Goal: Task Accomplishment & Management: Manage account settings

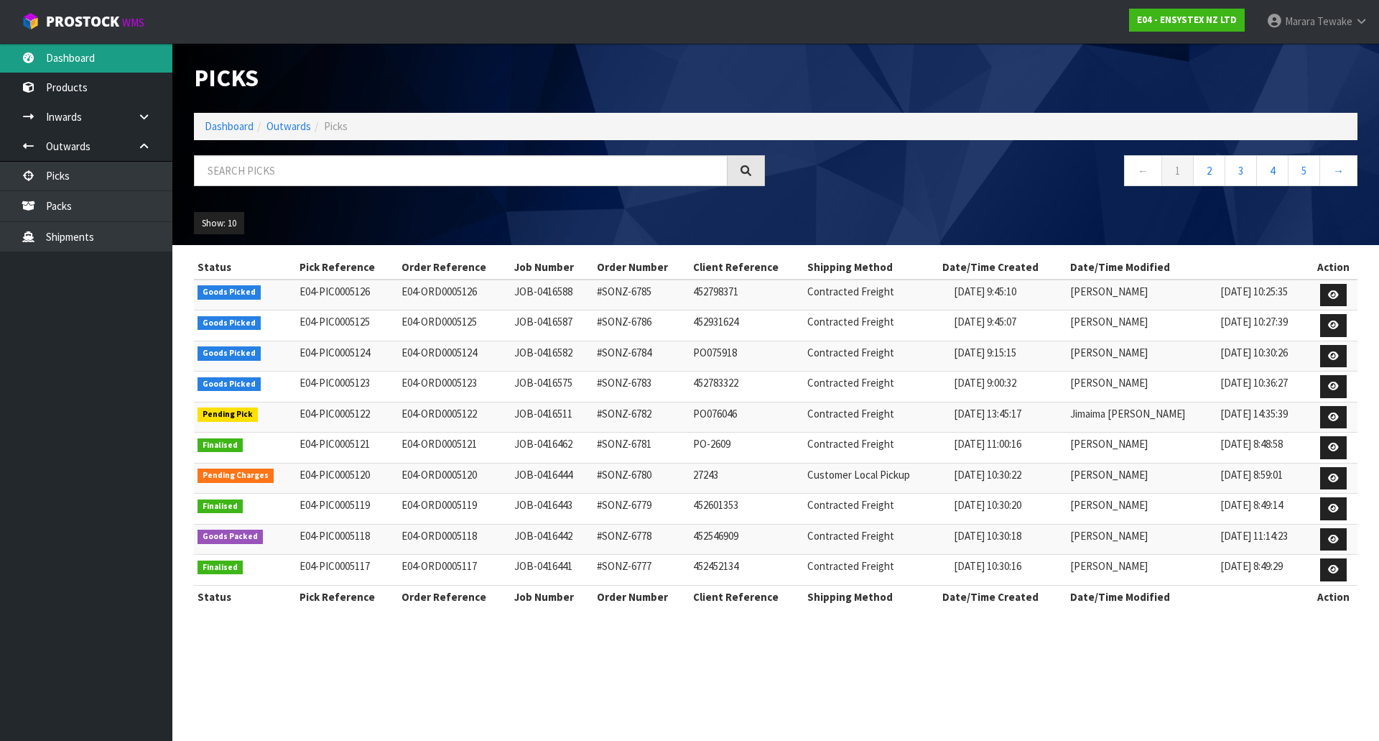
click at [143, 56] on link "Dashboard" at bounding box center [86, 57] width 172 height 29
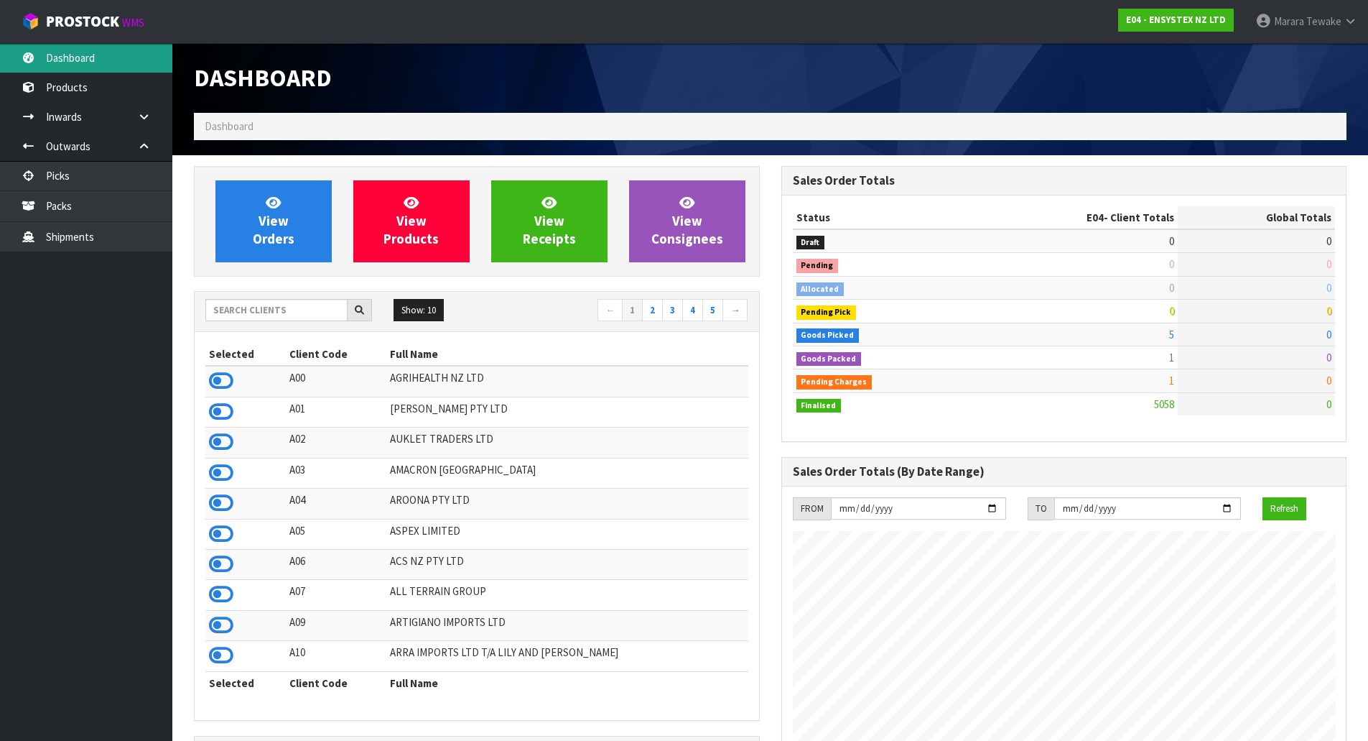
scroll to position [1088, 587]
drag, startPoint x: 314, startPoint y: 310, endPoint x: 303, endPoint y: 308, distance: 11.0
click at [314, 310] on input "text" at bounding box center [276, 310] width 142 height 22
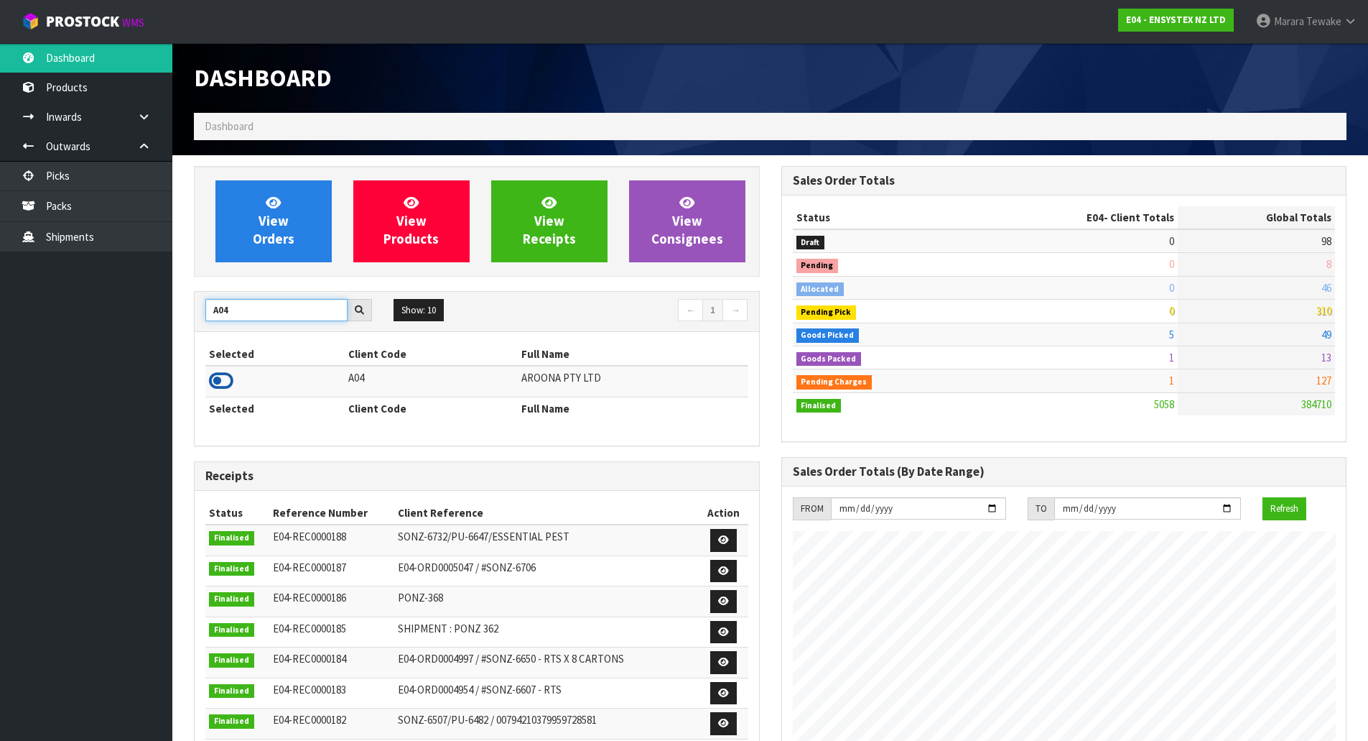
type input "A04"
click at [226, 371] on icon at bounding box center [221, 381] width 24 height 22
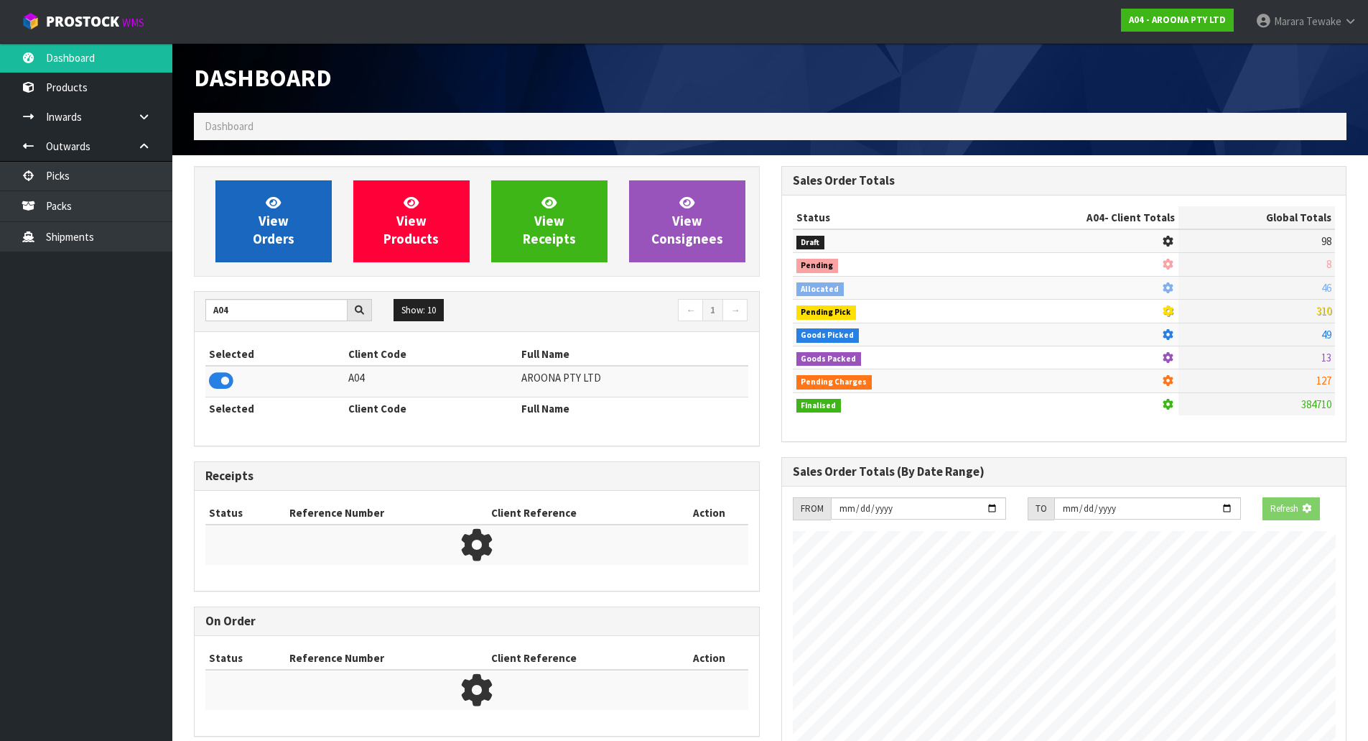
scroll to position [925, 587]
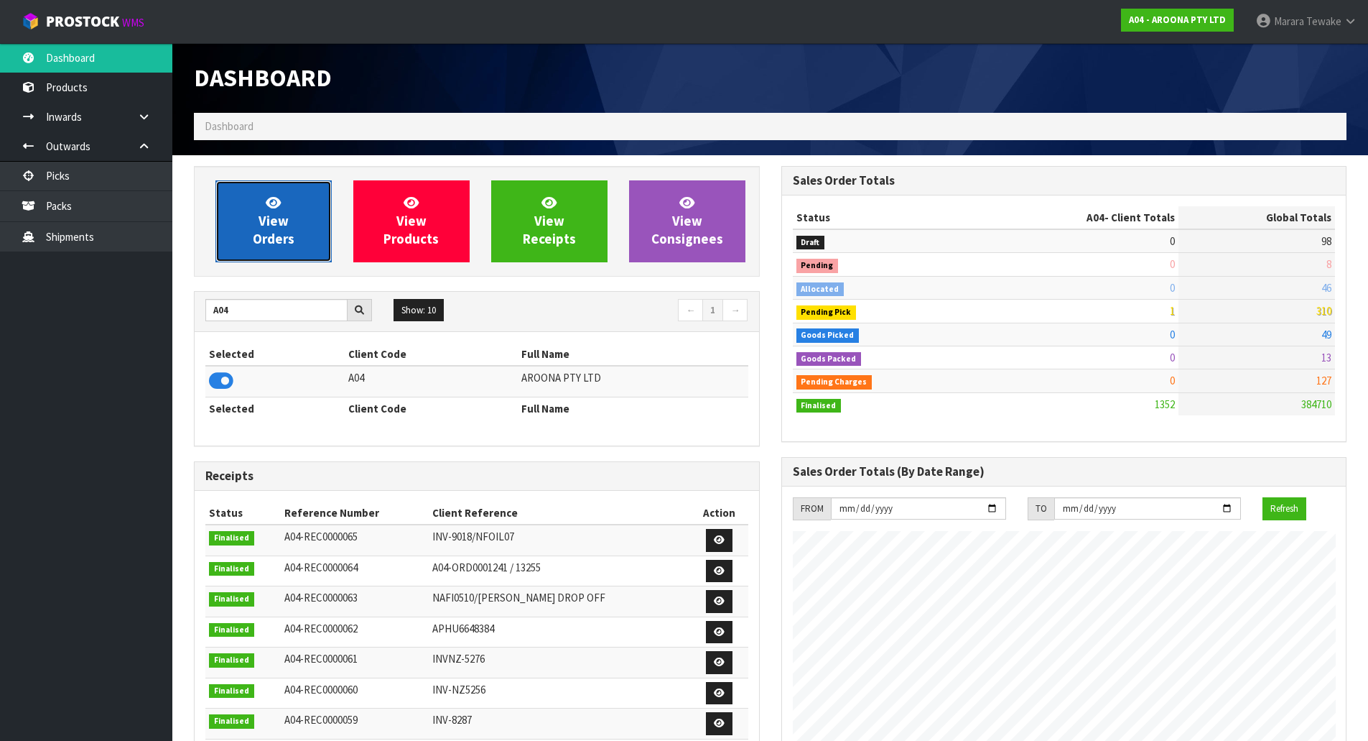
click at [285, 223] on span "View Orders" at bounding box center [274, 221] width 42 height 54
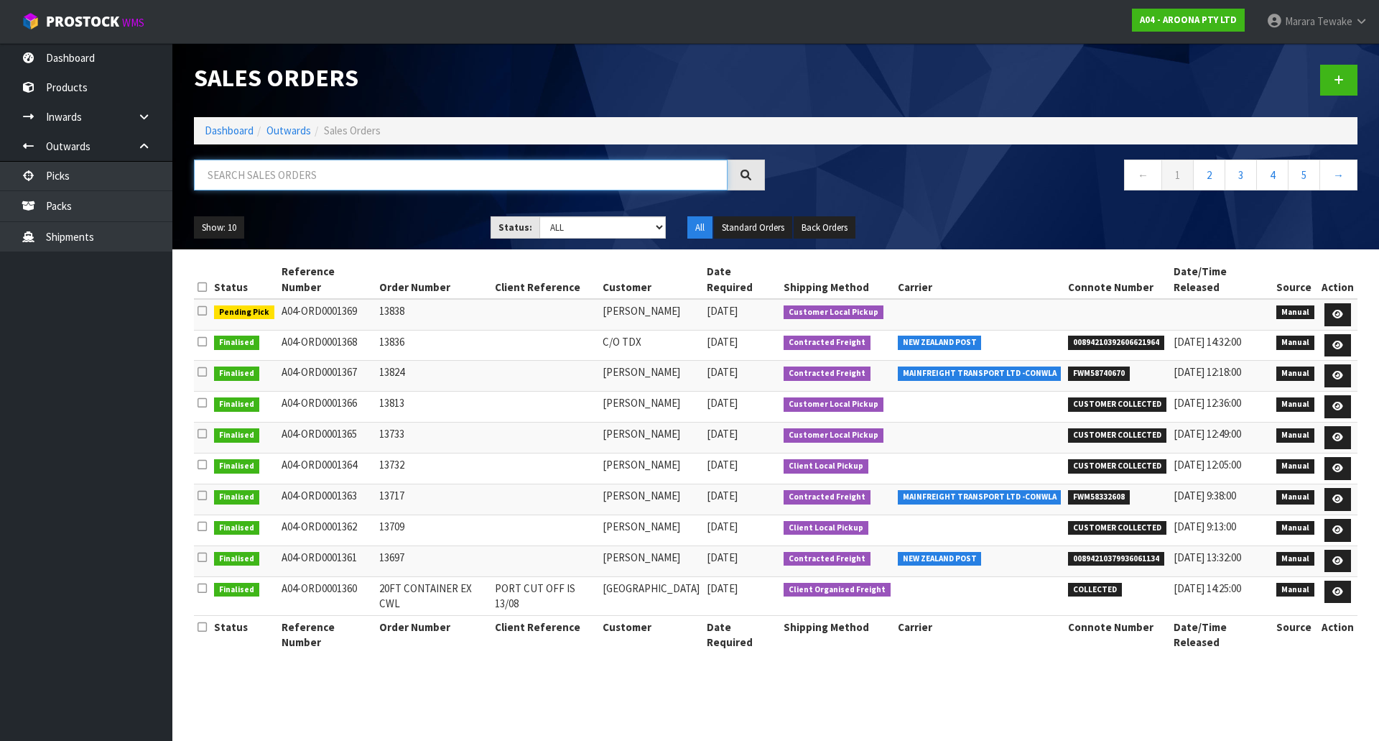
click at [263, 171] on input "text" at bounding box center [461, 174] width 534 height 31
type input "JOB-0416517"
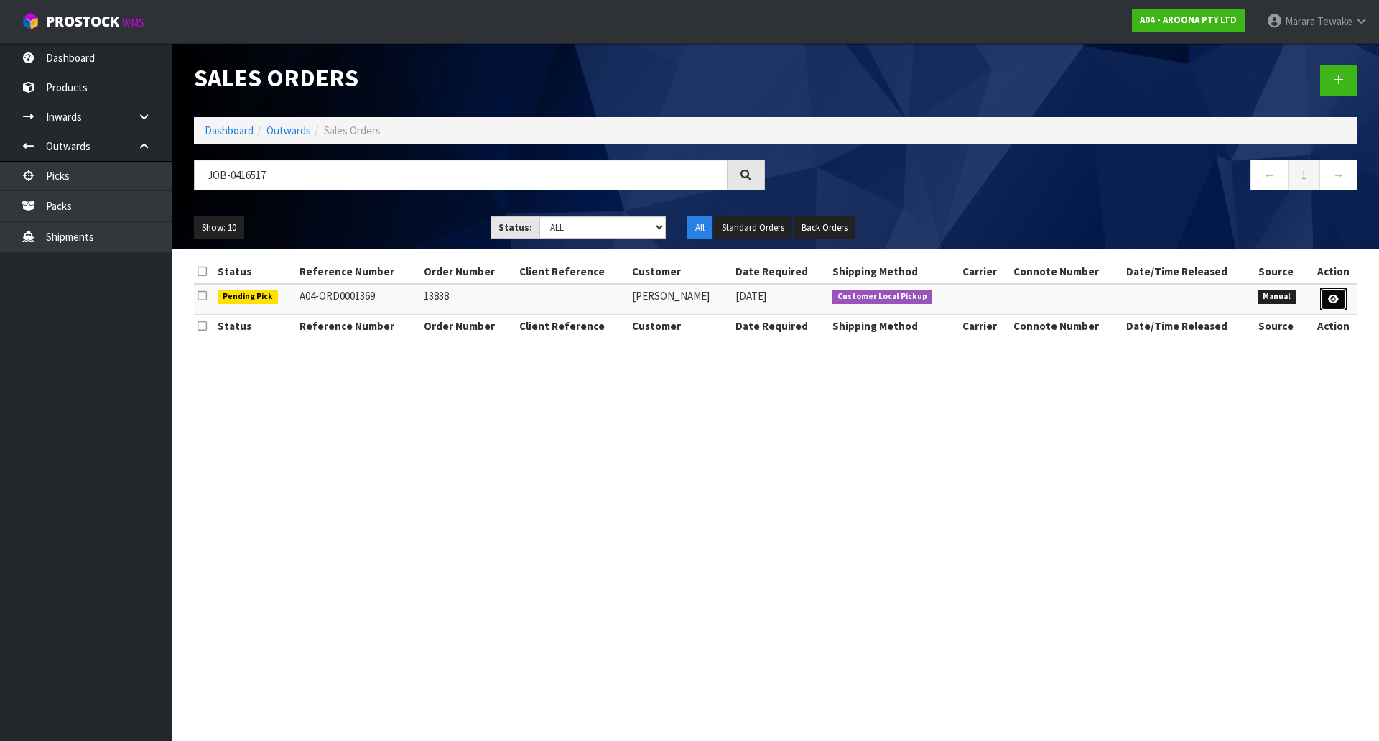
click at [1328, 293] on link at bounding box center [1333, 299] width 27 height 23
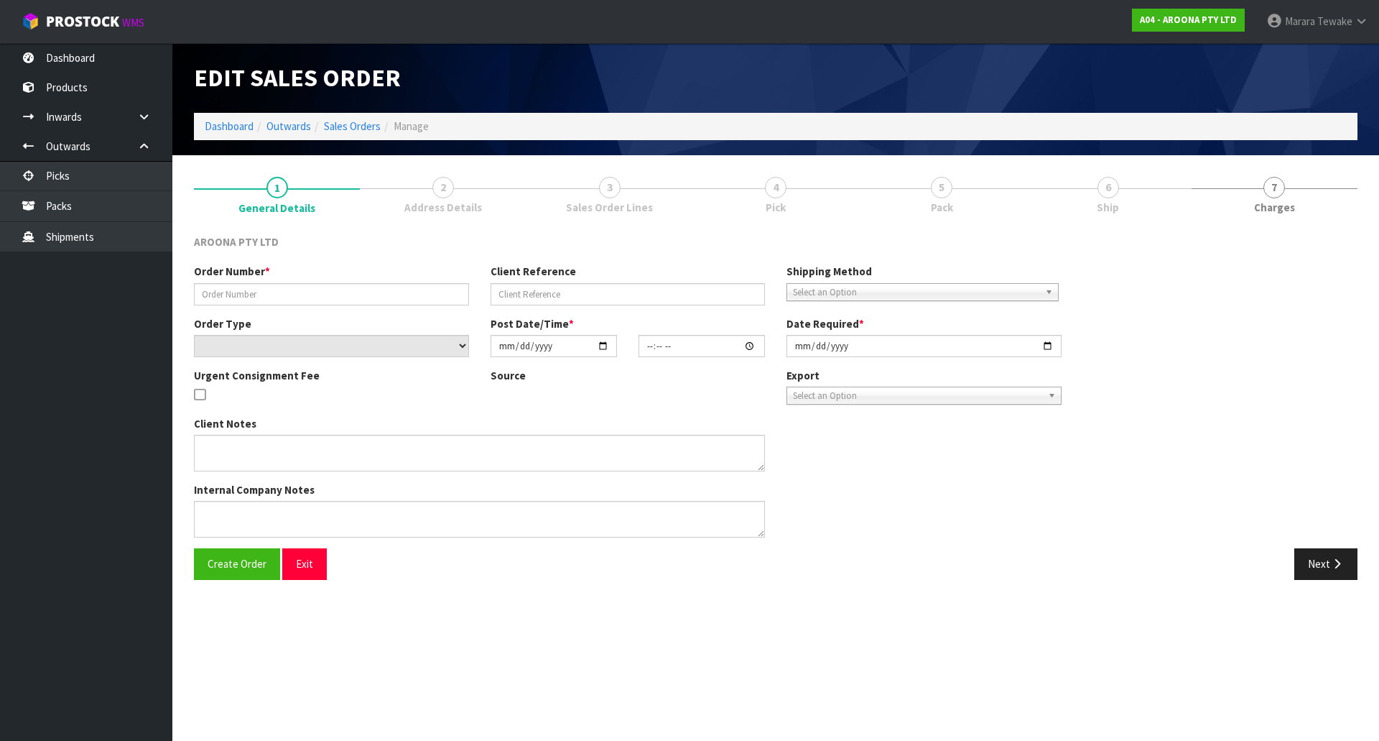
type input "13838"
select select "number:0"
type input "2025-10-07"
type input "14:07:00.000"
type input "2025-10-08"
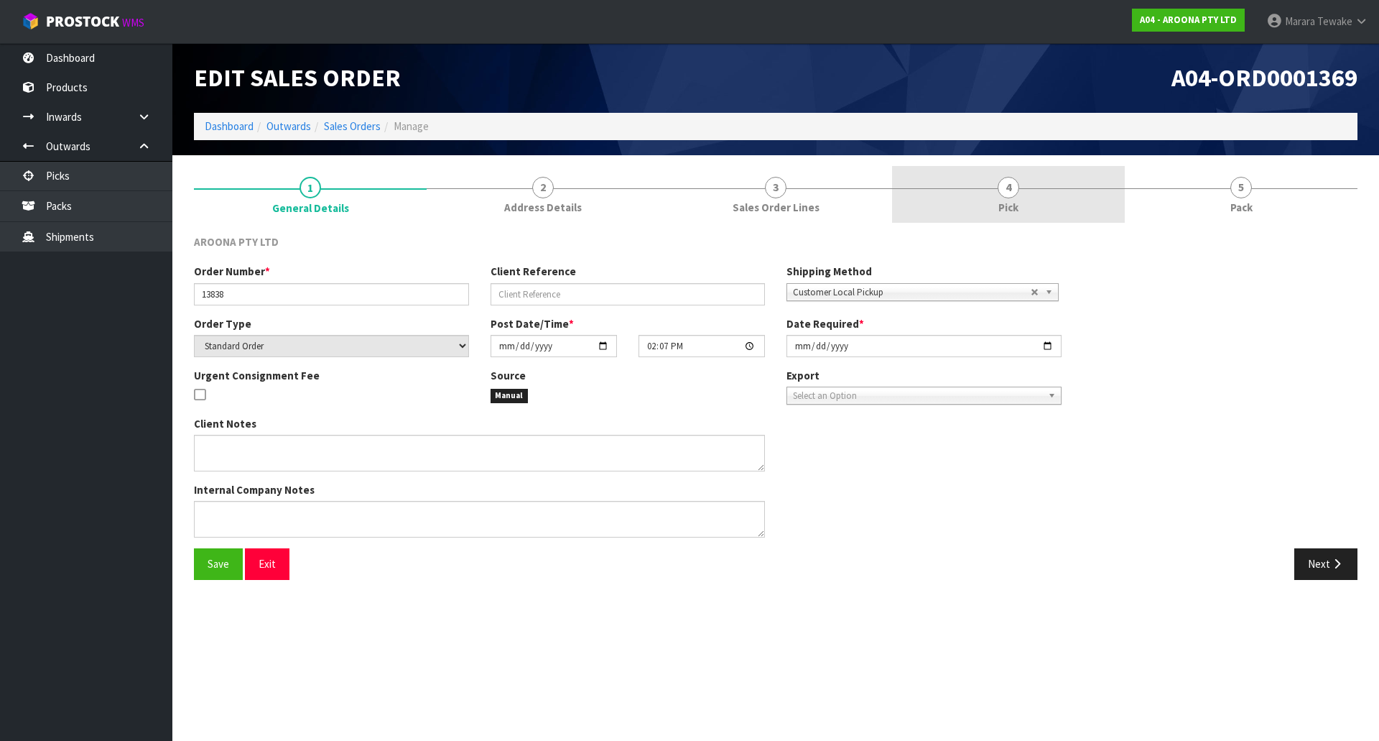
click at [1081, 203] on link "4 Pick" at bounding box center [1008, 194] width 233 height 57
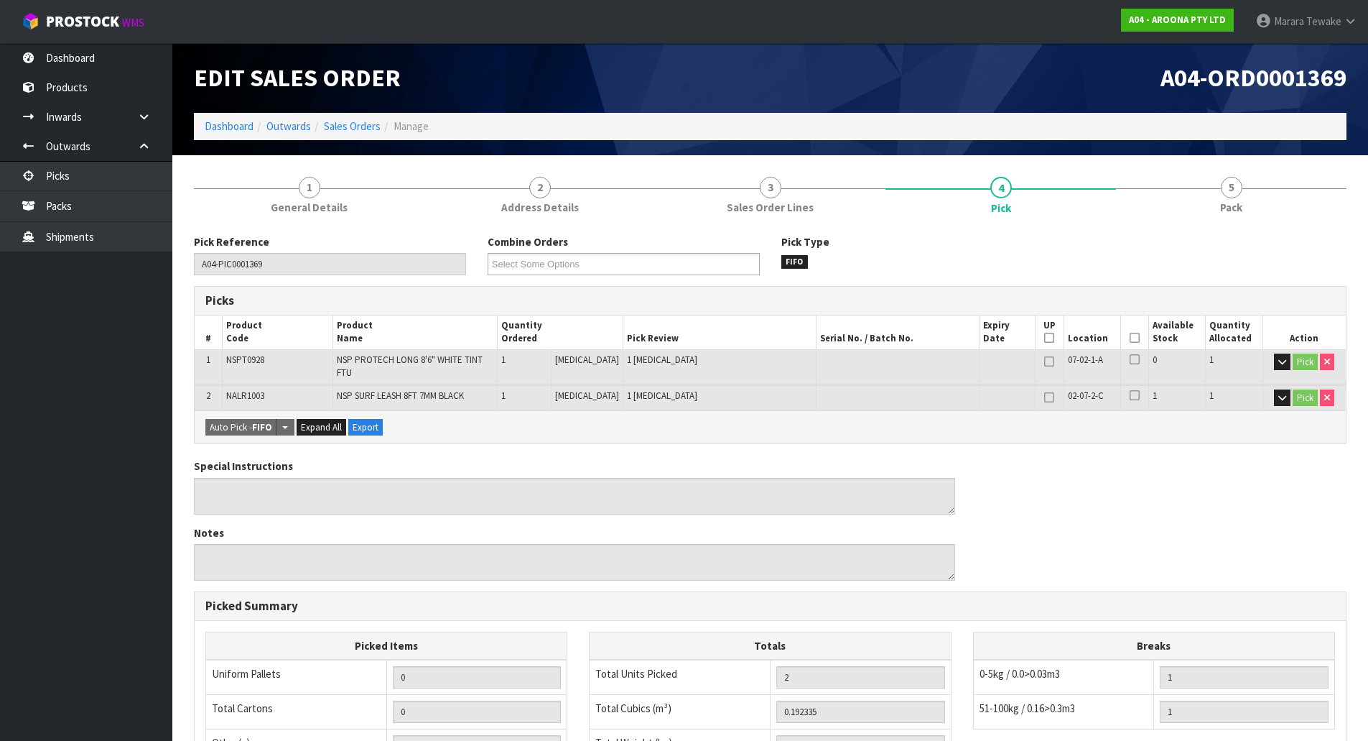
click at [1132, 338] on icon at bounding box center [1135, 338] width 10 height 1
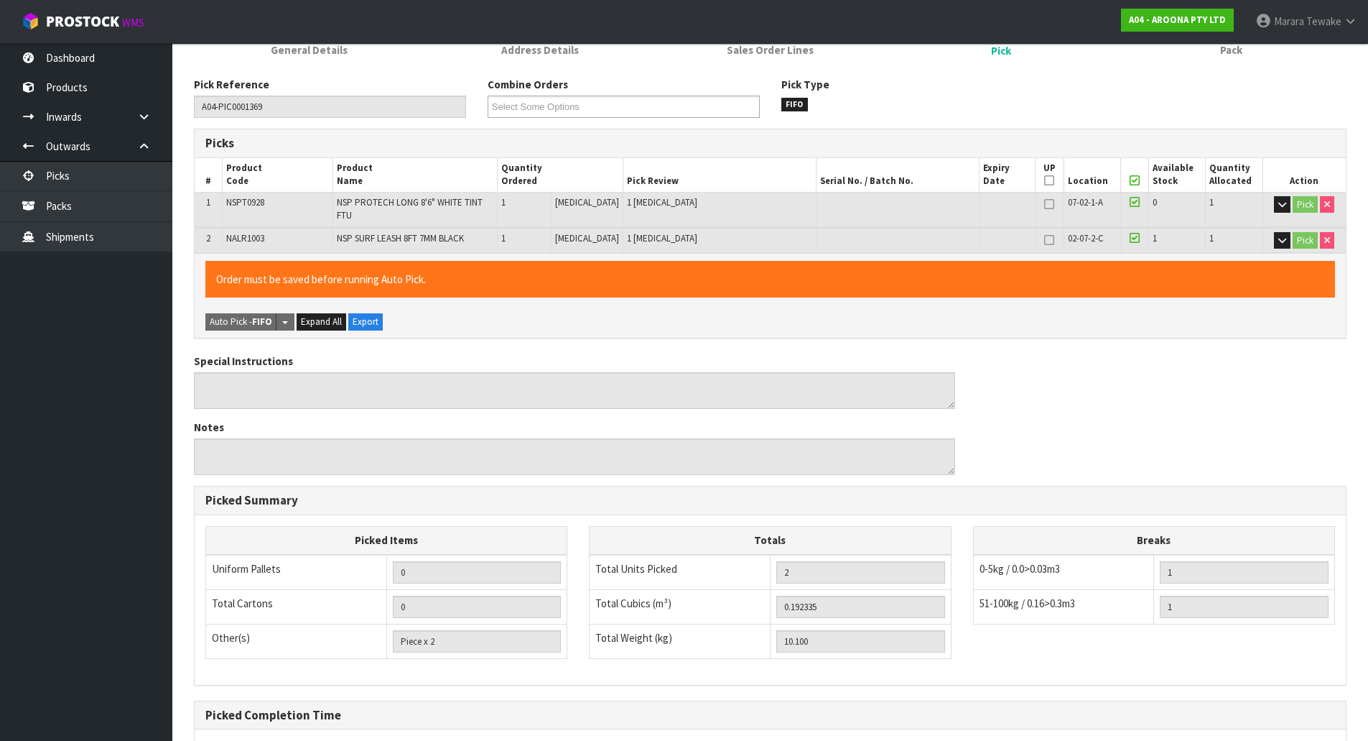
scroll to position [289, 0]
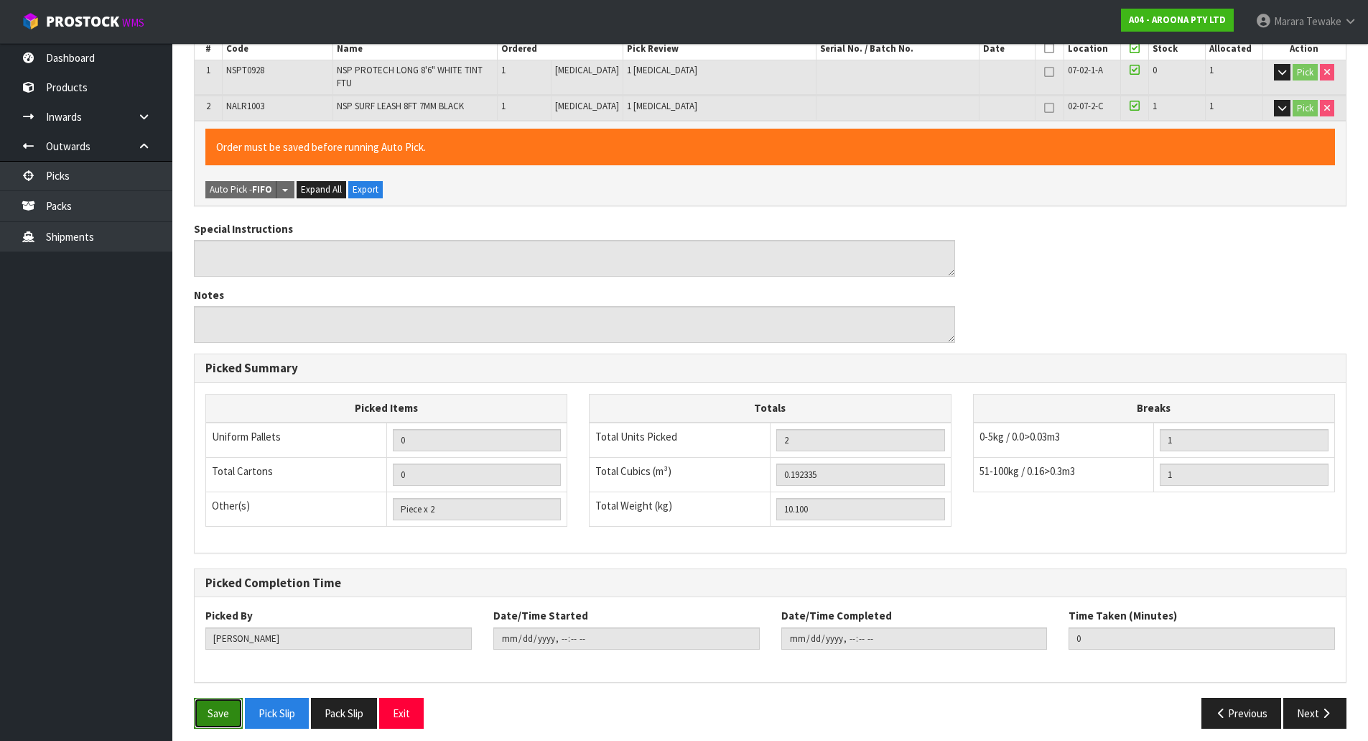
click at [211, 710] on button "Save" at bounding box center [218, 713] width 49 height 31
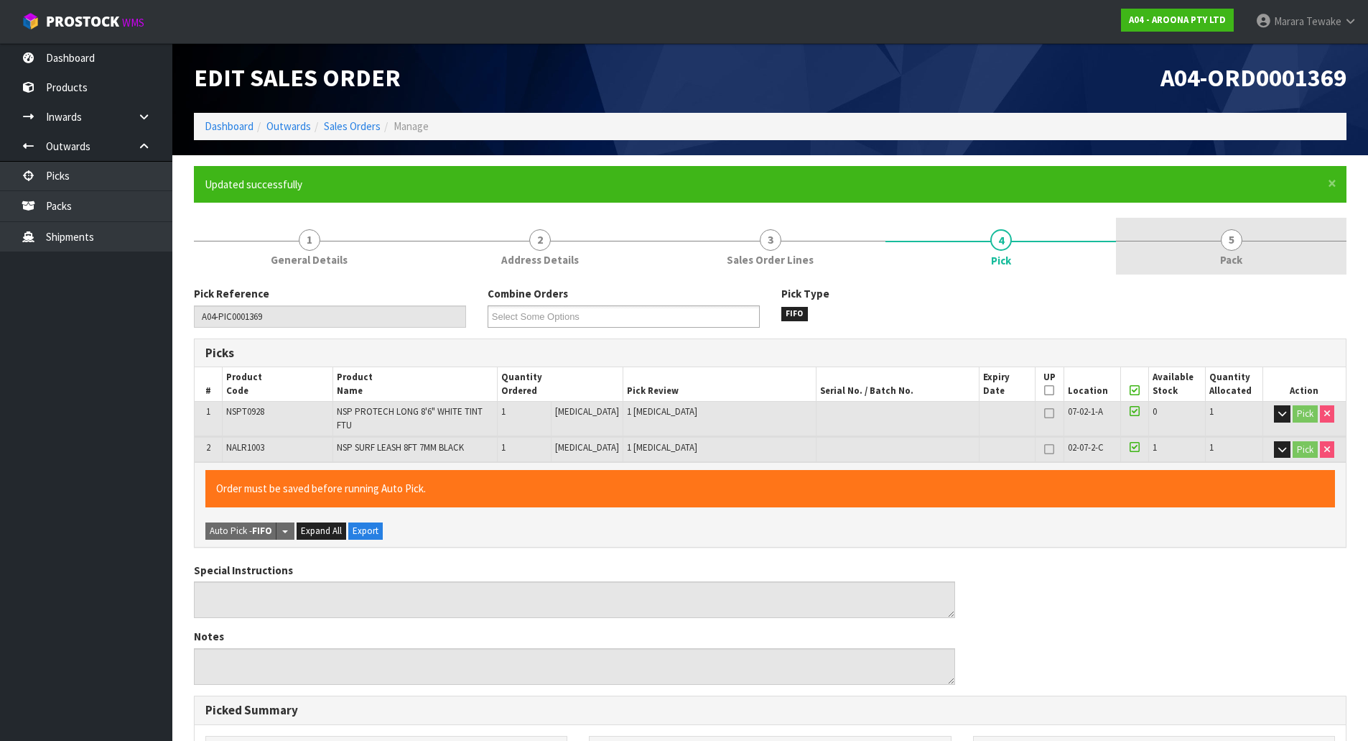
drag, startPoint x: 1240, startPoint y: 254, endPoint x: 1222, endPoint y: 261, distance: 19.6
click at [1241, 254] on span "Pack" at bounding box center [1231, 259] width 22 height 15
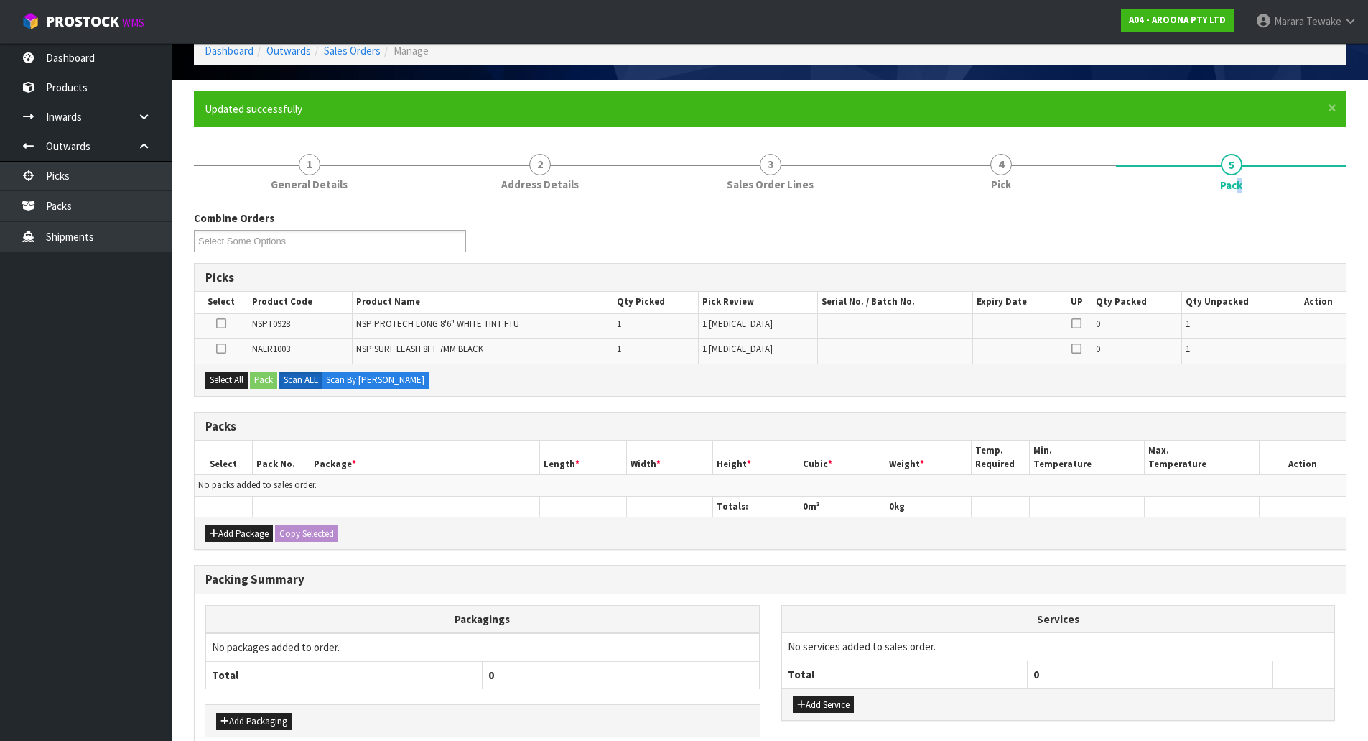
scroll to position [151, 0]
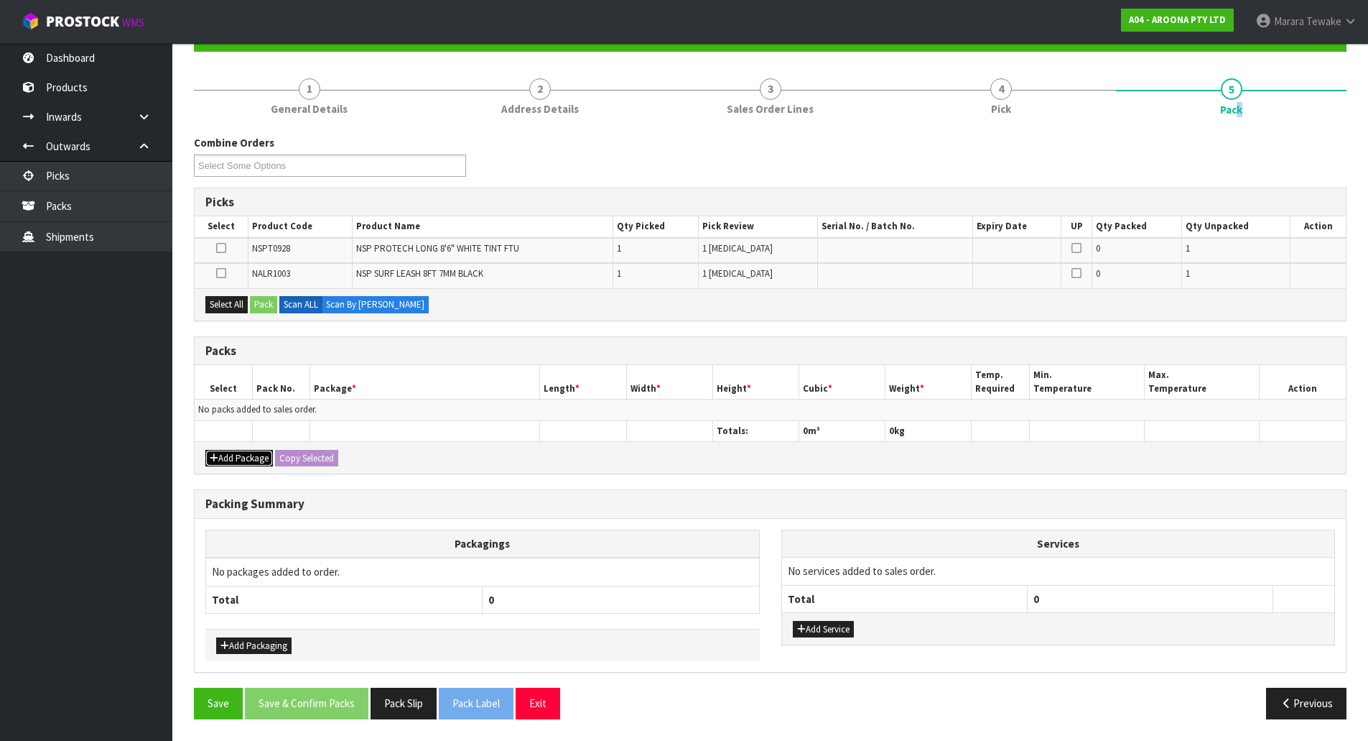
drag, startPoint x: 240, startPoint y: 465, endPoint x: 236, endPoint y: 450, distance: 15.7
click at [241, 464] on button "Add Package" at bounding box center [239, 458] width 68 height 17
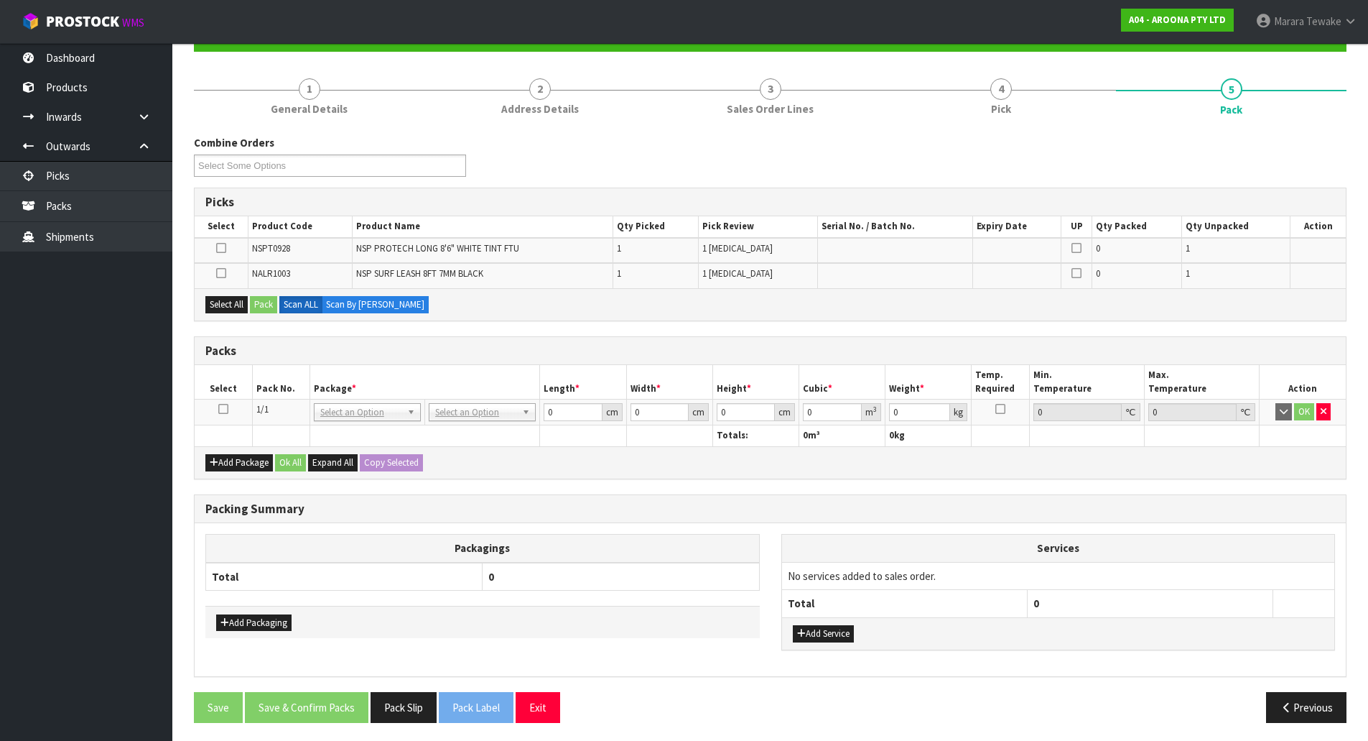
click at [221, 409] on icon at bounding box center [223, 409] width 10 height 1
drag, startPoint x: 229, startPoint y: 307, endPoint x: 261, endPoint y: 304, distance: 31.8
click at [242, 307] on button "Select All" at bounding box center [226, 304] width 42 height 17
click at [261, 304] on button "Pack" at bounding box center [263, 304] width 27 height 17
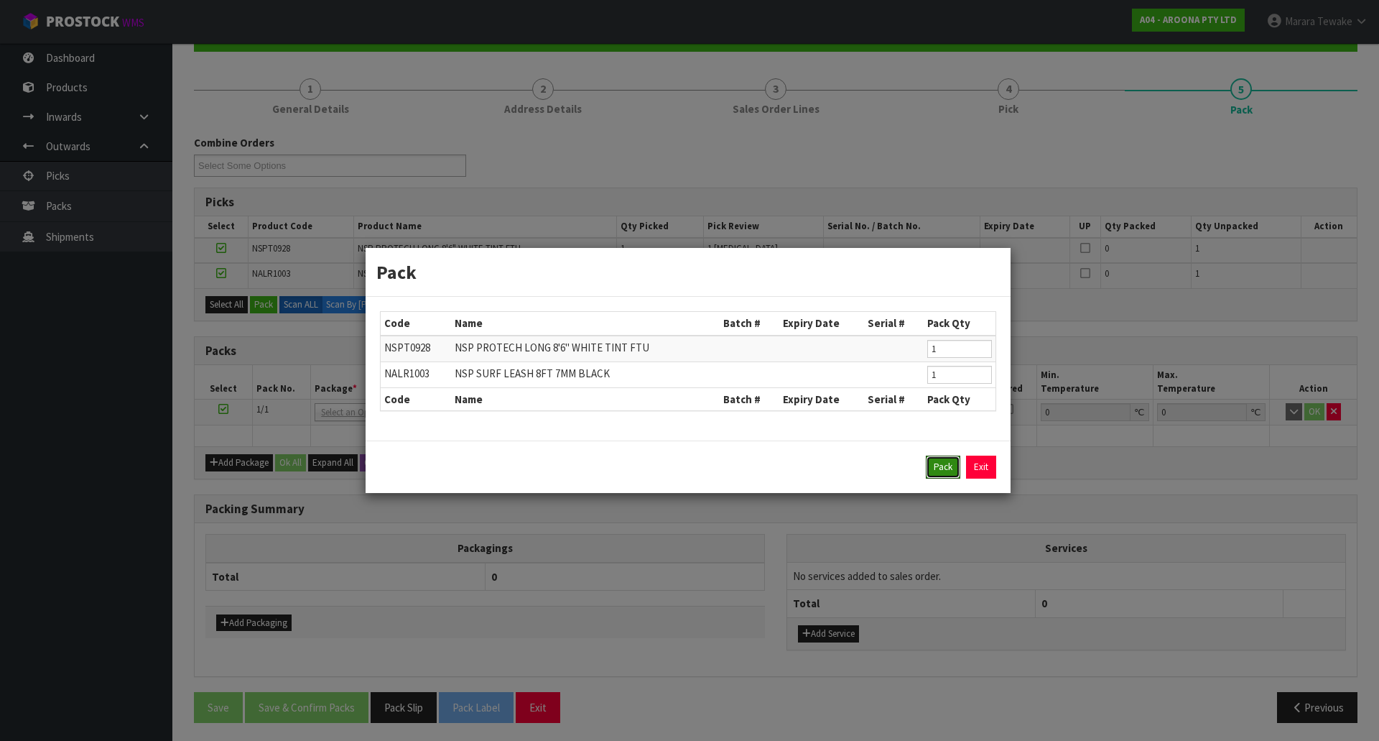
click at [937, 468] on button "Pack" at bounding box center [943, 466] width 34 height 23
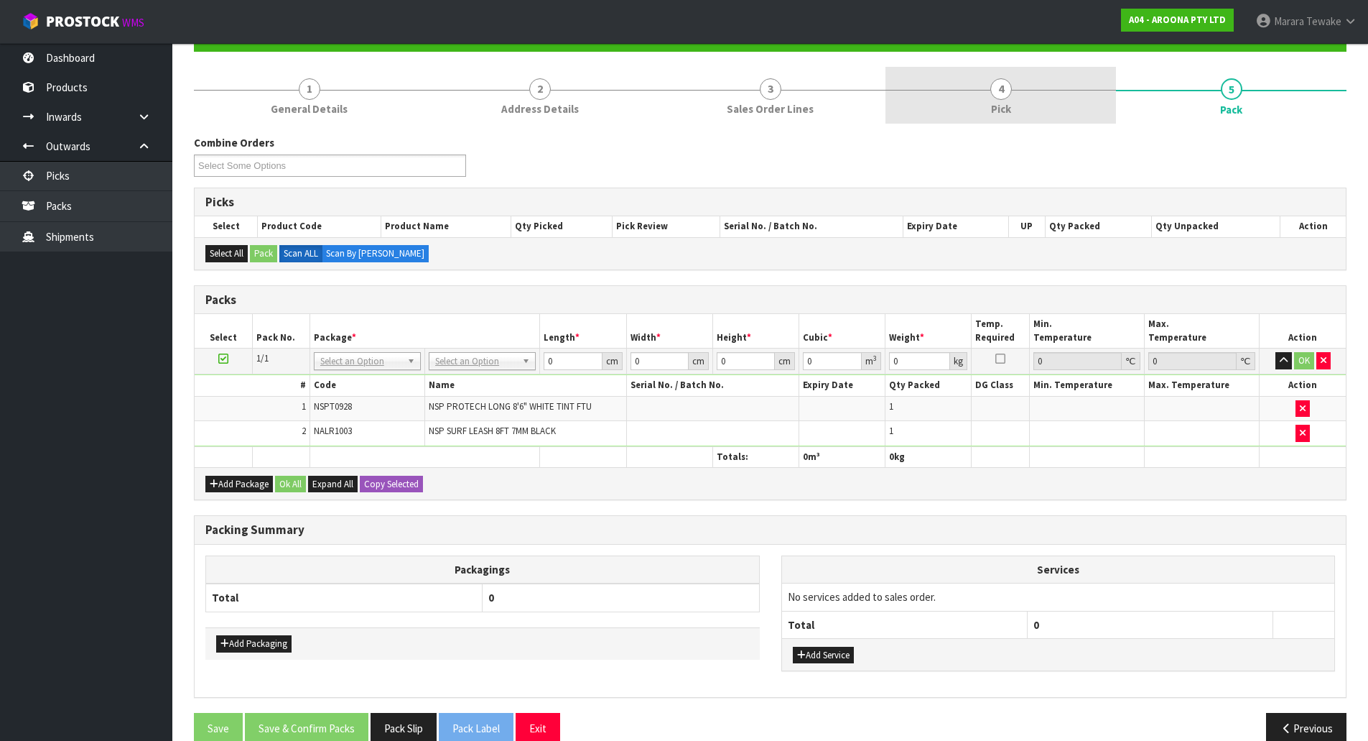
click at [1026, 113] on link "4 Pick" at bounding box center [1001, 95] width 231 height 57
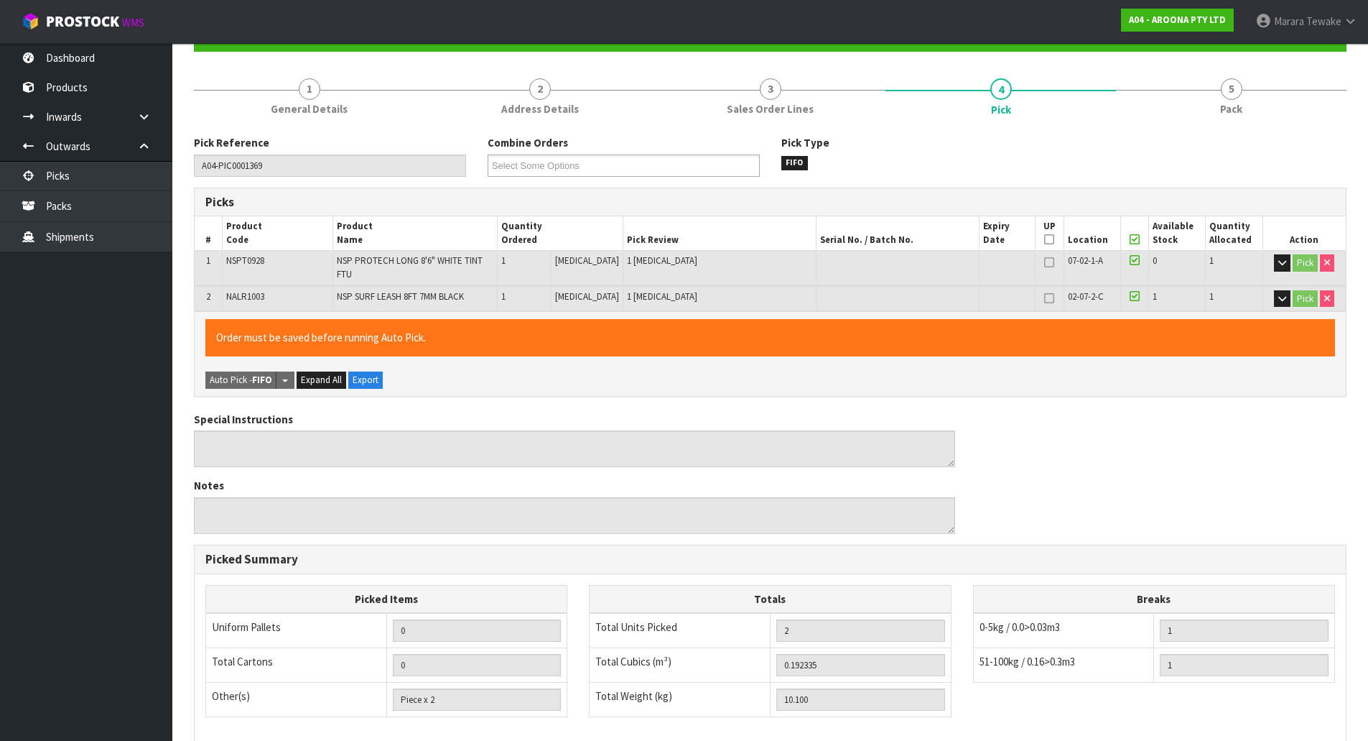
click at [764, 101] on span "Sales Order Lines" at bounding box center [770, 108] width 87 height 15
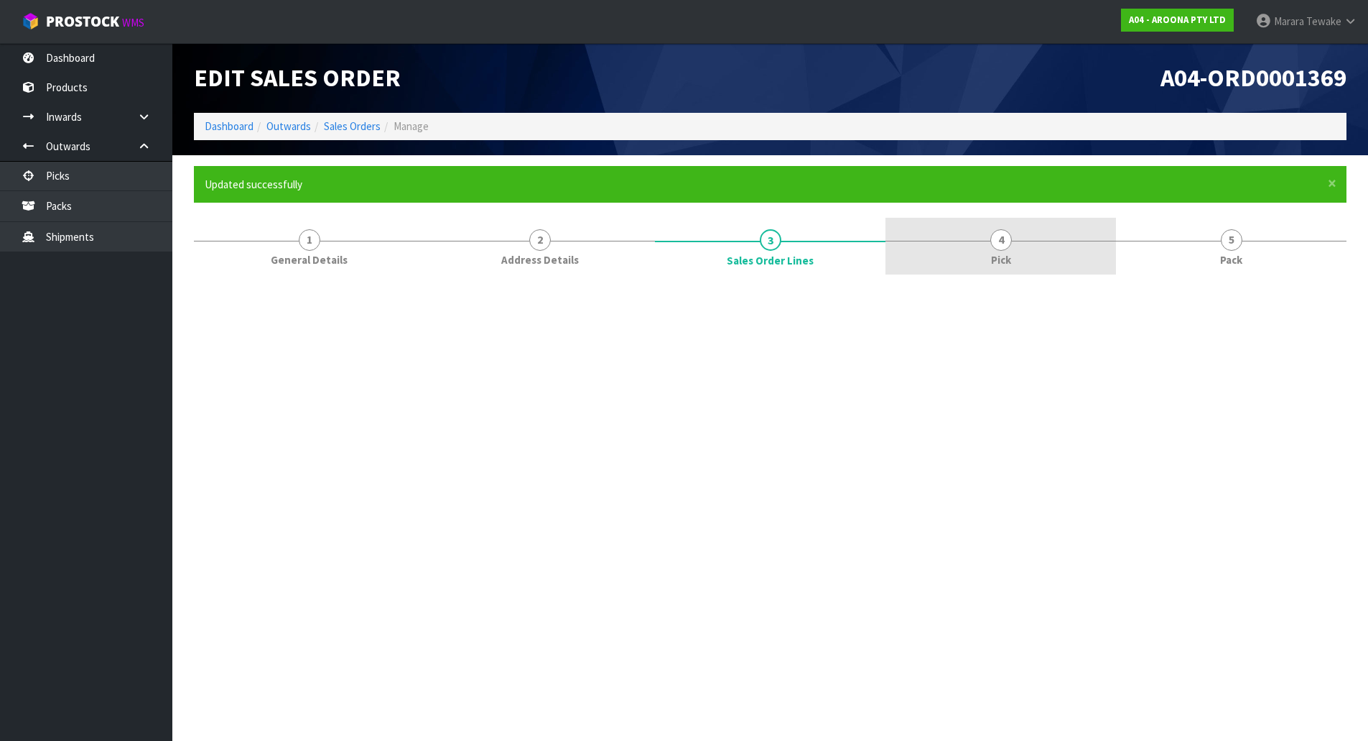
scroll to position [0, 0]
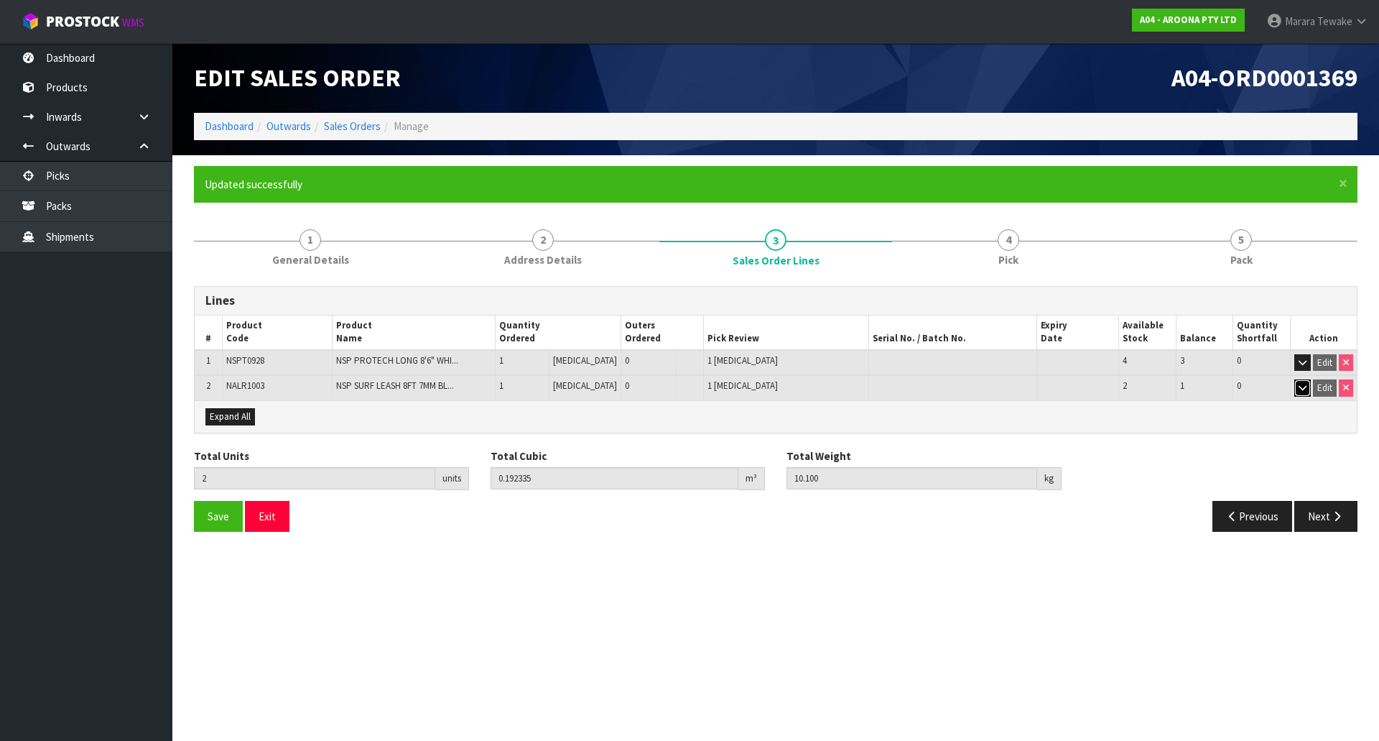
click at [1300, 386] on icon "button" at bounding box center [1303, 387] width 8 height 9
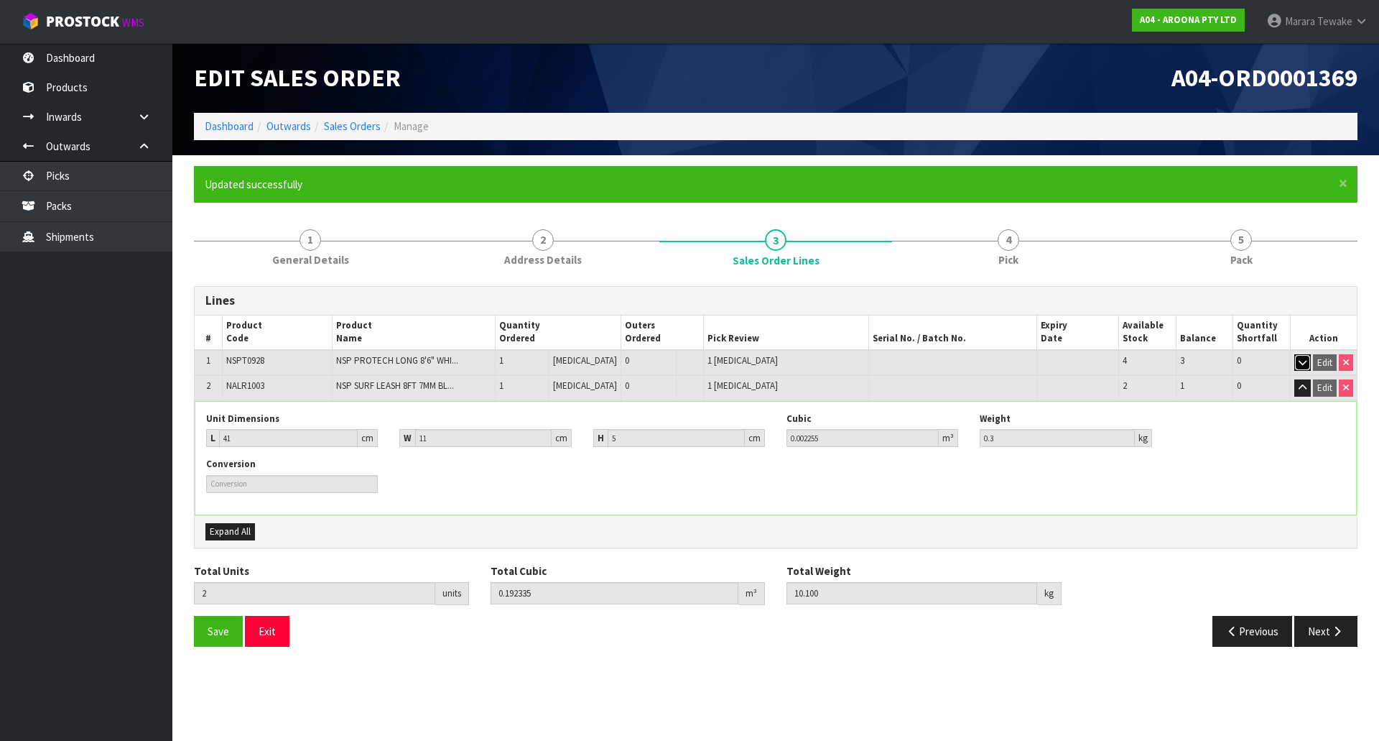
click at [1305, 362] on icon "button" at bounding box center [1303, 362] width 8 height 9
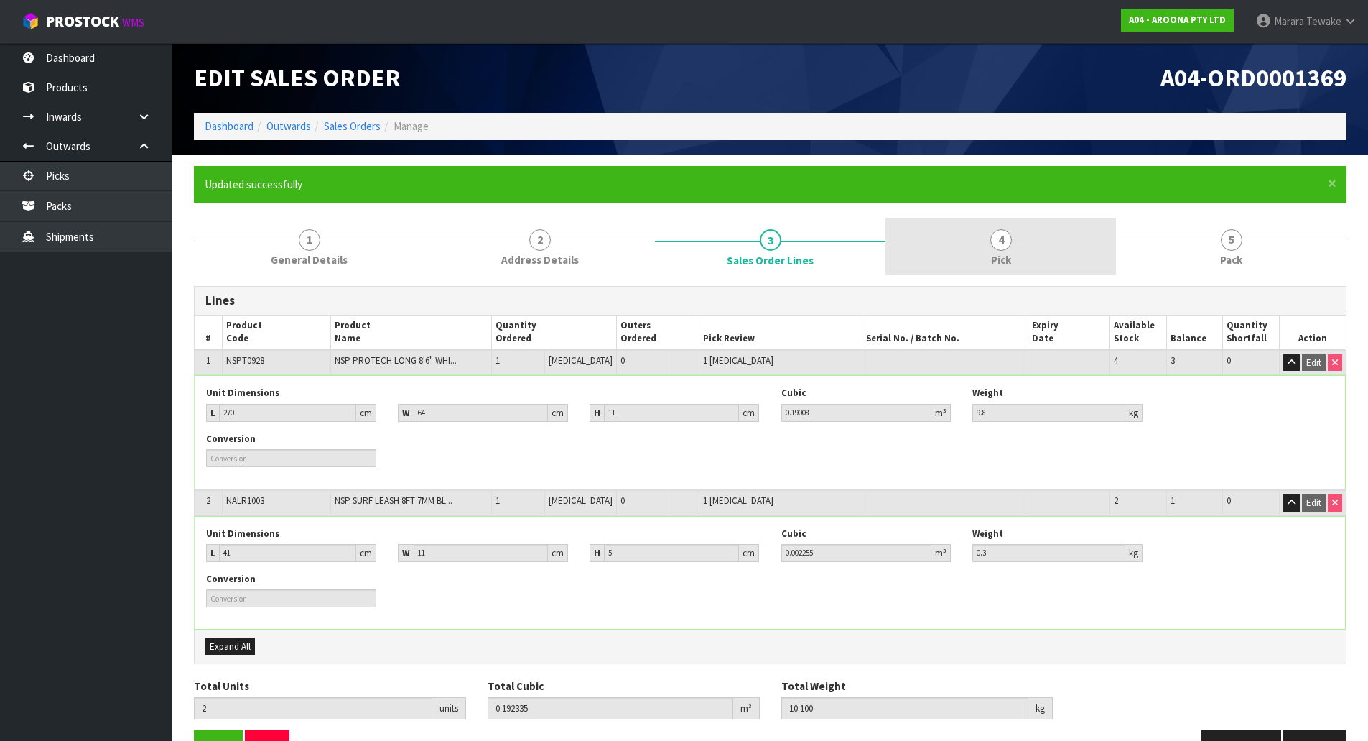
click at [1056, 238] on link "4 Pick" at bounding box center [1001, 246] width 231 height 57
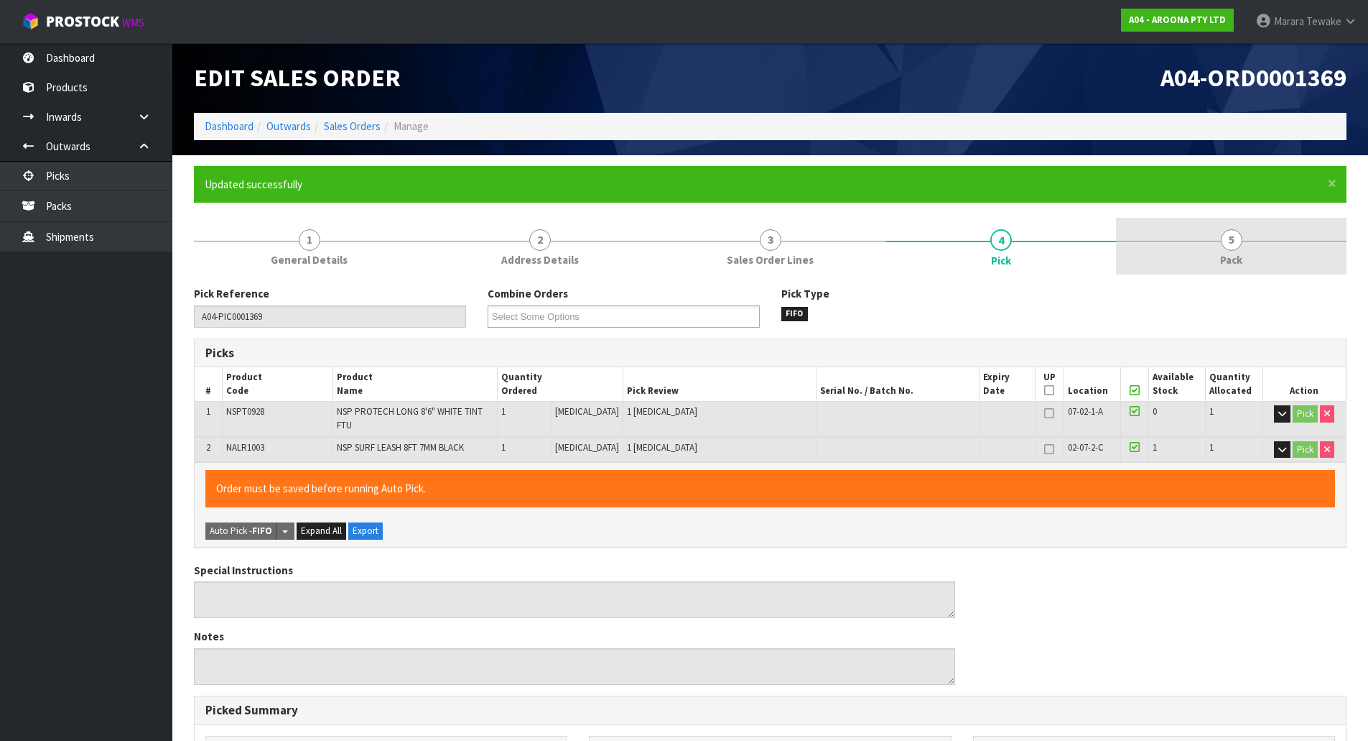
drag, startPoint x: 1265, startPoint y: 256, endPoint x: 1243, endPoint y: 264, distance: 23.2
click at [1266, 255] on link "5 Pack" at bounding box center [1231, 246] width 231 height 57
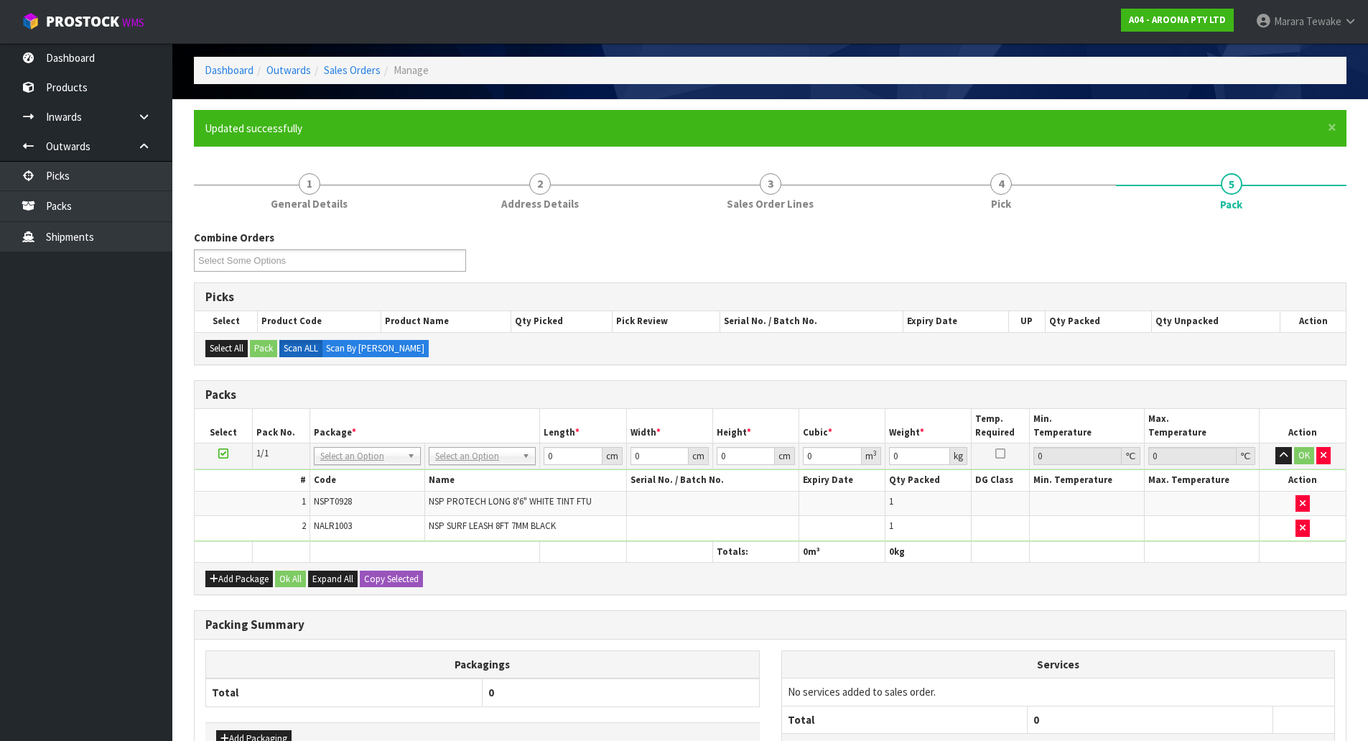
scroll to position [176, 0]
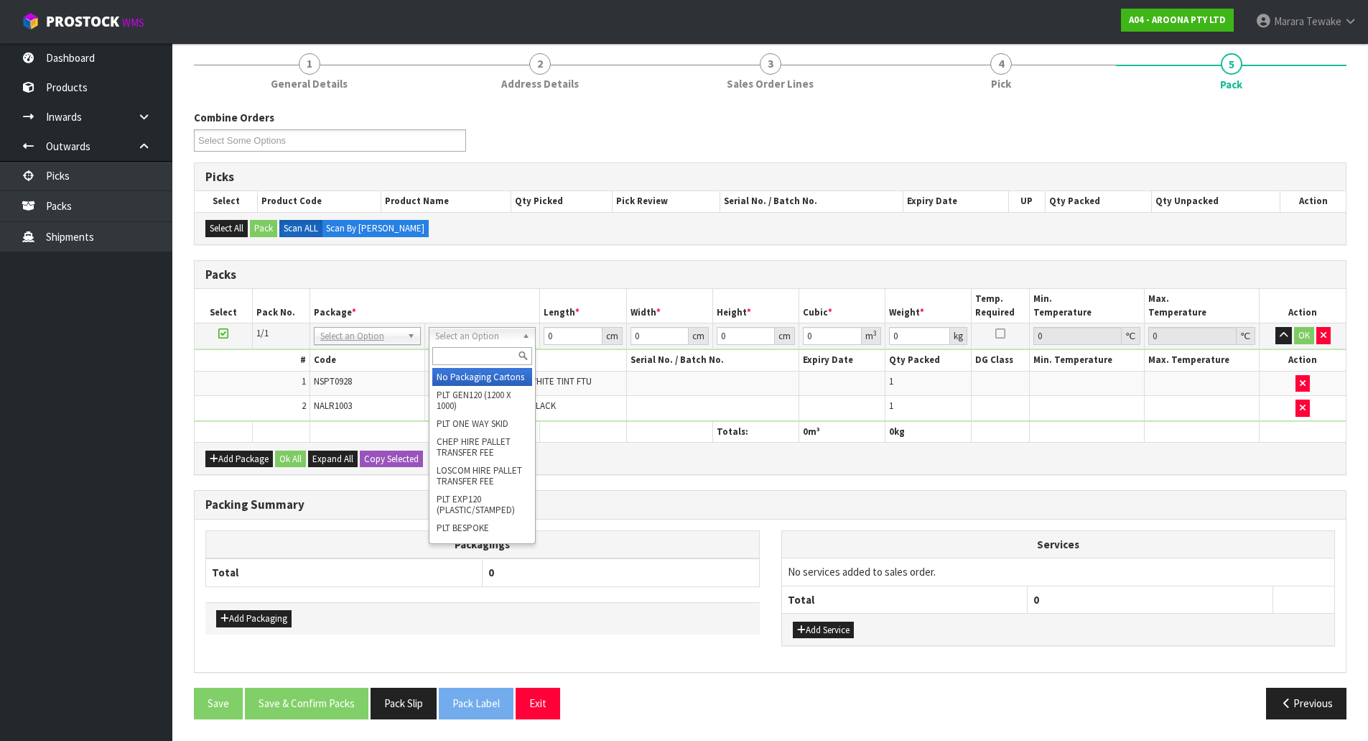
drag, startPoint x: 478, startPoint y: 386, endPoint x: 504, endPoint y: 370, distance: 30.7
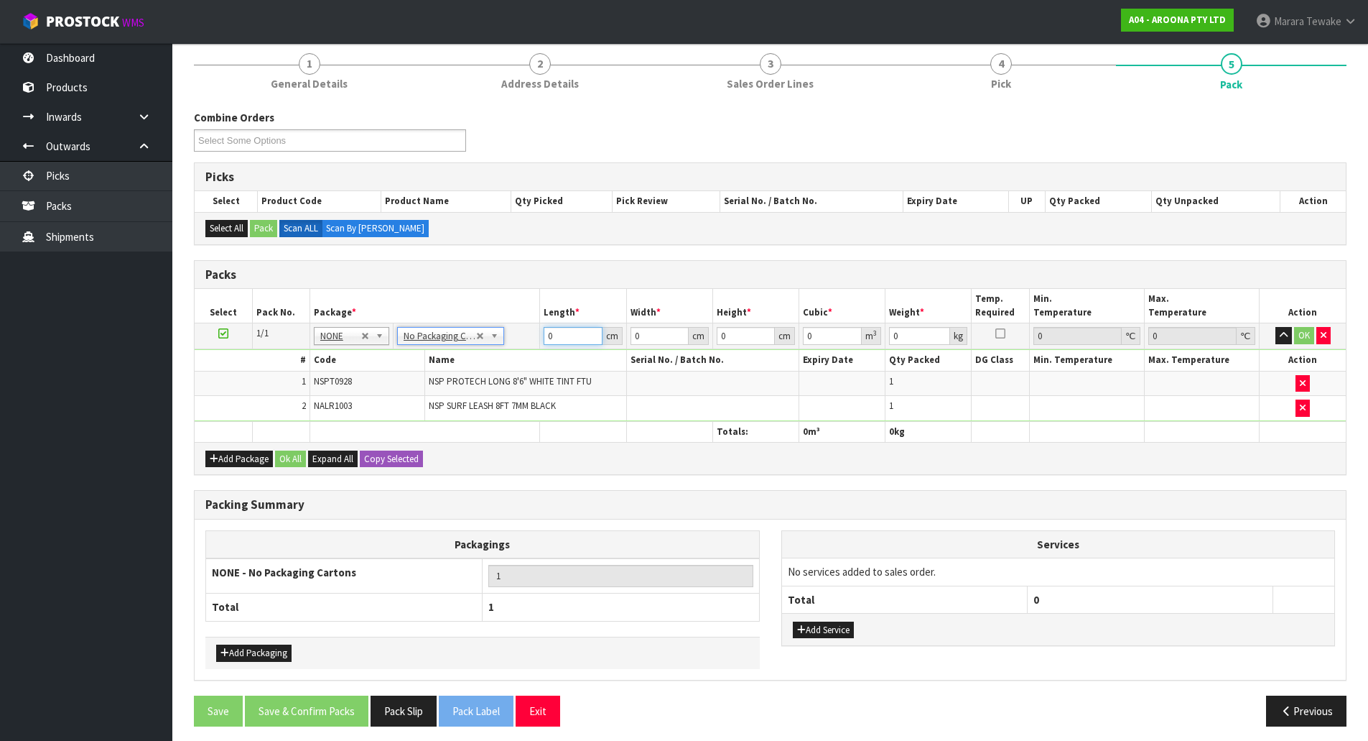
drag, startPoint x: 558, startPoint y: 341, endPoint x: 519, endPoint y: 308, distance: 51.0
click at [528, 318] on table "Select Pack No. Package * Length * Width * Height * Cubic * Weight * Temp. Requ…" at bounding box center [770, 365] width 1151 height 153
type input "270"
type input "64"
type input "1"
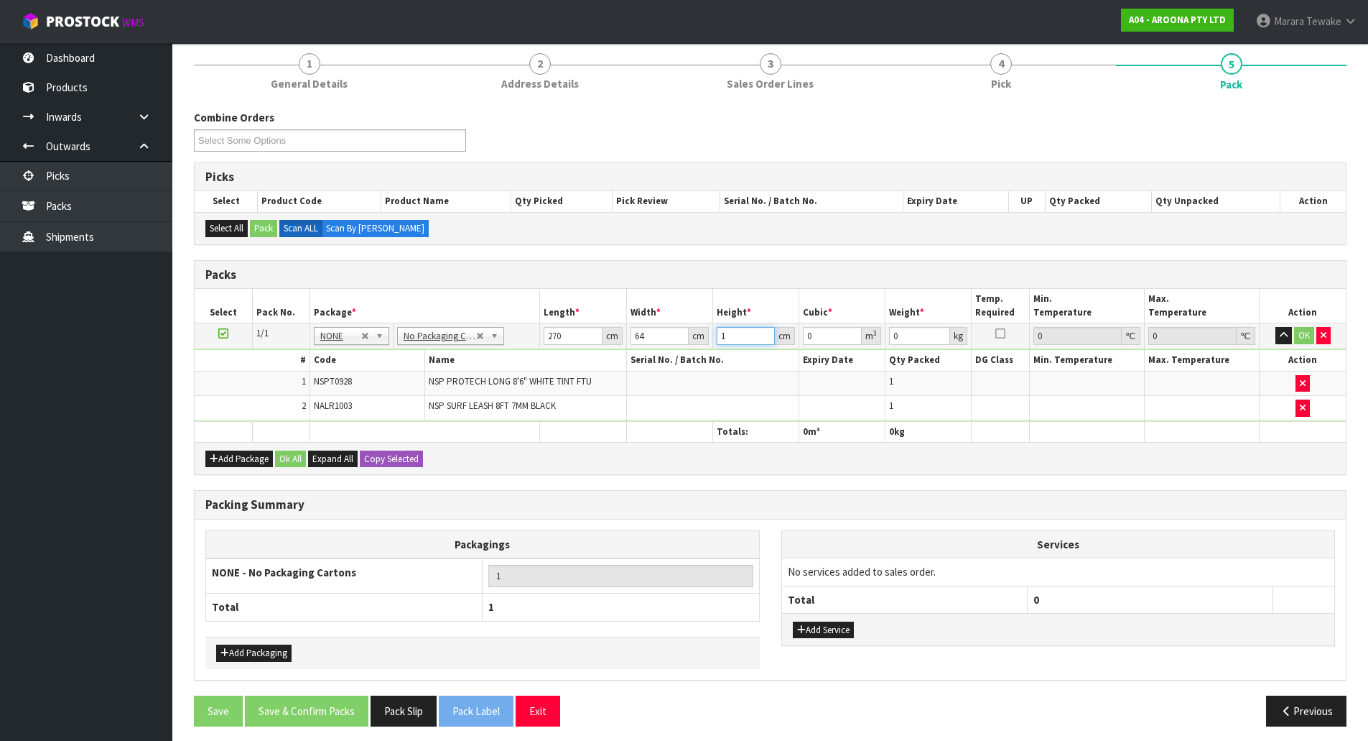
type input "0.01728"
type input "11"
type input "0.19008"
type input "11"
type input "10"
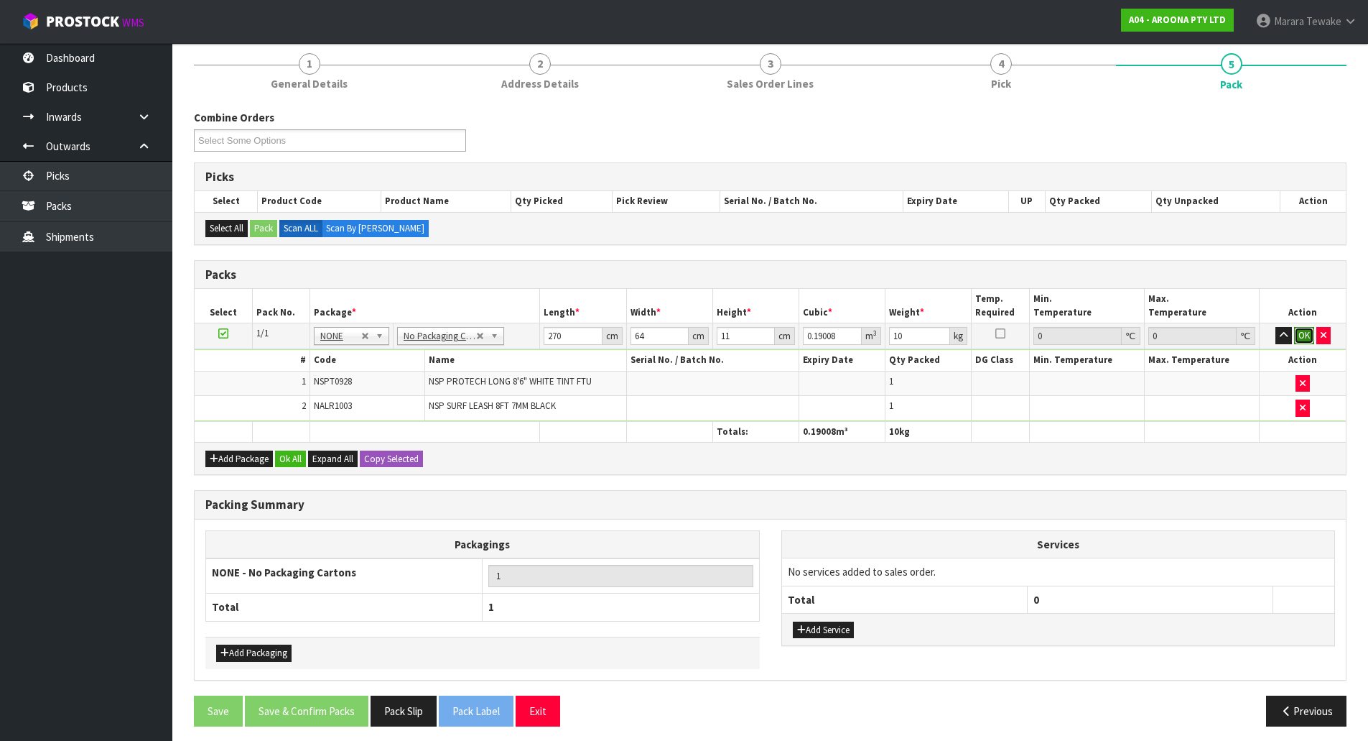
click at [1303, 327] on button "OK" at bounding box center [1304, 335] width 20 height 17
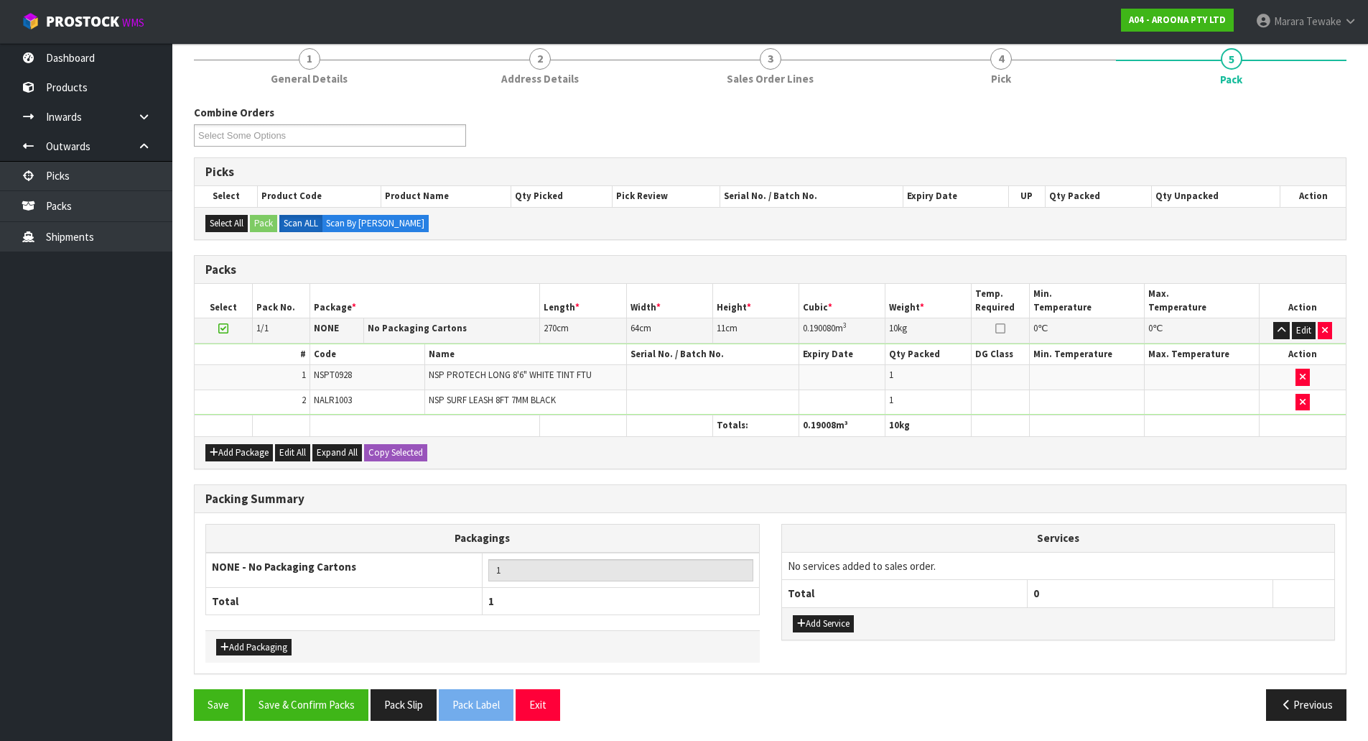
scroll to position [182, 0]
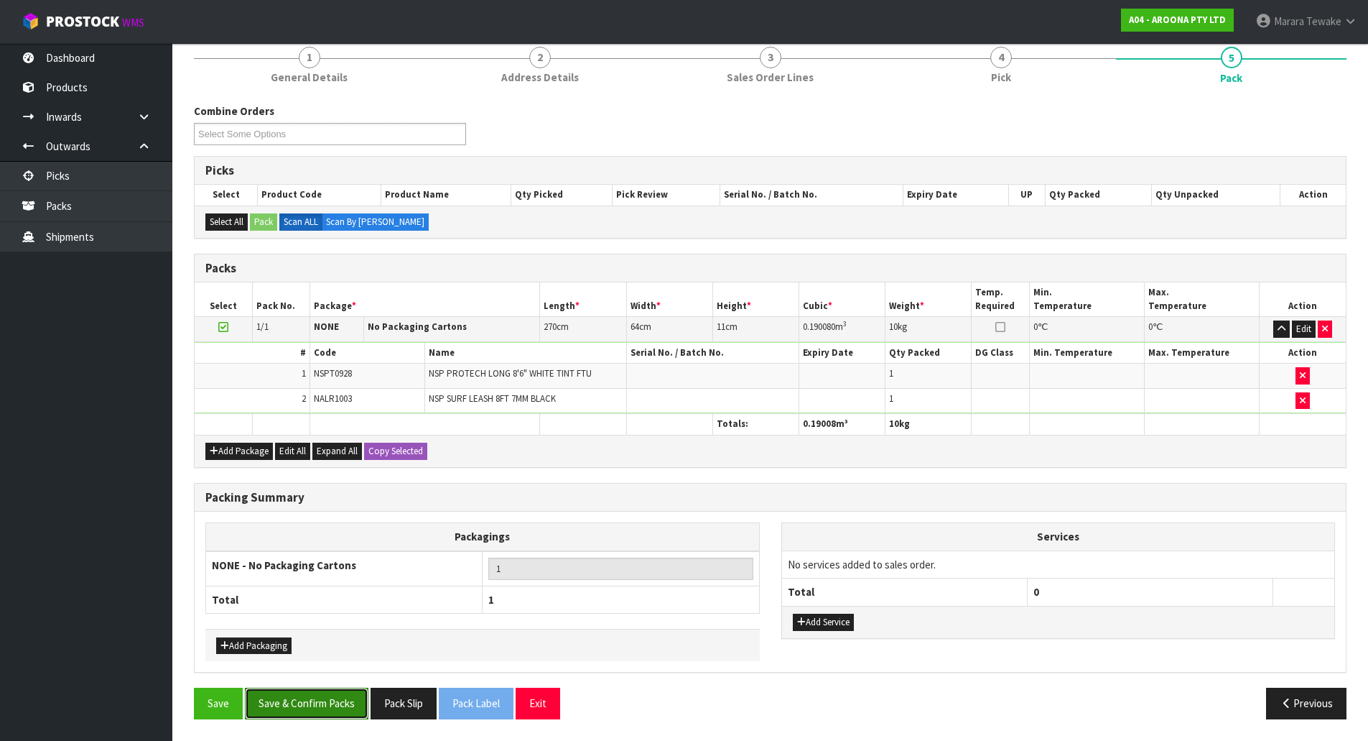
click at [306, 705] on button "Save & Confirm Packs" at bounding box center [307, 702] width 124 height 31
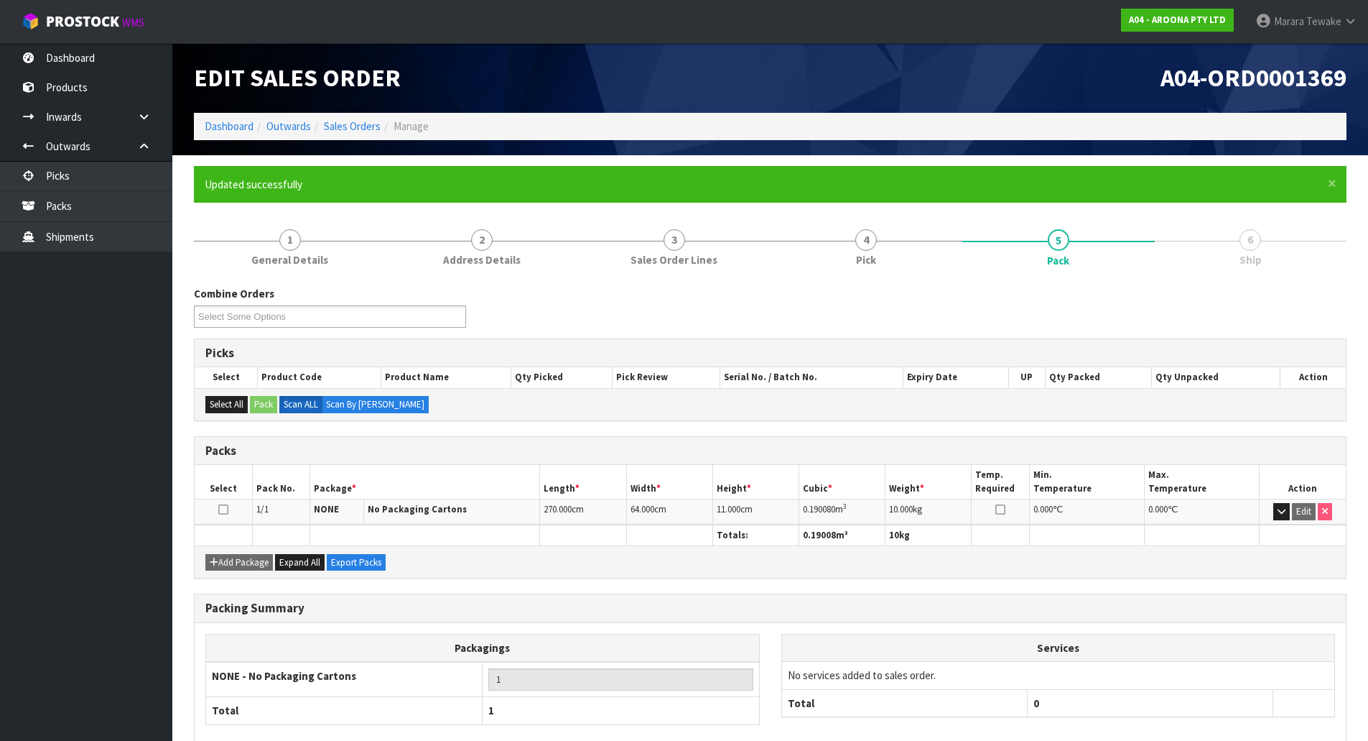
scroll to position [78, 0]
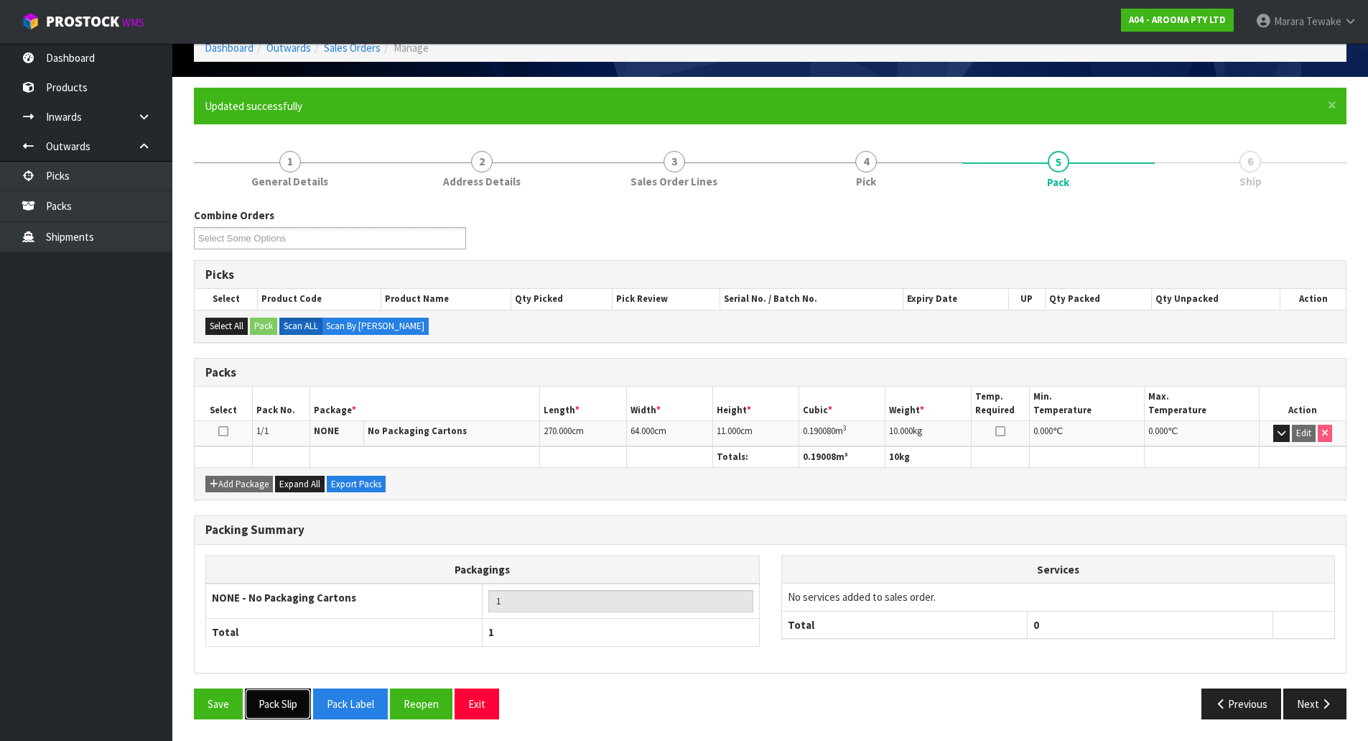
click at [277, 700] on button "Pack Slip" at bounding box center [278, 703] width 66 height 31
click at [1312, 708] on button "Next" at bounding box center [1315, 703] width 63 height 31
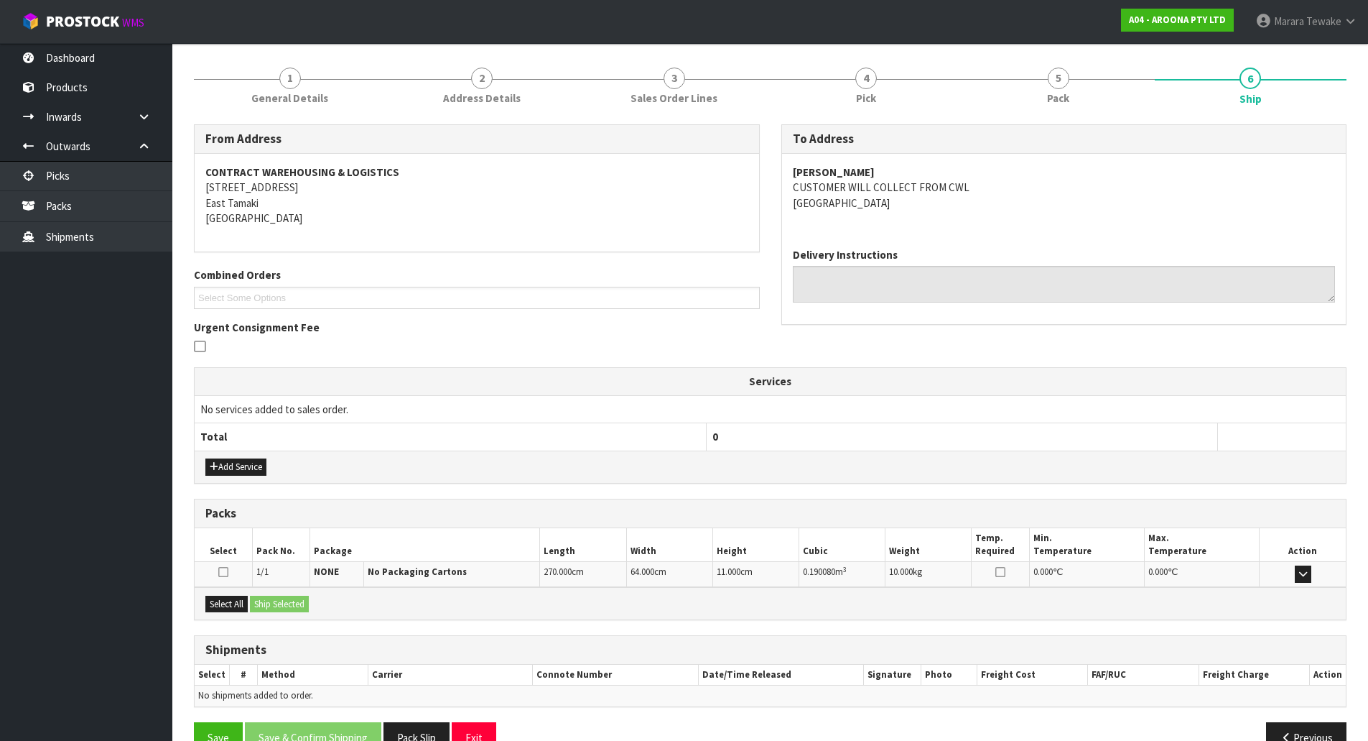
scroll to position [195, 0]
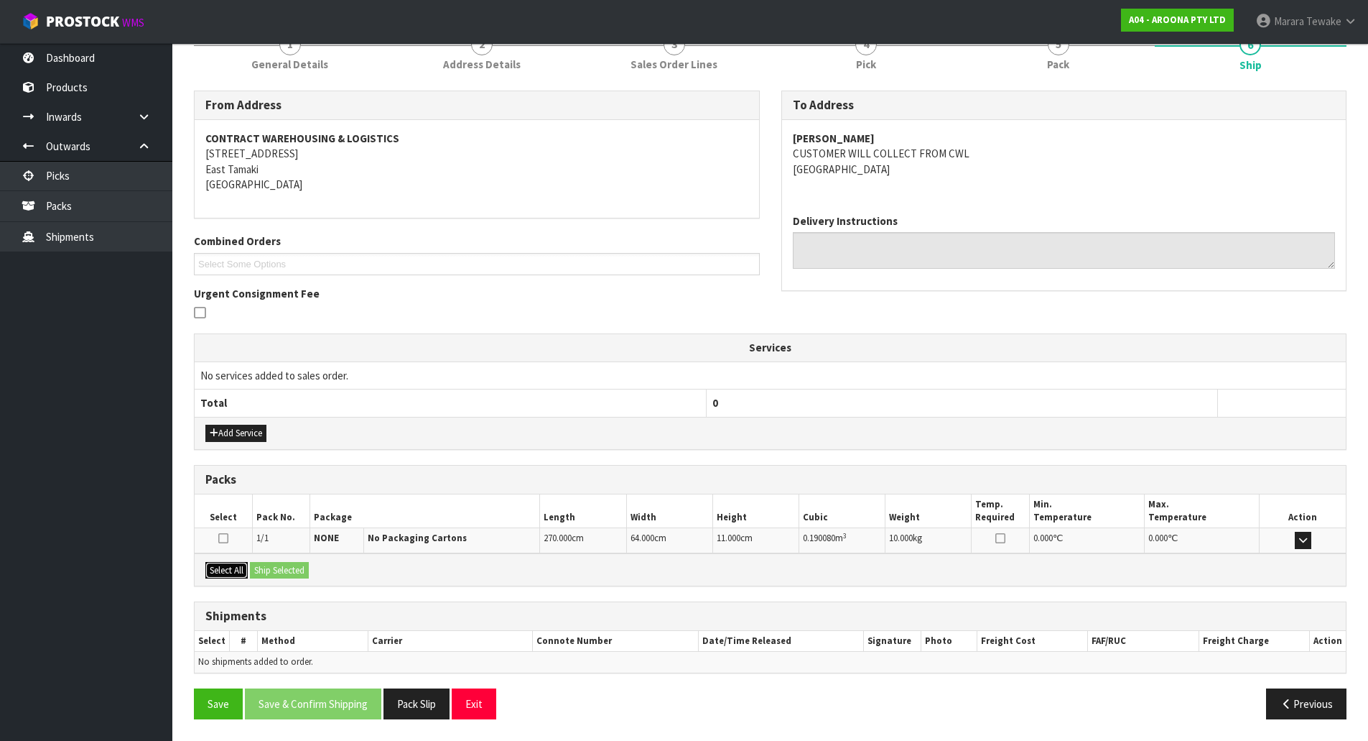
click at [231, 567] on button "Select All" at bounding box center [226, 570] width 42 height 17
click at [274, 567] on button "Ship Selected" at bounding box center [279, 570] width 59 height 17
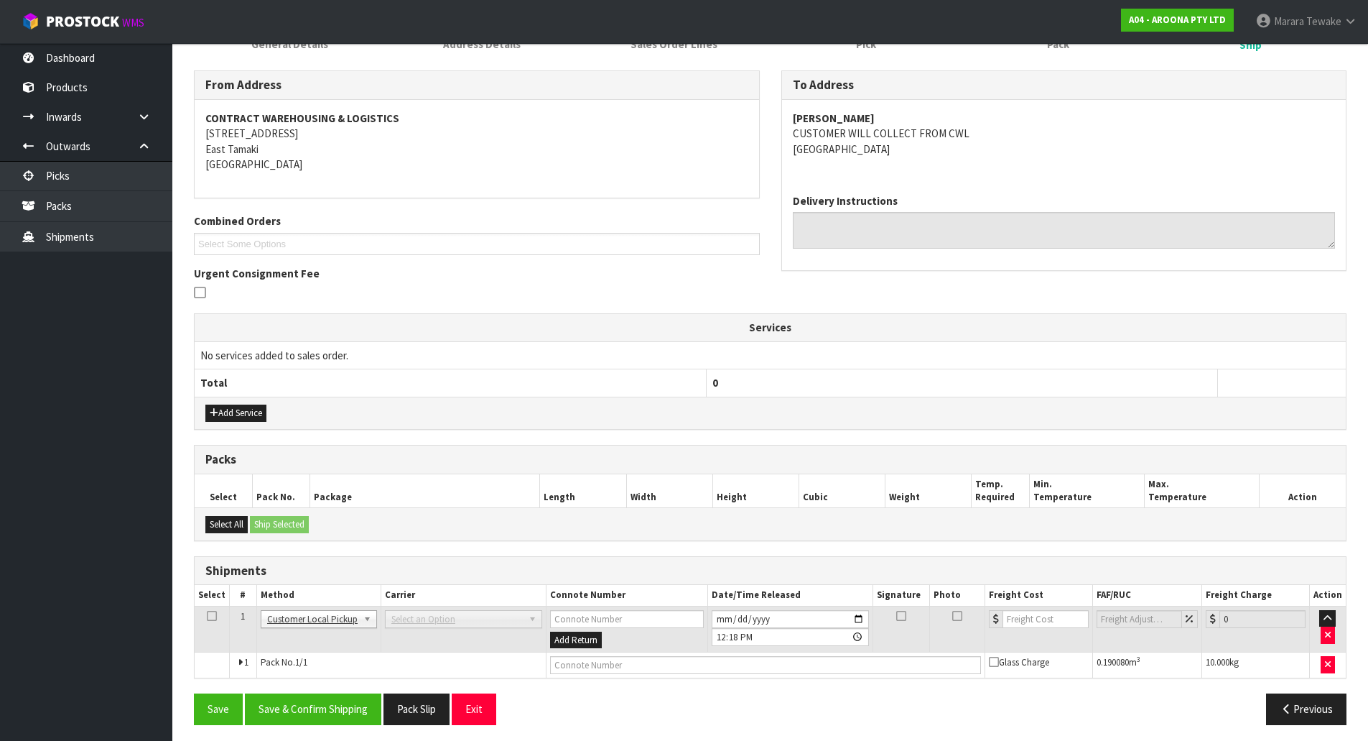
scroll to position [221, 0]
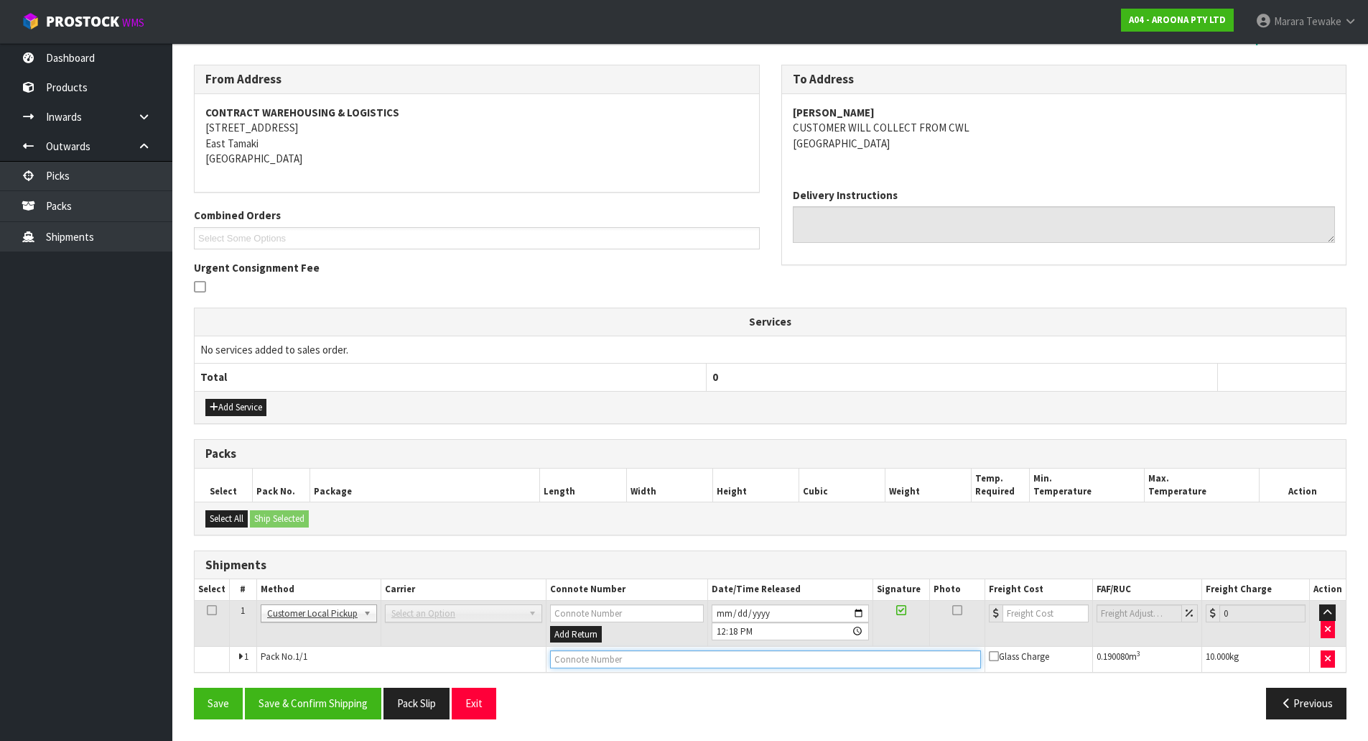
click at [574, 659] on input "text" at bounding box center [765, 659] width 431 height 18
type input "CUSTOMER COLLECTED"
click at [348, 705] on button "Save & Confirm Shipping" at bounding box center [313, 702] width 136 height 31
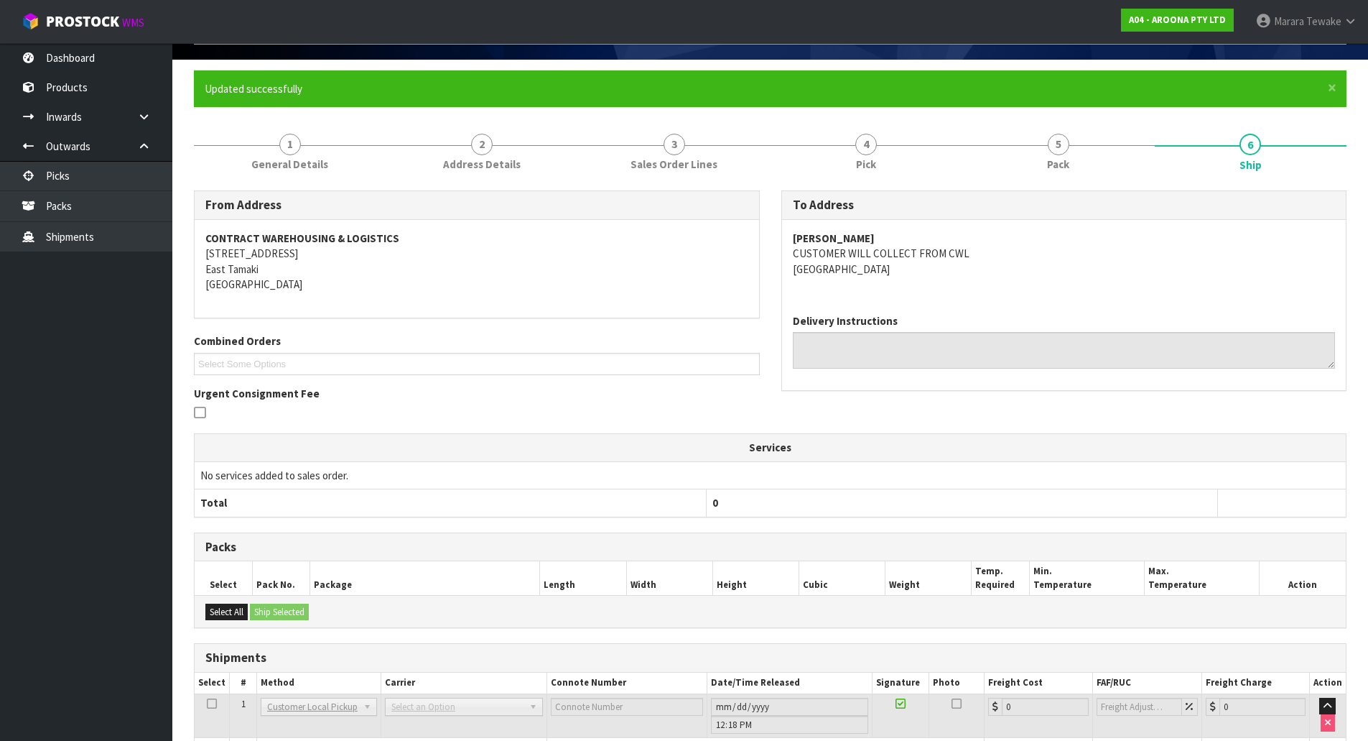
scroll to position [0, 0]
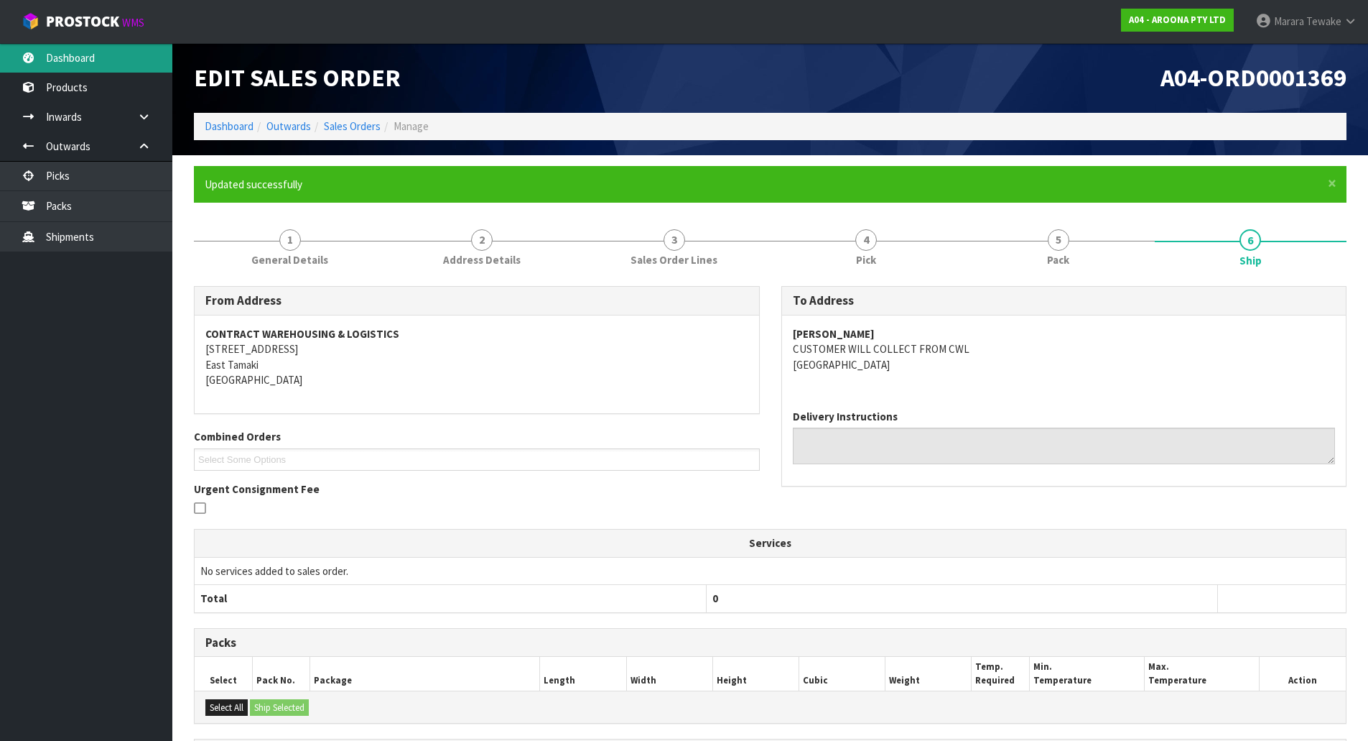
click at [100, 57] on link "Dashboard" at bounding box center [86, 57] width 172 height 29
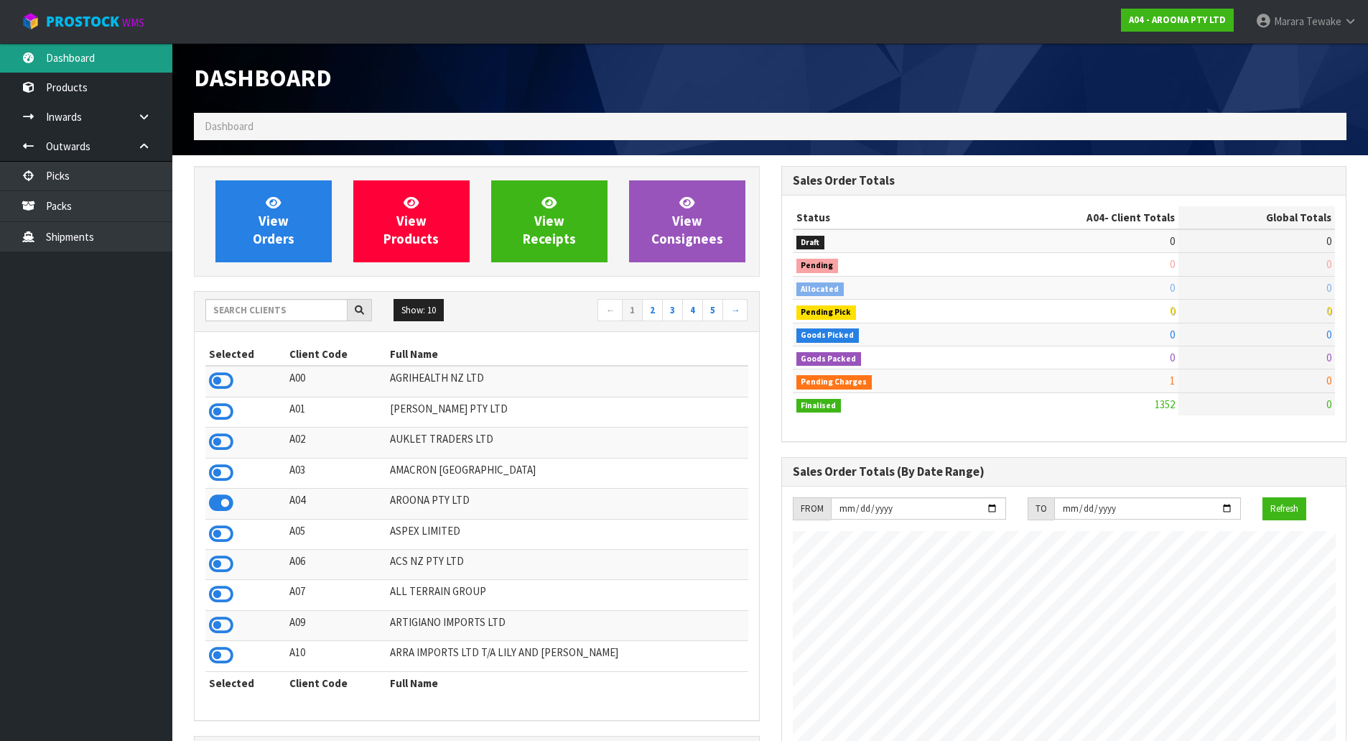
scroll to position [925, 587]
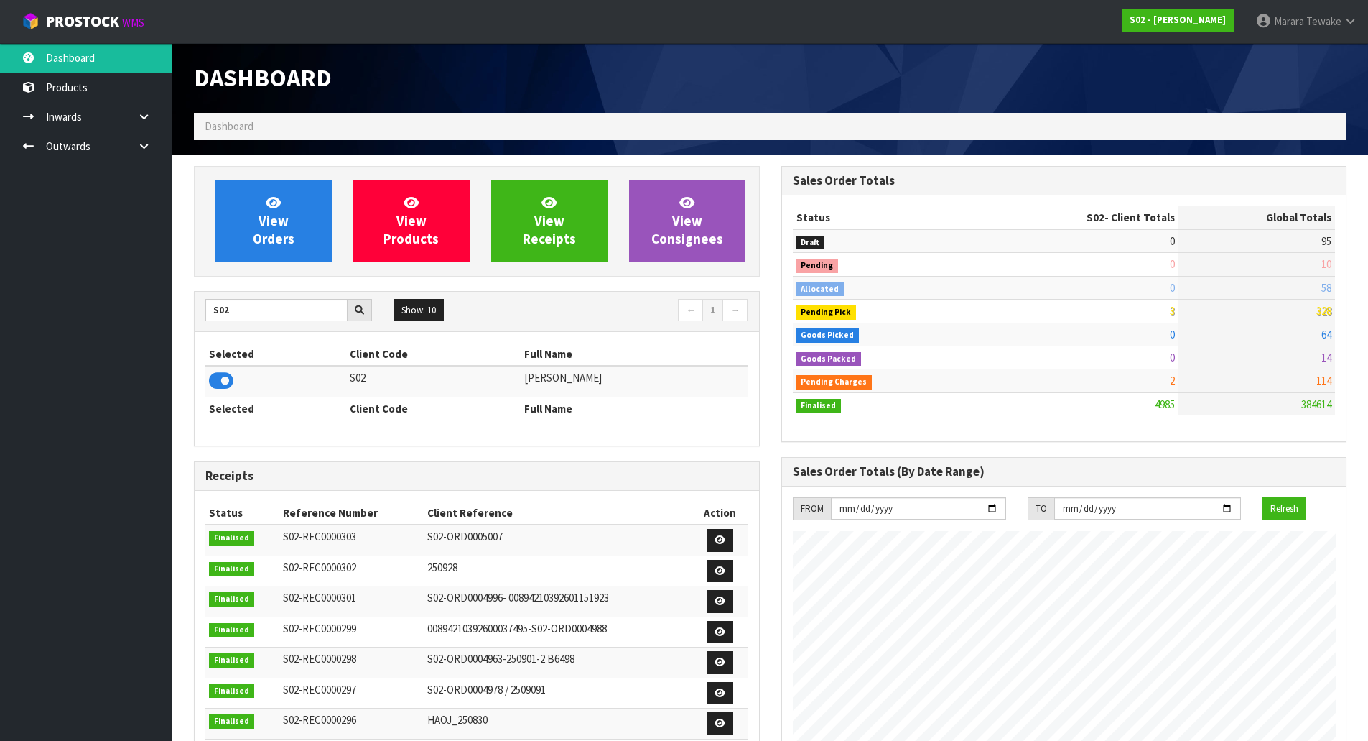
scroll to position [1088, 587]
drag, startPoint x: 170, startPoint y: 302, endPoint x: 139, endPoint y: 287, distance: 34.7
click at [124, 288] on body "Toggle navigation ProStock WMS S02 - YINGMEI HAO Marara Tewake Logout Dashboard…" at bounding box center [684, 370] width 1368 height 741
click at [221, 385] on icon at bounding box center [221, 381] width 24 height 22
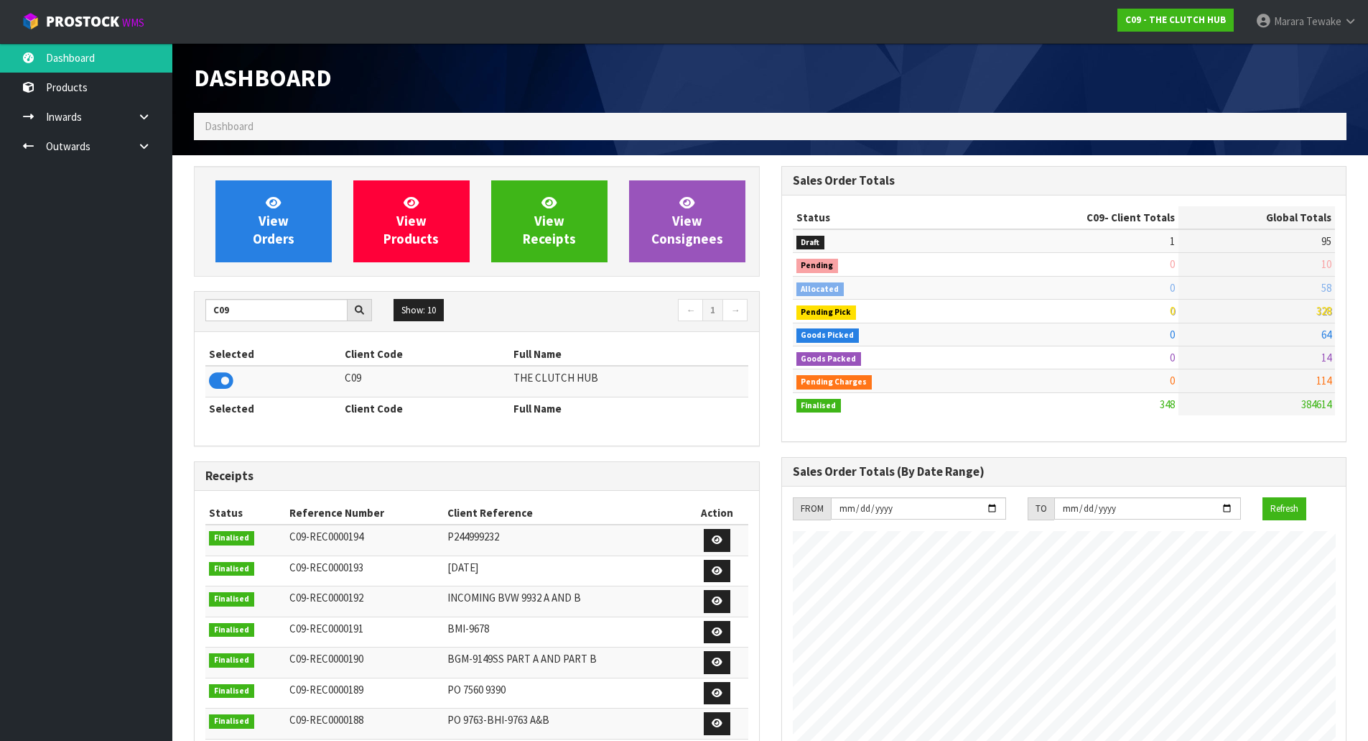
scroll to position [1018, 587]
drag, startPoint x: 239, startPoint y: 315, endPoint x: -9, endPoint y: 259, distance: 254.9
click at [0, 259] on html "Toggle navigation ProStock WMS C09 - THE CLUTCH HUB Marara Tewake Logout Dashbo…" at bounding box center [684, 370] width 1368 height 741
type input "E04"
click at [226, 384] on icon at bounding box center [221, 381] width 24 height 22
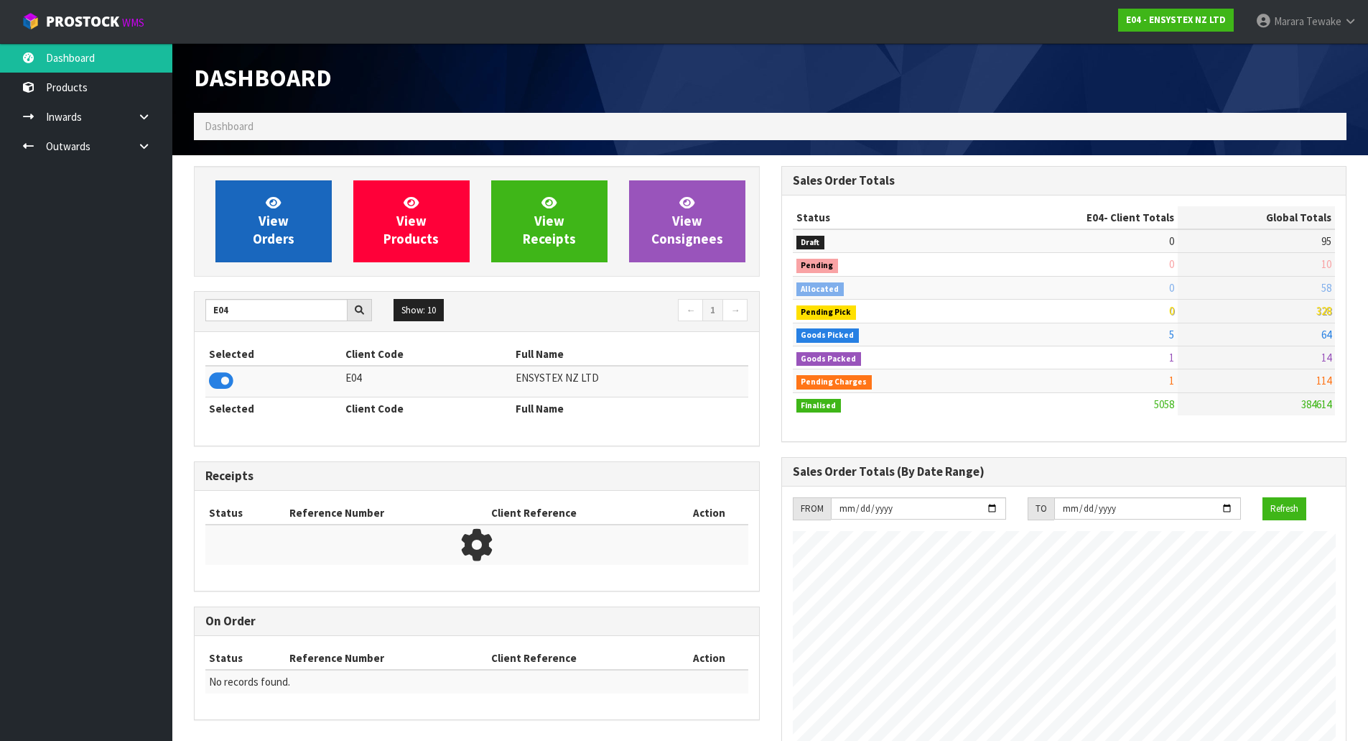
scroll to position [1088, 587]
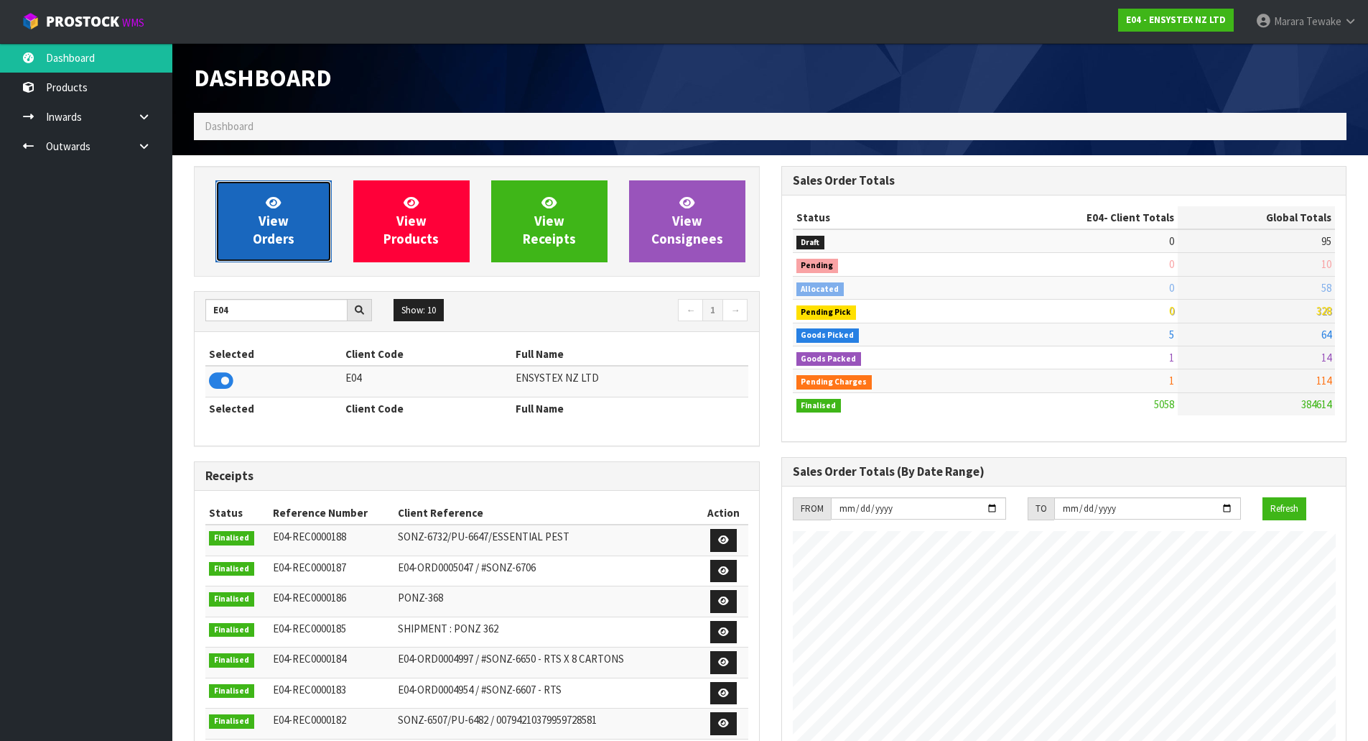
click at [292, 198] on link "View Orders" at bounding box center [273, 221] width 116 height 82
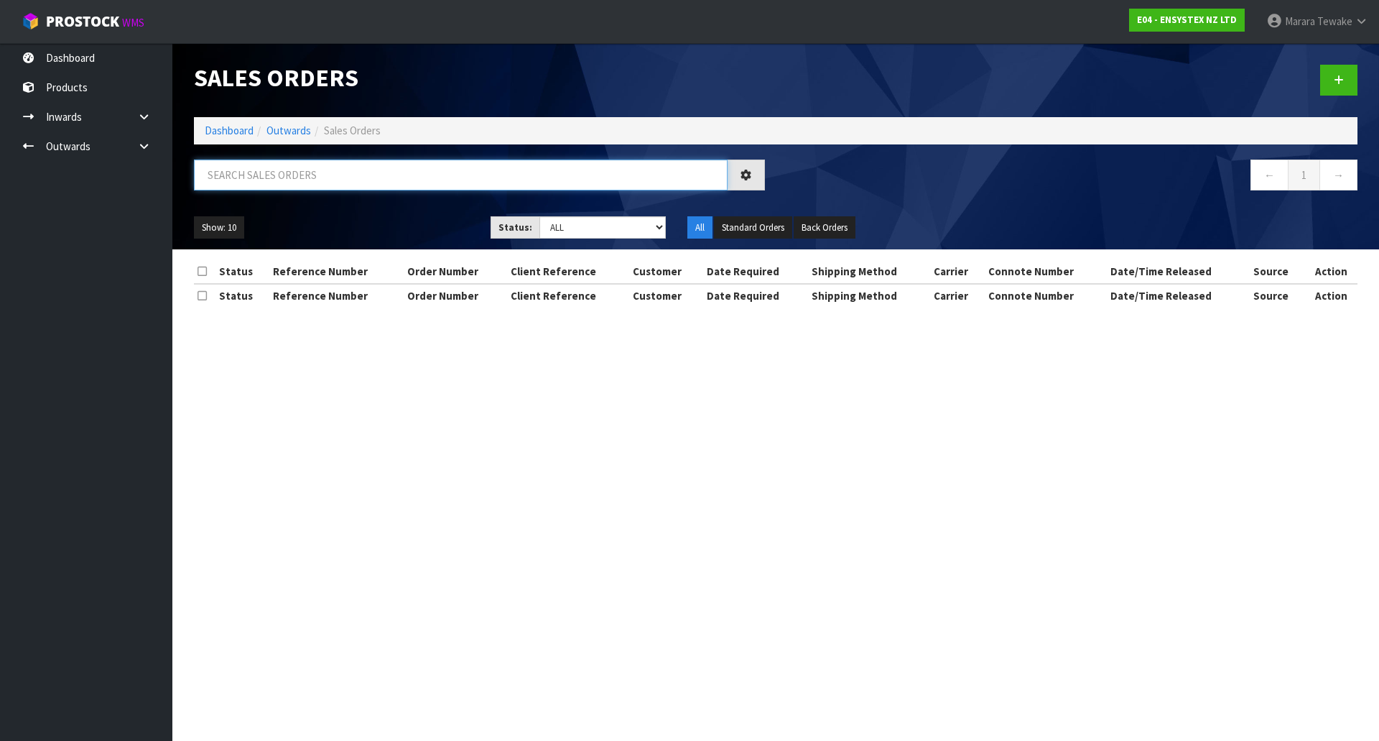
click at [264, 180] on input "text" at bounding box center [461, 174] width 534 height 31
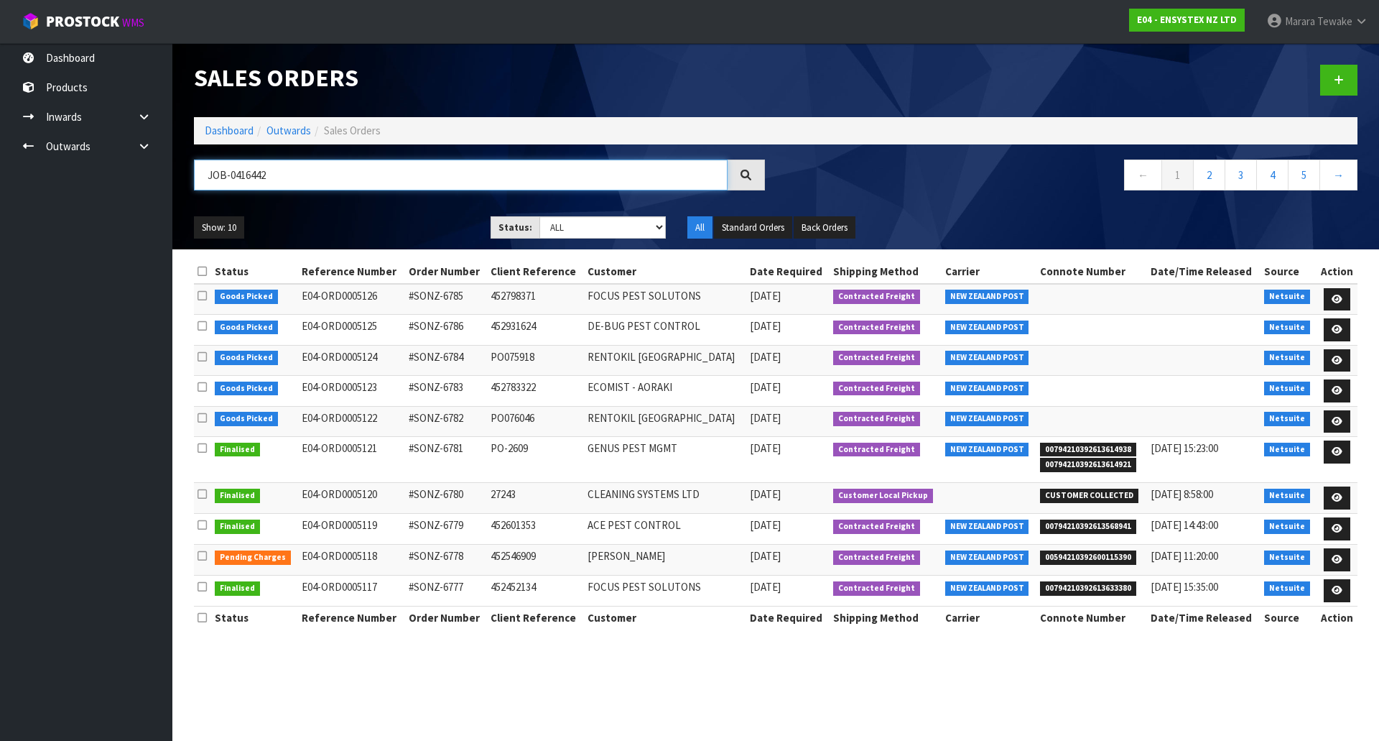
type input "JOB-0416442"
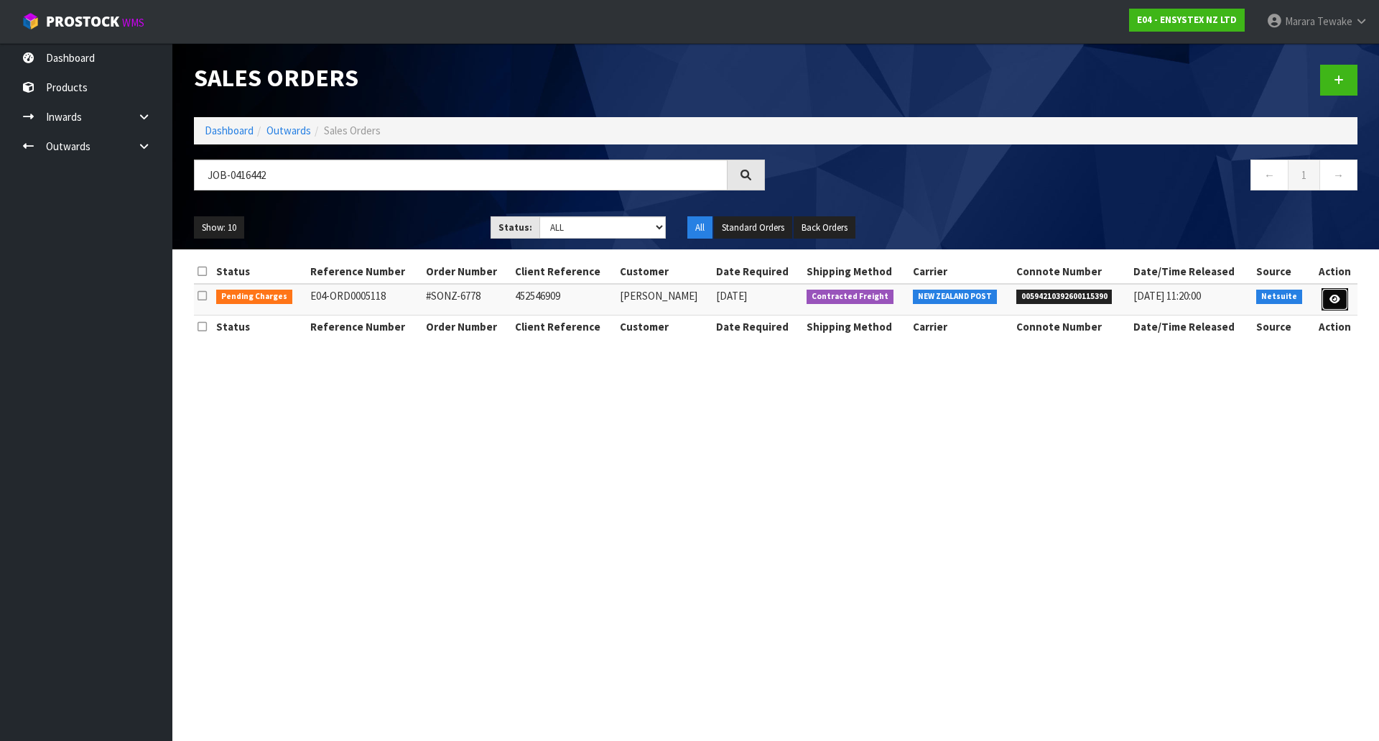
click at [1332, 302] on icon at bounding box center [1335, 299] width 11 height 9
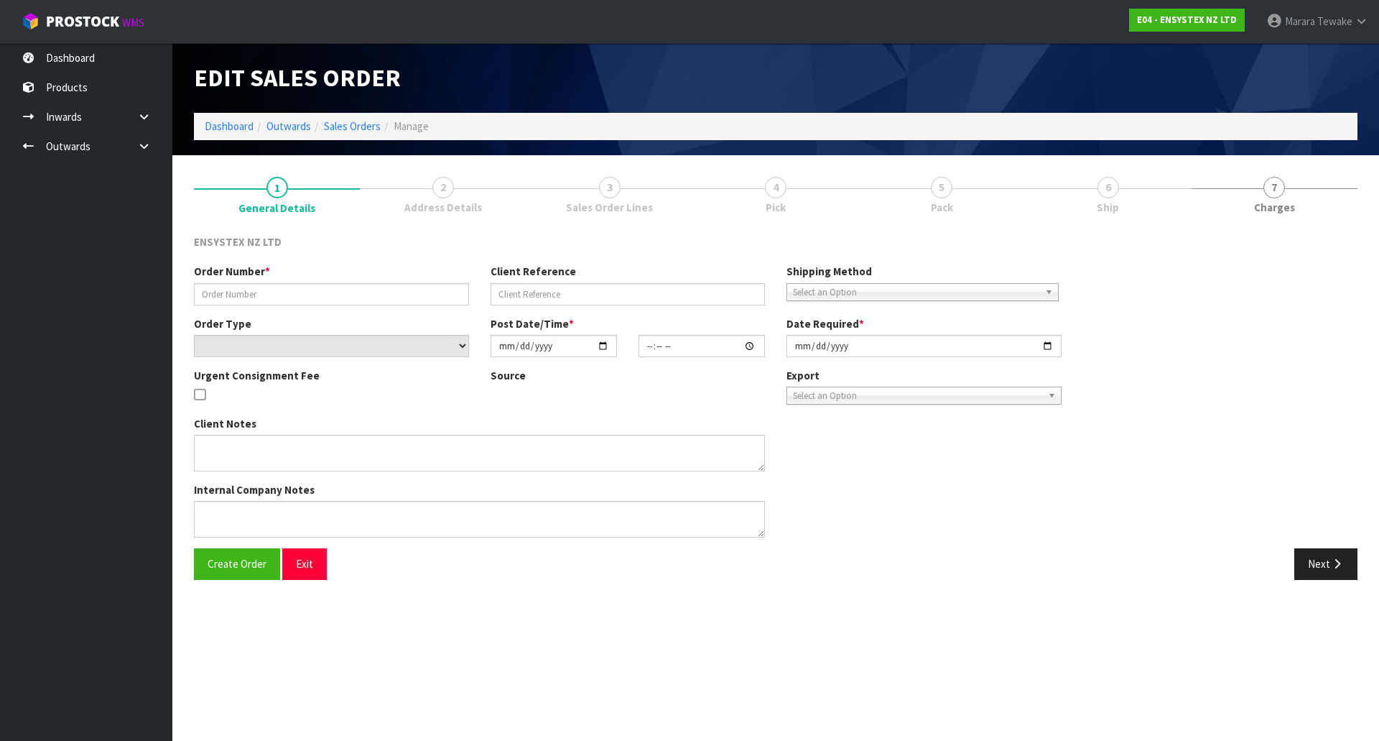
type input "#SONZ-6778"
type input "452546909"
select select "number:0"
type input "2025-10-07"
type input "10:30:18.000"
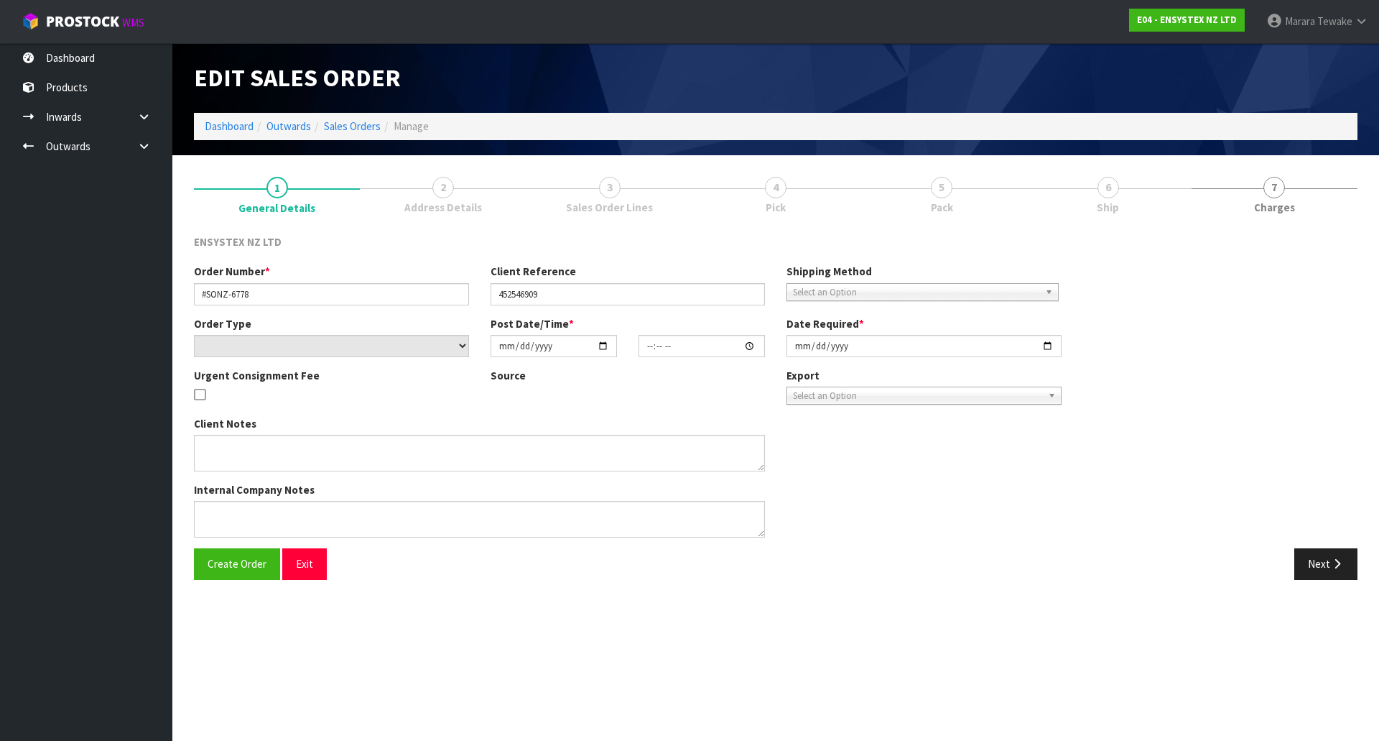
type input "2025-10-07"
type textarea "Tech's house - Daniel, contact 027-5914224 NOTE : DG'S"
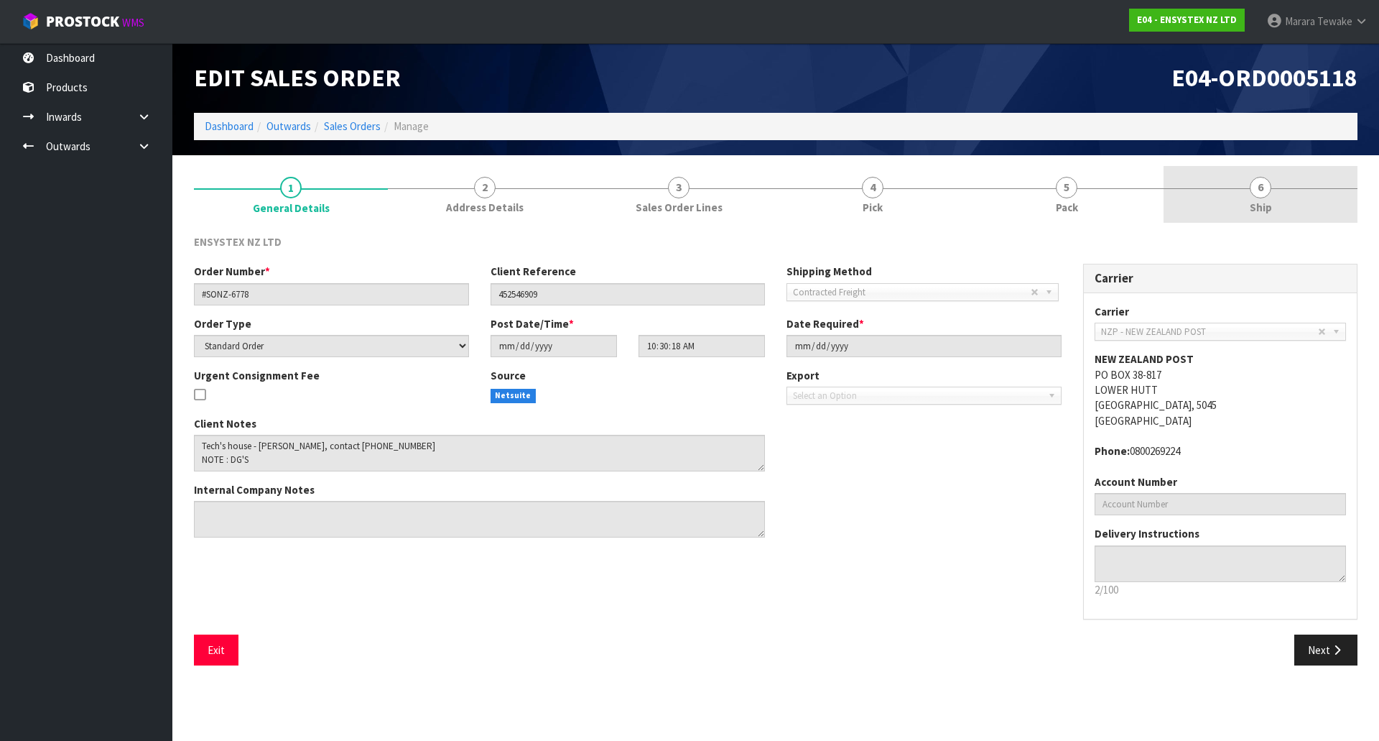
click at [1256, 195] on span "6" at bounding box center [1261, 188] width 22 height 22
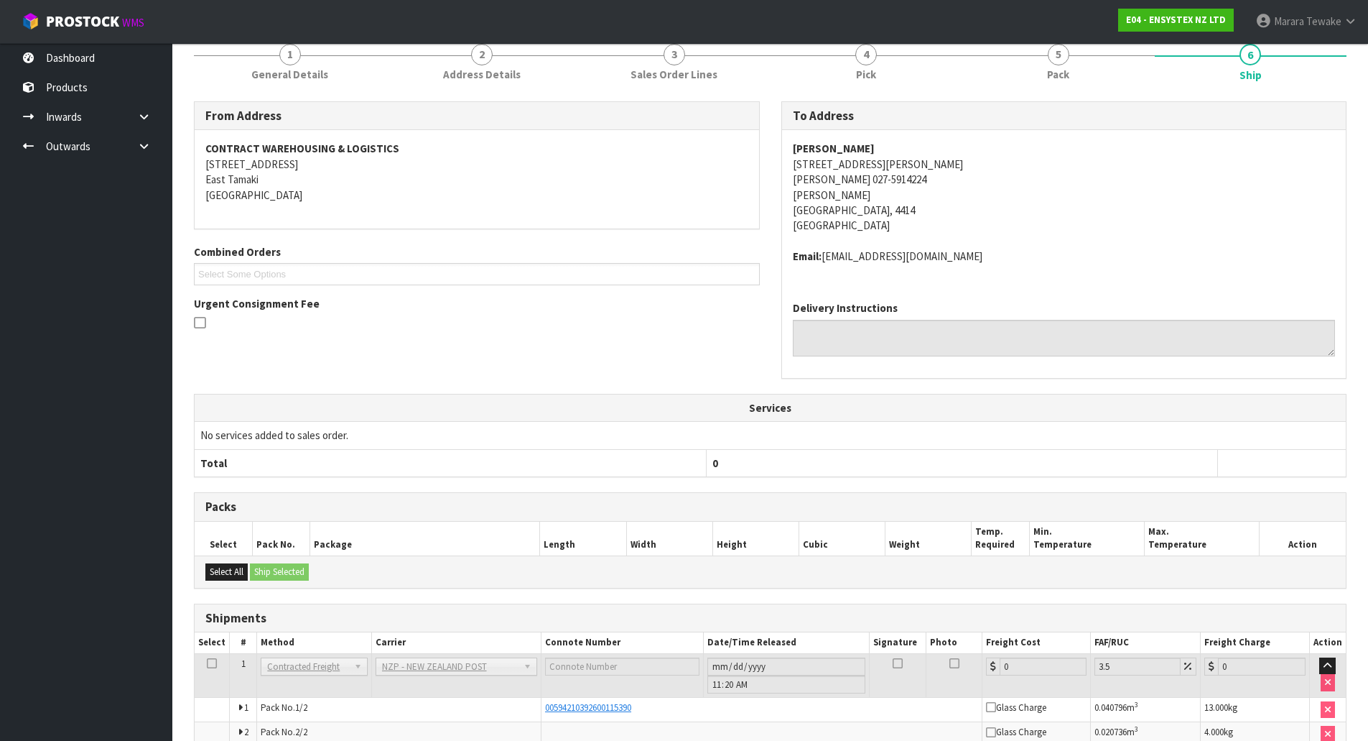
scroll to position [207, 0]
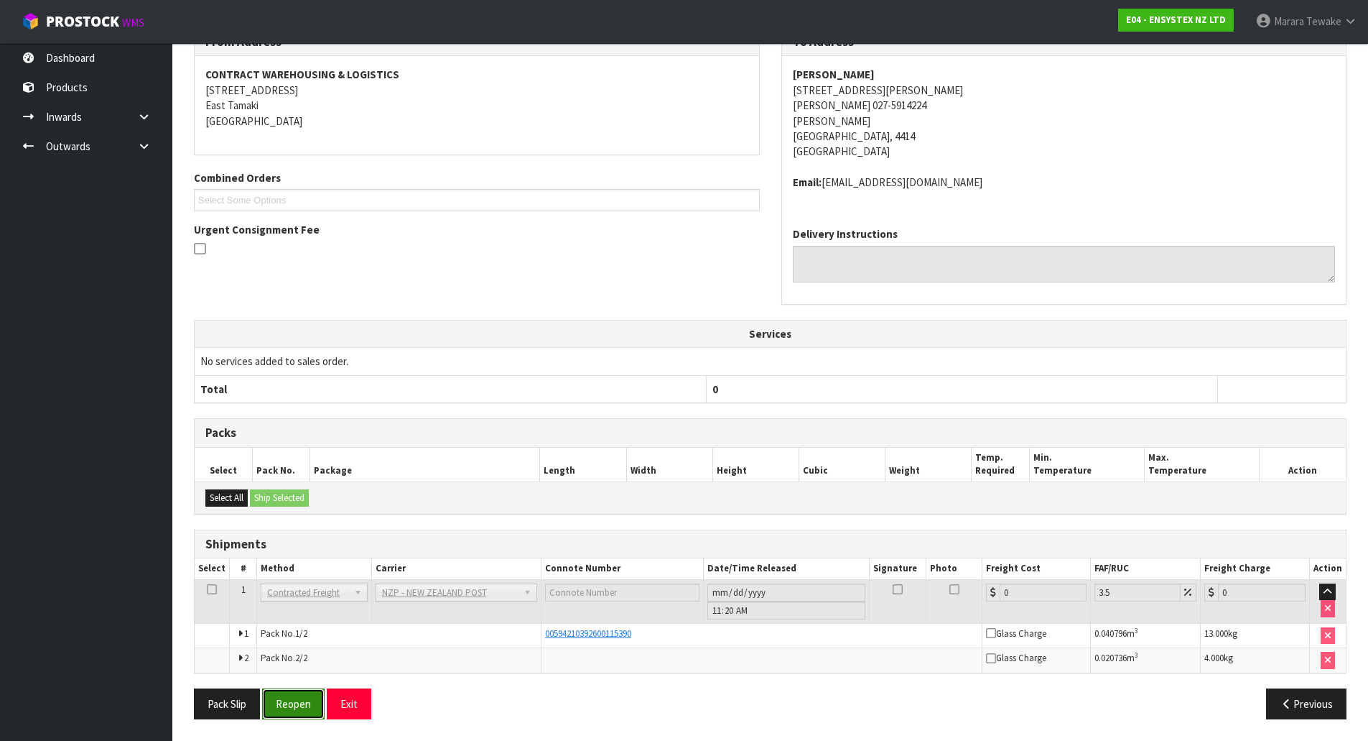
click at [290, 702] on button "Reopen" at bounding box center [293, 703] width 62 height 31
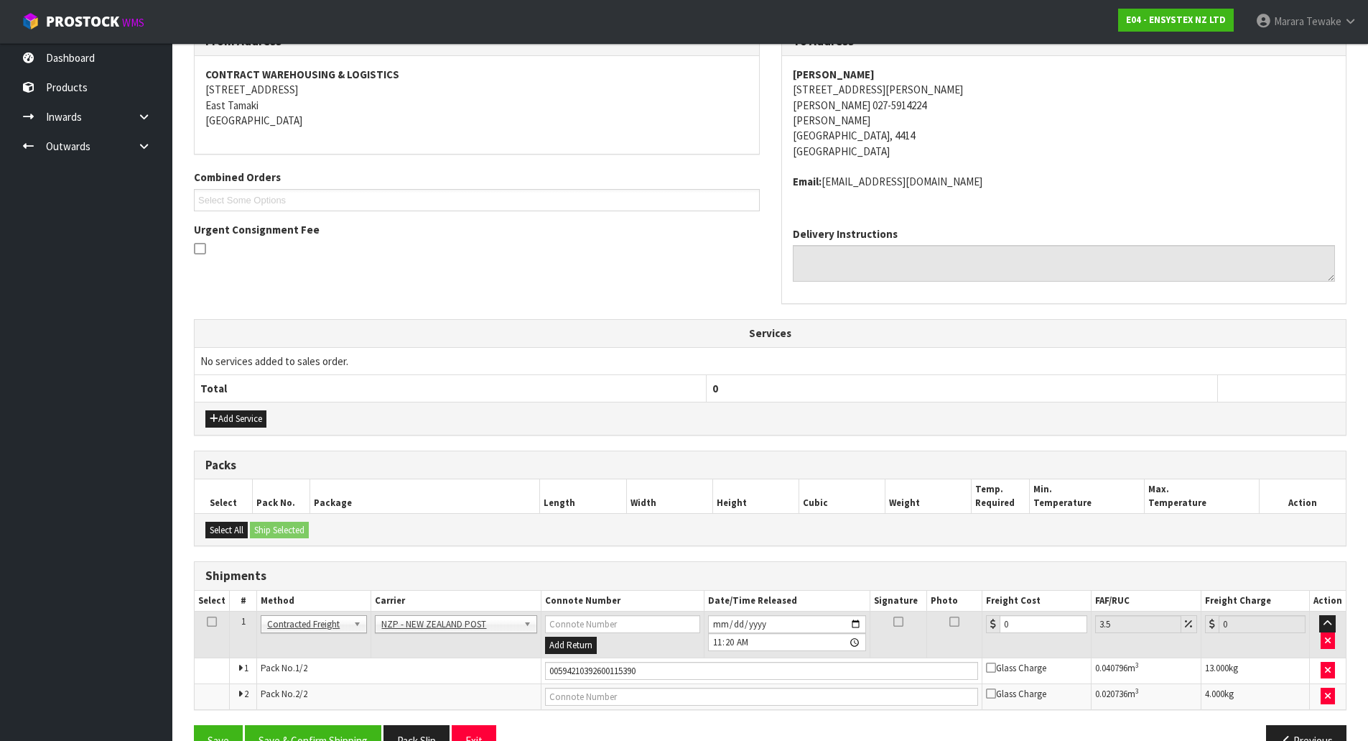
scroll to position [296, 0]
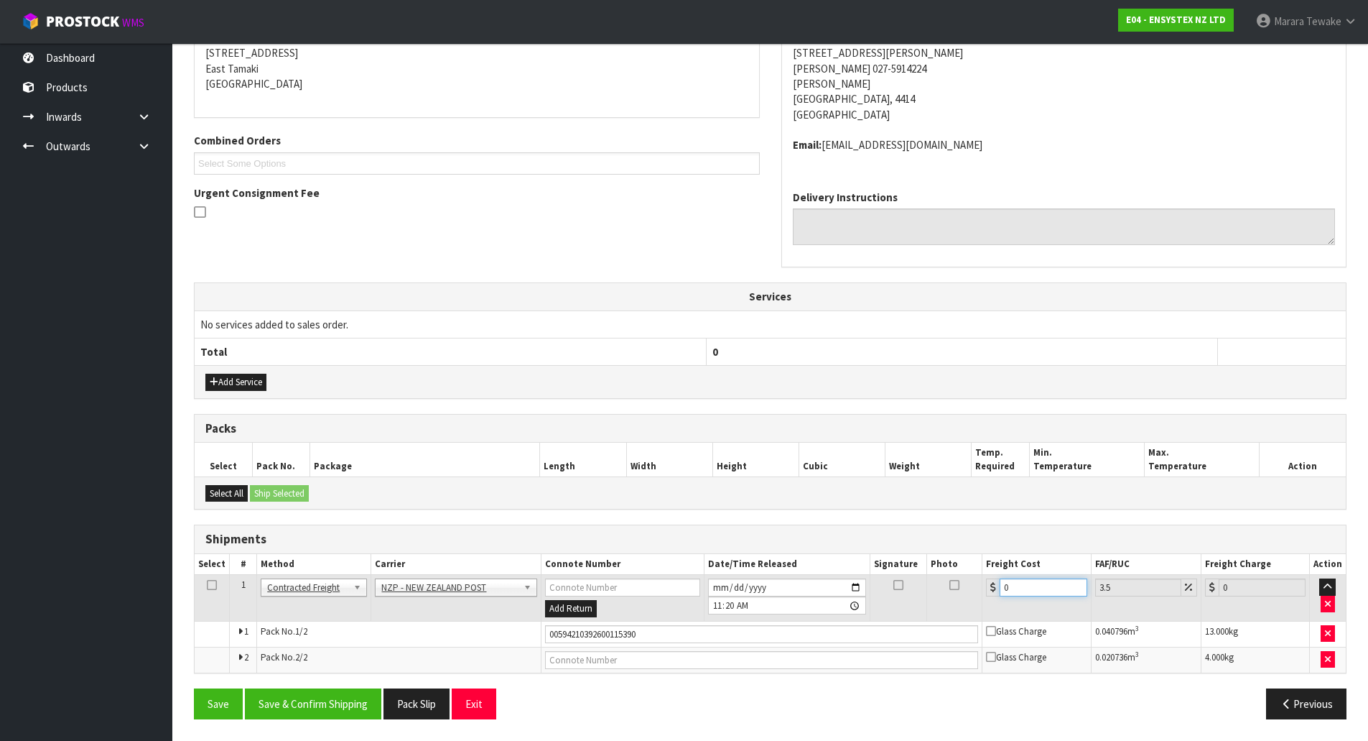
drag, startPoint x: 1009, startPoint y: 581, endPoint x: 955, endPoint y: 524, distance: 78.8
click at [959, 557] on table "Select # Method Carrier Connote Number Date/Time Released Signature Photo Freig…" at bounding box center [770, 613] width 1151 height 119
type input "2"
type input "2.07"
type input "22"
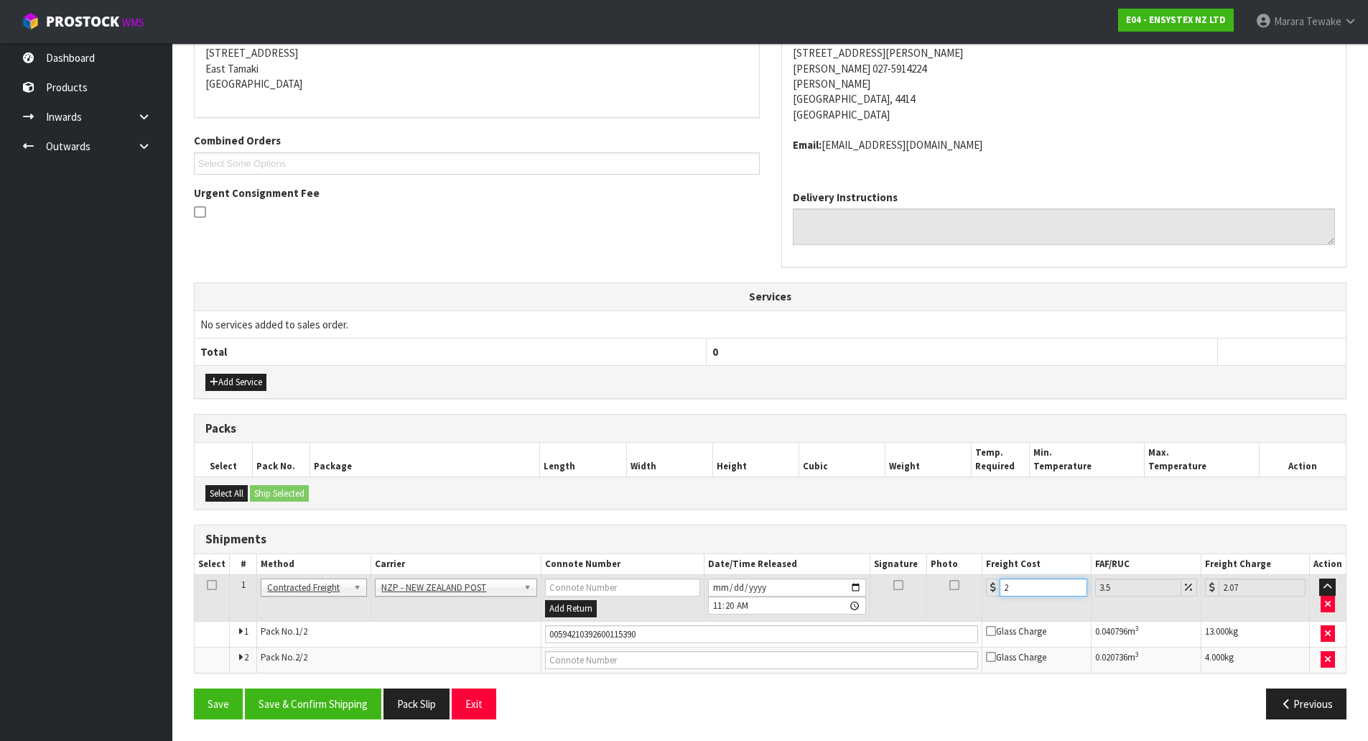
type input "22.77"
type input "229"
type input "237.01"
type input "22"
type input "22.77"
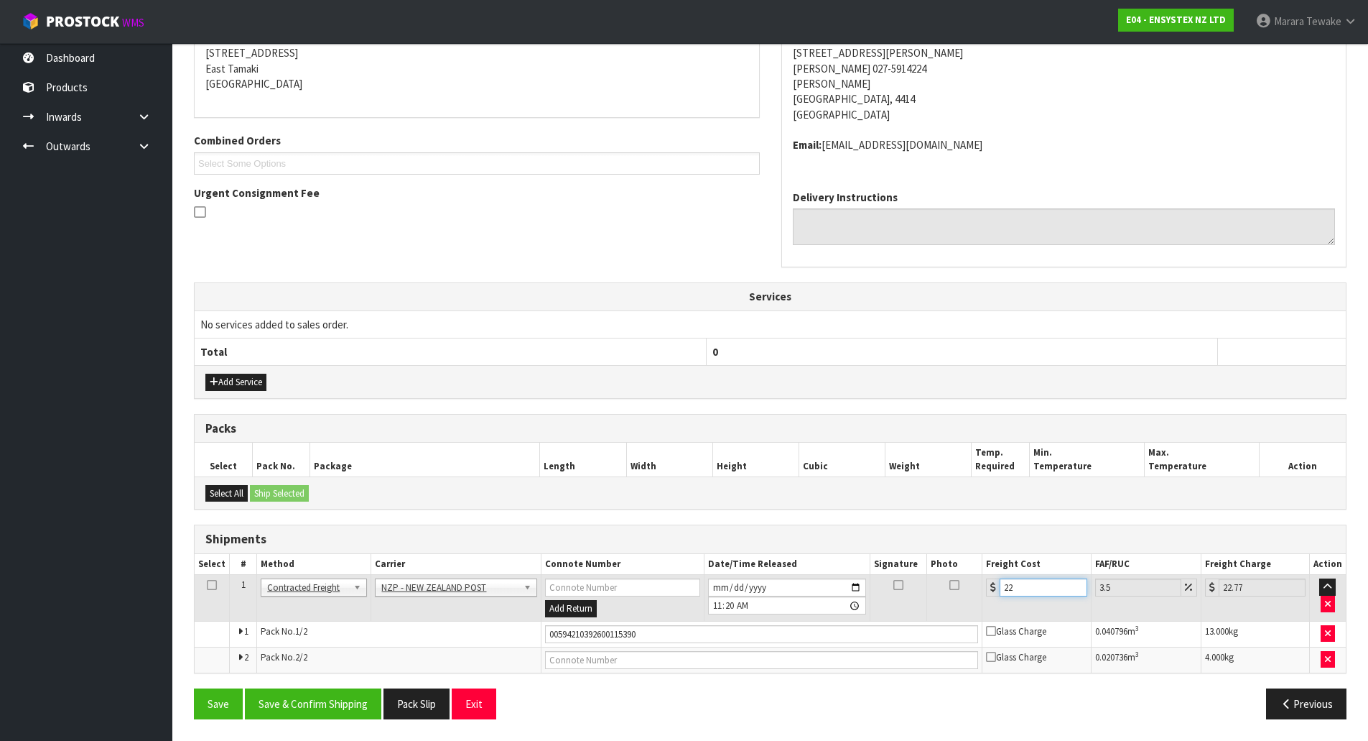
type input "22.9"
type input "23.7"
type input "22.90"
click at [210, 585] on icon at bounding box center [212, 585] width 10 height 1
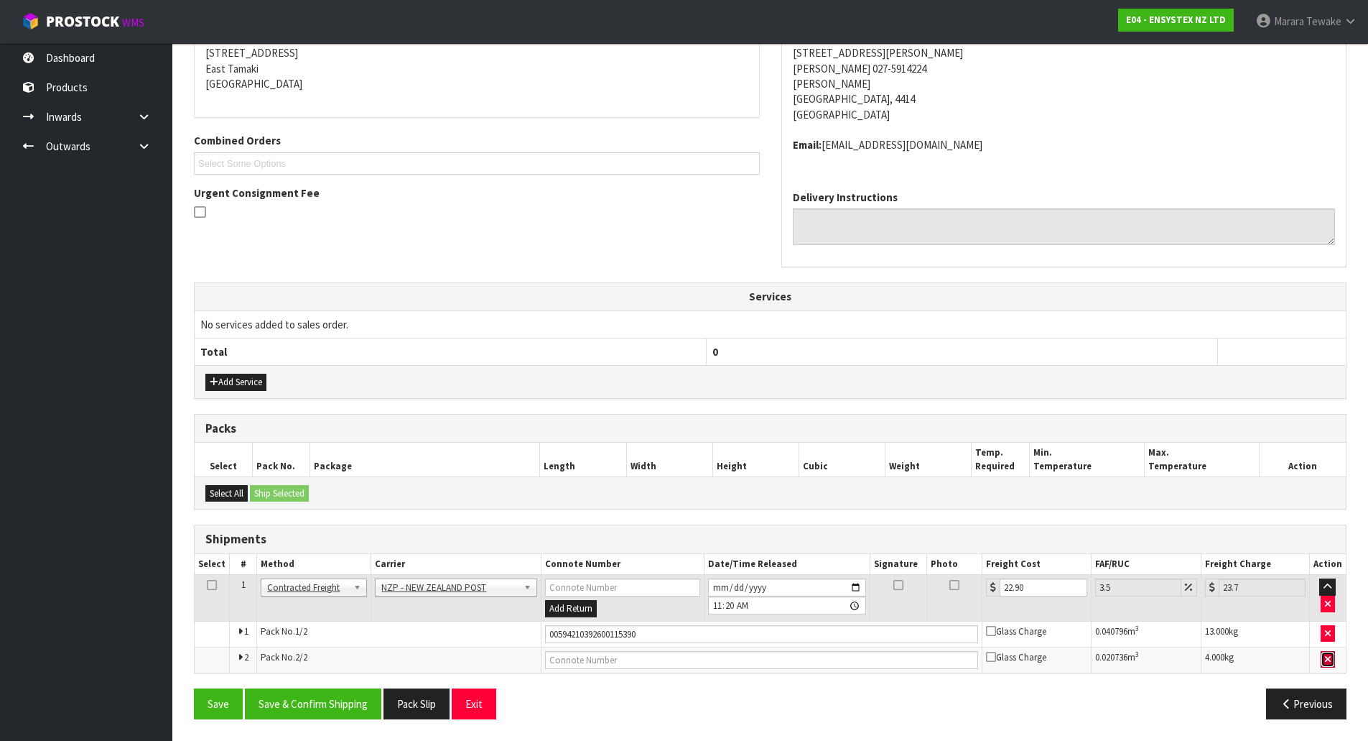
click at [1334, 662] on button "button" at bounding box center [1328, 659] width 14 height 17
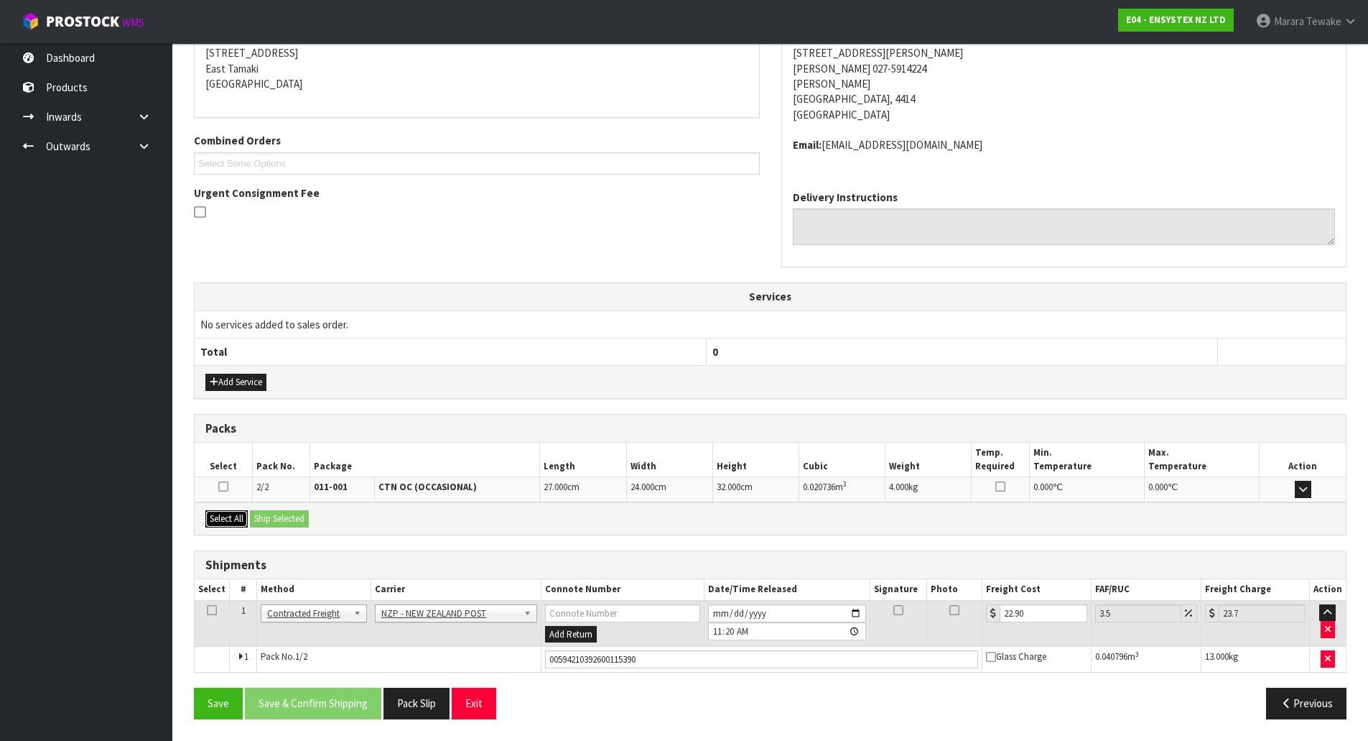
click at [233, 518] on button "Select All" at bounding box center [226, 518] width 42 height 17
click at [281, 519] on button "Ship Selected" at bounding box center [279, 518] width 59 height 17
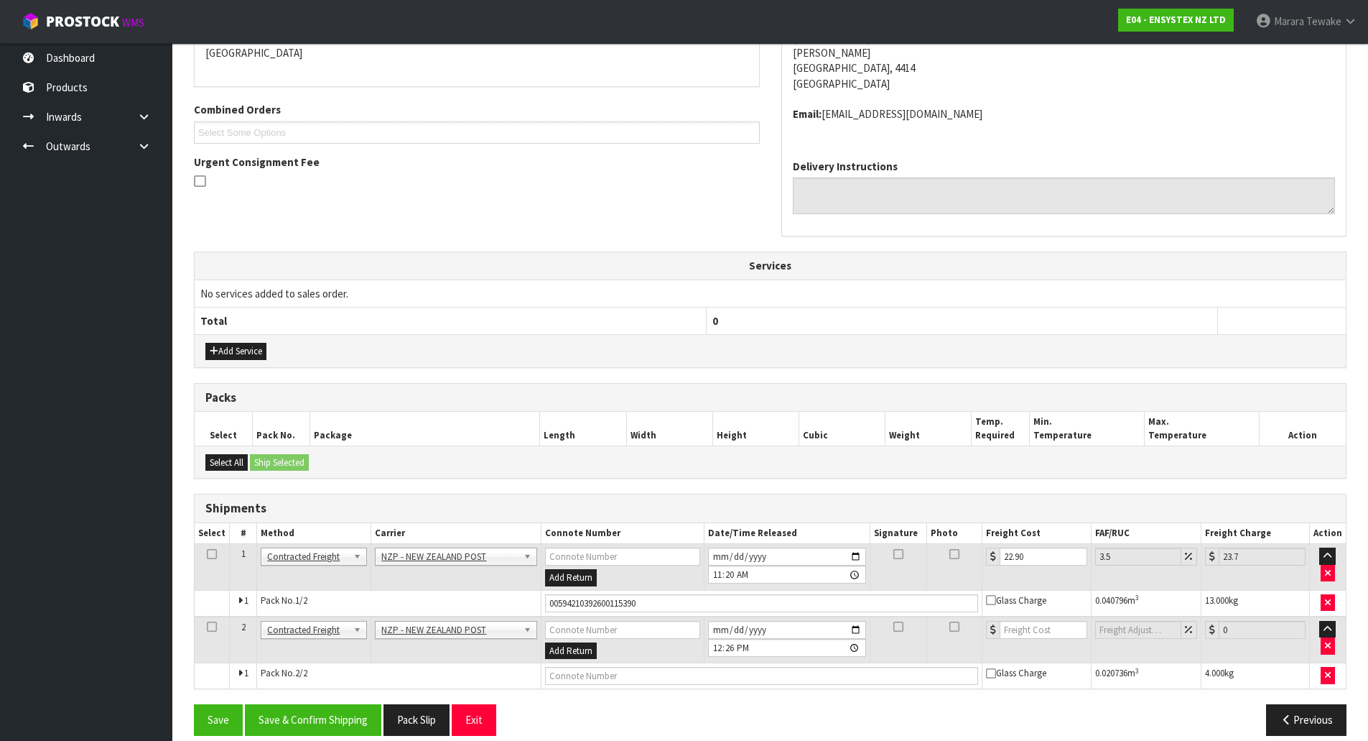
scroll to position [343, 0]
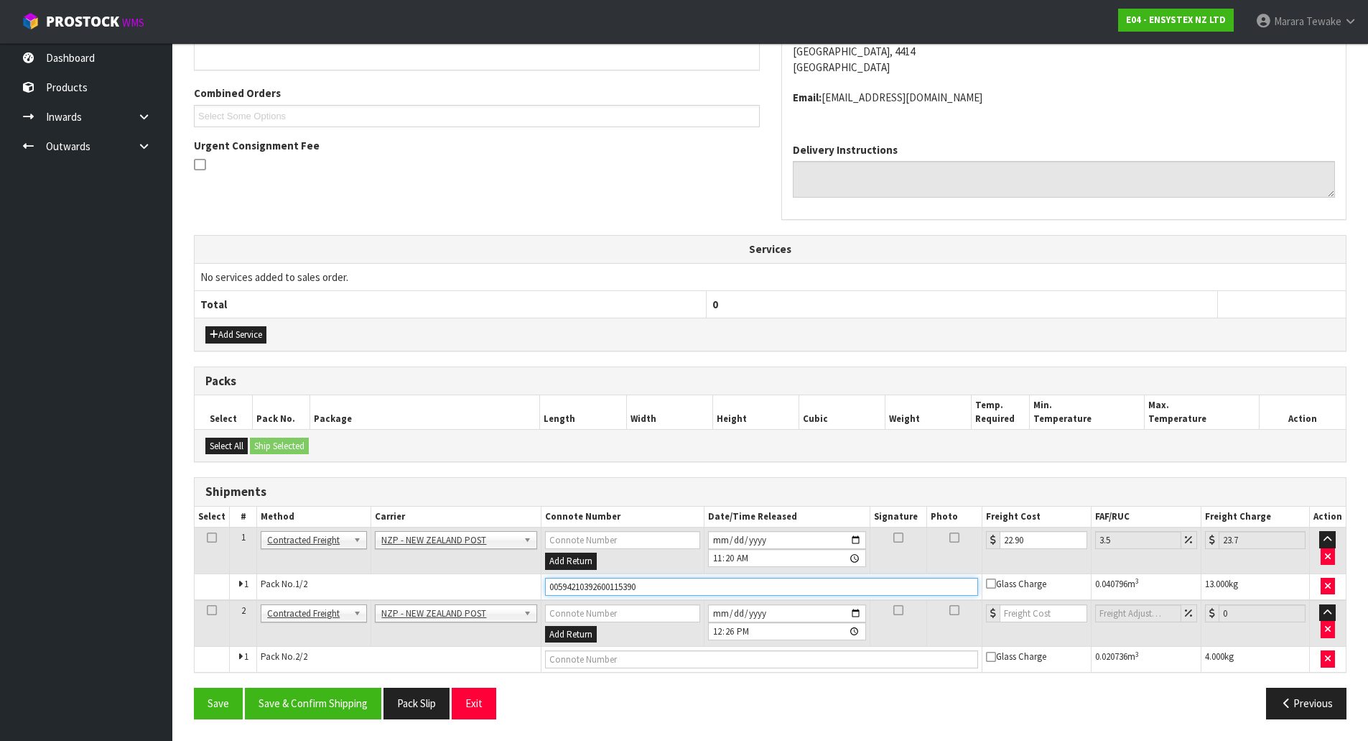
drag, startPoint x: 649, startPoint y: 585, endPoint x: 476, endPoint y: 567, distance: 174.0
click at [473, 567] on tbody "1 Client Local Pickup Customer Local Pickup Company Freight Contracted Freight …" at bounding box center [770, 563] width 1151 height 73
click at [570, 585] on input "text" at bounding box center [762, 587] width 434 height 18
type input "00594210392600115529"
click at [194, 687] on button "Save" at bounding box center [218, 702] width 49 height 31
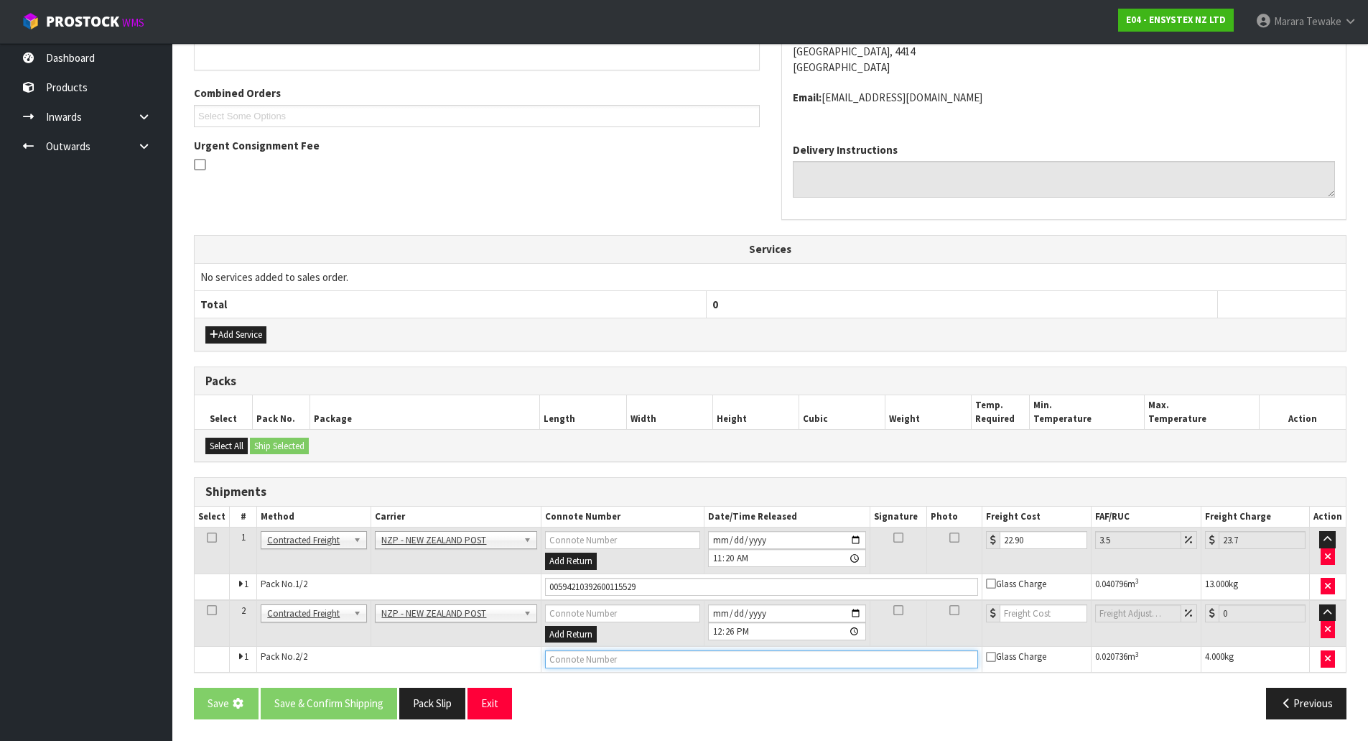
click at [568, 664] on input "text" at bounding box center [762, 659] width 434 height 18
type input "00894210392608056023"
click at [1047, 622] on td at bounding box center [1037, 623] width 108 height 47
click at [1052, 614] on input "number" at bounding box center [1043, 613] width 87 height 18
type input "8.45"
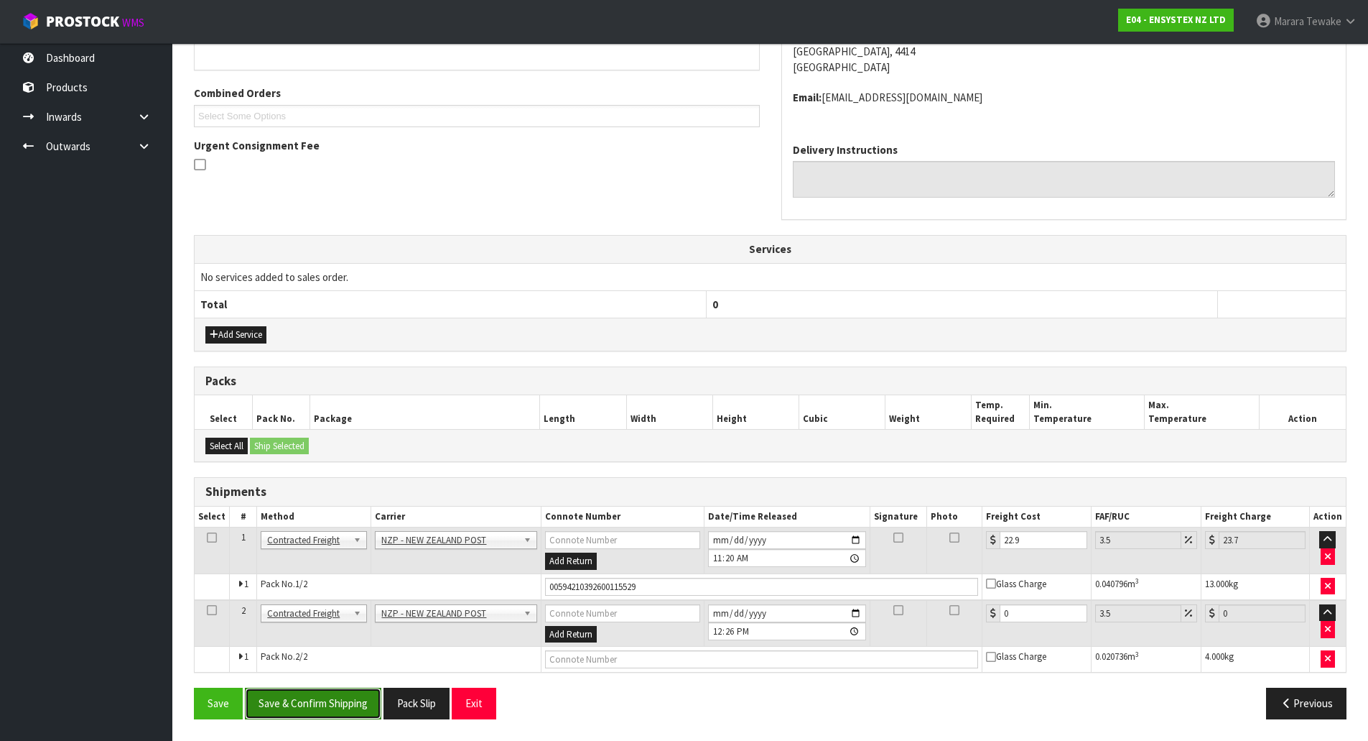
click at [328, 695] on button "Save & Confirm Shipping" at bounding box center [313, 702] width 136 height 31
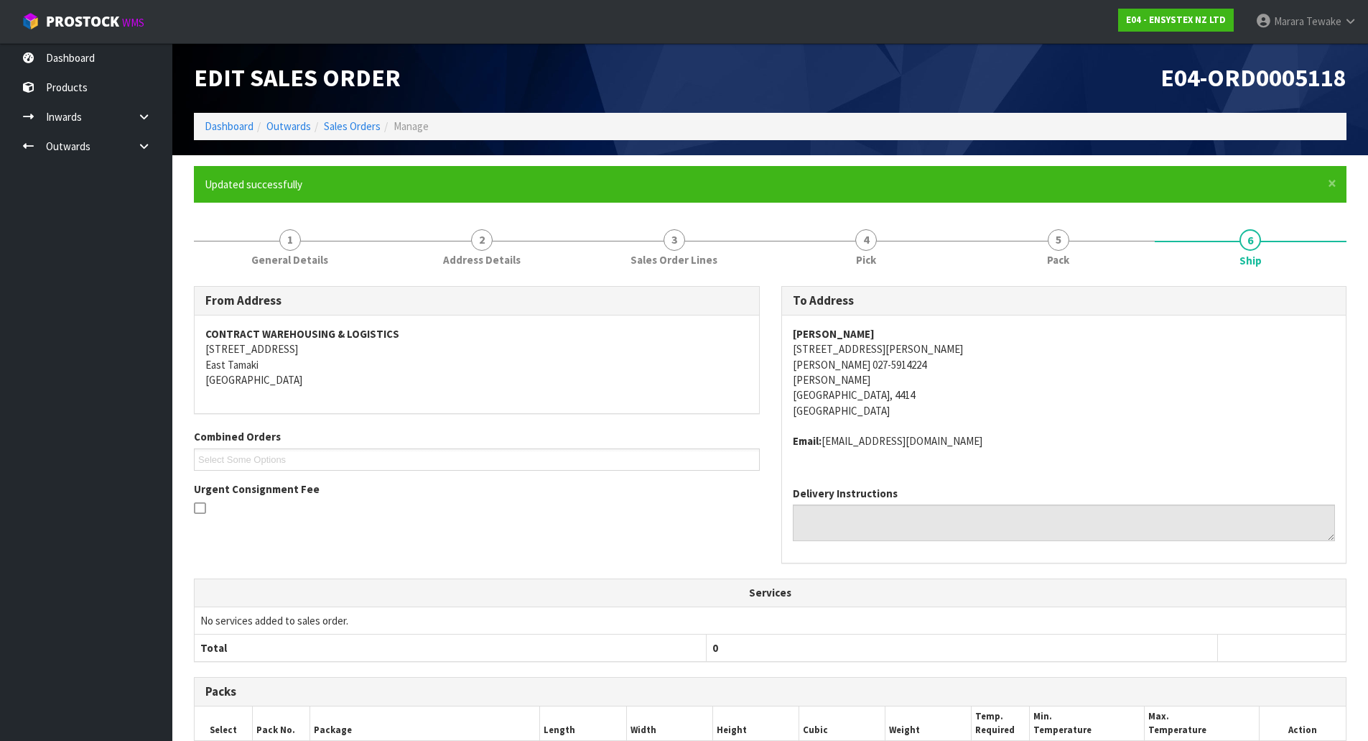
scroll to position [304, 0]
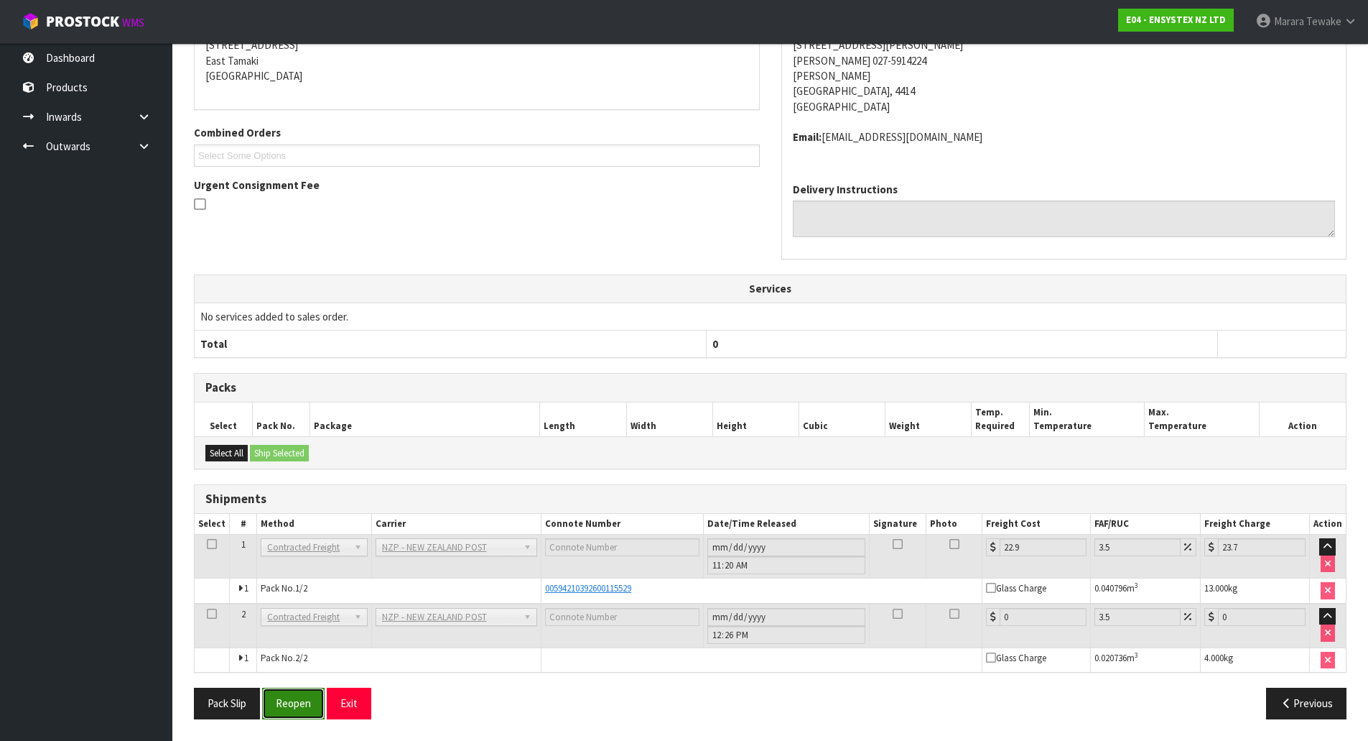
click at [289, 698] on button "Reopen" at bounding box center [293, 702] width 62 height 31
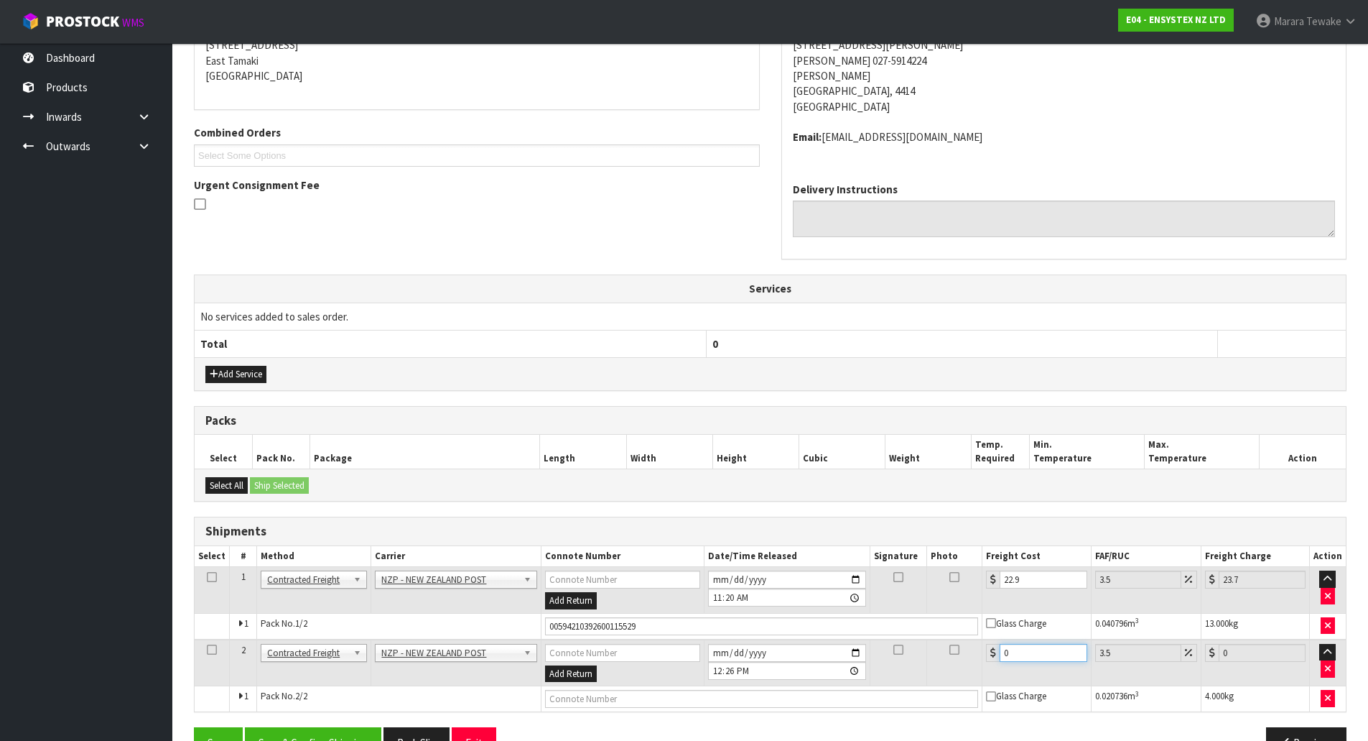
drag, startPoint x: 1024, startPoint y: 651, endPoint x: 972, endPoint y: 632, distance: 55.0
click at [972, 633] on table "Select # Method Carrier Connote Number Date/Time Released Signature Photo Freig…" at bounding box center [770, 628] width 1151 height 165
type input "8"
type input "8.28"
type input "8.4"
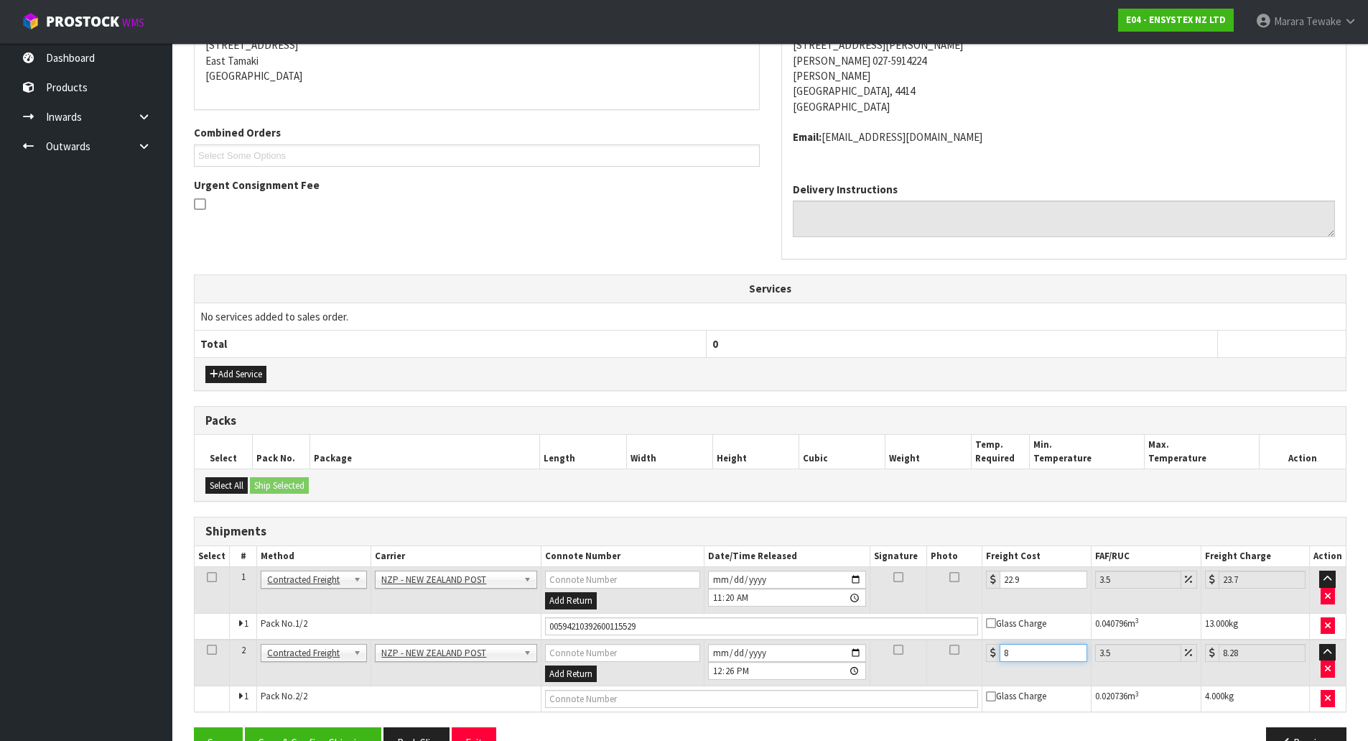
type input "8.69"
type input "8.45"
type input "8.75"
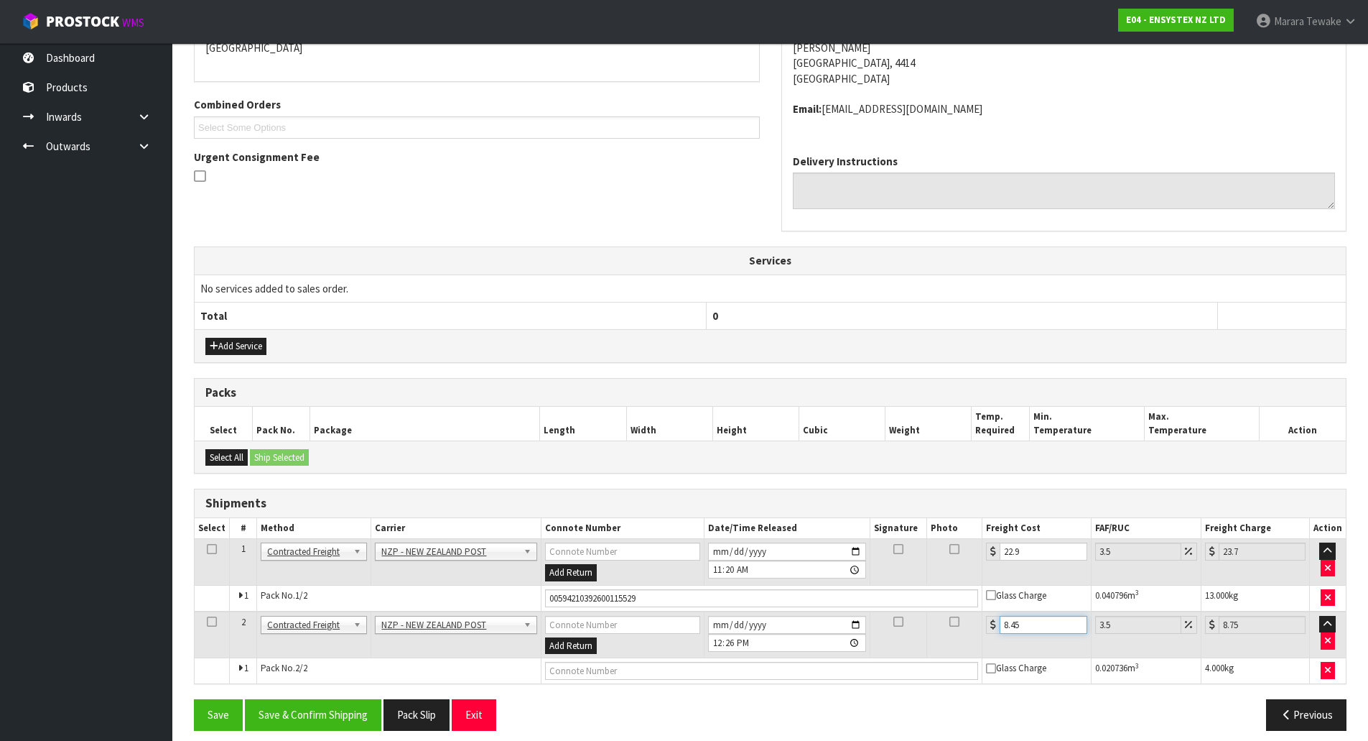
scroll to position [343, 0]
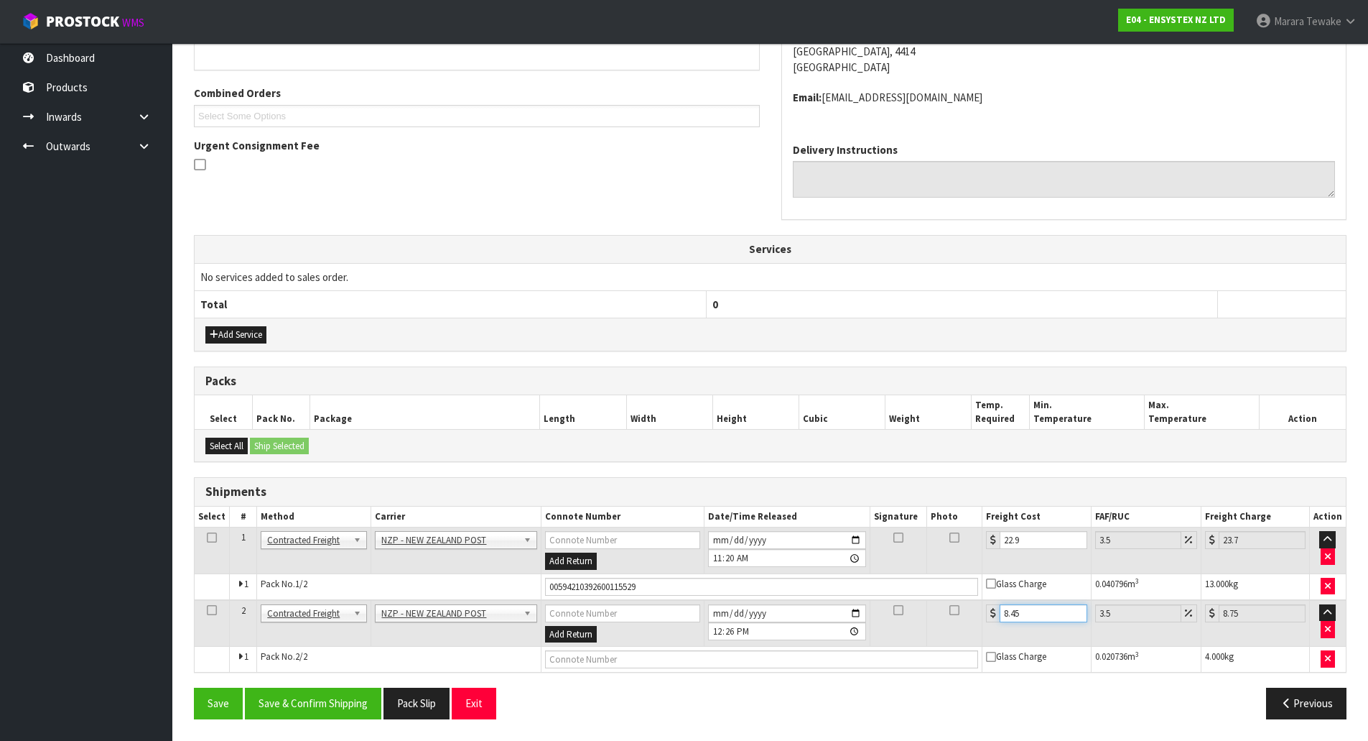
type input "8.45"
drag, startPoint x: 654, startPoint y: 586, endPoint x: 506, endPoint y: 584, distance: 147.3
click at [516, 584] on tr "1 Pack No. 1/2 00594210392600115529 Glass Charge 0.040796 m 3 13.000 kg" at bounding box center [770, 586] width 1151 height 27
type input "00594210392600115529"
click at [194, 687] on button "Save" at bounding box center [218, 702] width 49 height 31
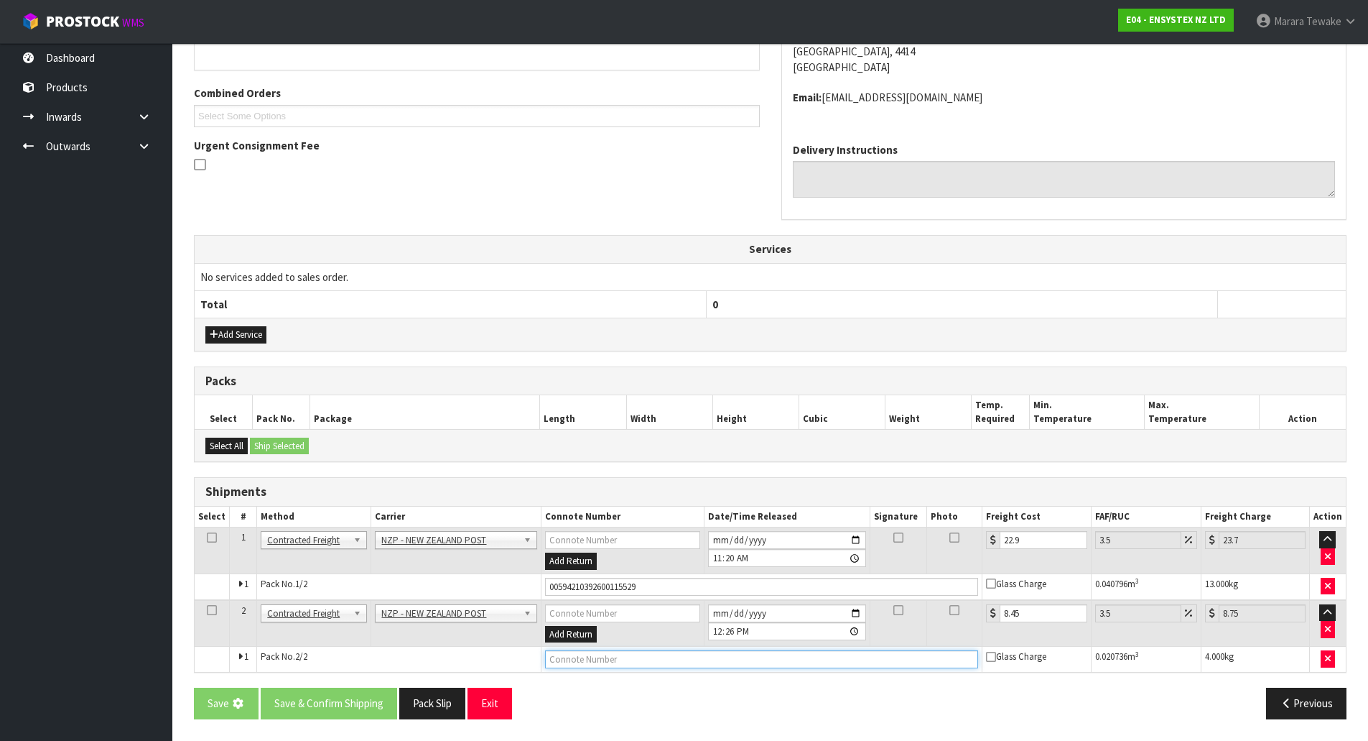
drag, startPoint x: 624, startPoint y: 654, endPoint x: 623, endPoint y: 662, distance: 7.3
click at [623, 662] on input "text" at bounding box center [762, 659] width 434 height 18
type input "00894210392608056023"
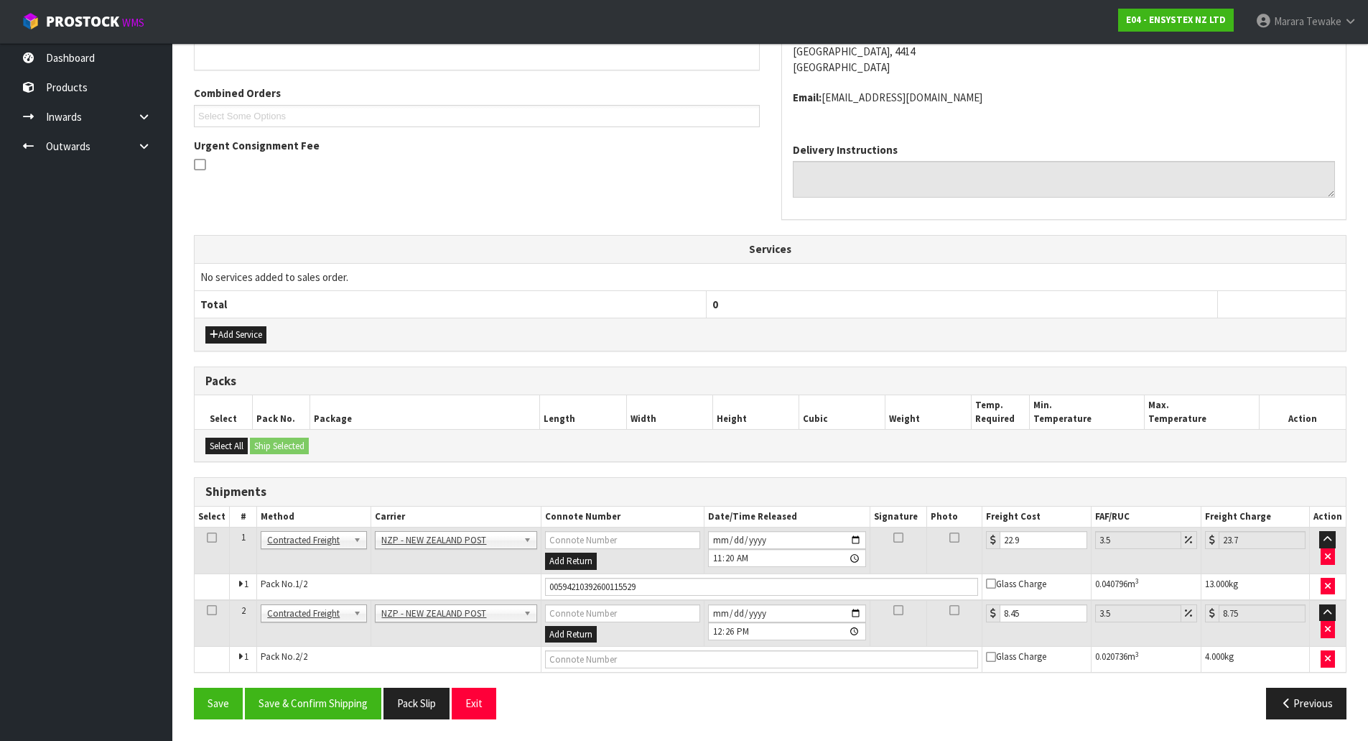
click at [602, 647] on td at bounding box center [762, 659] width 442 height 26
click at [602, 656] on input "text" at bounding box center [762, 659] width 434 height 18
type input "00894210392608056023"
click at [194, 687] on button "Save" at bounding box center [218, 702] width 49 height 31
click at [305, 698] on button "Save & Confirm Shipping" at bounding box center [313, 702] width 136 height 31
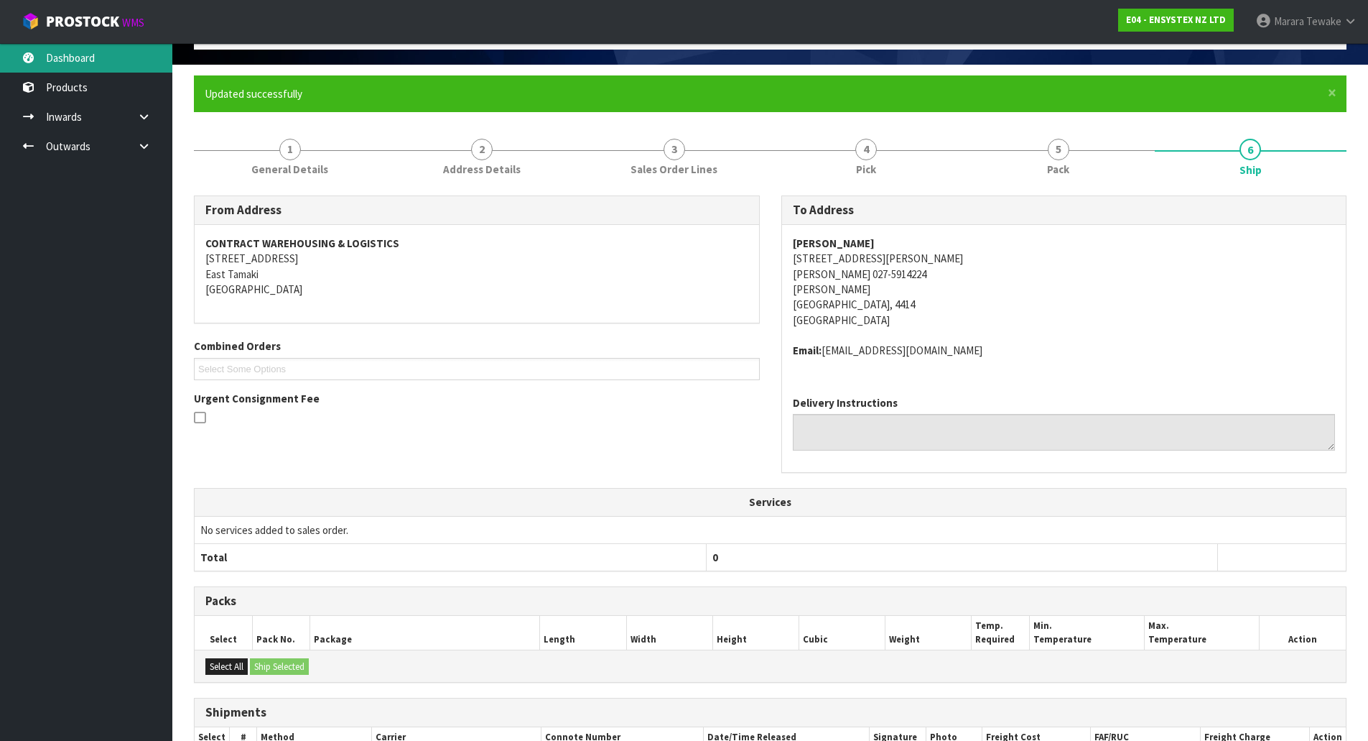
scroll to position [0, 0]
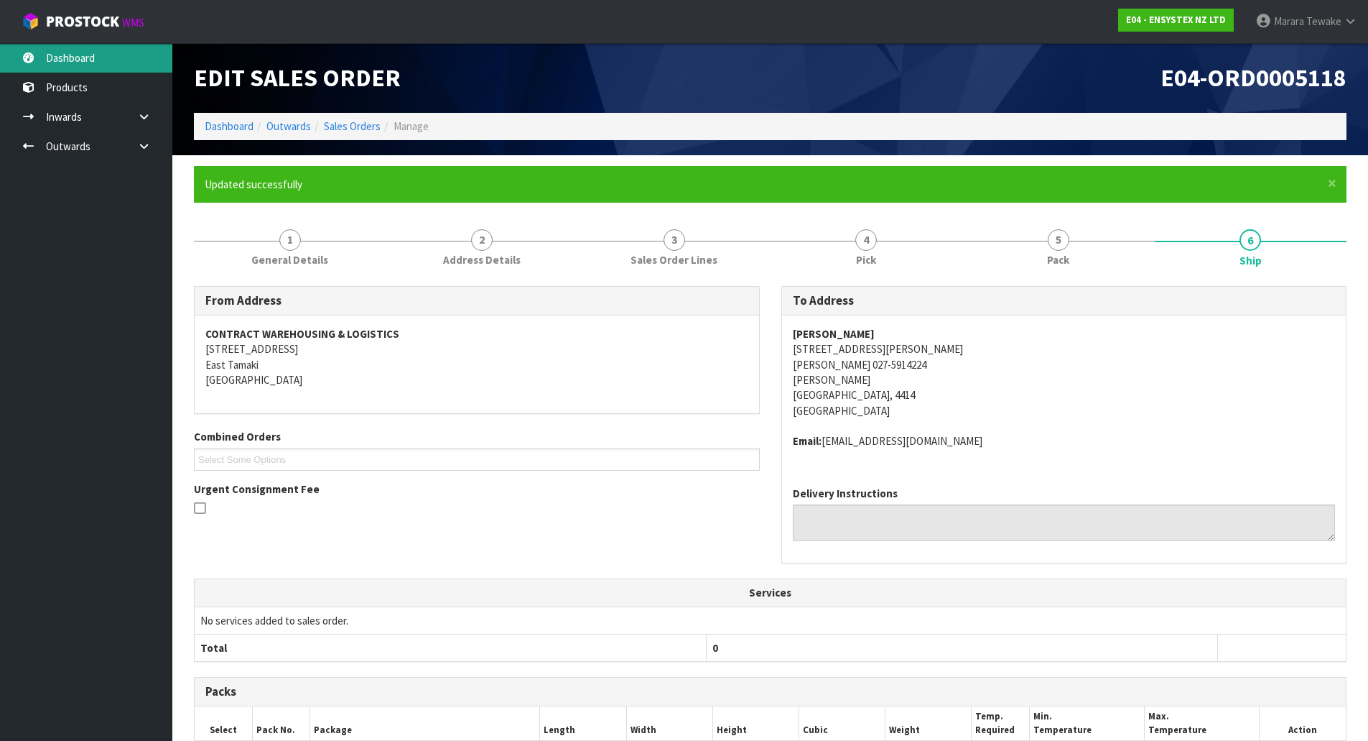
click at [137, 55] on link "Dashboard" at bounding box center [86, 57] width 172 height 29
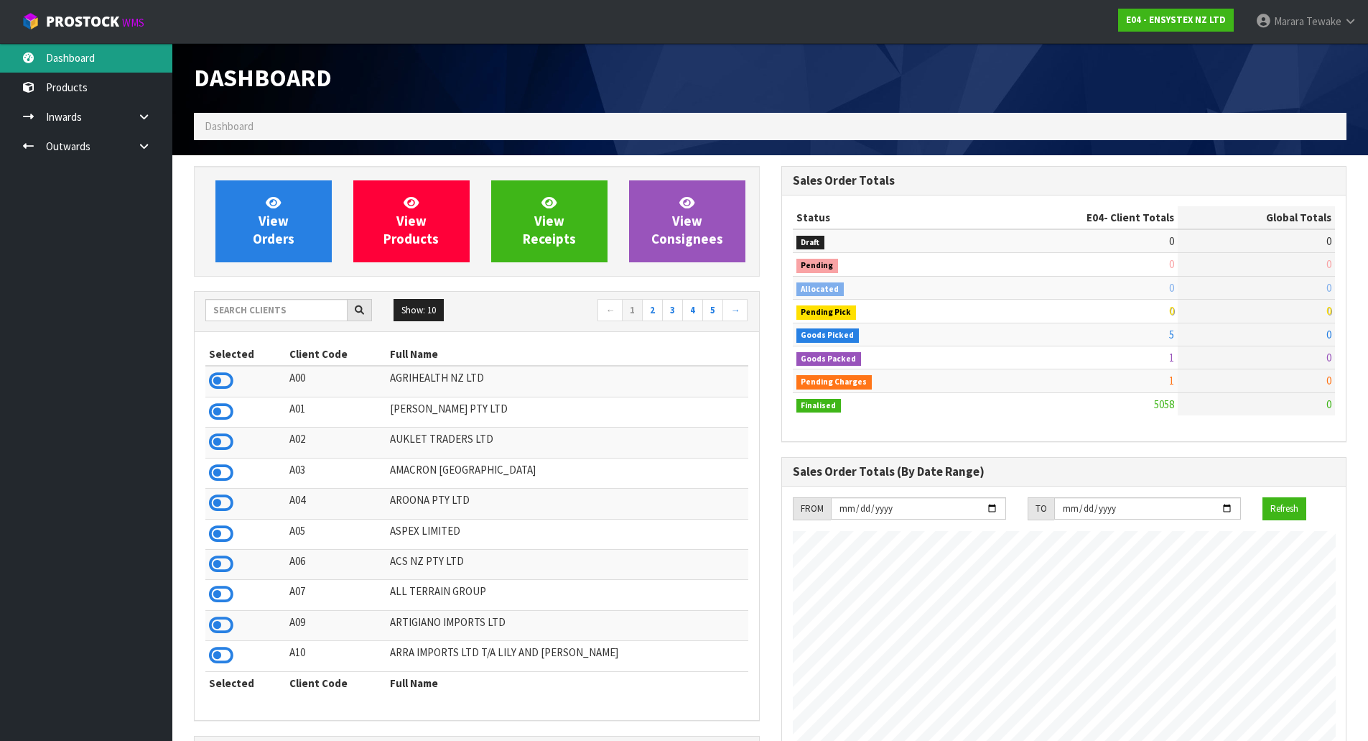
scroll to position [1088, 587]
drag, startPoint x: 270, startPoint y: 311, endPoint x: 248, endPoint y: 294, distance: 28.2
click at [270, 310] on input "text" at bounding box center [276, 310] width 142 height 22
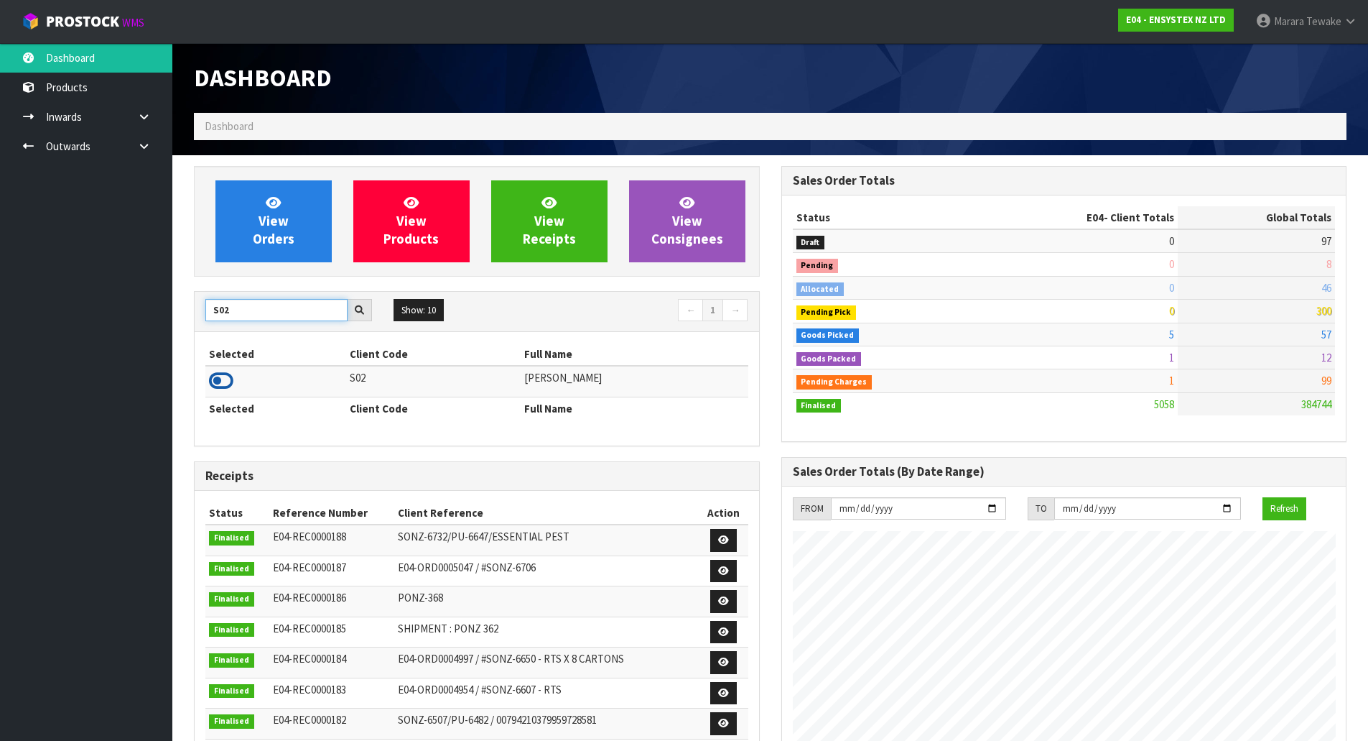
type input "S02"
click at [213, 373] on icon at bounding box center [221, 381] width 24 height 22
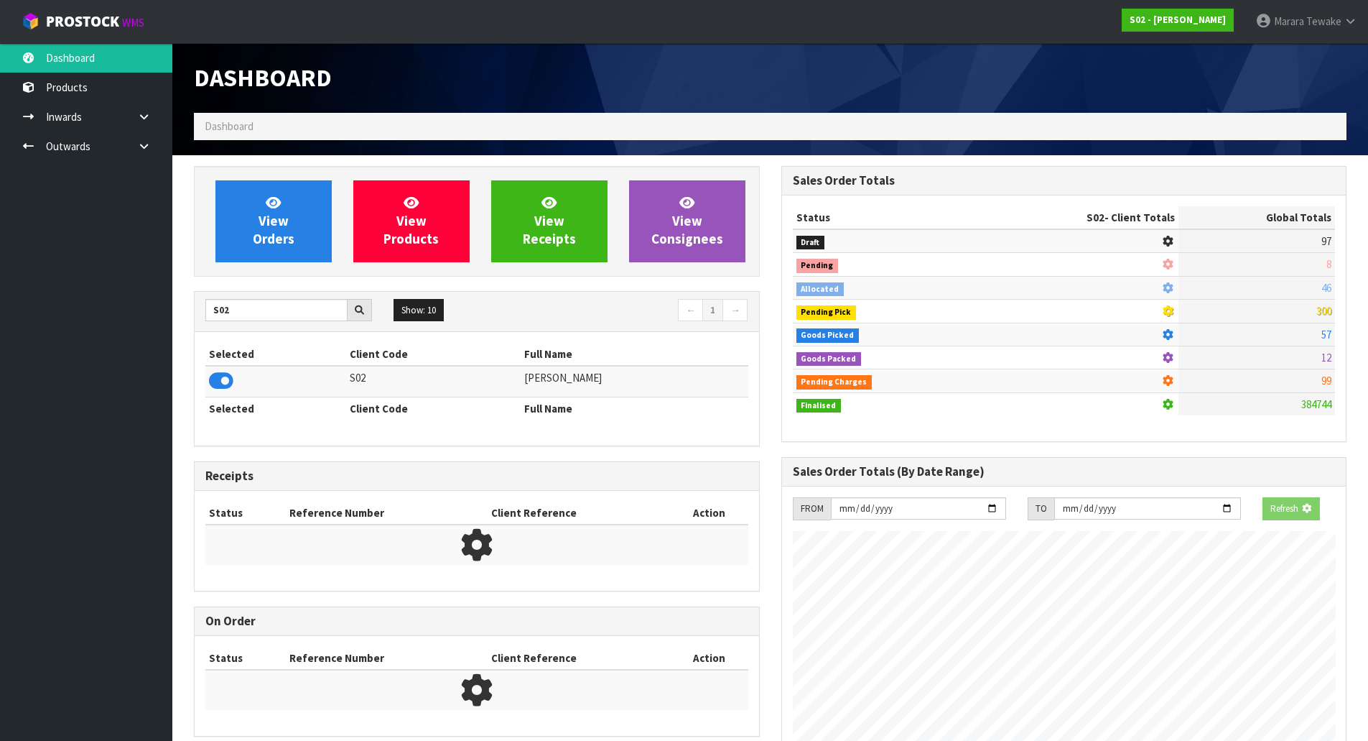
scroll to position [717436, 717745]
click at [277, 200] on icon at bounding box center [273, 202] width 15 height 14
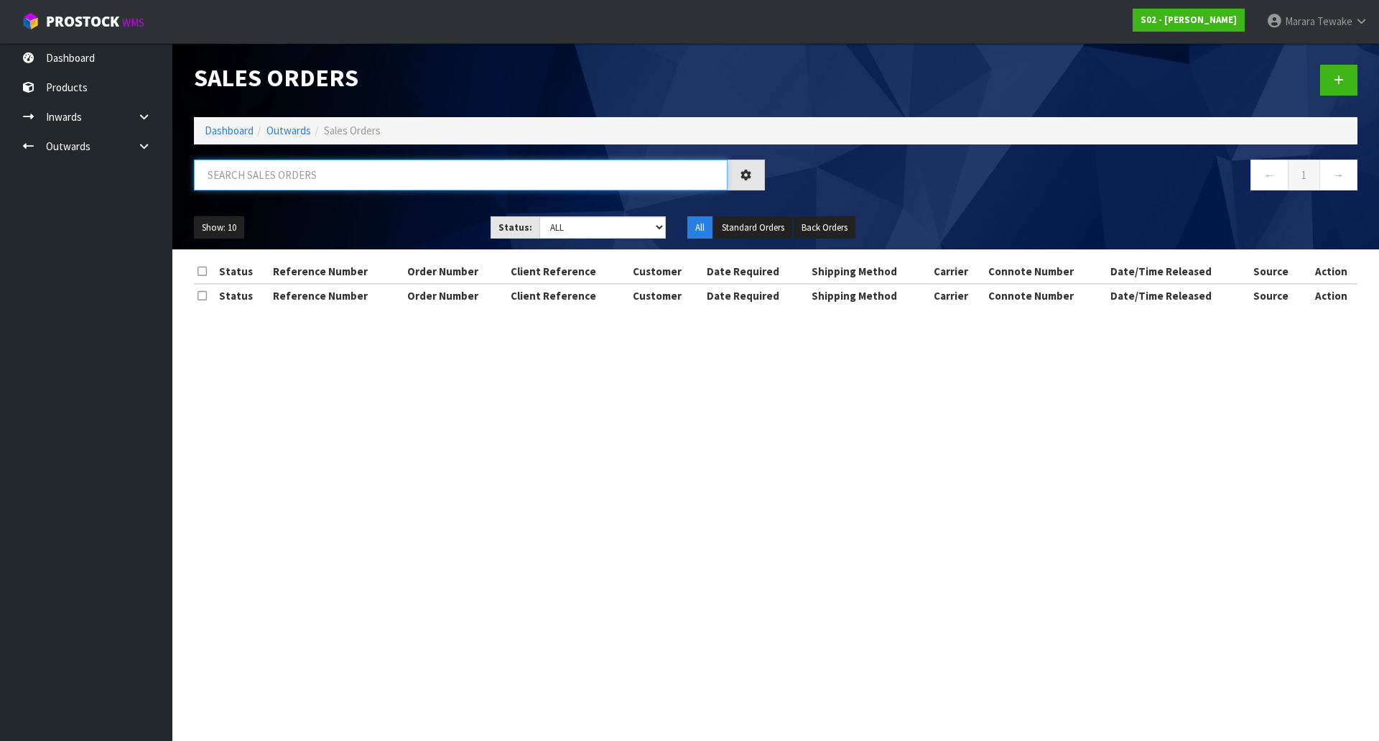
click at [274, 181] on input "text" at bounding box center [461, 174] width 534 height 31
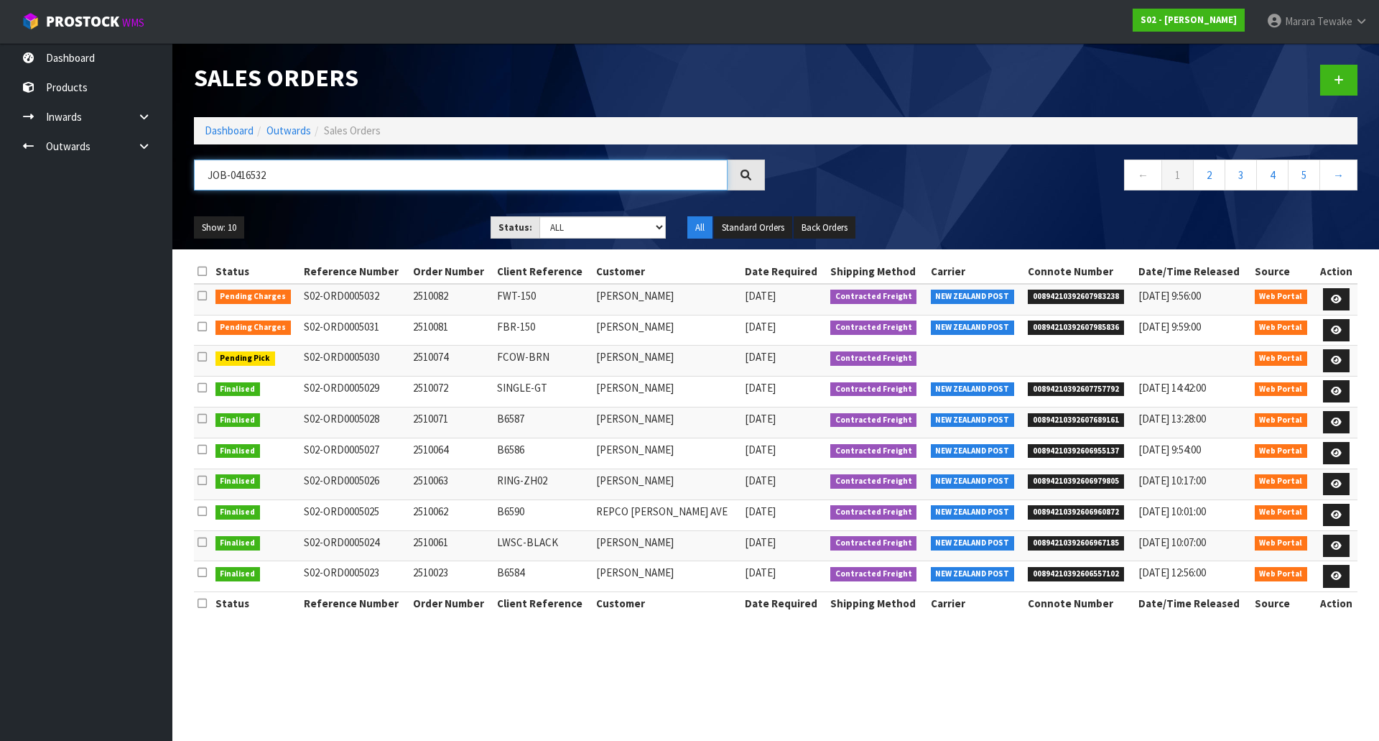
type input "JOB-0416532"
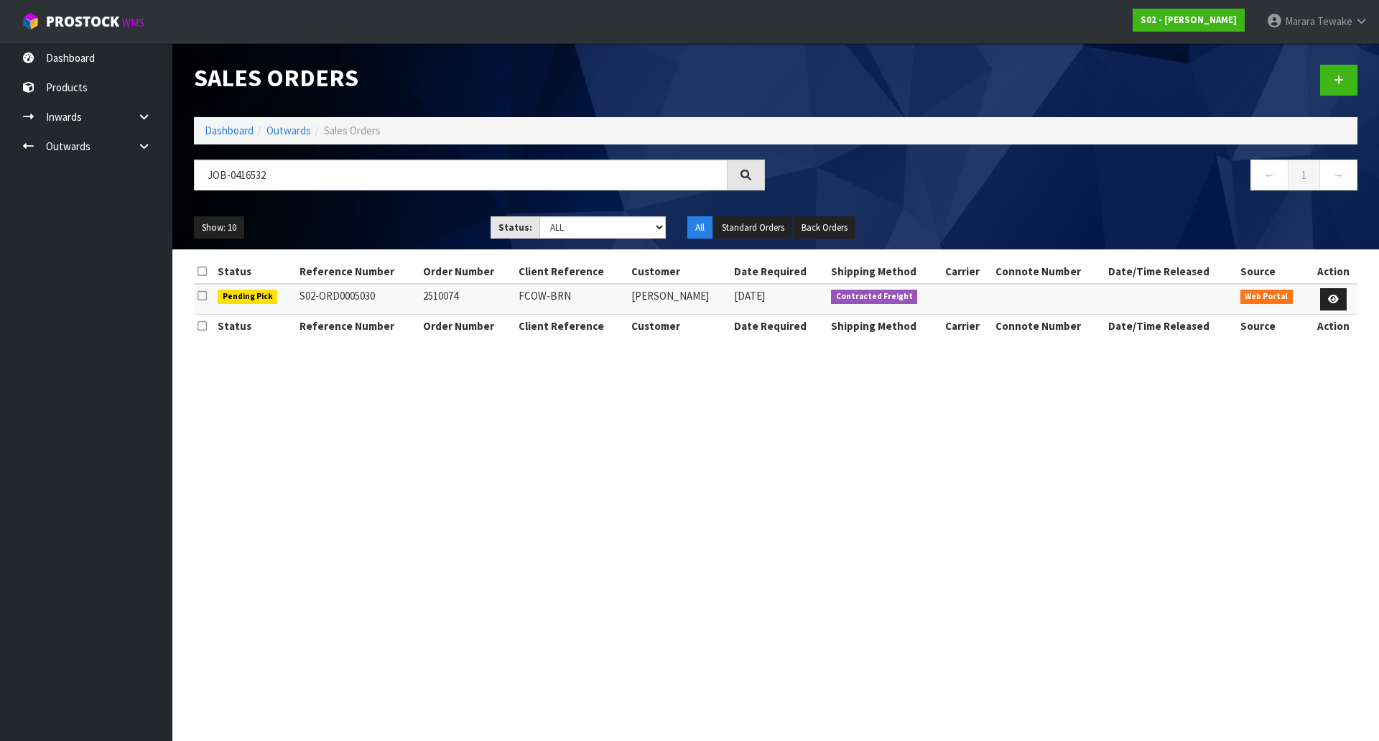
drag, startPoint x: 1329, startPoint y: 286, endPoint x: 1331, endPoint y: 300, distance: 14.5
click at [1329, 287] on td at bounding box center [1334, 299] width 48 height 31
click at [1331, 300] on icon at bounding box center [1333, 299] width 11 height 9
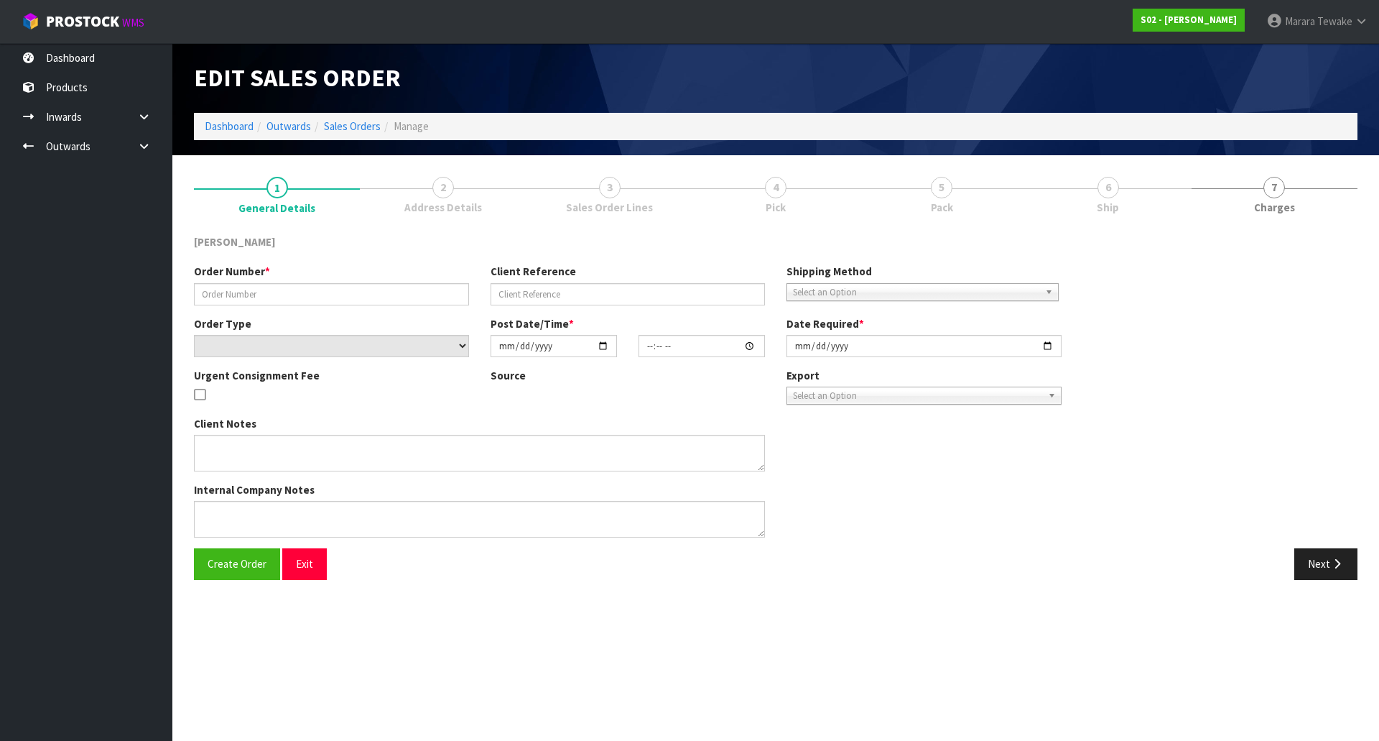
type input "2510074"
type input "FCOW-BRN"
select select "number:0"
type input "2025-10-07"
type input "15:32:00.000"
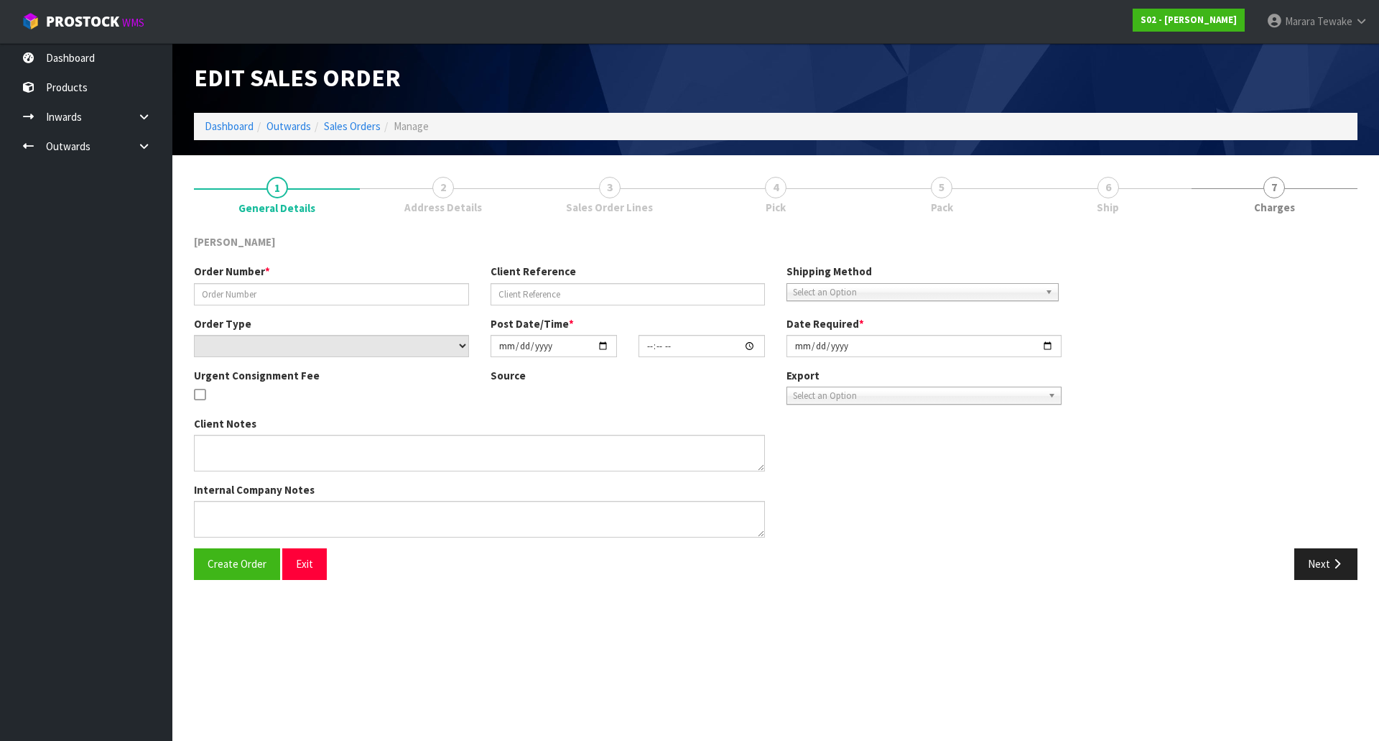
type input "2025-10-08"
type textarea "SORRY THE CUSTOMER DOESN'T WANT TO PICK UP ORDER S02-ORD0005030 . I CAN'T ADD T…"
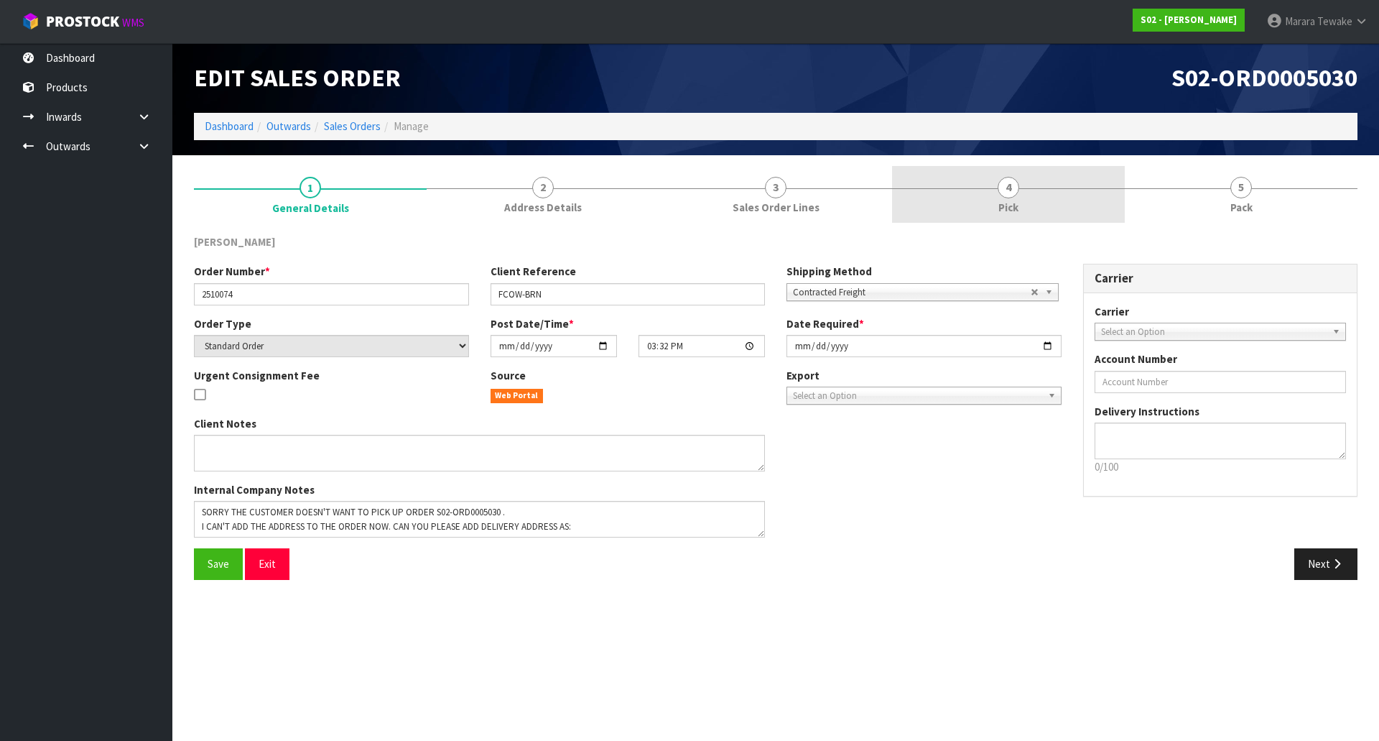
click at [1003, 193] on span "4" at bounding box center [1009, 188] width 22 height 22
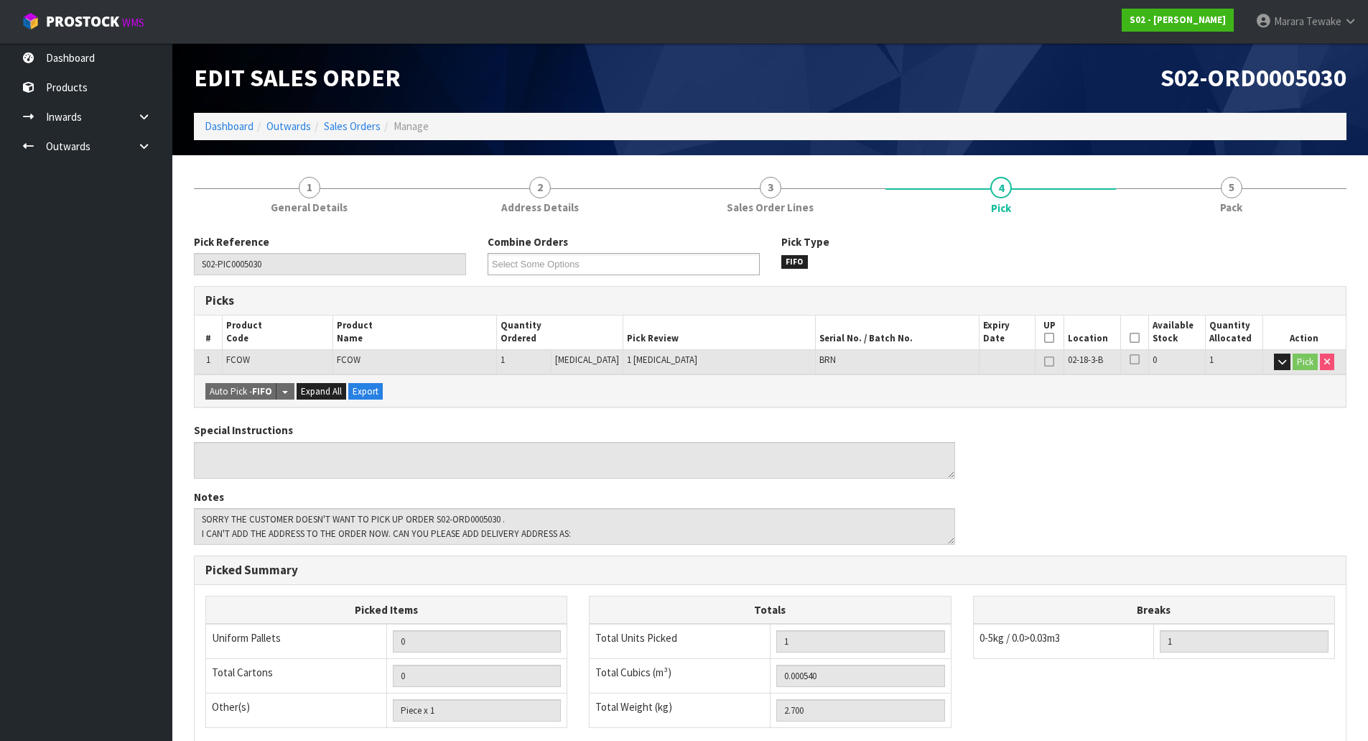
click at [1130, 338] on icon at bounding box center [1135, 338] width 10 height 1
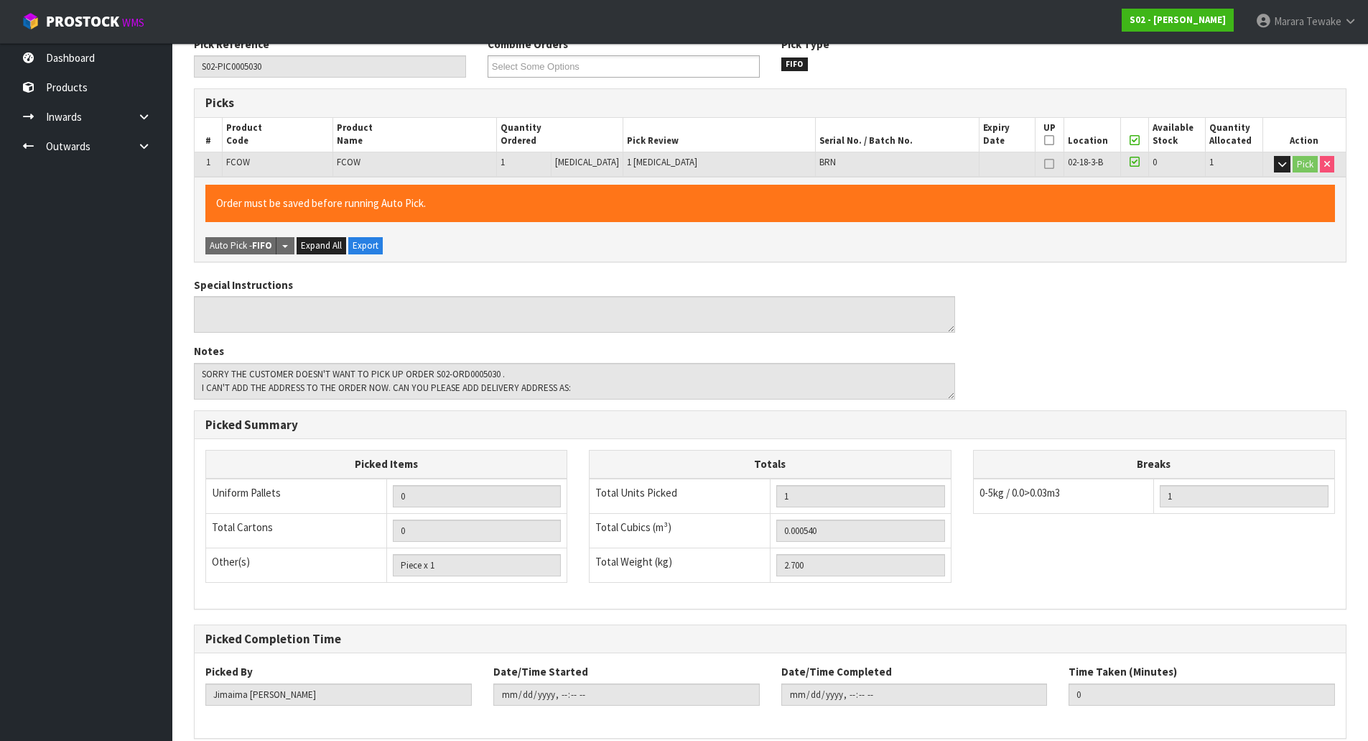
scroll to position [263, 0]
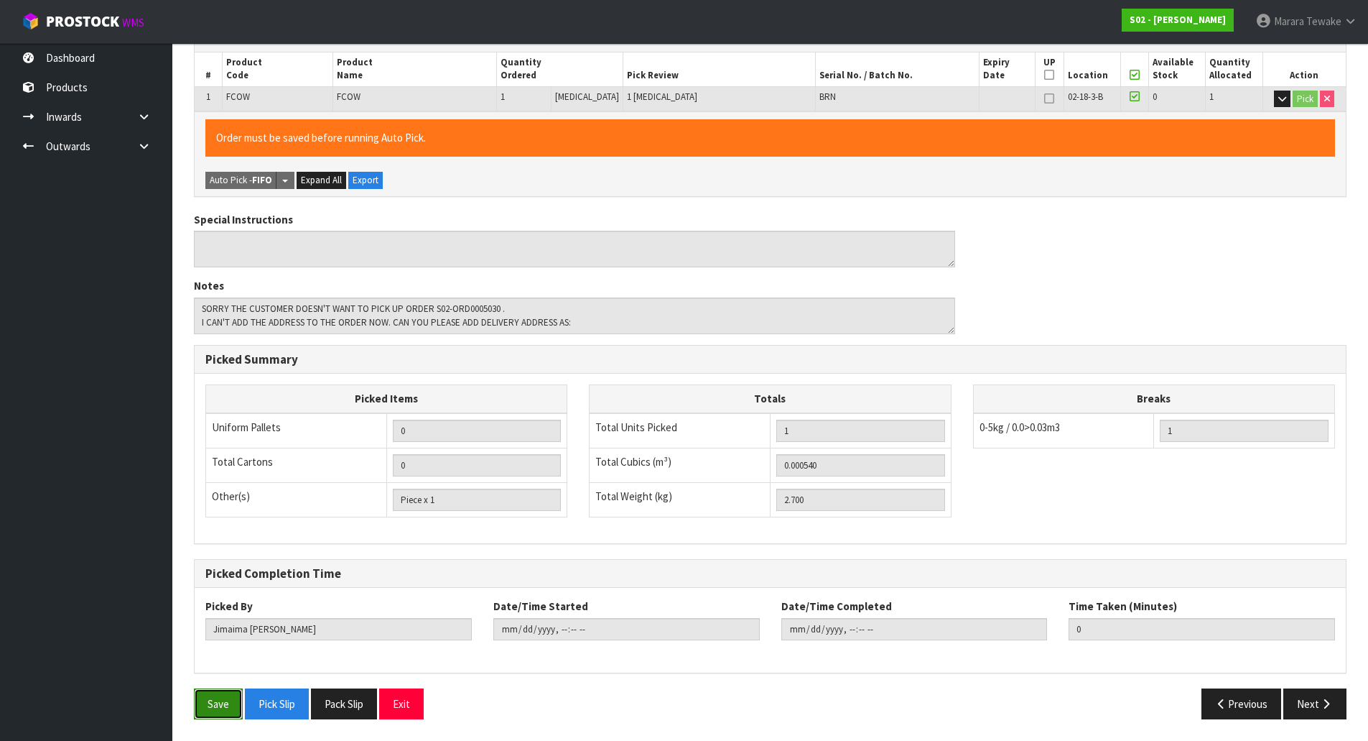
click at [202, 705] on button "Save" at bounding box center [218, 703] width 49 height 31
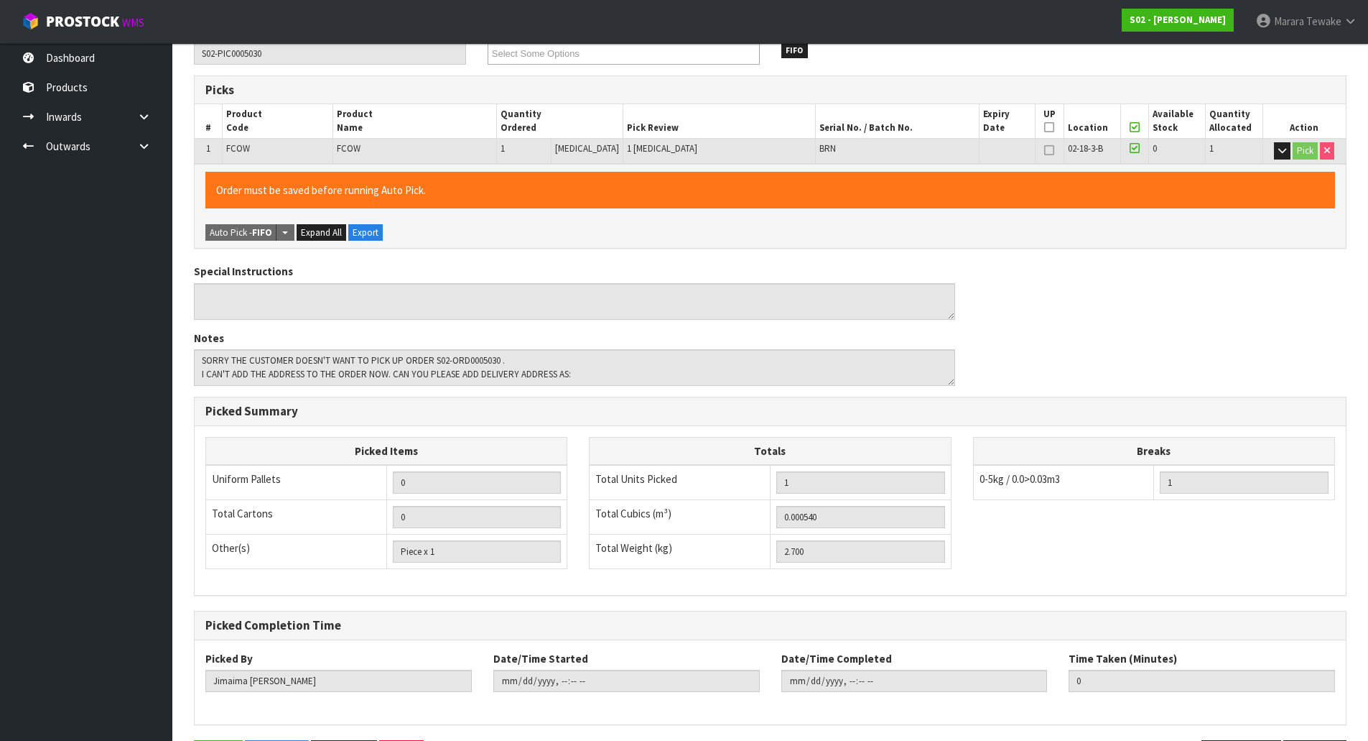
scroll to position [0, 0]
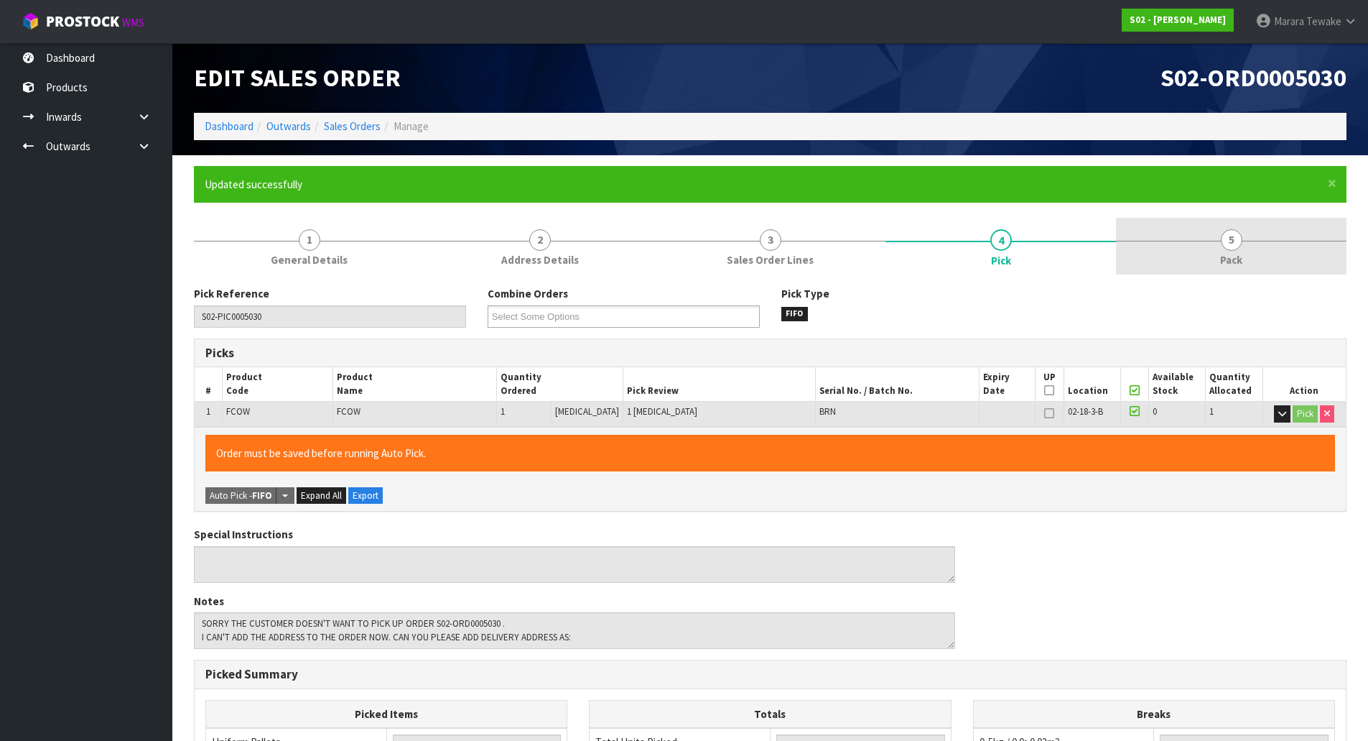
type input "Marara Tewake"
type input "2025-10-08T12:34:10"
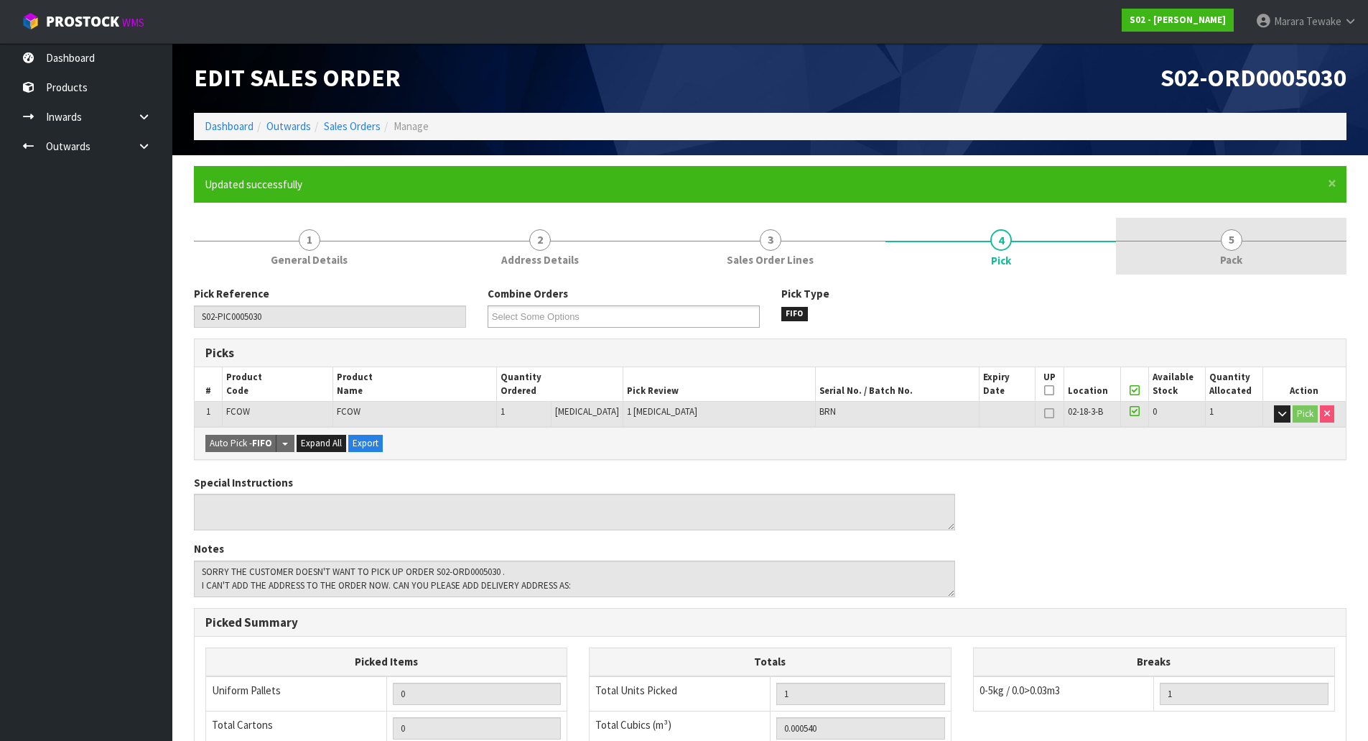
click at [1231, 240] on span "5" at bounding box center [1232, 240] width 22 height 22
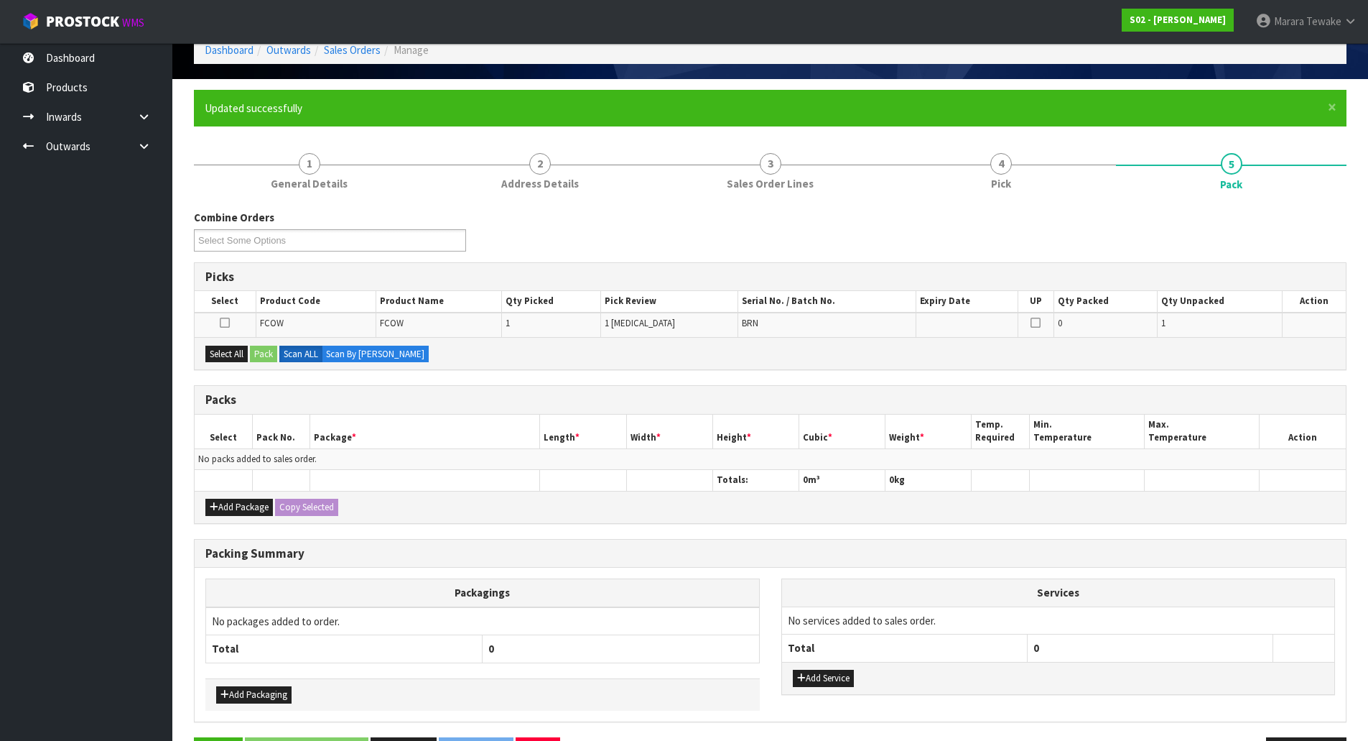
scroll to position [125, 0]
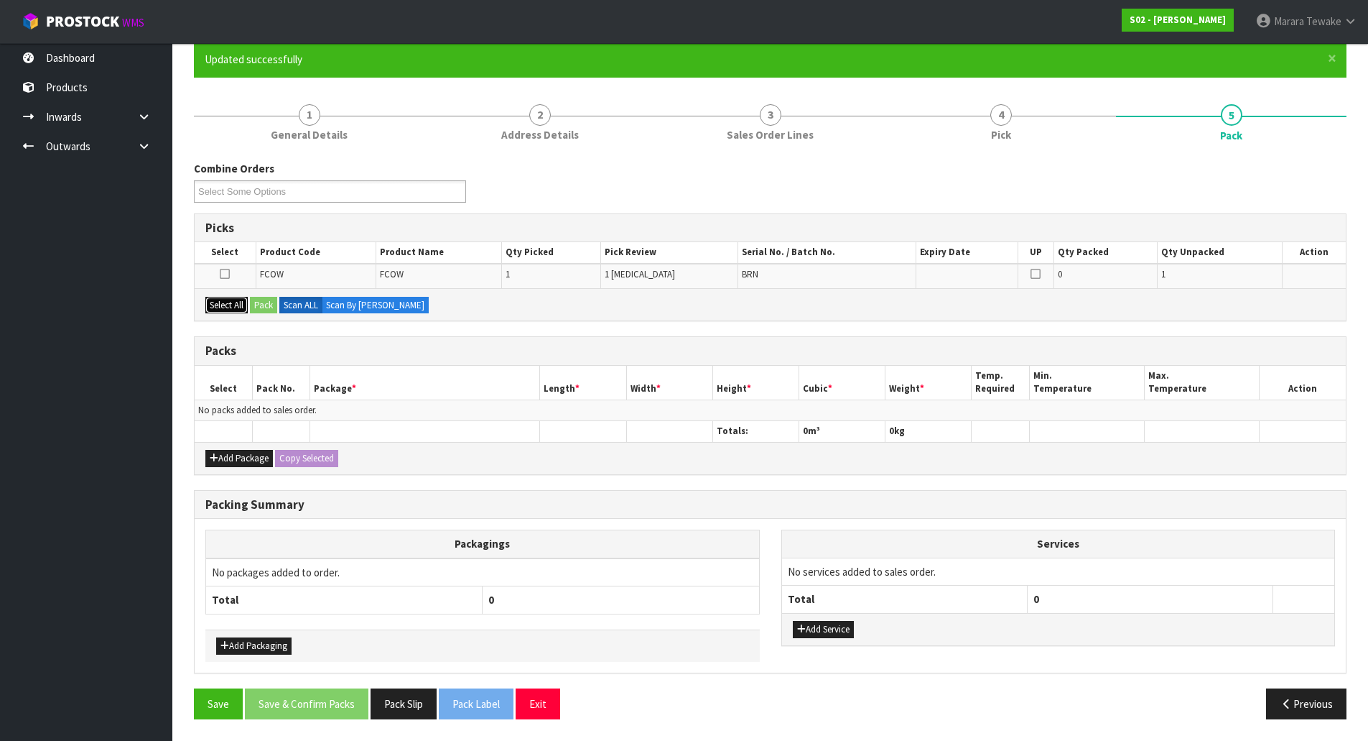
click at [246, 301] on button "Select All" at bounding box center [226, 305] width 42 height 17
click at [268, 305] on button "Pack" at bounding box center [263, 305] width 27 height 17
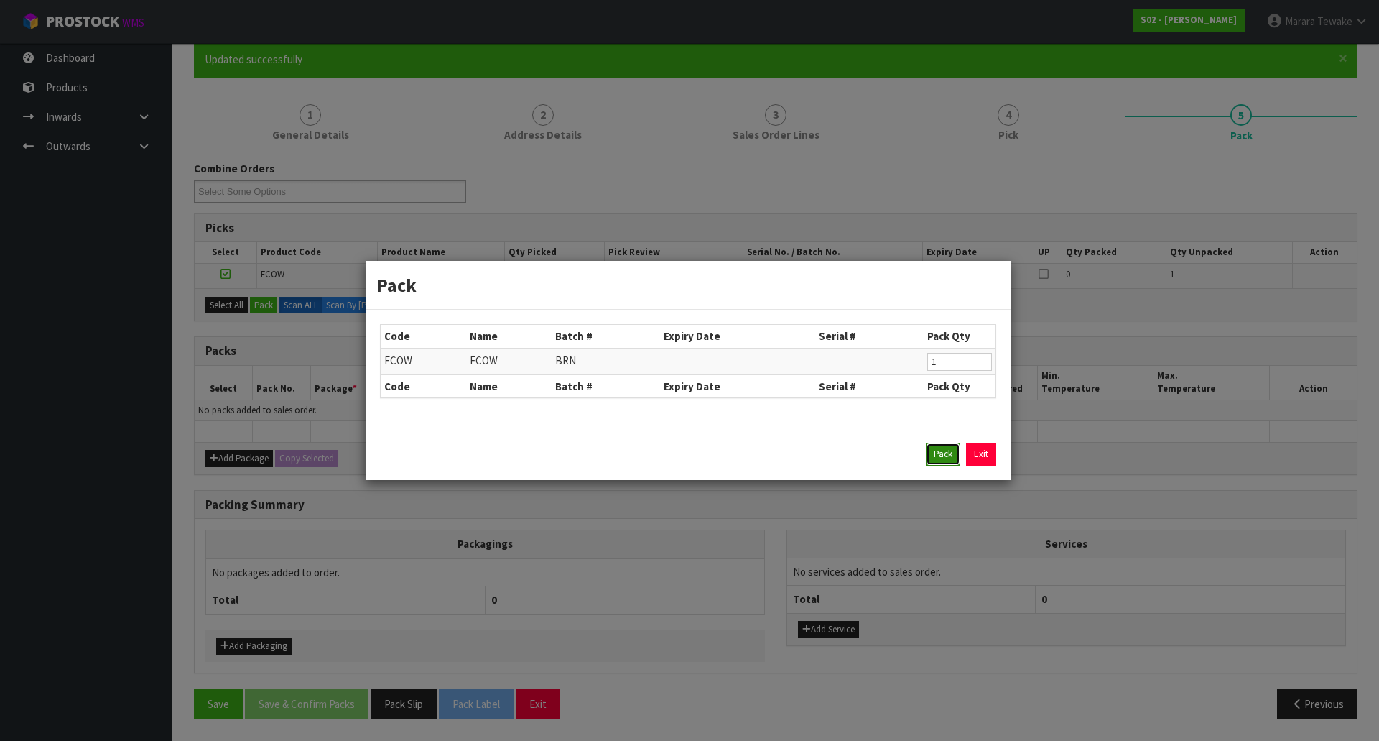
click at [944, 455] on button "Pack" at bounding box center [943, 453] width 34 height 23
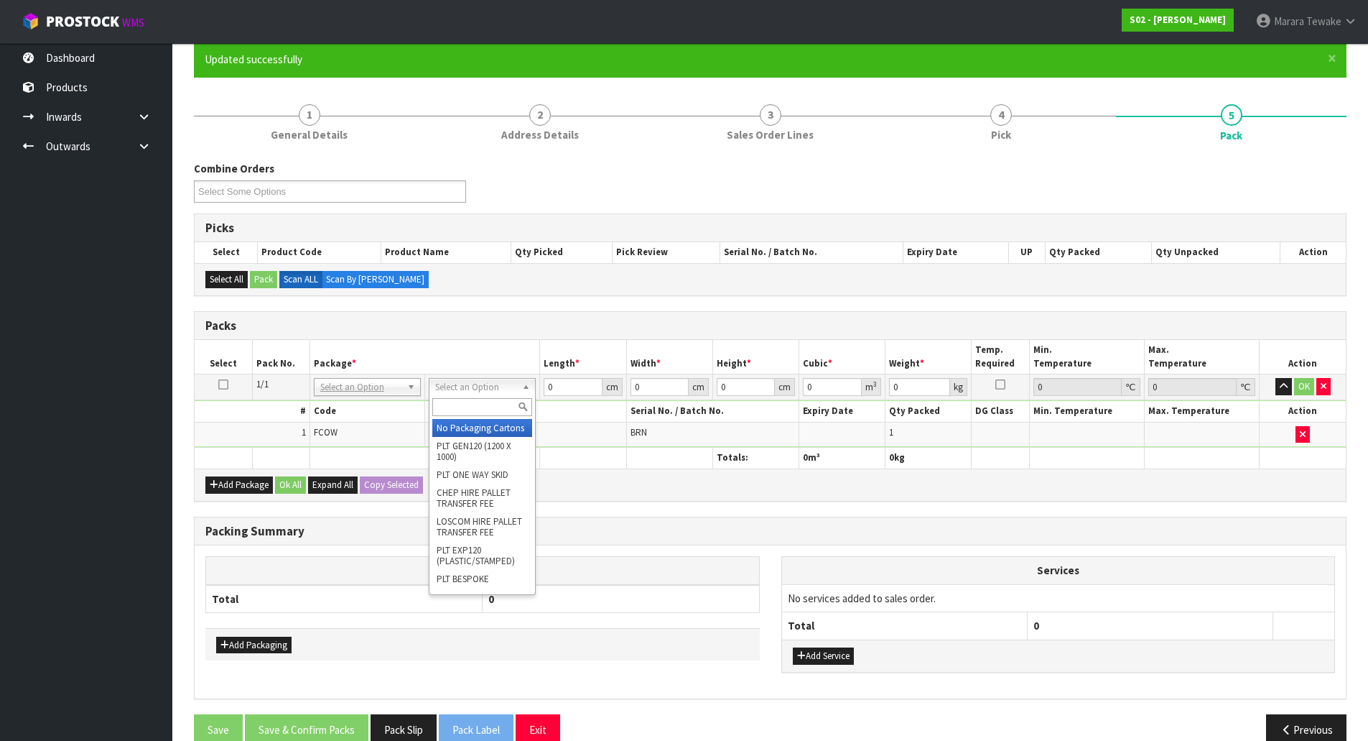
click at [486, 407] on input "text" at bounding box center [482, 407] width 100 height 18
type input "oc"
drag, startPoint x: 507, startPoint y: 425, endPoint x: 550, endPoint y: 404, distance: 48.2
type input "2.7"
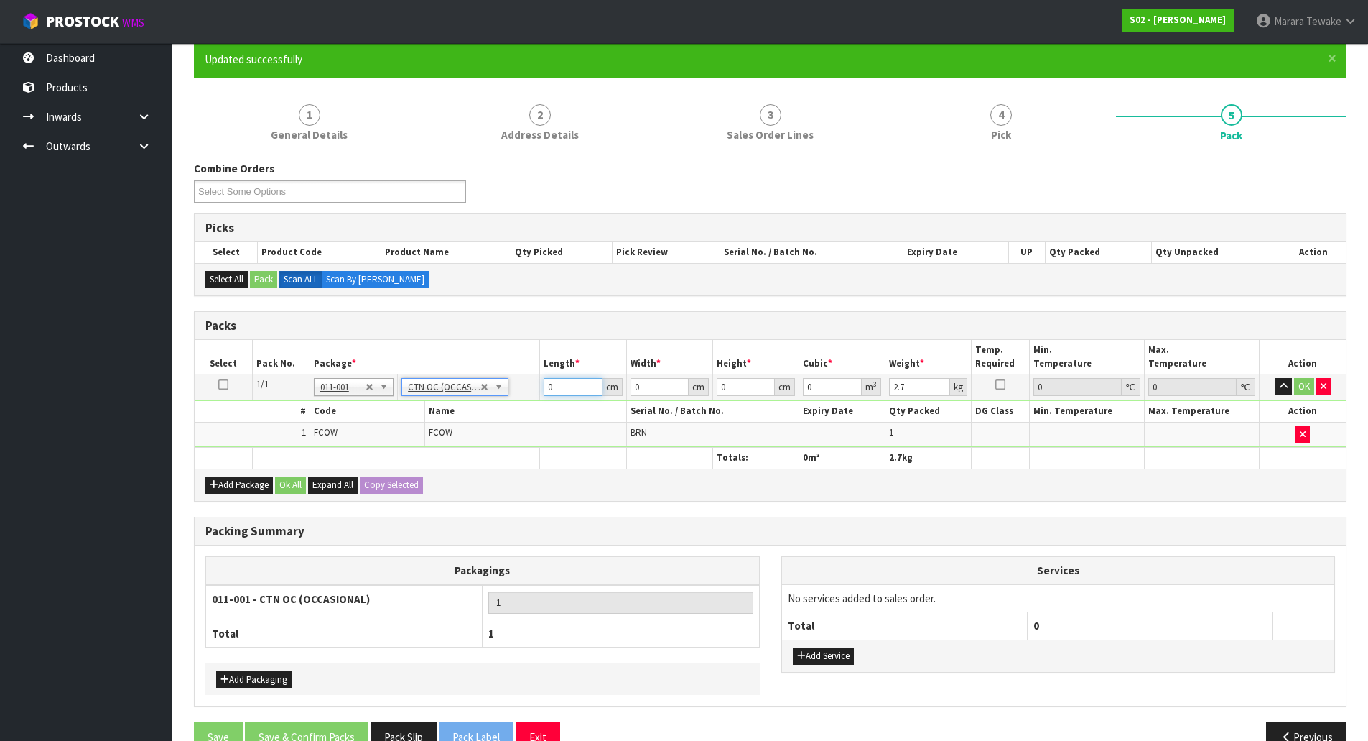
drag, startPoint x: 529, startPoint y: 400, endPoint x: 541, endPoint y: 346, distance: 55.1
click at [499, 404] on tbody "1/1 NONE 007-001 007-002 007-004 007-009 007-013 007-014 007-015 007-017 007-01…" at bounding box center [770, 410] width 1151 height 73
type input "43"
type input "24"
type input "2"
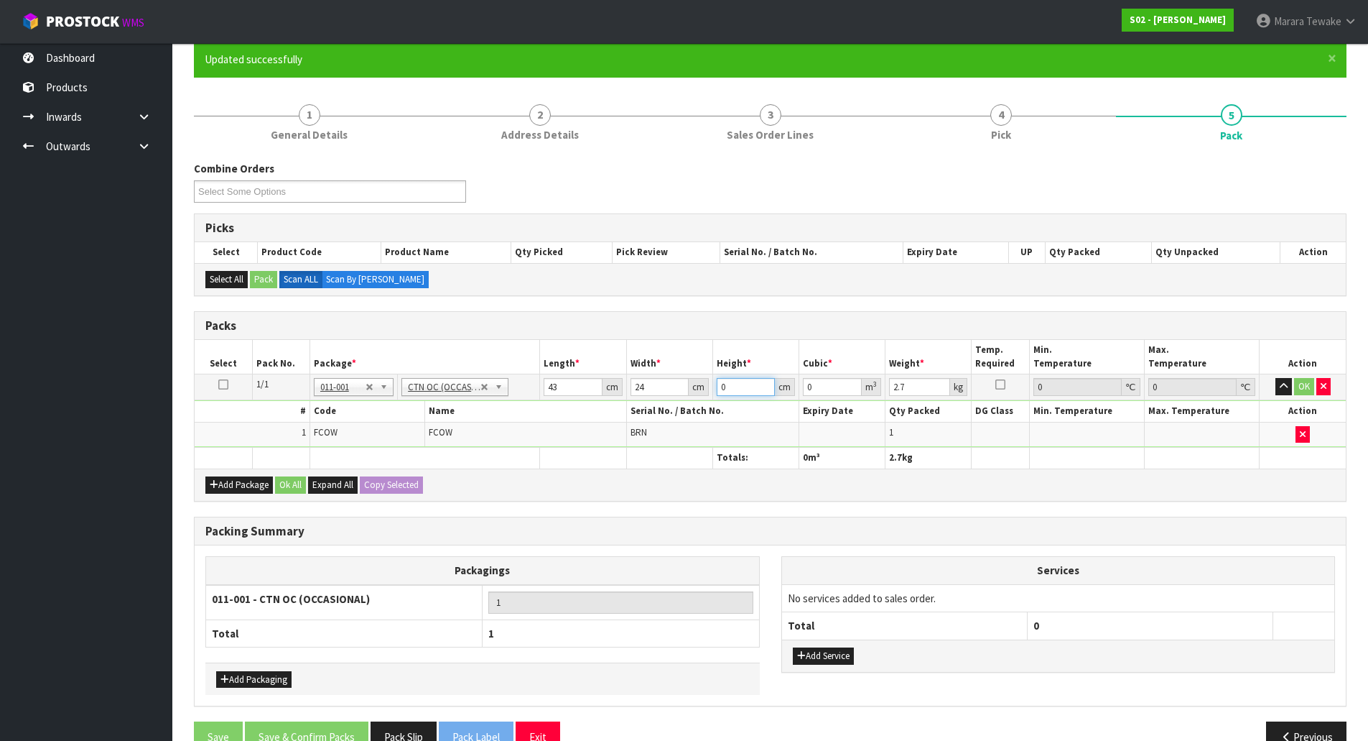
type input "0.002064"
type input "23"
type input "0.023736"
type input "23"
type input "3"
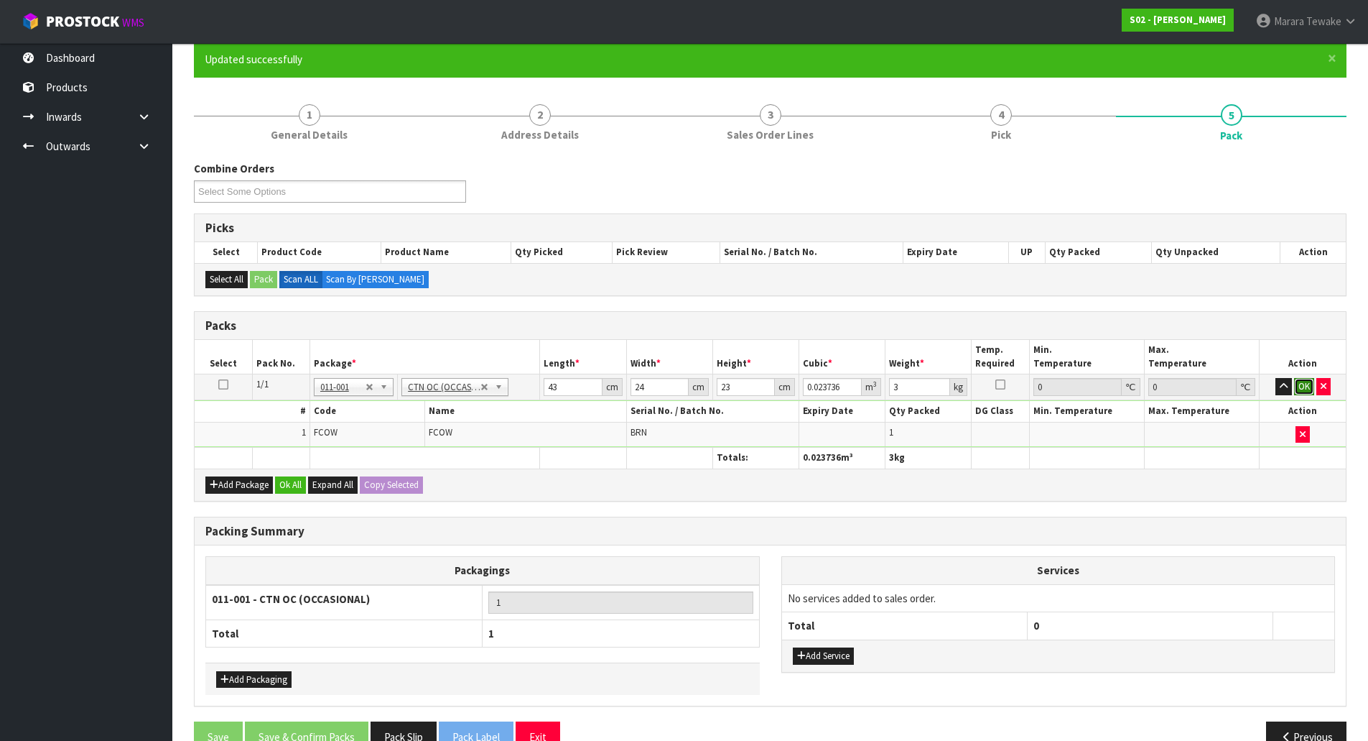
click at [1302, 382] on button "OK" at bounding box center [1304, 386] width 20 height 17
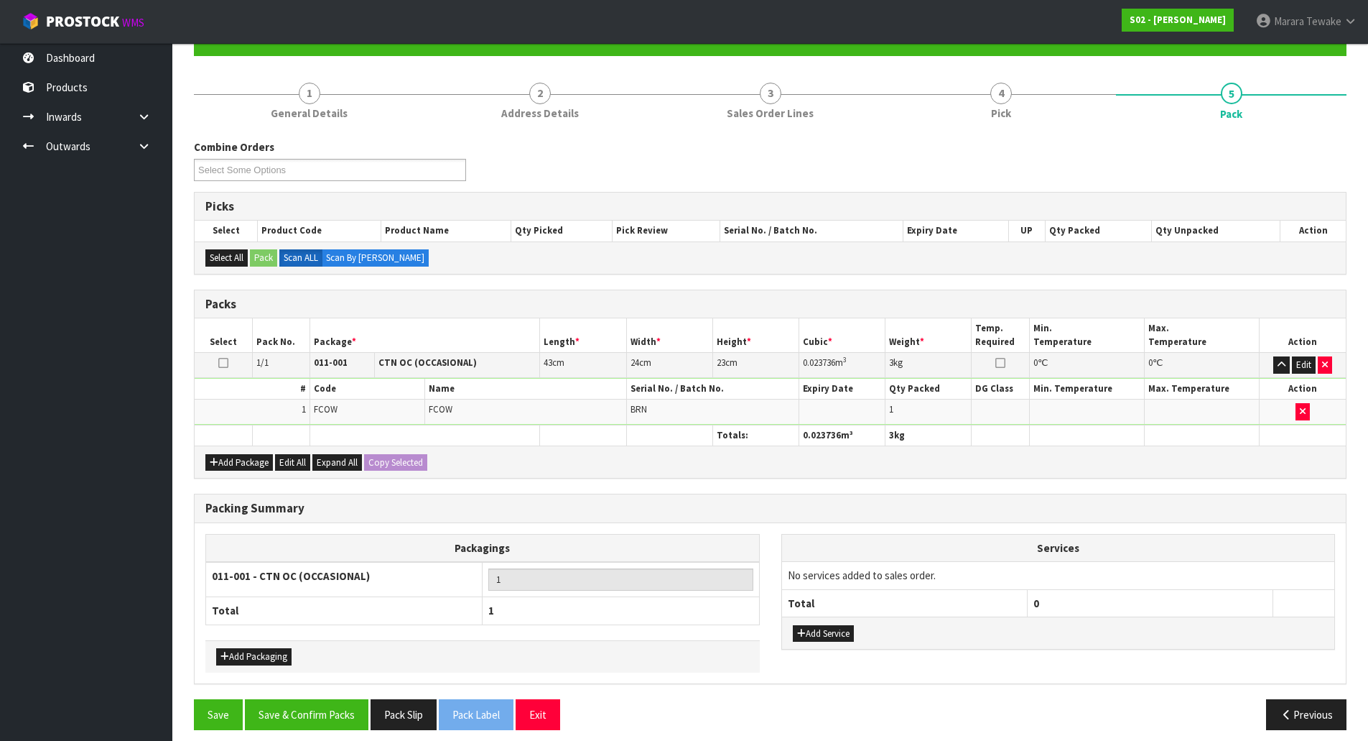
scroll to position [157, 0]
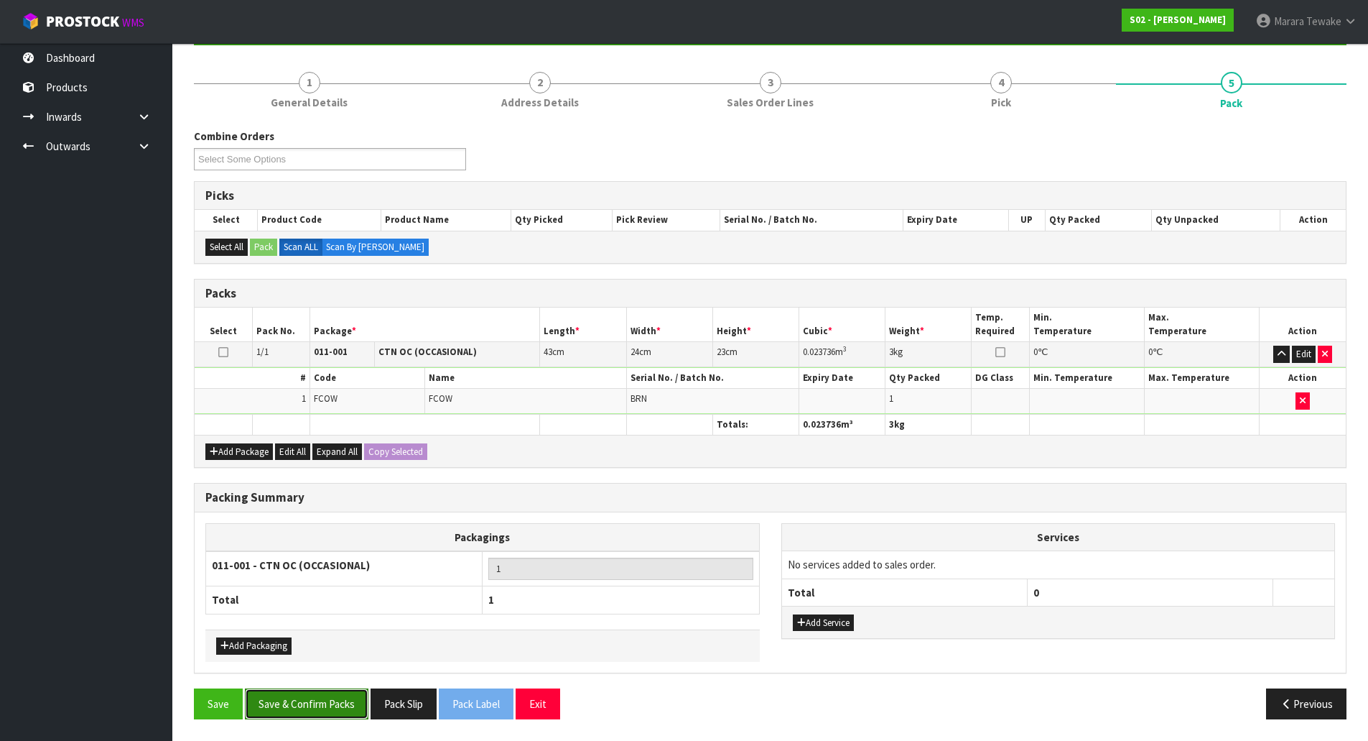
click at [312, 696] on button "Save & Confirm Packs" at bounding box center [307, 703] width 124 height 31
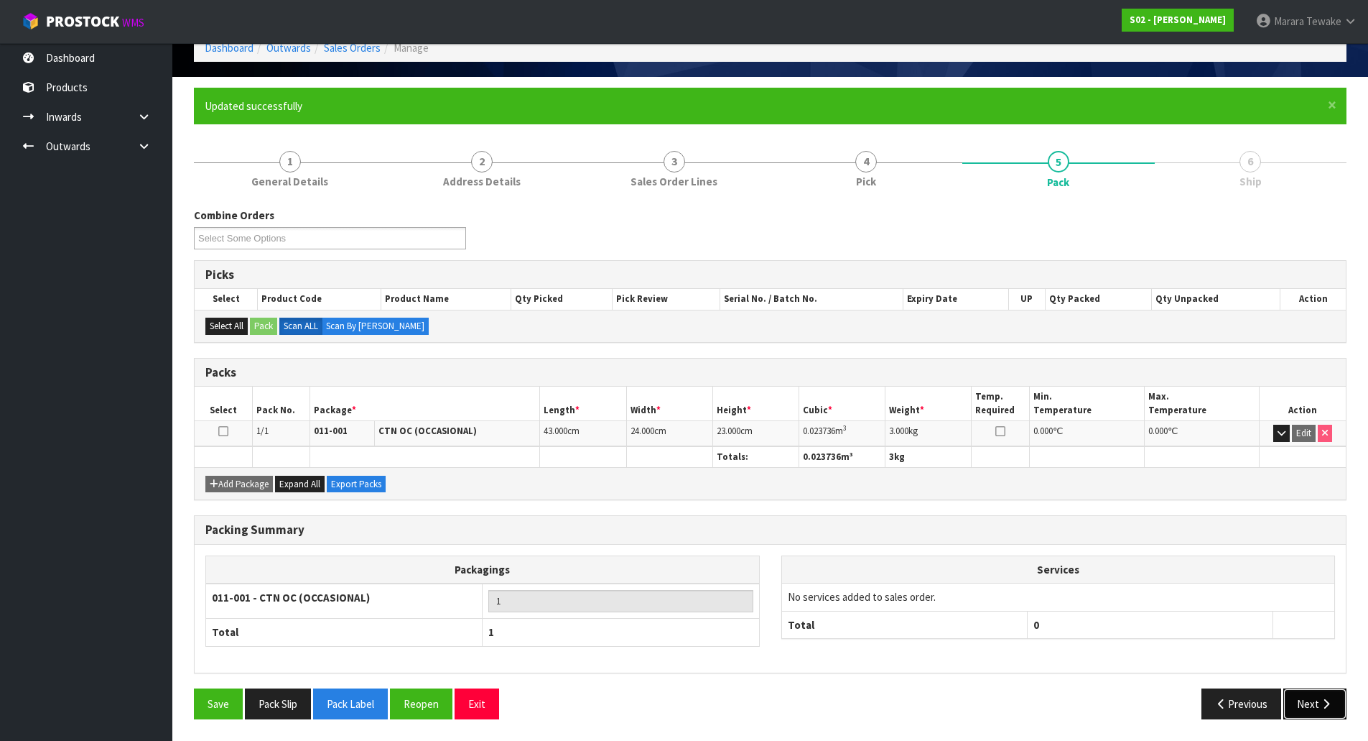
click at [1332, 706] on icon "button" at bounding box center [1327, 703] width 14 height 11
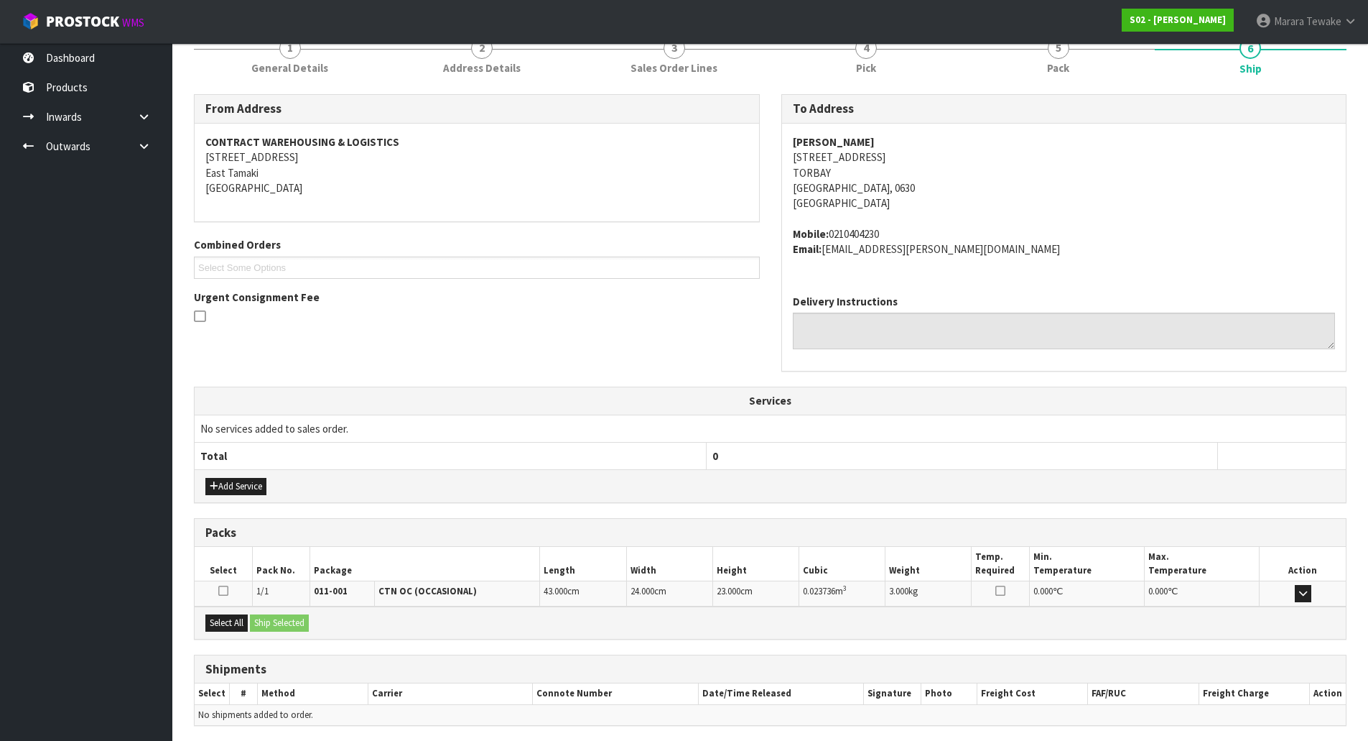
scroll to position [245, 0]
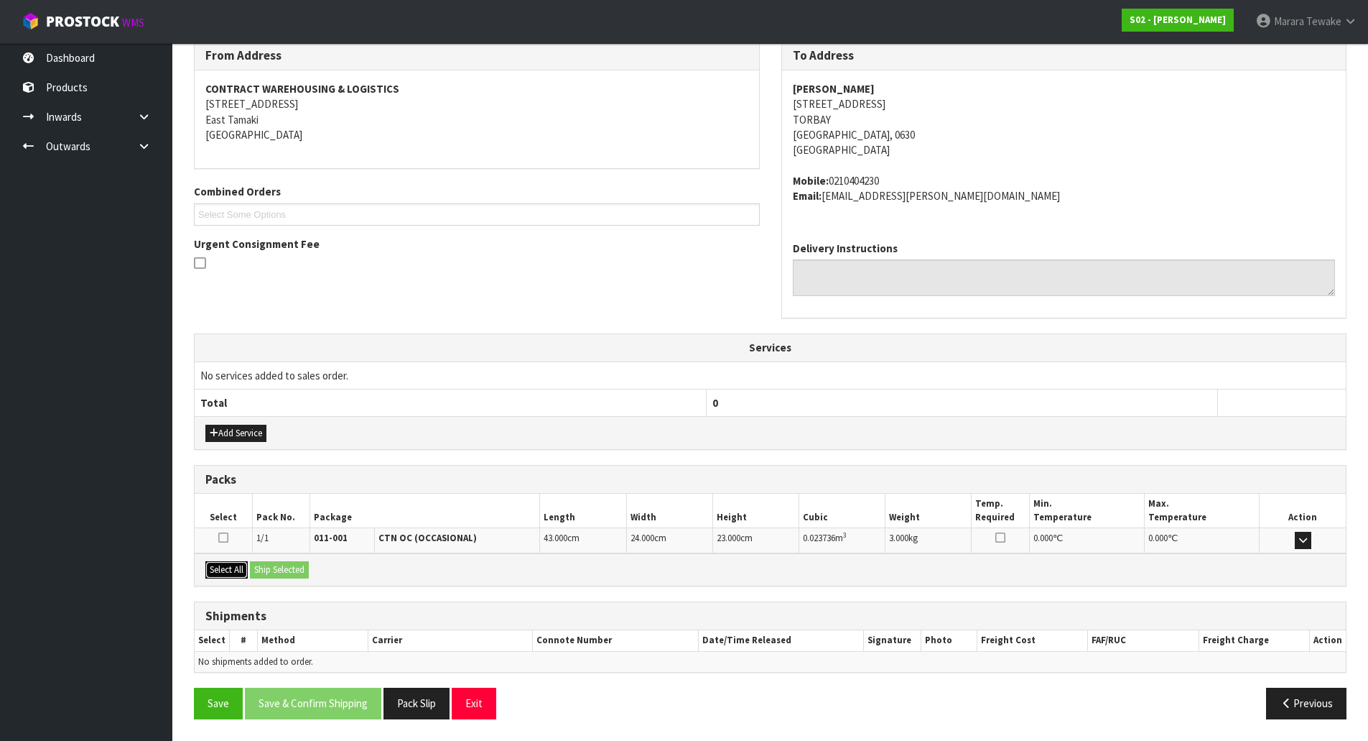
click at [231, 562] on button "Select All" at bounding box center [226, 569] width 42 height 17
click at [260, 567] on button "Ship Selected" at bounding box center [279, 569] width 59 height 17
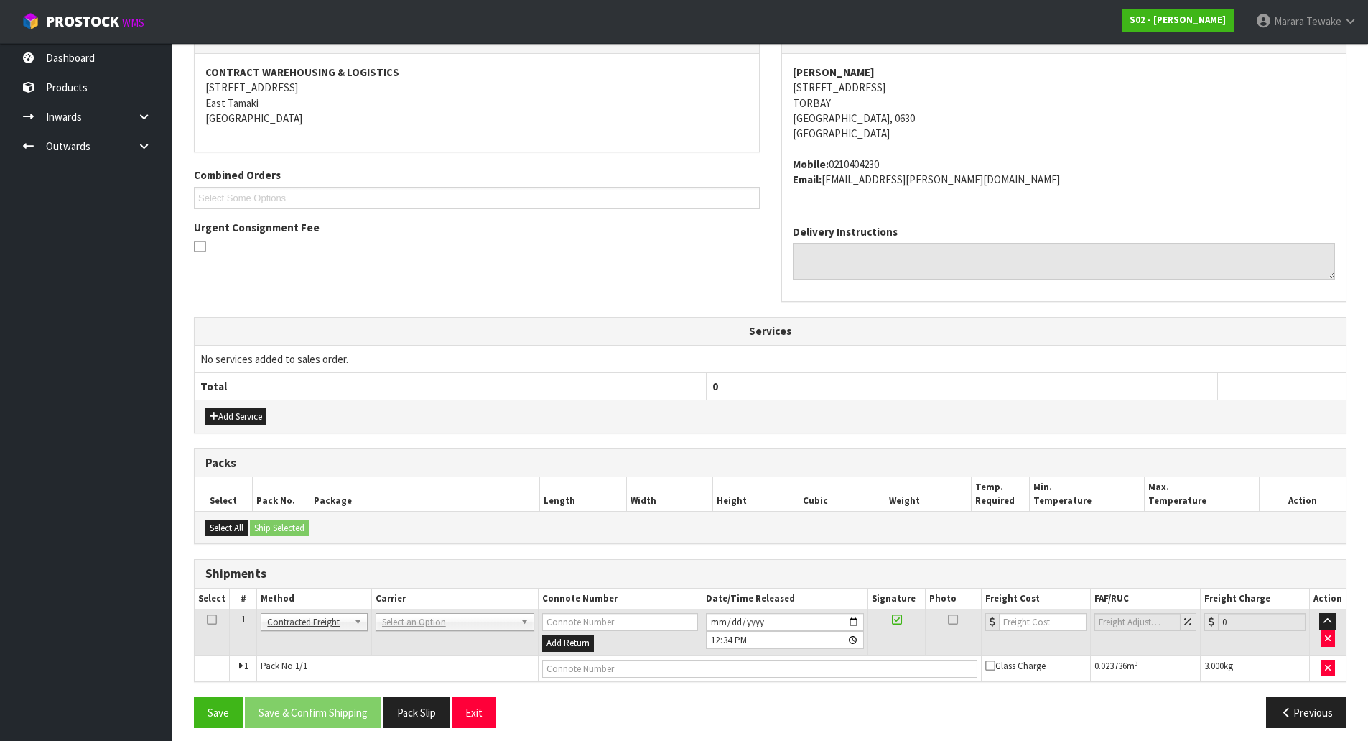
scroll to position [270, 0]
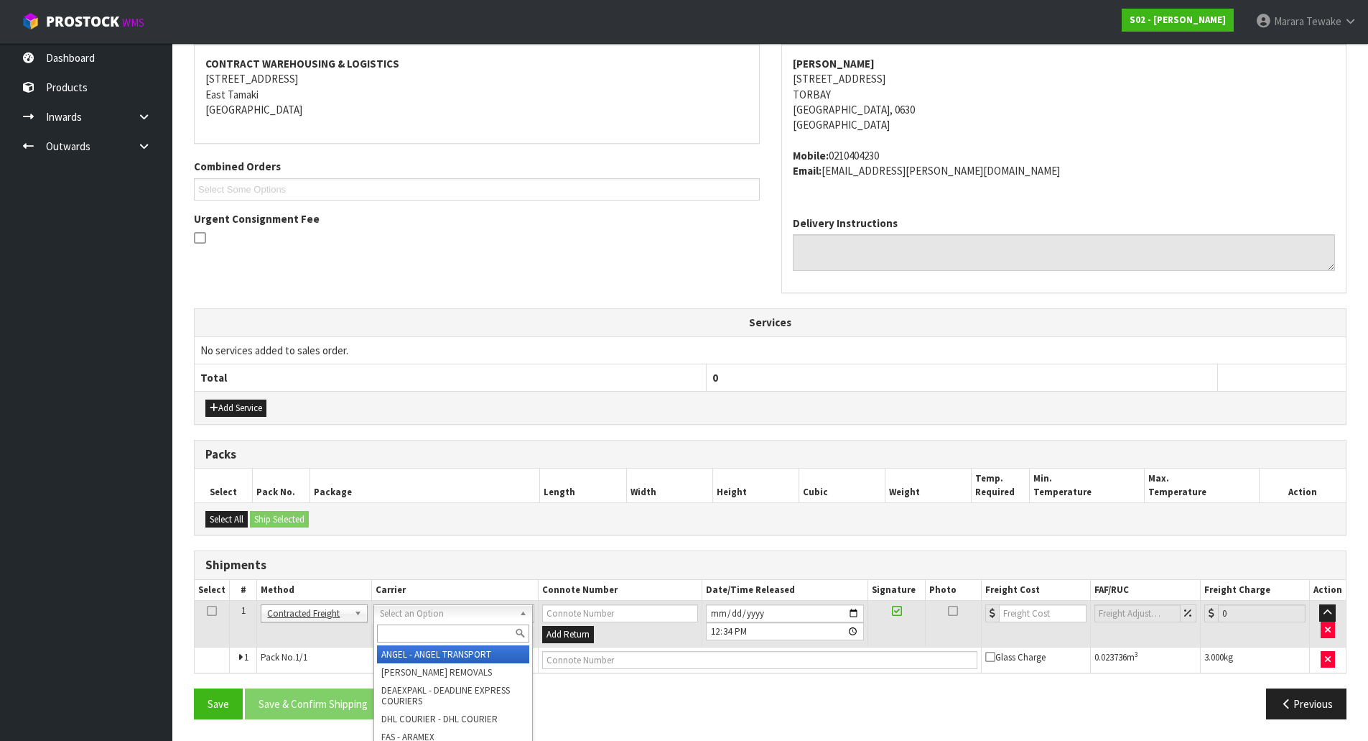
click at [393, 629] on input "text" at bounding box center [453, 633] width 152 height 18
type input "nzp"
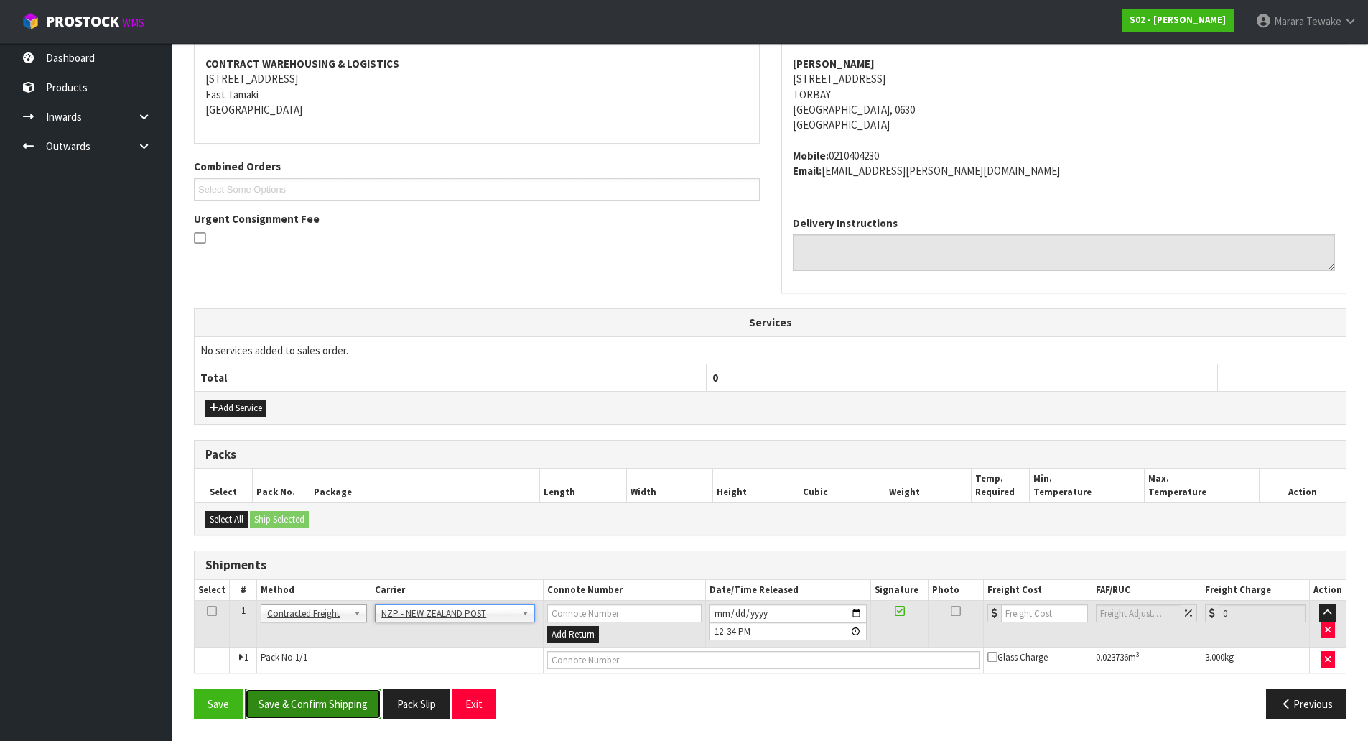
click at [347, 702] on button "Save & Confirm Shipping" at bounding box center [313, 703] width 136 height 31
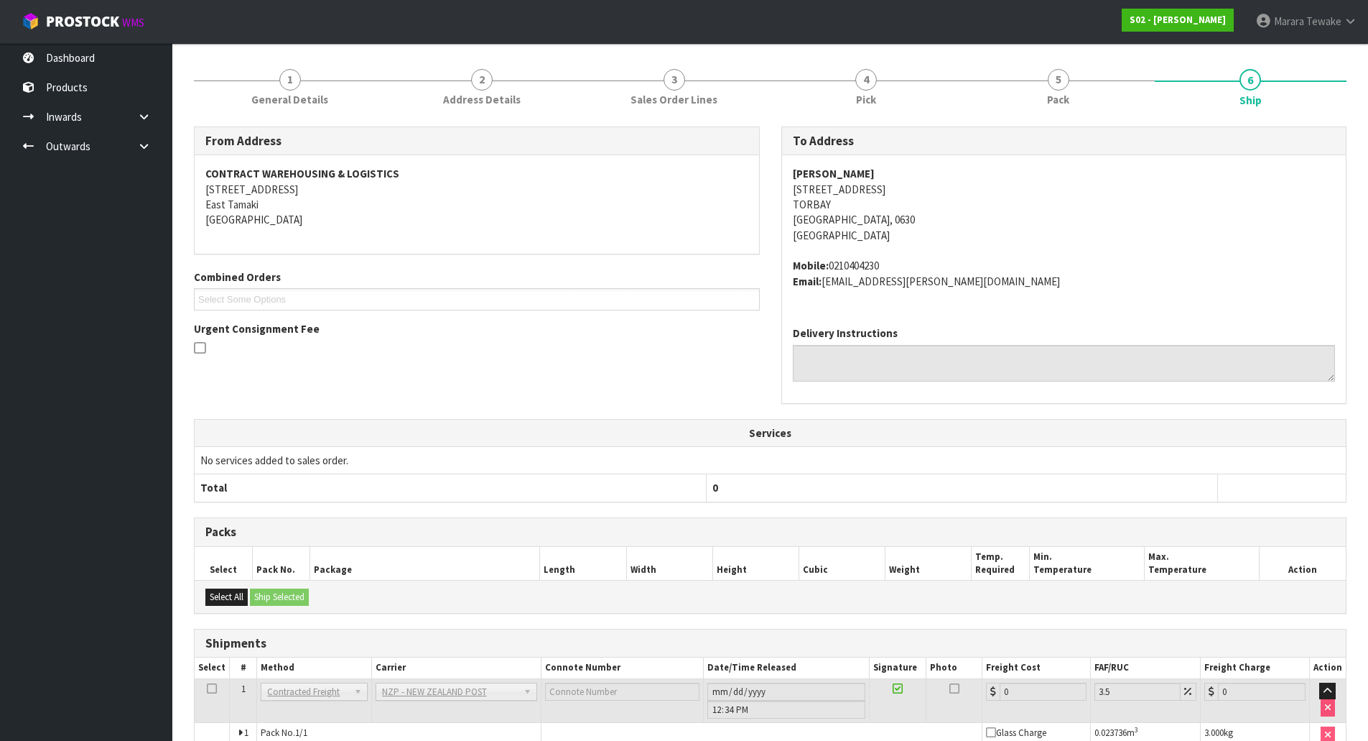
scroll to position [250, 0]
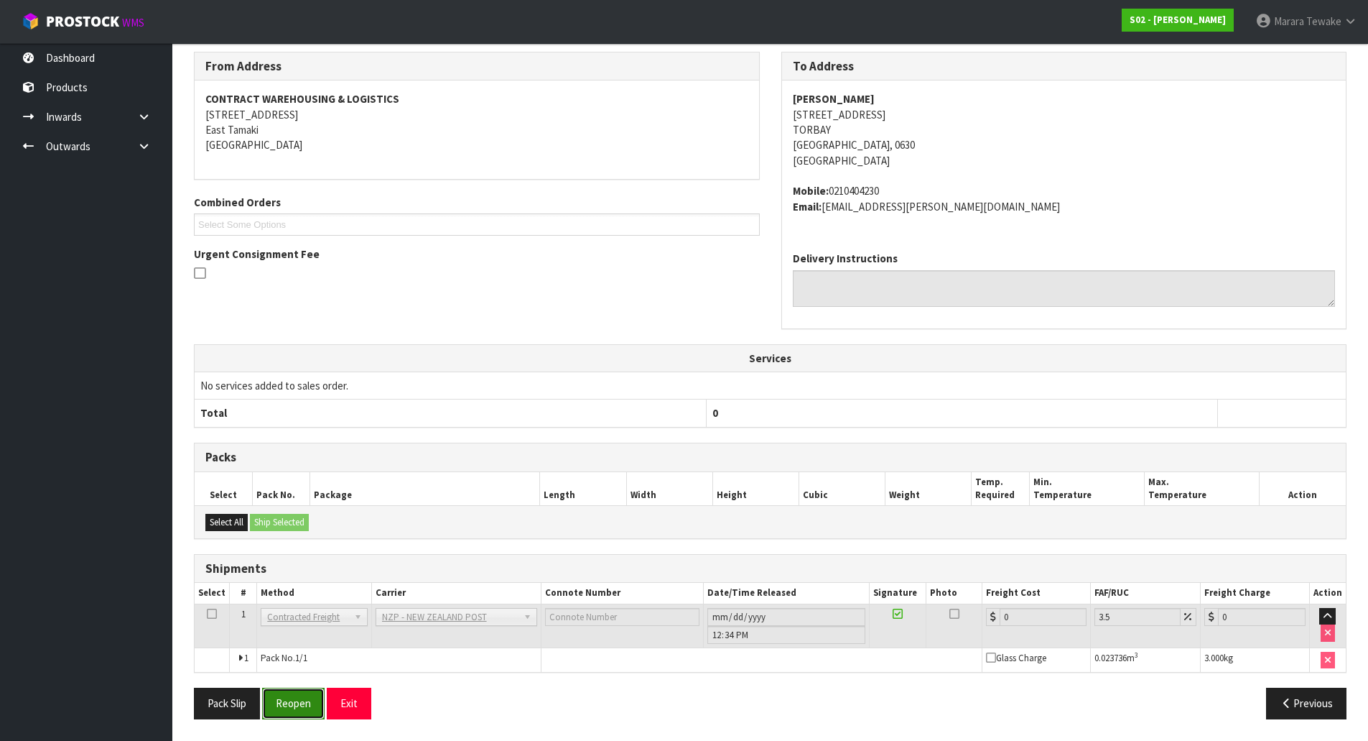
click at [302, 700] on button "Reopen" at bounding box center [293, 702] width 62 height 31
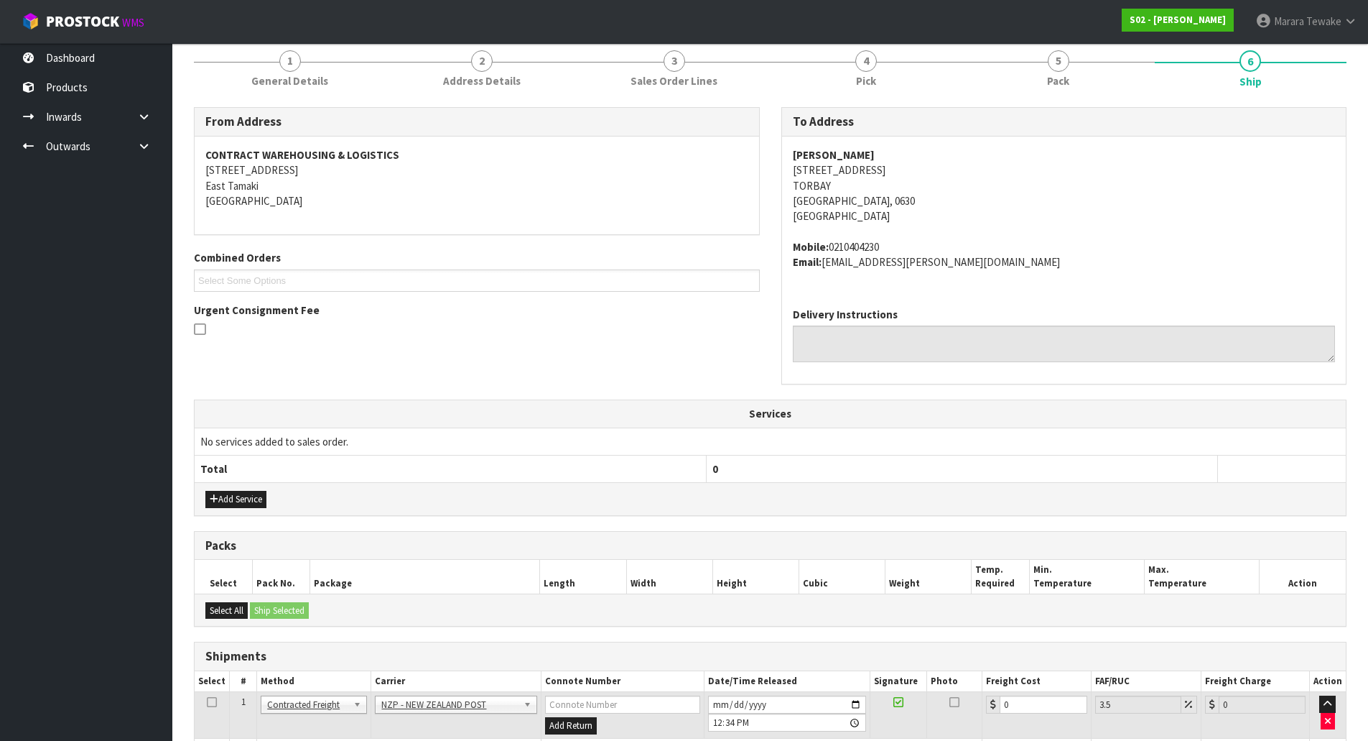
scroll to position [284, 0]
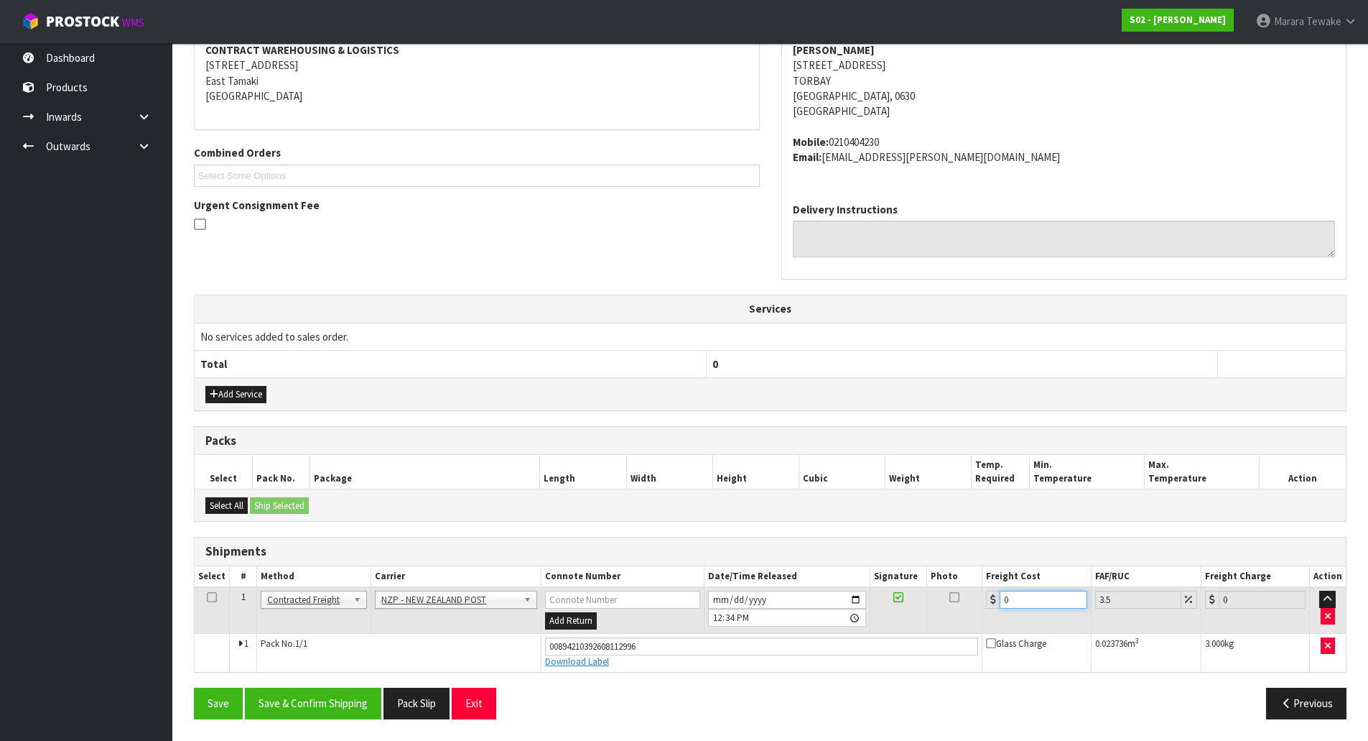
drag, startPoint x: 1035, startPoint y: 598, endPoint x: 959, endPoint y: 586, distance: 77.1
click at [962, 588] on tr "1 Client Local Pickup Customer Local Pickup Company Freight Contracted Freight …" at bounding box center [770, 610] width 1151 height 47
type input "4"
type input "4.14"
type input "4.3"
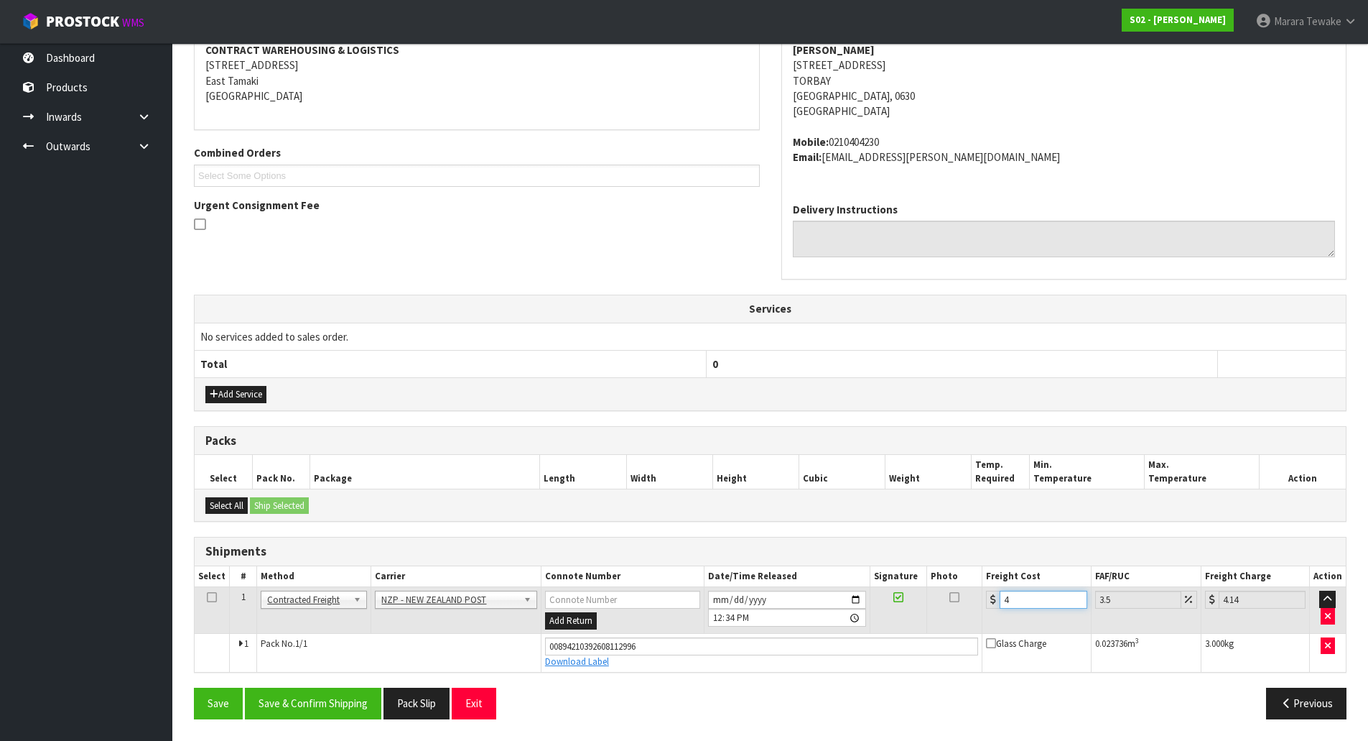
type input "4.45"
type input "4.33"
type input "4.48"
type input "4.33"
click at [352, 694] on button "Save & Confirm Shipping" at bounding box center [313, 702] width 136 height 31
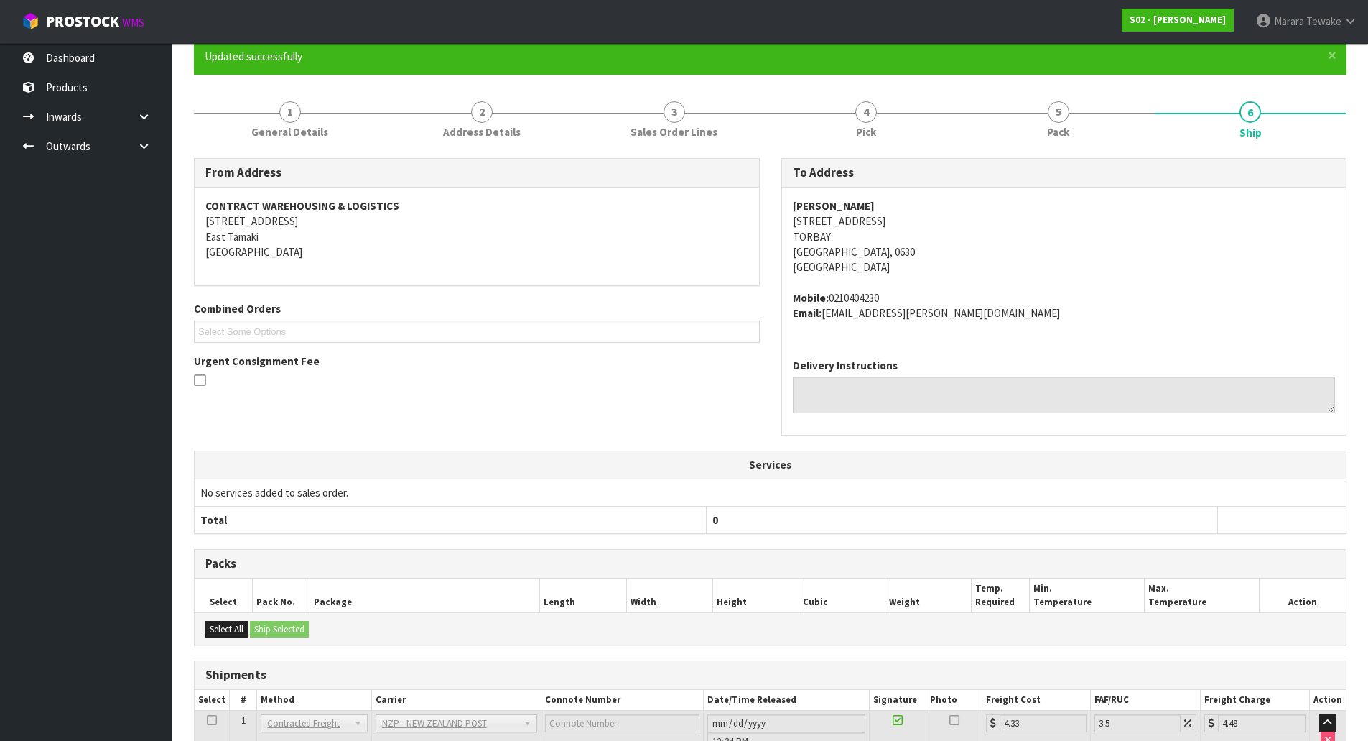
scroll to position [0, 0]
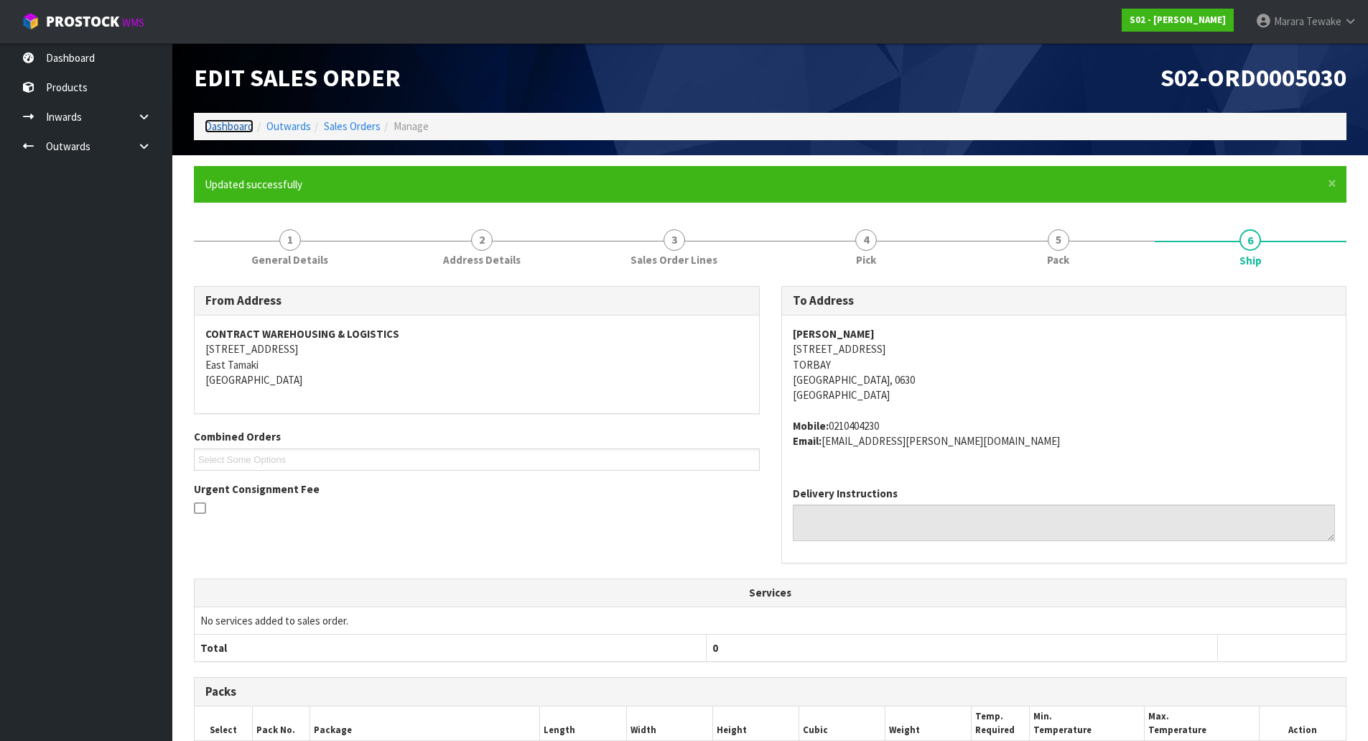
click at [238, 127] on link "Dashboard" at bounding box center [229, 126] width 49 height 14
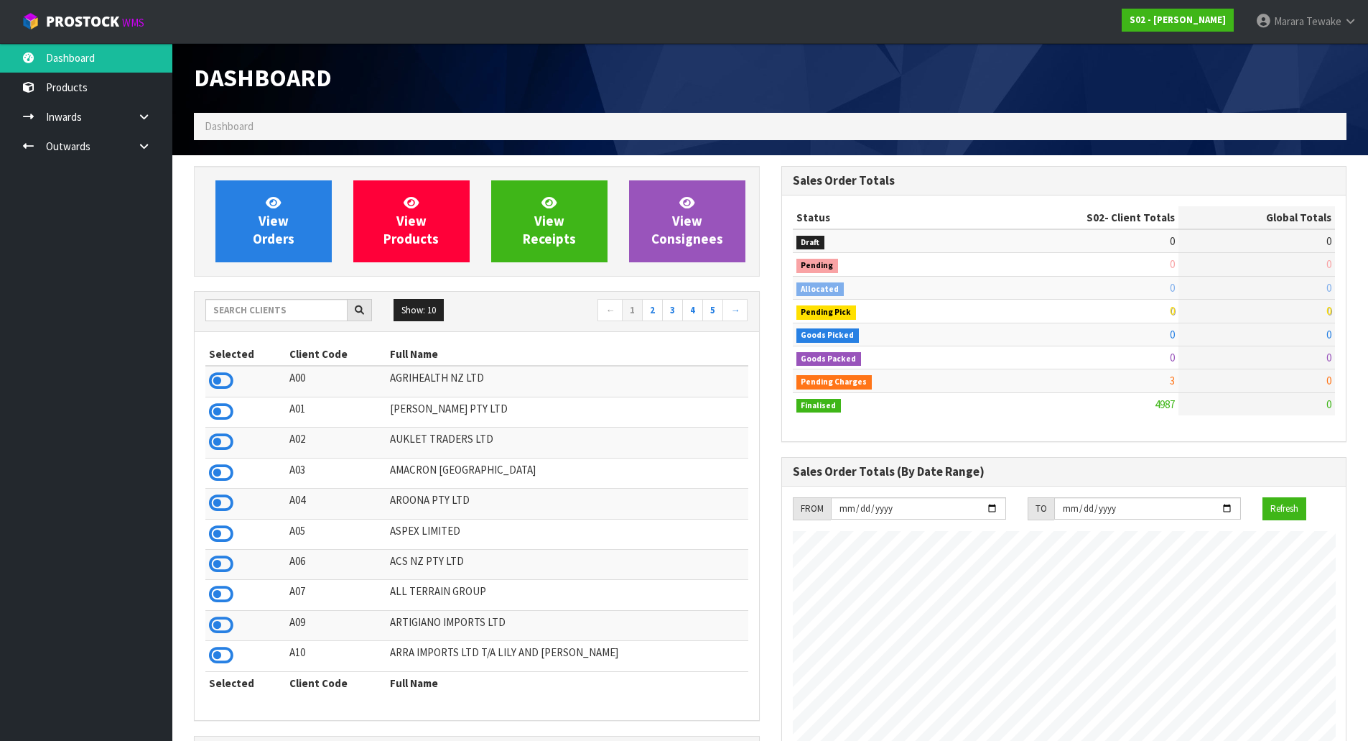
scroll to position [1088, 587]
click at [236, 316] on input "text" at bounding box center [276, 310] width 142 height 22
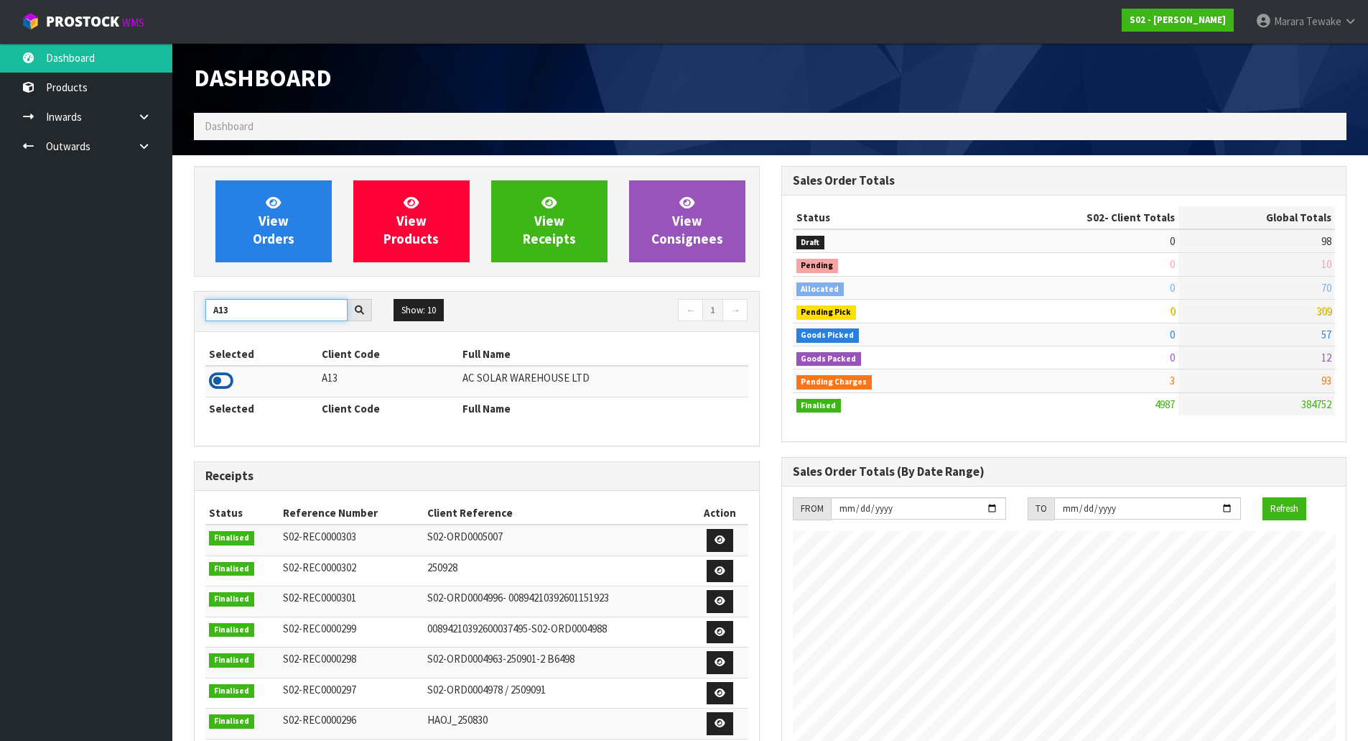
type input "A13"
click at [226, 379] on icon at bounding box center [221, 381] width 24 height 22
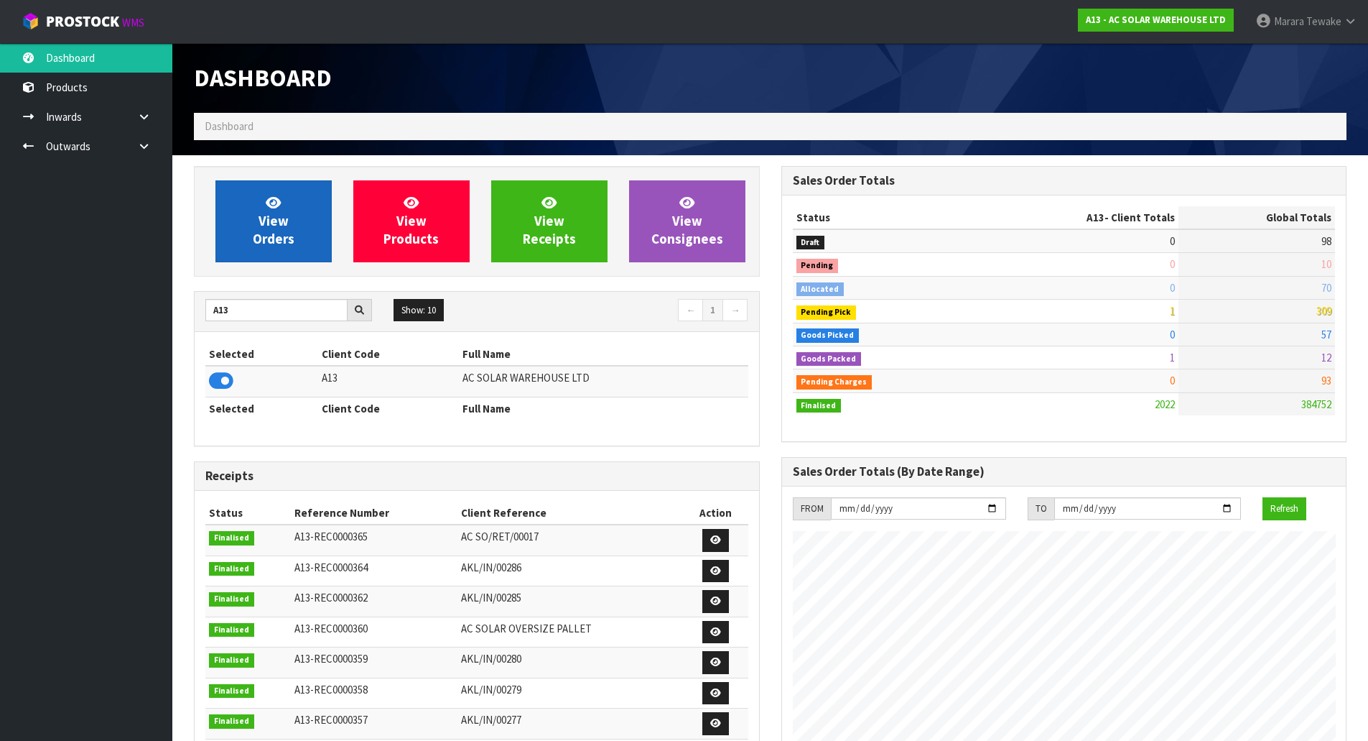
scroll to position [1095, 587]
click at [245, 249] on link "View Orders" at bounding box center [273, 221] width 116 height 82
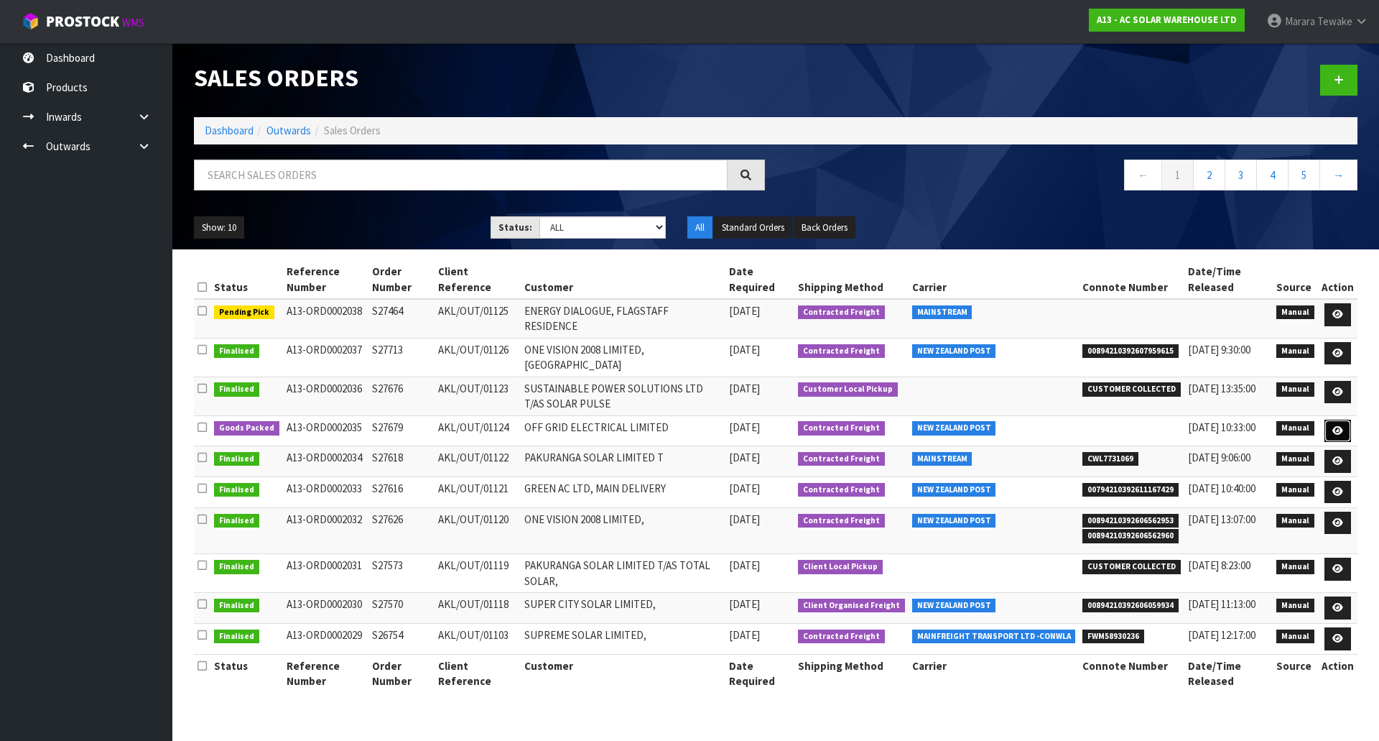
click at [1343, 426] on icon at bounding box center [1338, 430] width 11 height 9
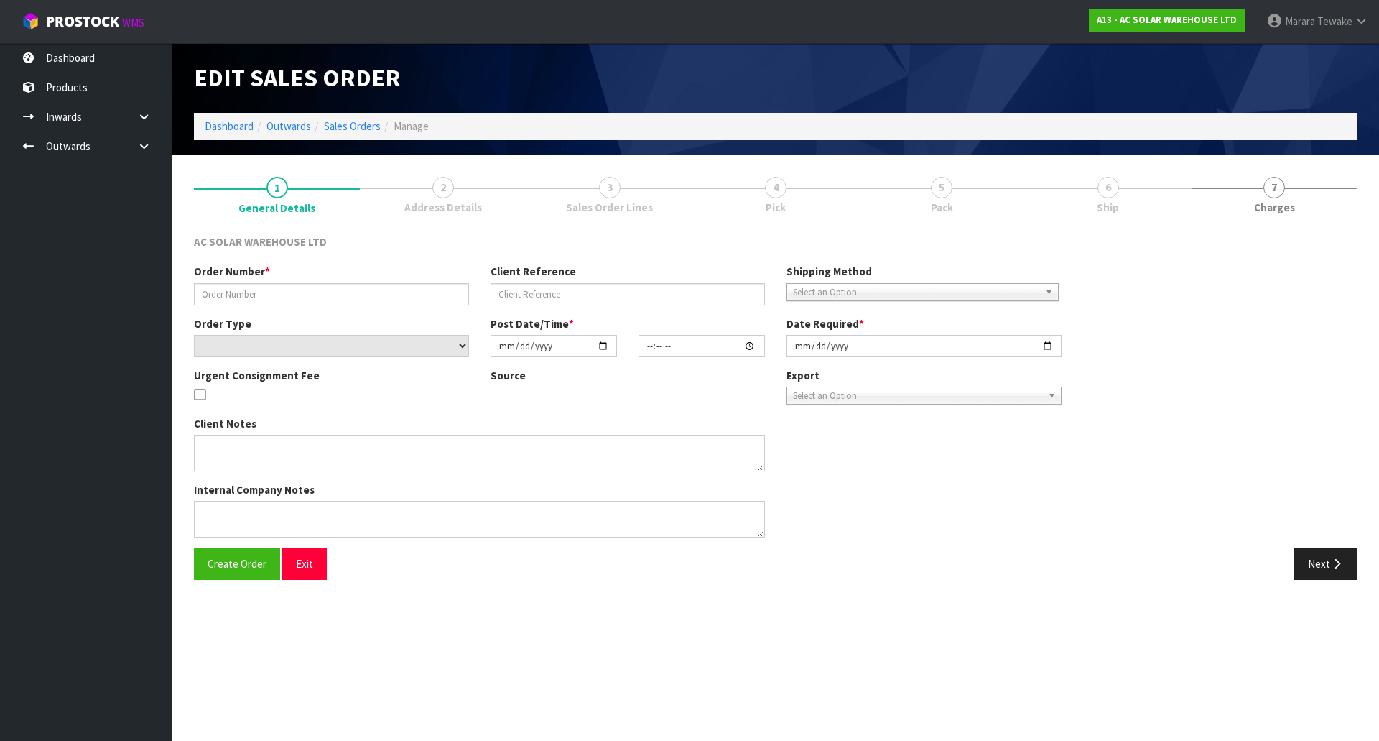
type input "S27679"
type input "AKL/OUT/01124"
select select "number:0"
type input "2025-10-06"
type input "12:30:00.000"
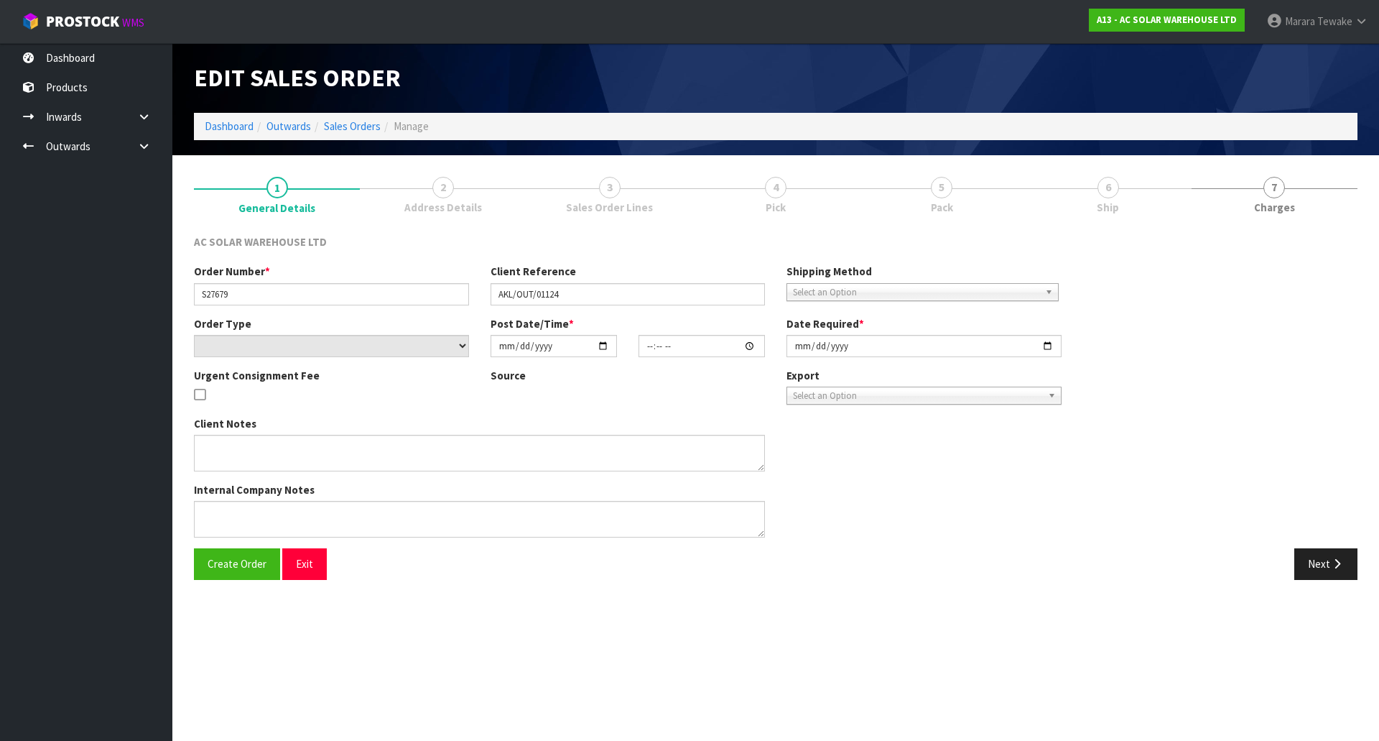
type input "2025-10-07"
type textarea "SEND WITH FLIWAYS"
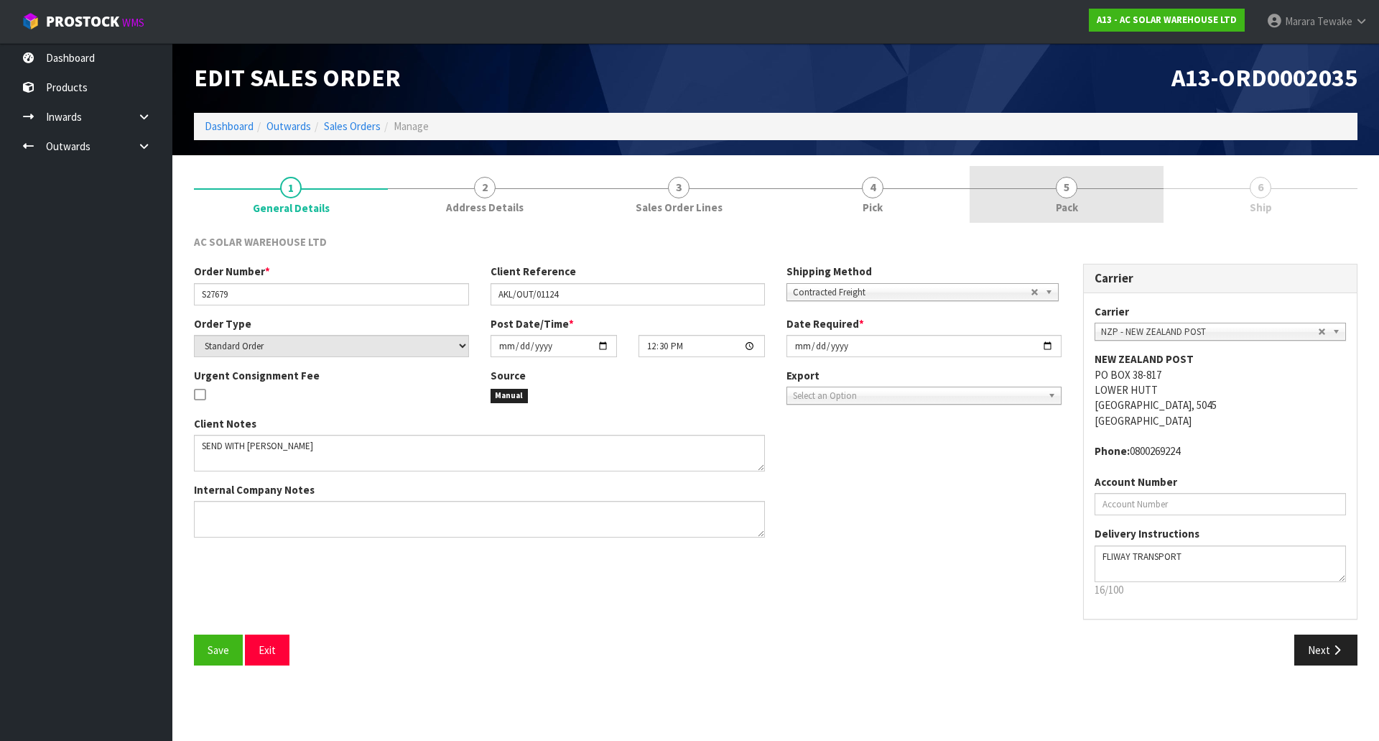
click at [1070, 195] on span "5" at bounding box center [1067, 188] width 22 height 22
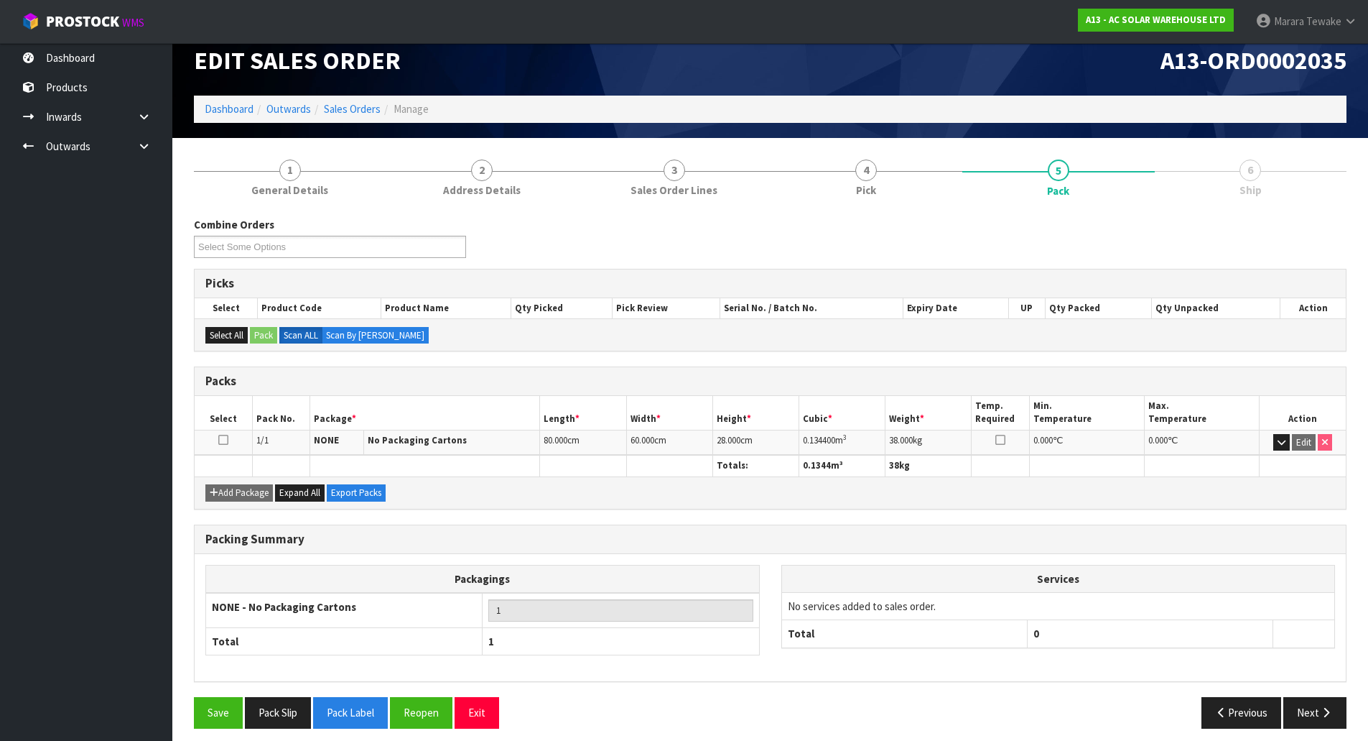
scroll to position [27, 0]
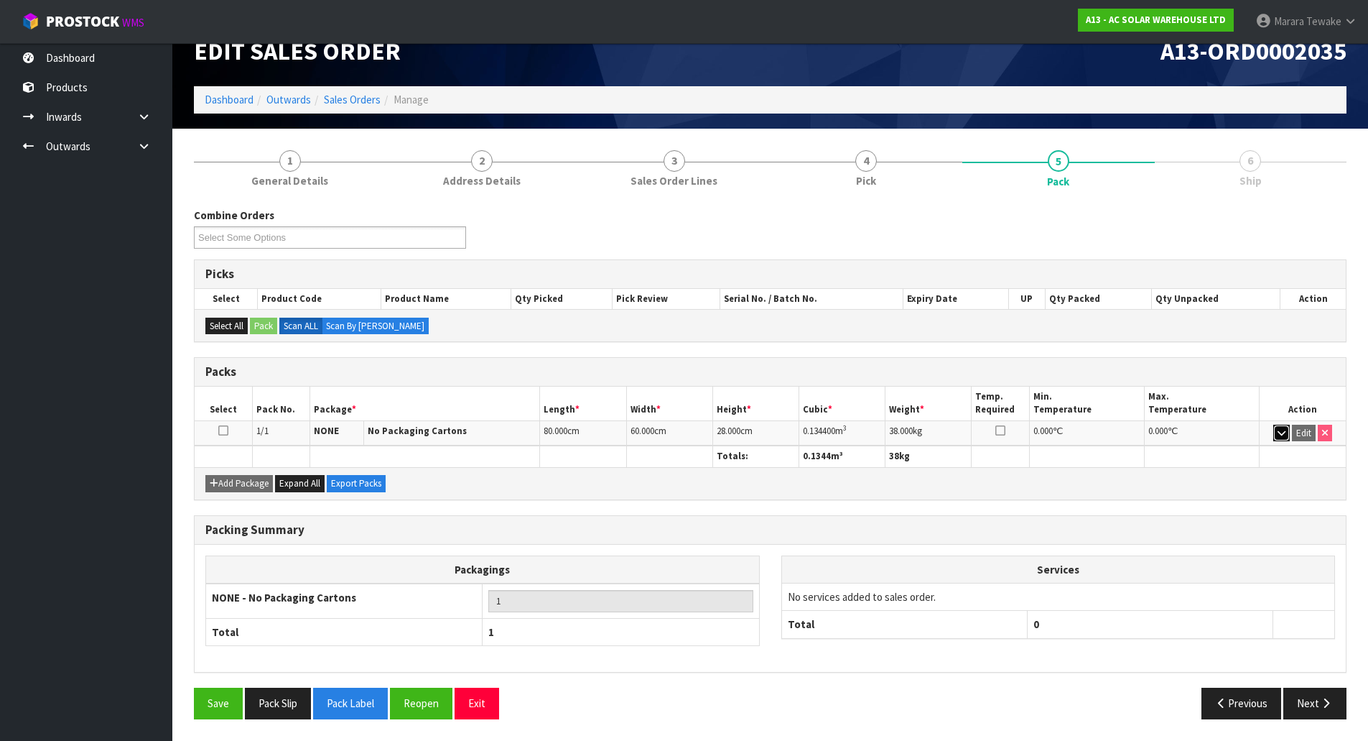
click at [1279, 435] on icon "button" at bounding box center [1282, 432] width 8 height 9
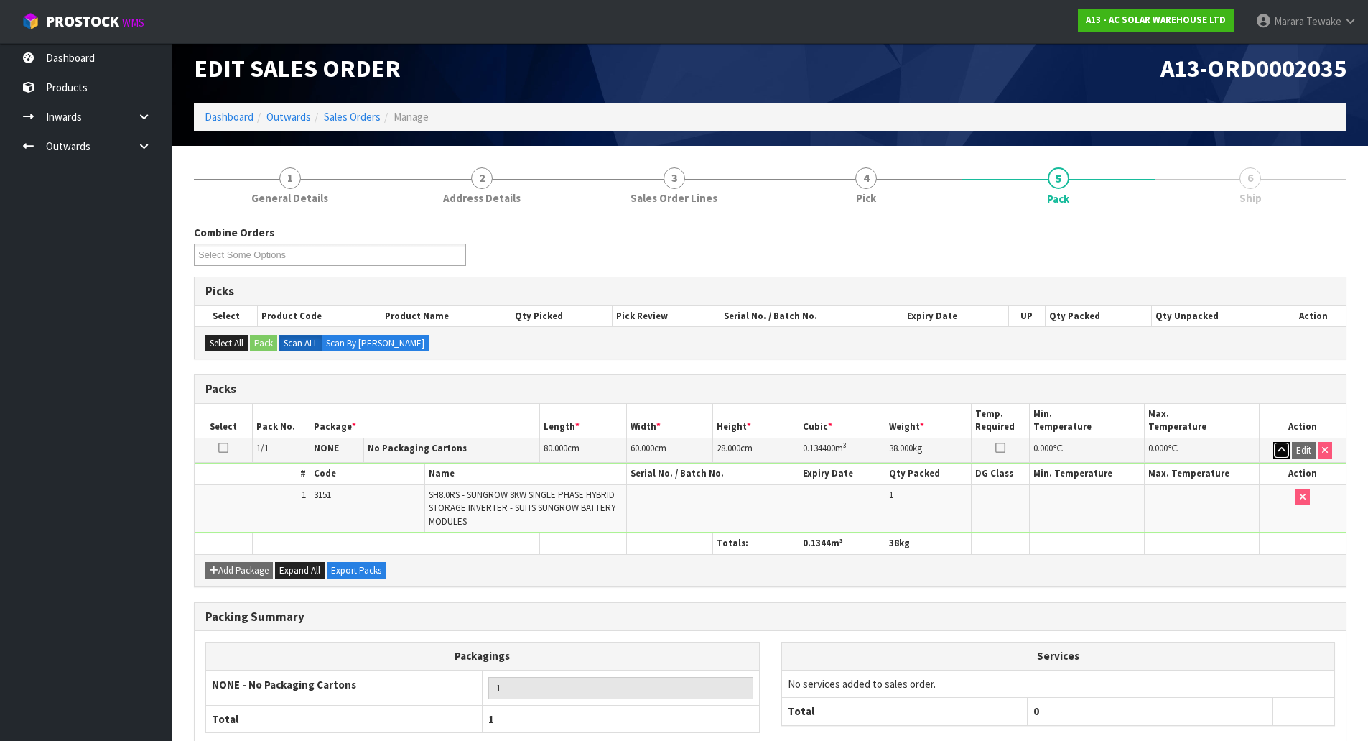
scroll to position [0, 0]
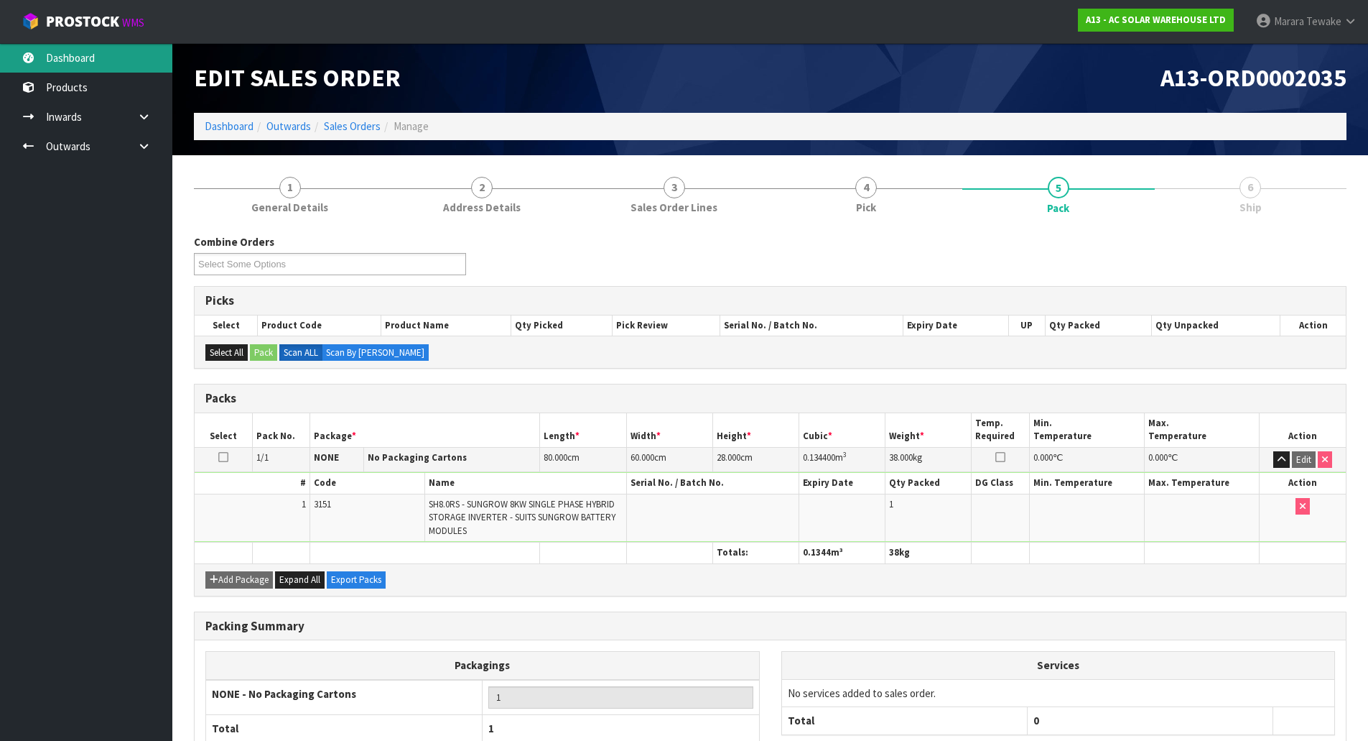
click at [108, 49] on link "Dashboard" at bounding box center [86, 57] width 172 height 29
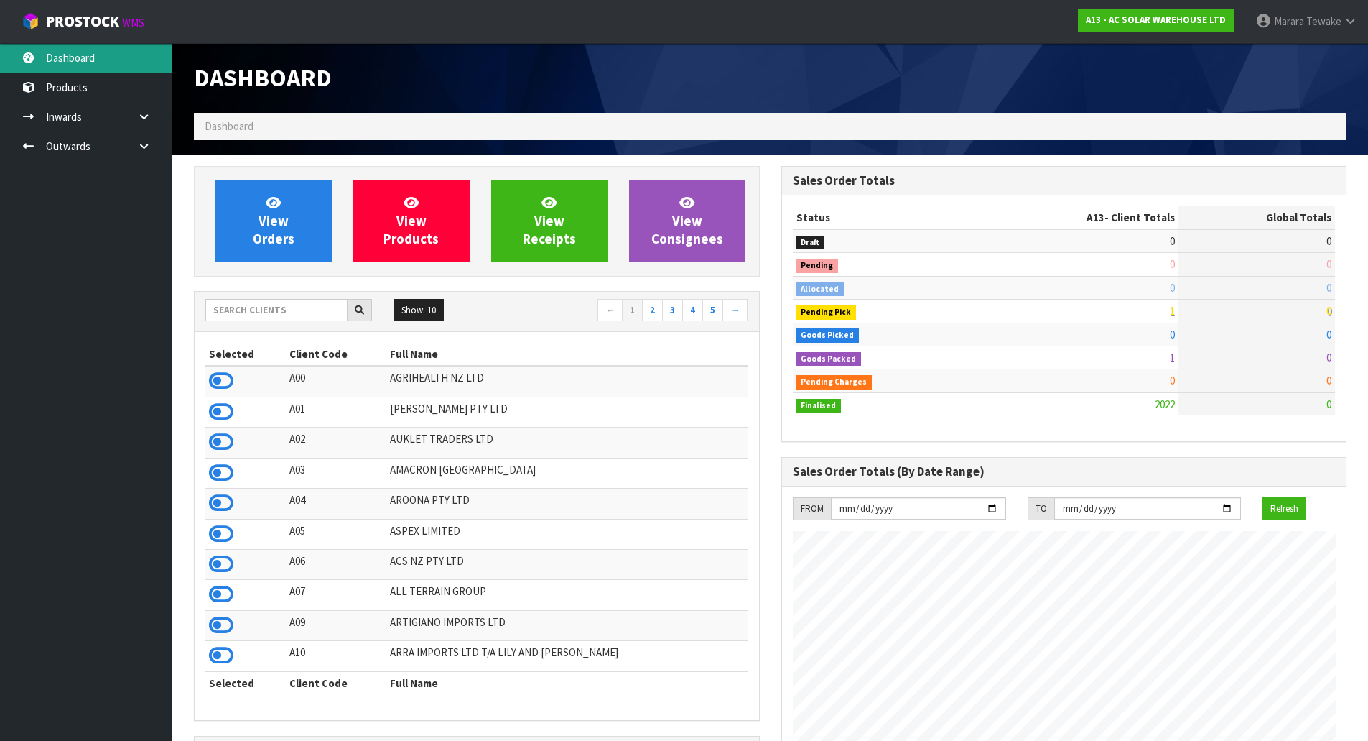
scroll to position [1095, 587]
drag, startPoint x: 333, startPoint y: 307, endPoint x: 327, endPoint y: 316, distance: 10.4
click at [329, 315] on input "text" at bounding box center [276, 310] width 142 height 22
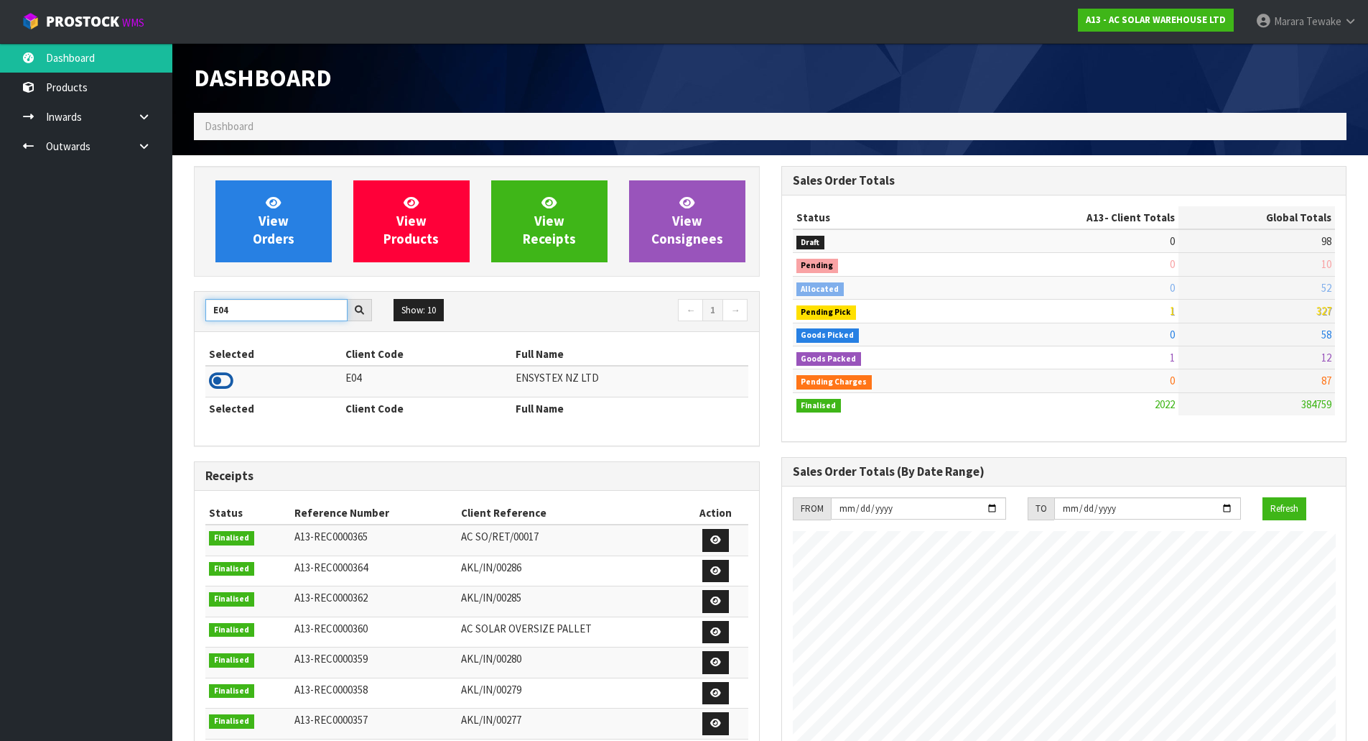
type input "E04"
click at [229, 372] on icon at bounding box center [221, 381] width 24 height 22
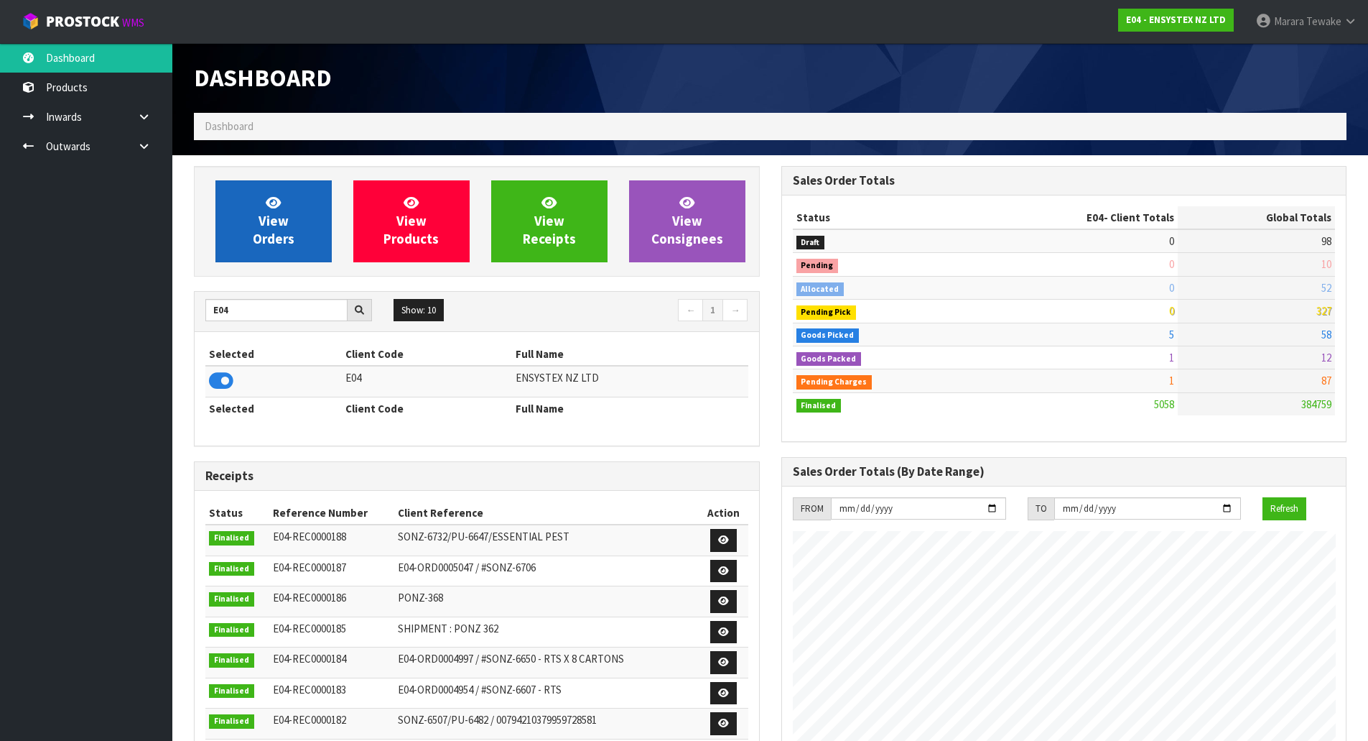
scroll to position [1088, 587]
click at [274, 235] on span "View Orders" at bounding box center [274, 221] width 42 height 54
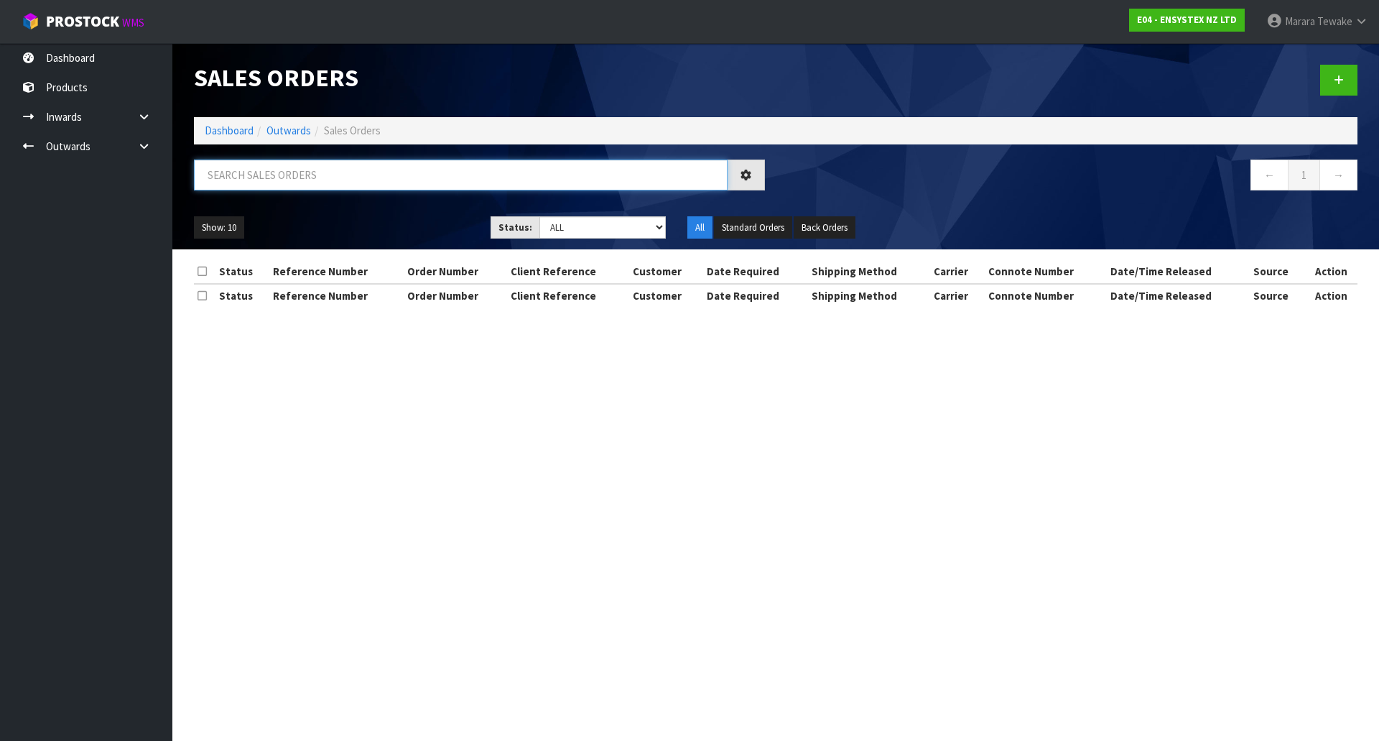
click at [268, 187] on input "text" at bounding box center [461, 174] width 534 height 31
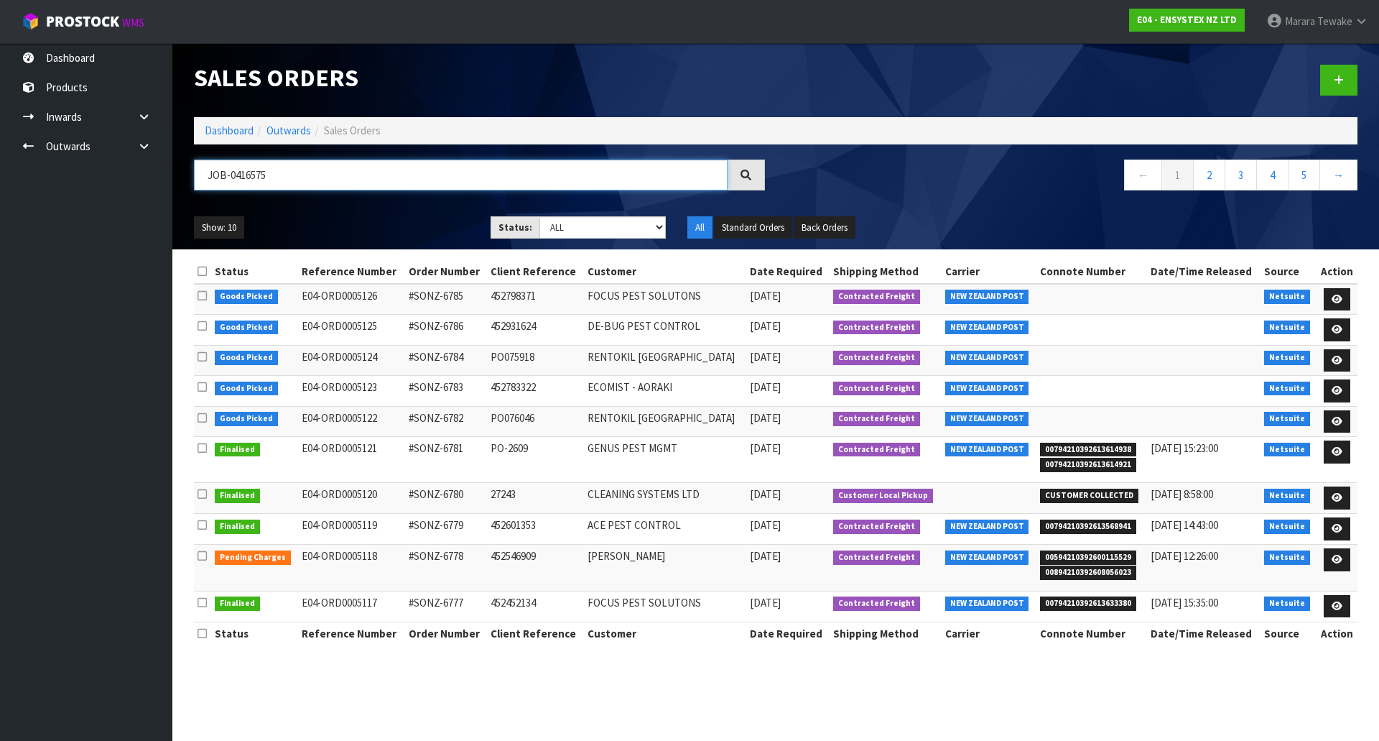
type input "JOB-0416575"
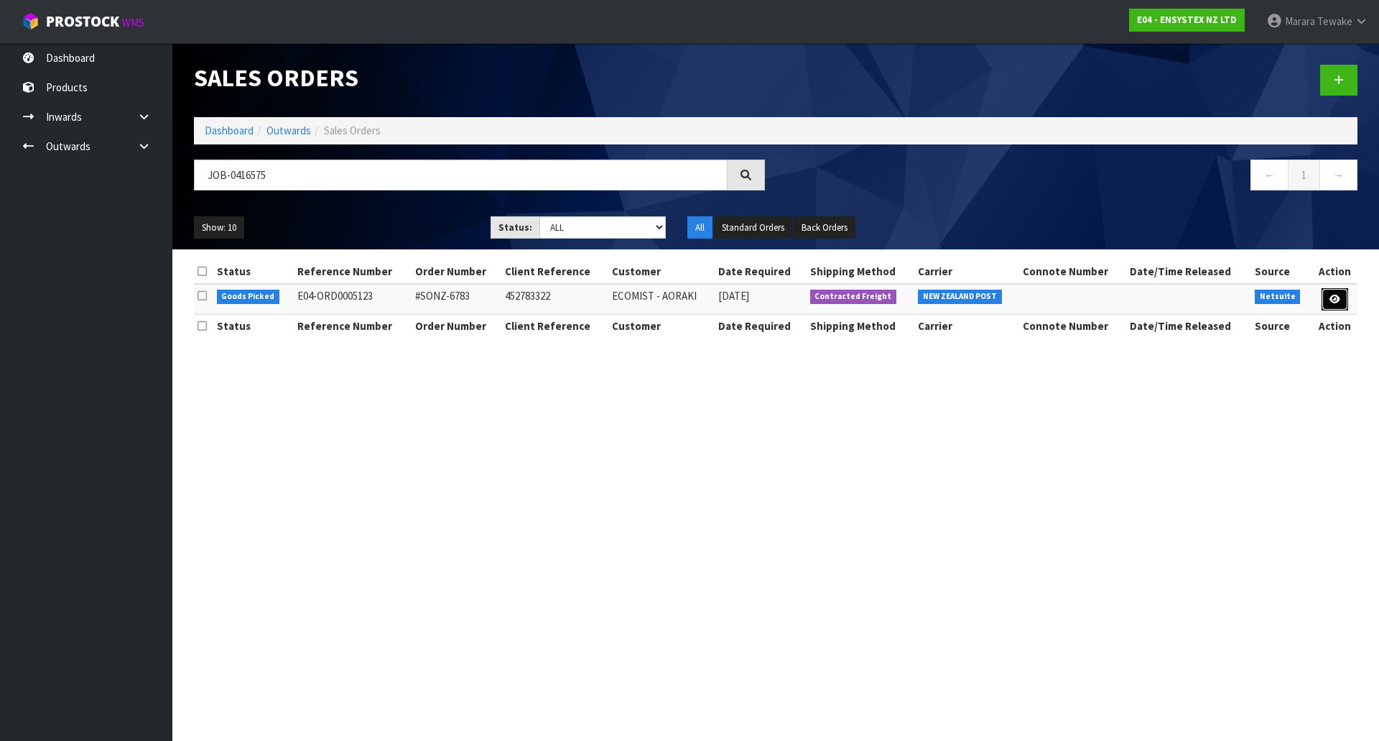
click at [1342, 289] on link at bounding box center [1335, 299] width 27 height 23
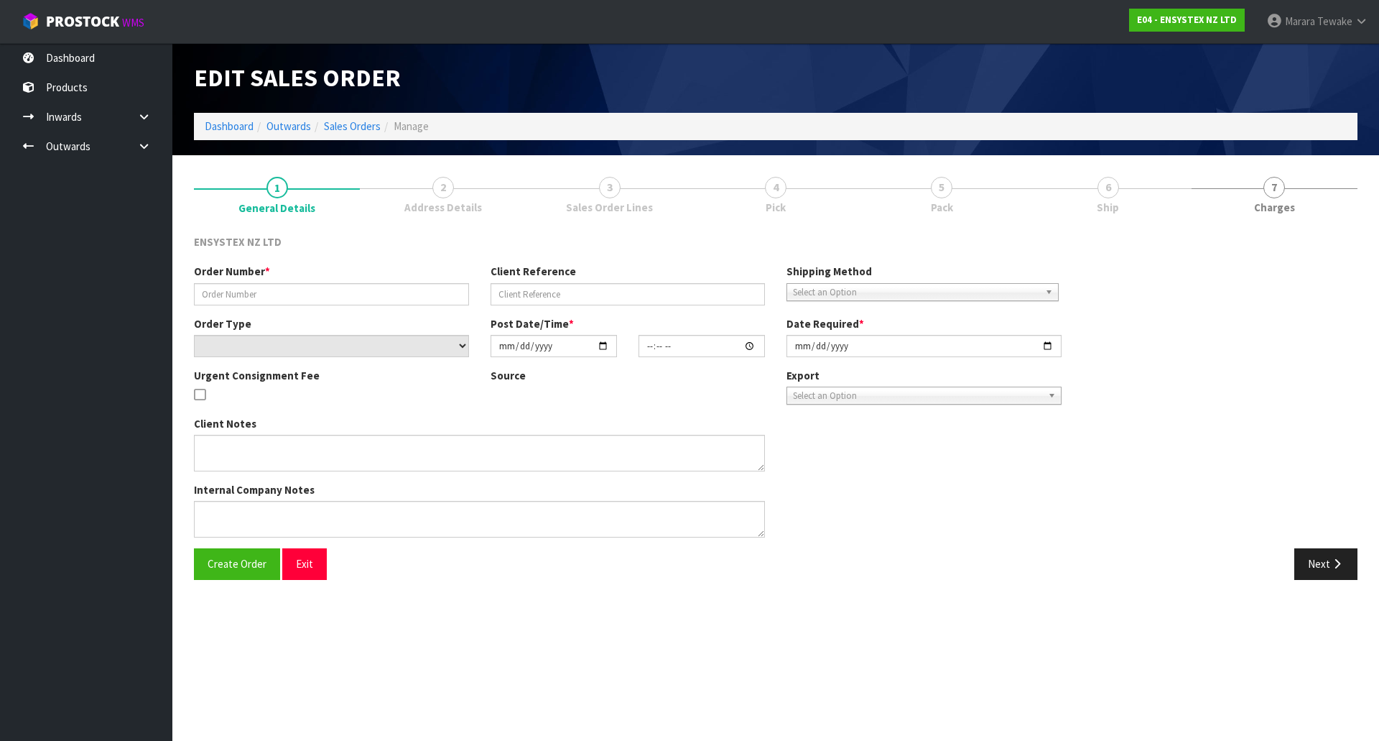
type input "#SONZ-6783"
type input "452783322"
select select "number:0"
type input "2025-10-08"
type input "09:00:32.000"
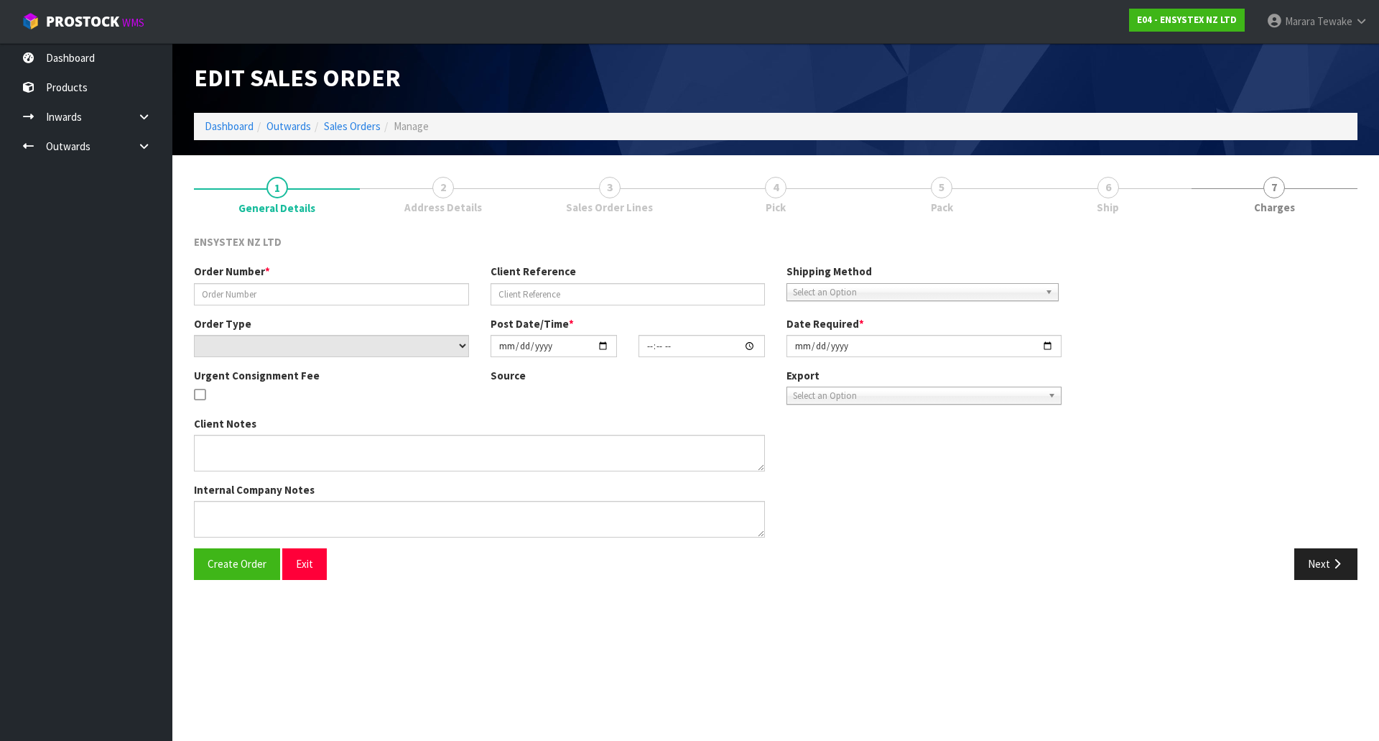
type input "2025-10-08"
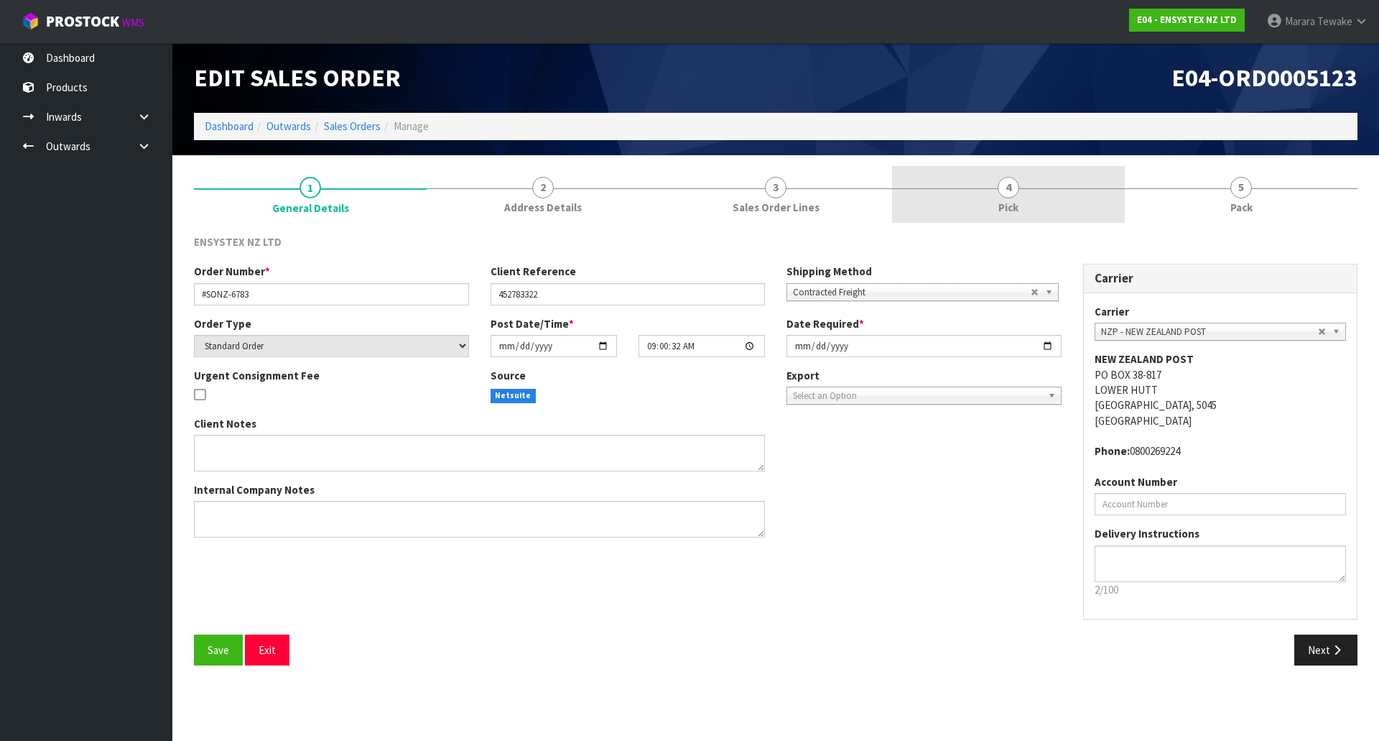
click at [1058, 195] on link "4 Pick" at bounding box center [1008, 194] width 233 height 57
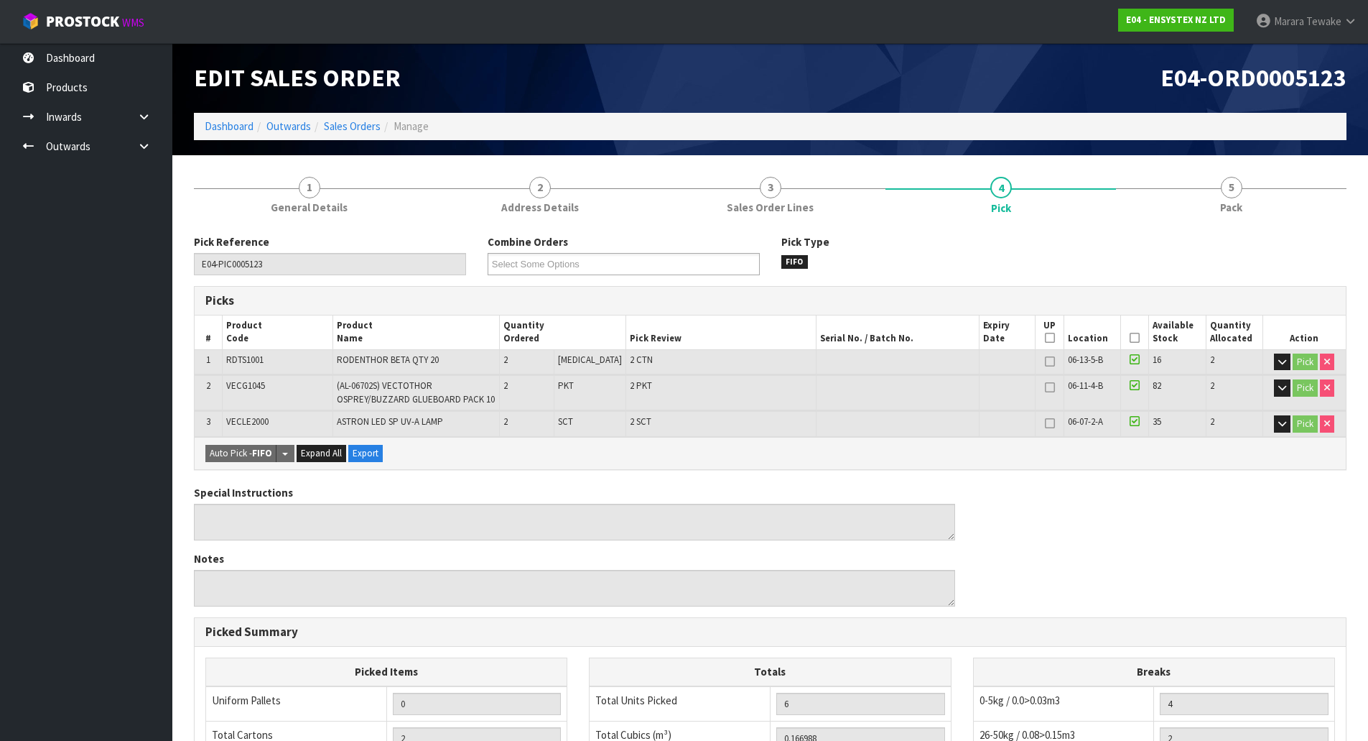
click at [1130, 338] on icon at bounding box center [1135, 338] width 10 height 1
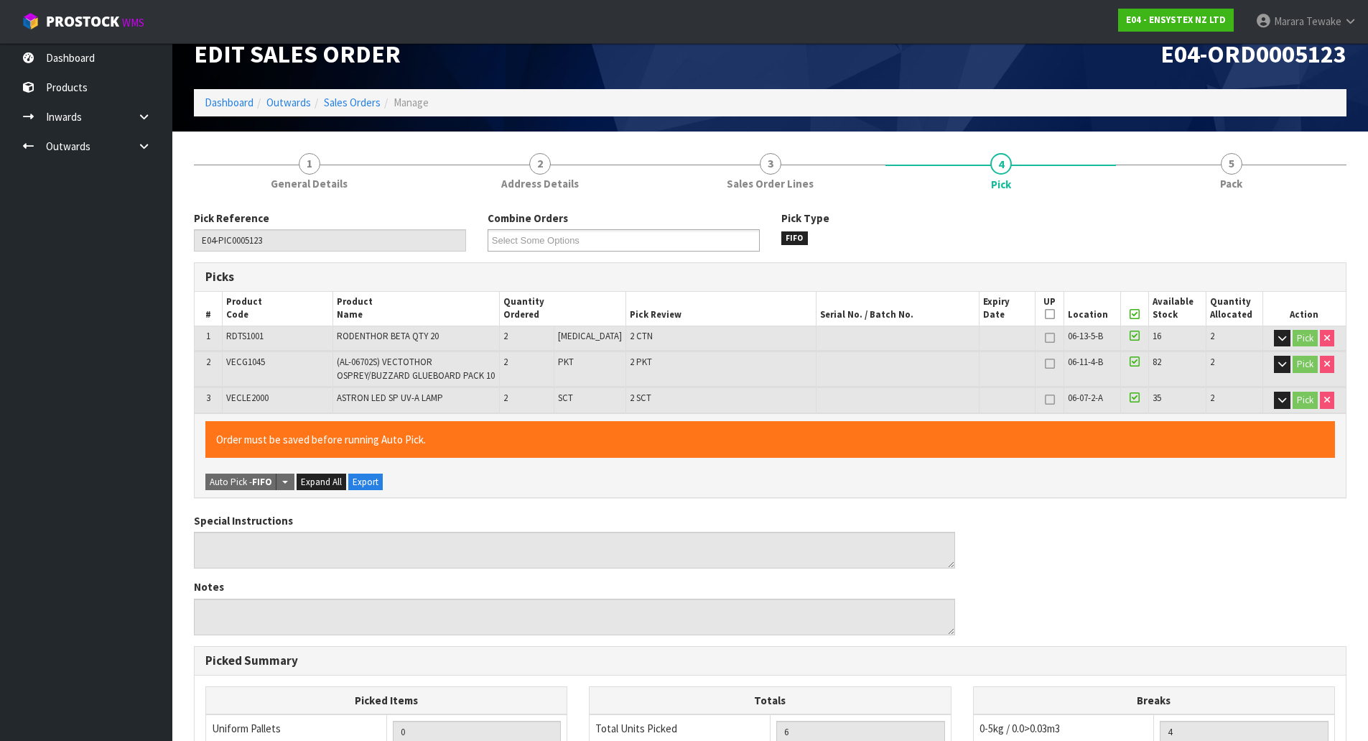
scroll to position [348, 0]
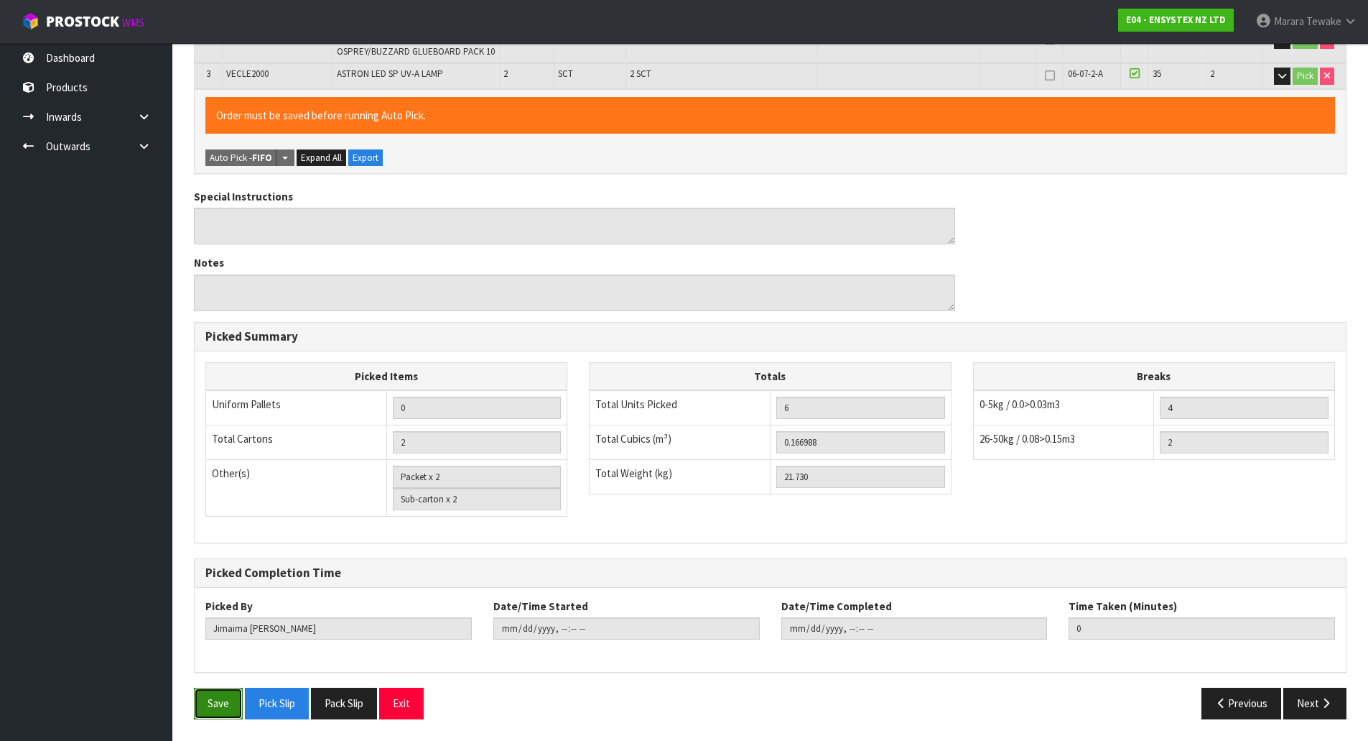
click at [231, 702] on button "Save" at bounding box center [218, 702] width 49 height 31
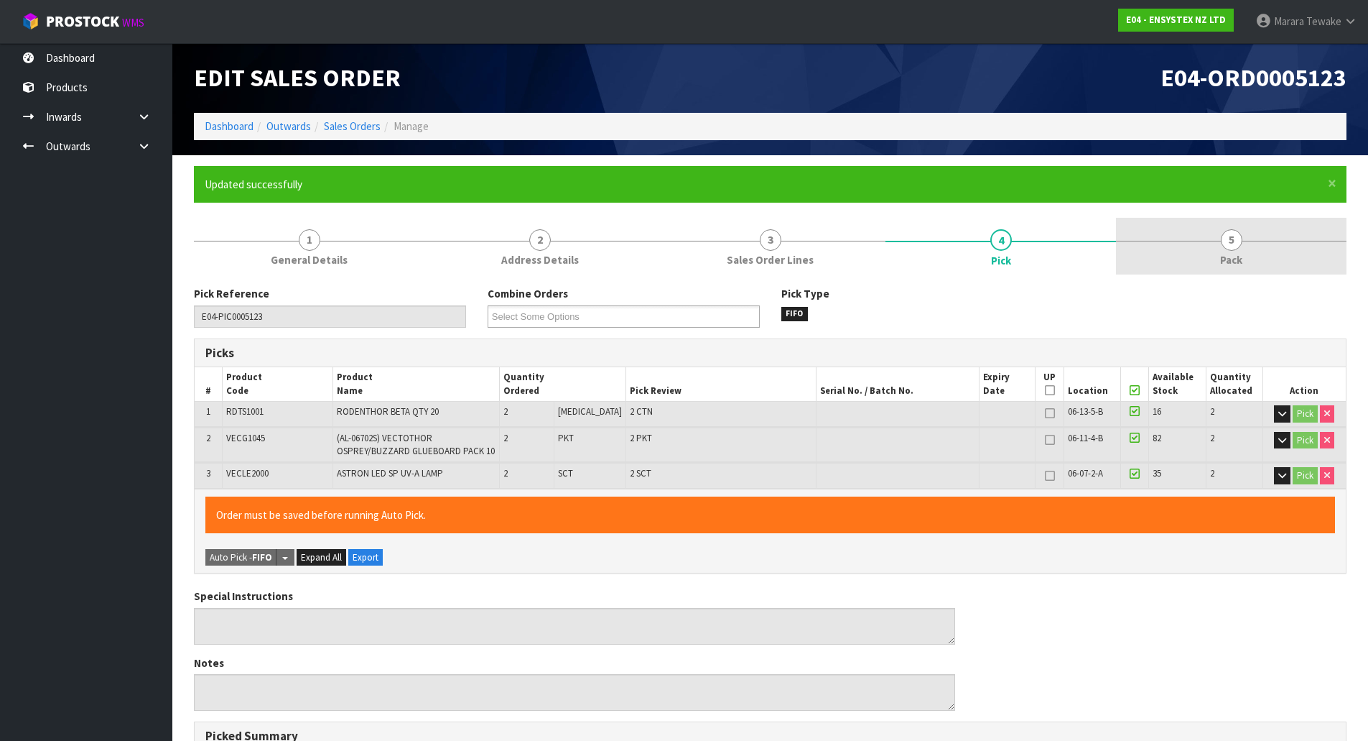
type input "Marara Tewake"
type input "2025-10-08T12:50:14"
click at [1246, 249] on link "5 Pack" at bounding box center [1231, 246] width 231 height 57
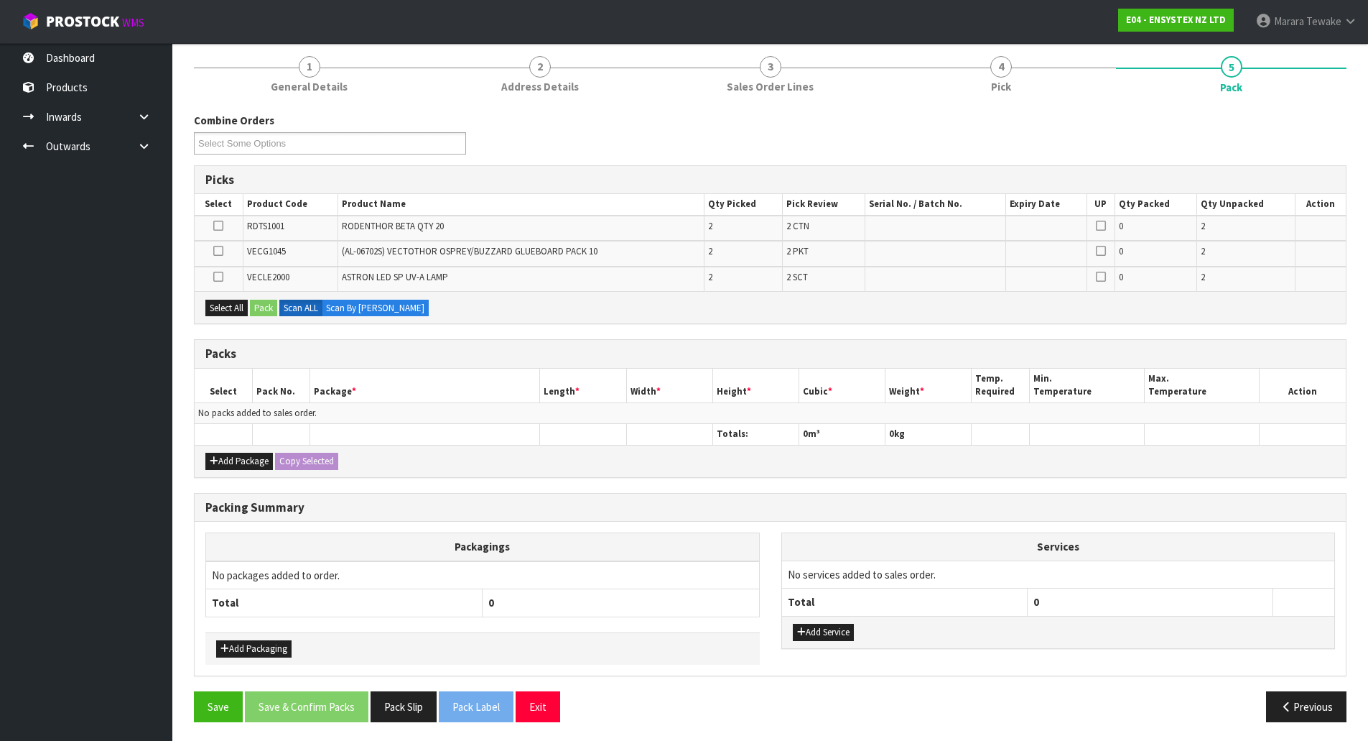
scroll to position [176, 0]
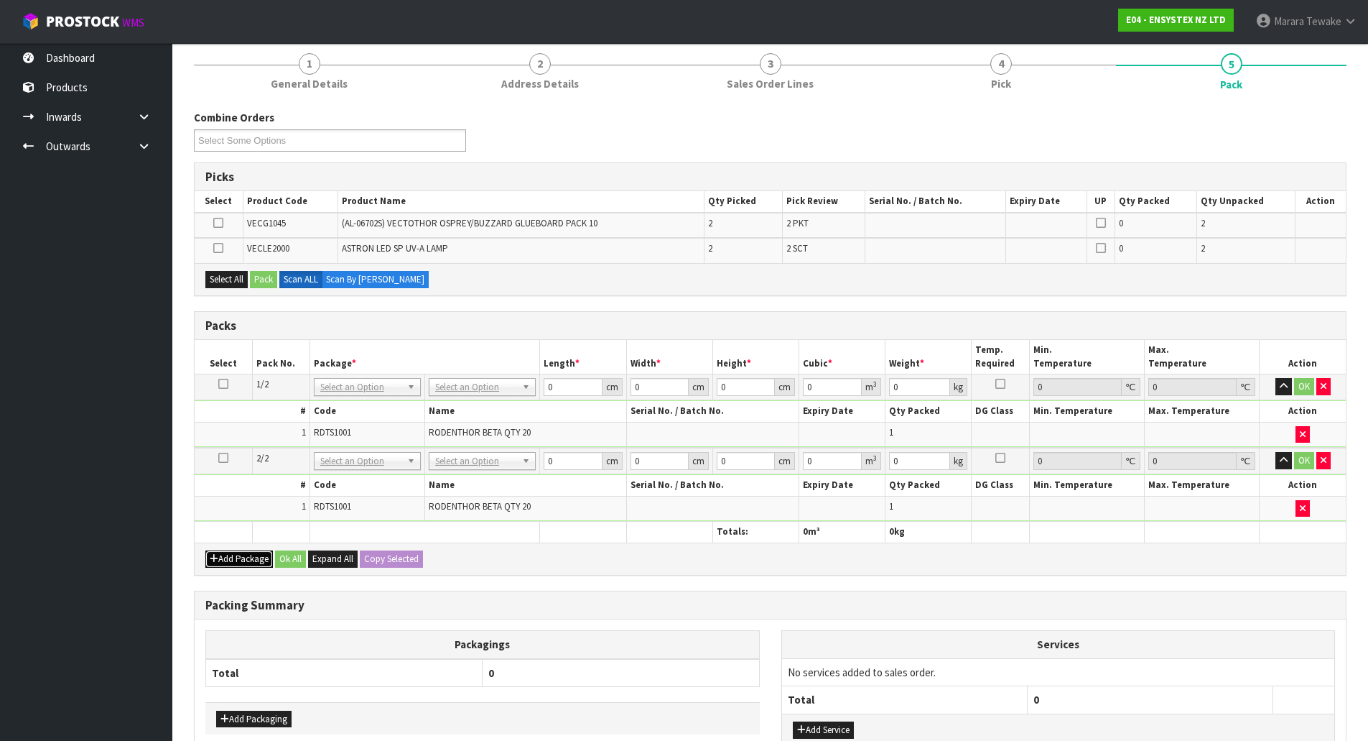
click at [228, 556] on button "Add Package" at bounding box center [239, 558] width 68 height 17
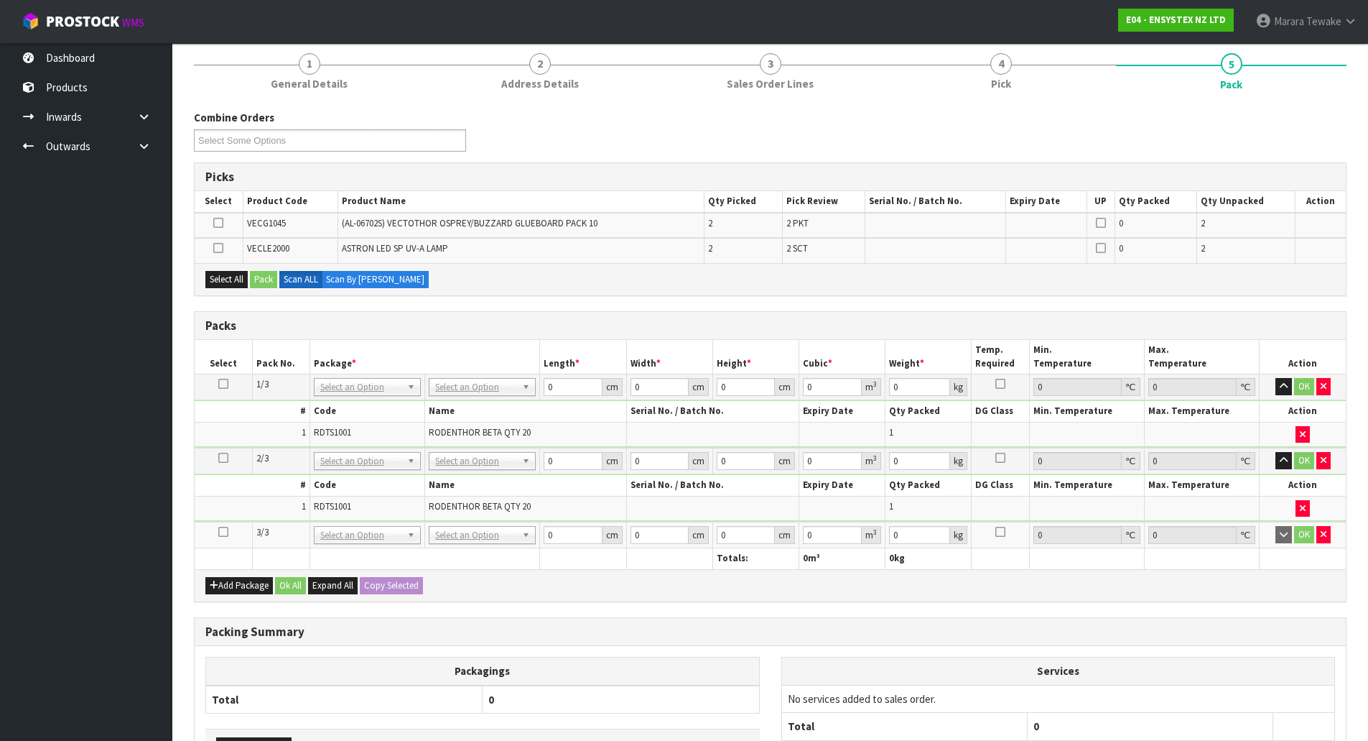
click at [224, 532] on icon at bounding box center [223, 532] width 10 height 1
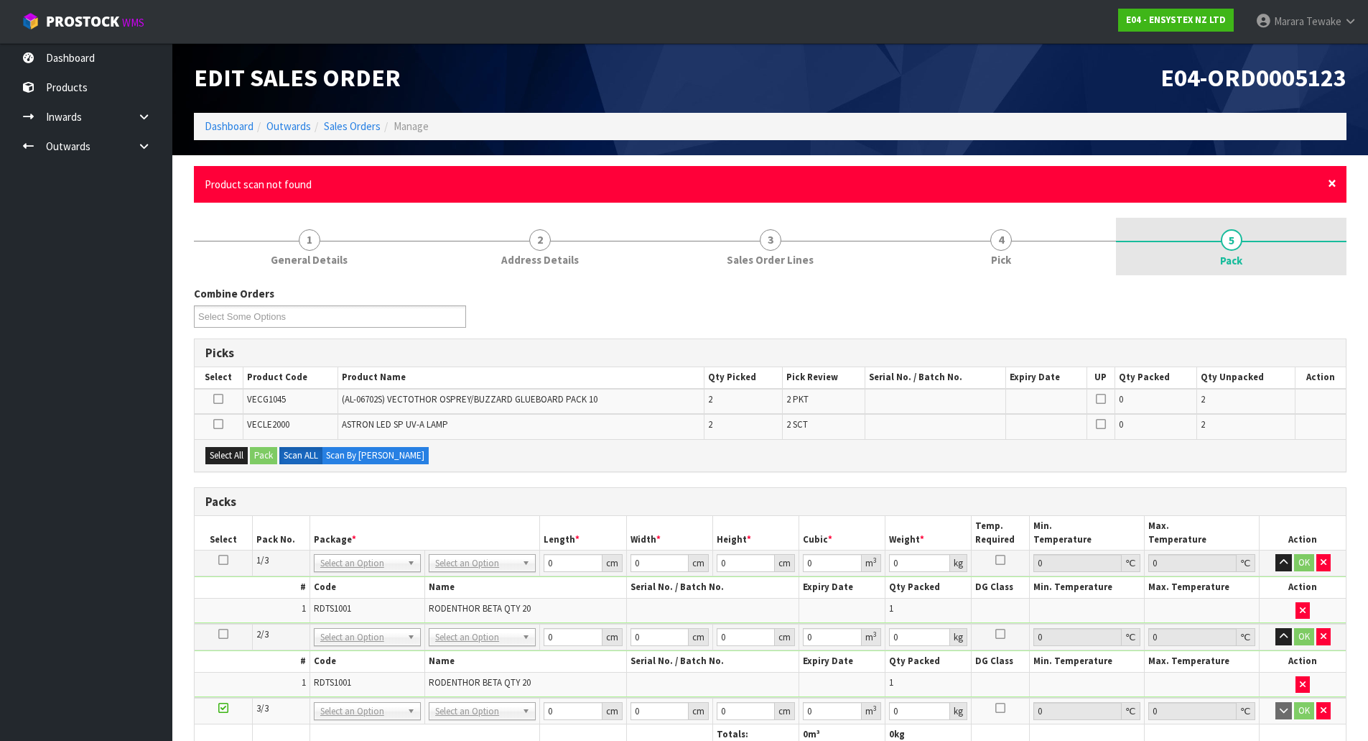
drag, startPoint x: 1333, startPoint y: 182, endPoint x: 1340, endPoint y: 165, distance: 18.0
click at [1334, 182] on span "×" at bounding box center [1332, 183] width 9 height 20
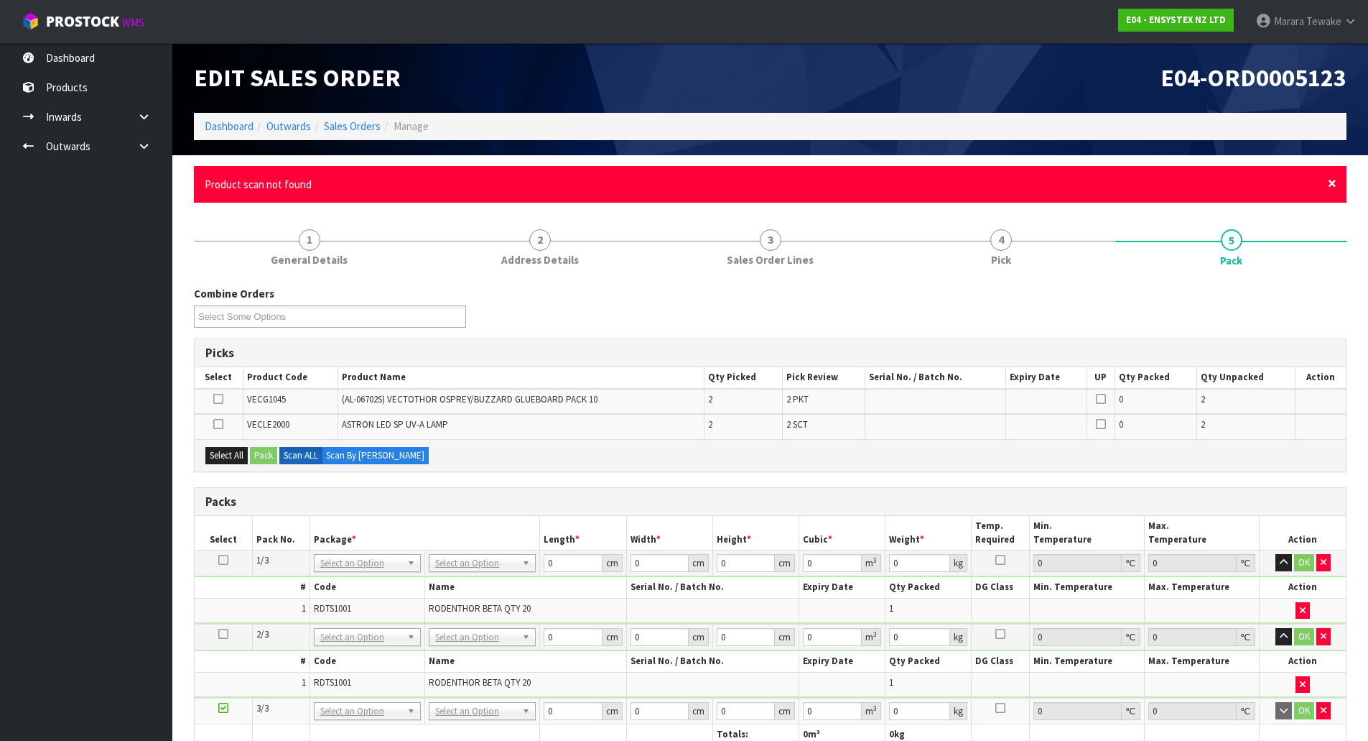
click at [1333, 182] on span "×" at bounding box center [1332, 183] width 9 height 20
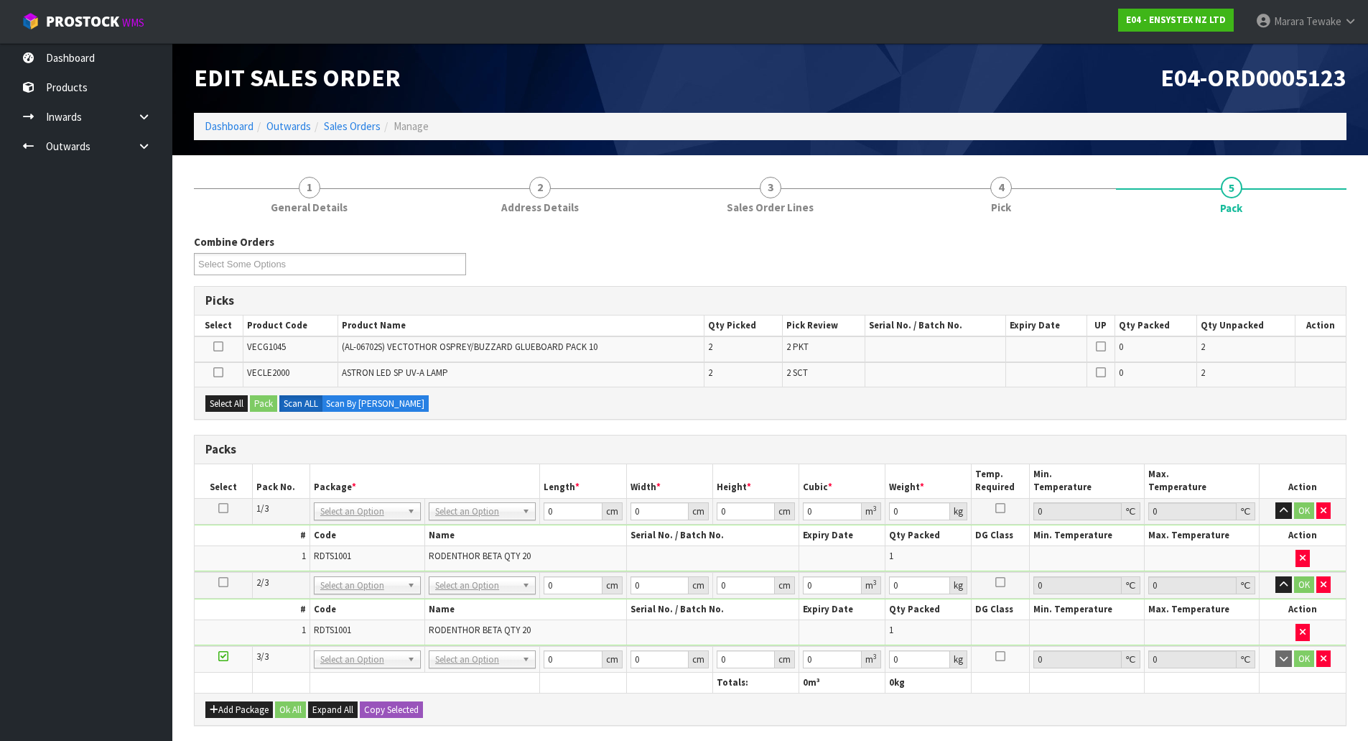
click at [260, 375] on span "VECLE2000" at bounding box center [268, 372] width 42 height 12
copy span "VECLE2000"
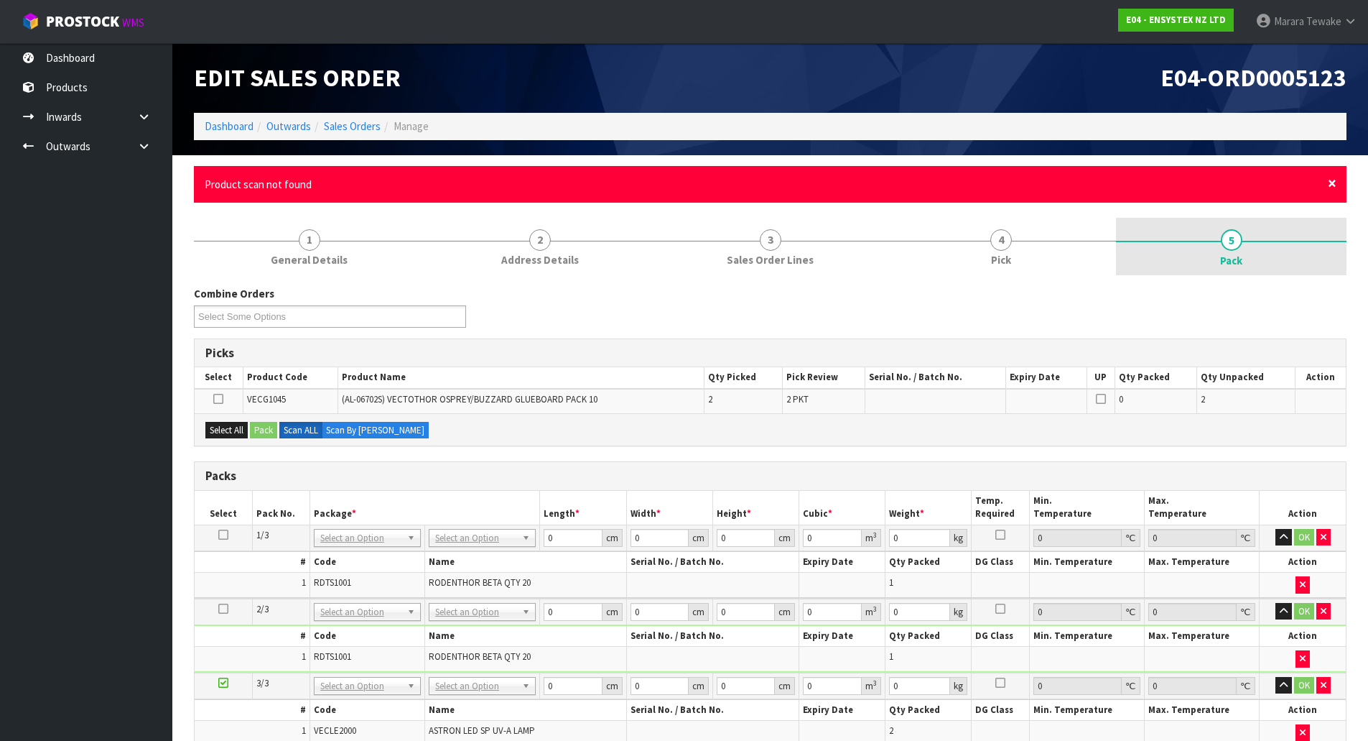
drag, startPoint x: 1329, startPoint y: 184, endPoint x: 1315, endPoint y: 188, distance: 14.3
click at [1329, 184] on span "×" at bounding box center [1332, 183] width 9 height 20
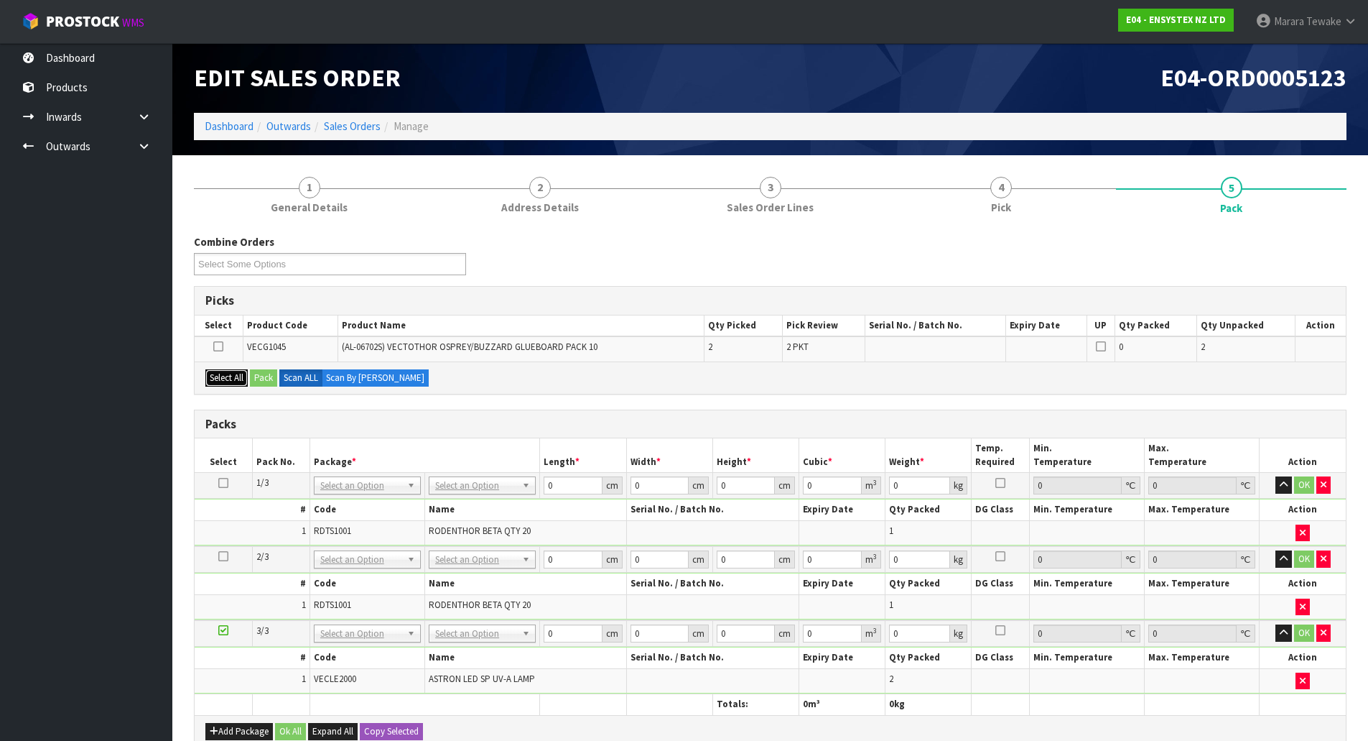
drag, startPoint x: 221, startPoint y: 377, endPoint x: 269, endPoint y: 373, distance: 47.6
click at [223, 377] on button "Select All" at bounding box center [226, 377] width 42 height 17
click at [269, 373] on button "Pack" at bounding box center [263, 377] width 27 height 17
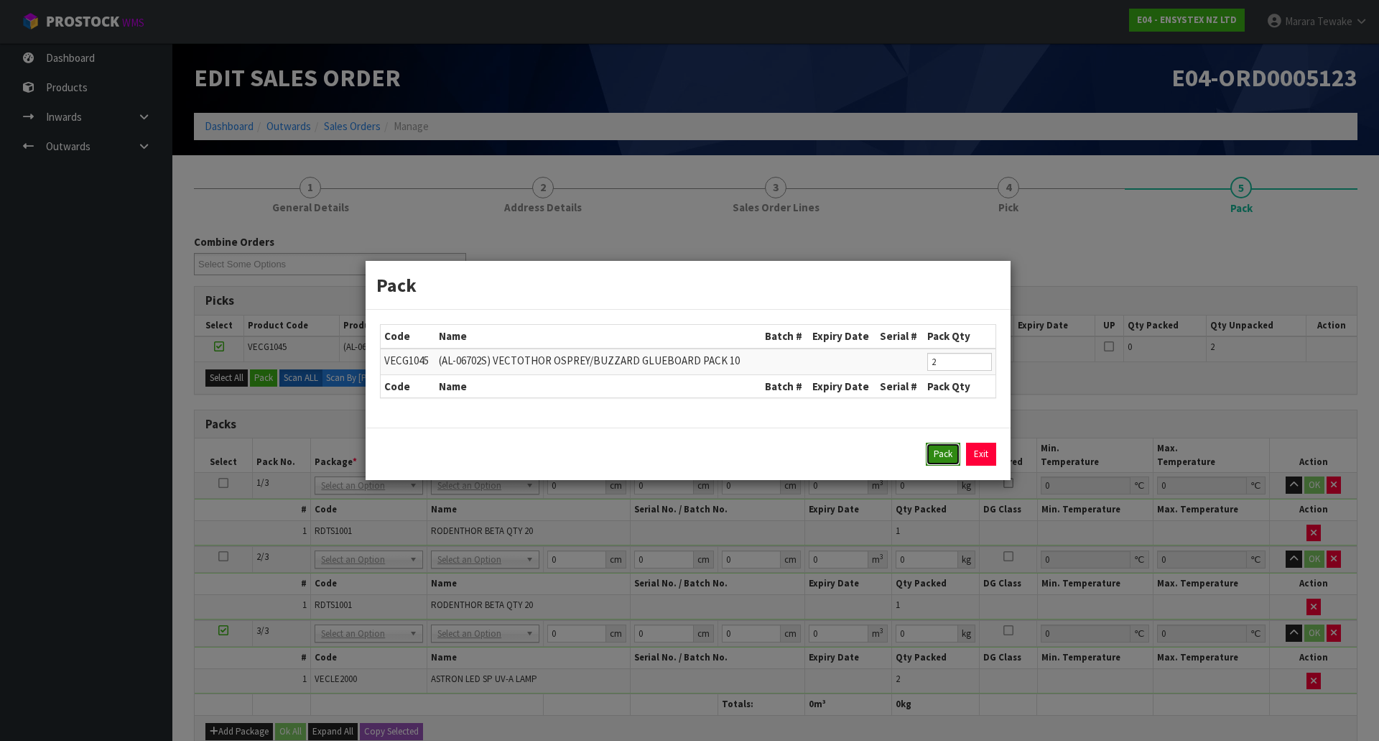
click at [937, 461] on button "Pack" at bounding box center [943, 453] width 34 height 23
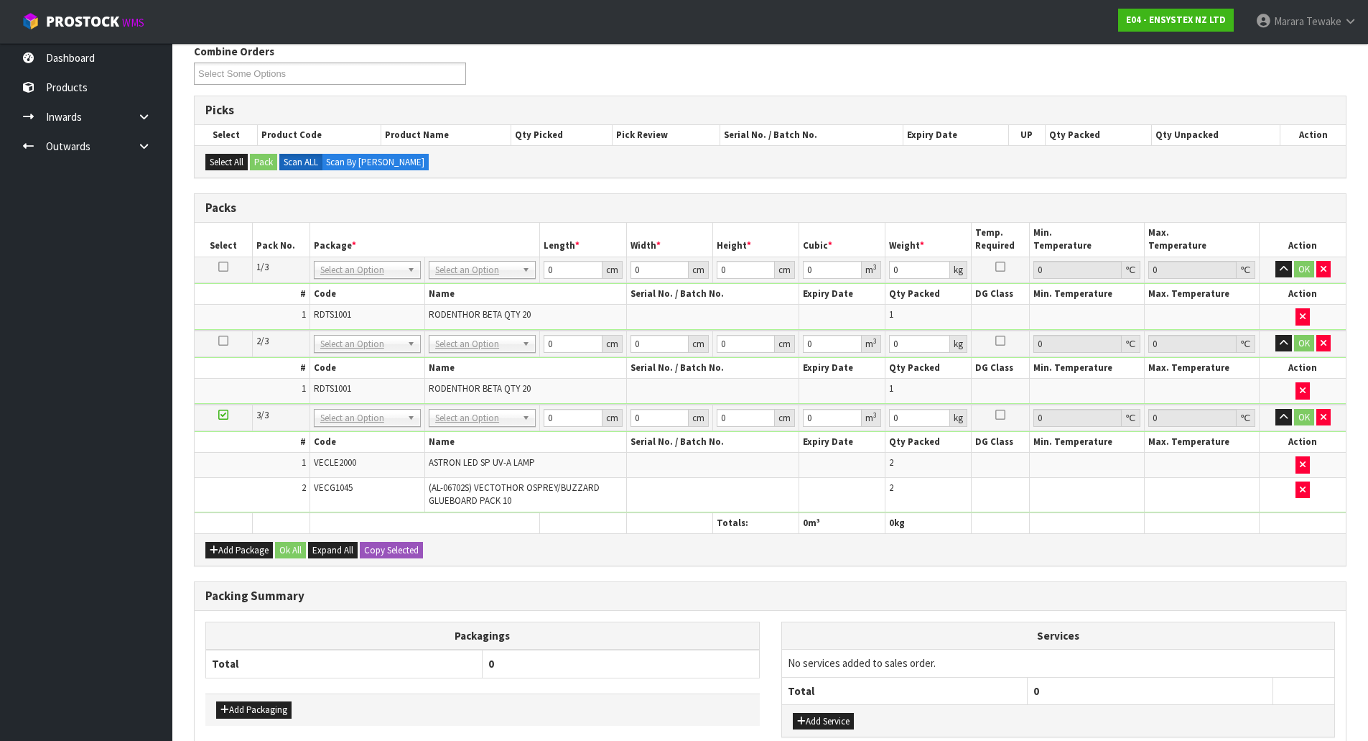
scroll to position [282, 0]
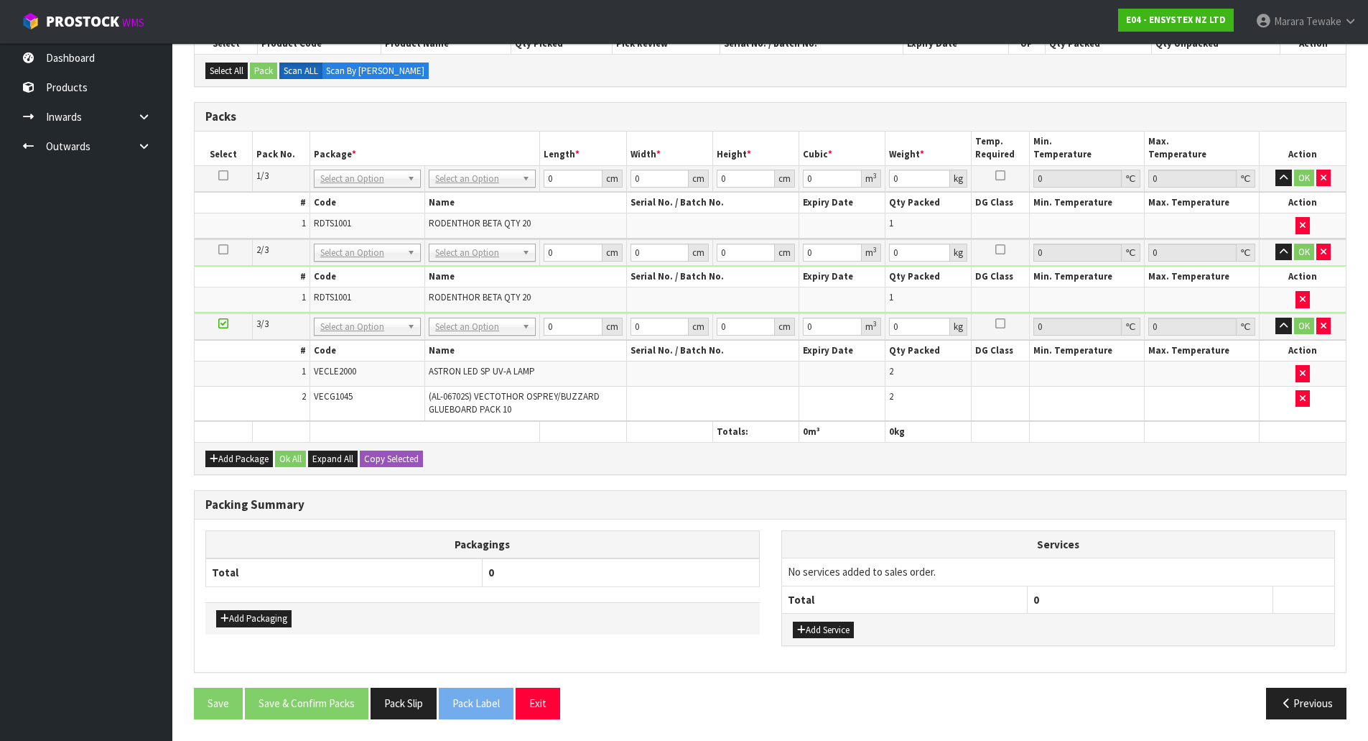
drag, startPoint x: 243, startPoint y: 256, endPoint x: 145, endPoint y: 289, distance: 103.1
click at [139, 294] on ul "Dashboard Products Categories Serial Numbers Kitsets Packagings Inwards Purchas…" at bounding box center [86, 392] width 172 height 698
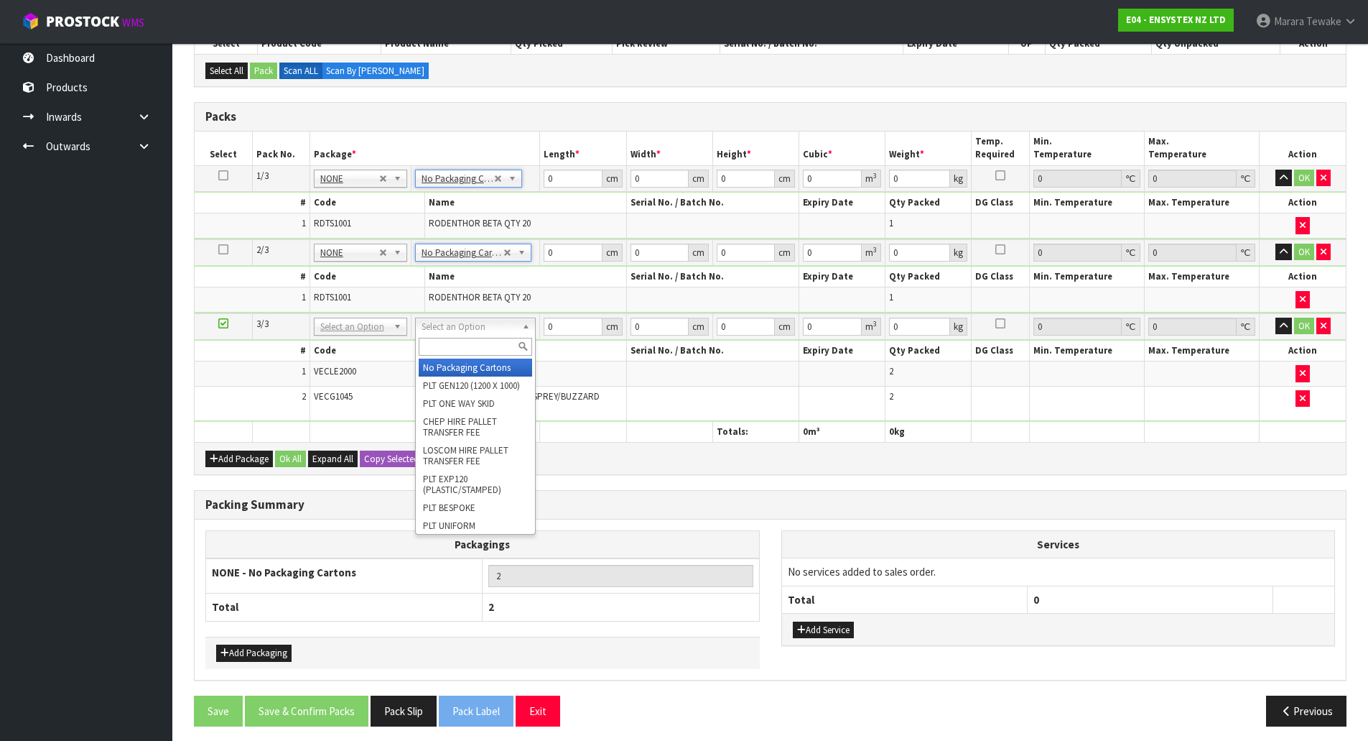
click at [489, 340] on input "text" at bounding box center [475, 347] width 113 height 18
type input "3"
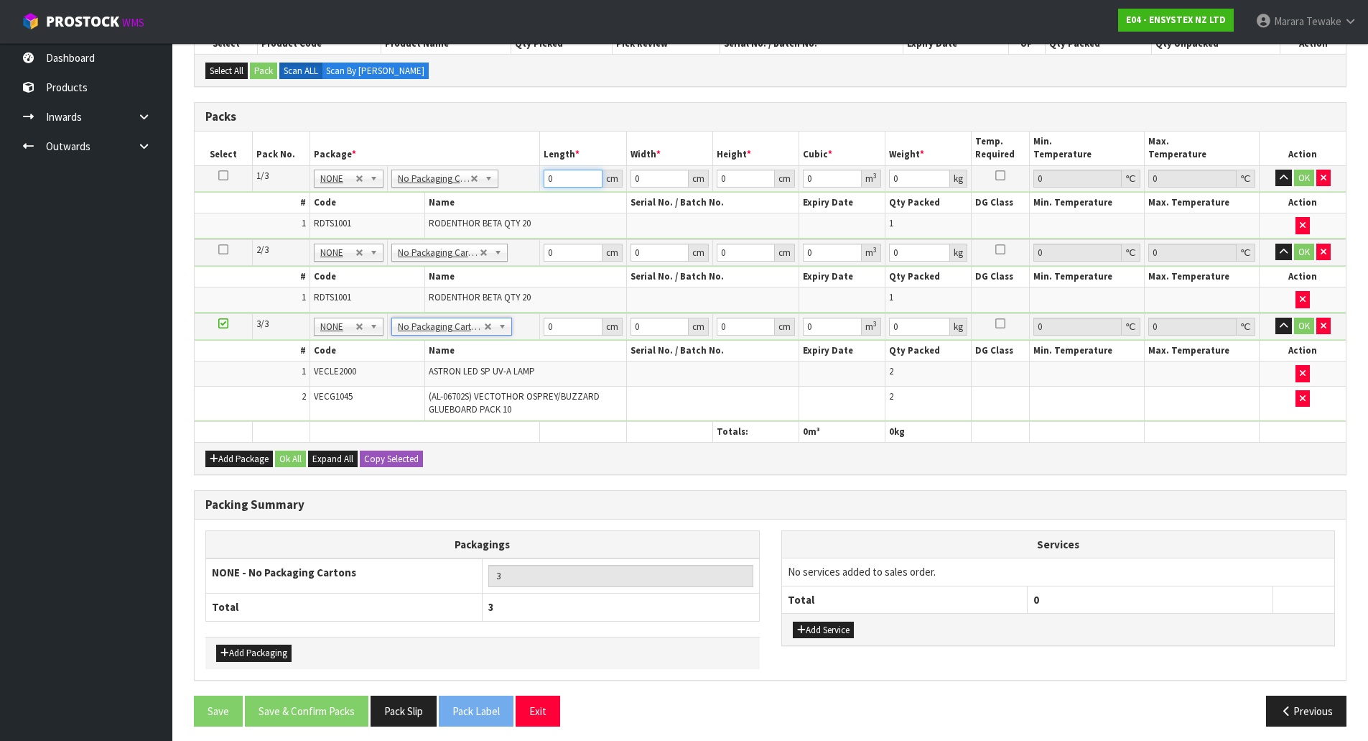
drag, startPoint x: 567, startPoint y: 180, endPoint x: 506, endPoint y: 116, distance: 88.4
click at [523, 162] on table "Select Pack No. Package * Length * Width * Height * Cubic * Weight * Temp. Requ…" at bounding box center [770, 286] width 1151 height 310
type input "49"
type input "39"
type input "4"
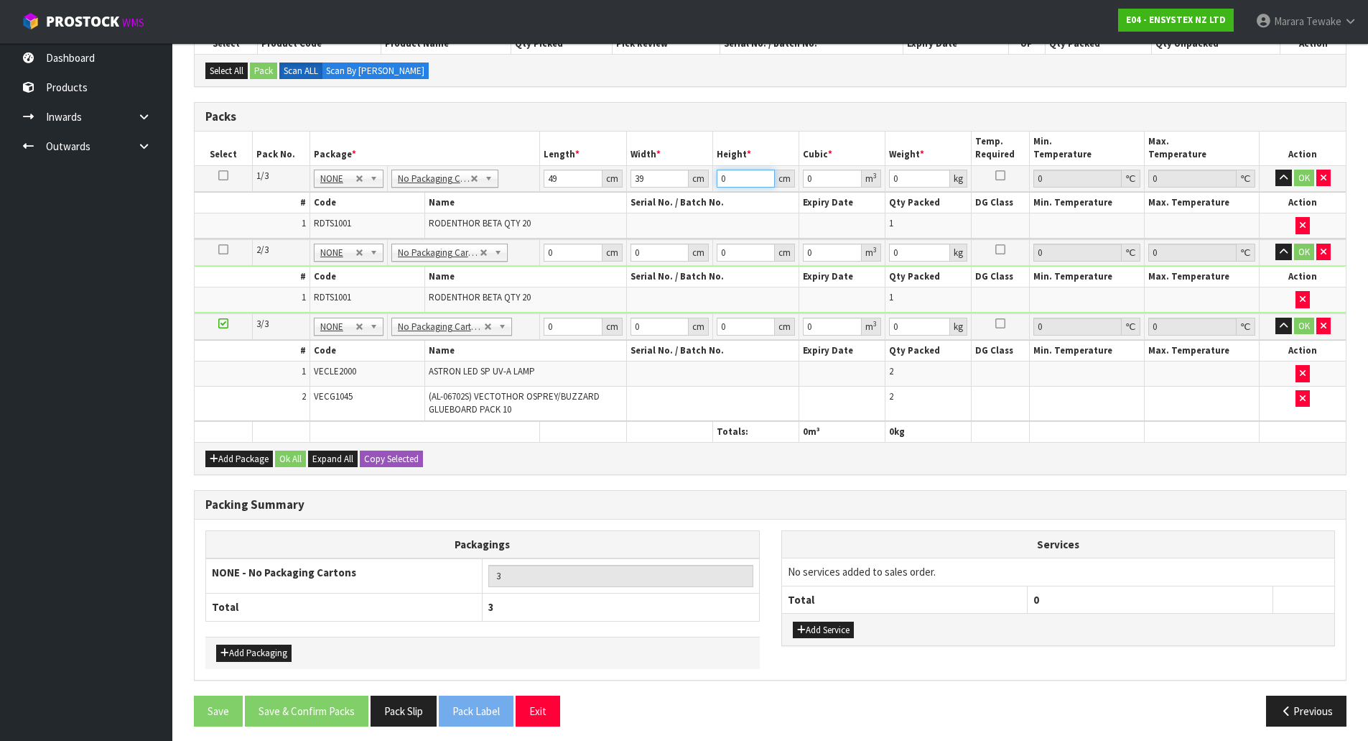
type input "0.007644"
type input "47"
type input "0.089817"
type input "47"
type input "10"
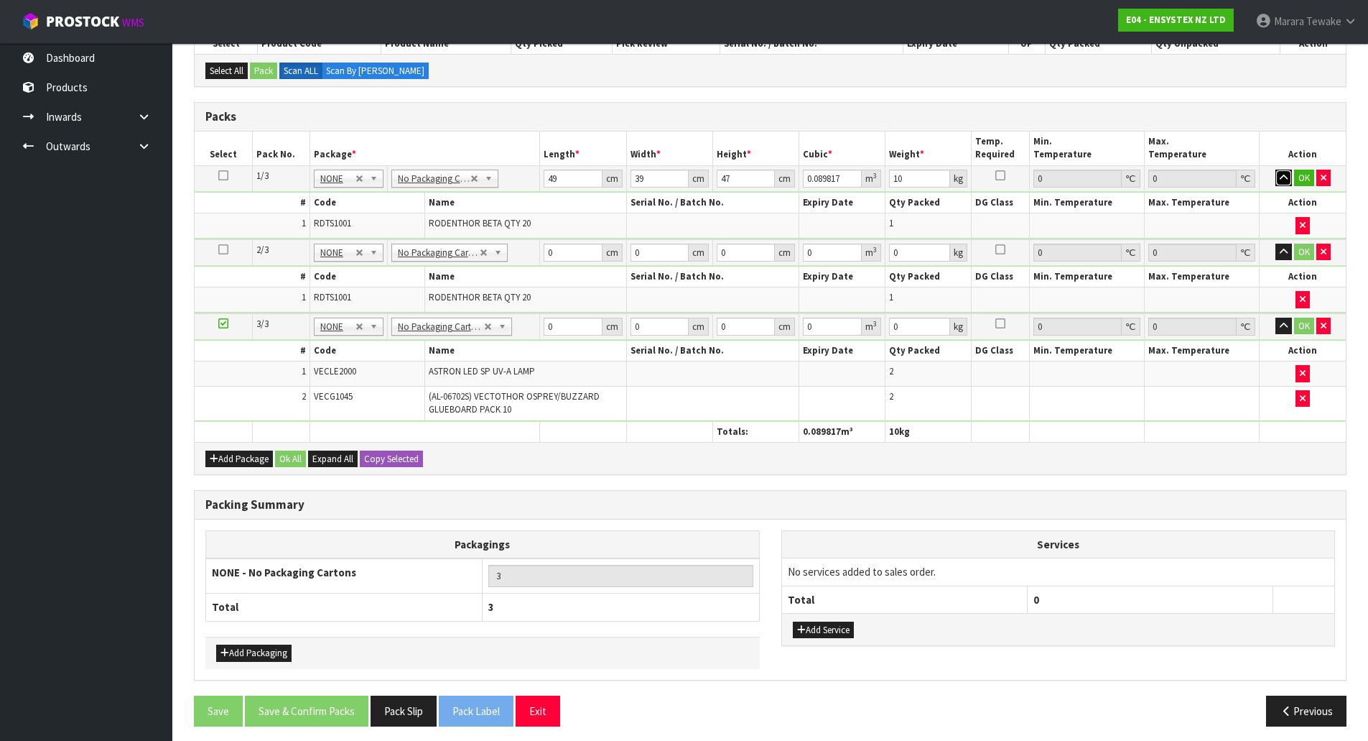
click at [1276, 170] on button "button" at bounding box center [1284, 178] width 17 height 17
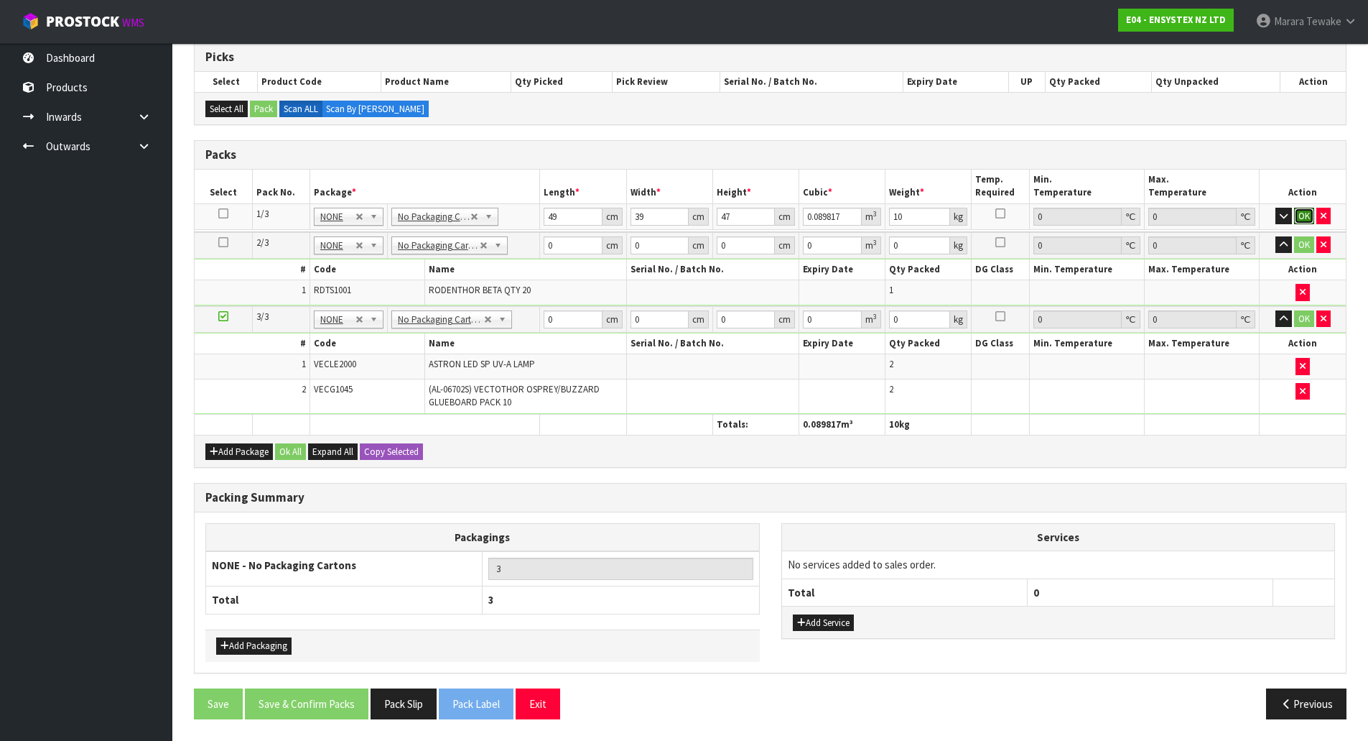
click button "OK" at bounding box center [1304, 216] width 20 height 17
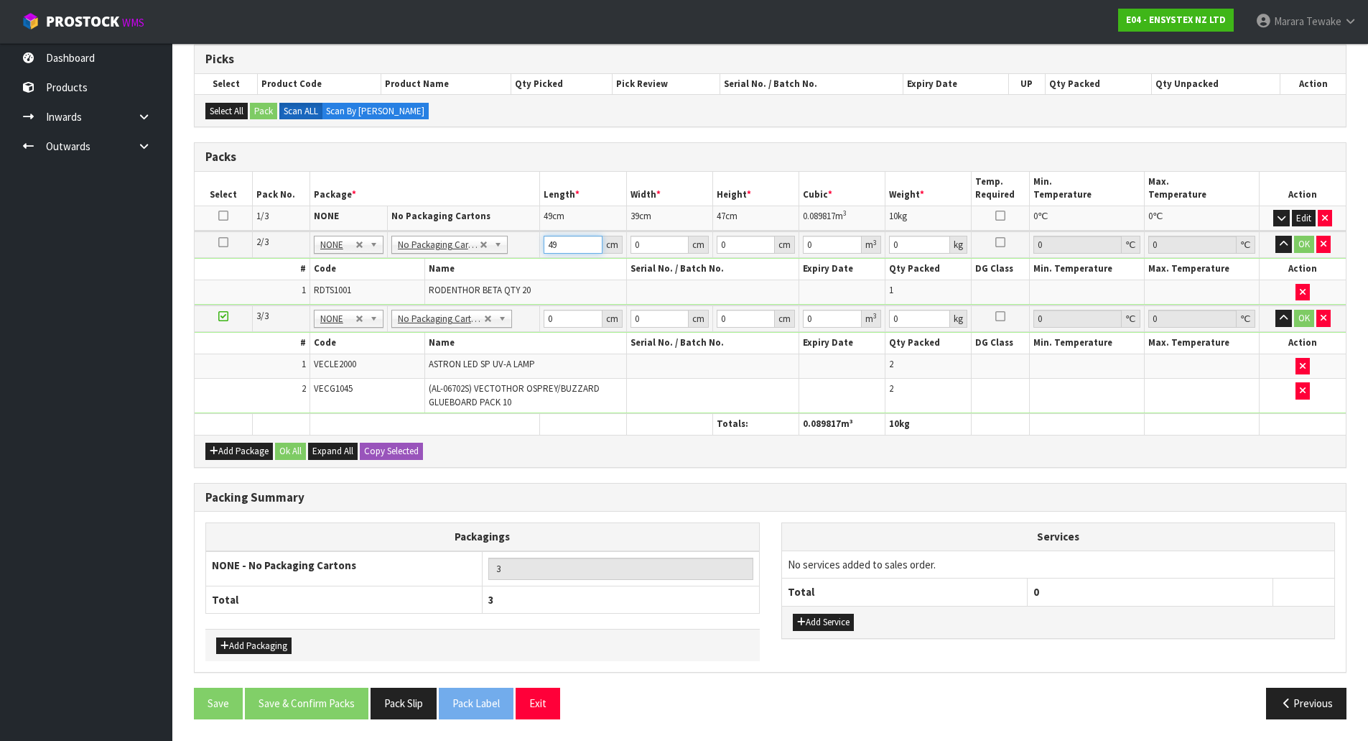
type input "49"
type input "39"
type input "4"
type input "0.007644"
type input "47"
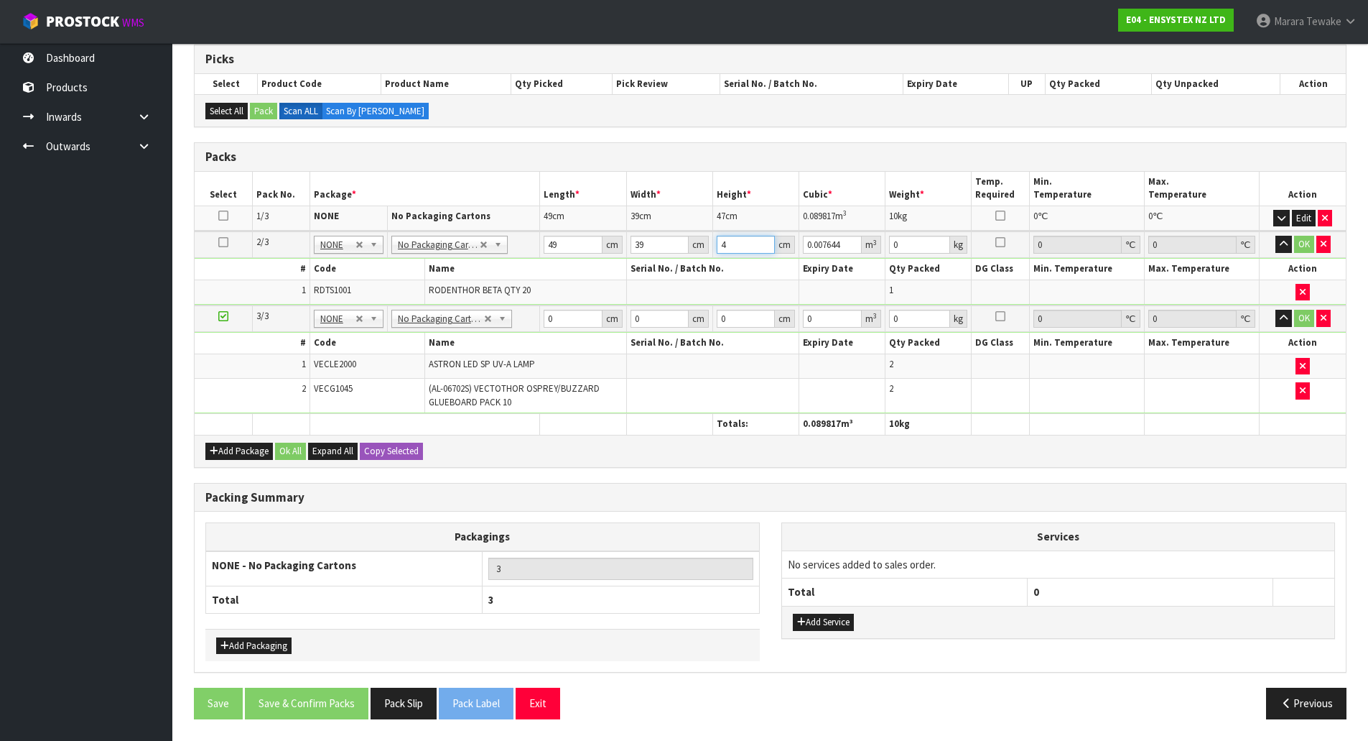
type input "0.089817"
type input "47"
type input "10"
click at [1276, 236] on button "button" at bounding box center [1284, 244] width 17 height 17
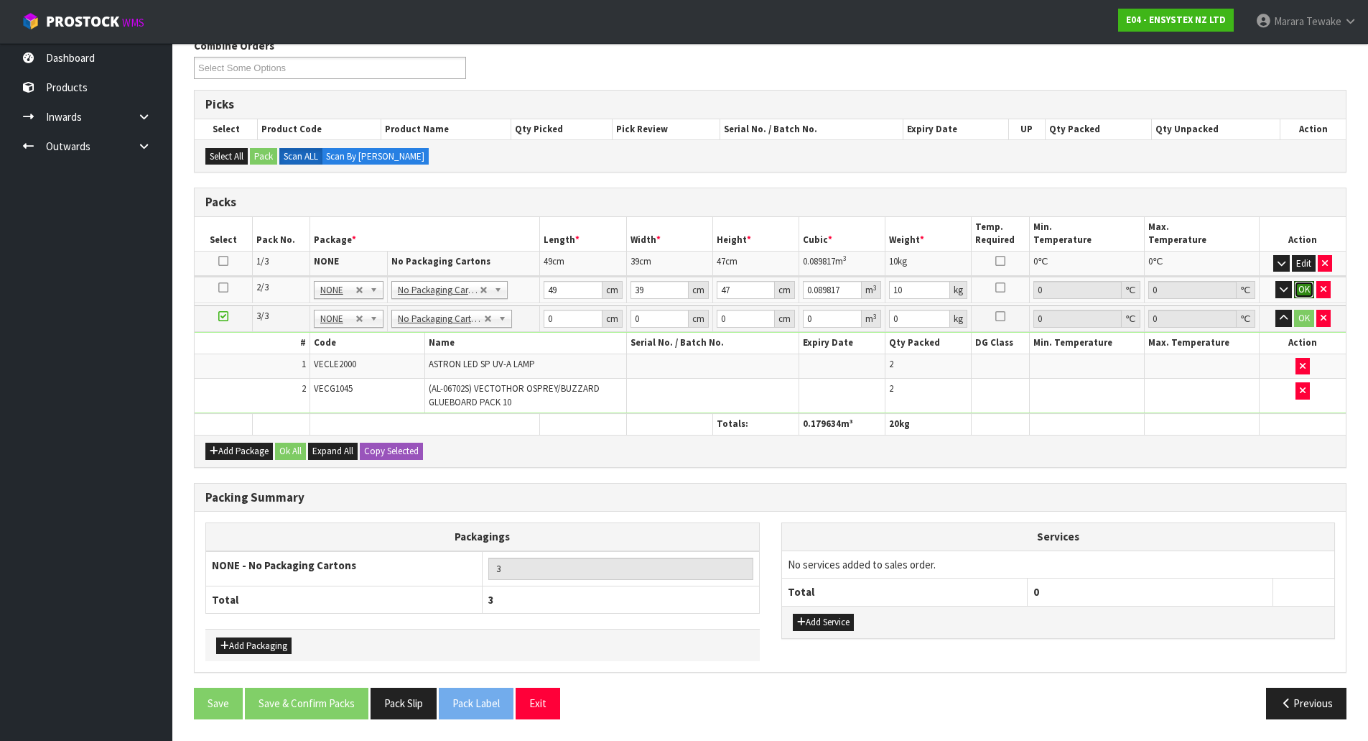
click button "OK" at bounding box center [1304, 289] width 20 height 17
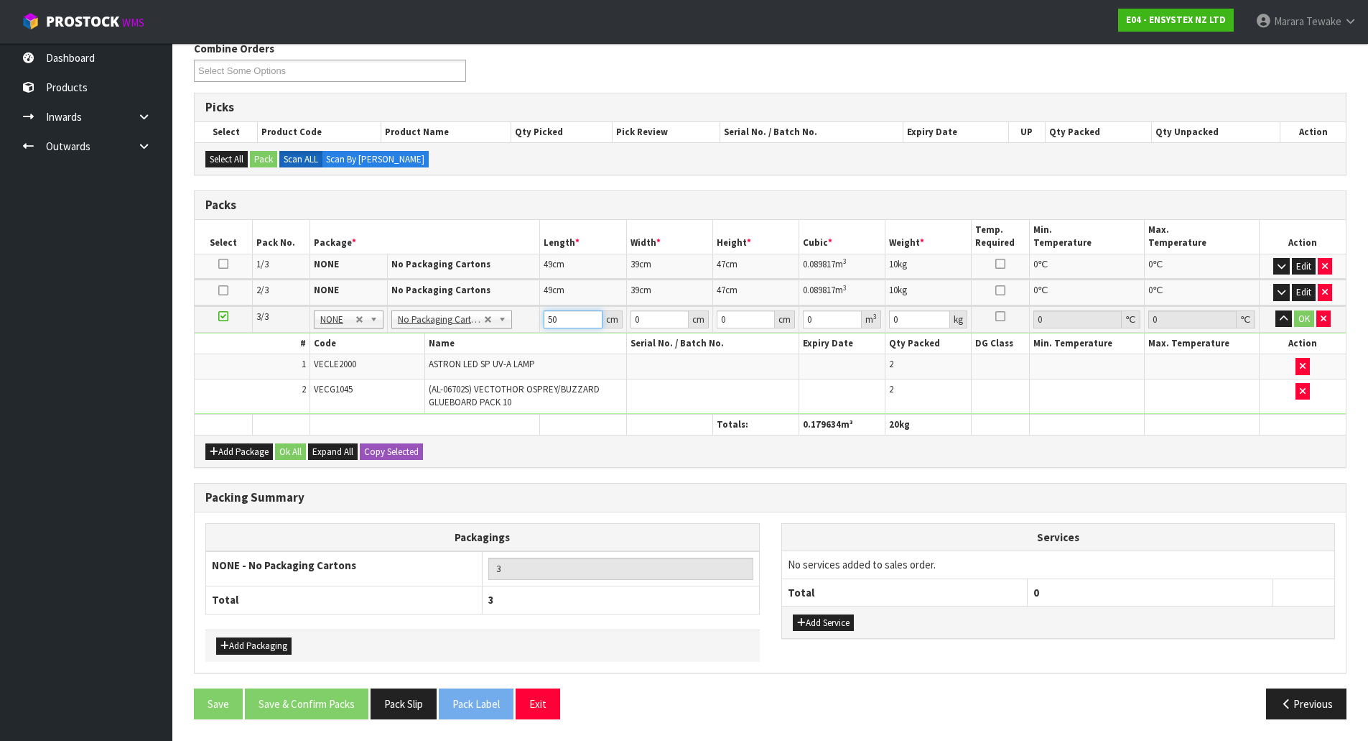
type input "50"
type input "27"
type input "06"
type input "0.0081"
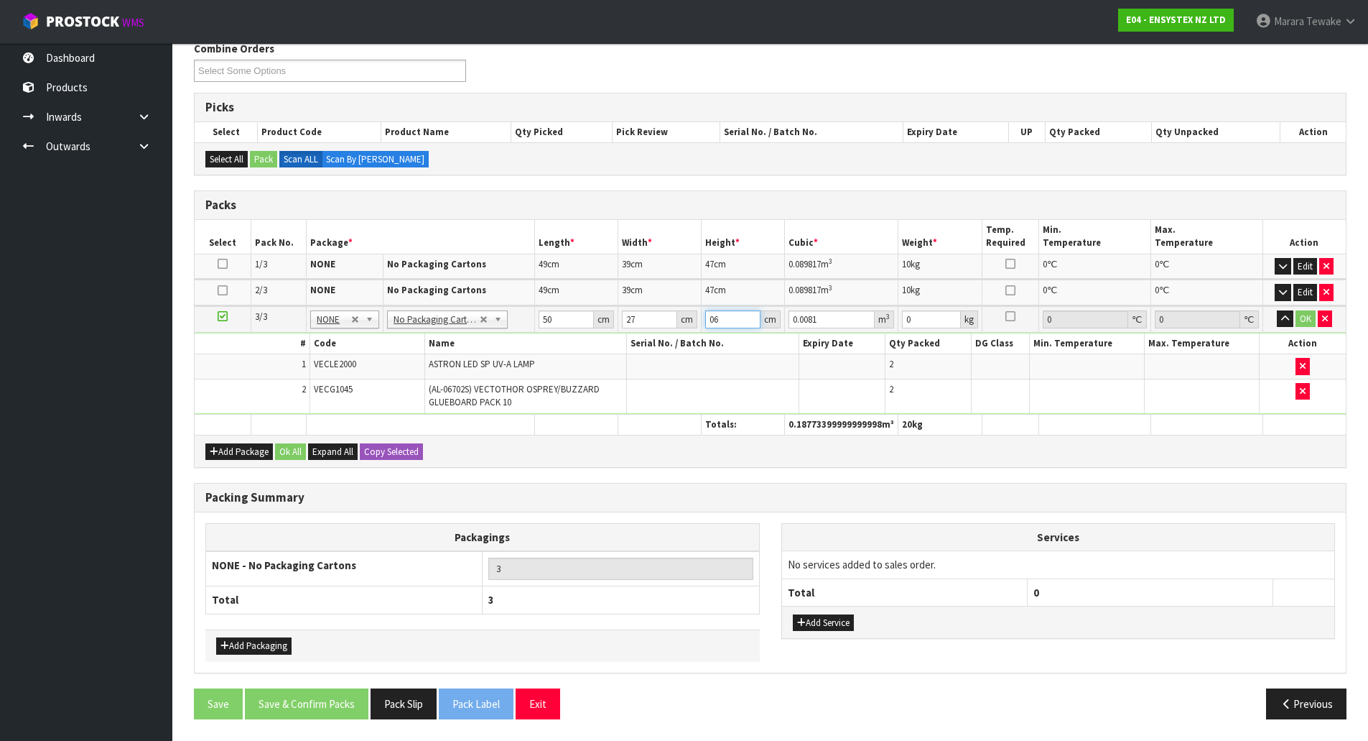
type input "06"
type input "8"
type input "2"
click at [1277, 310] on button "button" at bounding box center [1285, 318] width 17 height 17
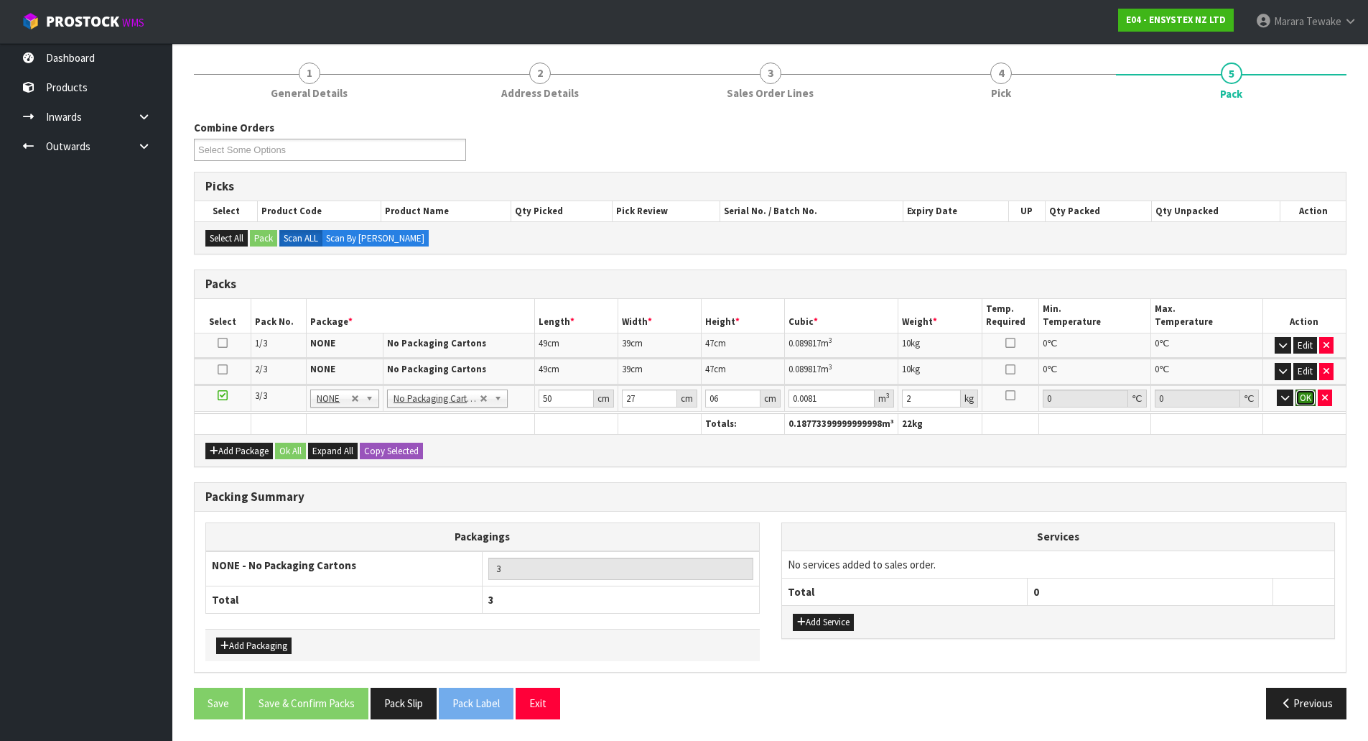
click button "OK" at bounding box center [1306, 397] width 20 height 17
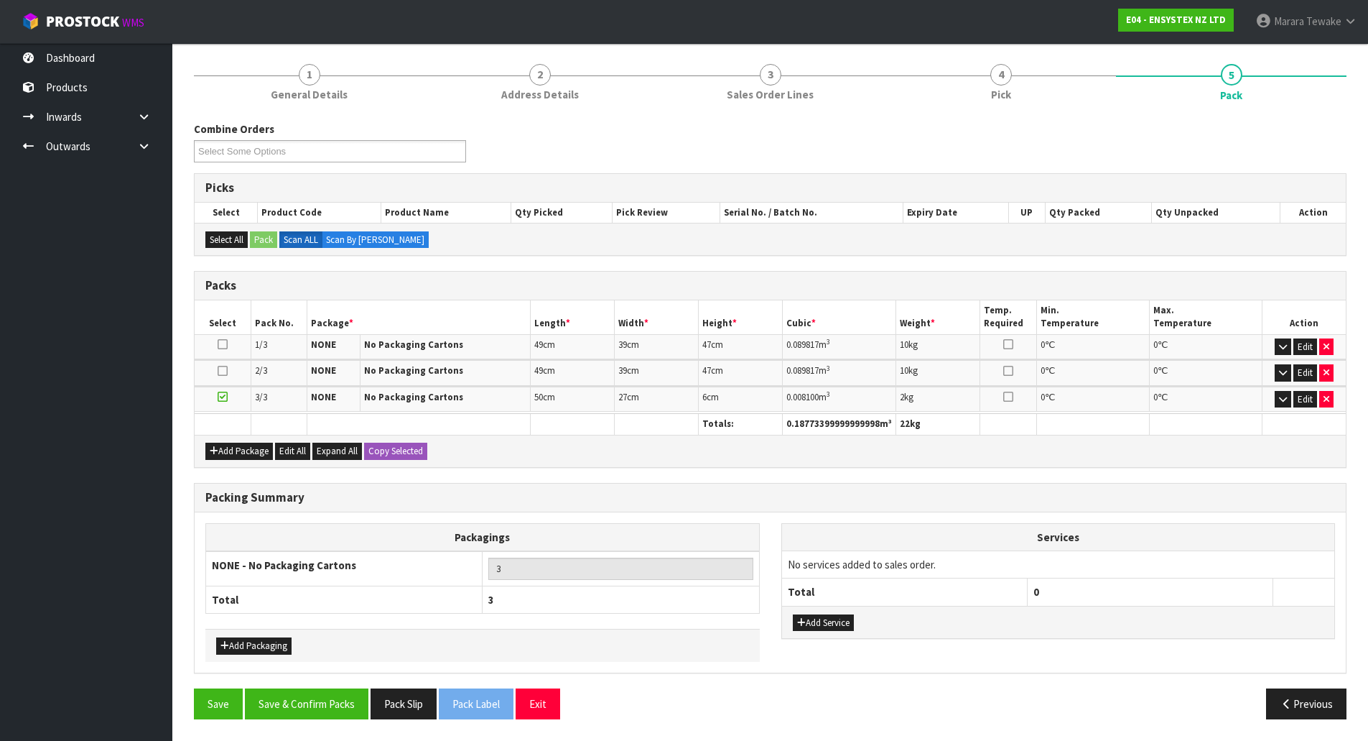
scroll to position [111, 0]
click at [348, 705] on button "Save & Confirm Packs" at bounding box center [307, 703] width 124 height 31
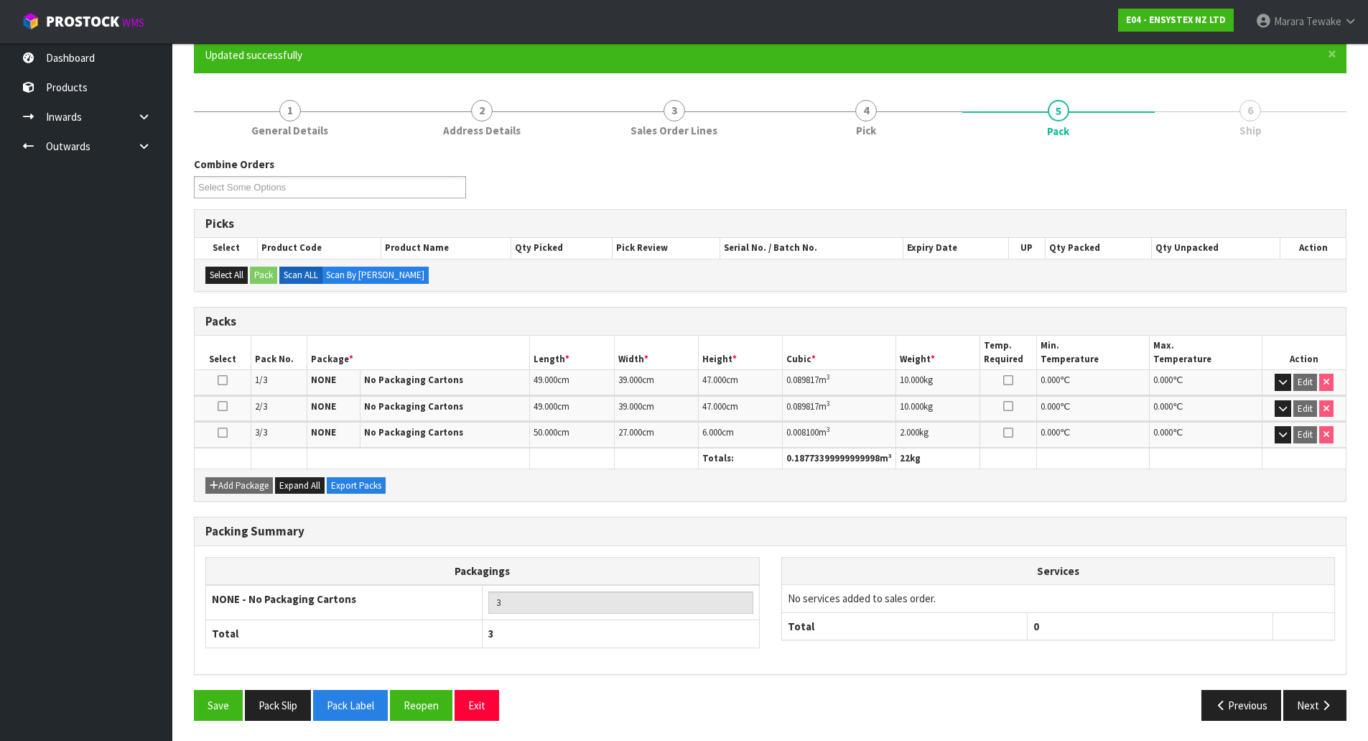
scroll to position [131, 0]
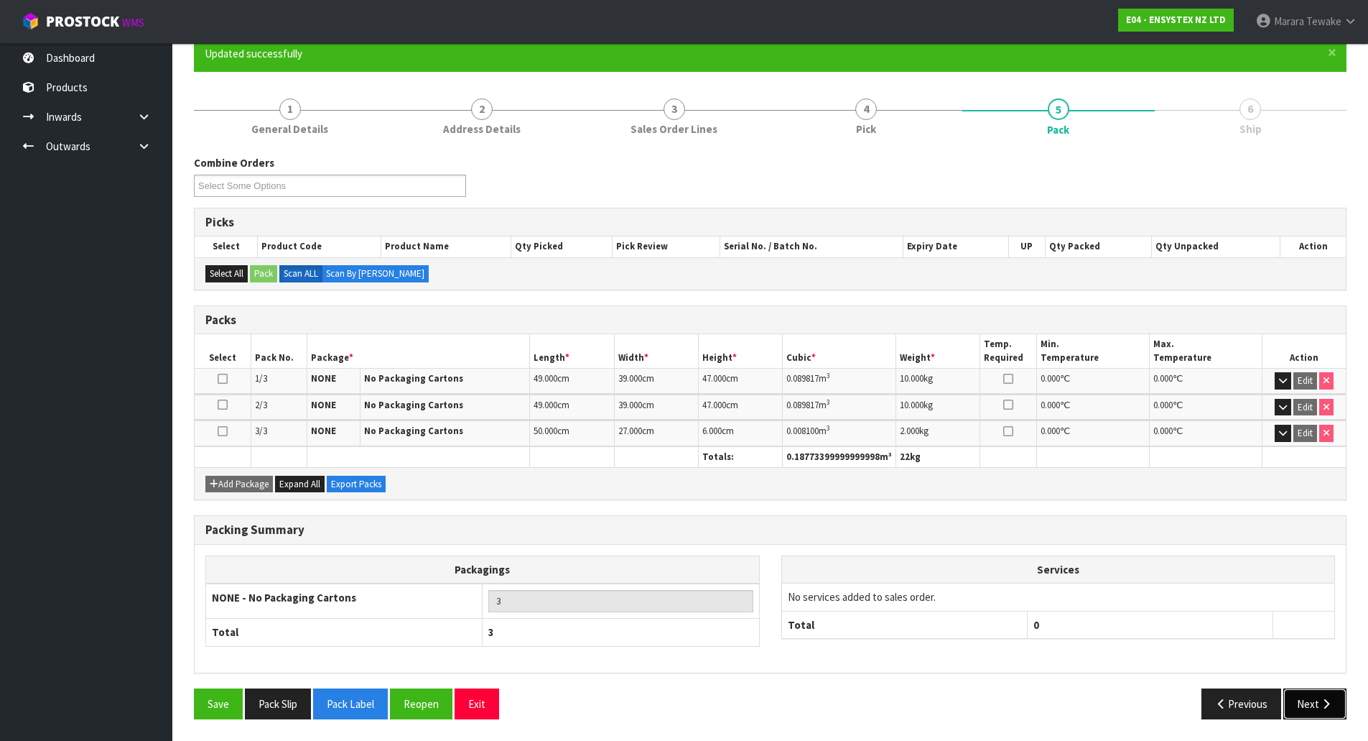
click at [1330, 699] on icon "button" at bounding box center [1327, 703] width 14 height 11
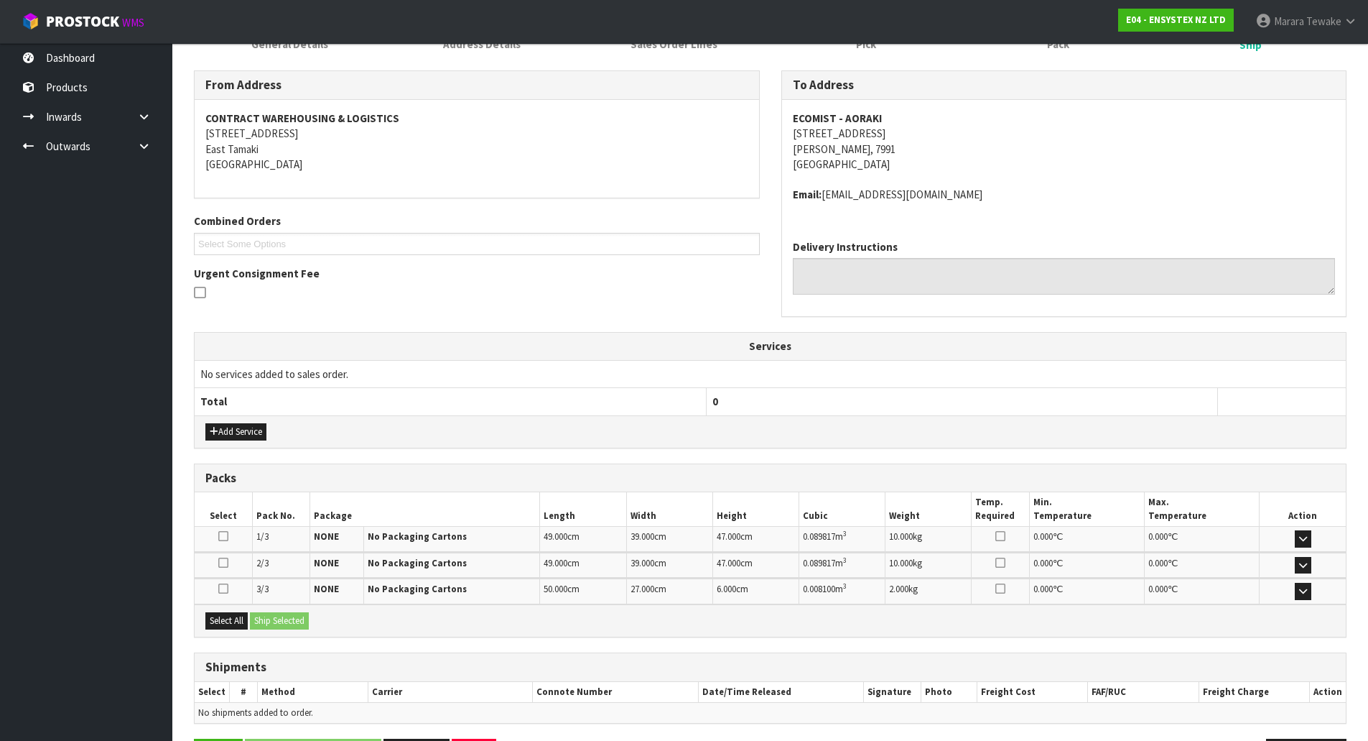
scroll to position [267, 0]
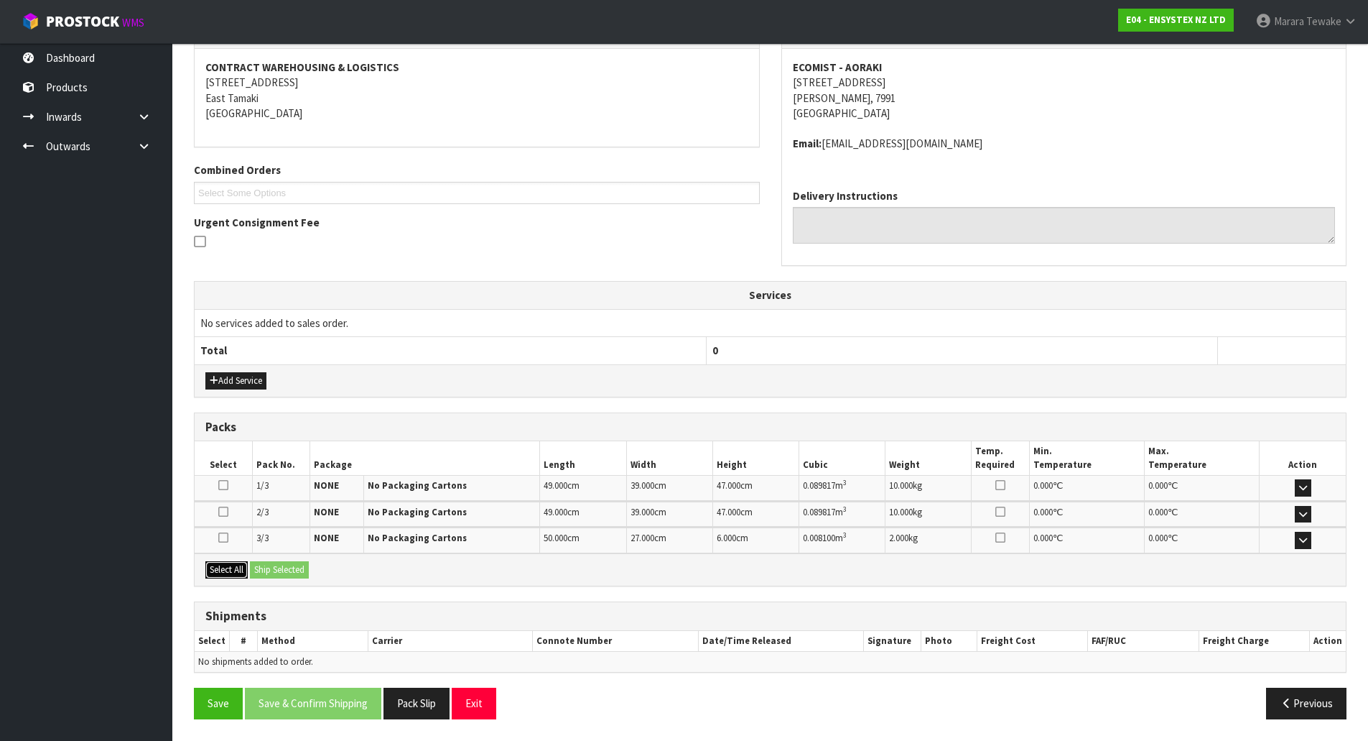
click at [238, 565] on button "Select All" at bounding box center [226, 569] width 42 height 17
click at [282, 566] on button "Ship Selected" at bounding box center [279, 569] width 59 height 17
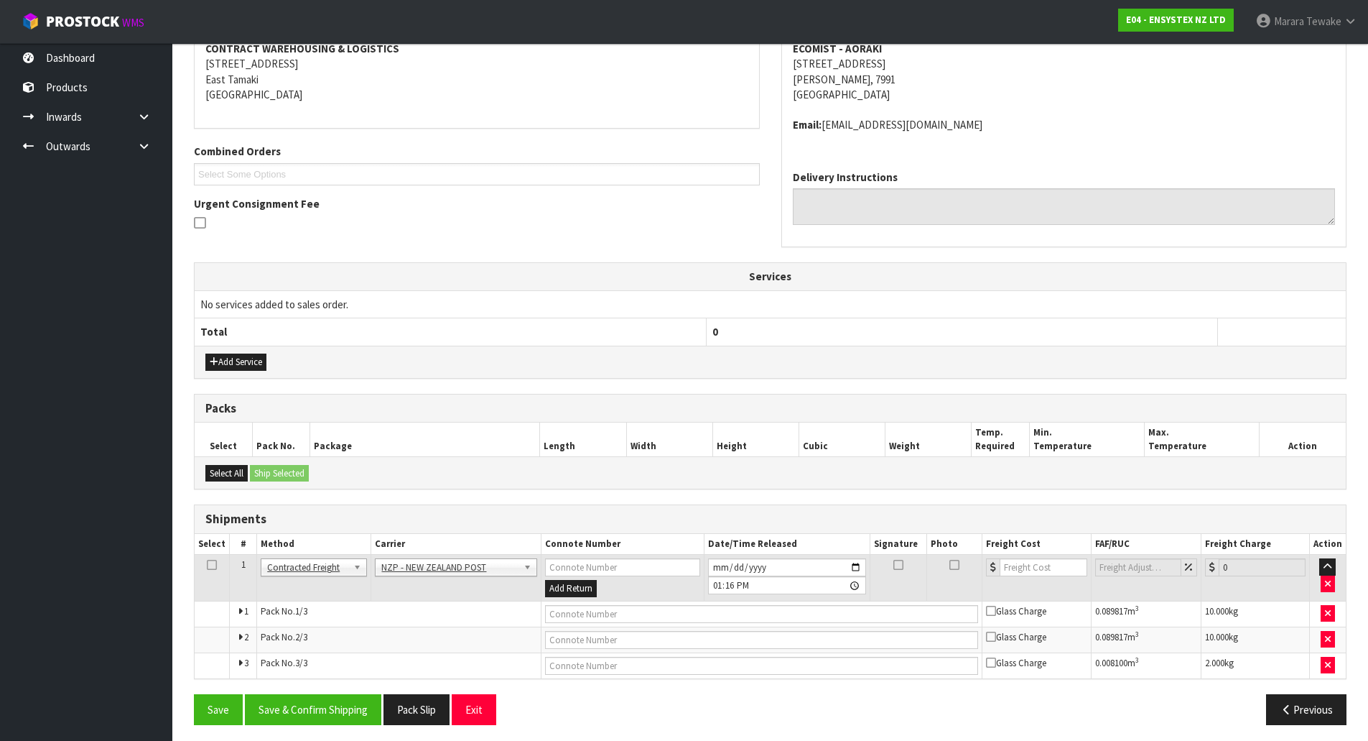
scroll to position [291, 0]
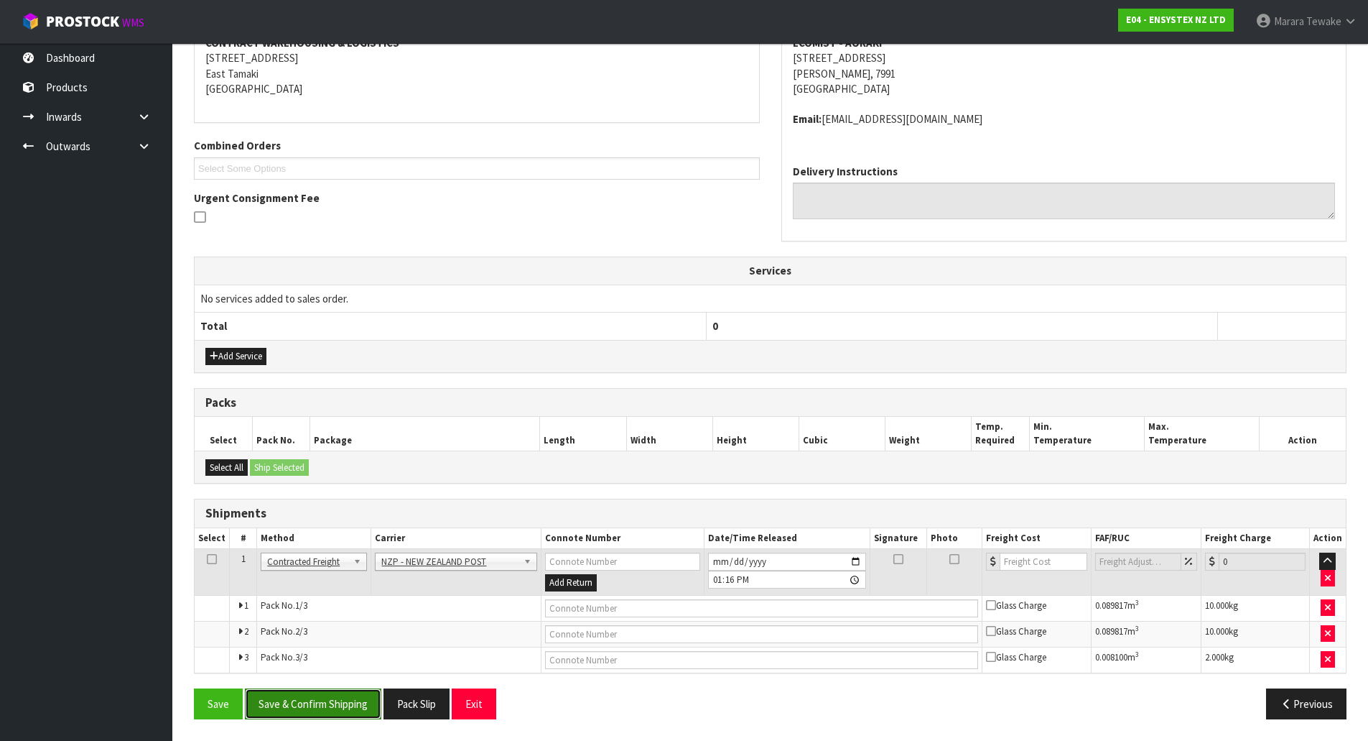
click at [343, 695] on button "Save & Confirm Shipping" at bounding box center [313, 703] width 136 height 31
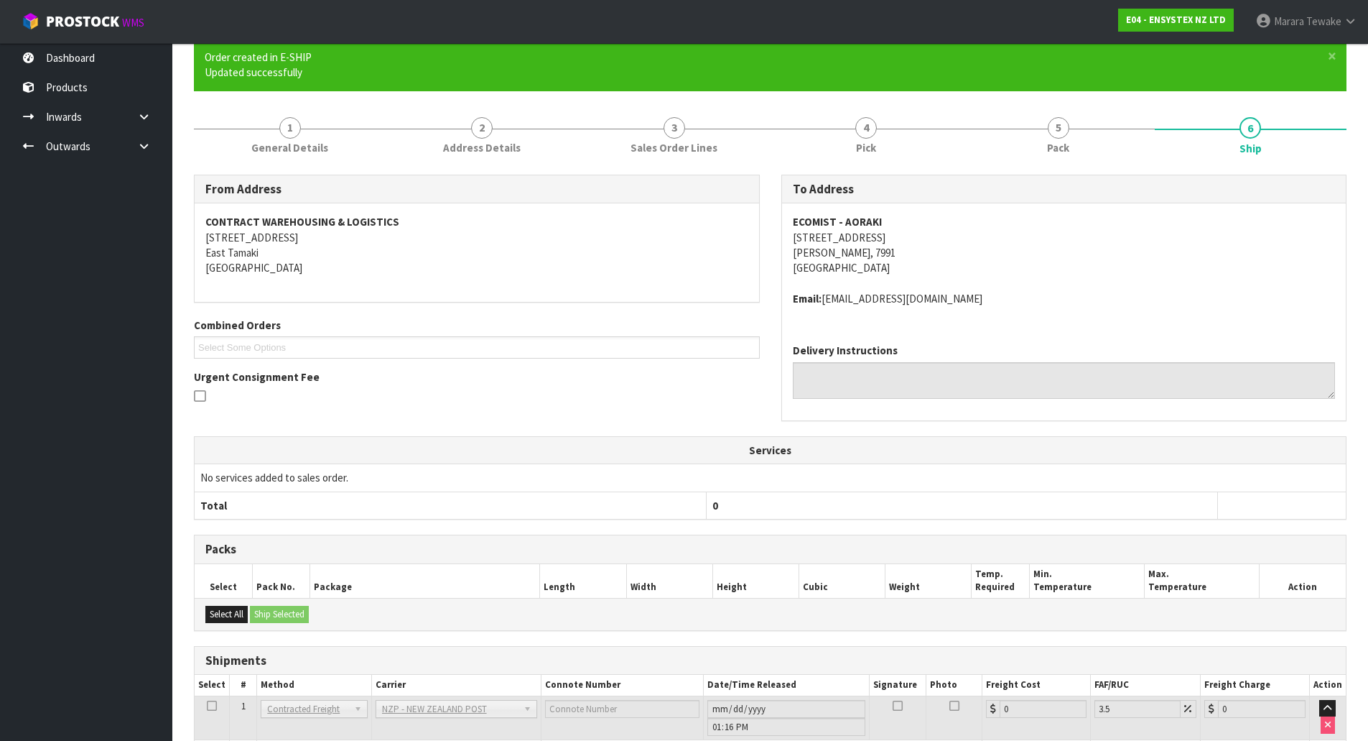
scroll to position [269, 0]
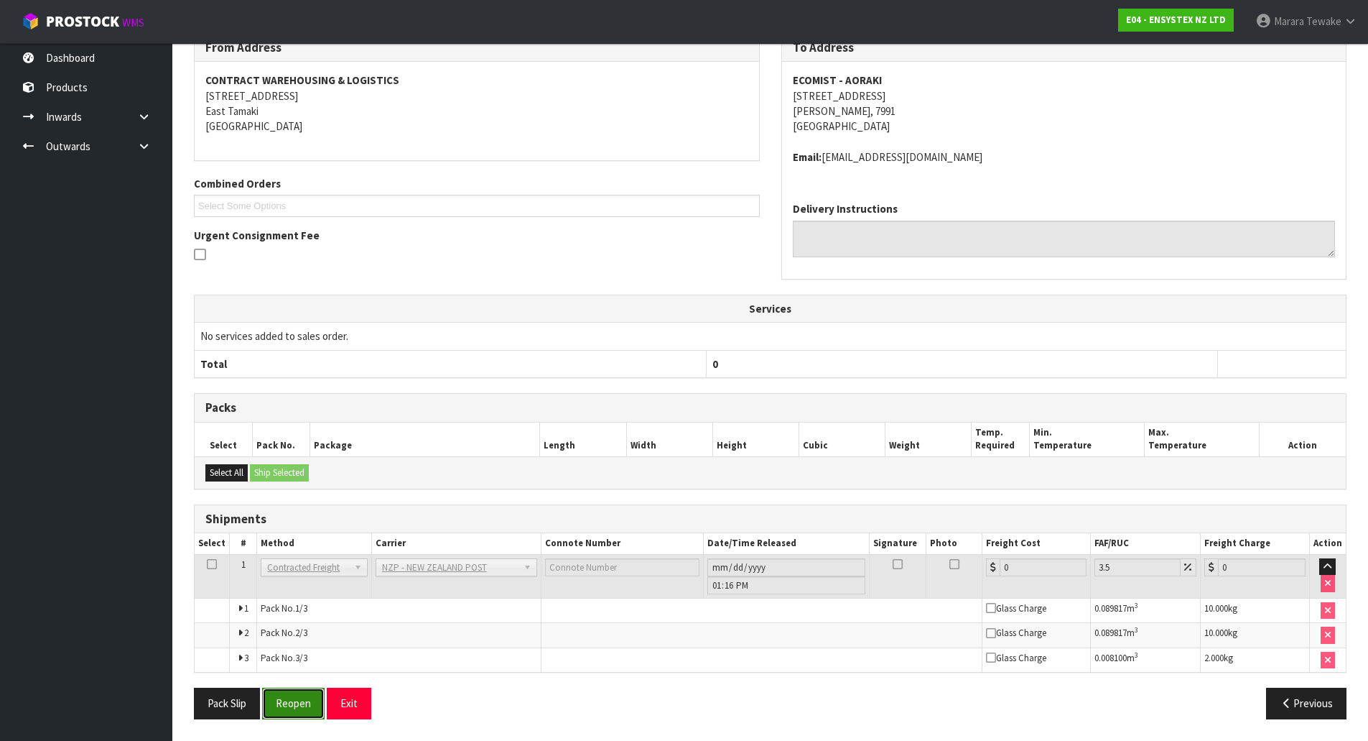
click at [315, 695] on button "Reopen" at bounding box center [293, 702] width 62 height 31
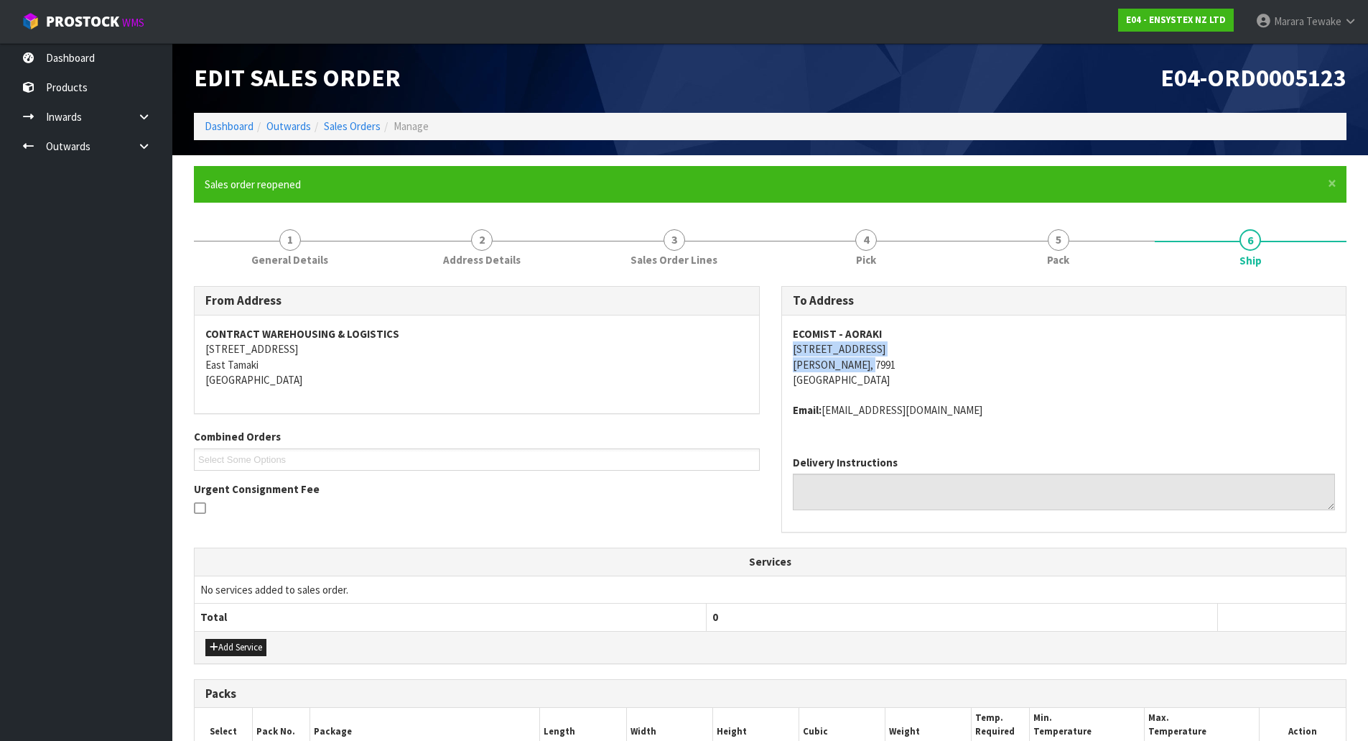
drag, startPoint x: 876, startPoint y: 366, endPoint x: 792, endPoint y: 344, distance: 86.3
click at [793, 344] on address "ECOMIST - AORAKI 71 WAITUI DRIVE, RD 21 GERALDINE, 7991 New Zealand" at bounding box center [1064, 357] width 543 height 62
copy address "71 WAITUI DRIVE, RD 21 GERALDINE, 7991"
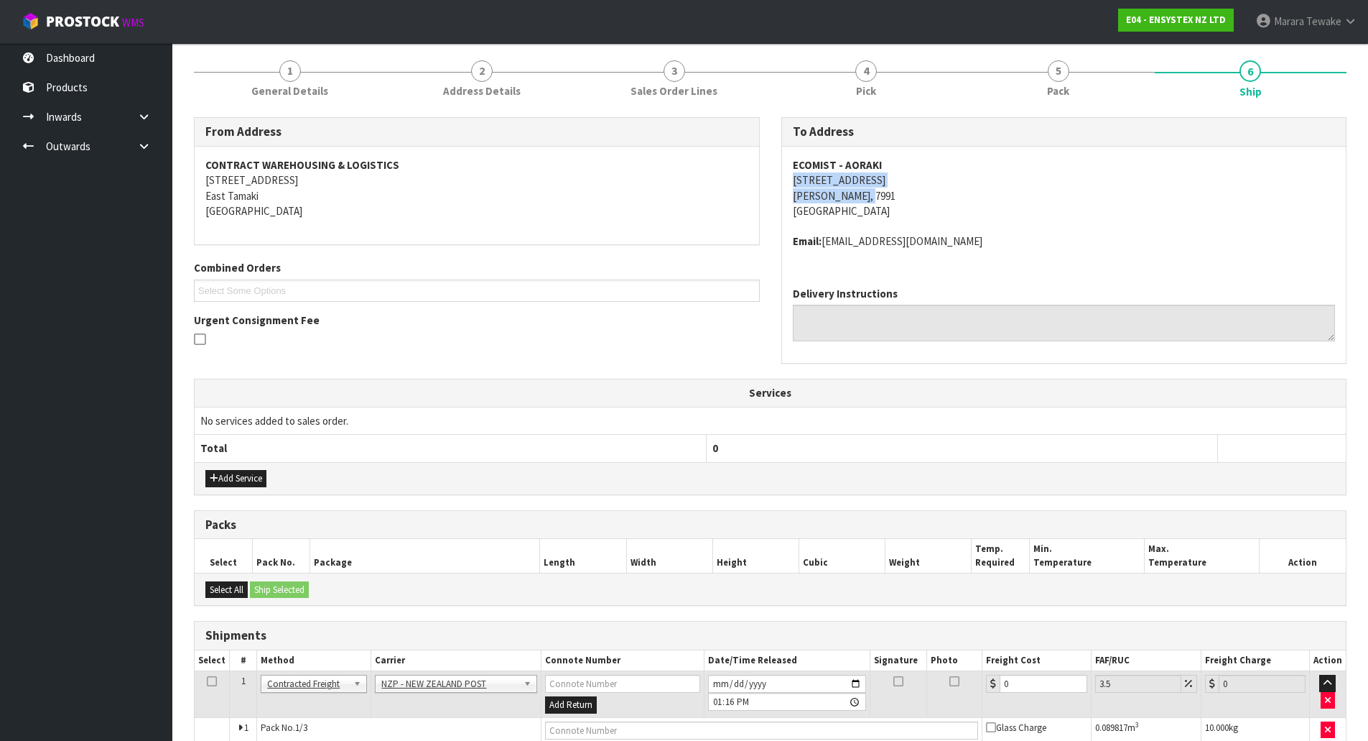
scroll to position [291, 0]
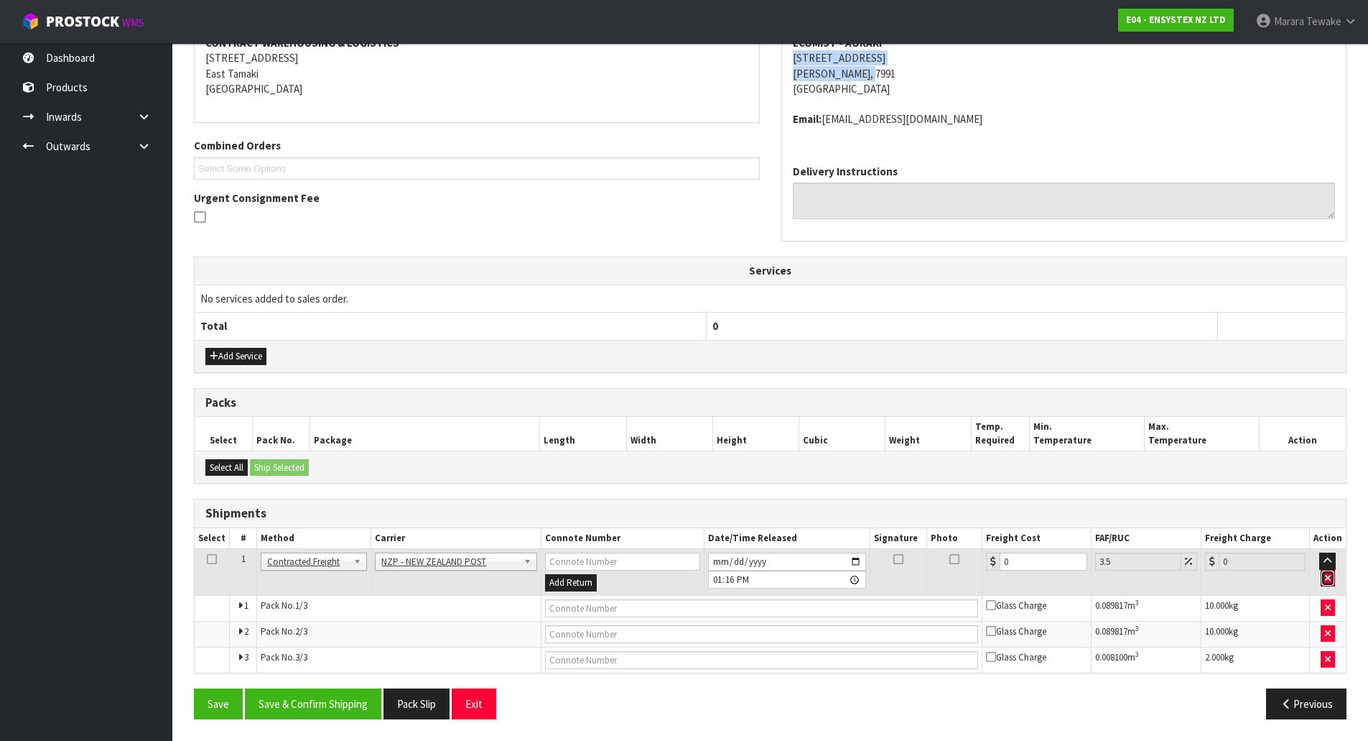
click at [1326, 574] on icon "button" at bounding box center [1328, 577] width 6 height 9
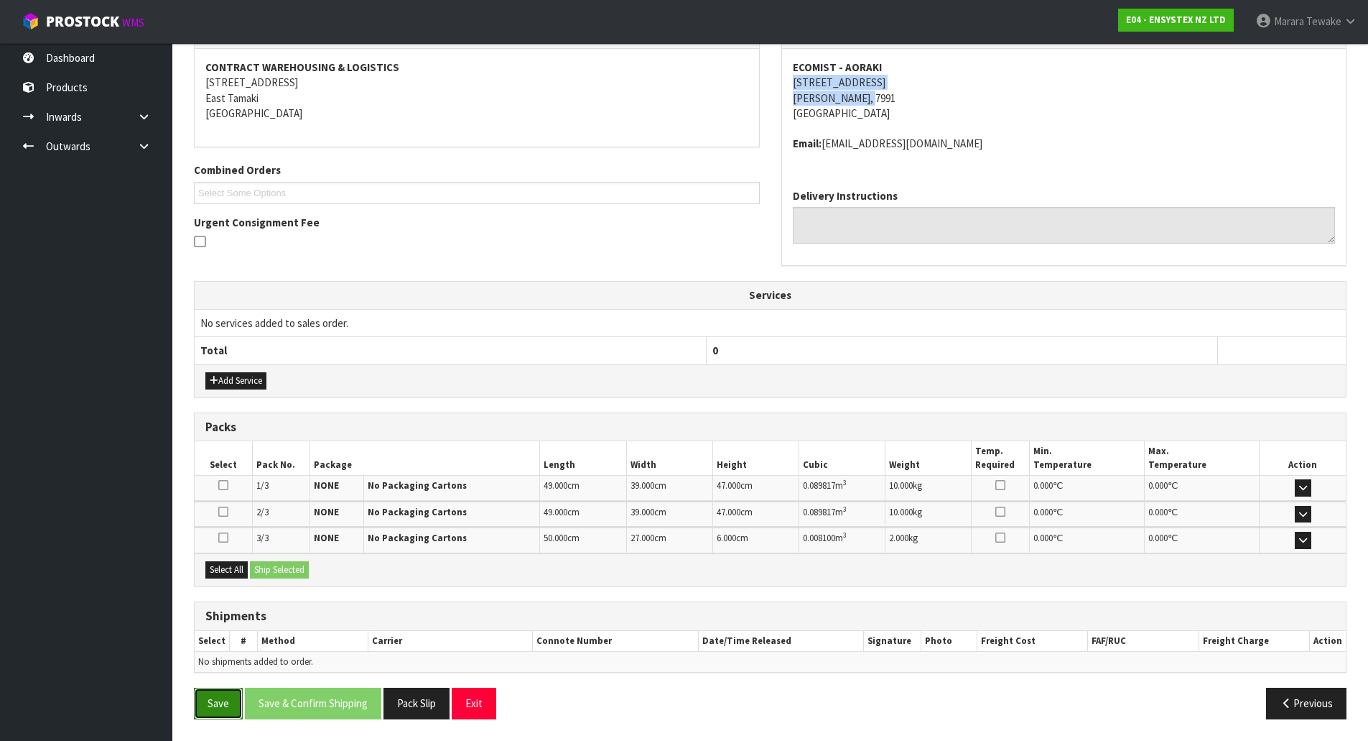
click at [222, 708] on button "Save" at bounding box center [218, 702] width 49 height 31
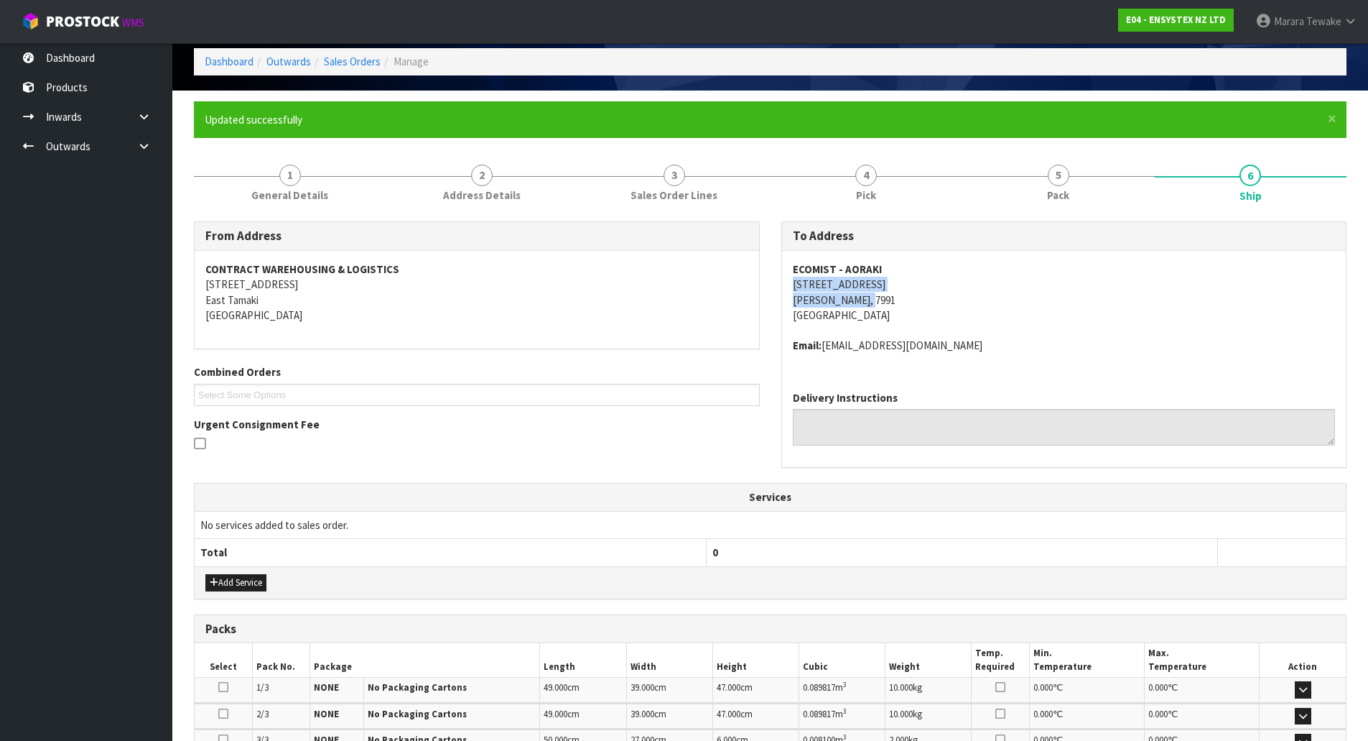
scroll to position [0, 0]
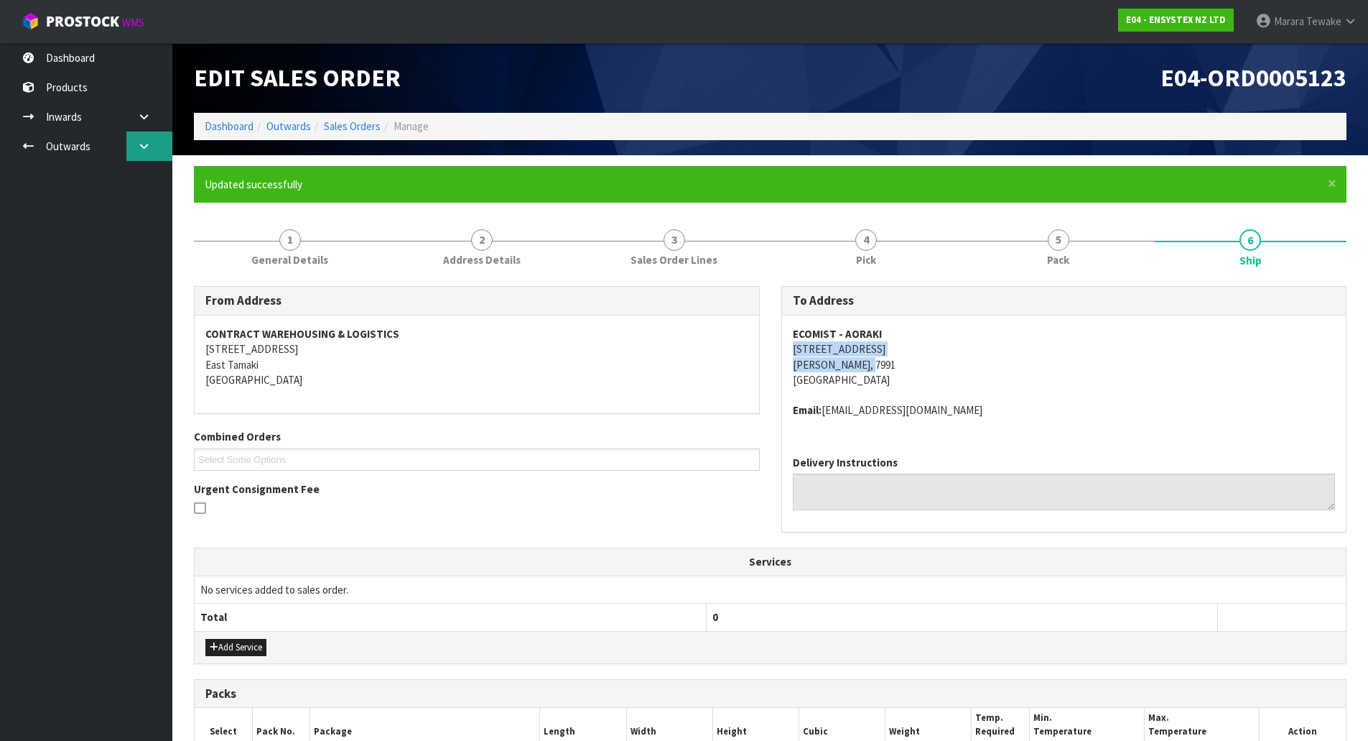
click at [155, 145] on link at bounding box center [149, 145] width 46 height 29
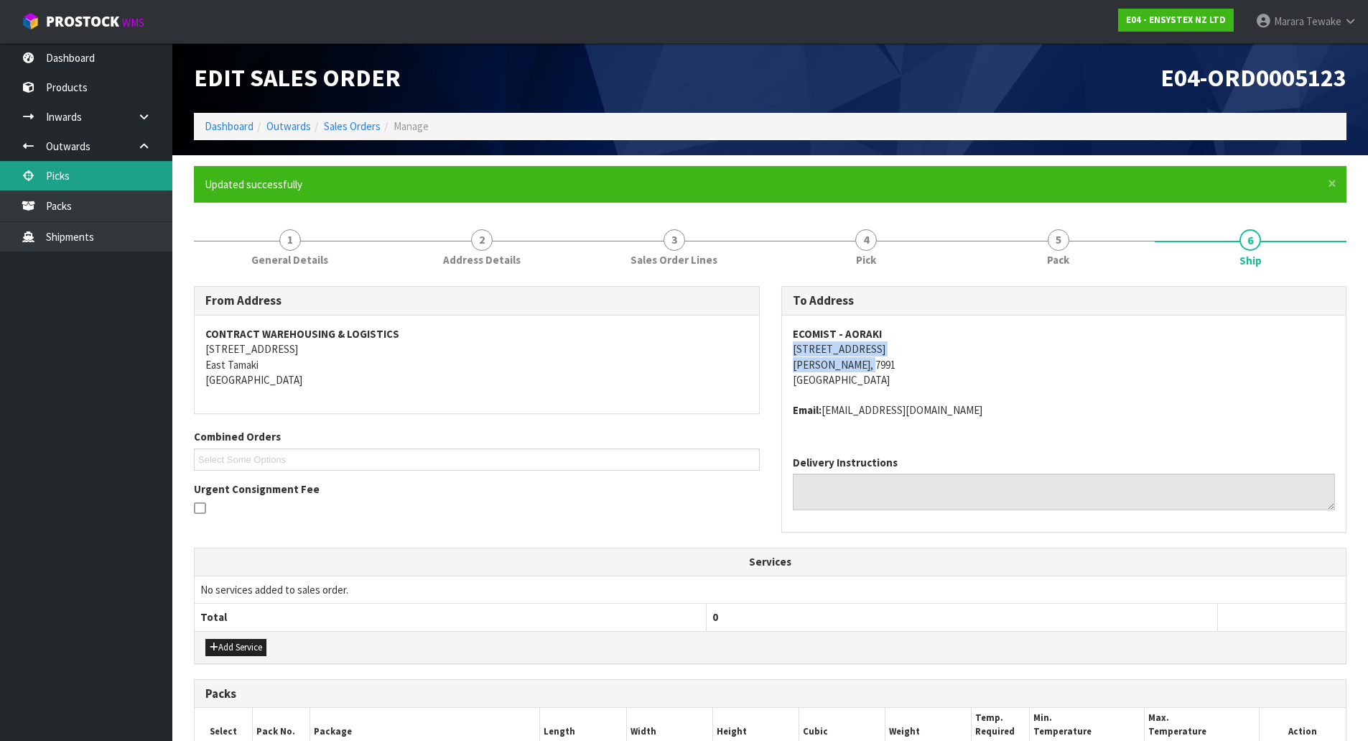
click at [109, 176] on link "Picks" at bounding box center [86, 175] width 172 height 29
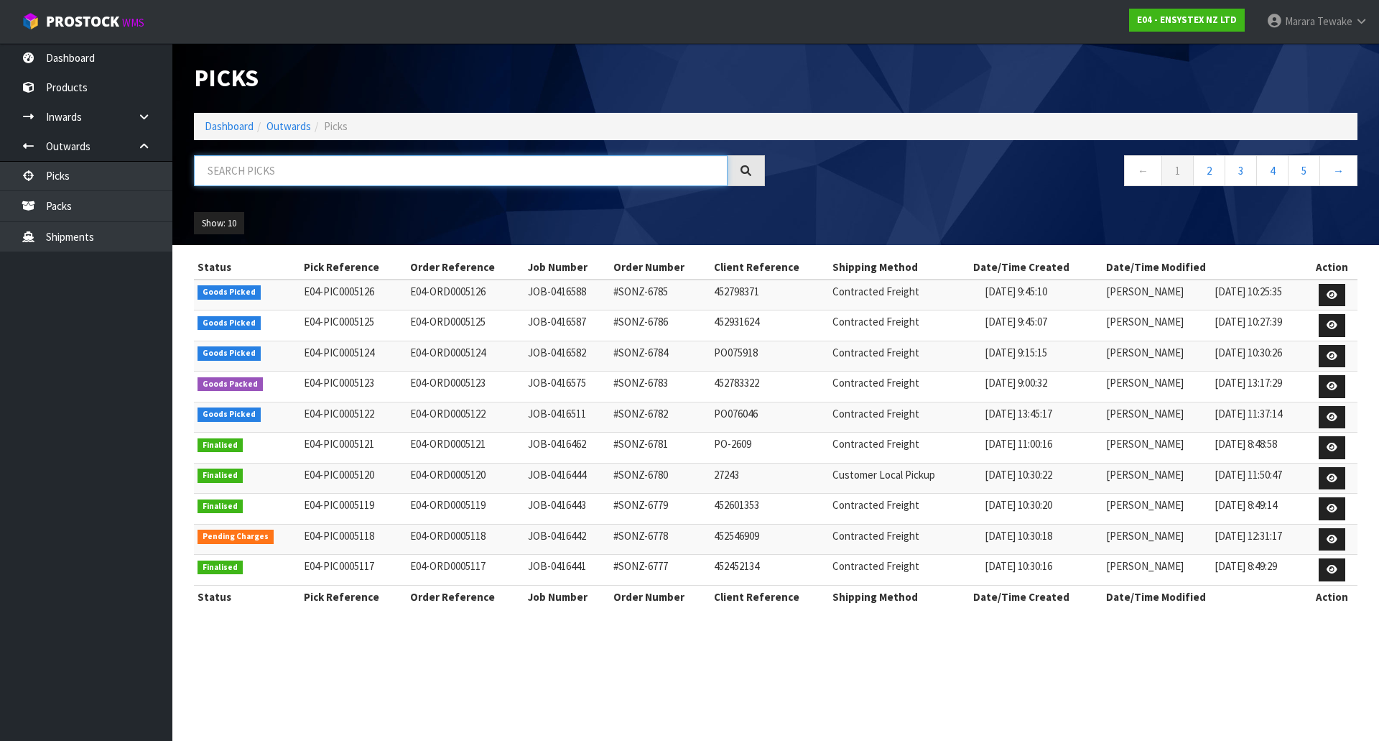
click at [483, 173] on input "text" at bounding box center [461, 170] width 534 height 31
type input "JOB-0416582"
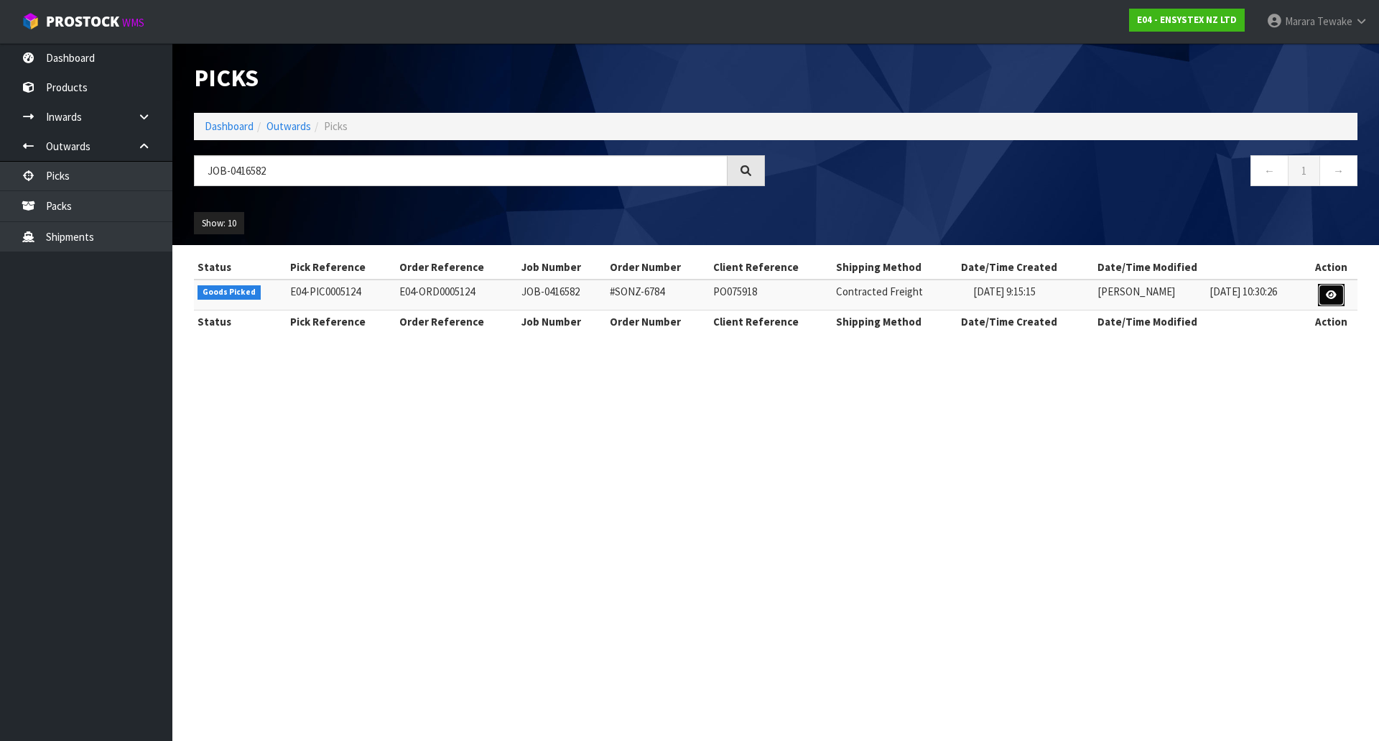
click at [1325, 299] on link at bounding box center [1331, 295] width 27 height 23
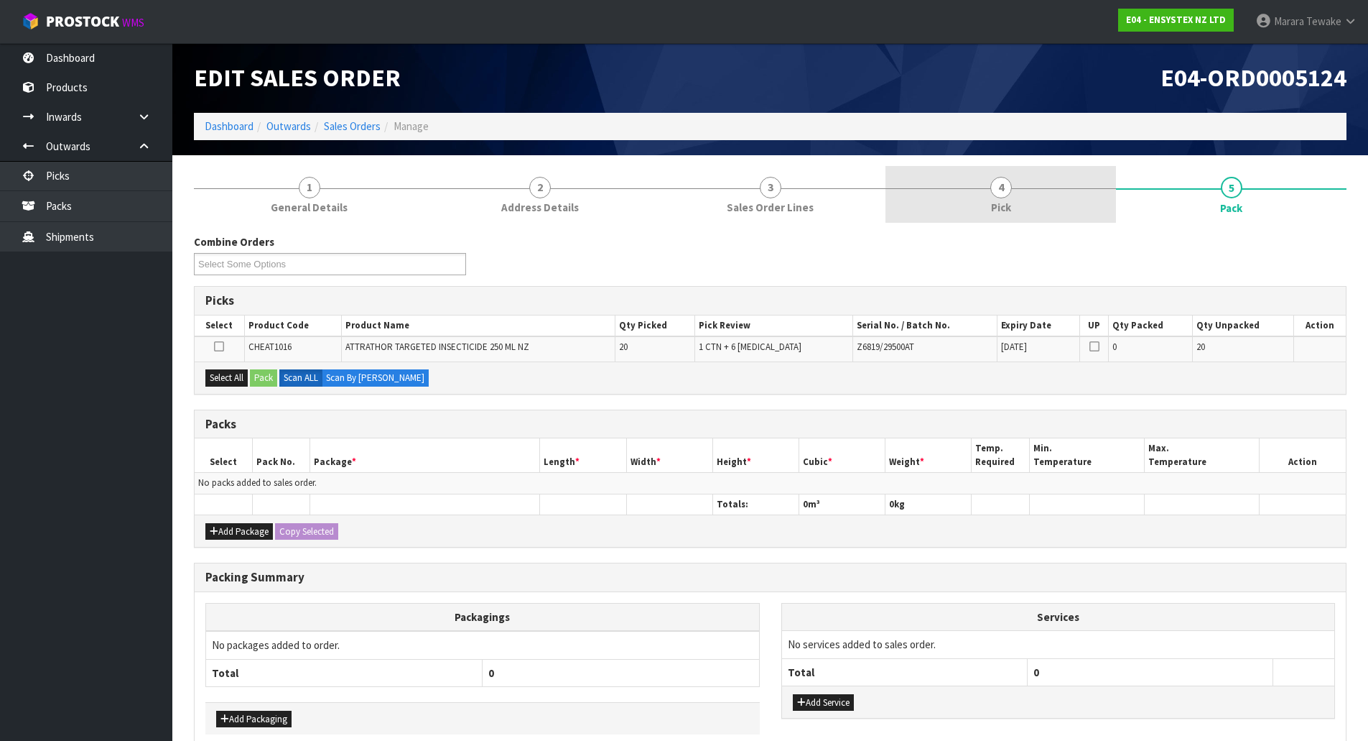
click at [1055, 198] on link "4 Pick" at bounding box center [1001, 194] width 231 height 57
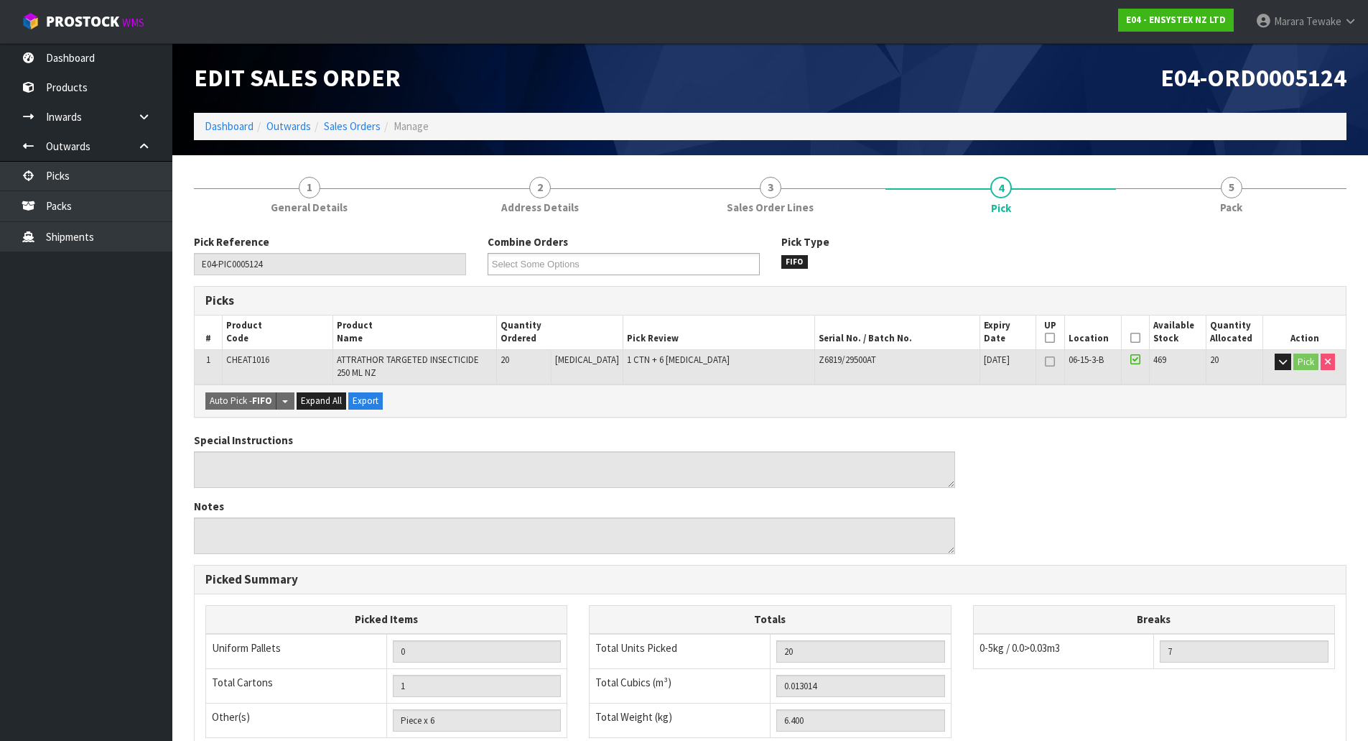
click at [1133, 338] on icon at bounding box center [1136, 338] width 10 height 1
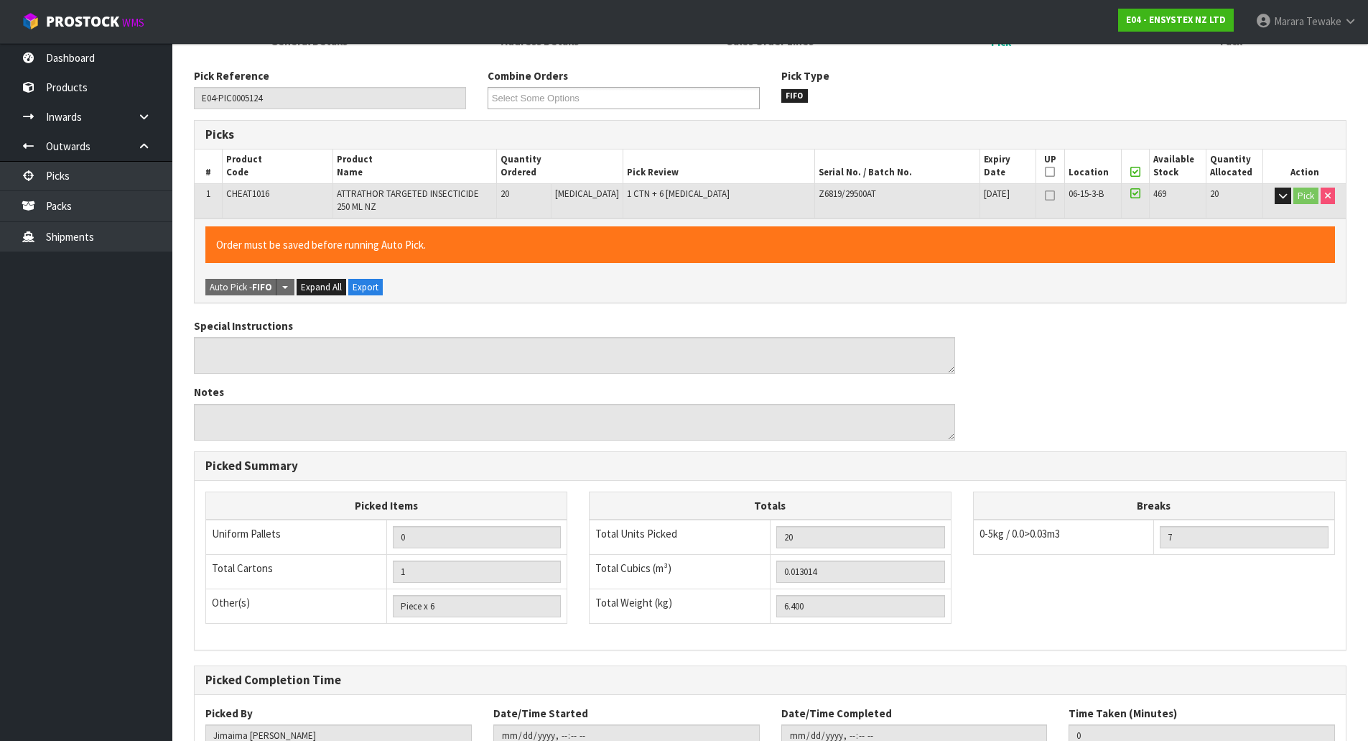
scroll to position [273, 0]
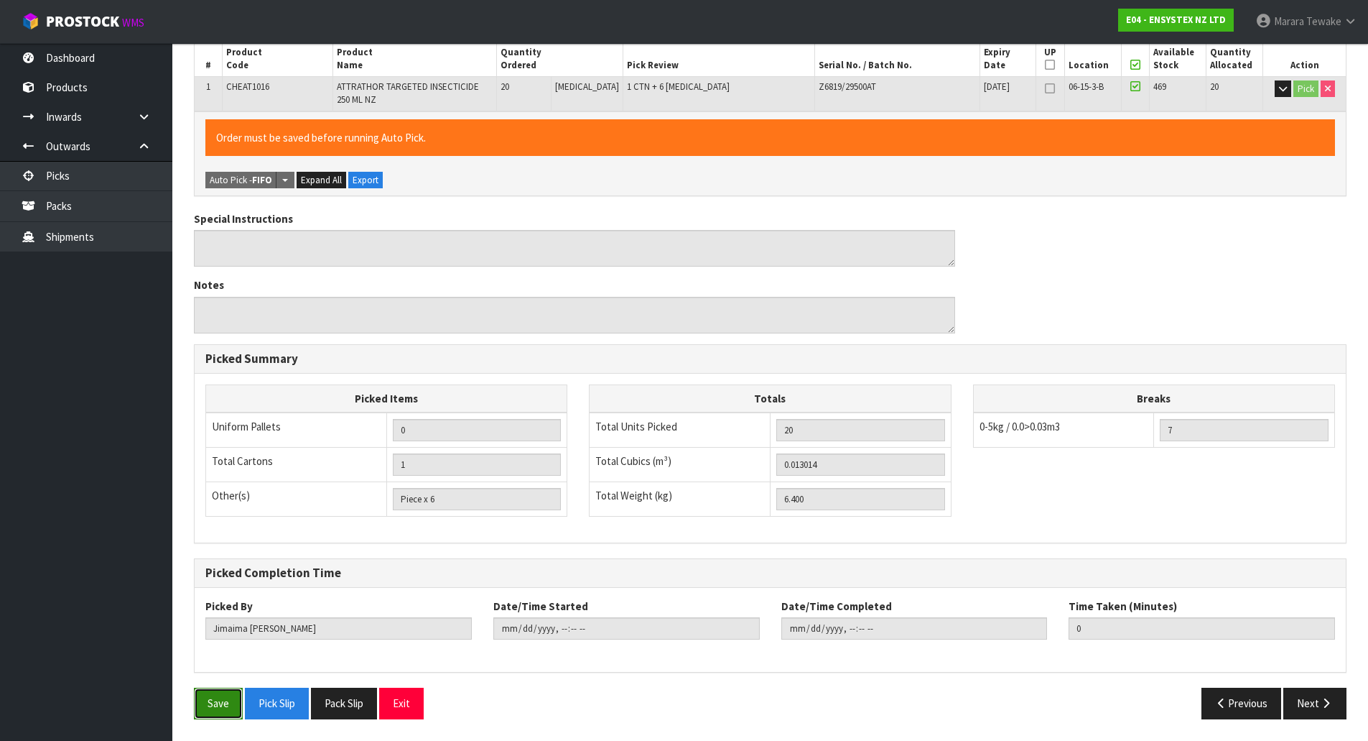
drag, startPoint x: 231, startPoint y: 707, endPoint x: 264, endPoint y: 702, distance: 33.4
click at [231, 706] on button "Save" at bounding box center [218, 702] width 49 height 31
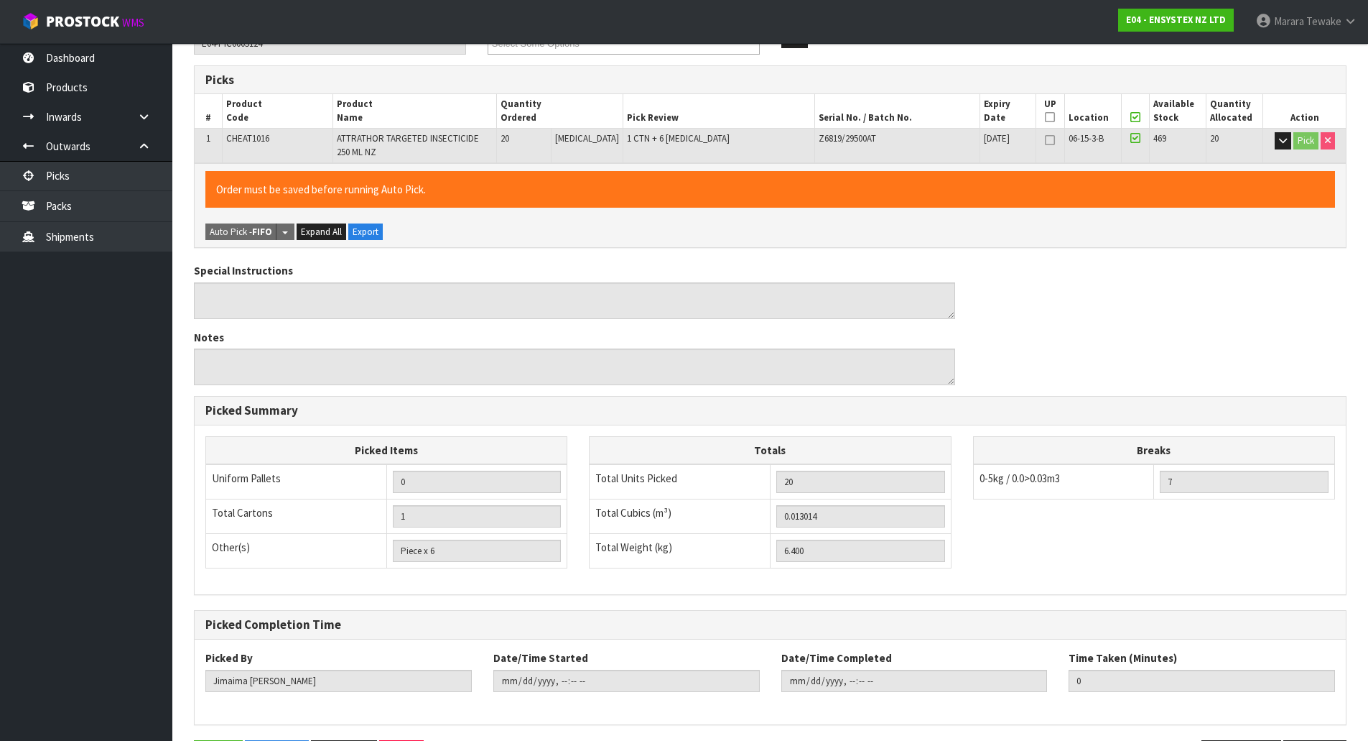
scroll to position [0, 0]
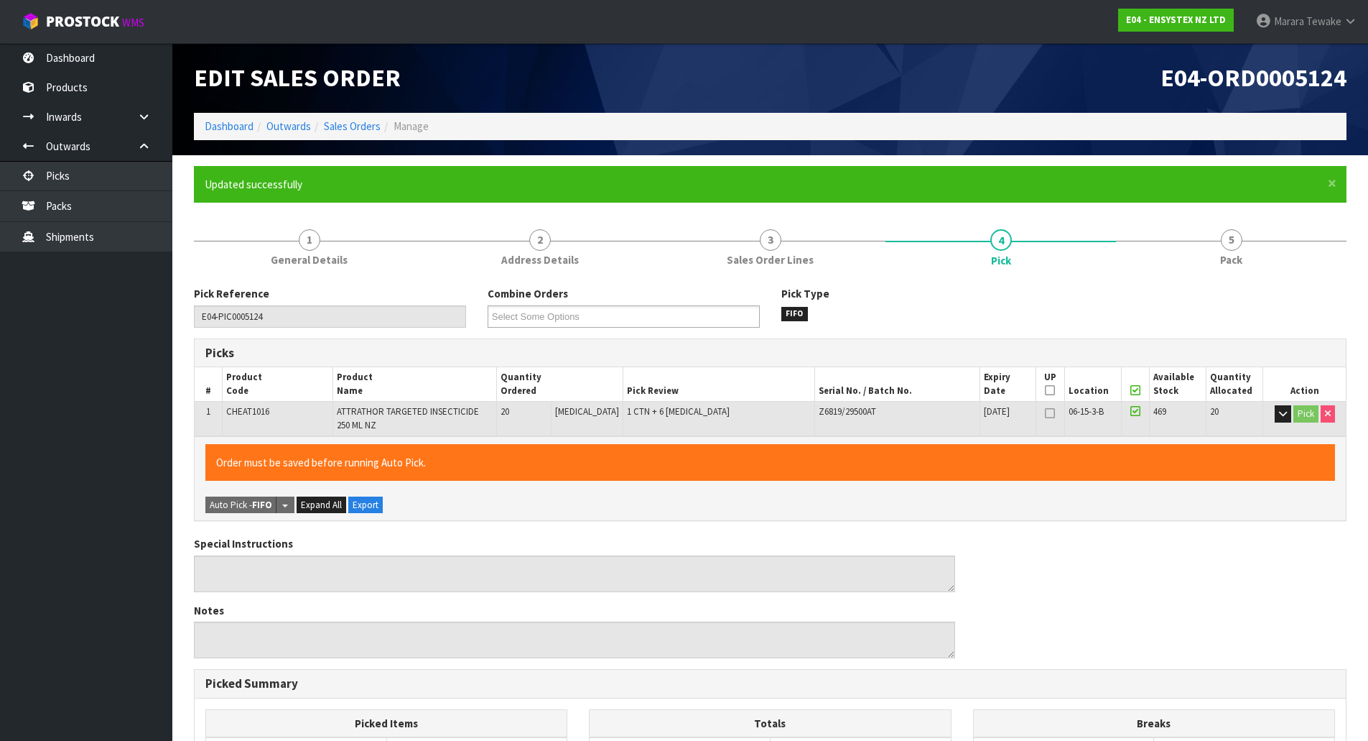
type input "Marara Tewake"
type input "2025-10-08T13:23:15"
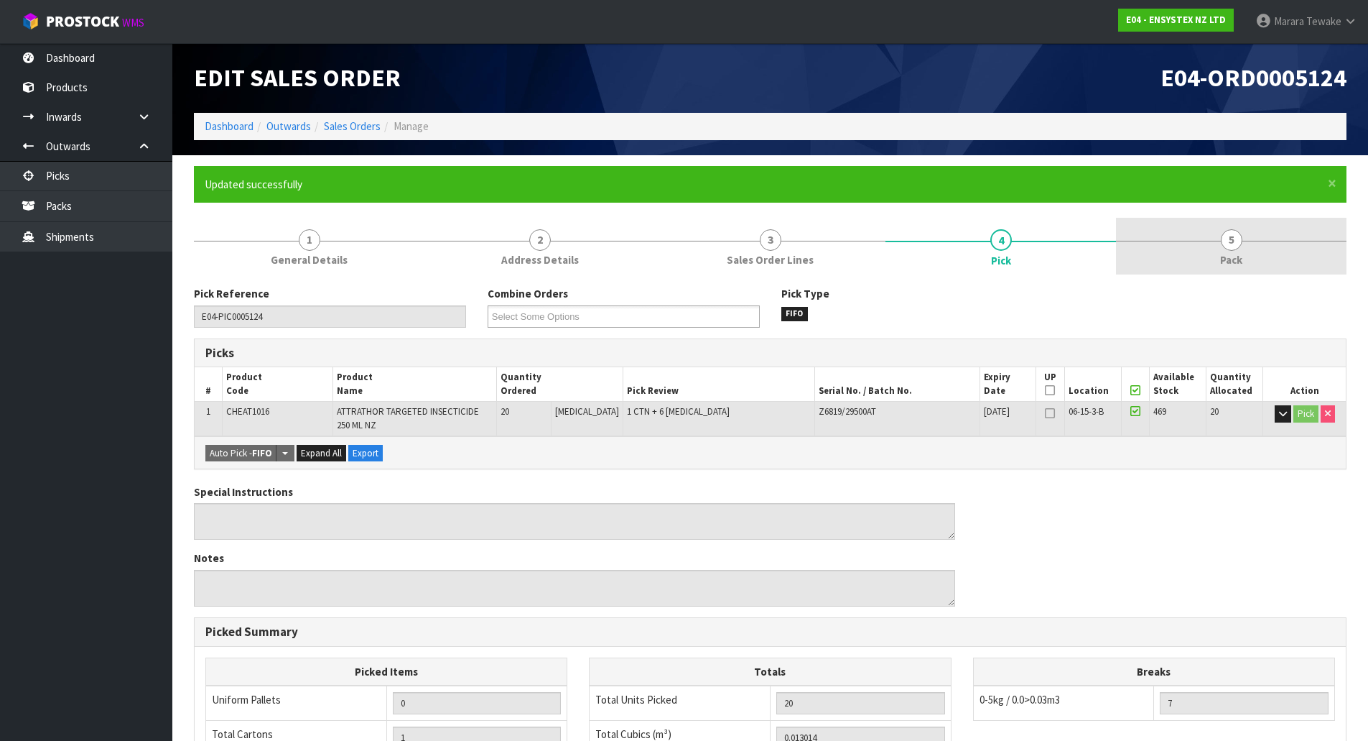
click at [1235, 259] on span "Pack" at bounding box center [1231, 259] width 22 height 15
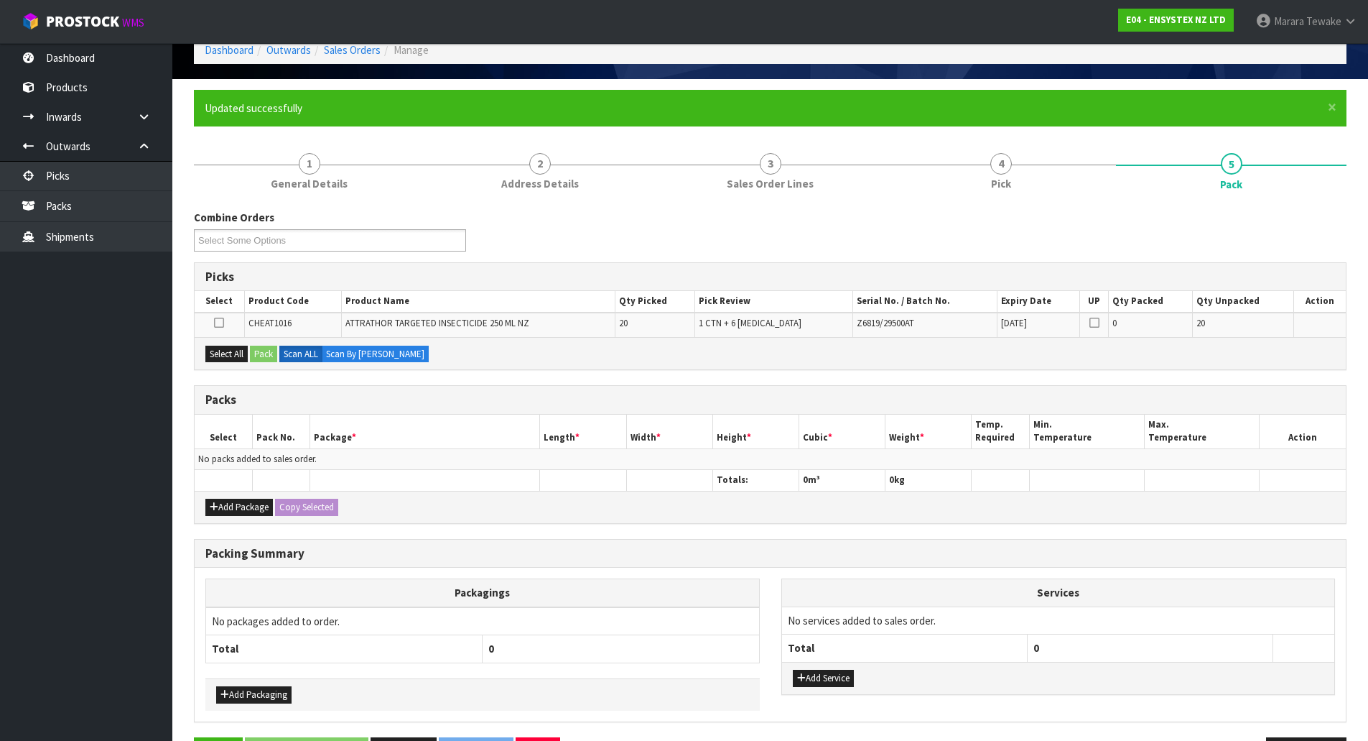
scroll to position [125, 0]
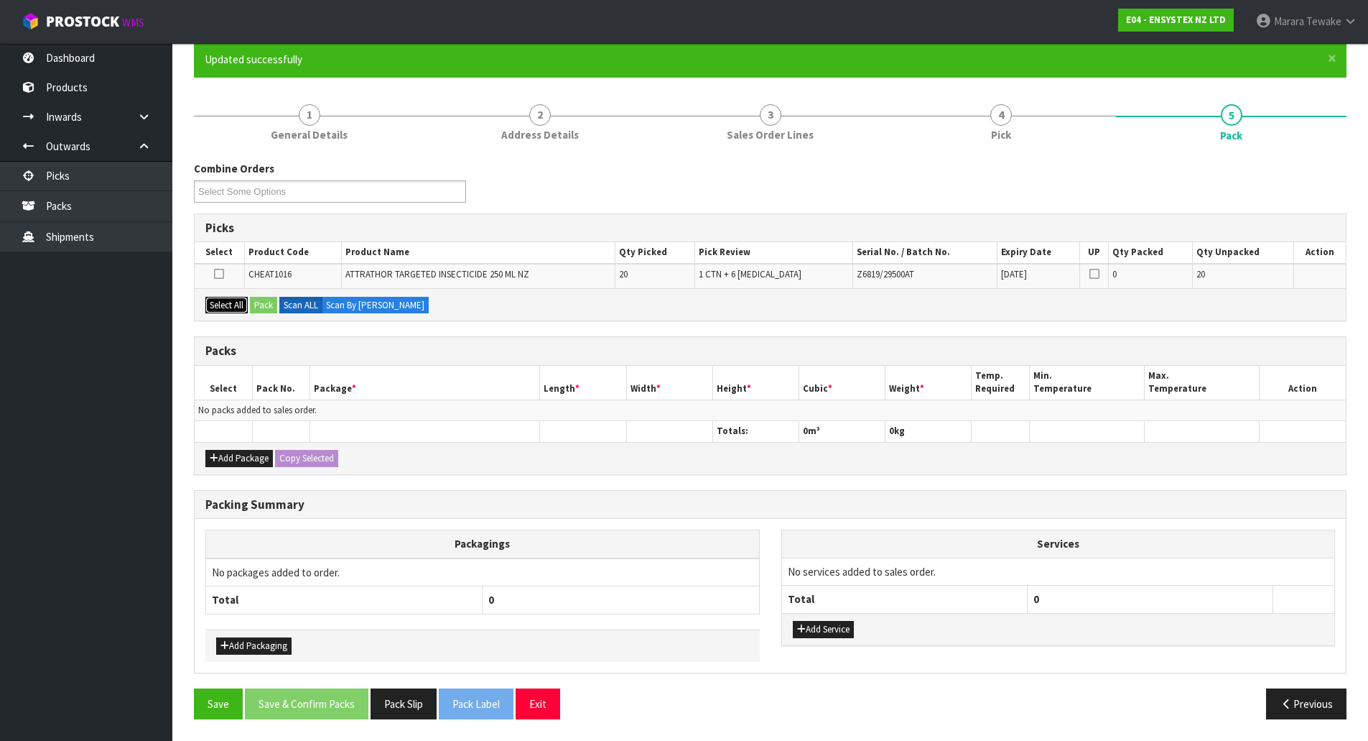
drag, startPoint x: 238, startPoint y: 296, endPoint x: 251, endPoint y: 306, distance: 16.4
click at [238, 299] on button "Select All" at bounding box center [226, 305] width 42 height 17
click at [259, 303] on button "Pack" at bounding box center [263, 305] width 27 height 17
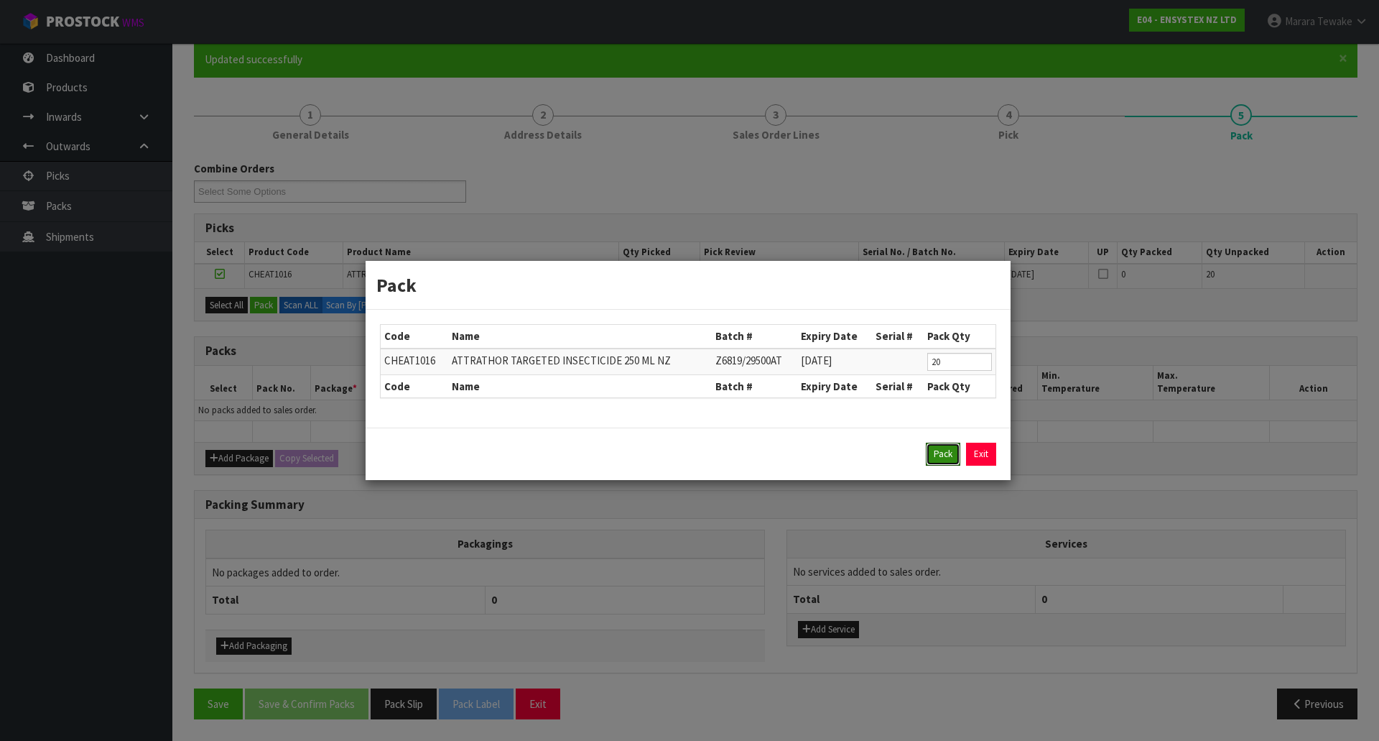
click at [948, 454] on button "Pack" at bounding box center [943, 453] width 34 height 23
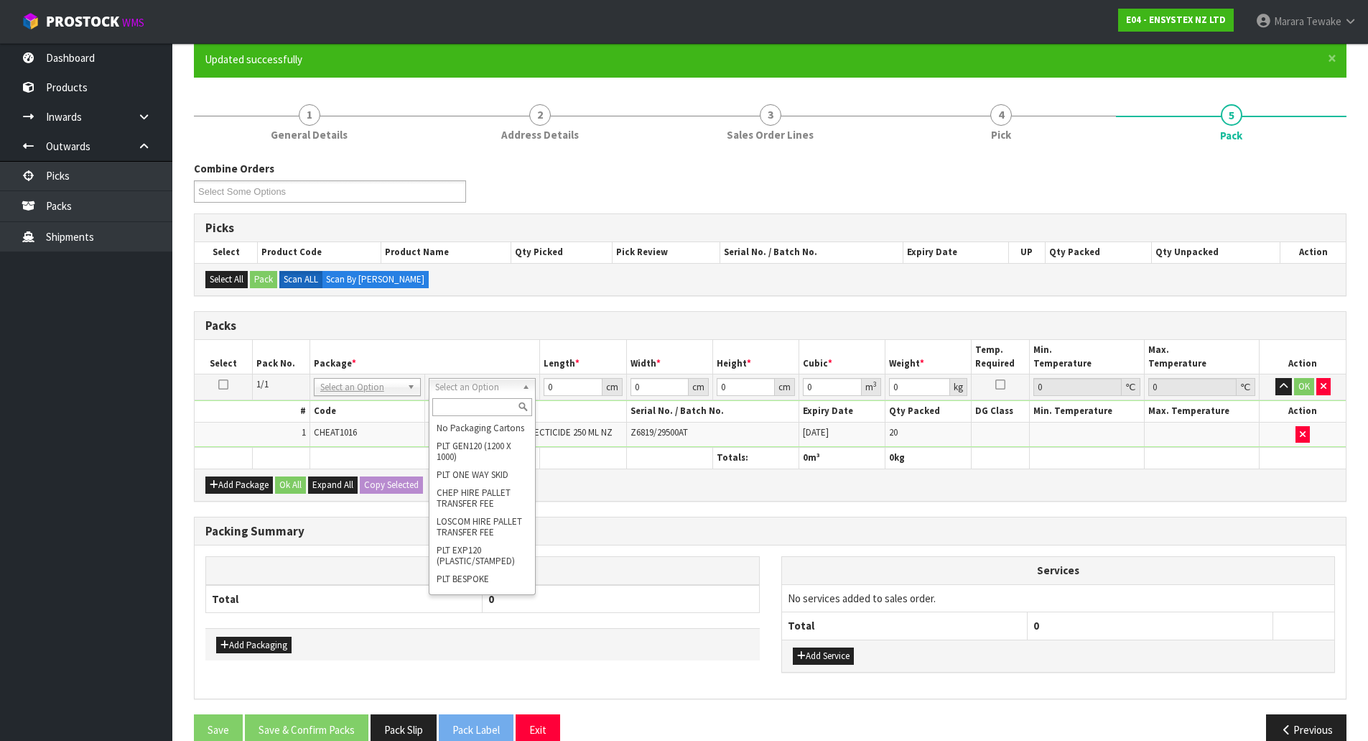
click at [488, 407] on input "text" at bounding box center [482, 407] width 100 height 18
type input "oc"
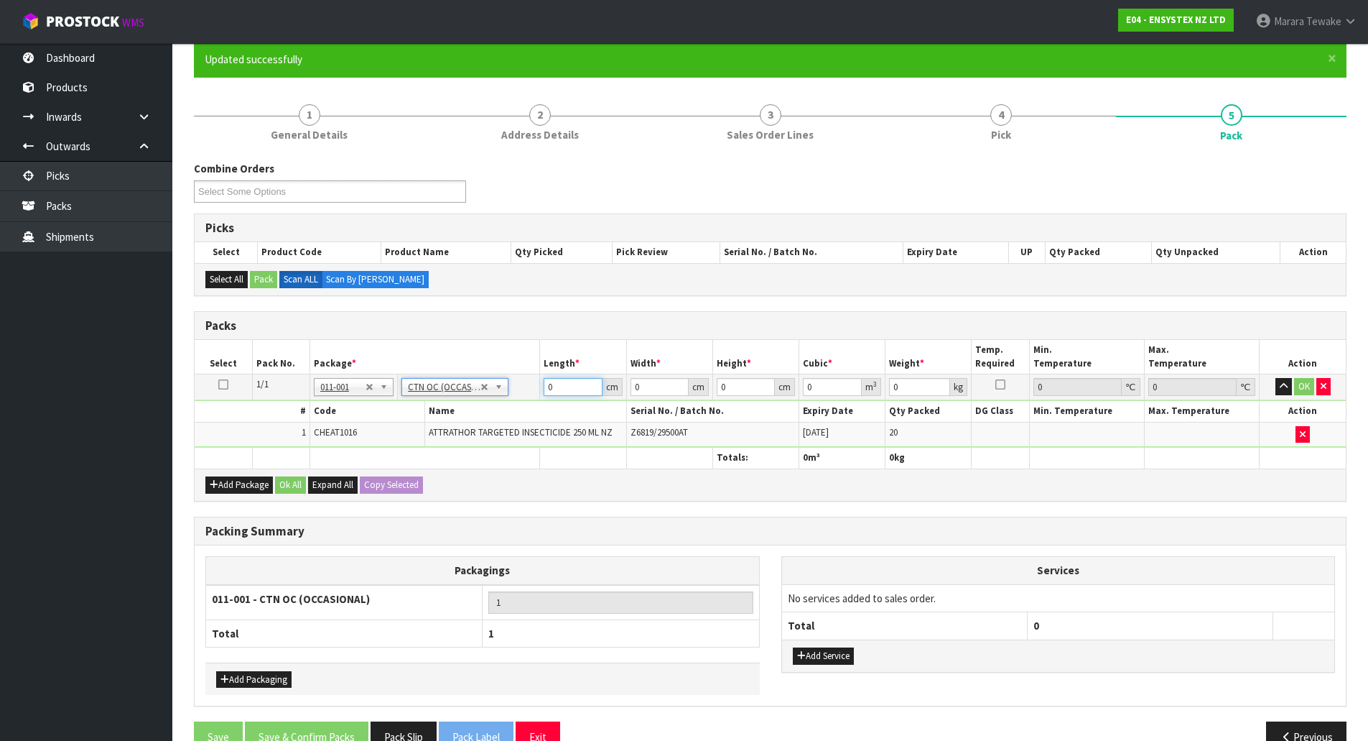
type input "6.4"
drag, startPoint x: 573, startPoint y: 387, endPoint x: 487, endPoint y: 354, distance: 92.3
click at [509, 374] on tr "1/1 NONE 007-001 007-002 007-004 007-009 007-013 007-014 007-015 007-017 007-01…" at bounding box center [770, 387] width 1151 height 26
type input "41"
type input "28"
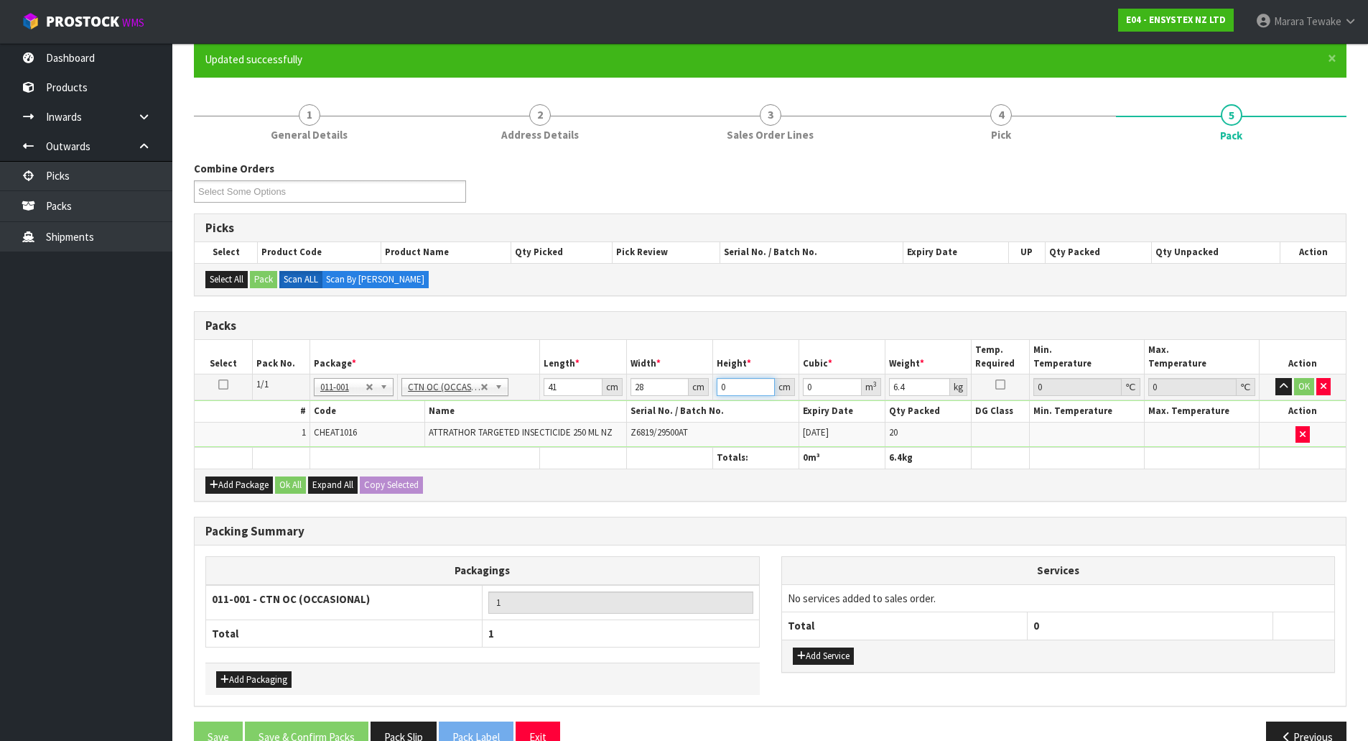
type input "2"
type input "0.002296"
type input "21"
type input "0.024108"
type input "21"
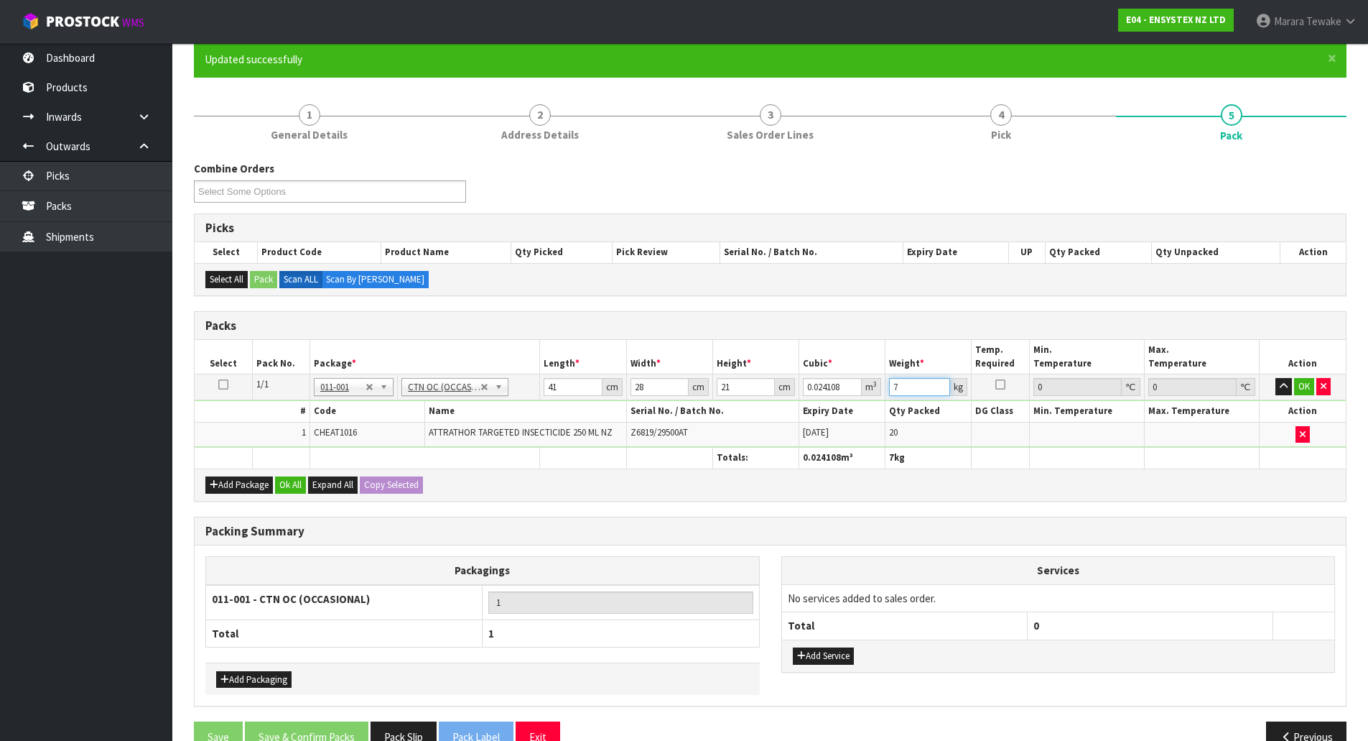
type input "7"
click at [1276, 378] on button "button" at bounding box center [1284, 386] width 17 height 17
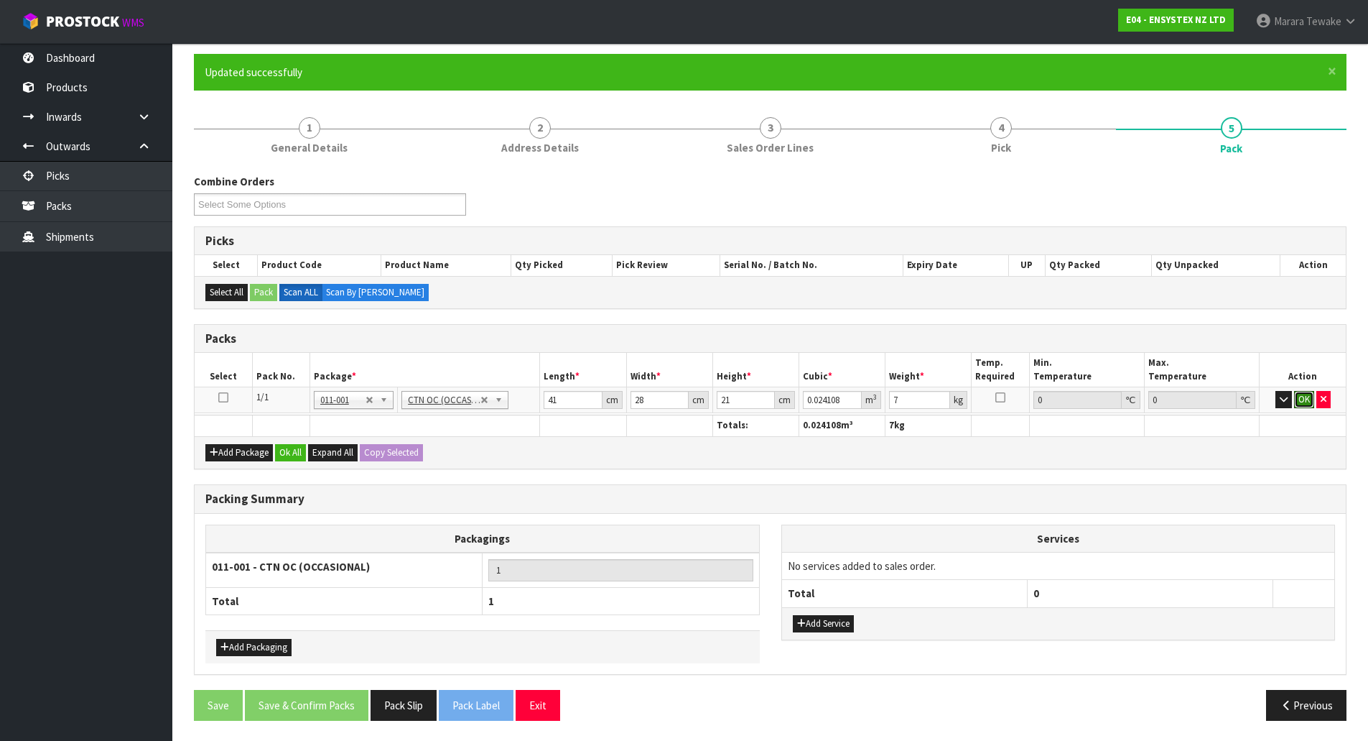
click button "OK" at bounding box center [1304, 399] width 20 height 17
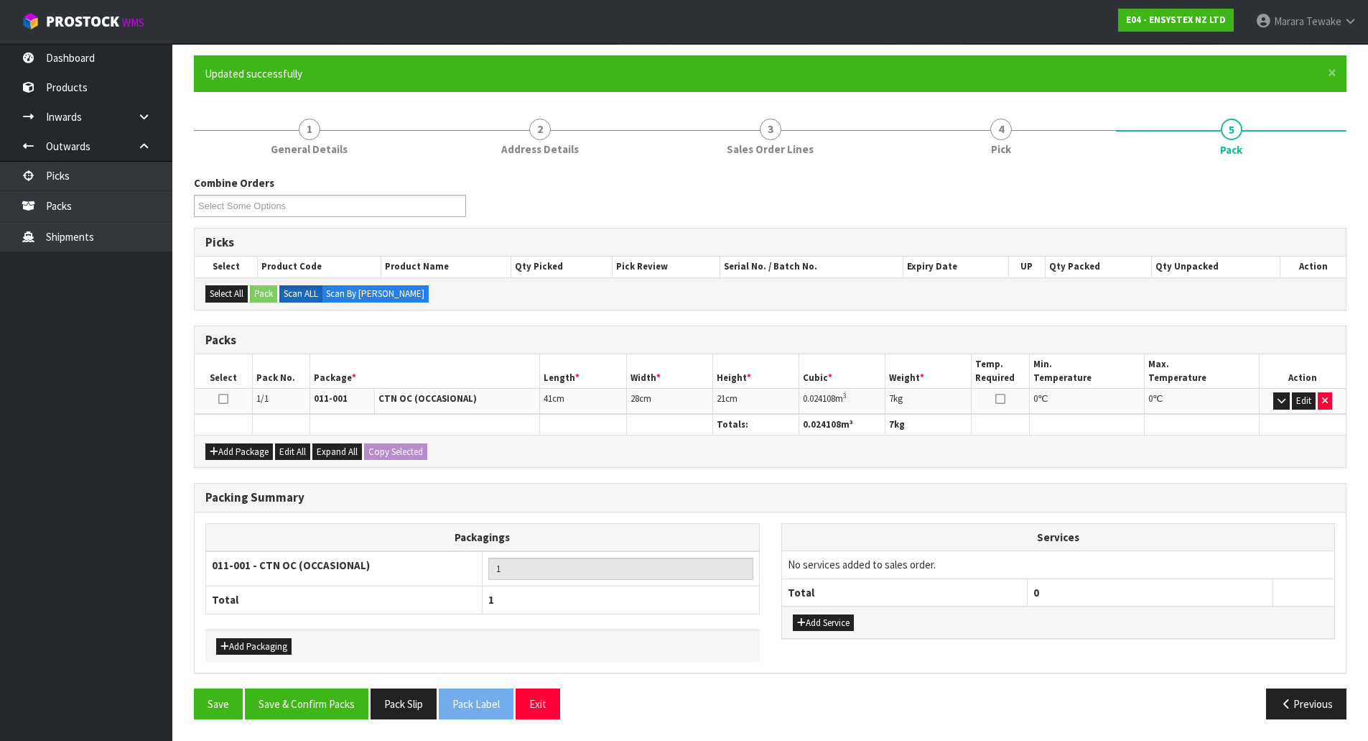
scroll to position [111, 0]
click at [314, 698] on button "Save & Confirm Packs" at bounding box center [307, 703] width 124 height 31
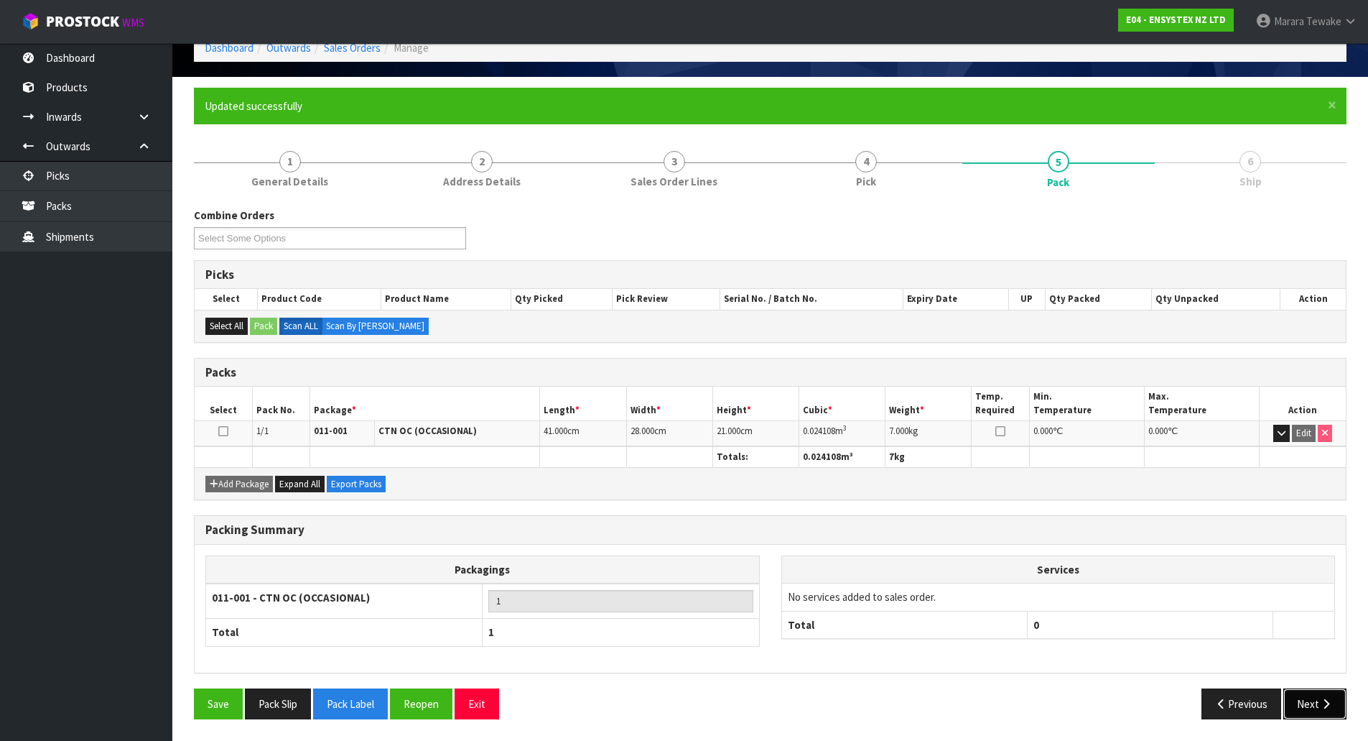
click at [1302, 698] on button "Next" at bounding box center [1315, 703] width 63 height 31
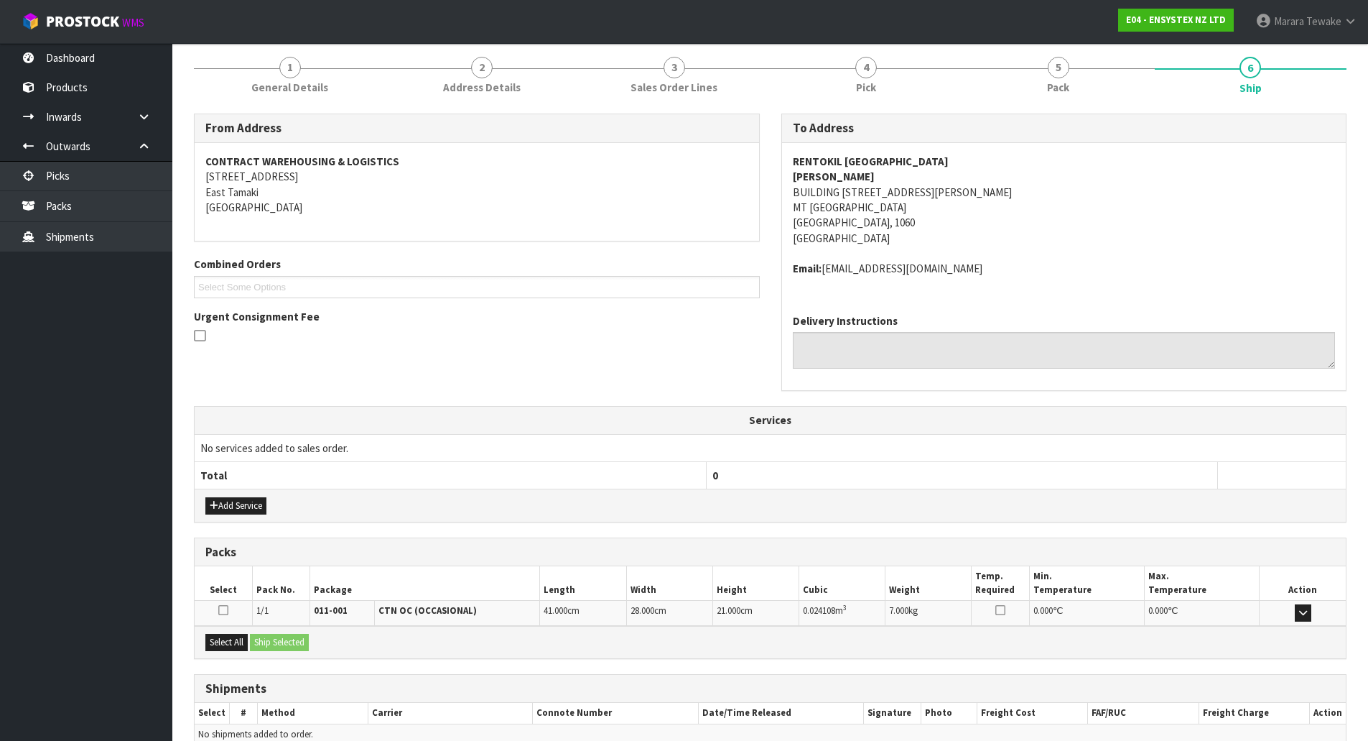
scroll to position [245, 0]
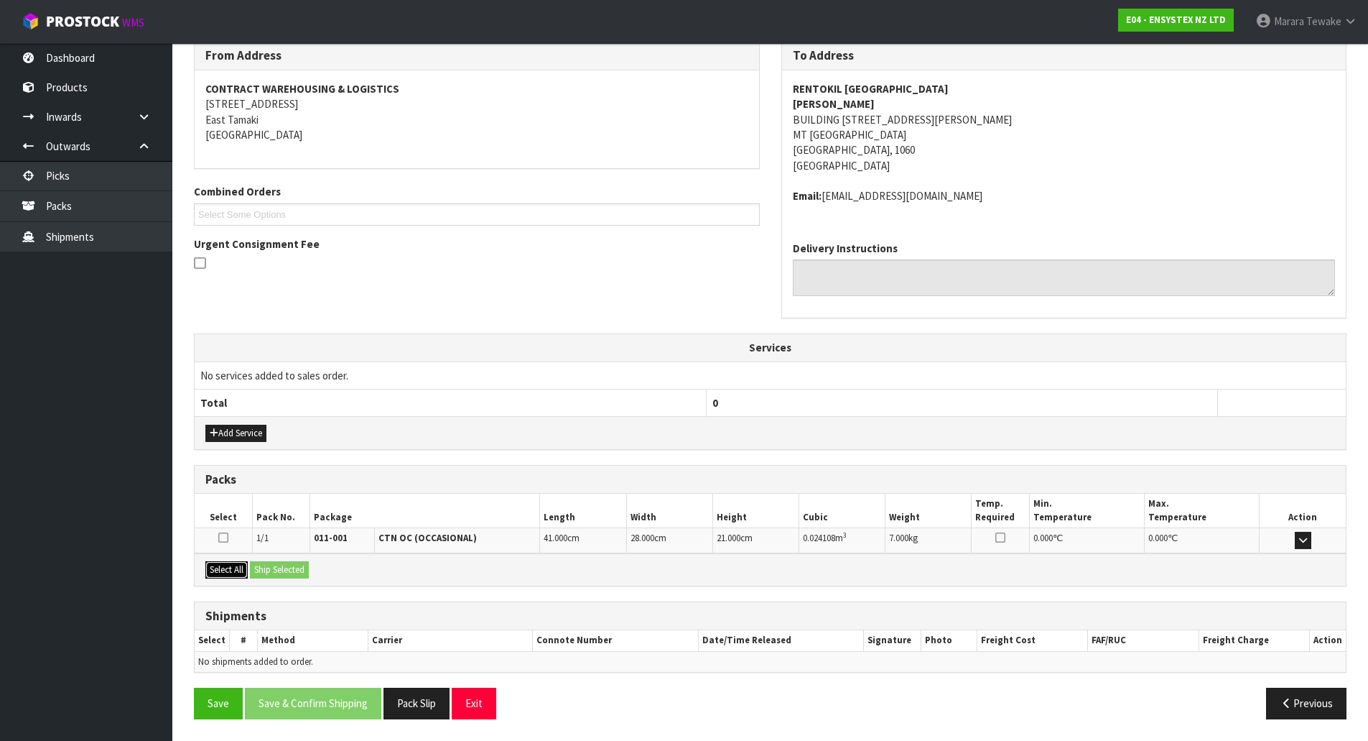
drag, startPoint x: 238, startPoint y: 567, endPoint x: 267, endPoint y: 567, distance: 29.5
click at [244, 567] on button "Select All" at bounding box center [226, 569] width 42 height 17
drag, startPoint x: 269, startPoint y: 567, endPoint x: 281, endPoint y: 570, distance: 11.8
click at [270, 567] on button "Ship Selected" at bounding box center [279, 569] width 59 height 17
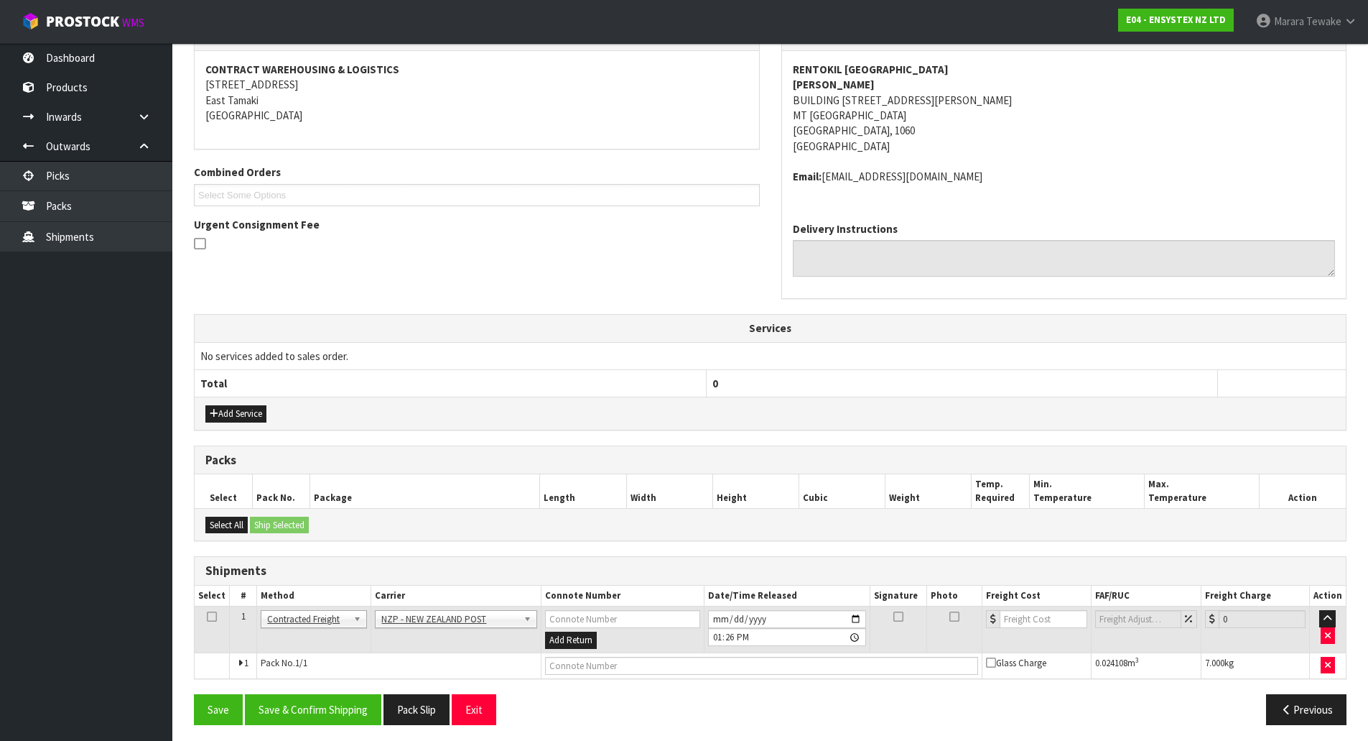
scroll to position [270, 0]
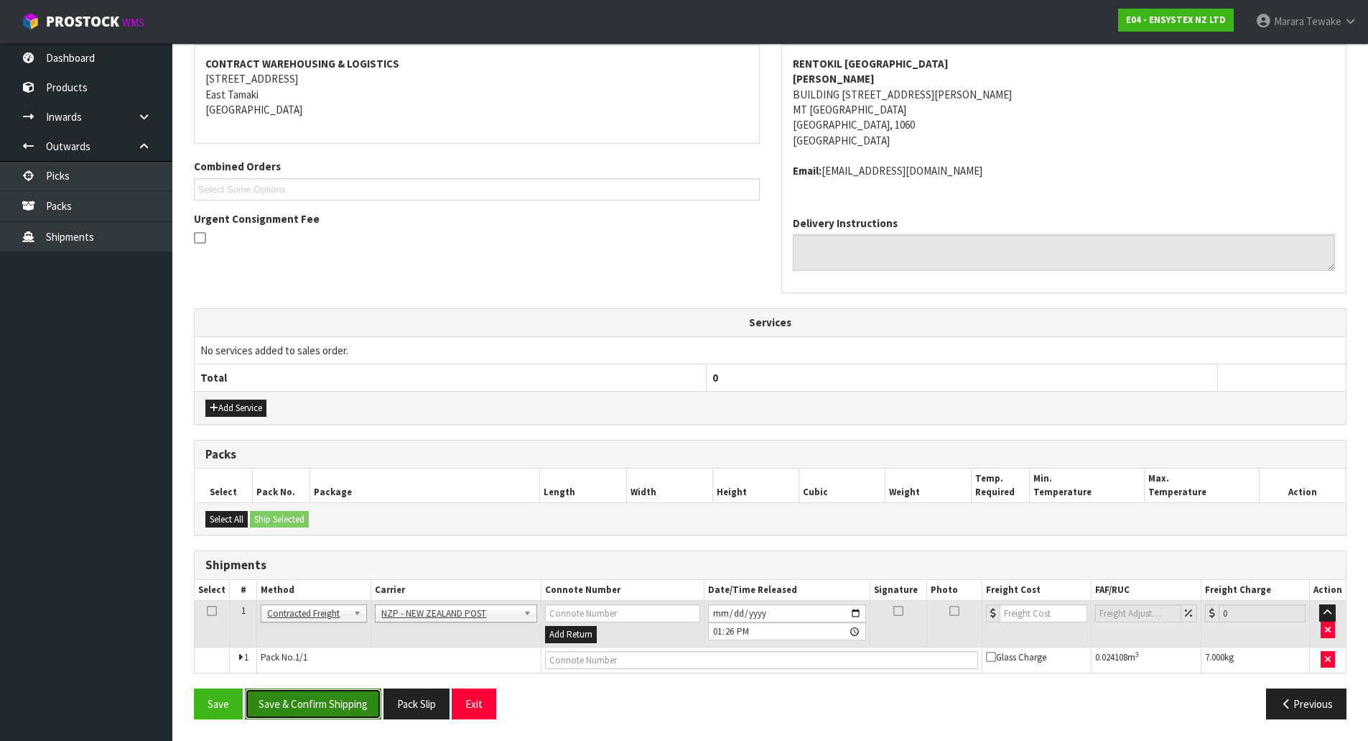
click at [348, 700] on button "Save & Confirm Shipping" at bounding box center [313, 703] width 136 height 31
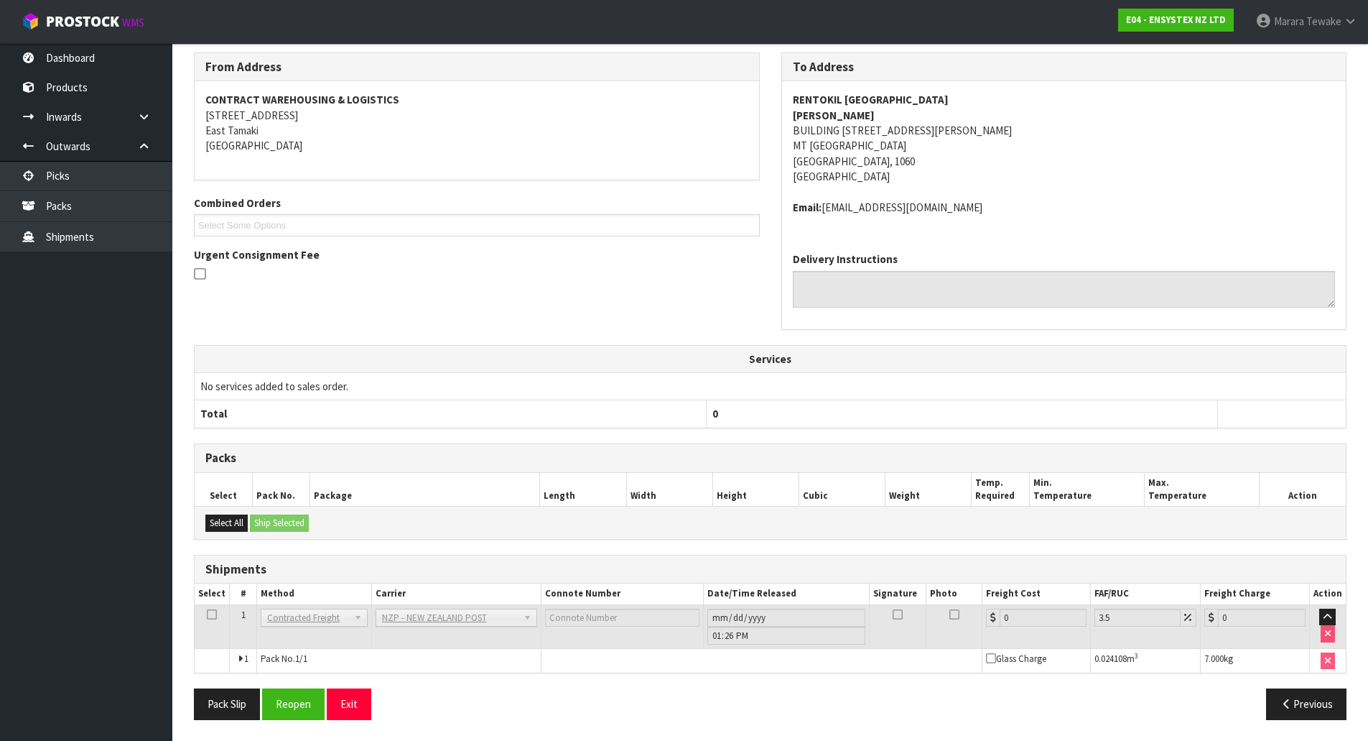
scroll to position [250, 0]
click at [300, 700] on button "Reopen" at bounding box center [293, 702] width 62 height 31
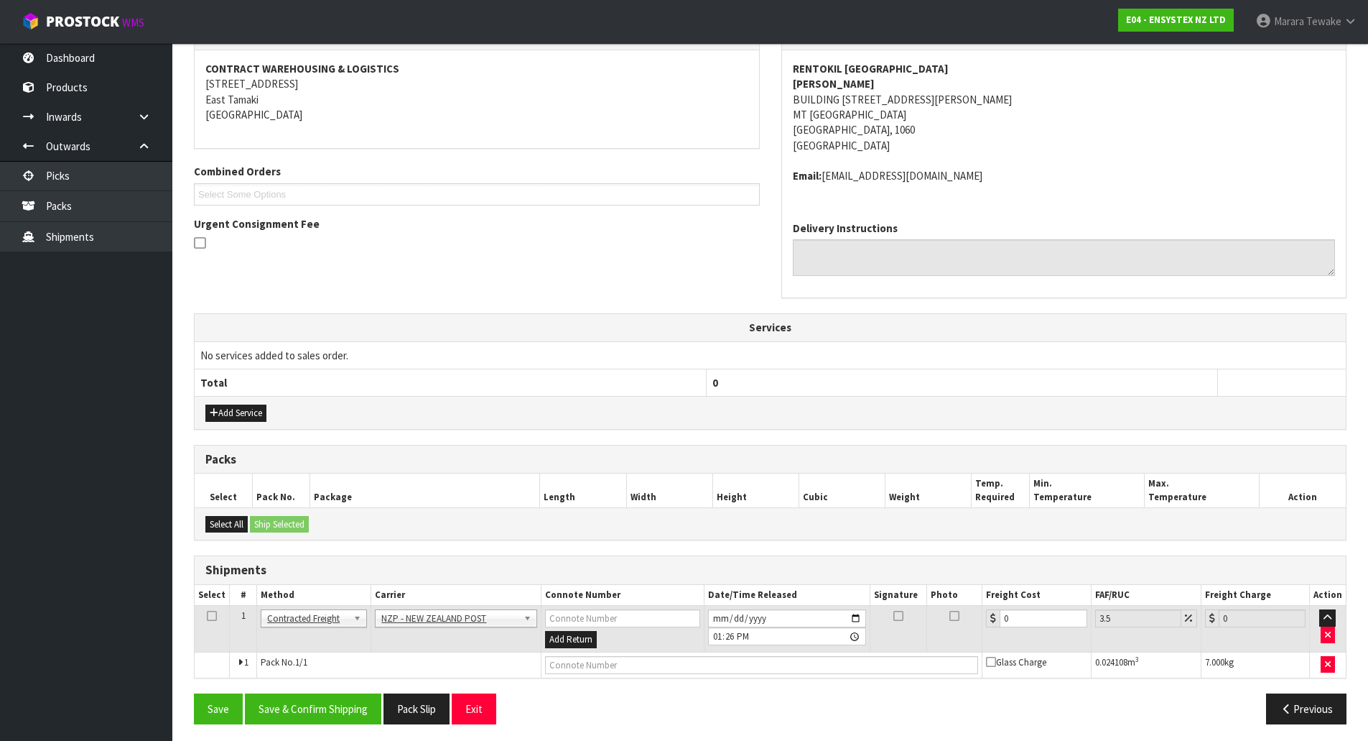
scroll to position [270, 0]
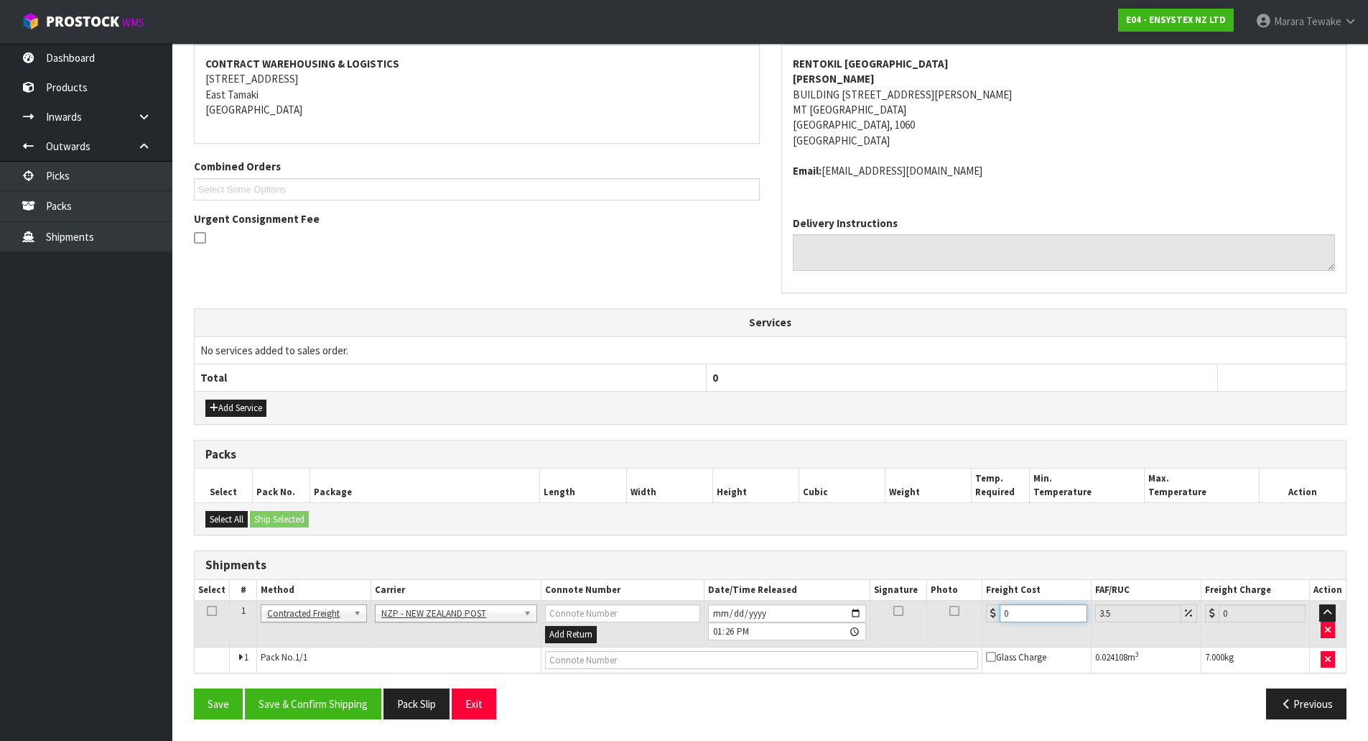
drag, startPoint x: 1021, startPoint y: 612, endPoint x: 879, endPoint y: 600, distance: 142.0
click at [920, 602] on tr "1 Client Local Pickup Customer Local Pickup Company Freight Contracted Freight …" at bounding box center [770, 624] width 1151 height 47
type input "3"
type input "3.1"
type input "3.8"
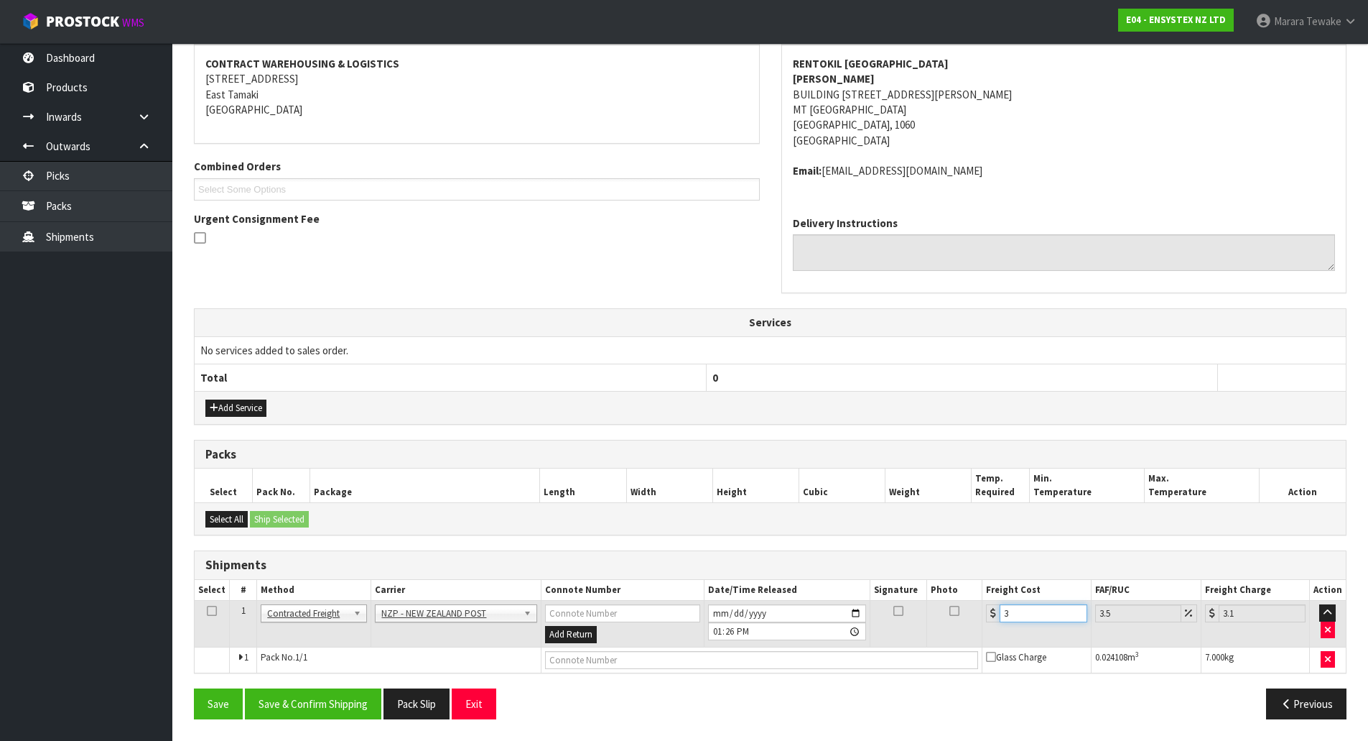
type input "3.93"
type input "3.88"
type input "4.02"
type input "3.88"
click at [327, 715] on button "Save & Confirm Shipping" at bounding box center [313, 703] width 136 height 31
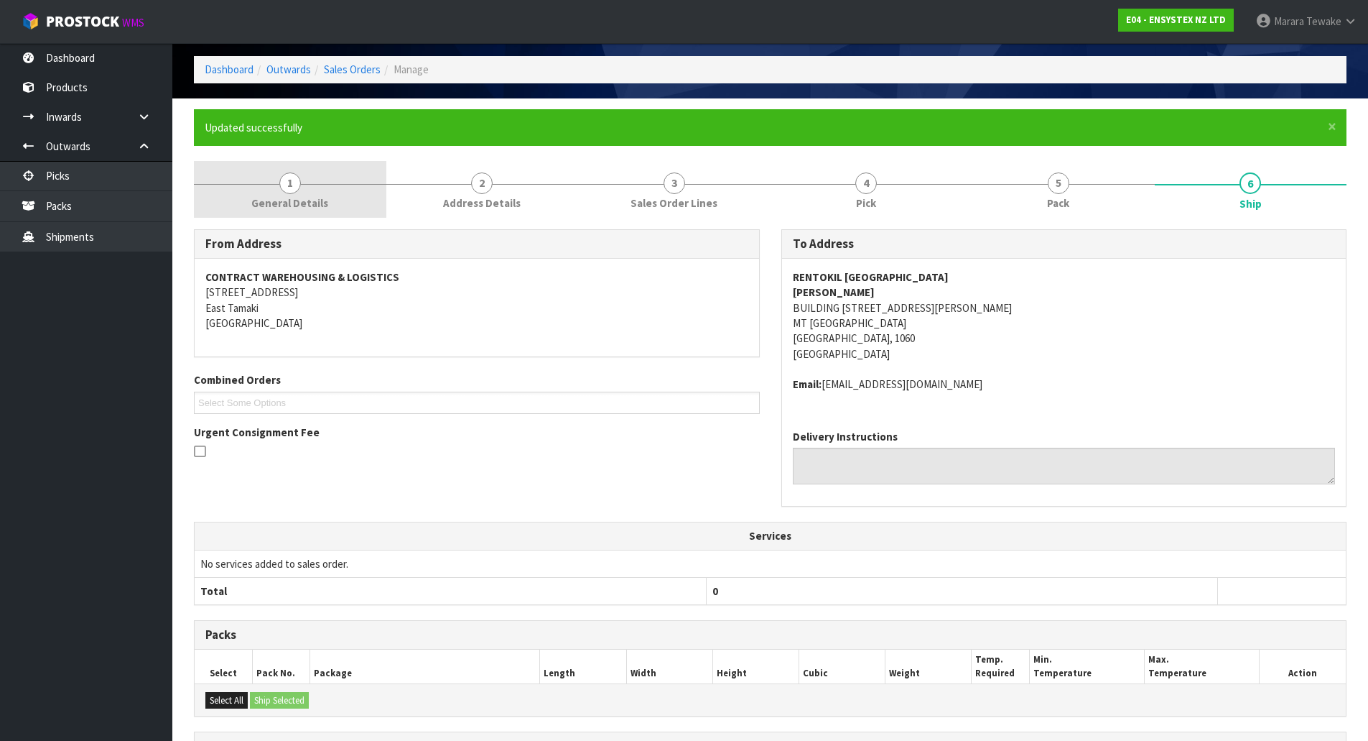
scroll to position [0, 0]
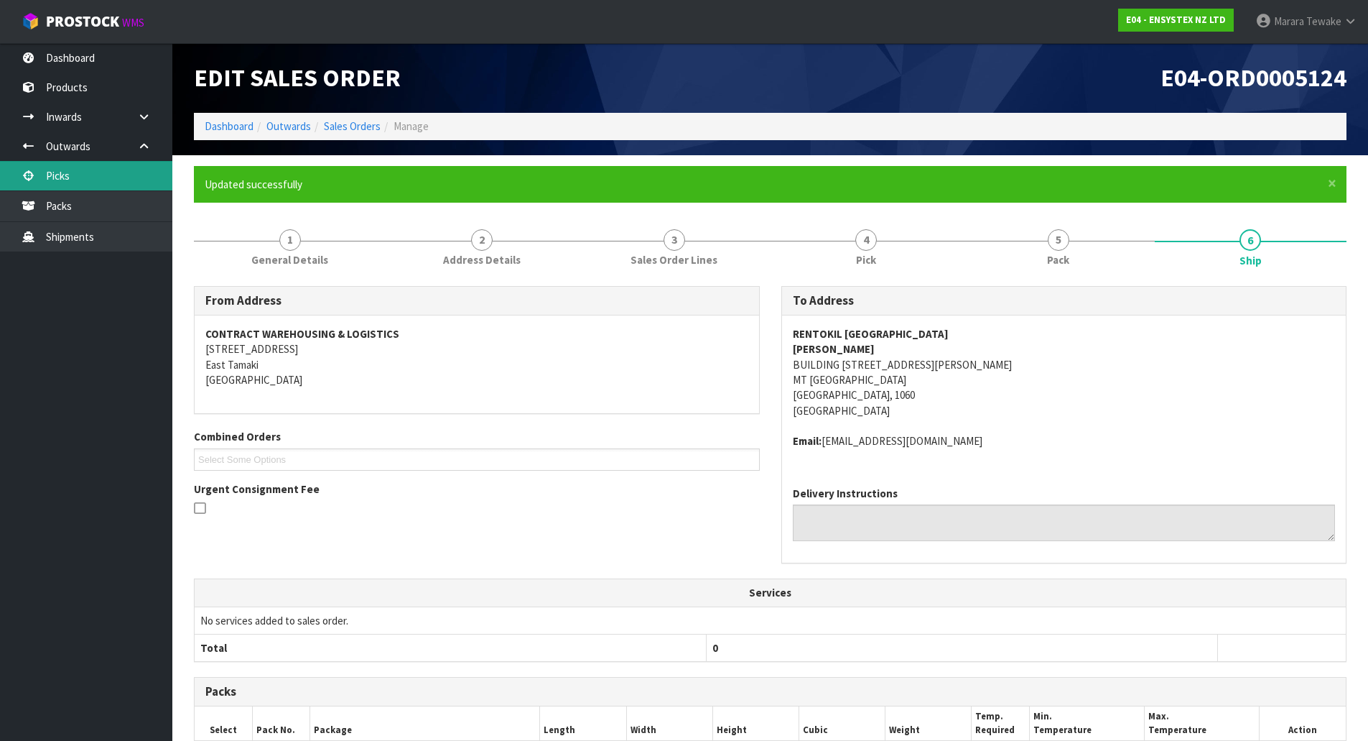
click at [129, 172] on link "Picks" at bounding box center [86, 175] width 172 height 29
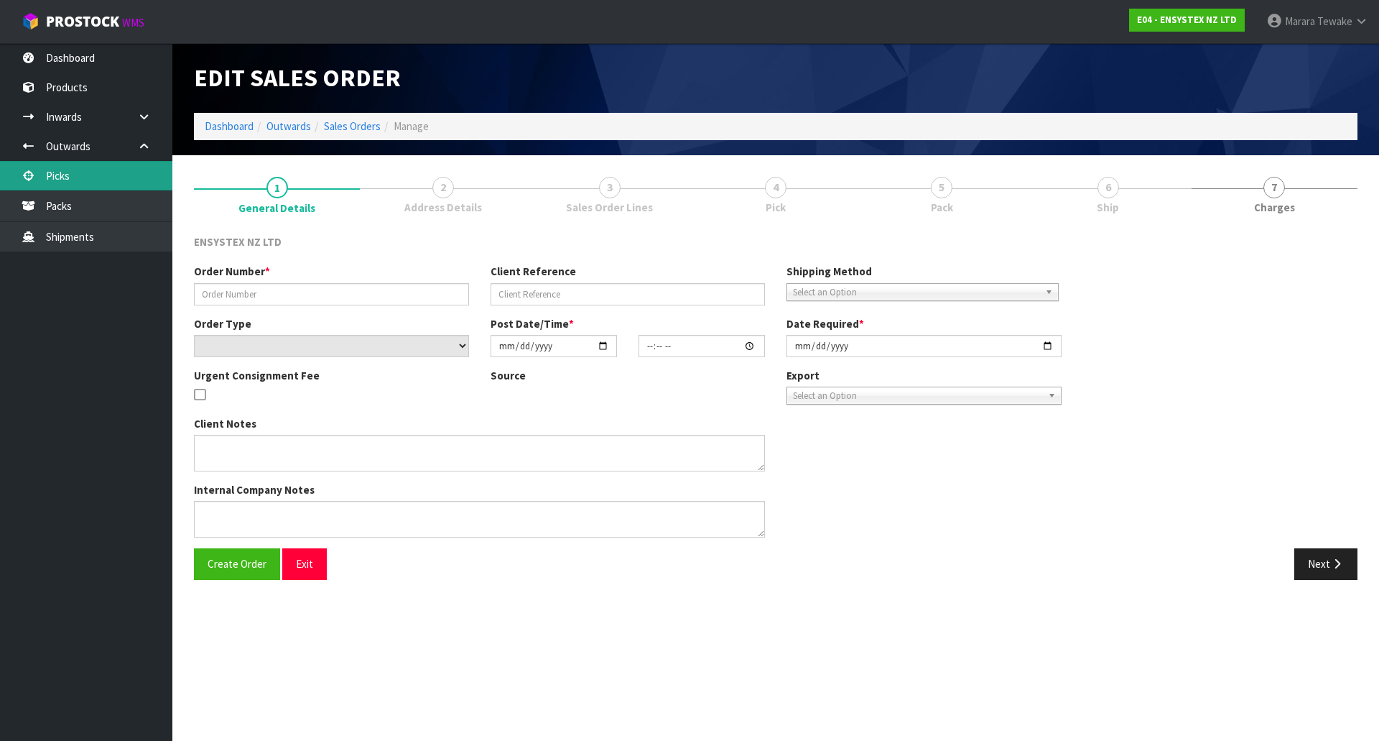
type input "#SONZ-6784"
type input "PO075918"
select select "number:0"
type input "2025-10-08"
type input "09:15:15.000"
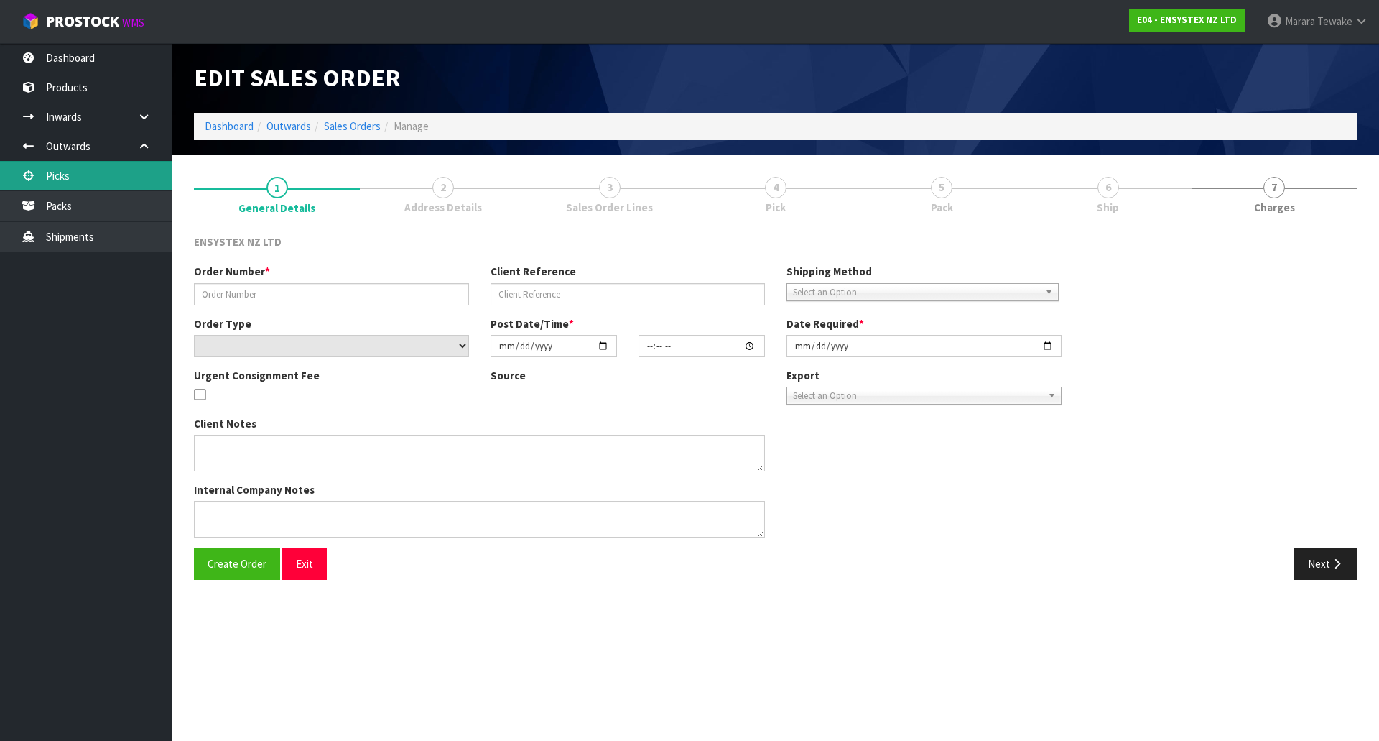
type input "2025-10-08"
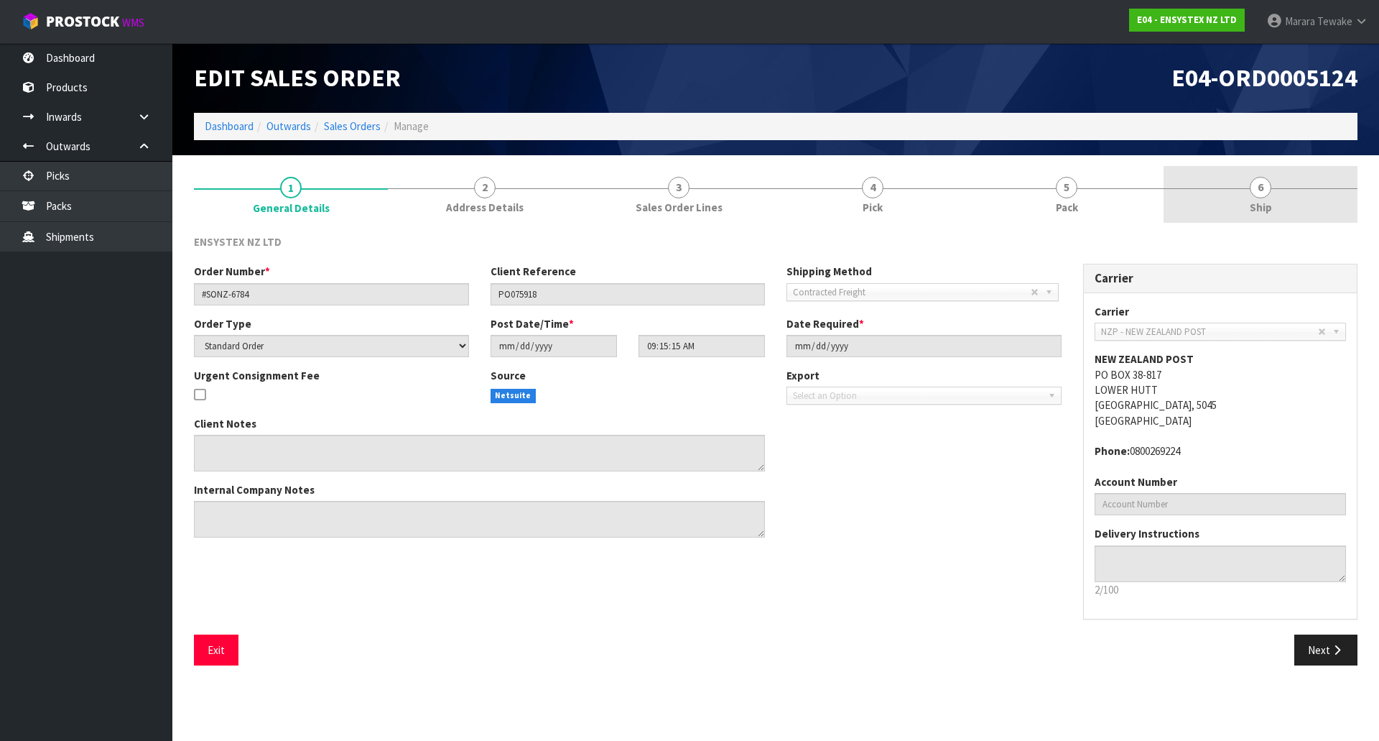
click at [1246, 190] on link "6 Ship" at bounding box center [1261, 194] width 194 height 57
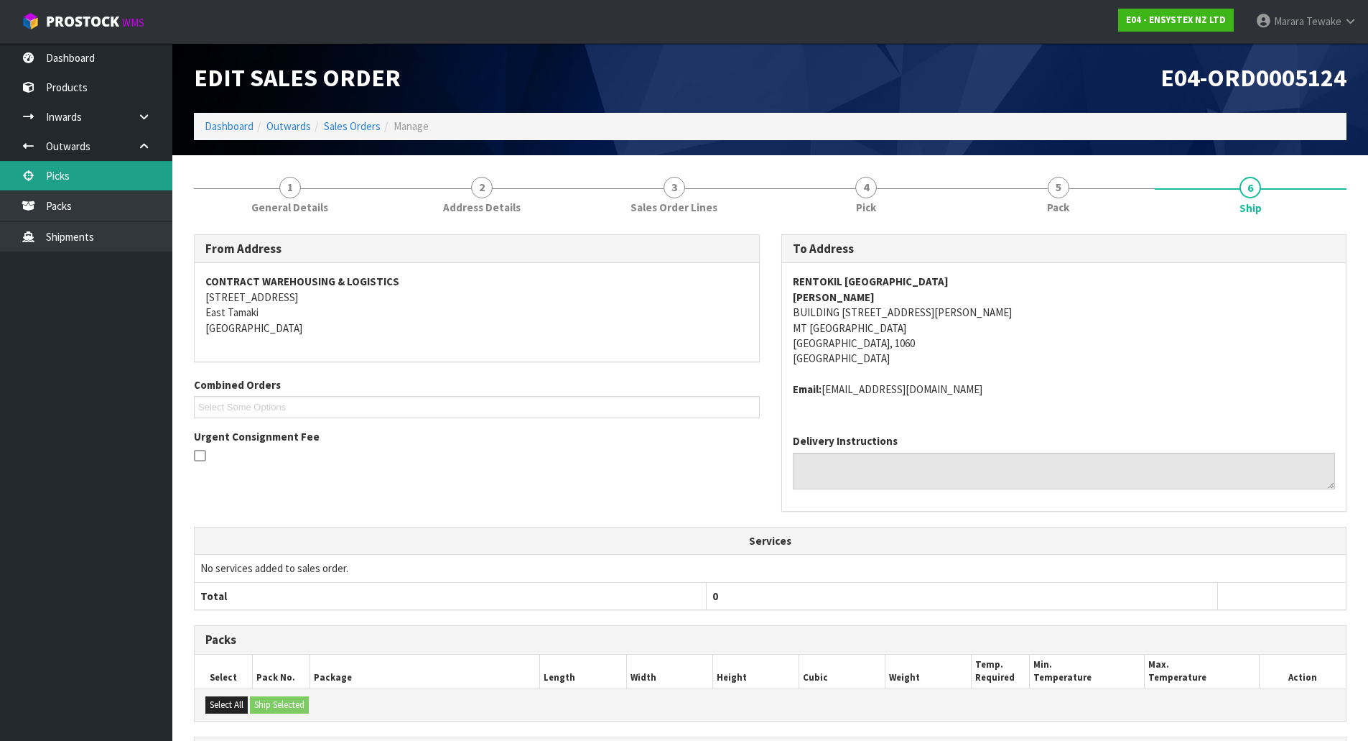
click at [147, 176] on link "Picks" at bounding box center [86, 175] width 172 height 29
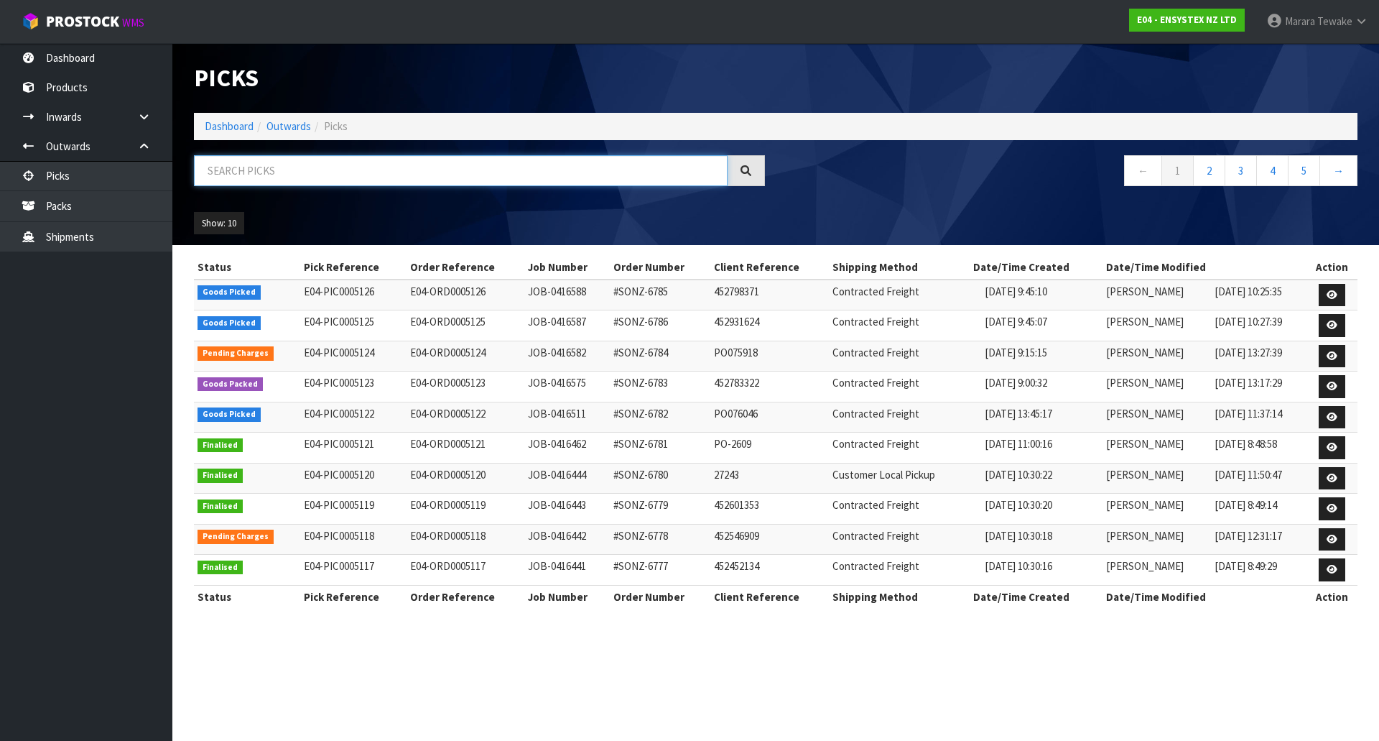
click at [284, 164] on input "text" at bounding box center [461, 170] width 534 height 31
type input "JOB-0416588"
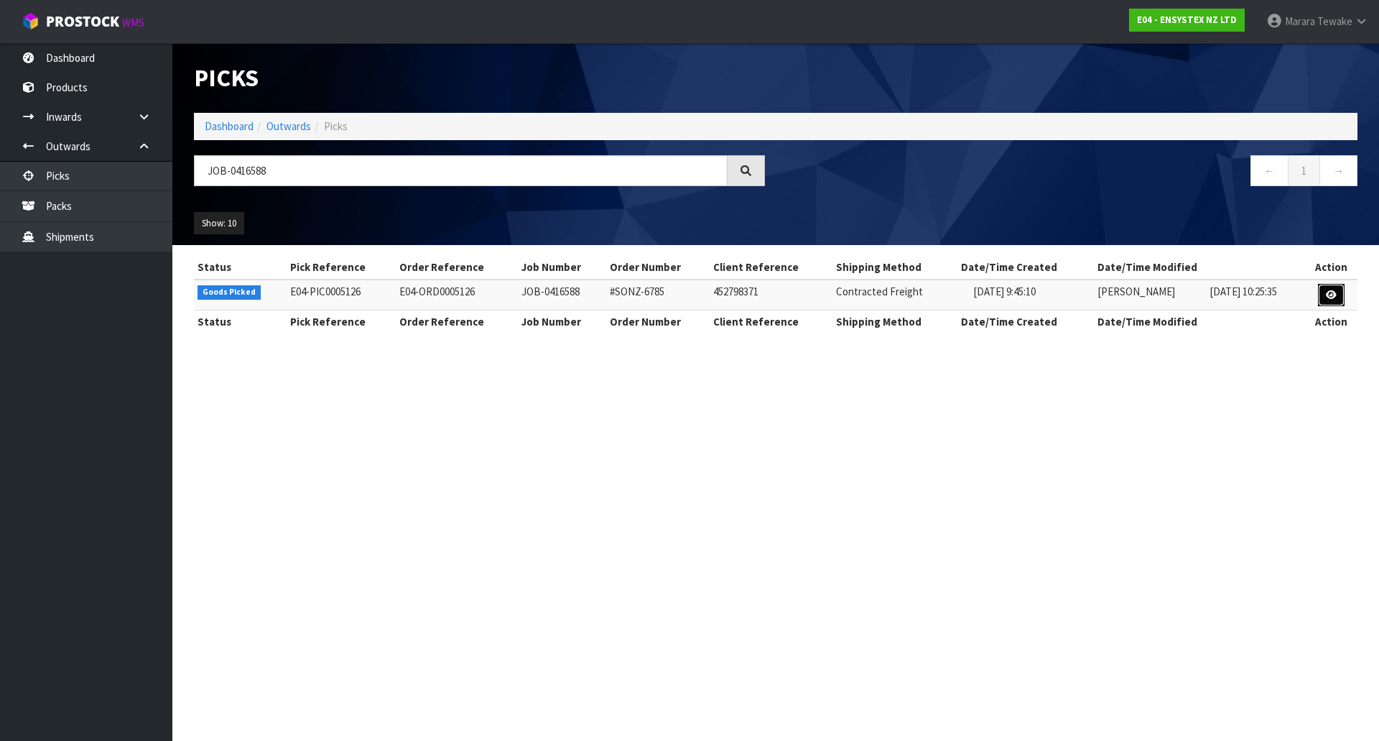
click at [1328, 297] on icon at bounding box center [1331, 294] width 11 height 9
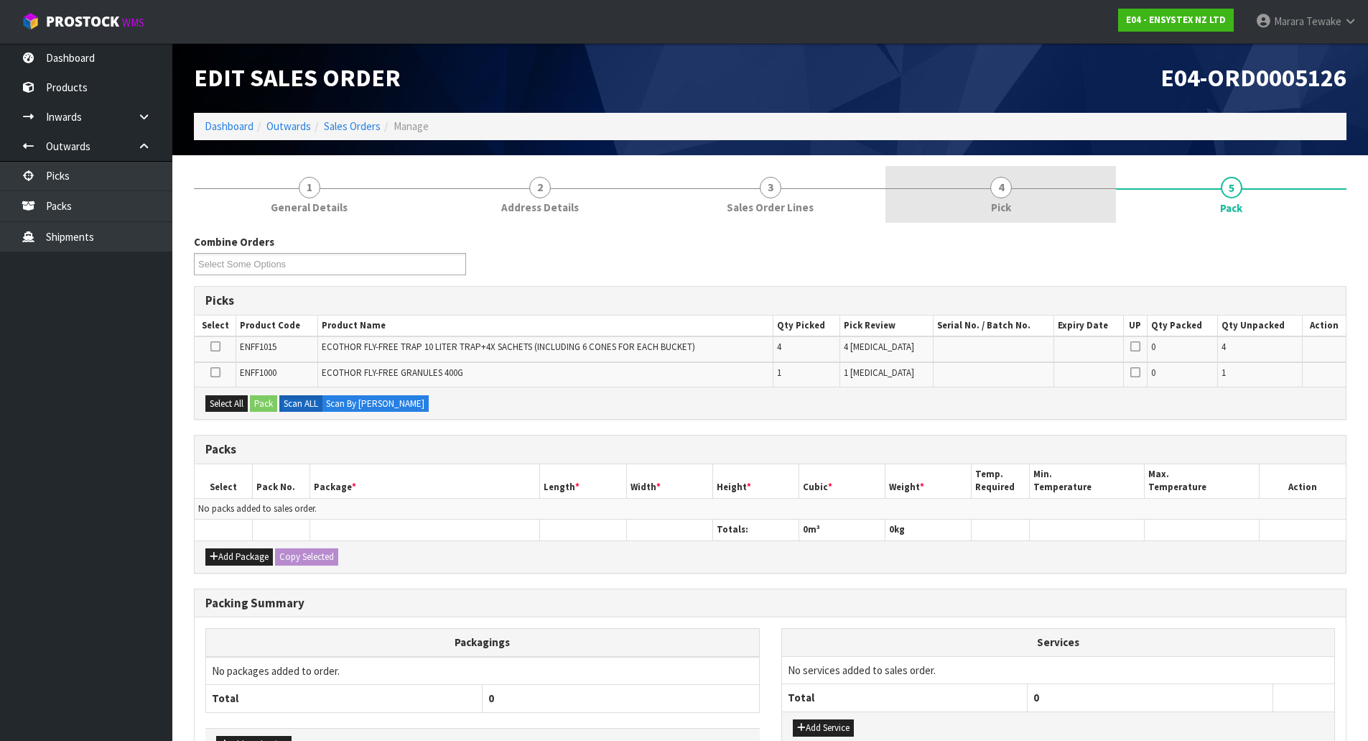
click at [1056, 213] on link "4 Pick" at bounding box center [1001, 194] width 231 height 57
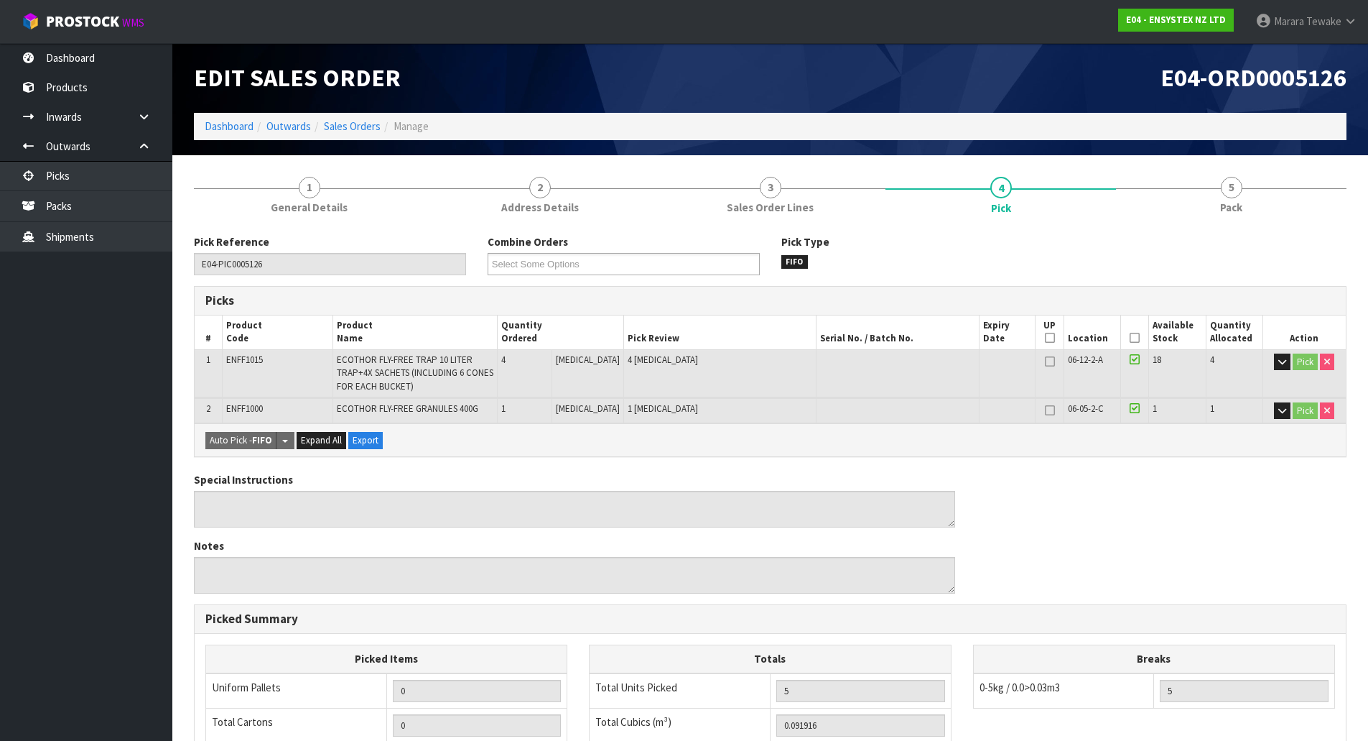
click at [1121, 338] on th "Picked" at bounding box center [1135, 332] width 28 height 34
drag, startPoint x: 1128, startPoint y: 335, endPoint x: 914, endPoint y: 414, distance: 228.2
click at [1130, 338] on icon at bounding box center [1135, 338] width 10 height 1
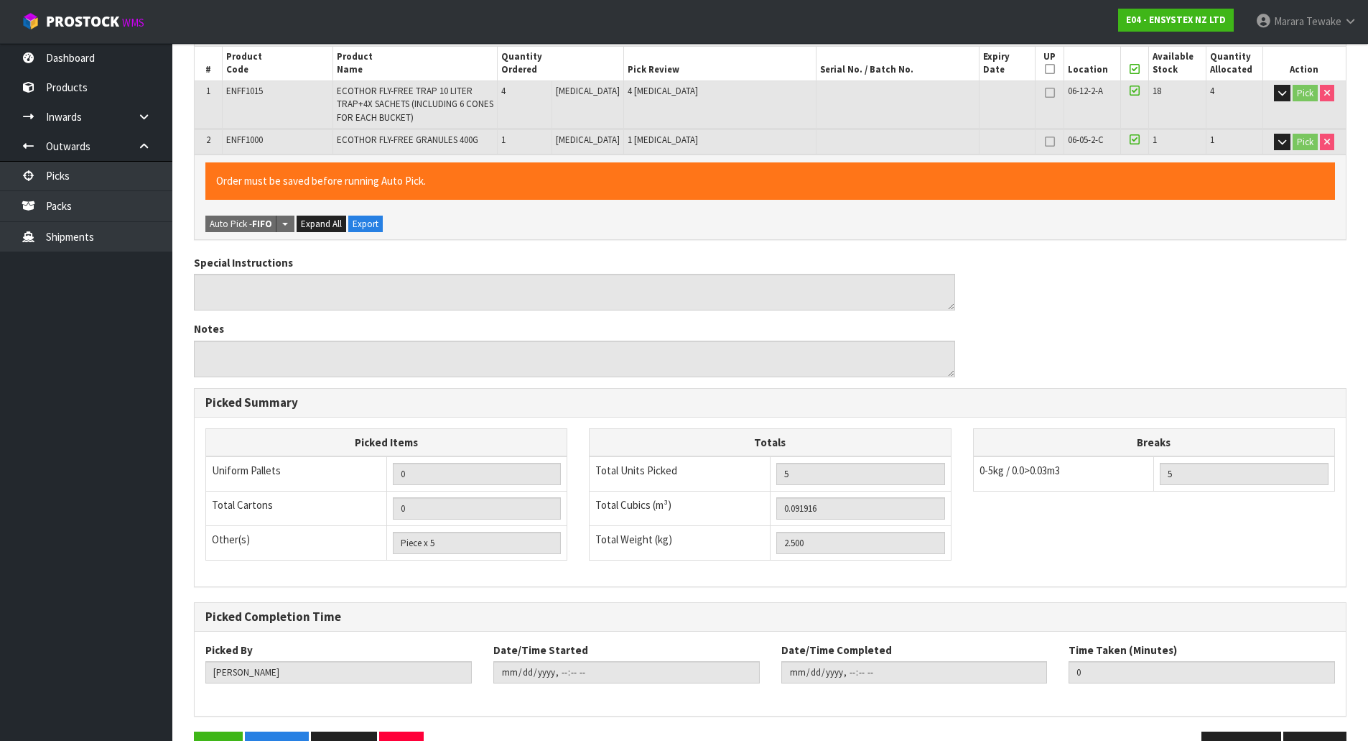
scroll to position [312, 0]
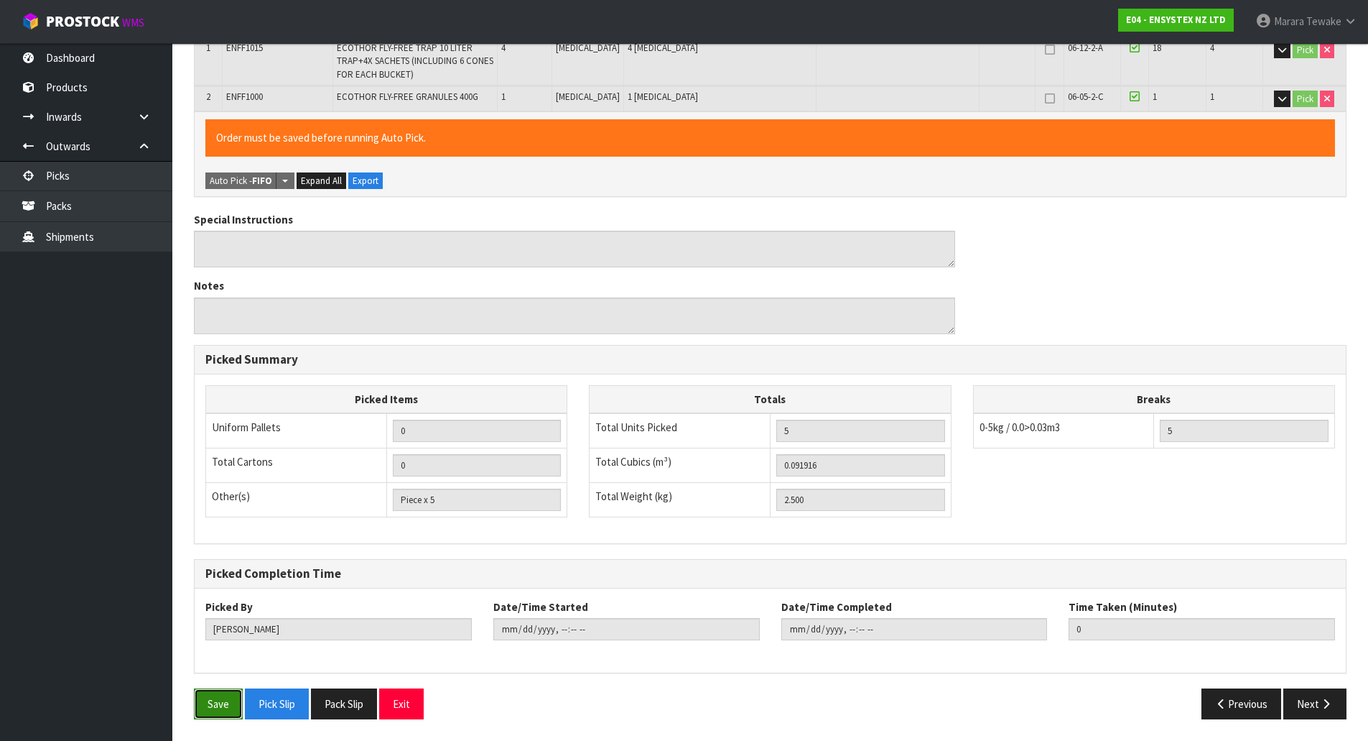
click at [218, 700] on button "Save" at bounding box center [218, 703] width 49 height 31
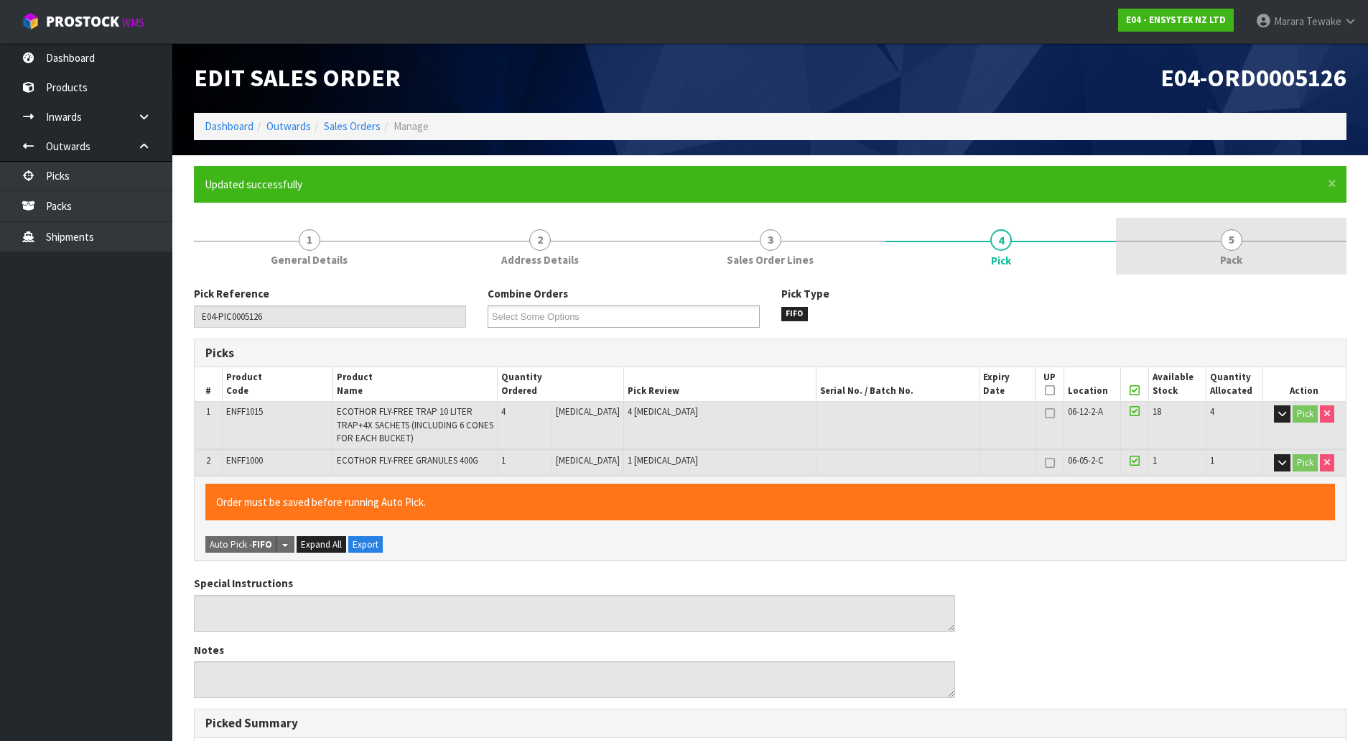
type input "Marara Tewake"
type input "2025-10-08T13:34:26"
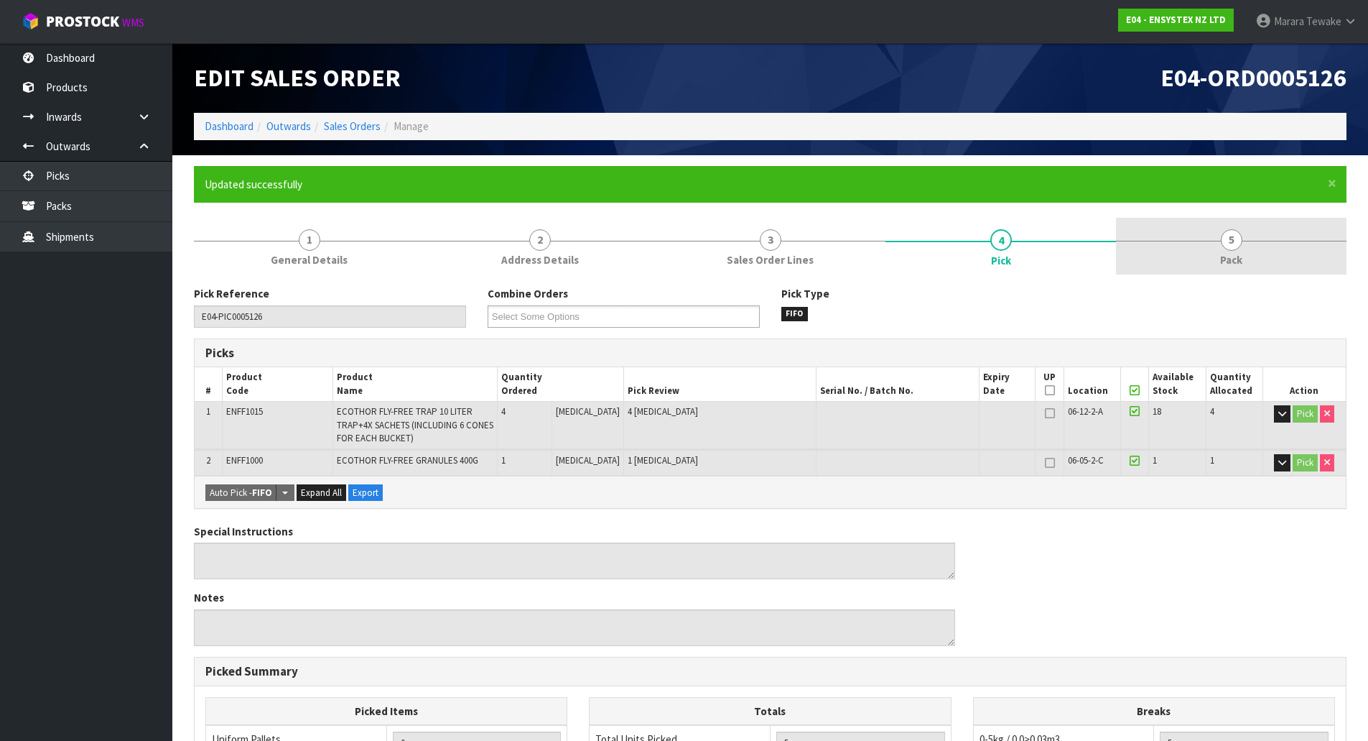
click at [1238, 262] on span "Pack" at bounding box center [1231, 259] width 22 height 15
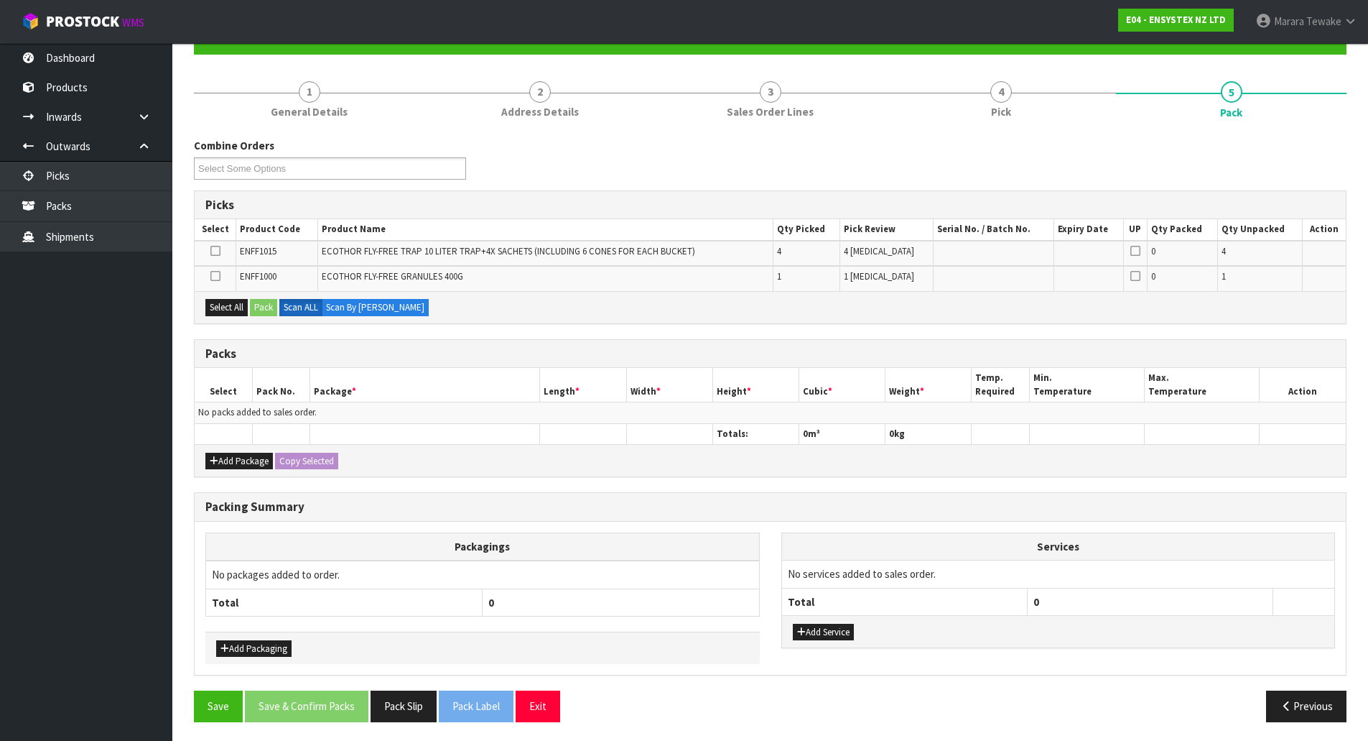
scroll to position [151, 0]
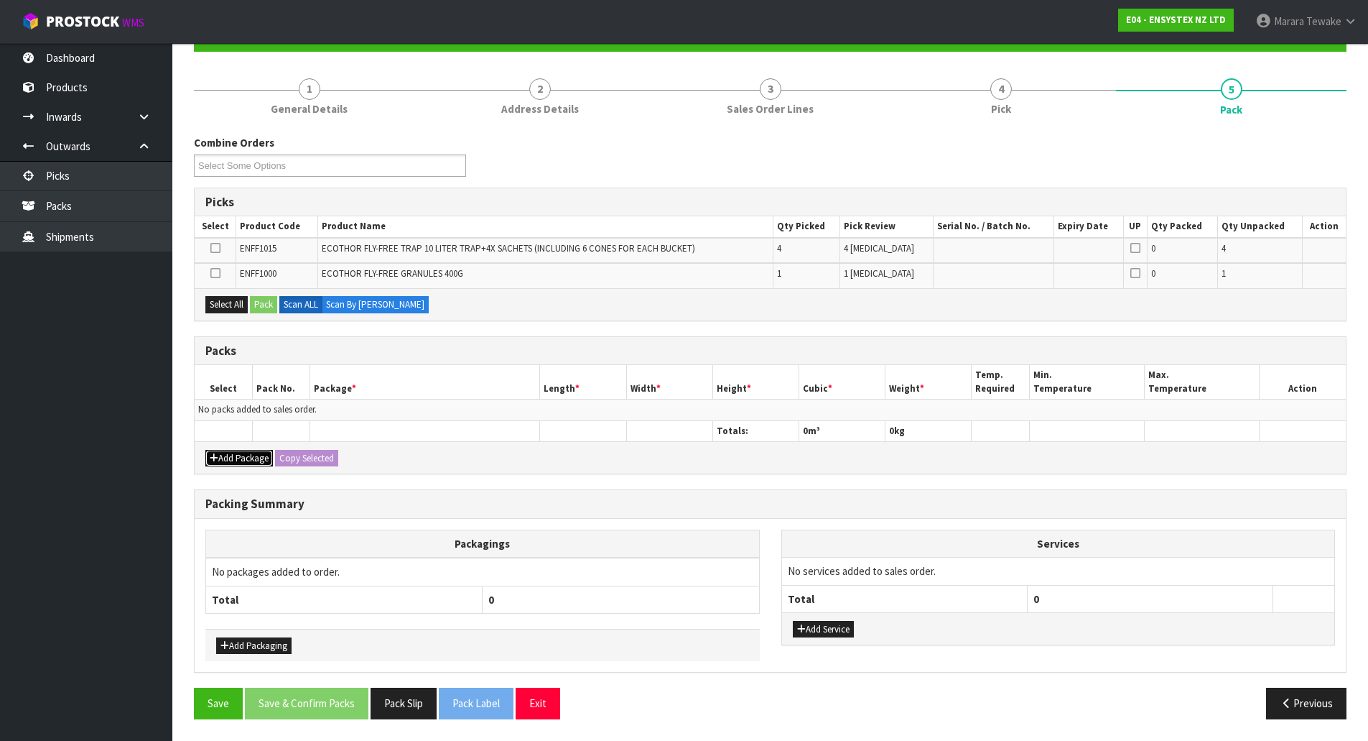
click at [241, 464] on button "Add Package" at bounding box center [239, 458] width 68 height 17
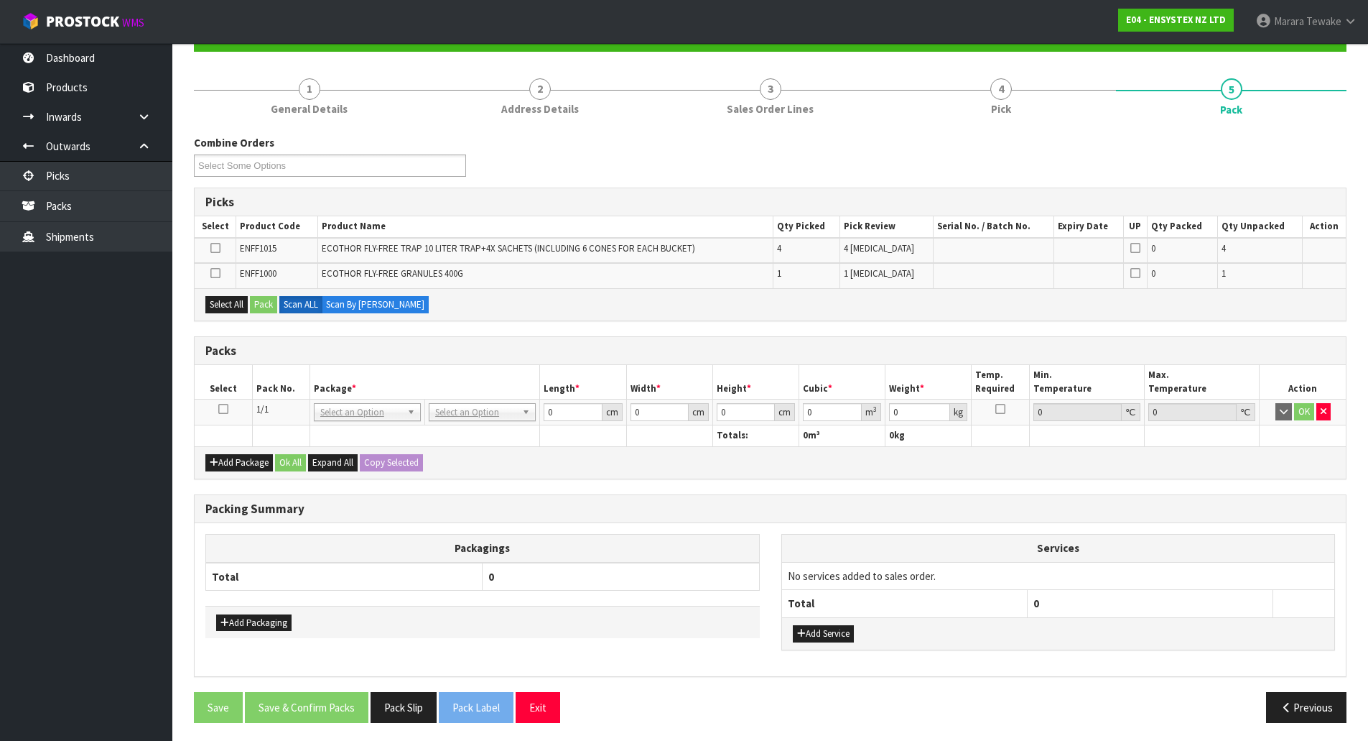
click at [222, 409] on icon at bounding box center [223, 409] width 10 height 1
drag, startPoint x: 232, startPoint y: 299, endPoint x: 260, endPoint y: 299, distance: 28.0
click at [241, 299] on button "Select All" at bounding box center [226, 304] width 42 height 17
click at [264, 303] on button "Pack" at bounding box center [263, 304] width 27 height 17
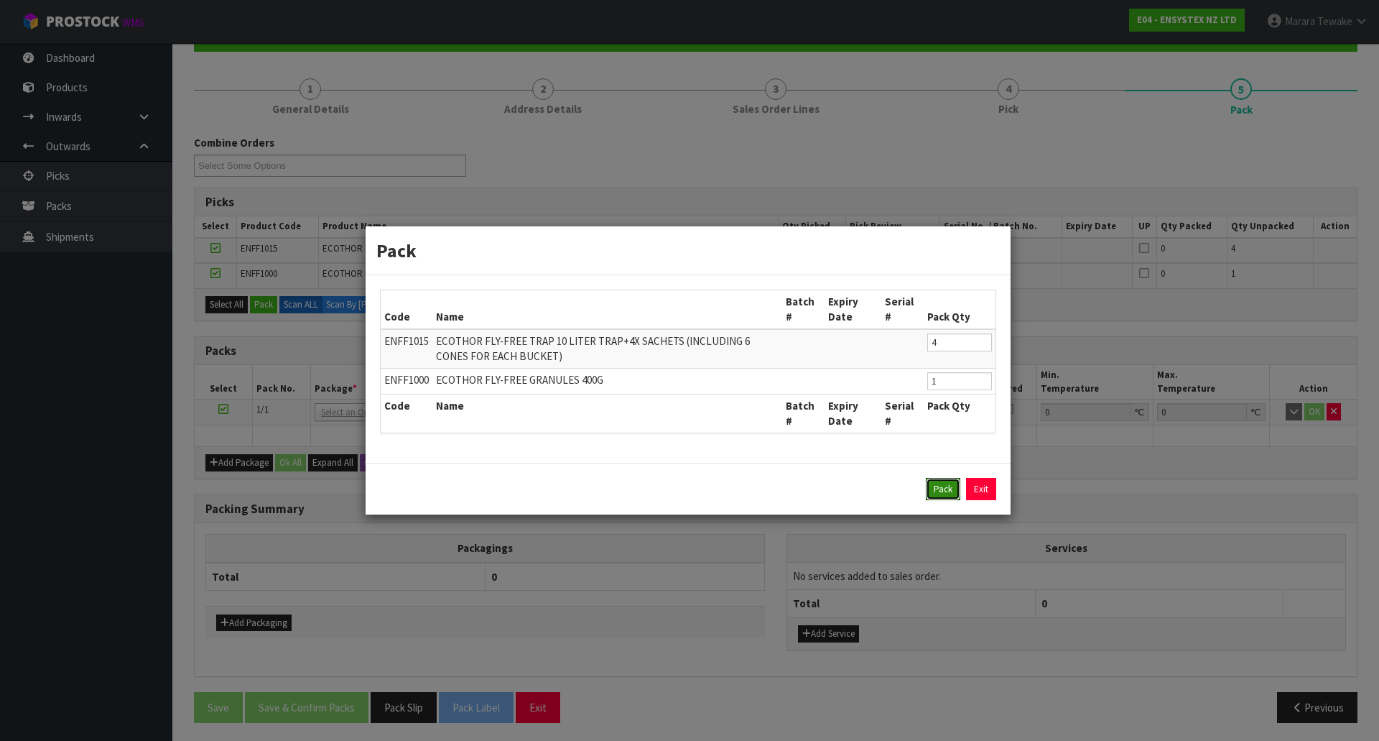
drag, startPoint x: 937, startPoint y: 480, endPoint x: 909, endPoint y: 476, distance: 28.3
click at [937, 480] on button "Pack" at bounding box center [943, 489] width 34 height 23
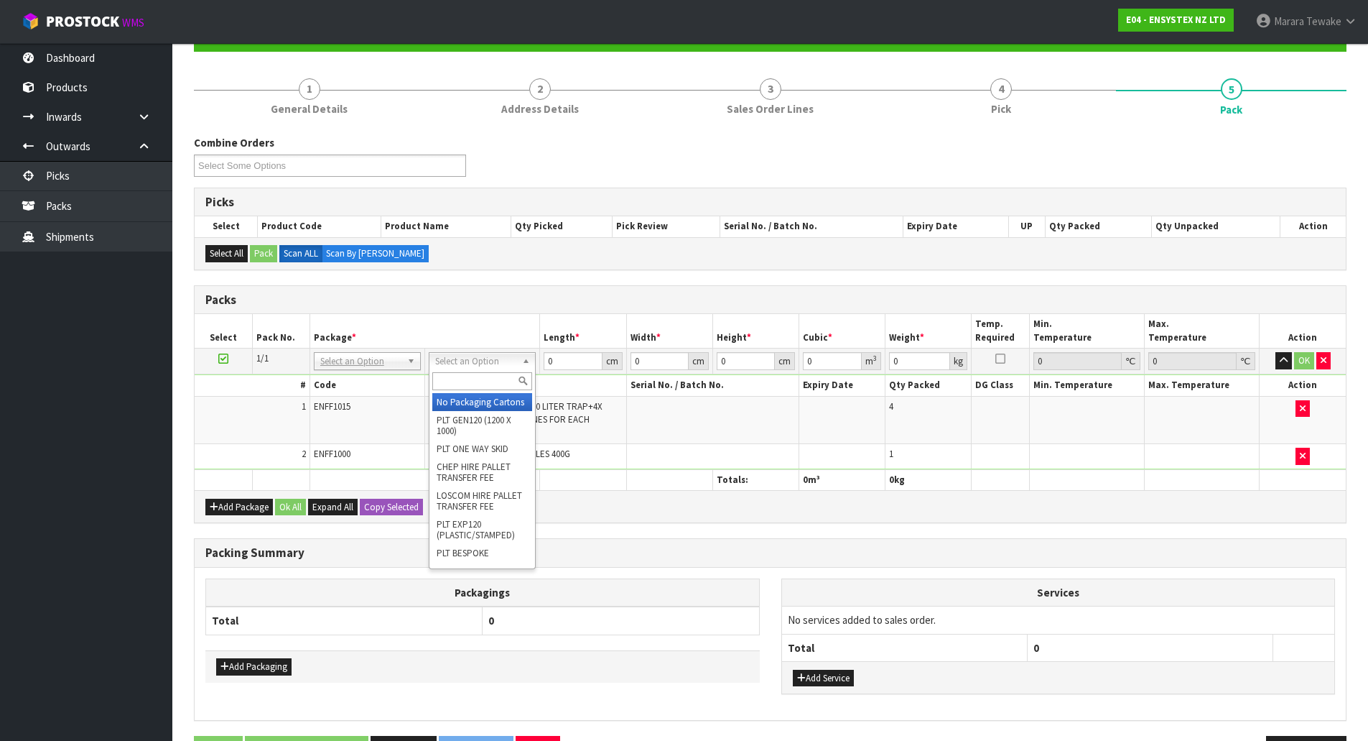
click at [466, 381] on input "text" at bounding box center [482, 381] width 100 height 18
type input "ctn6"
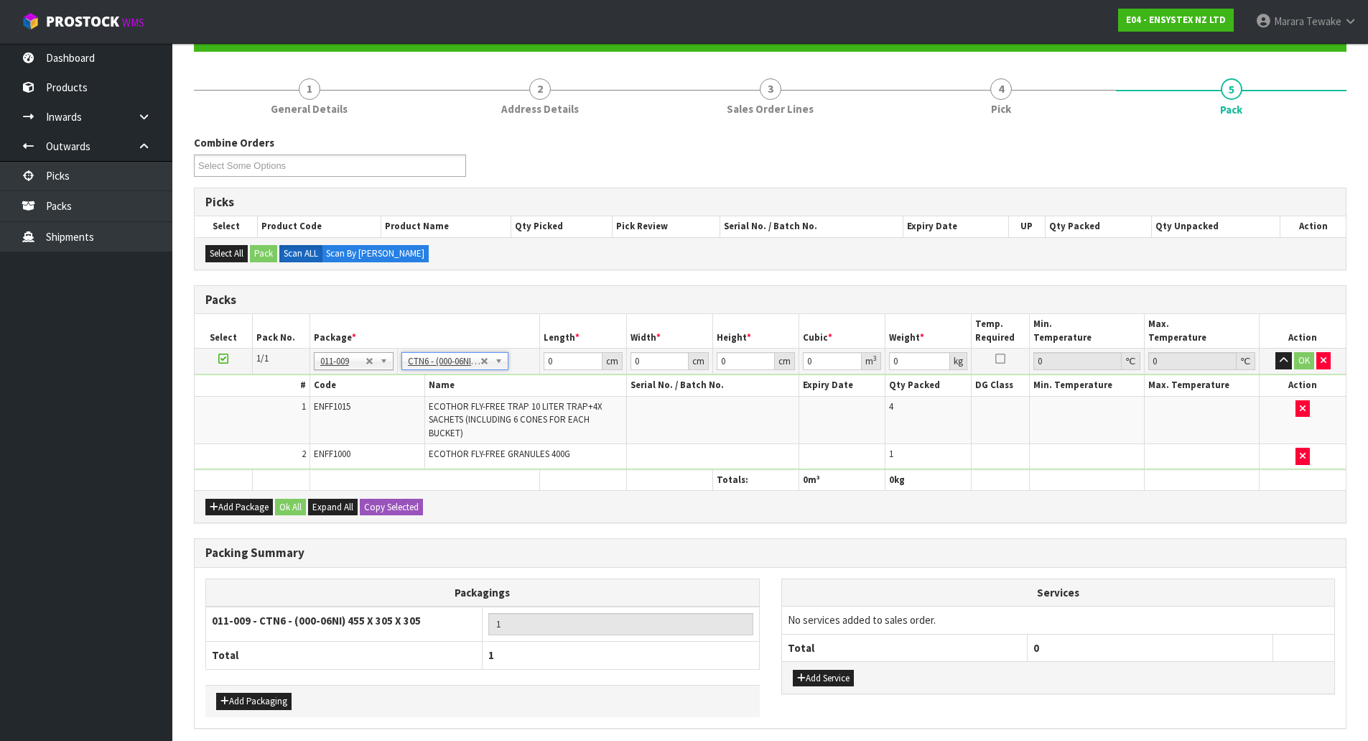
type input "45.5"
type input "30.5"
type input "0.042326"
type input "2.7"
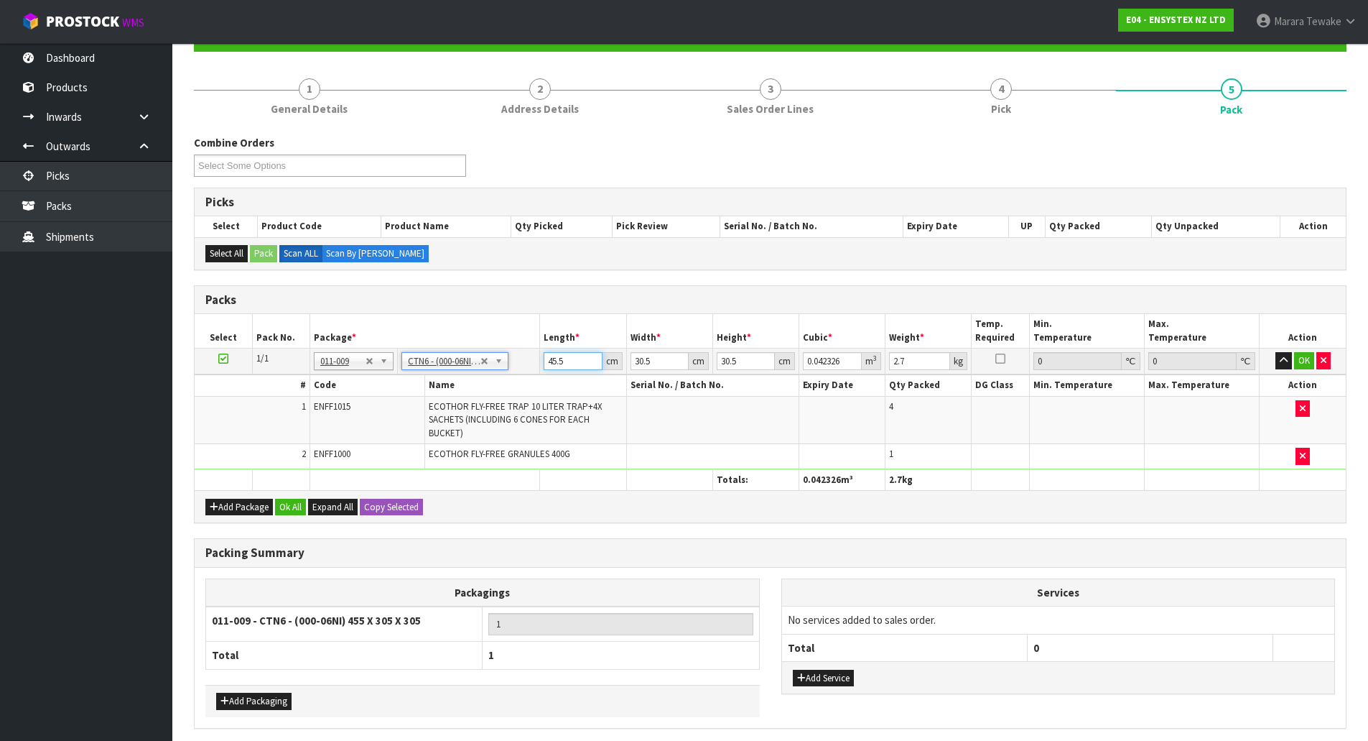
drag, startPoint x: 570, startPoint y: 361, endPoint x: 478, endPoint y: 300, distance: 110.2
click at [520, 343] on table "Select Pack No. Package * Length * Width * Height * Cubic * Weight * Temp. Requ…" at bounding box center [770, 402] width 1151 height 176
type input "4"
type input "0.003721"
type input "46"
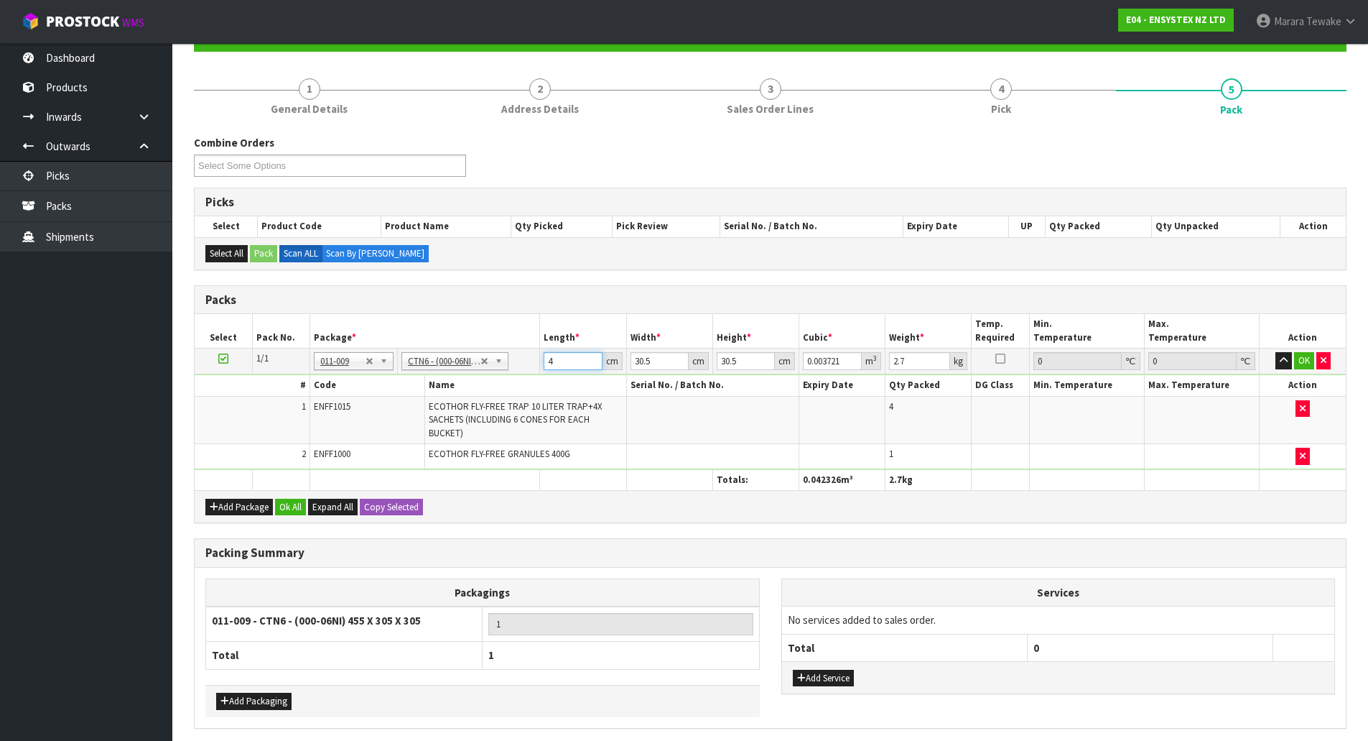
type input "0.042792"
type input "46"
type input "3"
type input "0.004209"
type input "32"
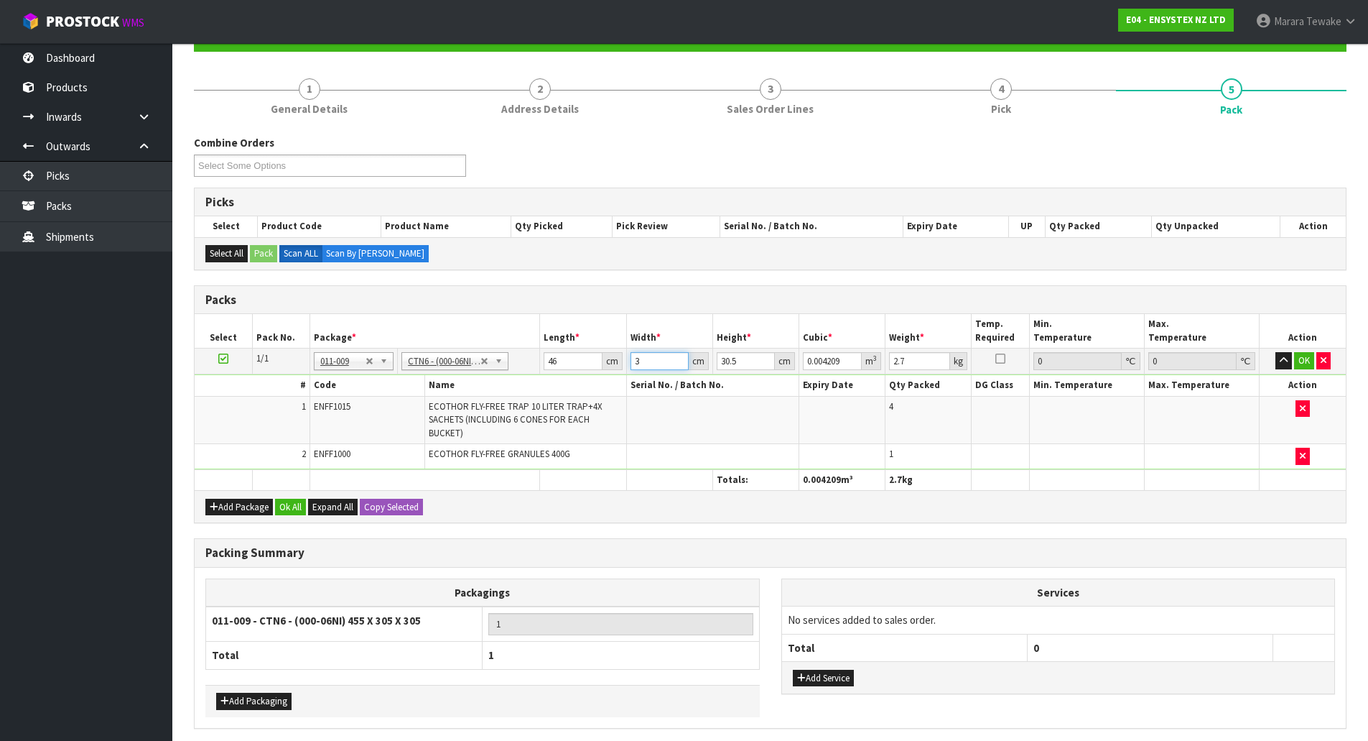
type input "0.044896"
type input "32"
type input "3"
type input "0.004416"
type input "32"
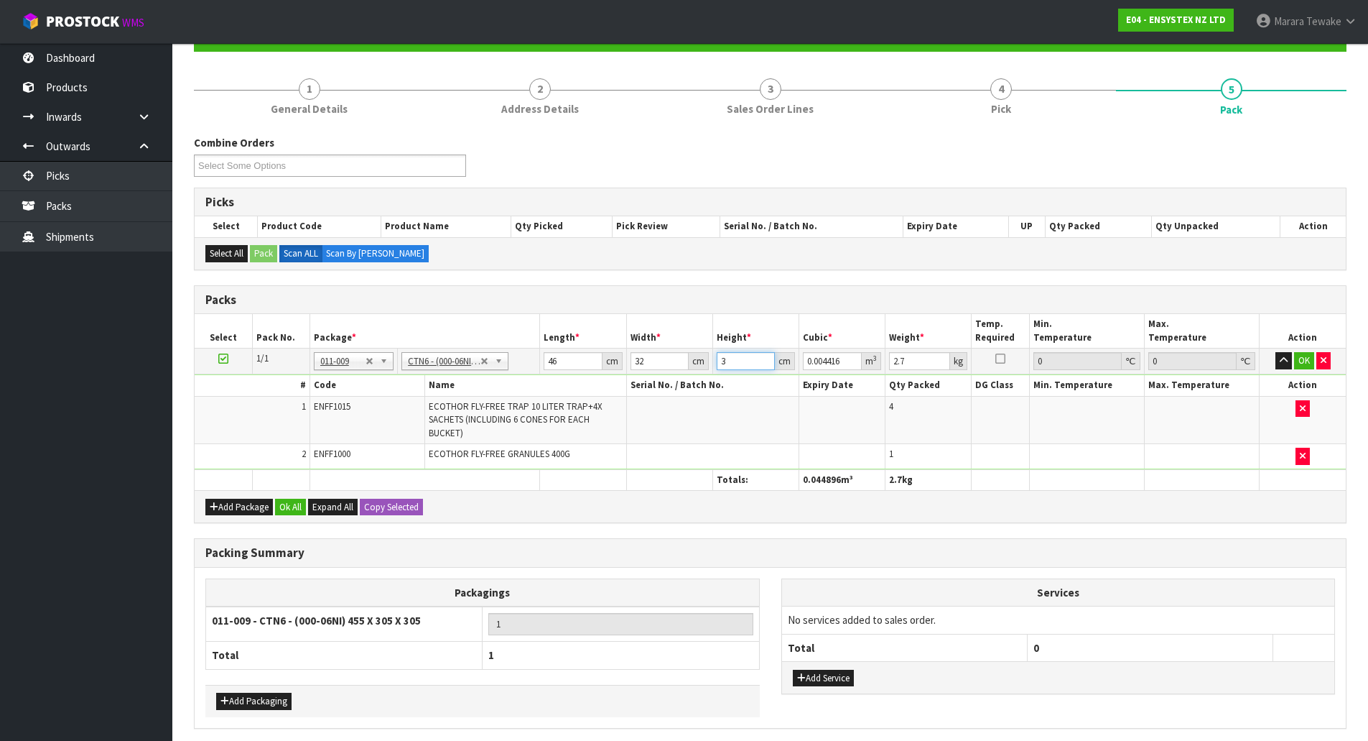
type input "0.047104"
type input "32"
type input "4"
click at [1276, 352] on button "button" at bounding box center [1284, 360] width 17 height 17
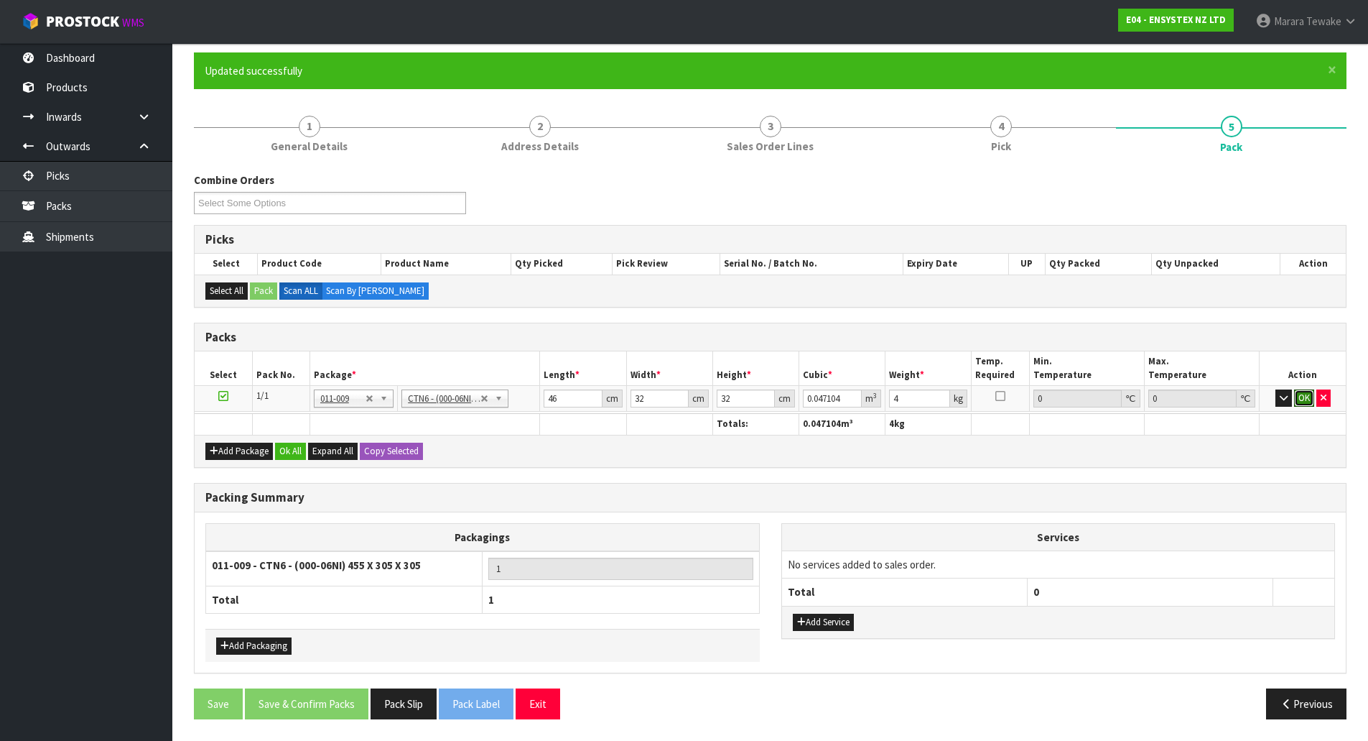
click button "OK" at bounding box center [1304, 397] width 20 height 17
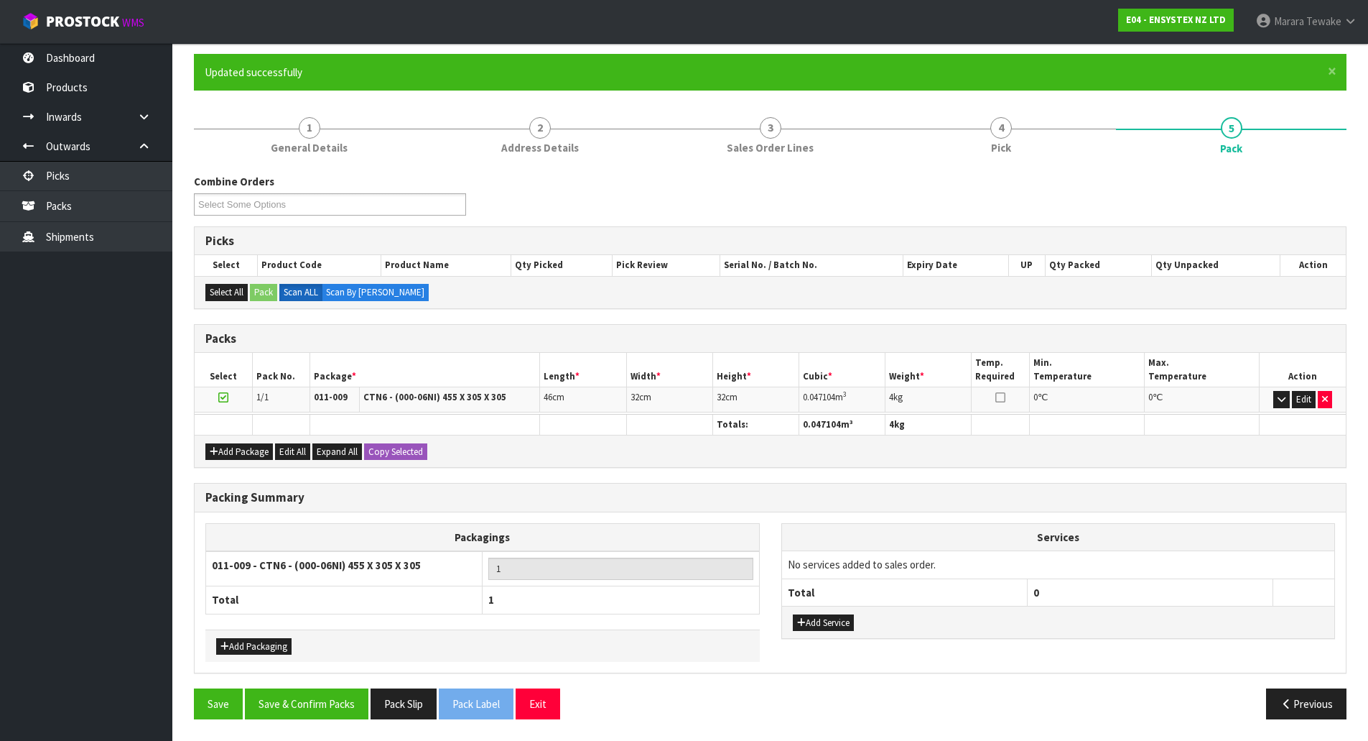
scroll to position [111, 0]
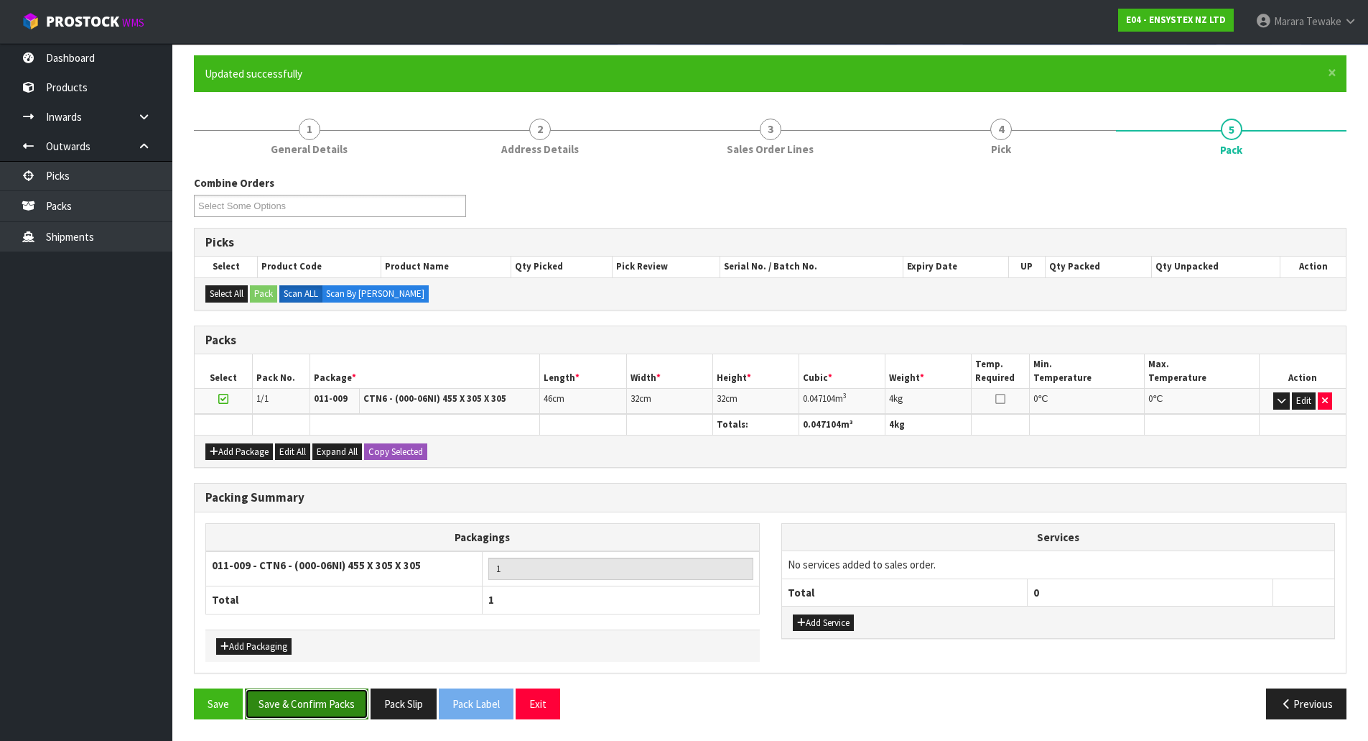
click at [326, 700] on button "Save & Confirm Packs" at bounding box center [307, 703] width 124 height 31
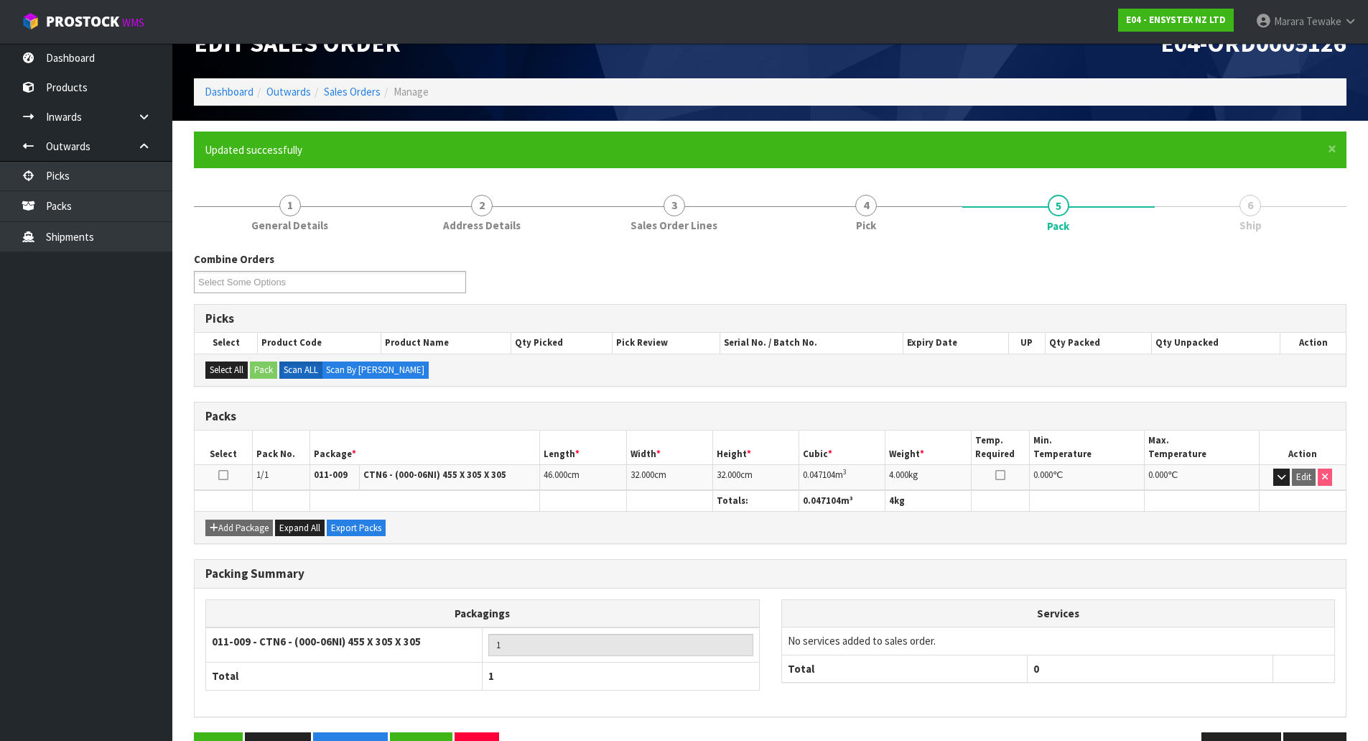
scroll to position [78, 0]
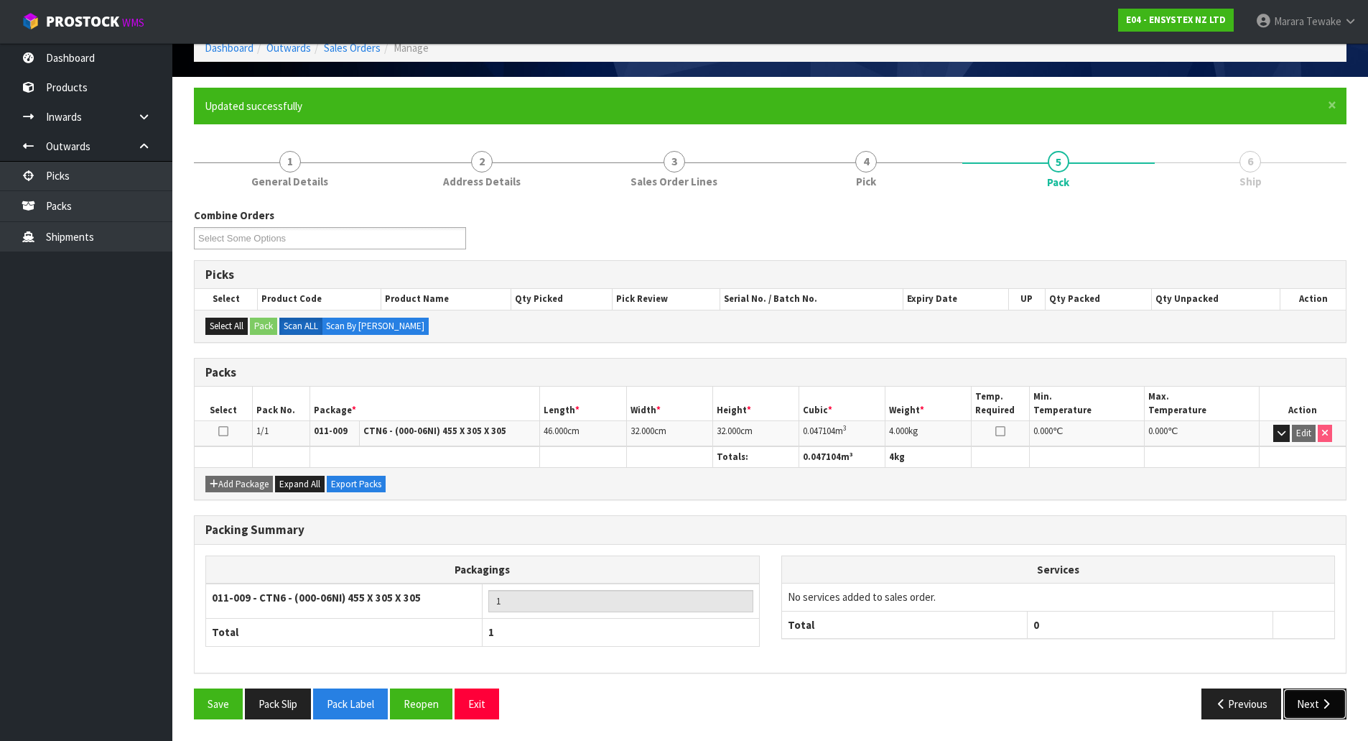
click at [1327, 702] on icon "button" at bounding box center [1327, 703] width 14 height 11
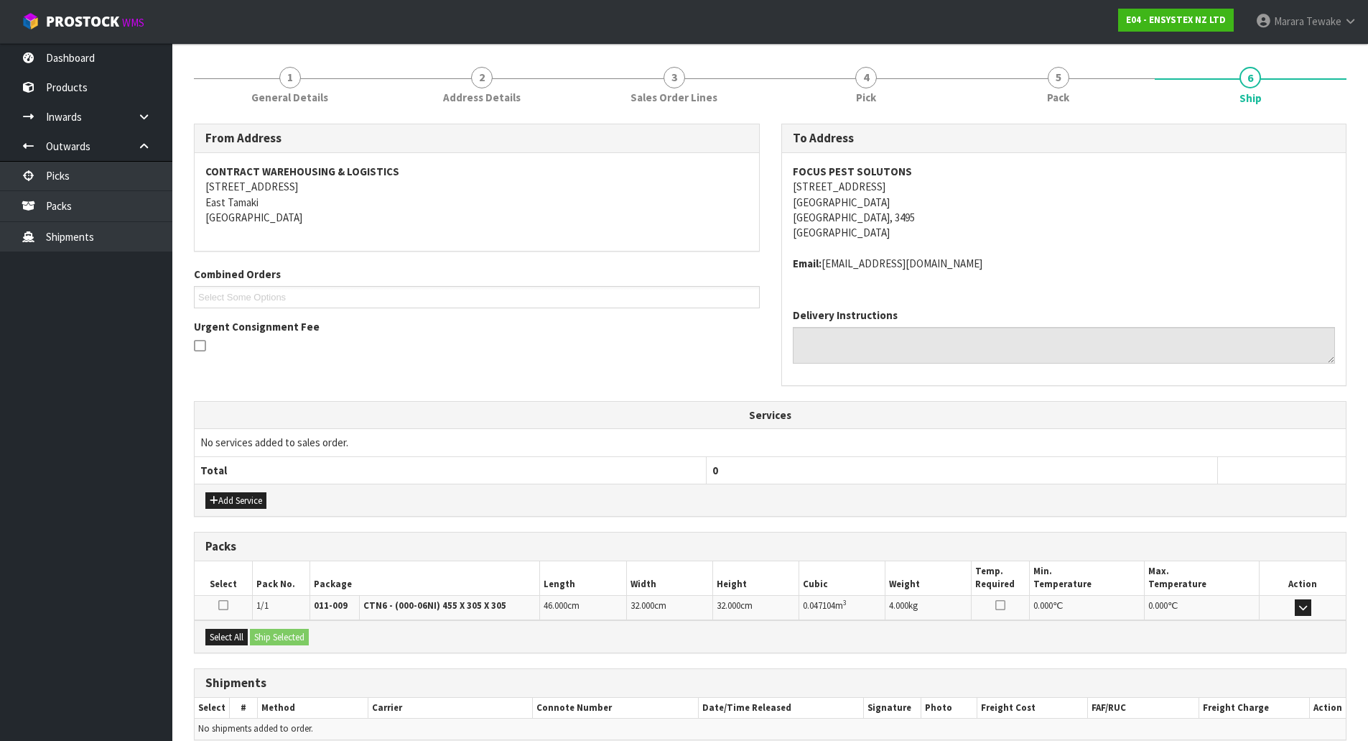
scroll to position [229, 0]
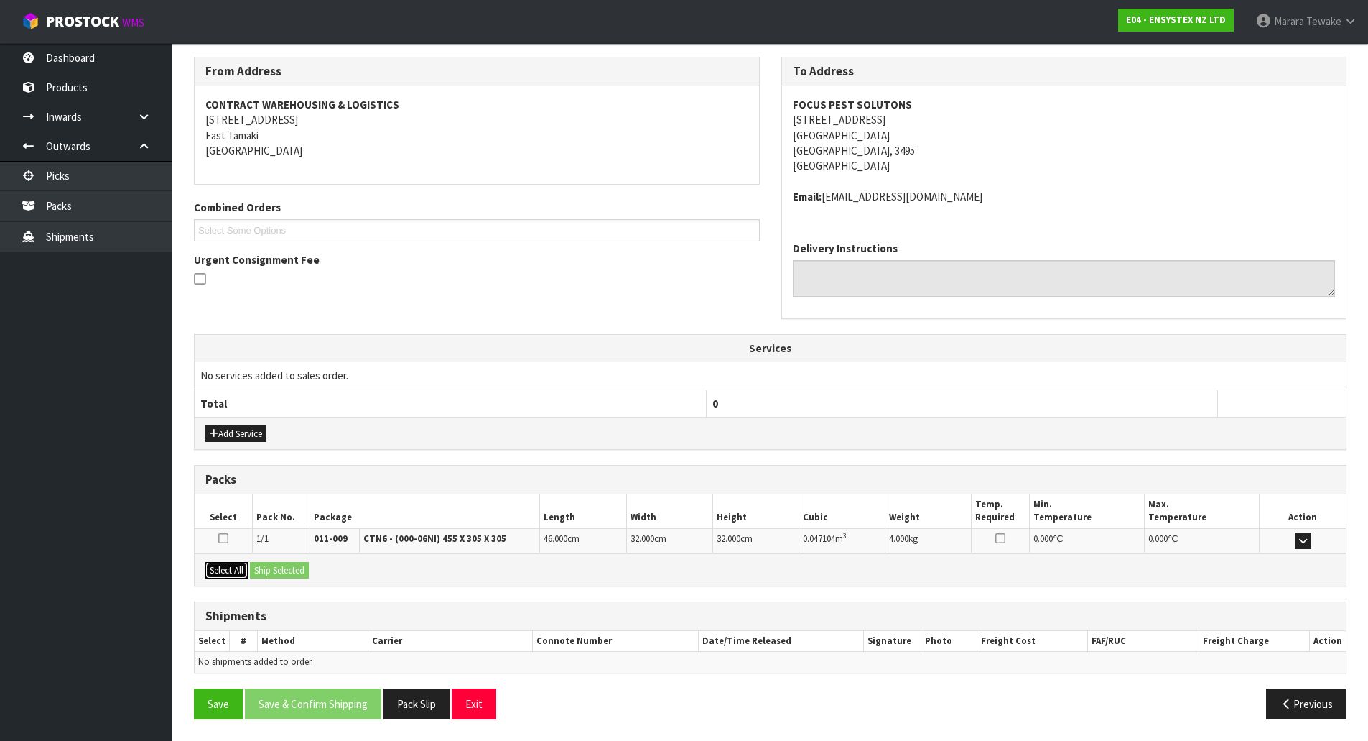
drag, startPoint x: 222, startPoint y: 573, endPoint x: 274, endPoint y: 573, distance: 51.7
click at [228, 573] on button "Select All" at bounding box center [226, 570] width 42 height 17
click at [274, 573] on button "Ship Selected" at bounding box center [279, 570] width 59 height 17
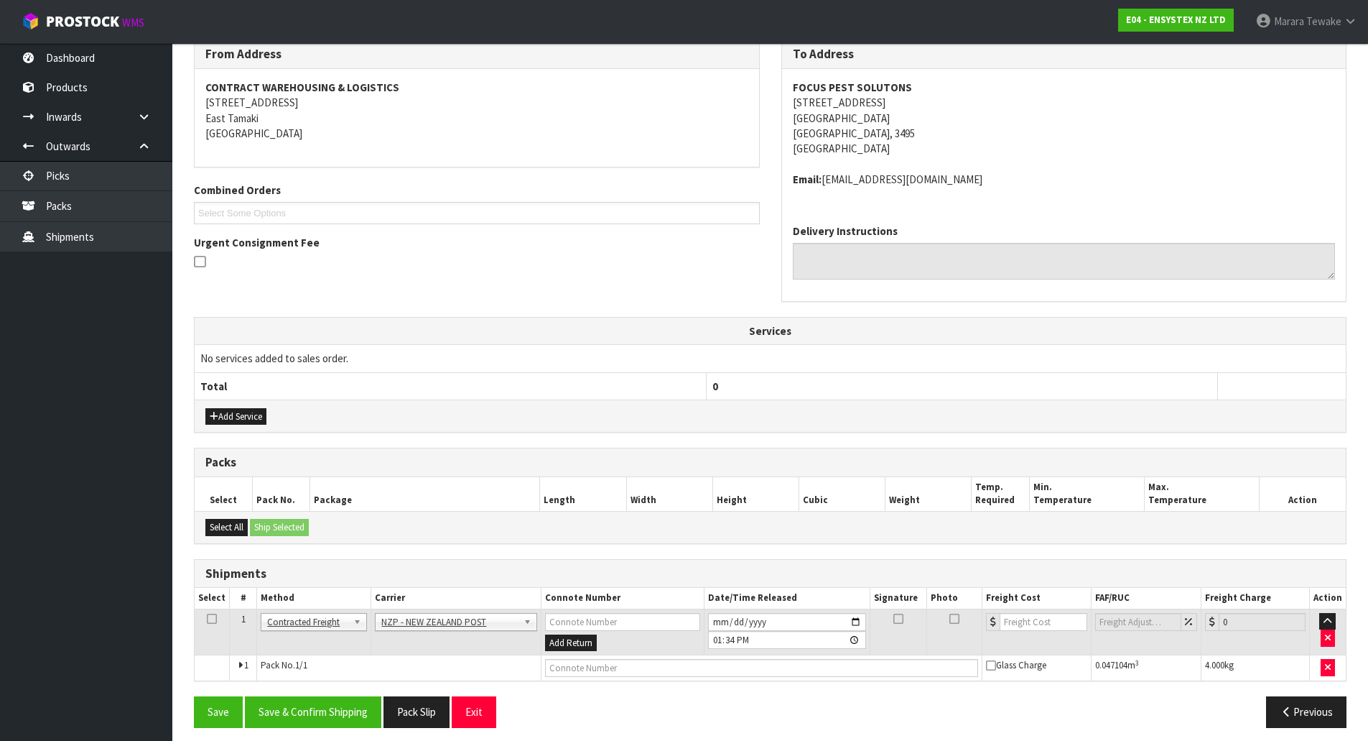
scroll to position [255, 0]
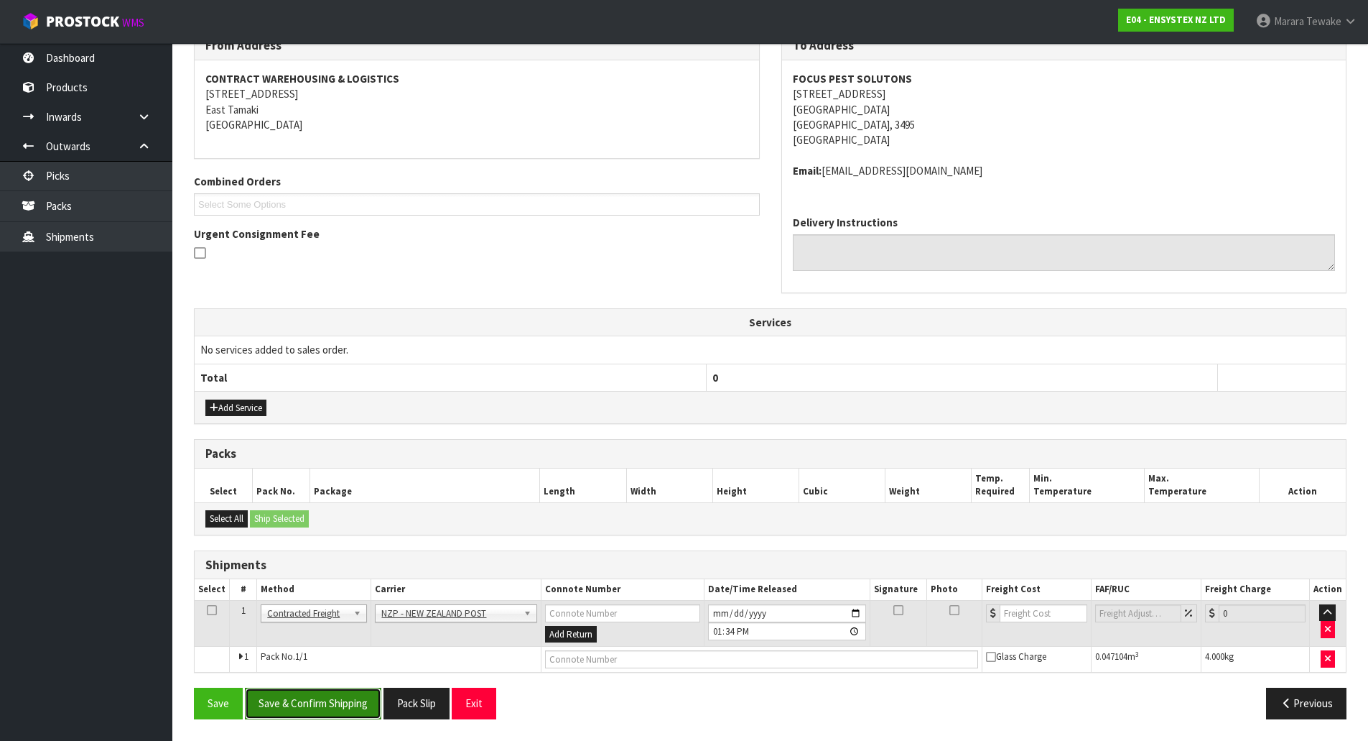
click at [327, 697] on button "Save & Confirm Shipping" at bounding box center [313, 702] width 136 height 31
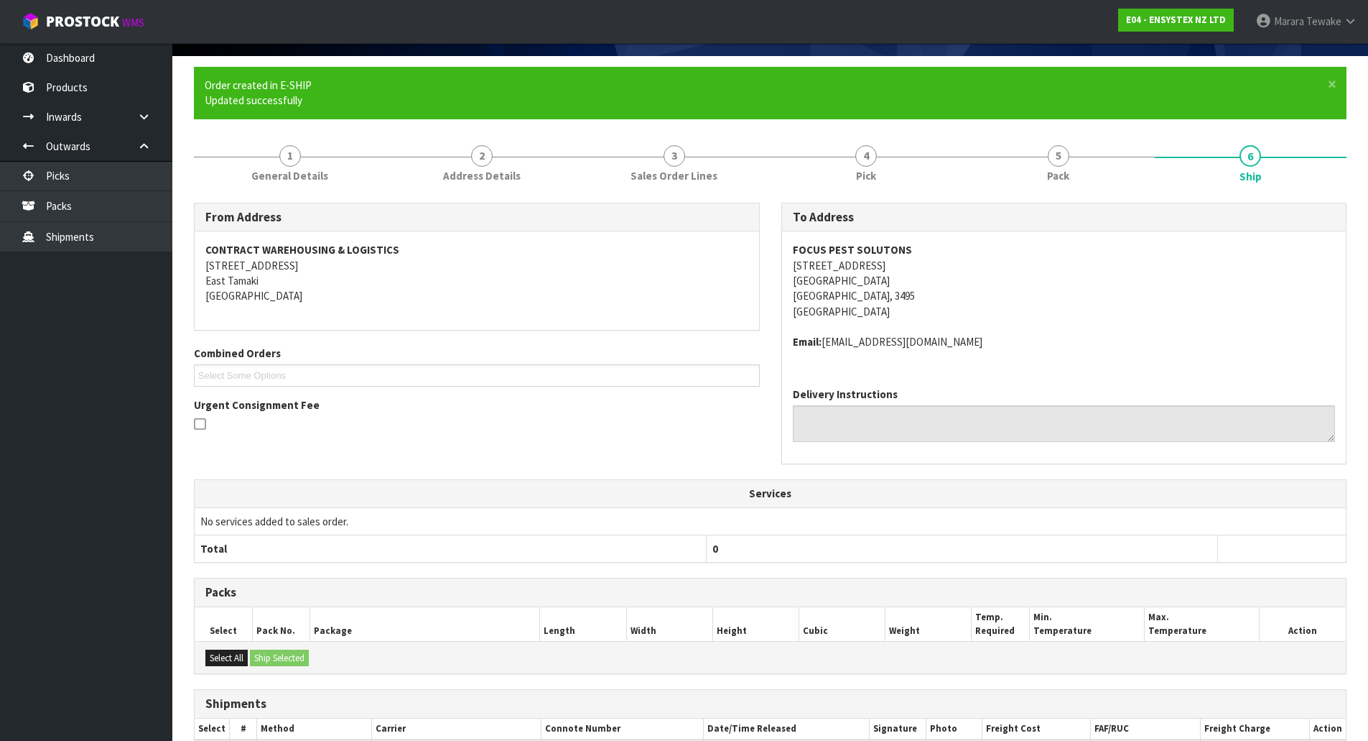
scroll to position [234, 0]
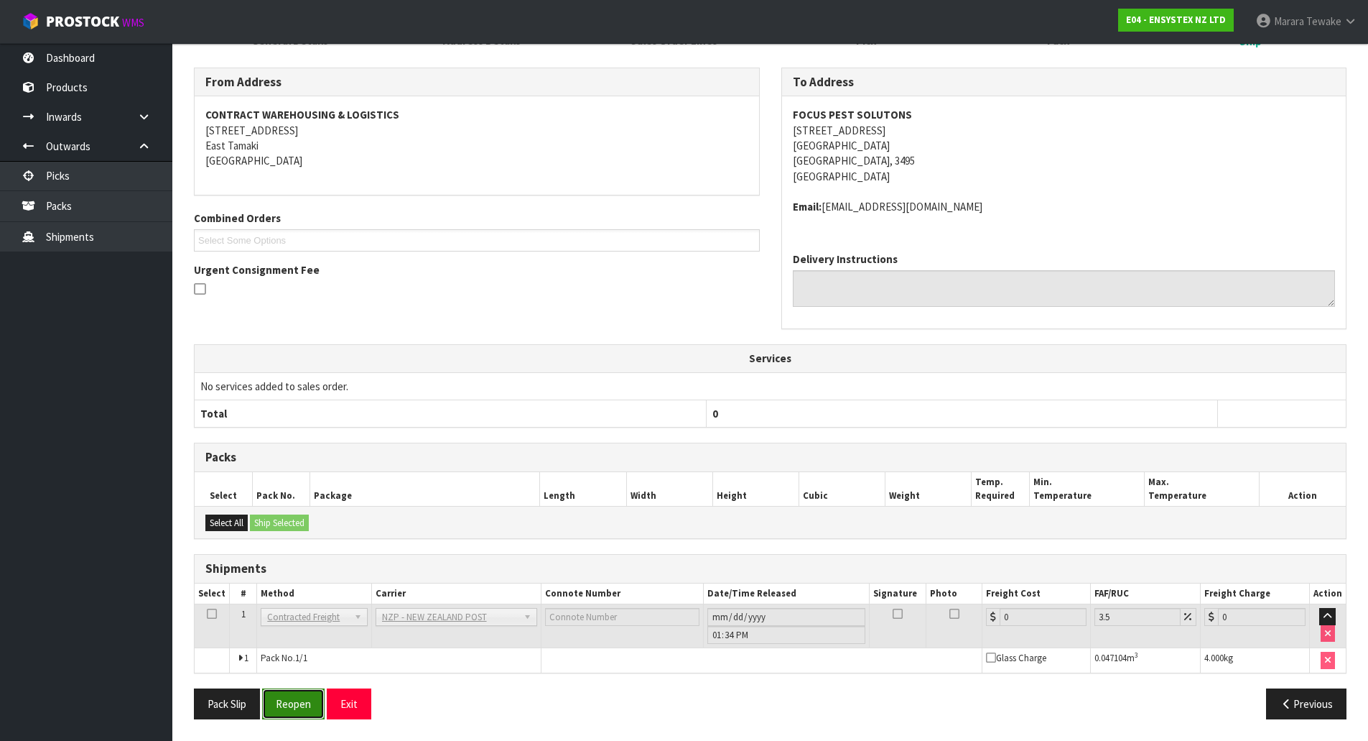
click at [300, 695] on button "Reopen" at bounding box center [293, 703] width 62 height 31
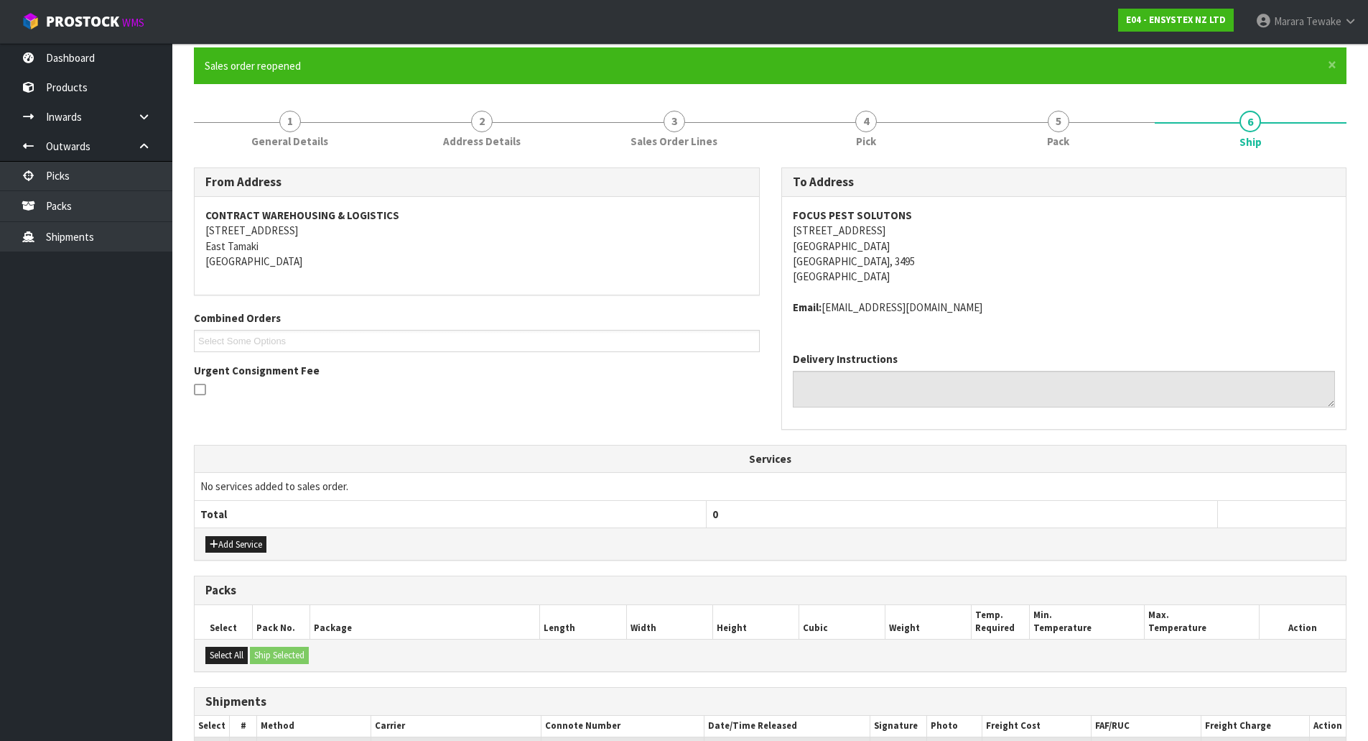
scroll to position [255, 0]
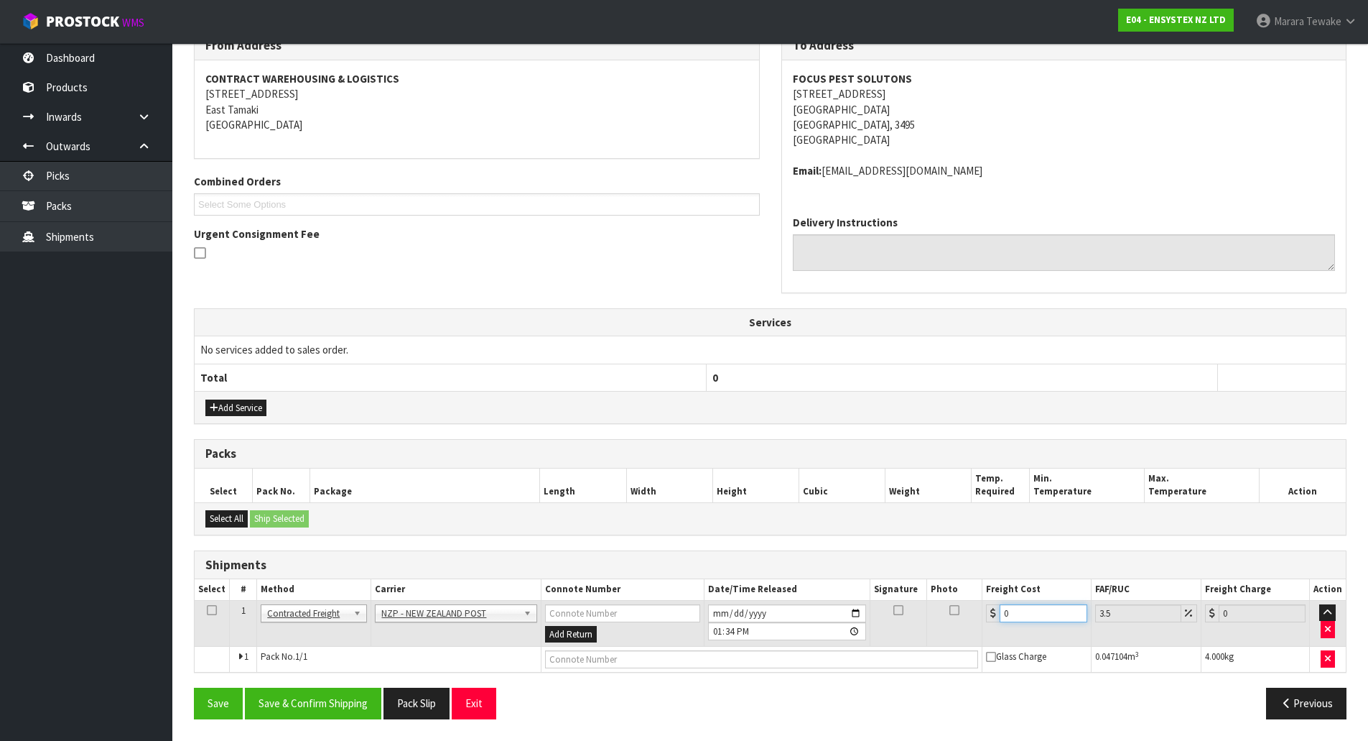
drag, startPoint x: 1045, startPoint y: 617, endPoint x: 968, endPoint y: 610, distance: 77.9
click at [975, 610] on tr "1 Client Local Pickup Customer Local Pickup Company Freight Contracted Freight …" at bounding box center [770, 623] width 1151 height 47
type input "1"
type input "1.03"
type input "11"
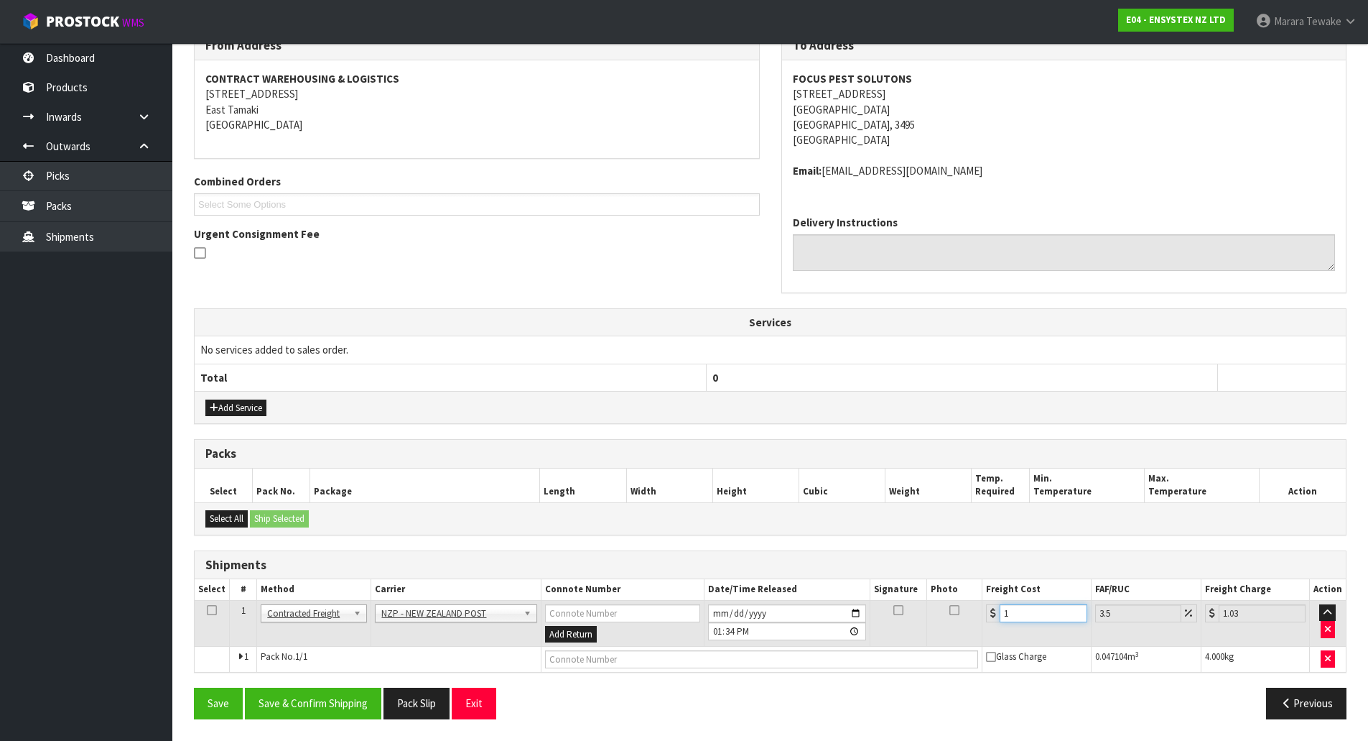
type input "11.38"
type input "11.4"
type input "11.8"
type input "11.45"
type input "11.85"
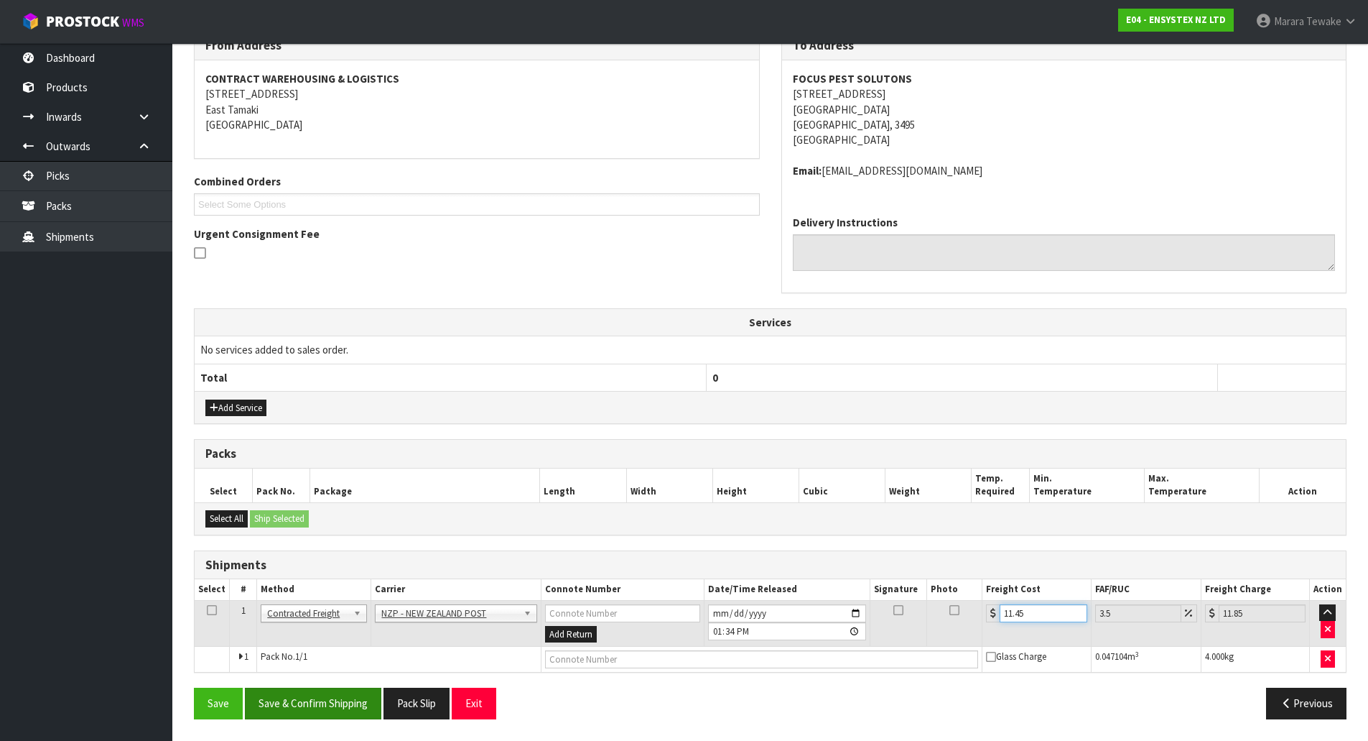
type input "11.45"
click at [354, 697] on button "Save & Confirm Shipping" at bounding box center [313, 702] width 136 height 31
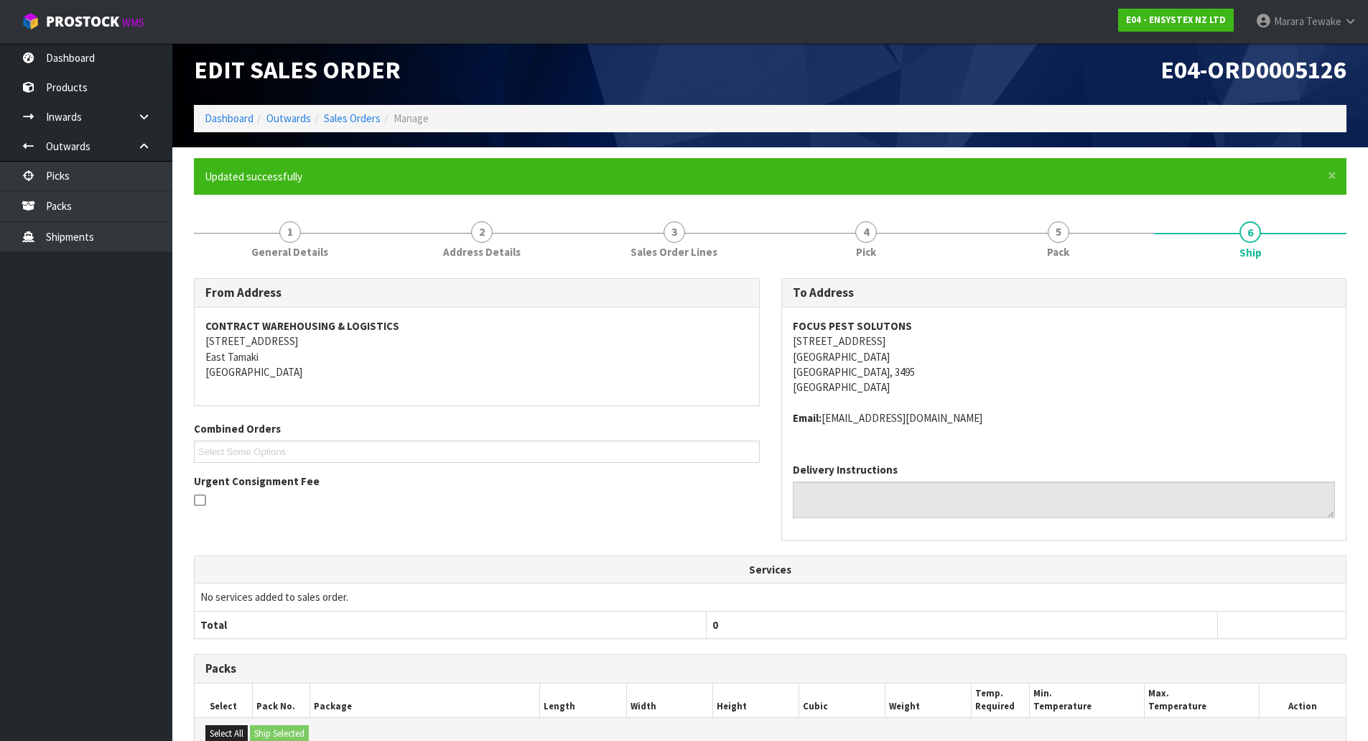
scroll to position [0, 0]
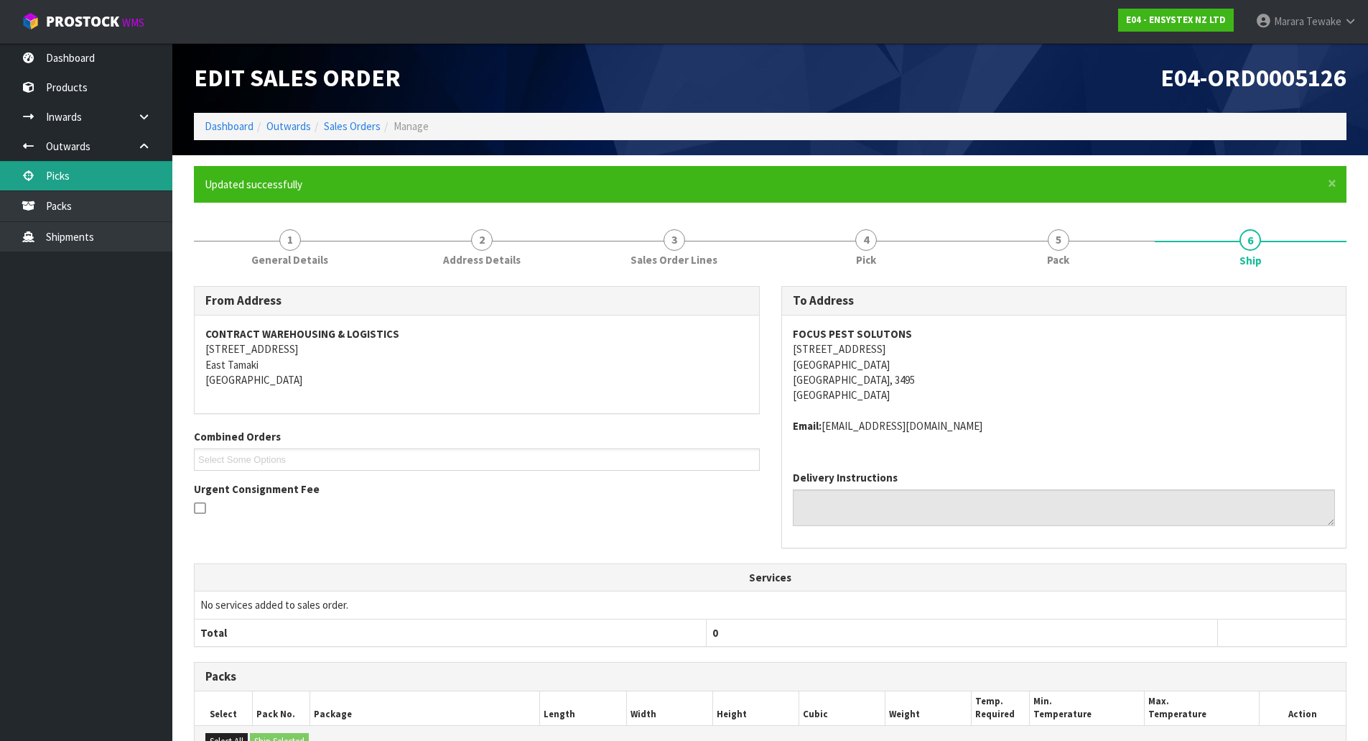
click at [143, 169] on link "Picks" at bounding box center [86, 175] width 172 height 29
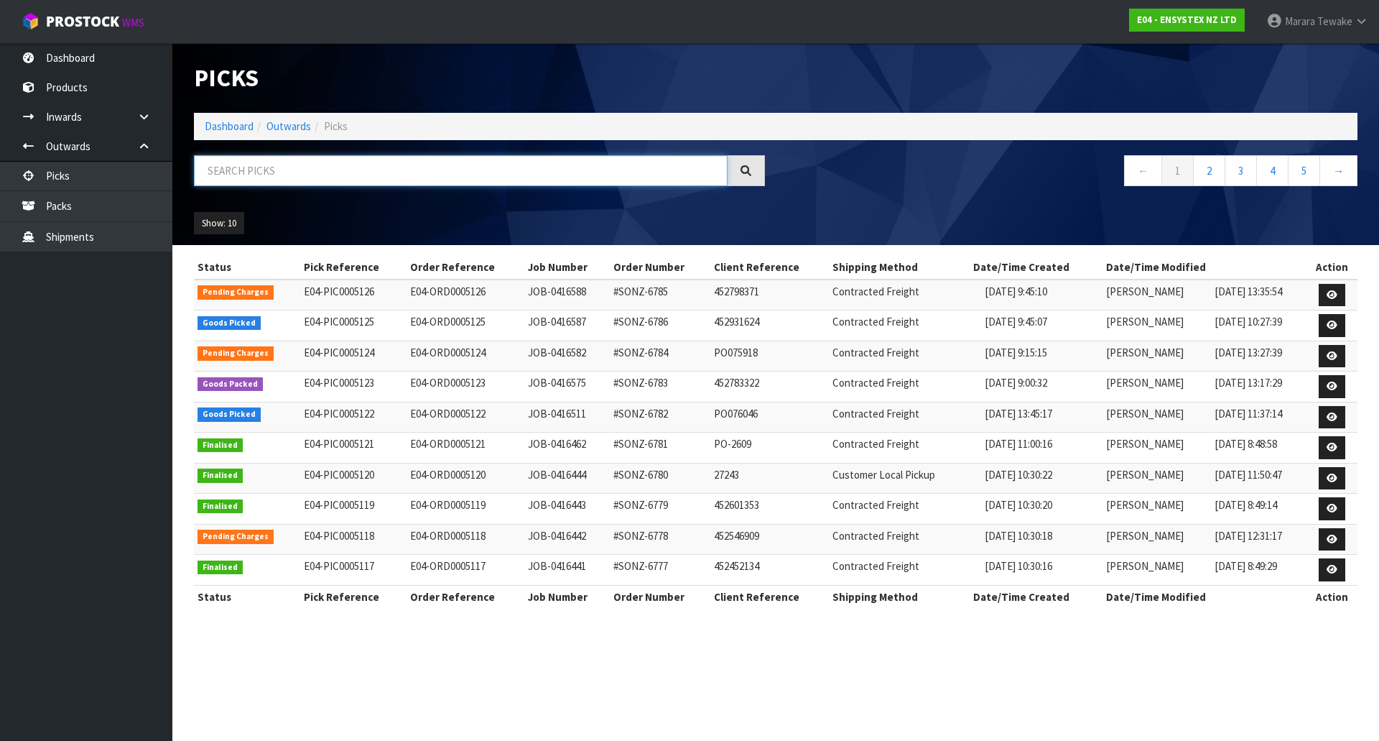
click at [284, 169] on input "text" at bounding box center [461, 170] width 534 height 31
type input "JOB-0416587"
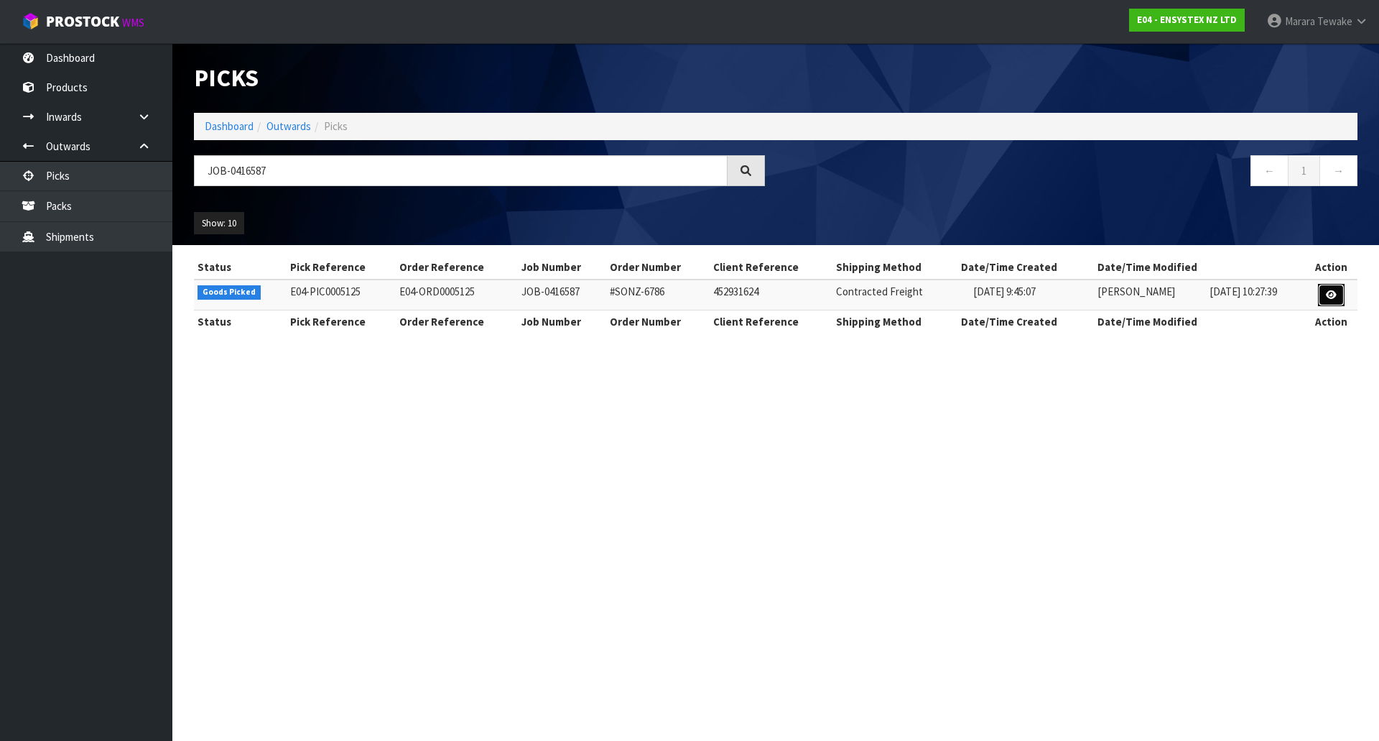
click at [1331, 291] on icon at bounding box center [1331, 294] width 11 height 9
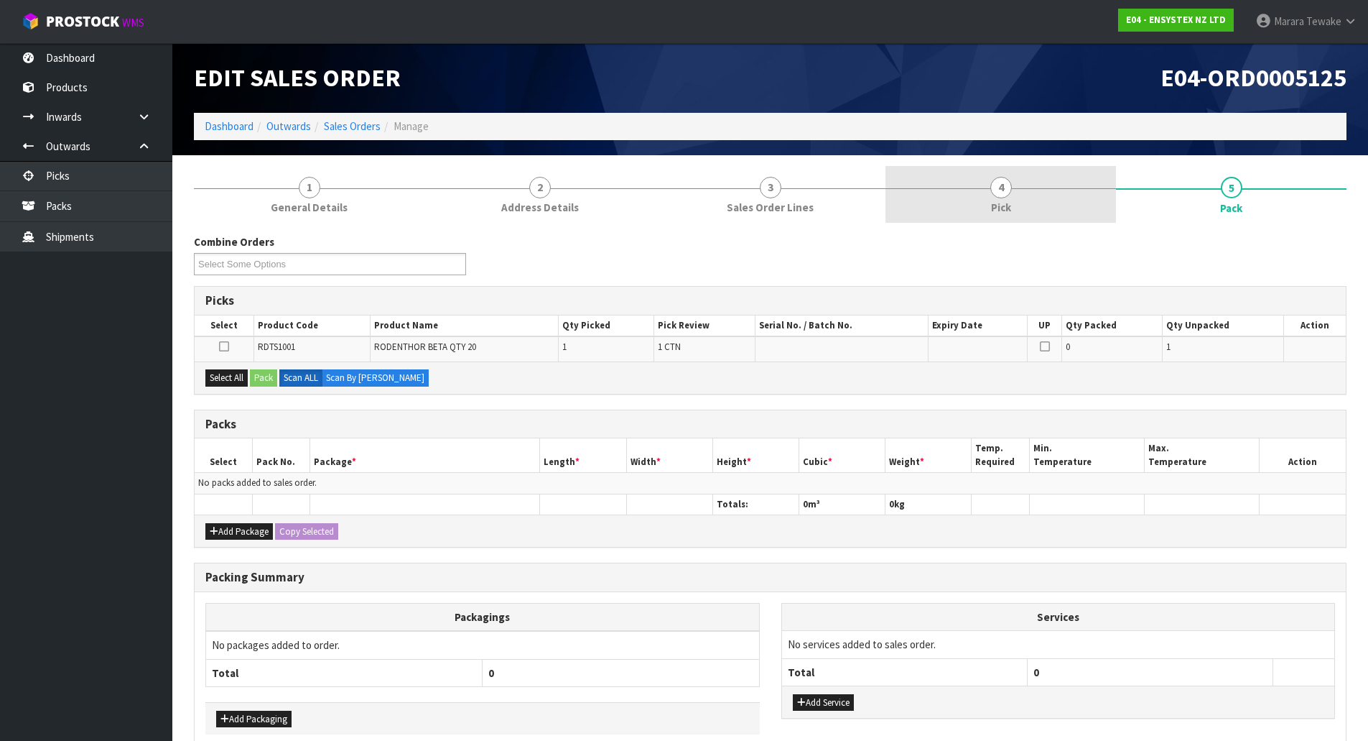
click at [1011, 184] on span "4" at bounding box center [1002, 188] width 22 height 22
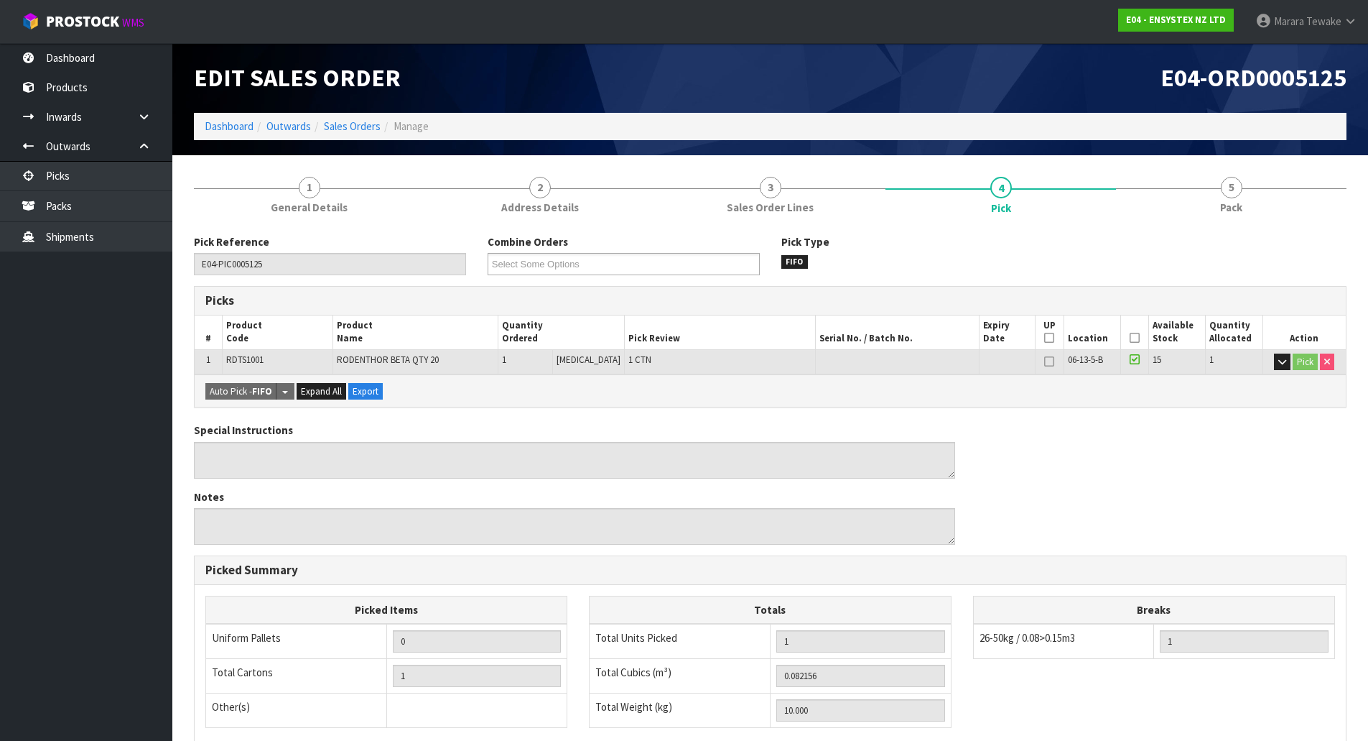
click at [1131, 338] on icon at bounding box center [1135, 338] width 10 height 1
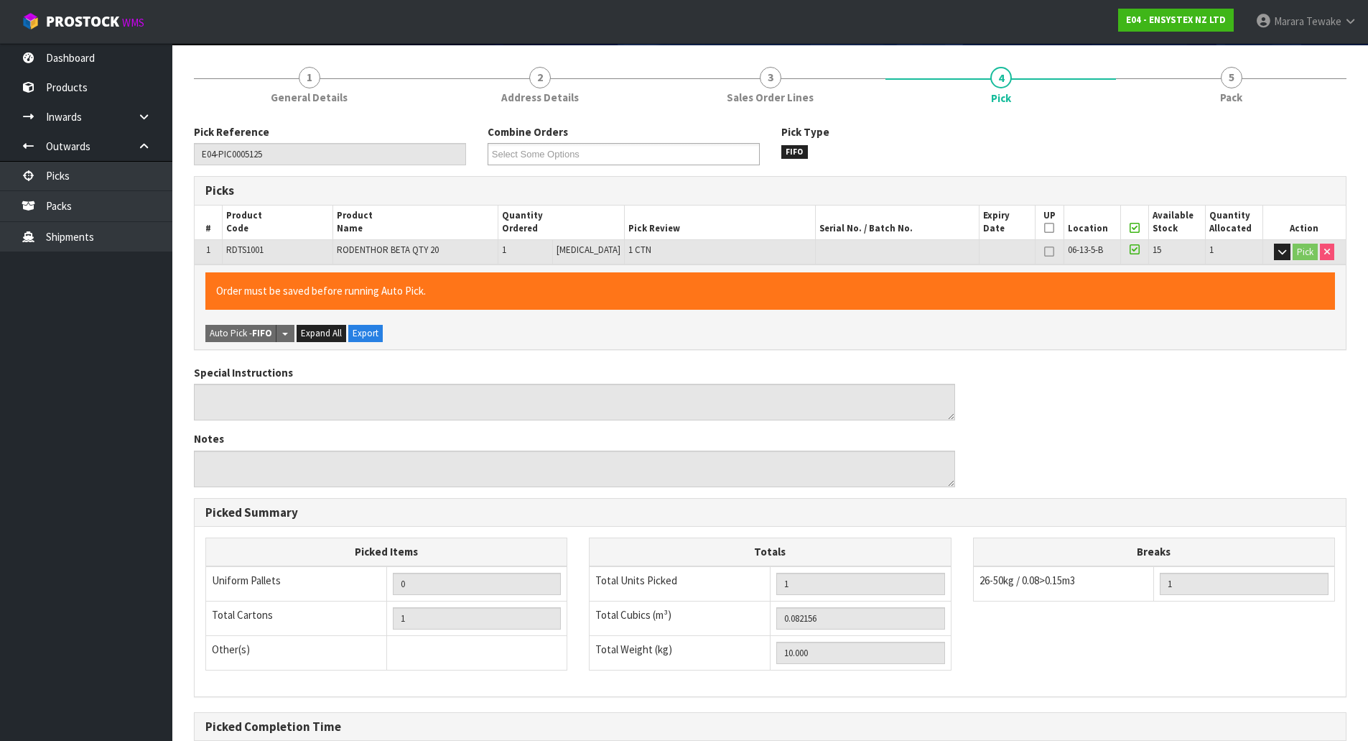
scroll to position [263, 0]
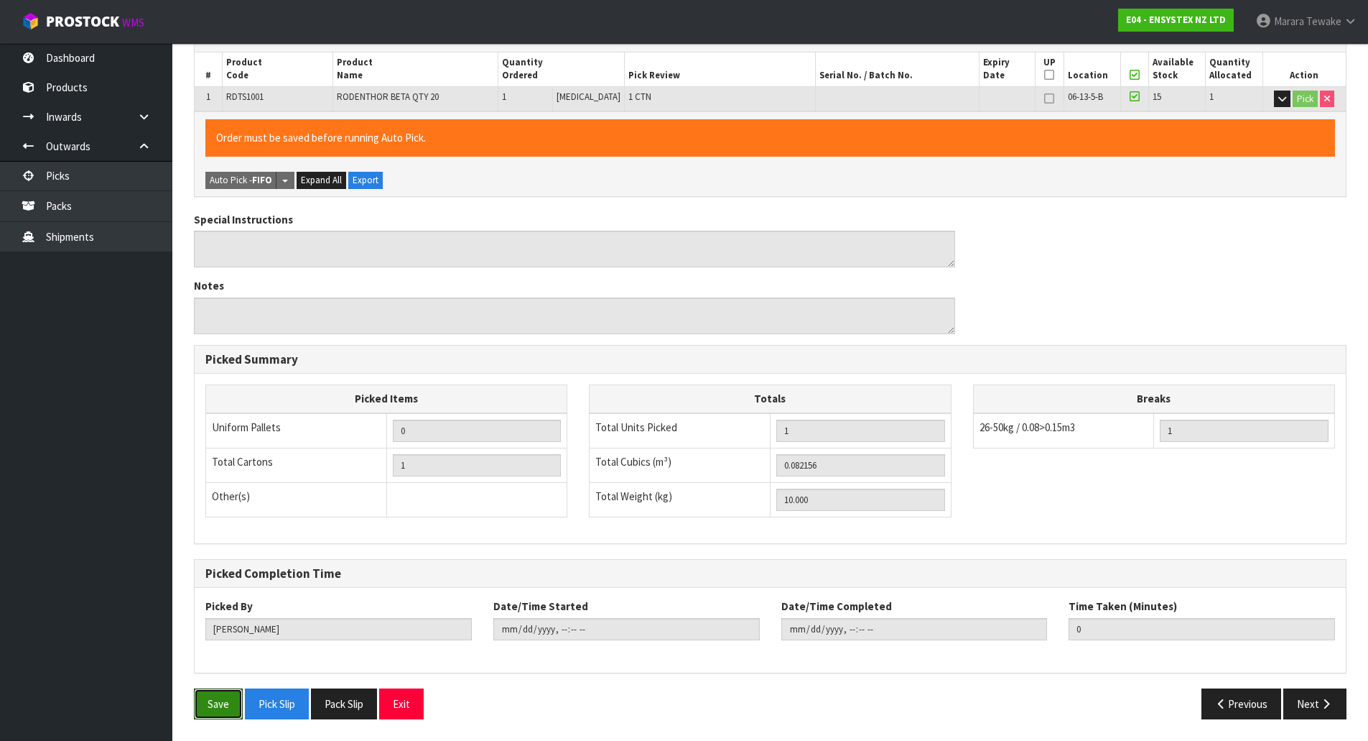
drag, startPoint x: 204, startPoint y: 705, endPoint x: 259, endPoint y: 687, distance: 57.5
click at [205, 705] on button "Save" at bounding box center [218, 703] width 49 height 31
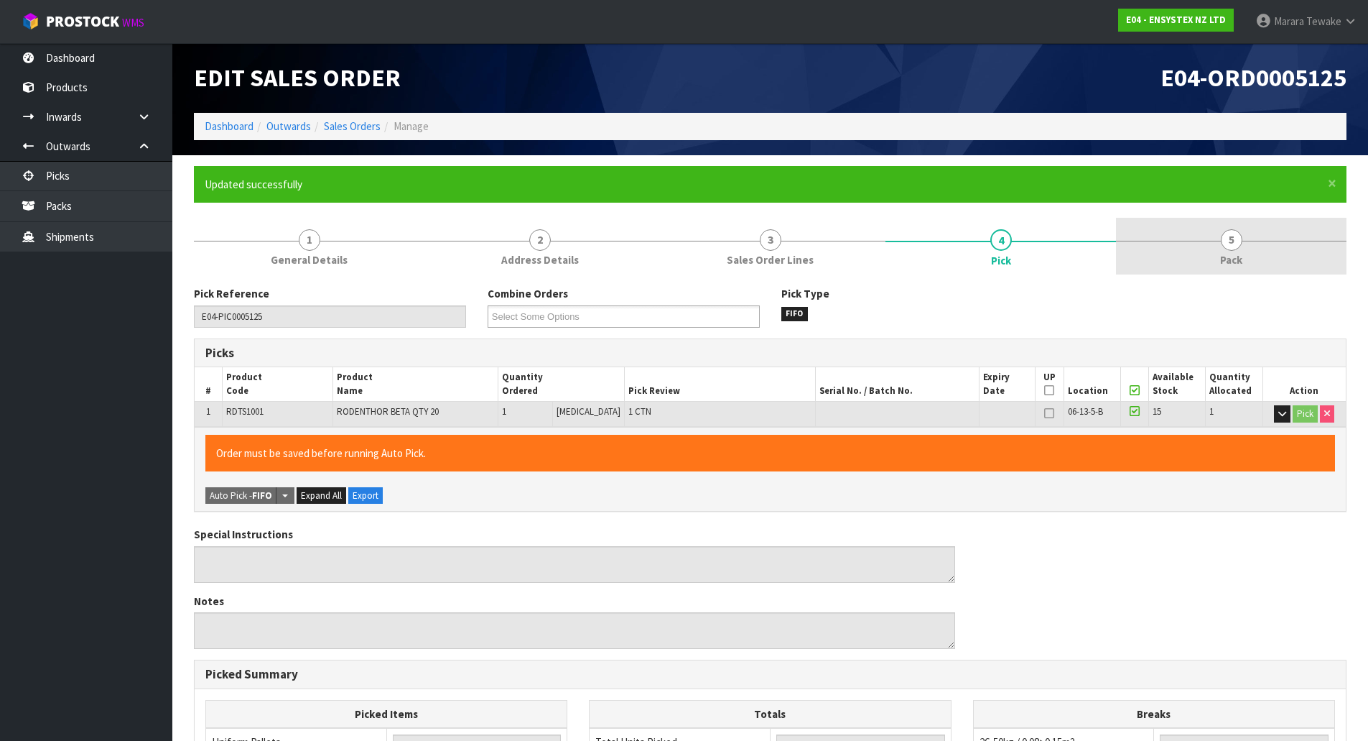
click at [1228, 260] on span "Pack" at bounding box center [1231, 259] width 22 height 15
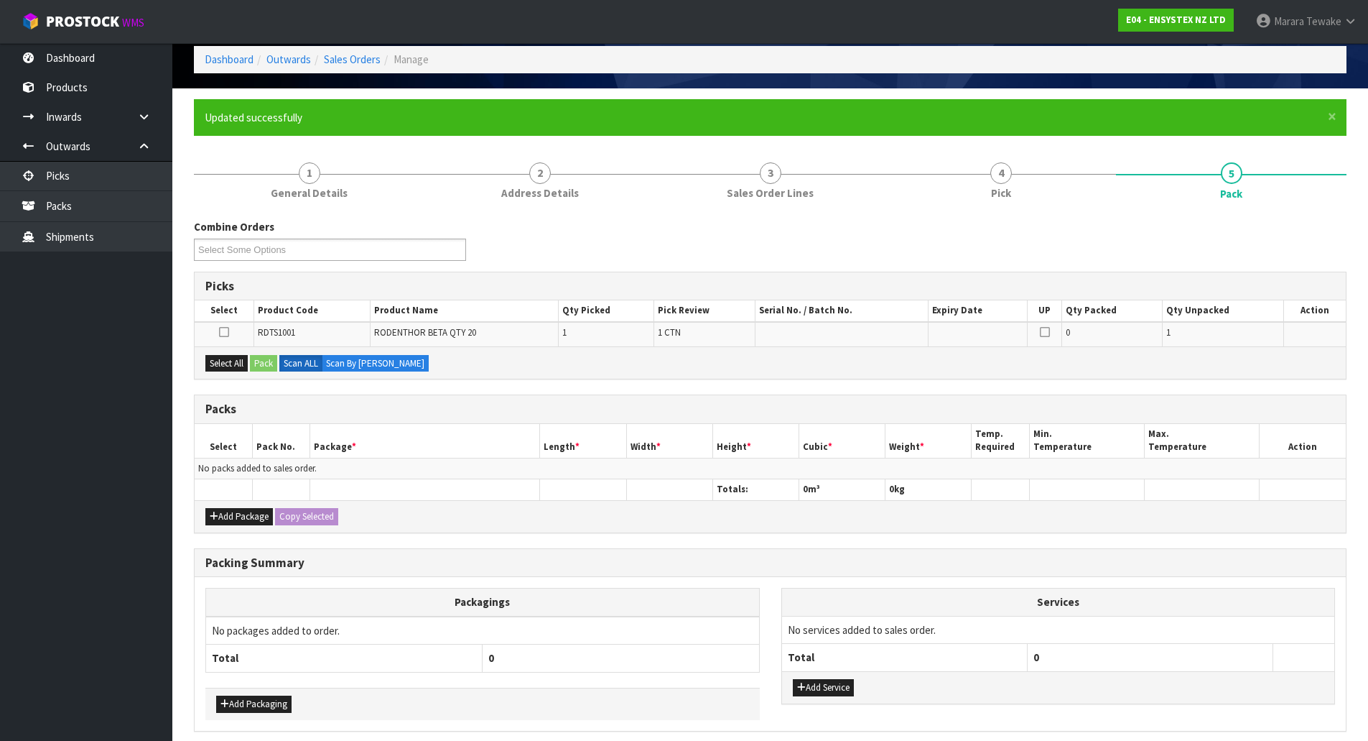
scroll to position [125, 0]
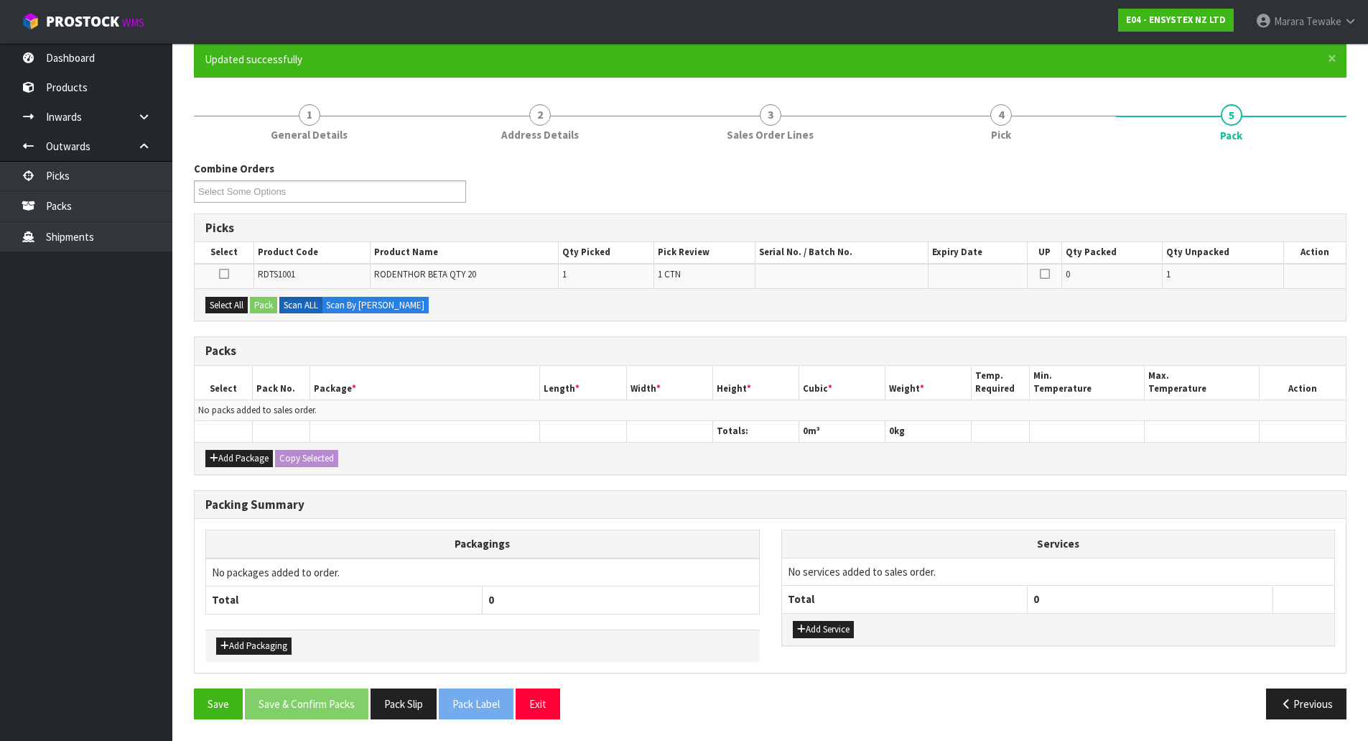
drag, startPoint x: 231, startPoint y: 295, endPoint x: 261, endPoint y: 303, distance: 30.7
click at [231, 296] on div "Select All Pack Scan ALL Scan By Quantity" at bounding box center [770, 304] width 1151 height 32
drag, startPoint x: 225, startPoint y: 310, endPoint x: 238, endPoint y: 307, distance: 13.8
click at [229, 309] on button "Select All" at bounding box center [226, 305] width 42 height 17
click at [259, 307] on button "Pack" at bounding box center [263, 305] width 27 height 17
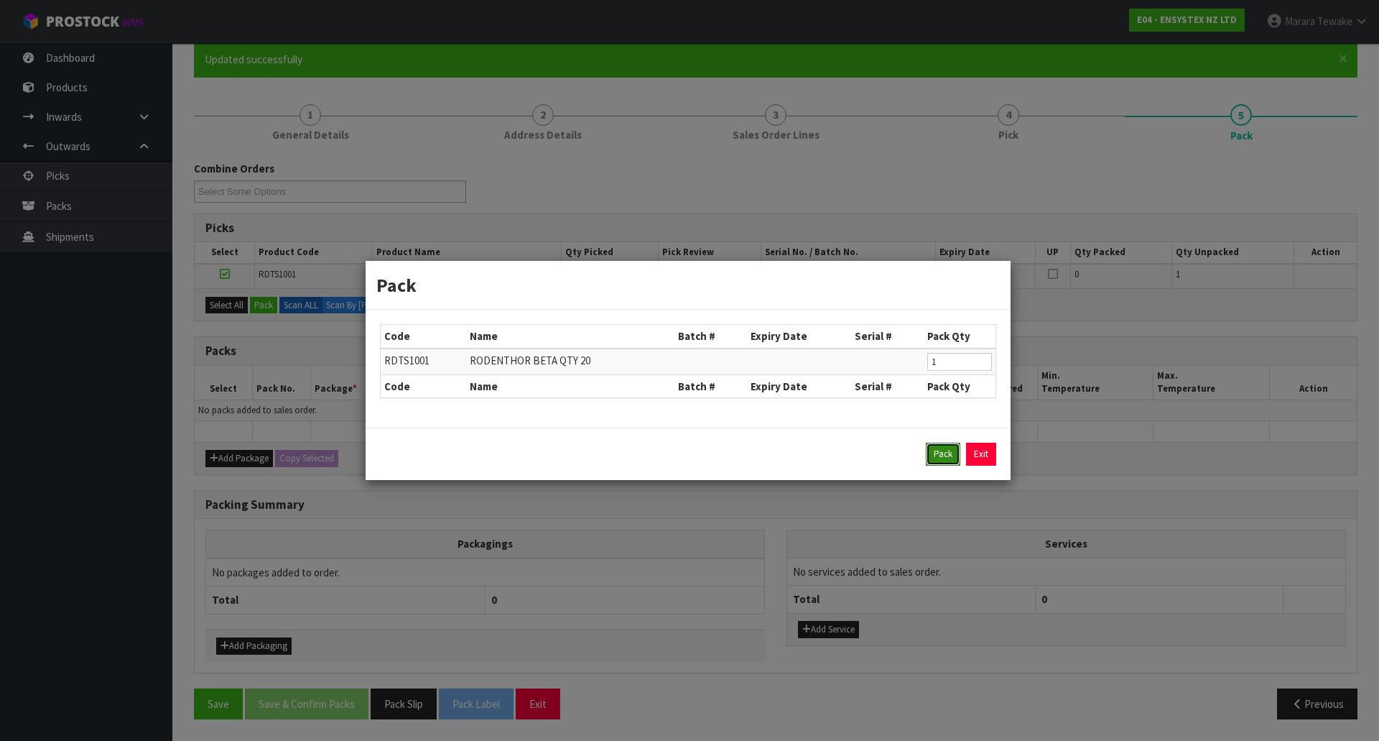
click at [940, 456] on button "Pack" at bounding box center [943, 453] width 34 height 23
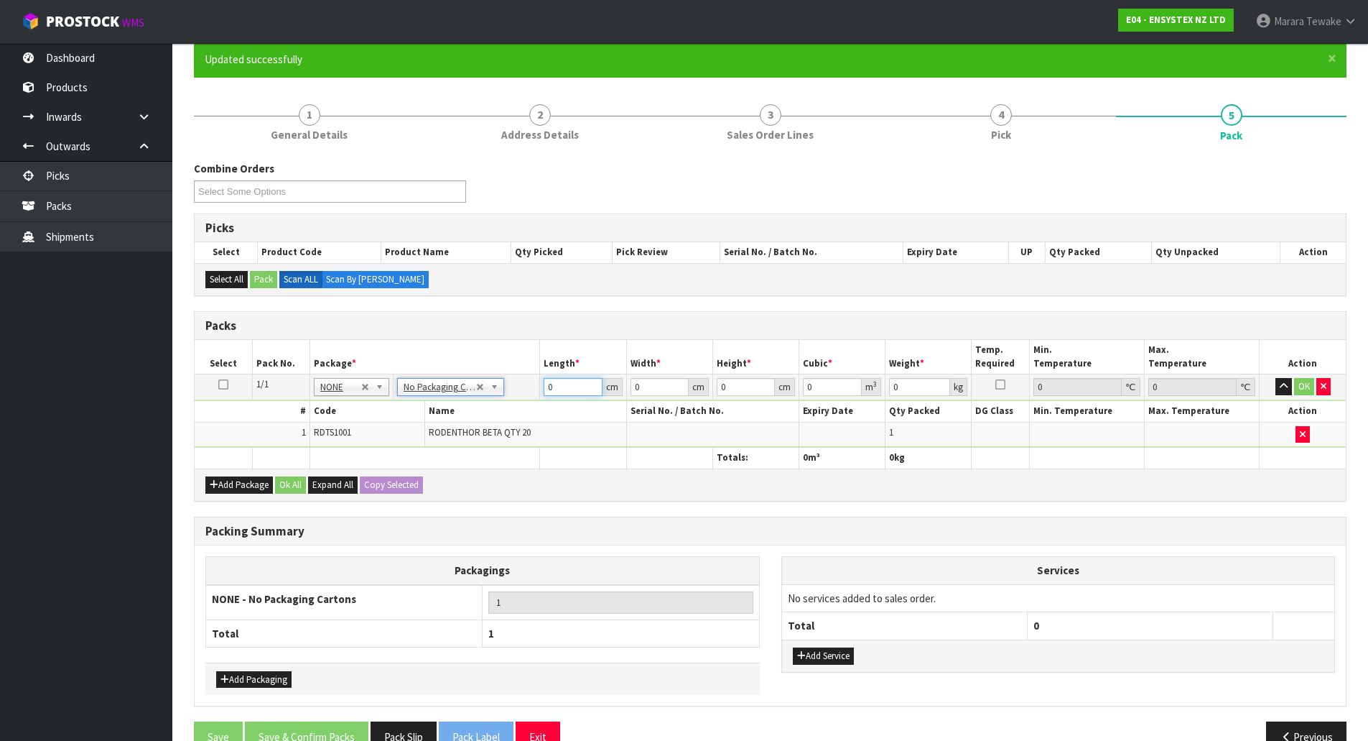
drag, startPoint x: 562, startPoint y: 388, endPoint x: 527, endPoint y: 361, distance: 44.1
click at [537, 377] on tr "1/1 NONE 007-001 007-002 007-004 007-009 007-013 007-014 007-015 007-017 007-01…" at bounding box center [770, 387] width 1151 height 26
type input "48"
type input "39"
type input "4"
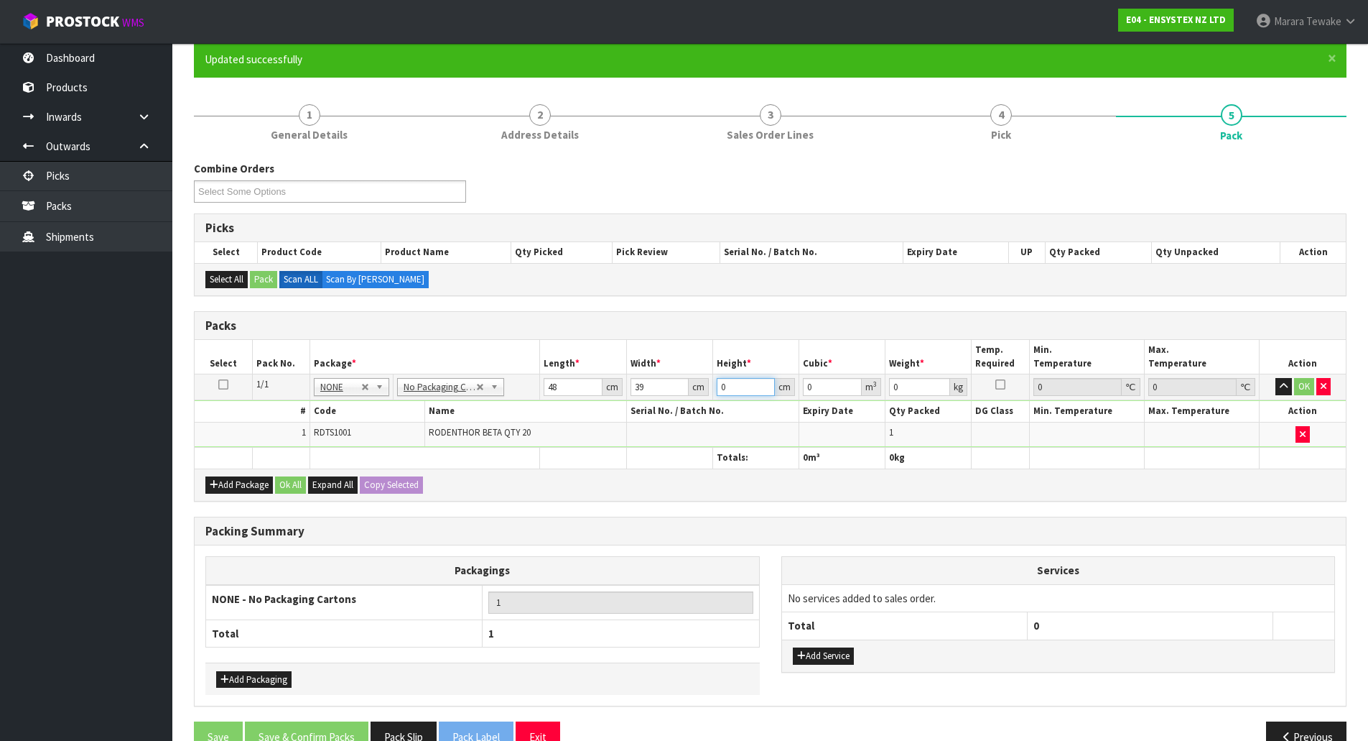
type input "0.007488"
type input "47"
type input "0.087984"
type input "47"
type input "10"
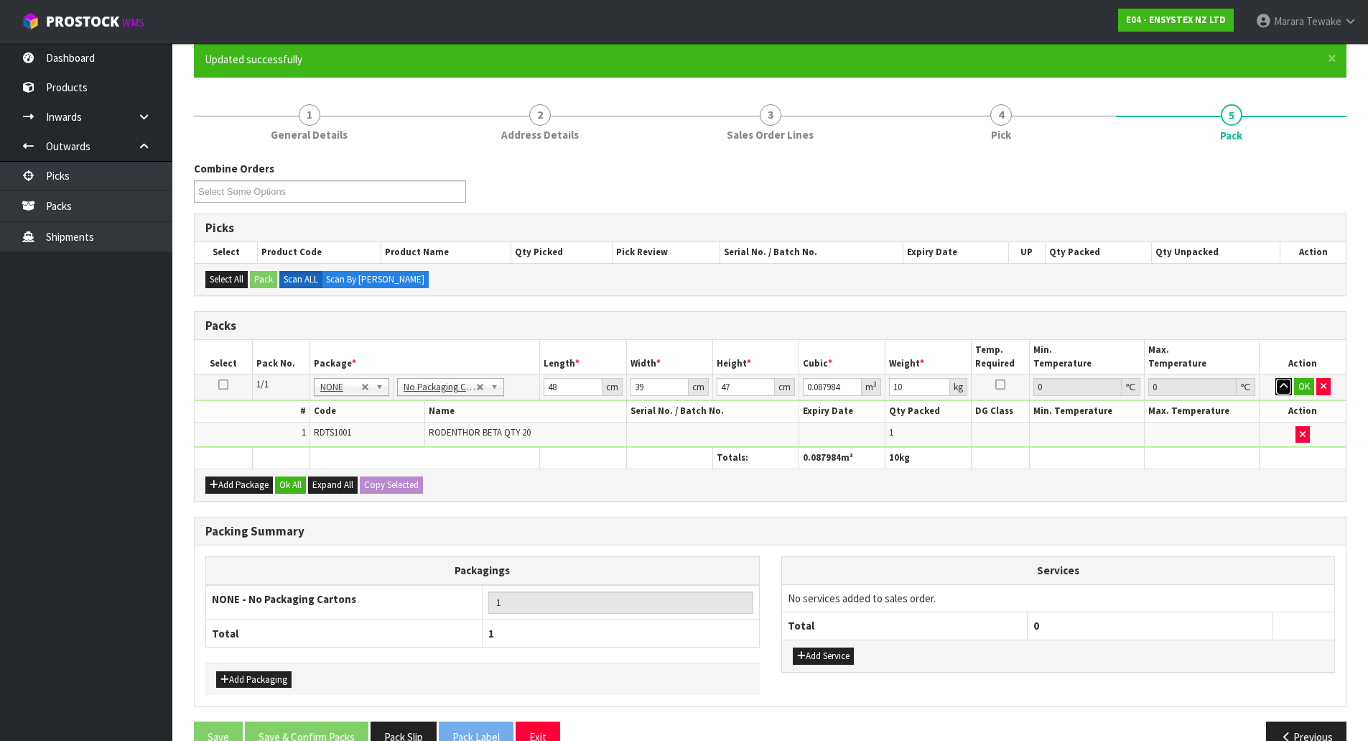
click at [1276, 378] on button "button" at bounding box center [1284, 386] width 17 height 17
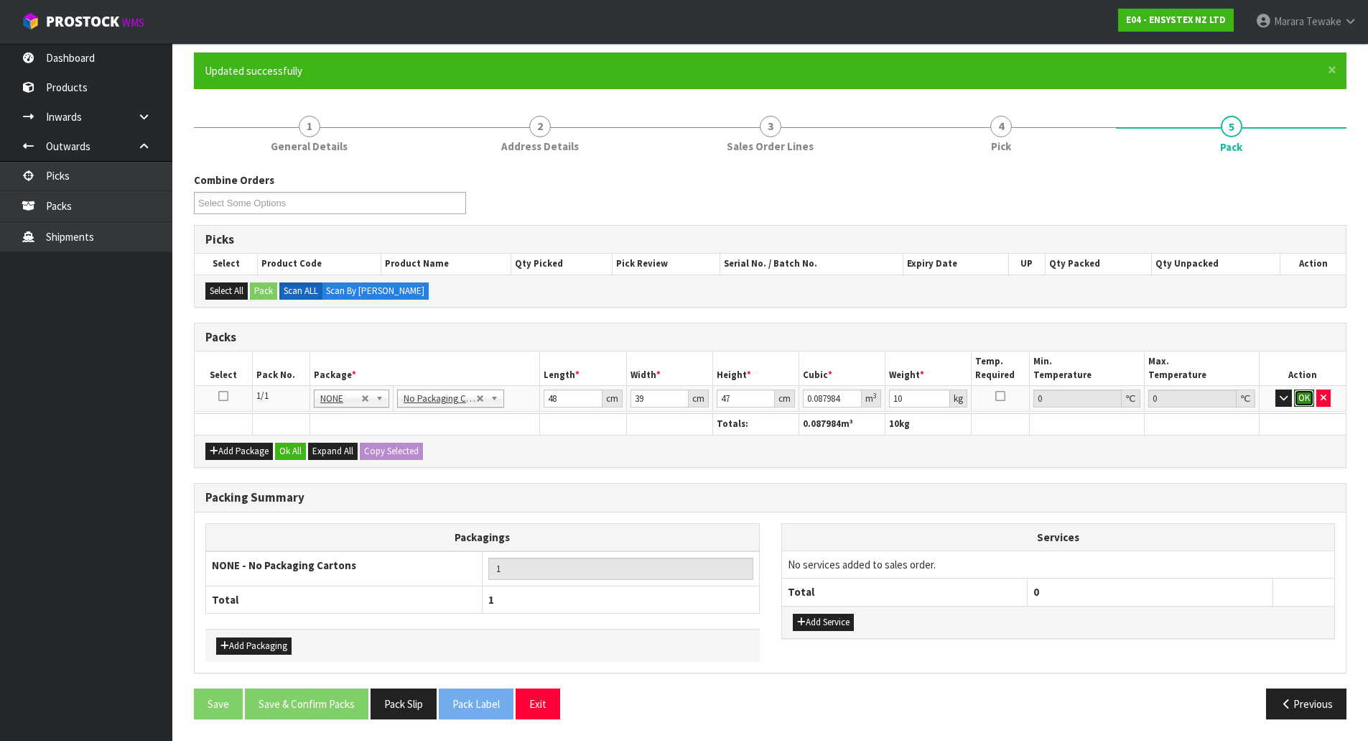
click button "OK" at bounding box center [1304, 397] width 20 height 17
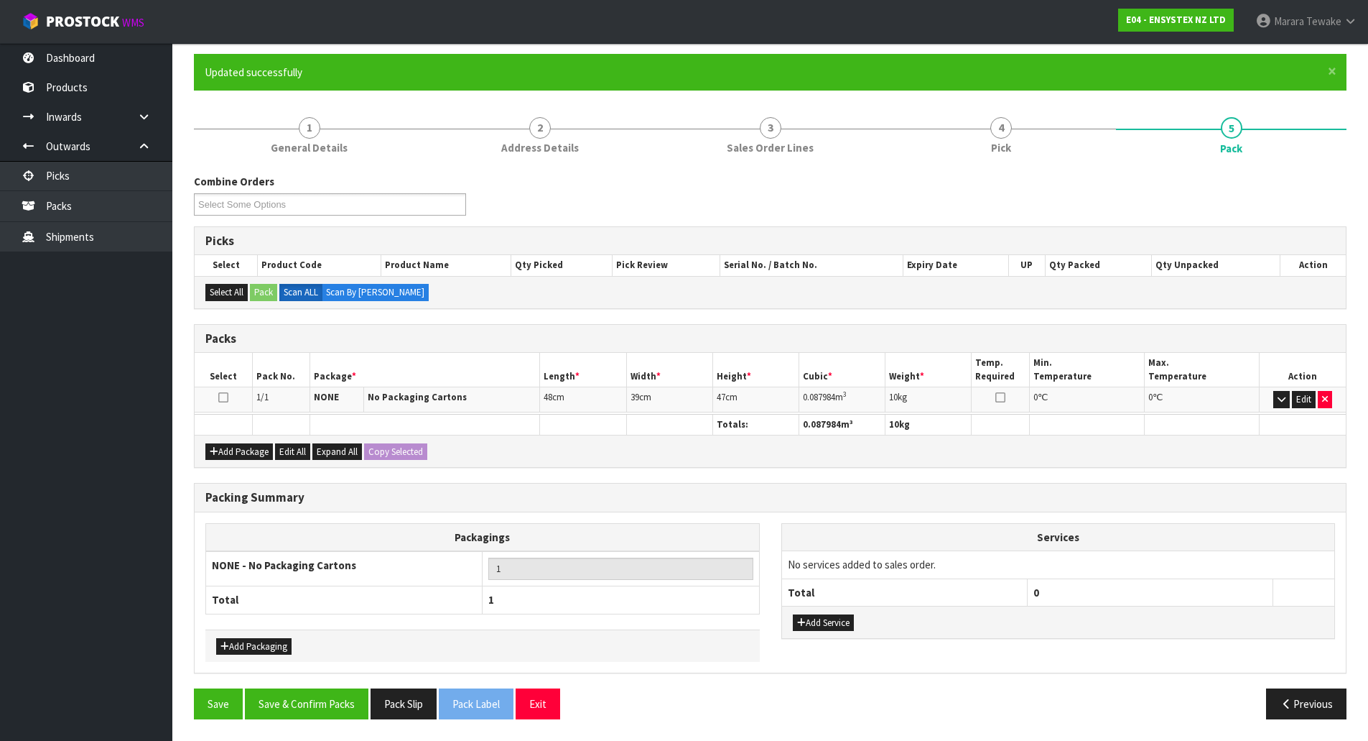
scroll to position [111, 0]
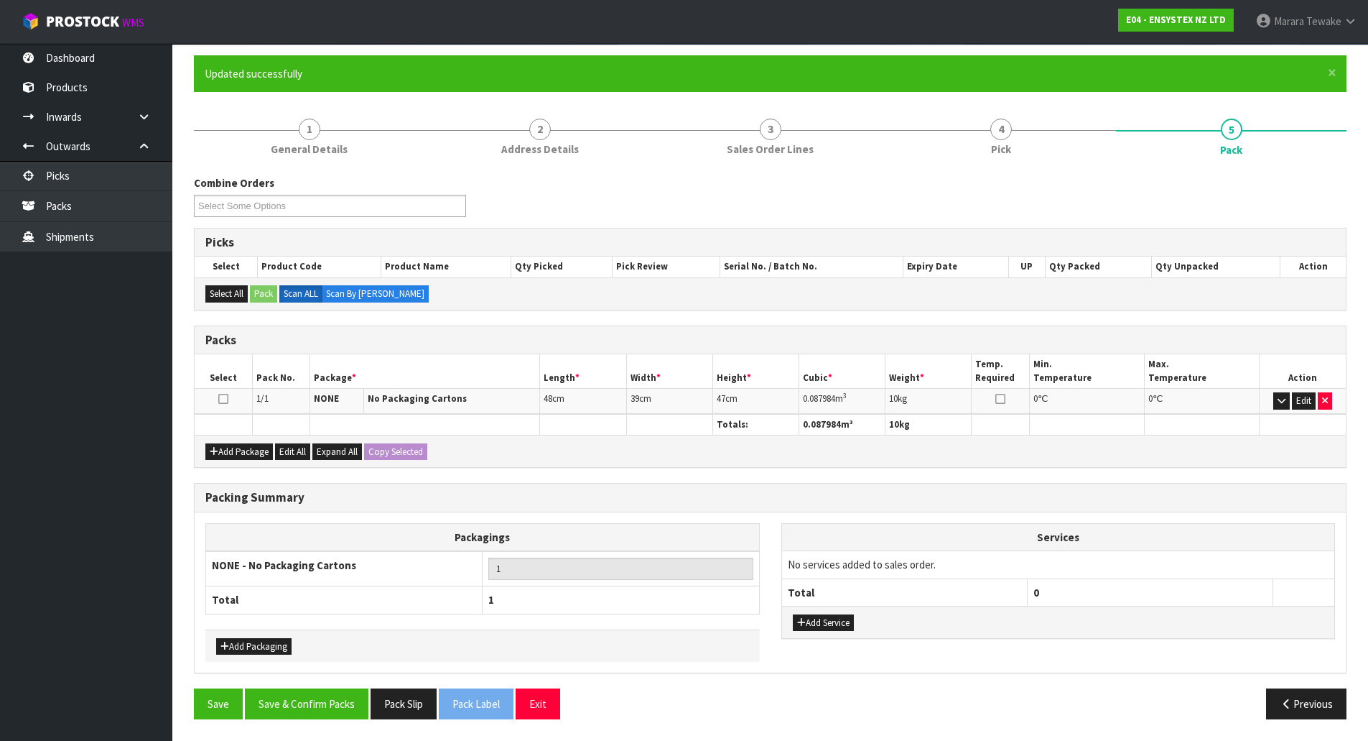
click at [347, 687] on div "Packing Summary Packagings NONE - No Packaging Cartons 1 Total 1 Add Packaging …" at bounding box center [770, 585] width 1174 height 205
click at [345, 705] on button "Save & Confirm Packs" at bounding box center [307, 703] width 124 height 31
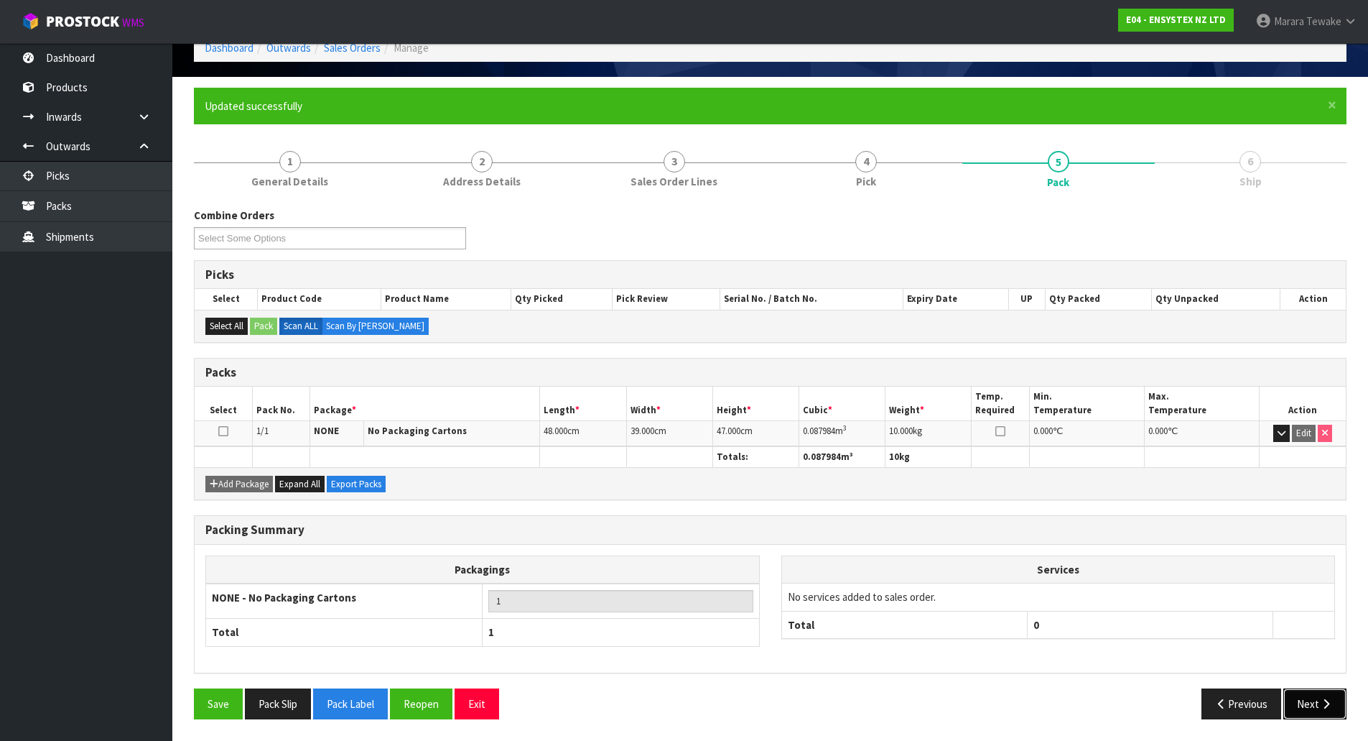
click at [1327, 710] on button "Next" at bounding box center [1315, 703] width 63 height 31
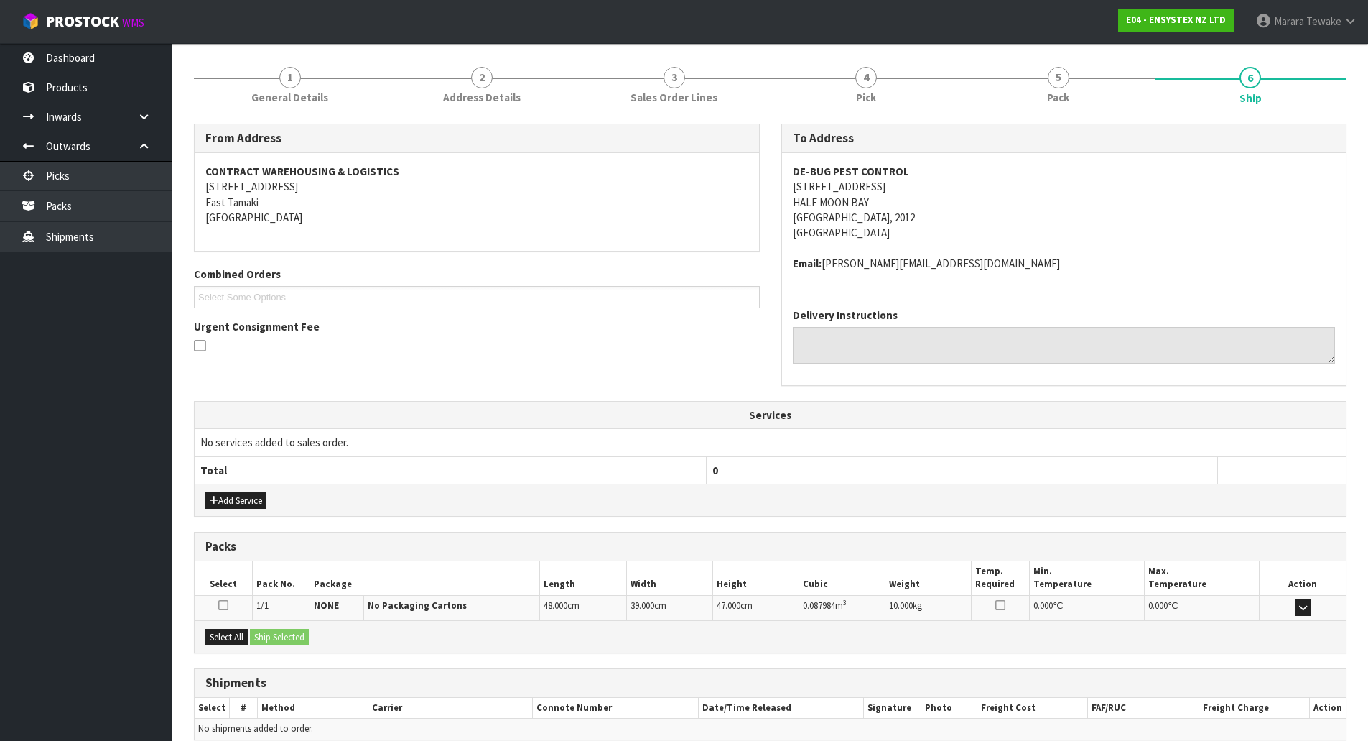
scroll to position [229, 0]
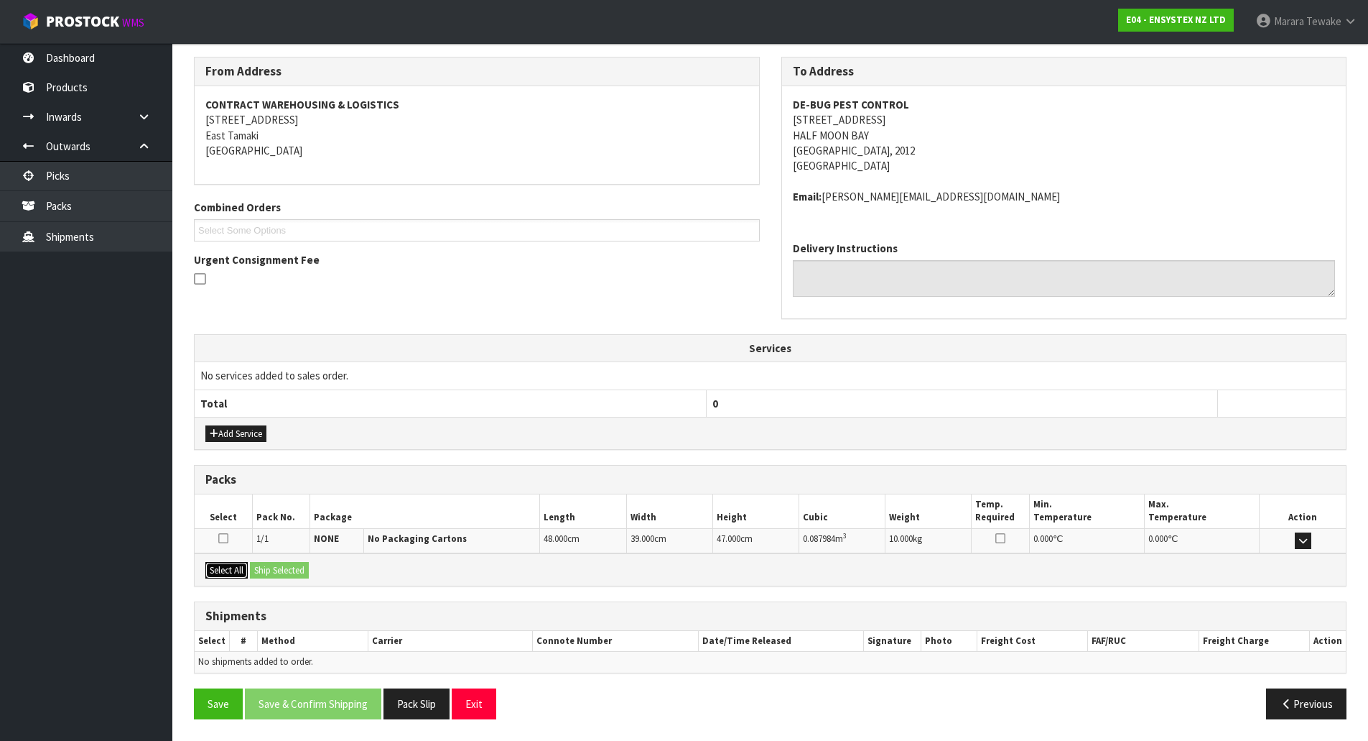
drag, startPoint x: 225, startPoint y: 565, endPoint x: 272, endPoint y: 565, distance: 47.4
click at [239, 565] on button "Select All" at bounding box center [226, 570] width 42 height 17
click at [291, 565] on button "Ship Selected" at bounding box center [279, 570] width 59 height 17
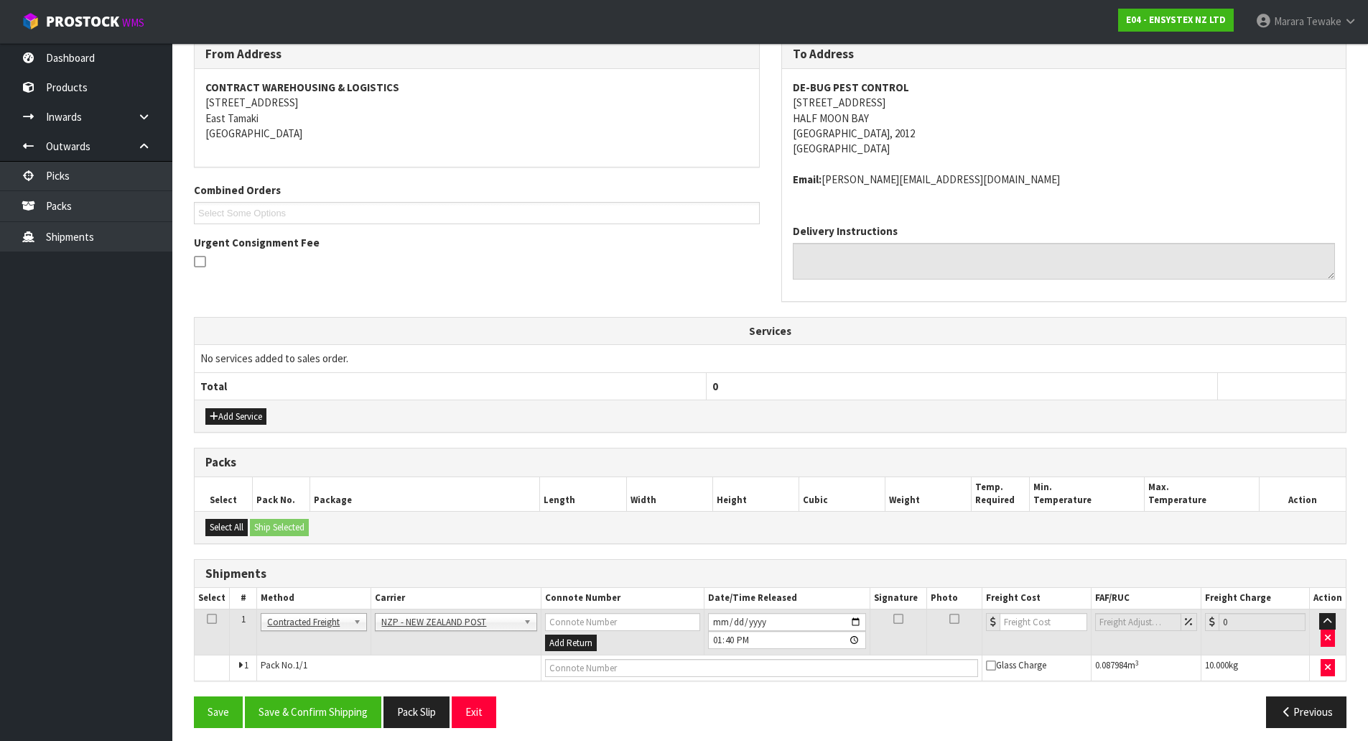
scroll to position [255, 0]
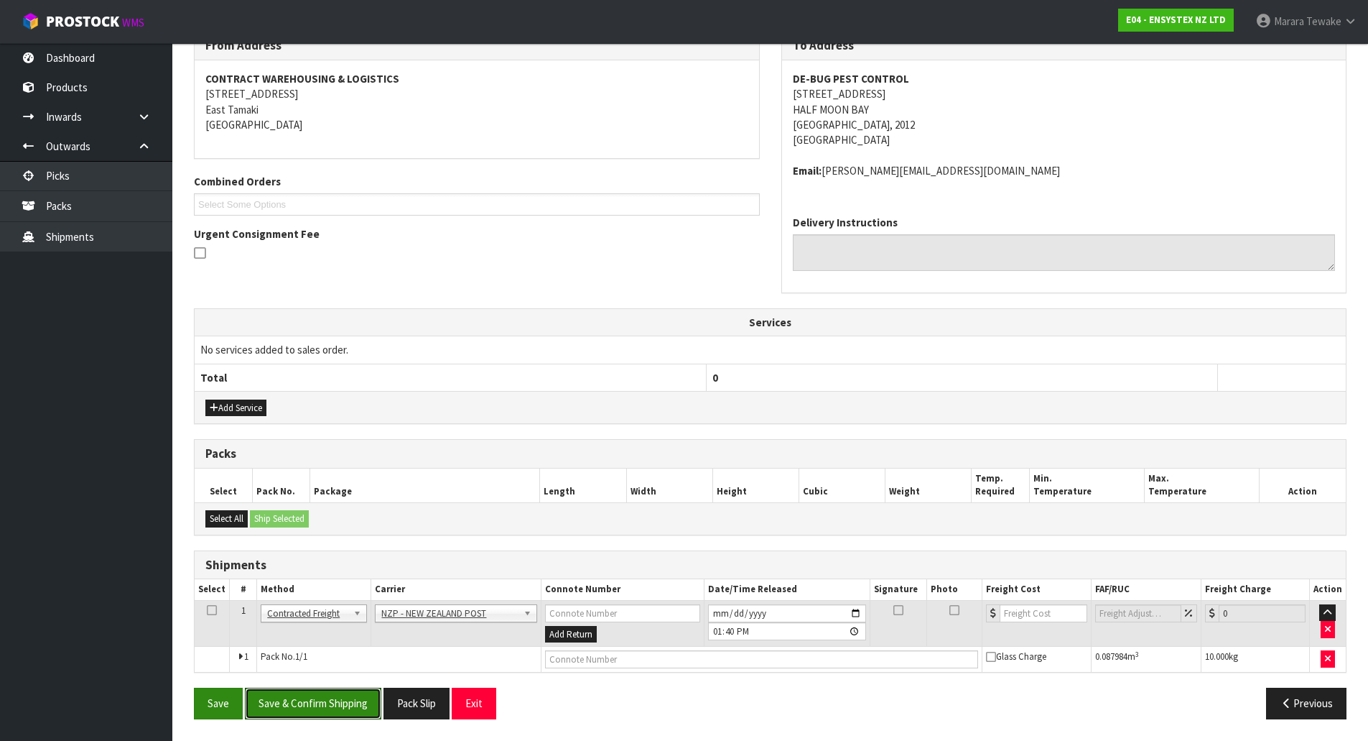
click at [316, 704] on button "Save & Confirm Shipping" at bounding box center [313, 702] width 136 height 31
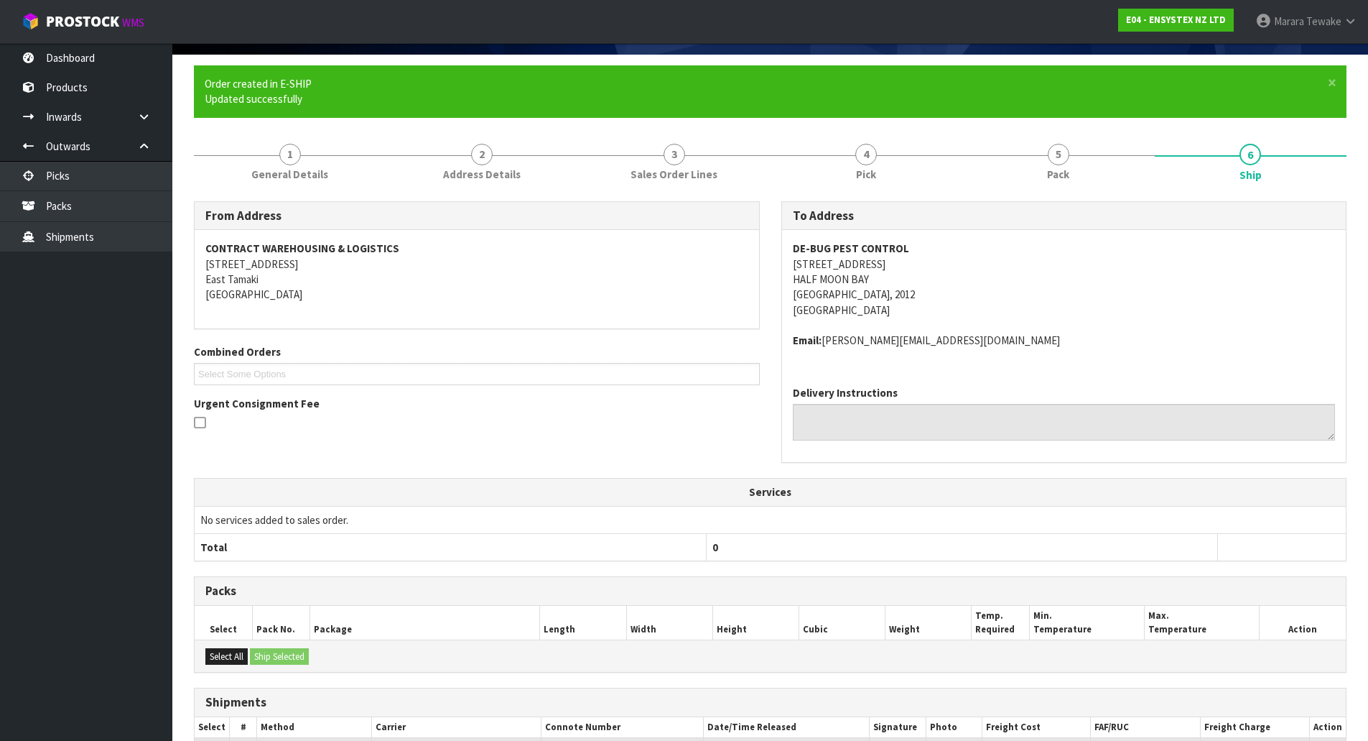
scroll to position [234, 0]
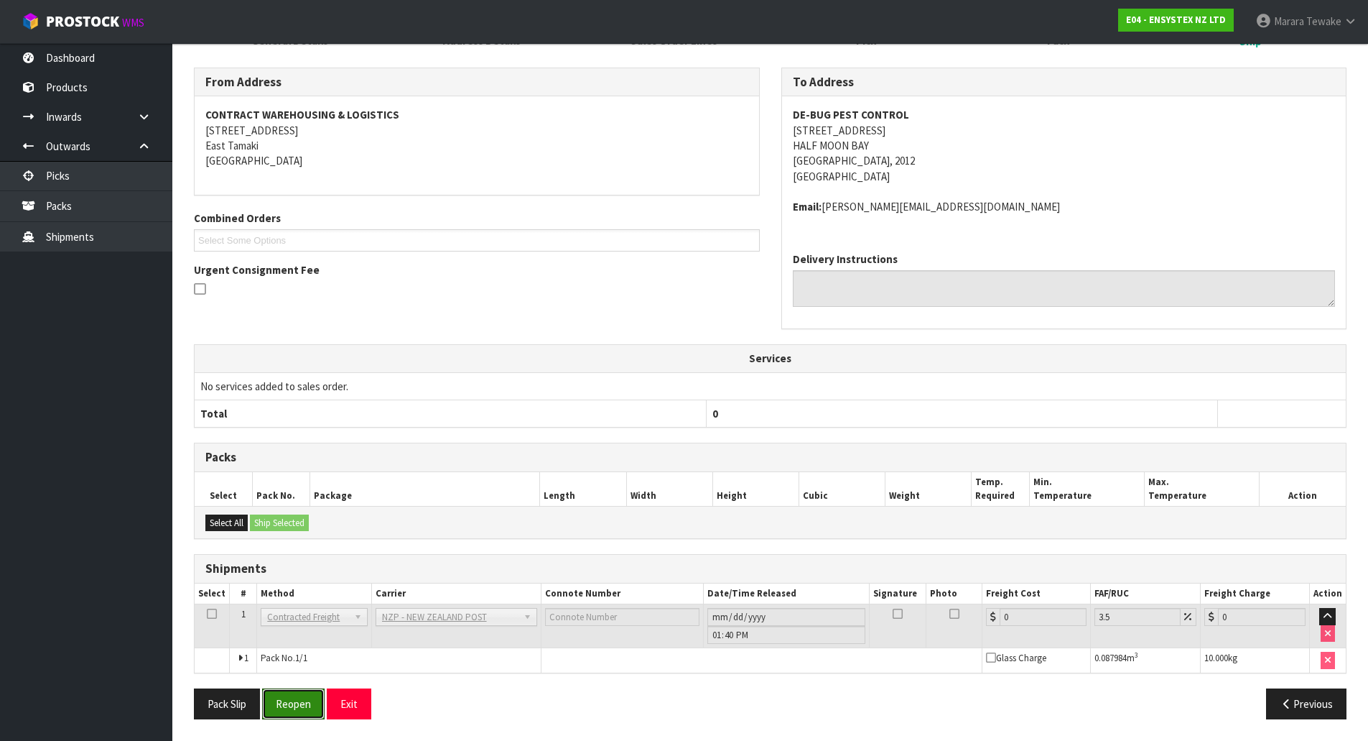
drag, startPoint x: 300, startPoint y: 708, endPoint x: 183, endPoint y: 690, distance: 118.4
click at [300, 708] on button "Reopen" at bounding box center [293, 703] width 62 height 31
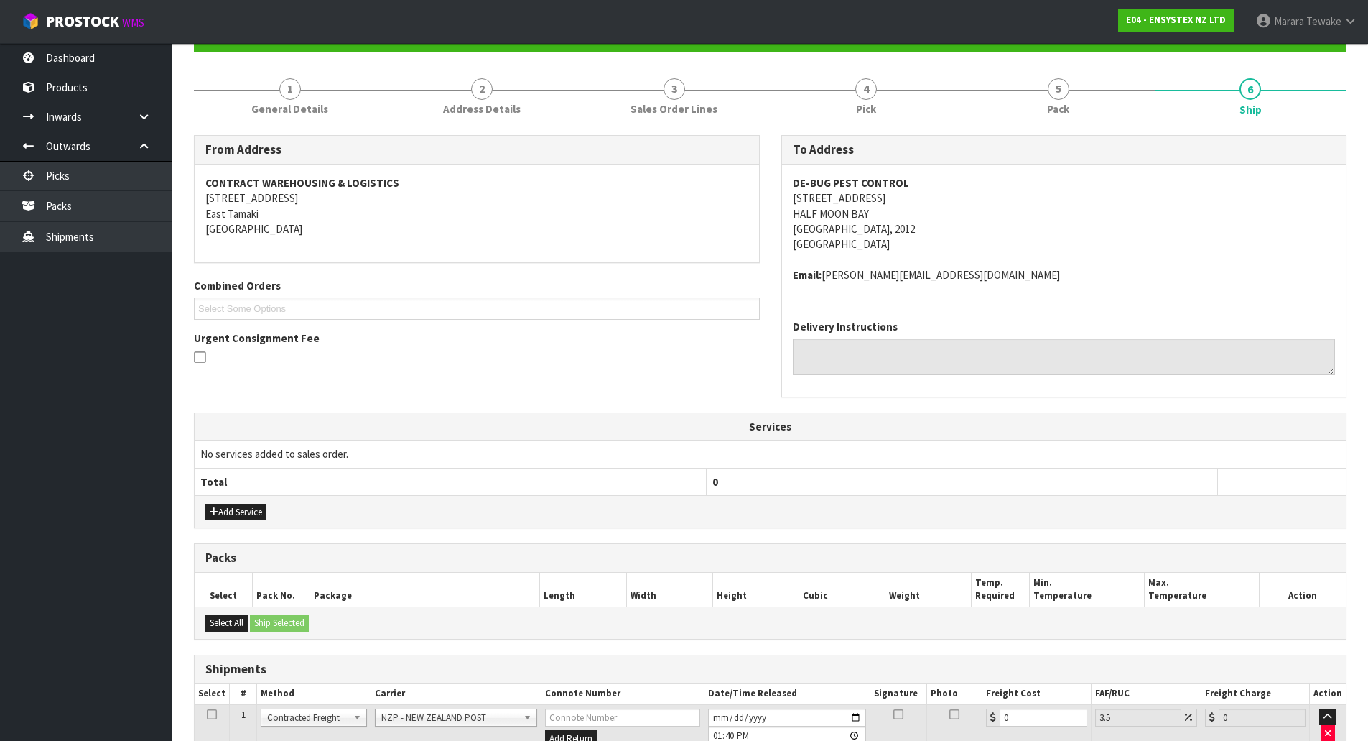
scroll to position [255, 0]
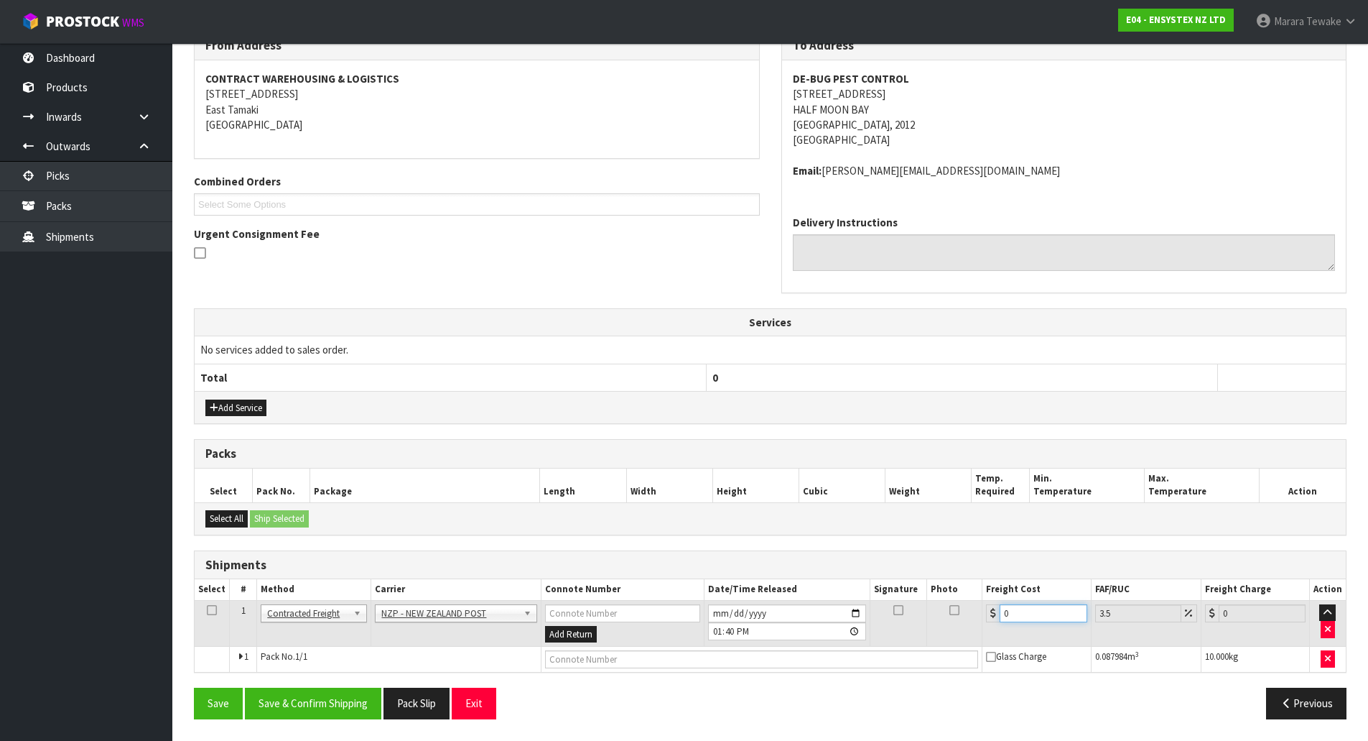
drag, startPoint x: 1035, startPoint y: 617, endPoint x: 928, endPoint y: 581, distance: 112.9
click at [937, 590] on table "Select # Method Carrier Connote Number Date/Time Released Signature Photo Freig…" at bounding box center [770, 625] width 1151 height 93
type input "3"
type input "3.1"
type input "3.8"
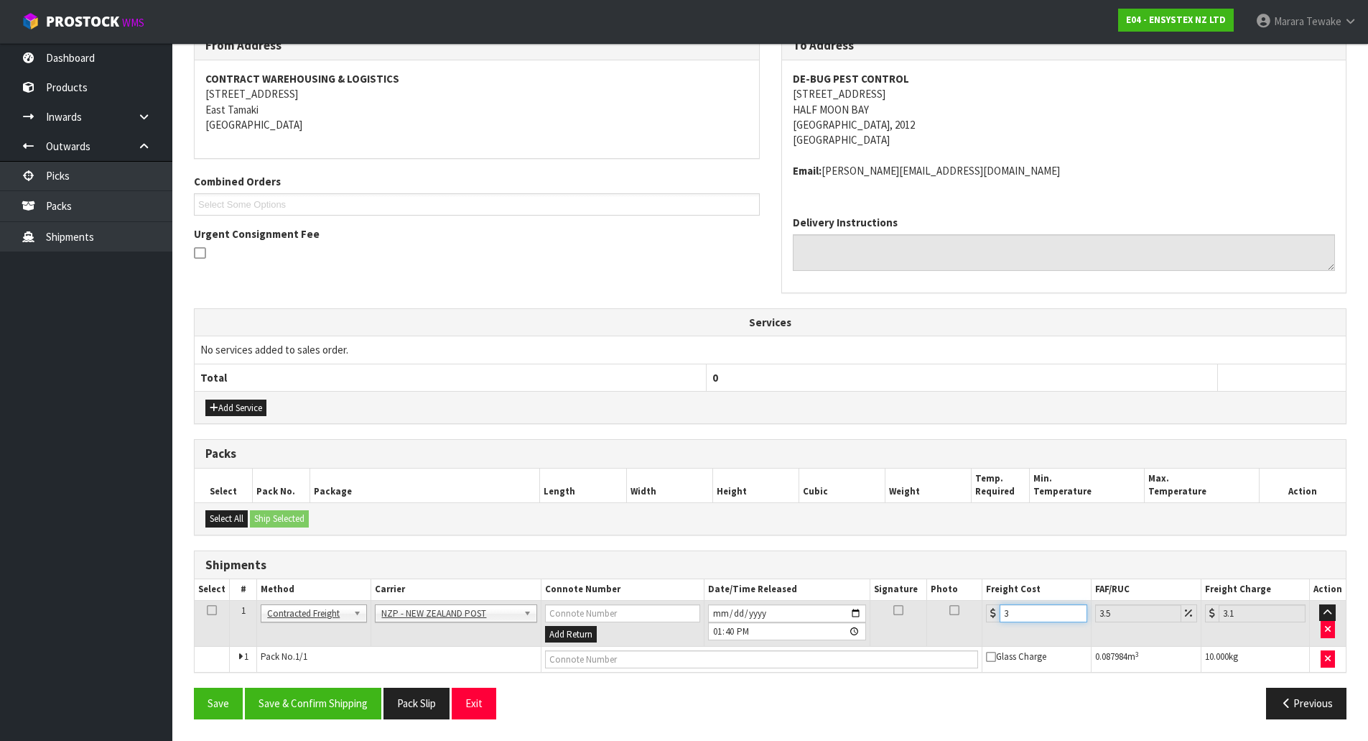
type input "3.93"
type input "3.88"
type input "4.02"
type input "3.88"
click at [353, 700] on button "Save & Confirm Shipping" at bounding box center [313, 702] width 136 height 31
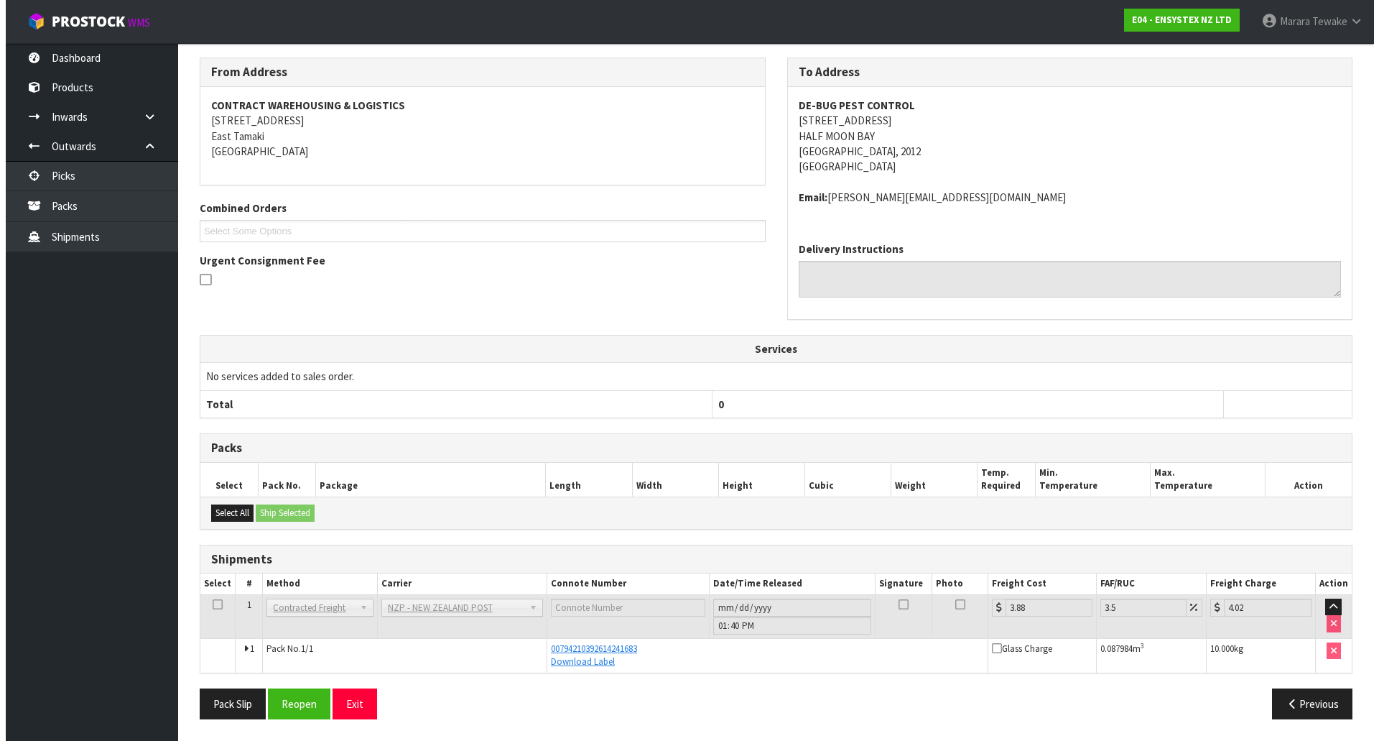
scroll to position [0, 0]
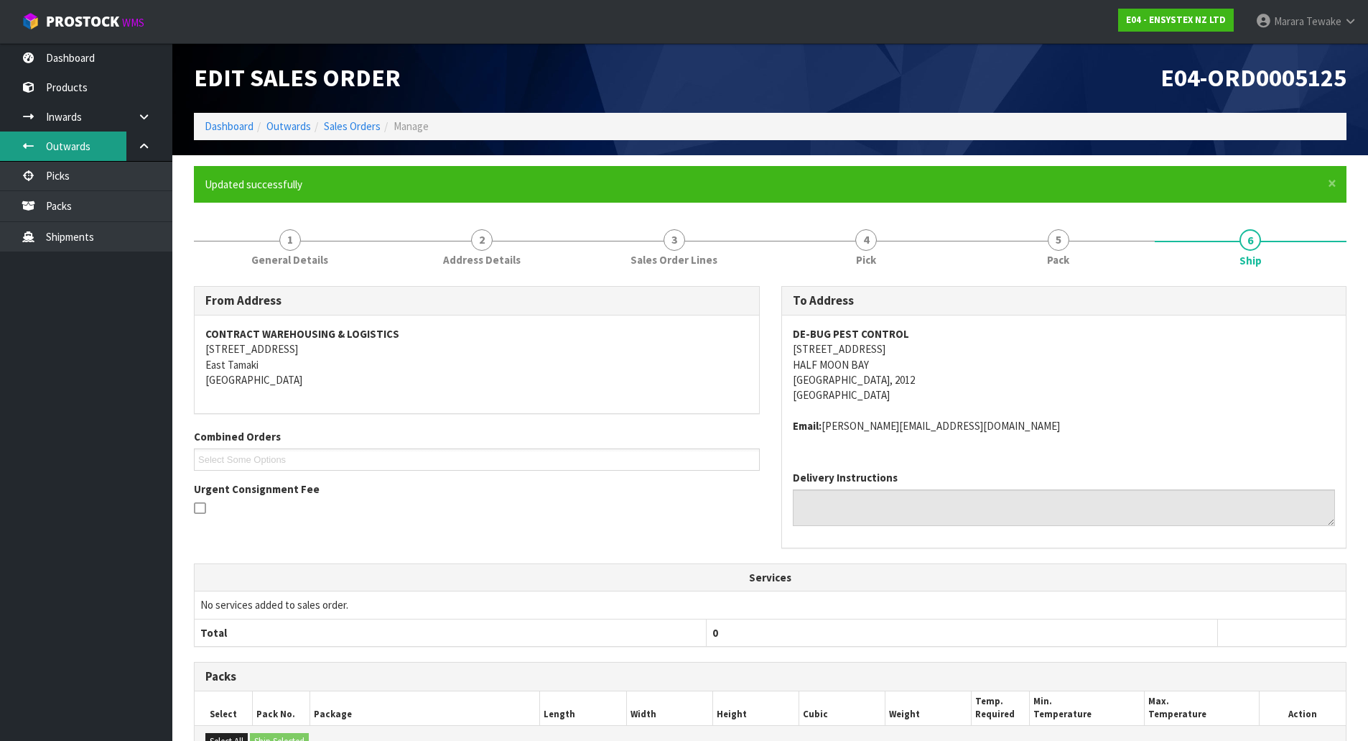
click at [116, 157] on link "Outwards" at bounding box center [86, 145] width 172 height 29
click at [114, 170] on link "Picks" at bounding box center [86, 175] width 172 height 29
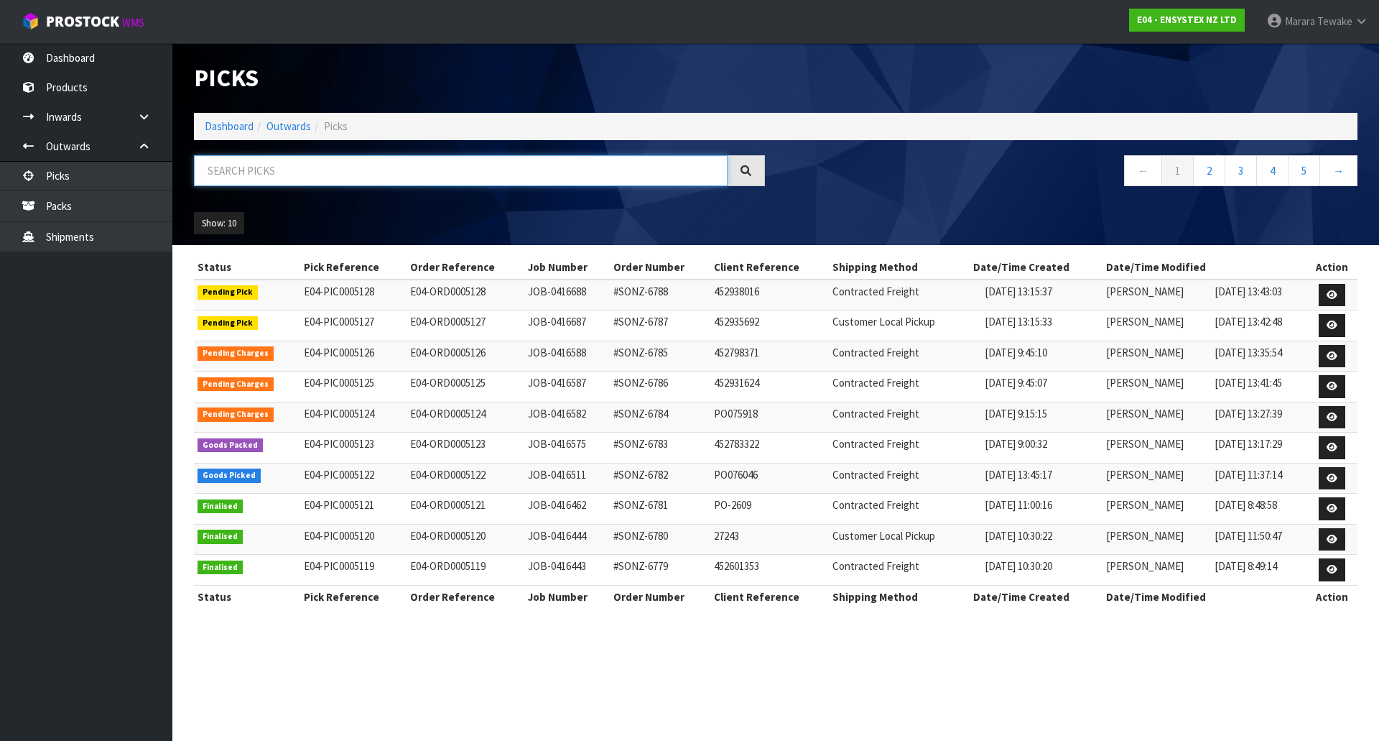
click at [225, 160] on input "text" at bounding box center [461, 170] width 534 height 31
type input "JOB-0416511"
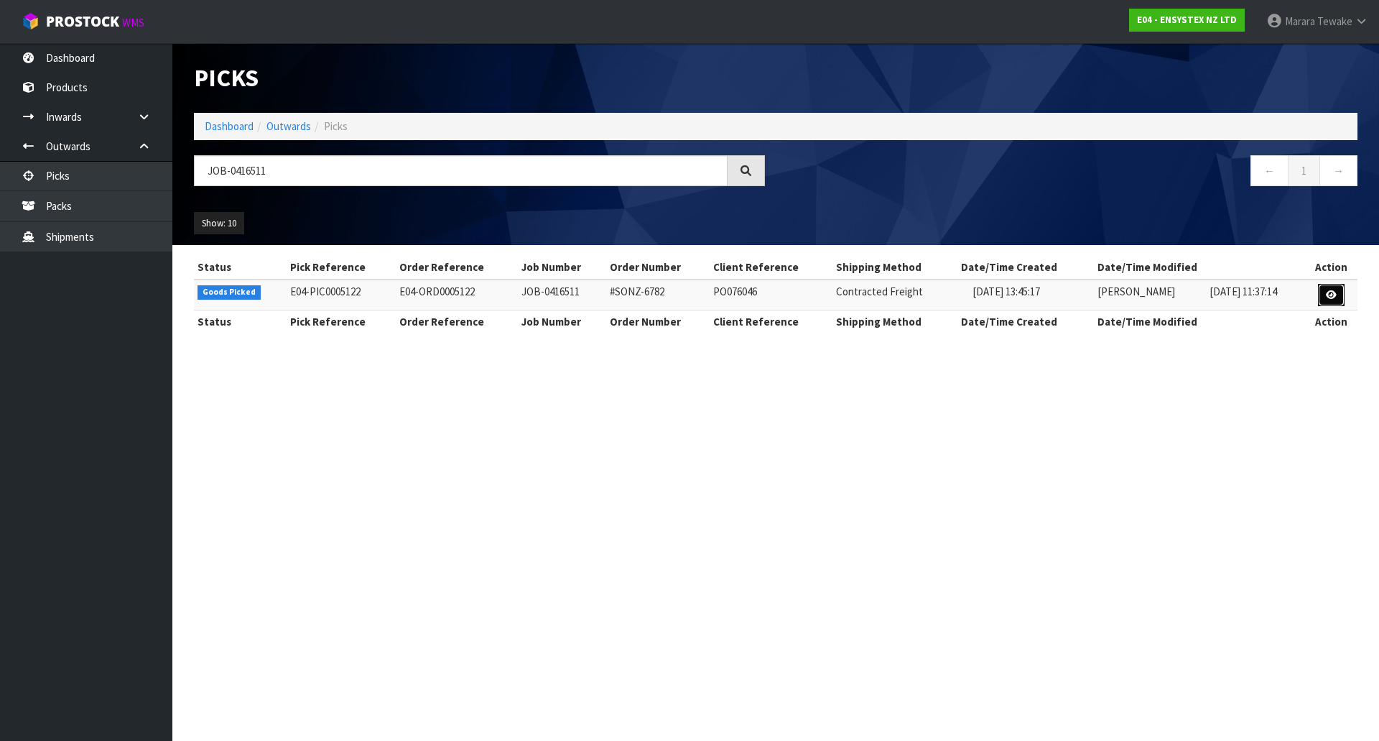
click at [1325, 288] on link at bounding box center [1331, 295] width 27 height 23
click at [1332, 292] on icon at bounding box center [1331, 294] width 11 height 9
click at [1335, 297] on icon at bounding box center [1331, 294] width 11 height 9
click at [1335, 294] on icon at bounding box center [1331, 294] width 11 height 9
click at [1327, 296] on icon at bounding box center [1331, 294] width 11 height 9
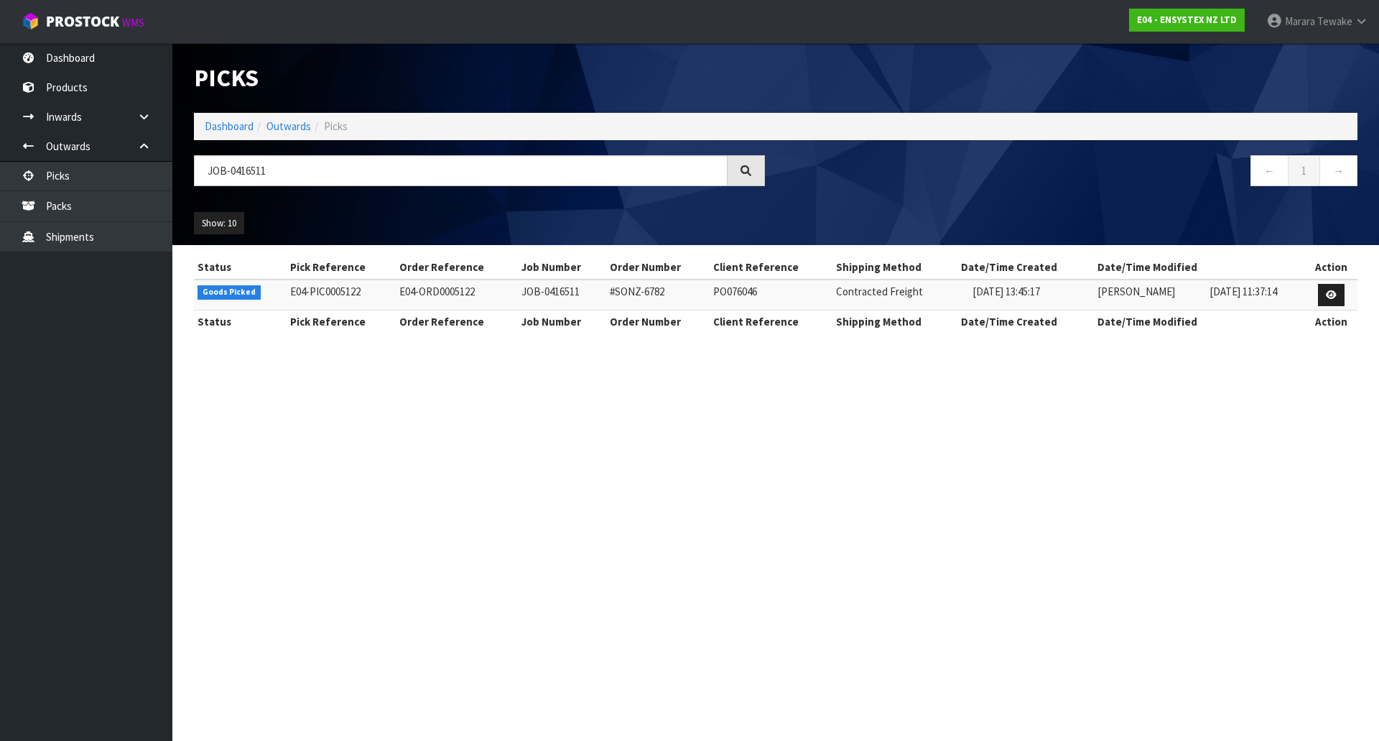
click at [627, 458] on section "Picks Dashboard Outwards Picks JOB-0416511 ← 1 → Show: 10 5 10 25 50 Status Pic…" at bounding box center [689, 370] width 1379 height 741
click at [1327, 295] on icon at bounding box center [1331, 294] width 11 height 9
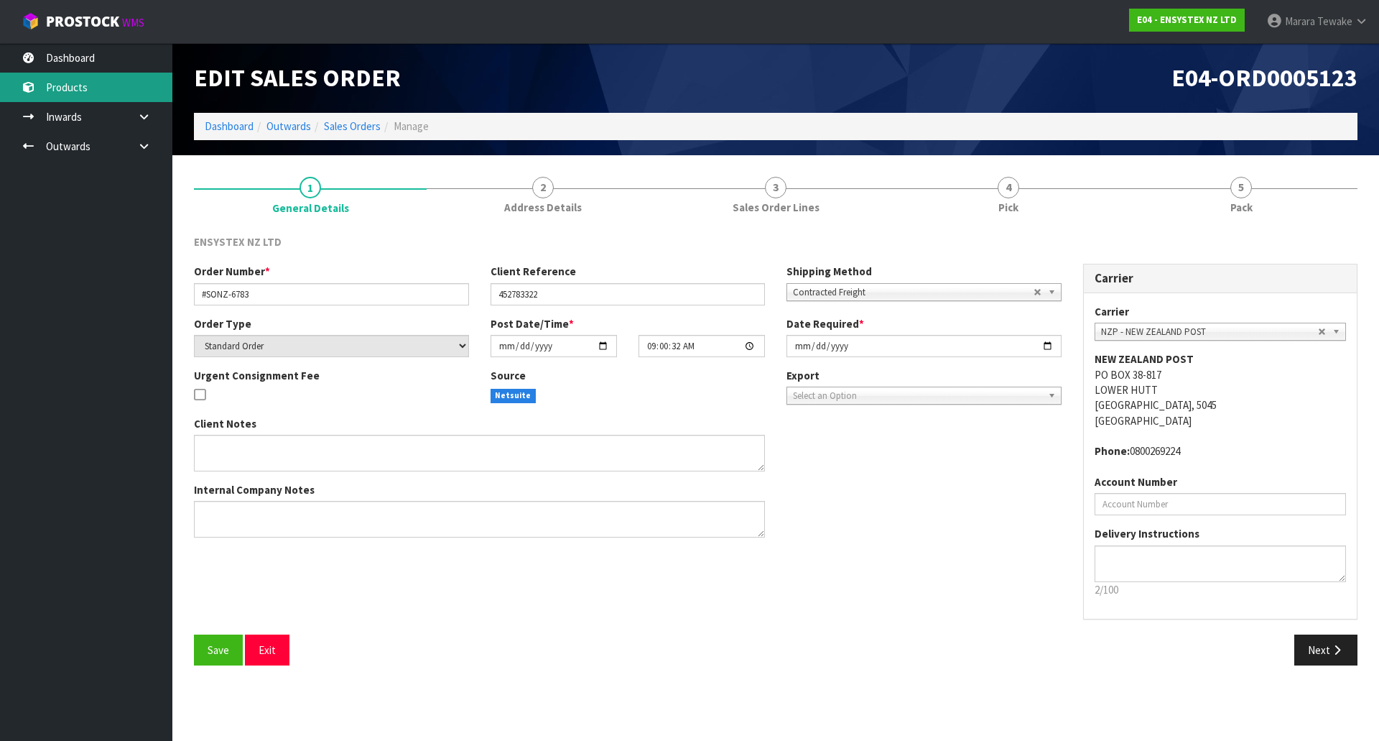
click at [109, 82] on link "Products" at bounding box center [86, 87] width 172 height 29
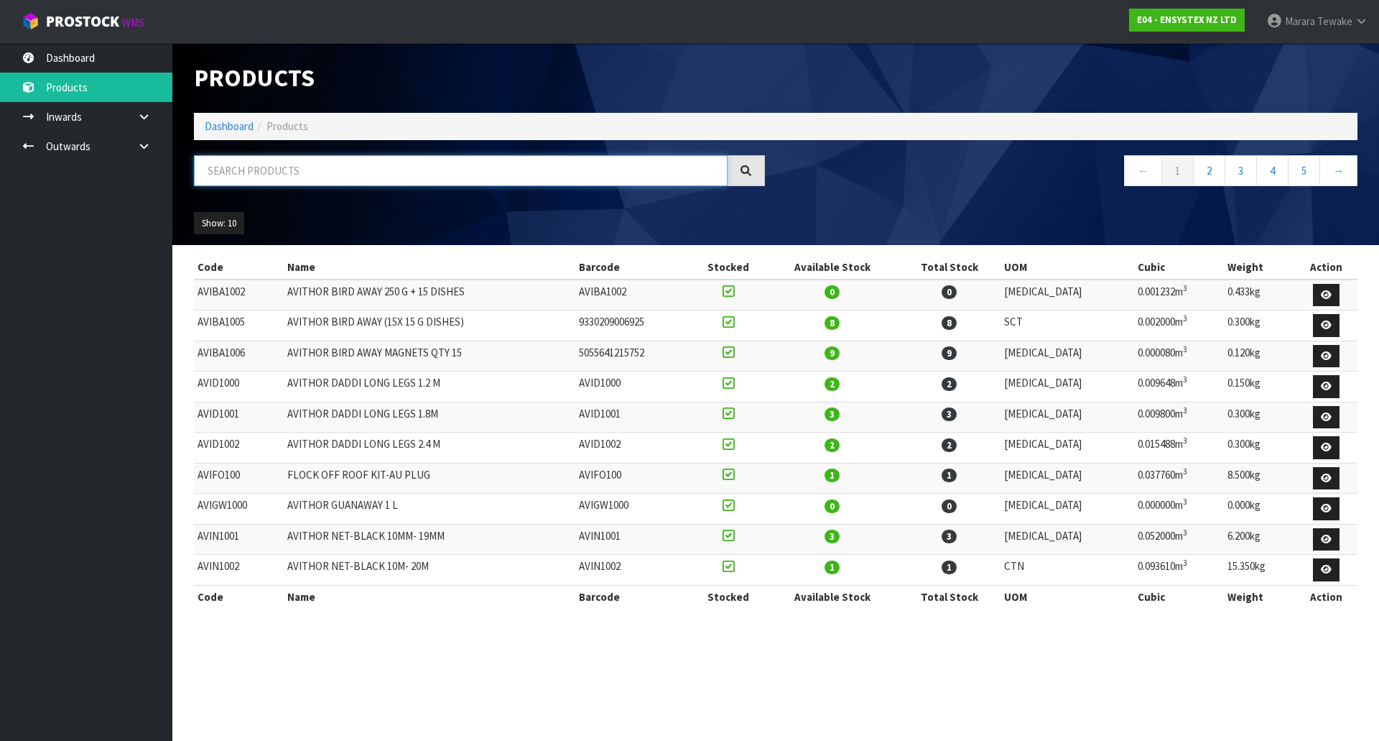
click at [256, 185] on input "text" at bounding box center [461, 170] width 534 height 31
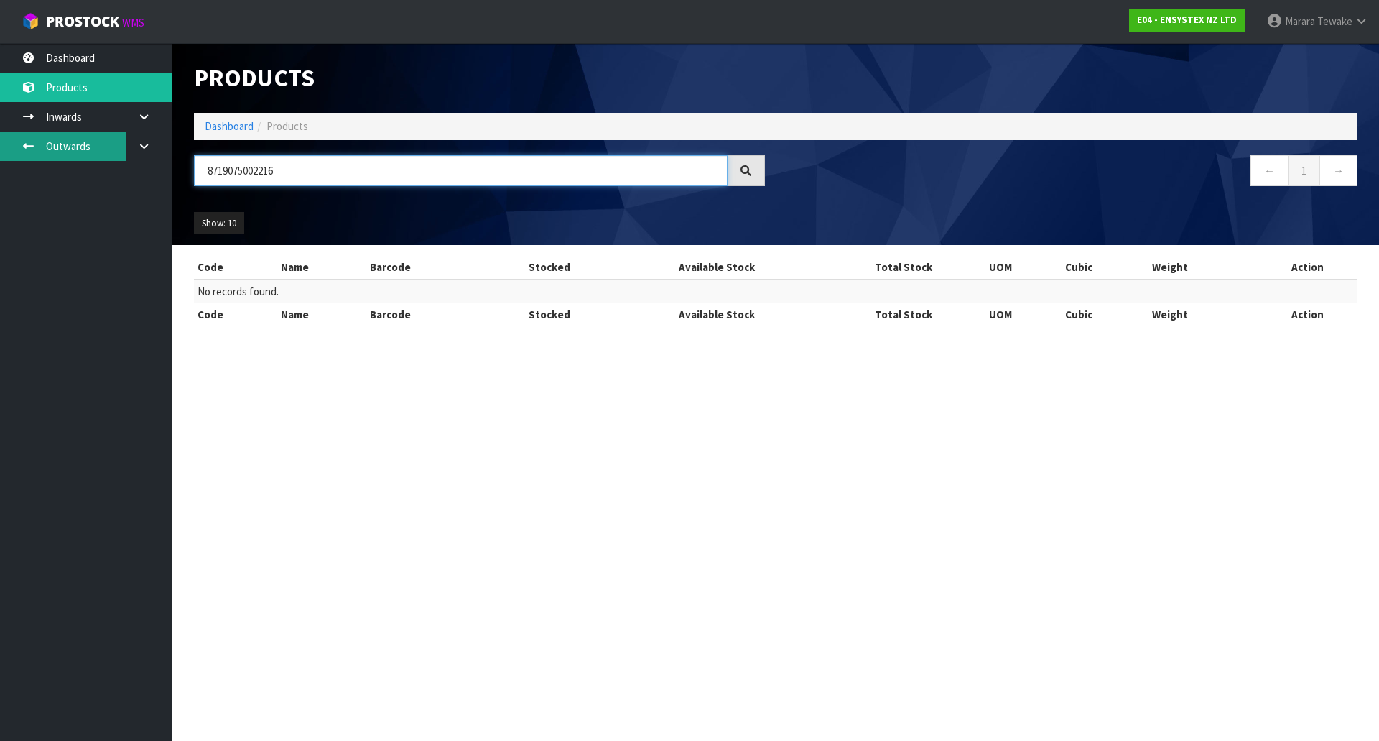
drag, startPoint x: 289, startPoint y: 172, endPoint x: 100, endPoint y: 153, distance: 189.9
click at [100, 153] on body "Toggle navigation ProStock WMS E04 - ENSYSTEX NZ LTD Marara Tewake Logout Dashb…" at bounding box center [689, 370] width 1379 height 741
paste input "VECLE2000"
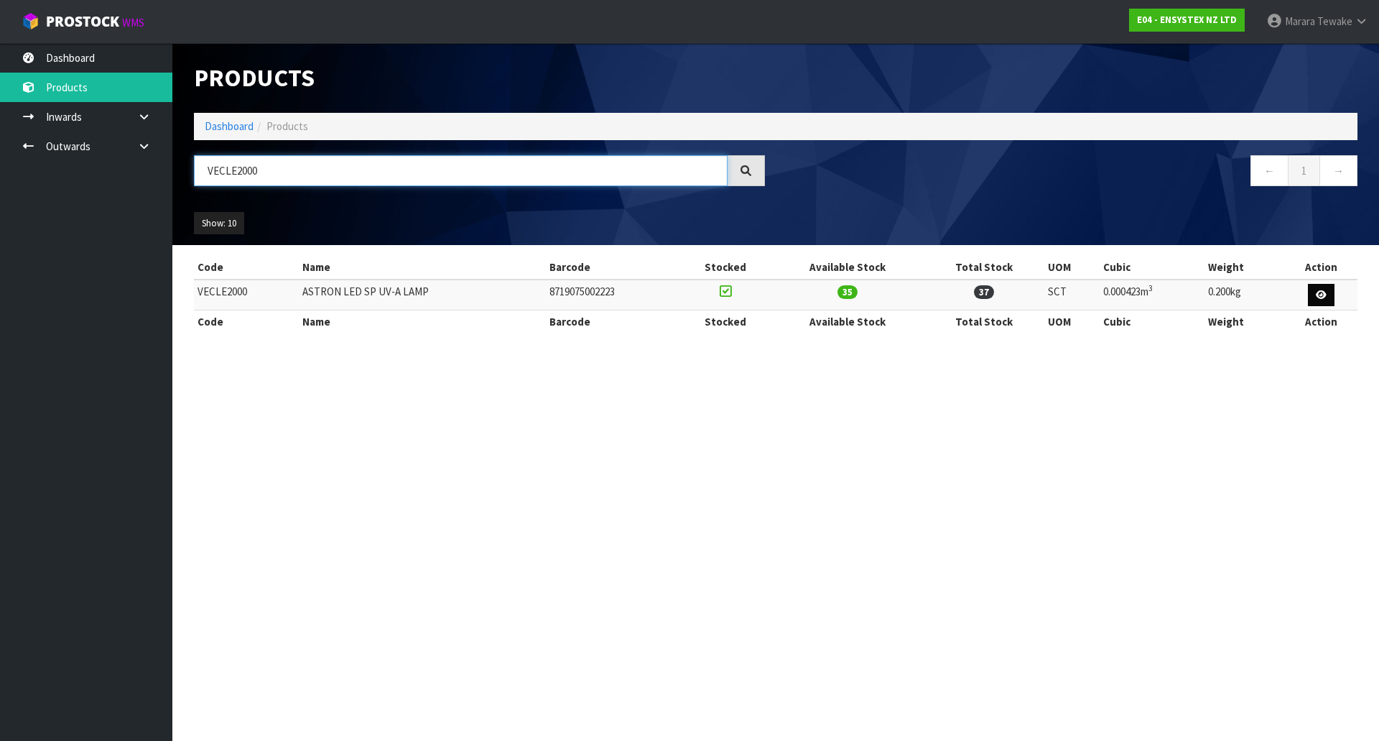
type input "VECLE2000"
click at [1323, 293] on icon at bounding box center [1321, 294] width 11 height 9
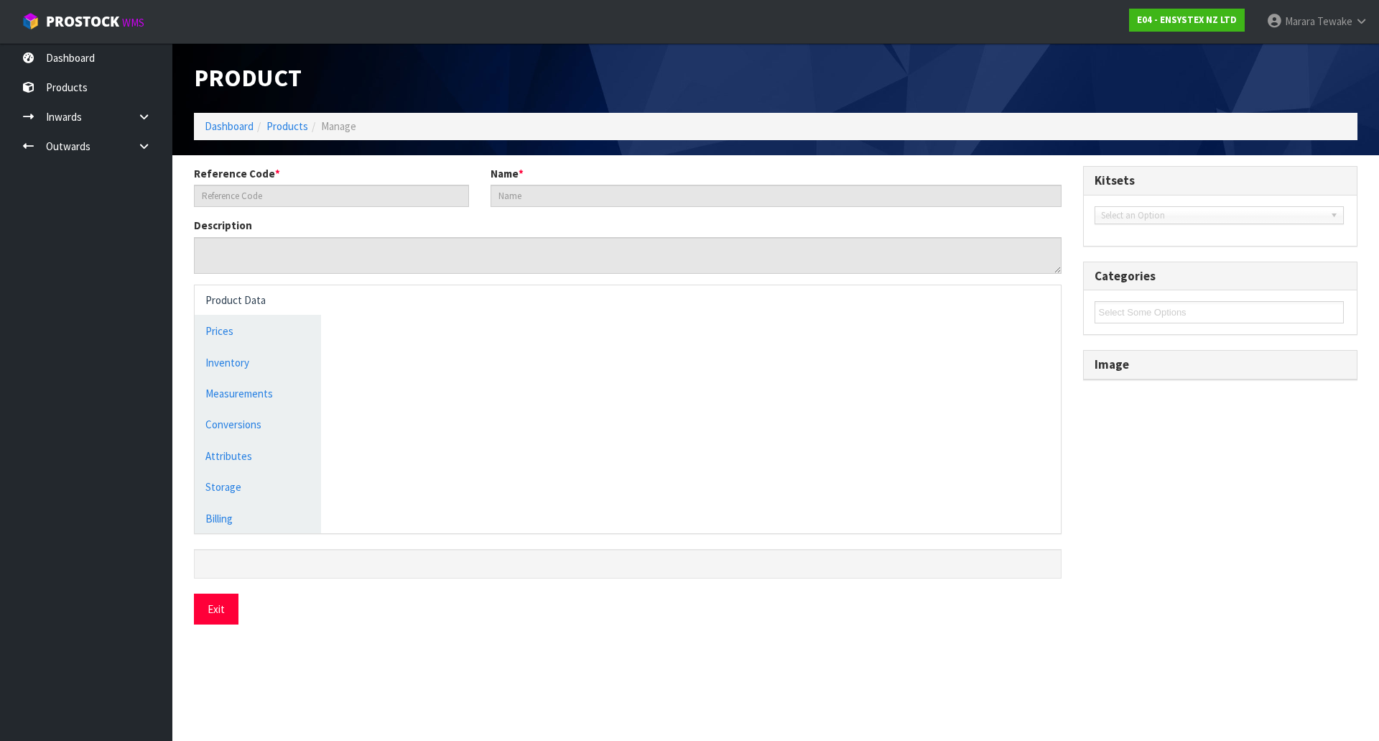
type input "VECLE2000"
type input "ASTRON LED SP UV-A LAMP"
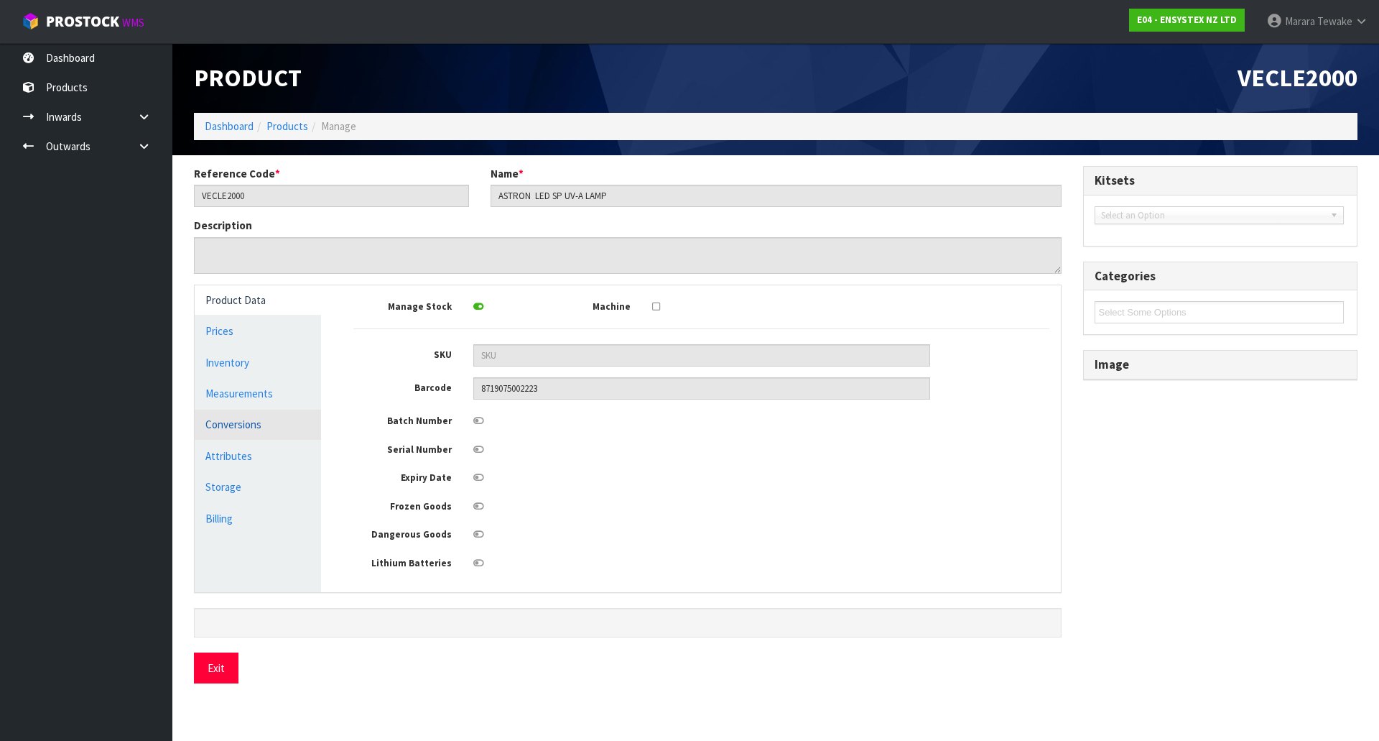
click at [313, 421] on link "Conversions" at bounding box center [258, 423] width 126 height 29
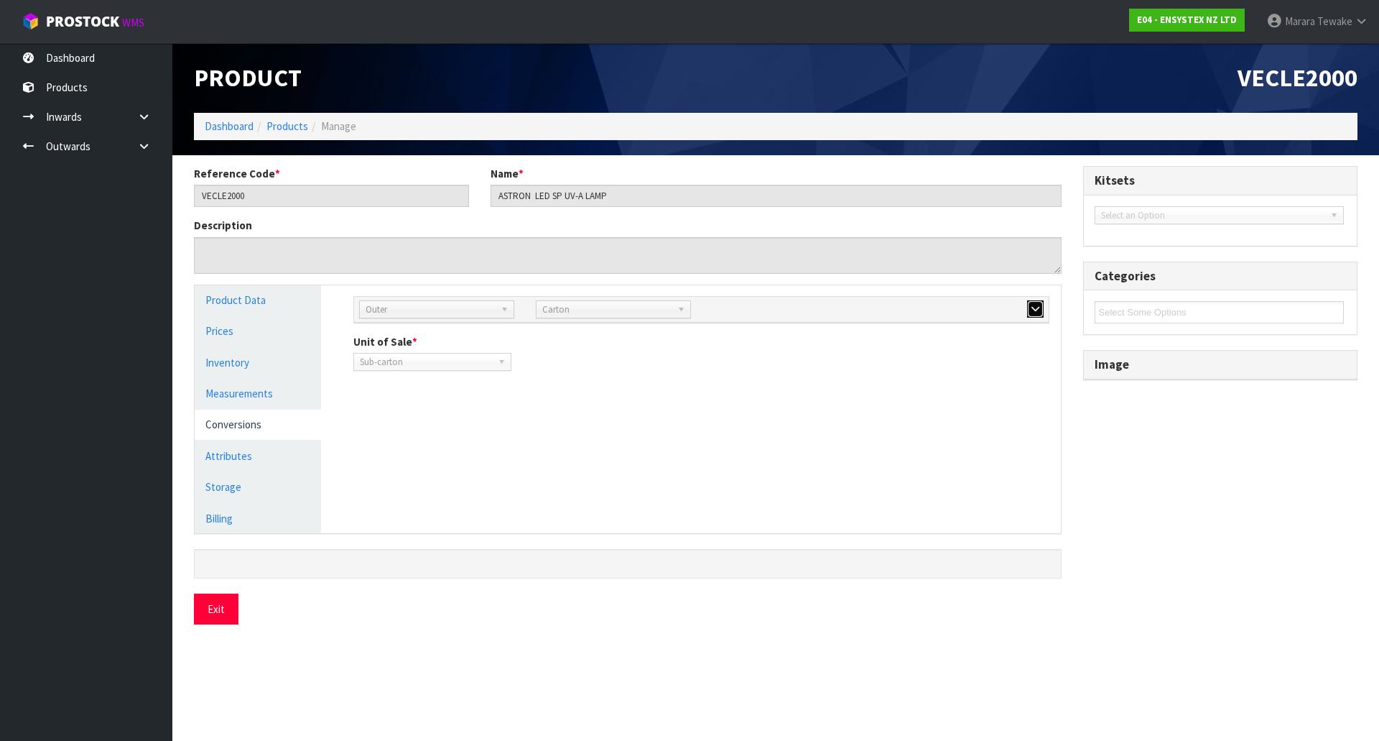
click at [1034, 309] on icon "button" at bounding box center [1036, 308] width 8 height 9
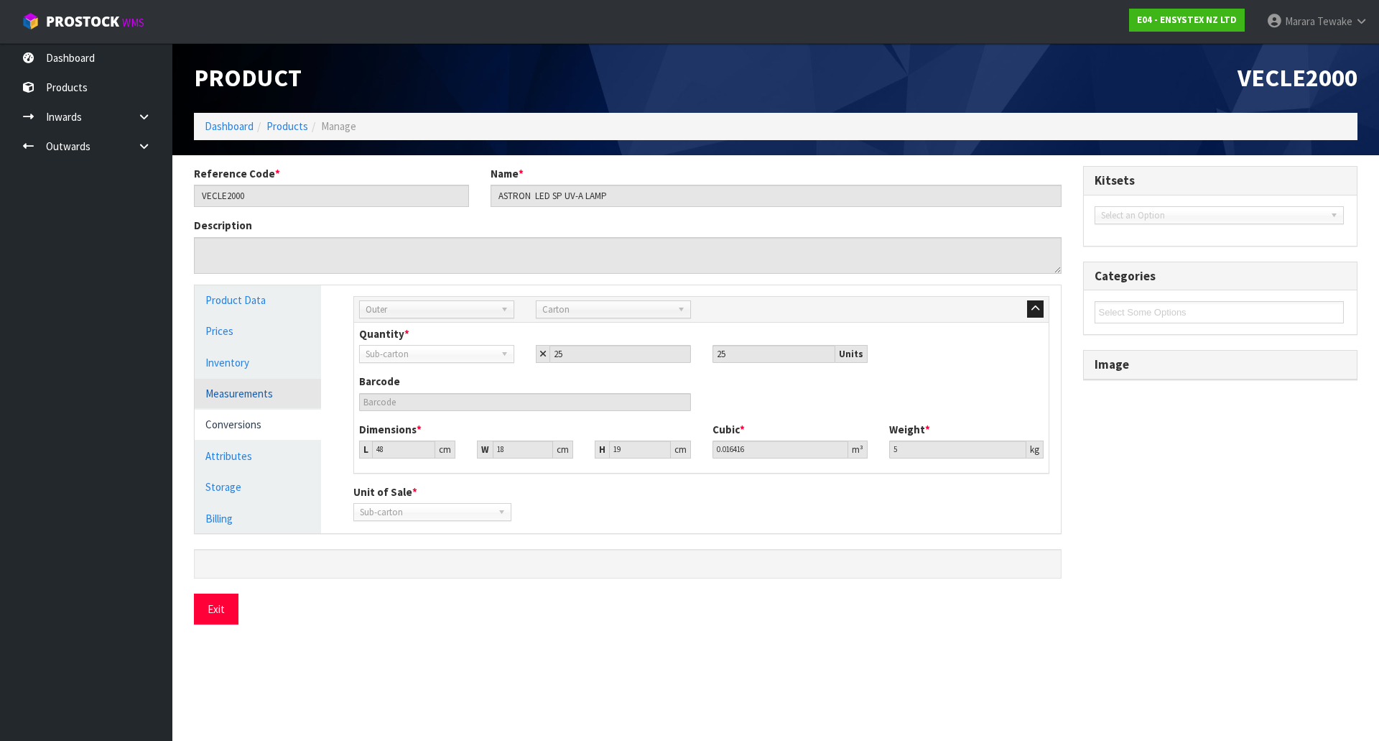
click at [254, 393] on link "Measurements" at bounding box center [258, 393] width 126 height 29
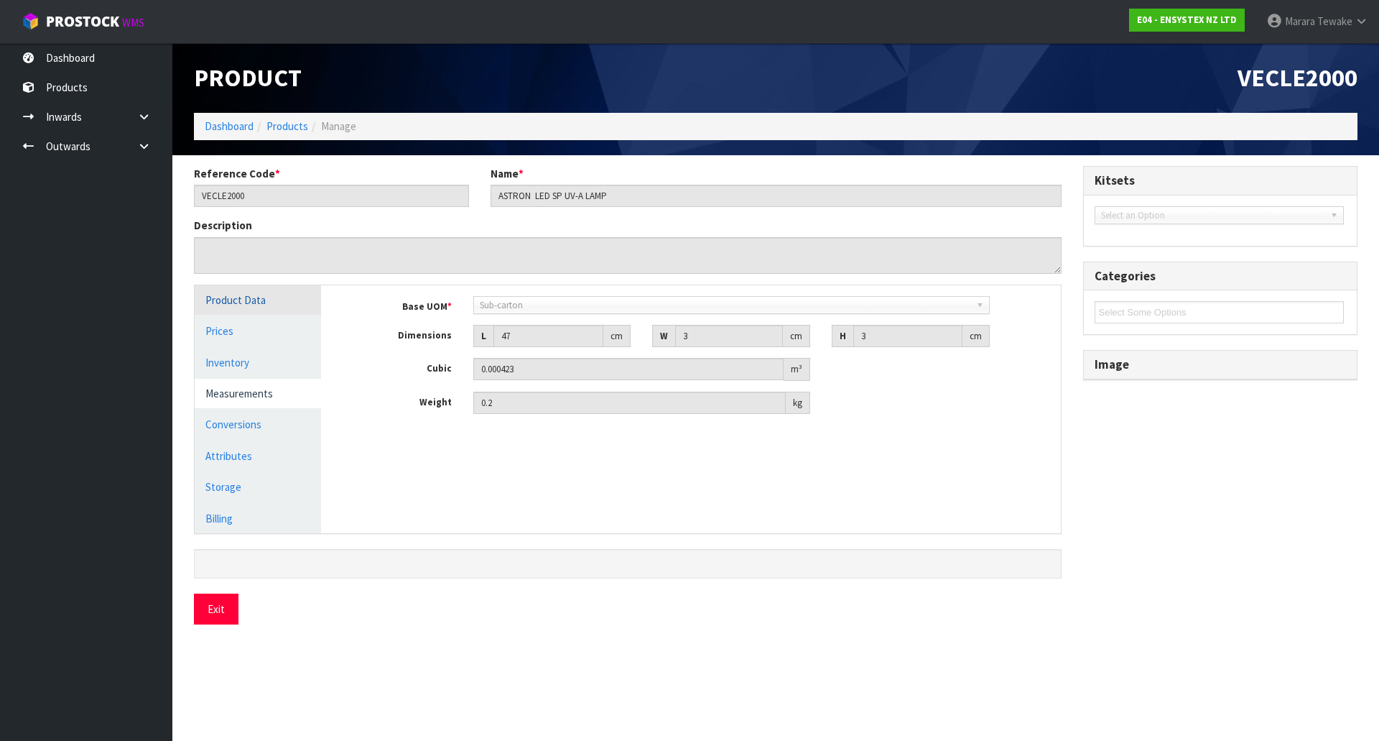
click at [250, 296] on link "Product Data" at bounding box center [258, 299] width 126 height 29
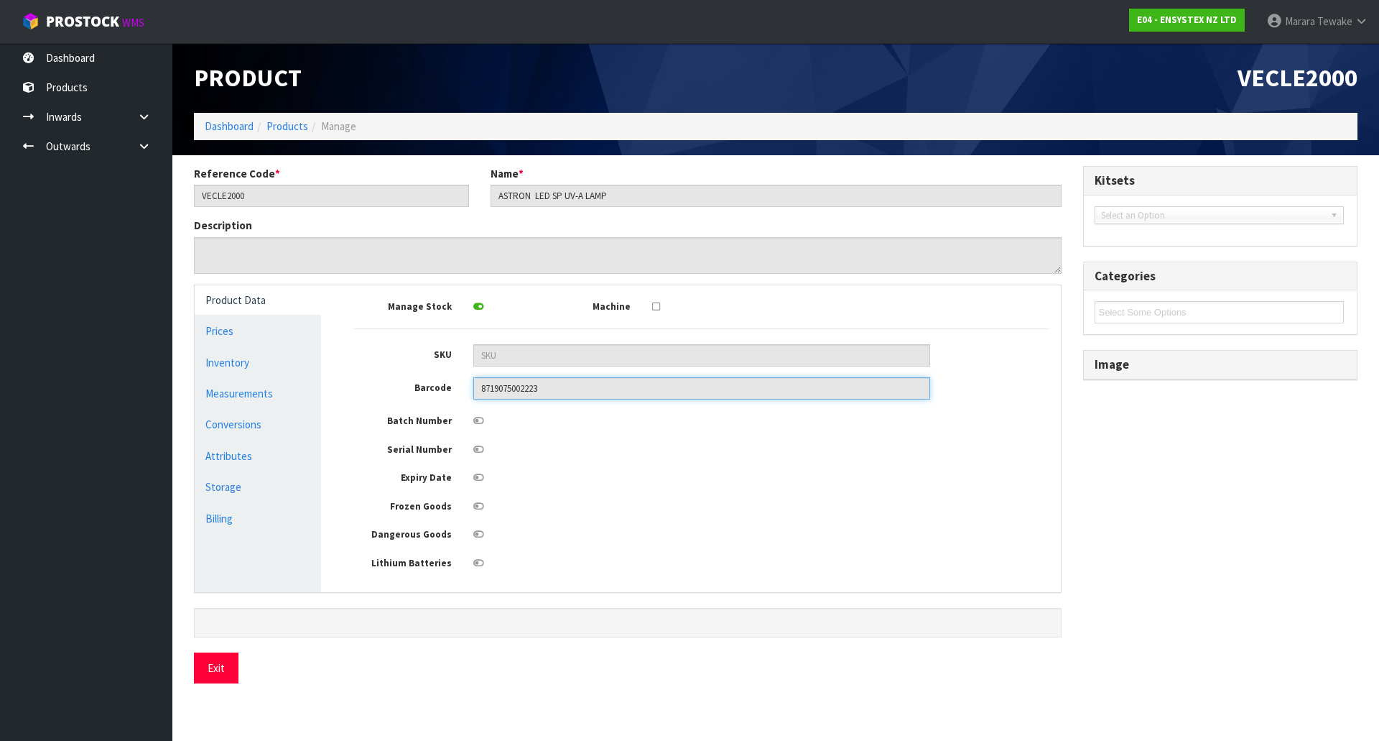
drag, startPoint x: 559, startPoint y: 396, endPoint x: 395, endPoint y: 398, distance: 163.8
click at [395, 398] on div "Barcode 8719075002223" at bounding box center [702, 388] width 718 height 22
click at [572, 389] on input "8719075002223" at bounding box center [701, 388] width 457 height 22
click at [259, 187] on input "VECLE2000" at bounding box center [331, 196] width 275 height 22
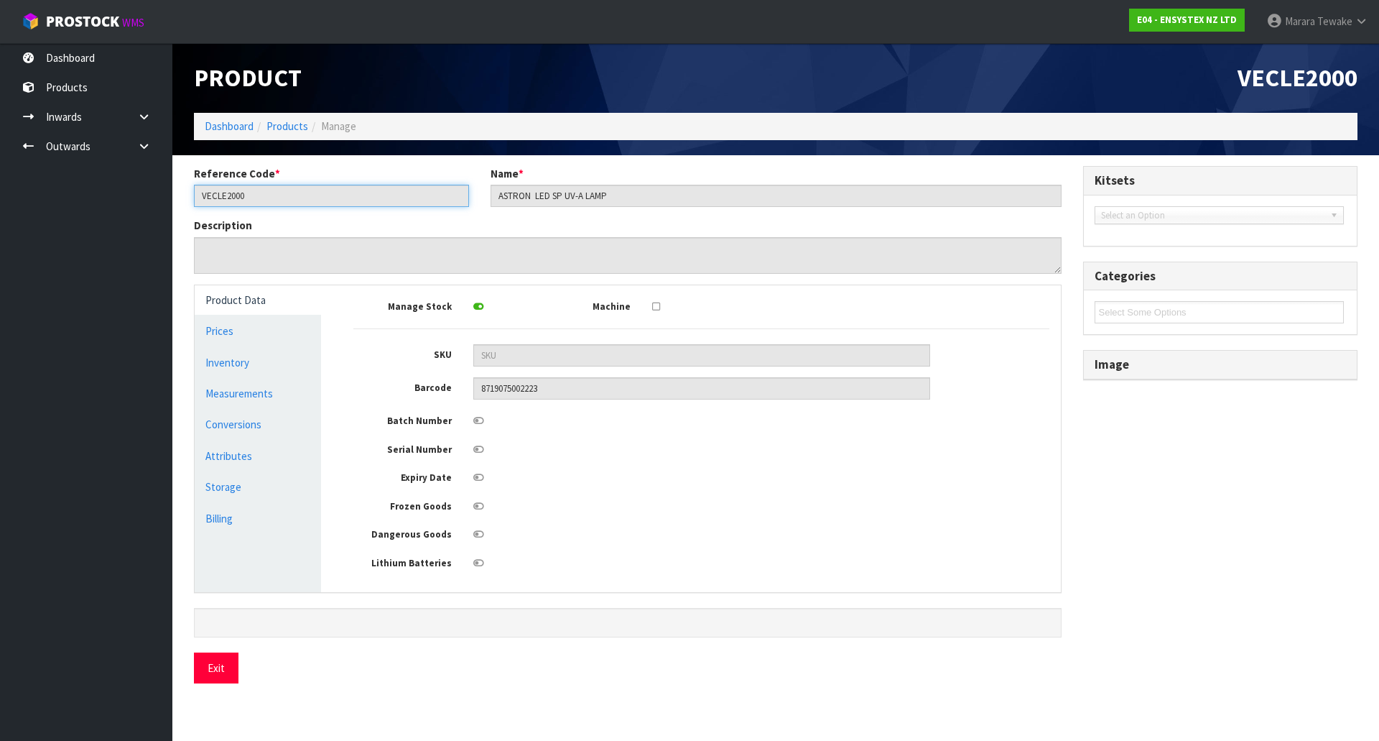
click at [259, 187] on input "VECLE2000" at bounding box center [331, 196] width 275 height 22
drag, startPoint x: 87, startPoint y: 54, endPoint x: 119, endPoint y: 40, distance: 35.4
click at [87, 54] on link "Dashboard" at bounding box center [86, 57] width 172 height 29
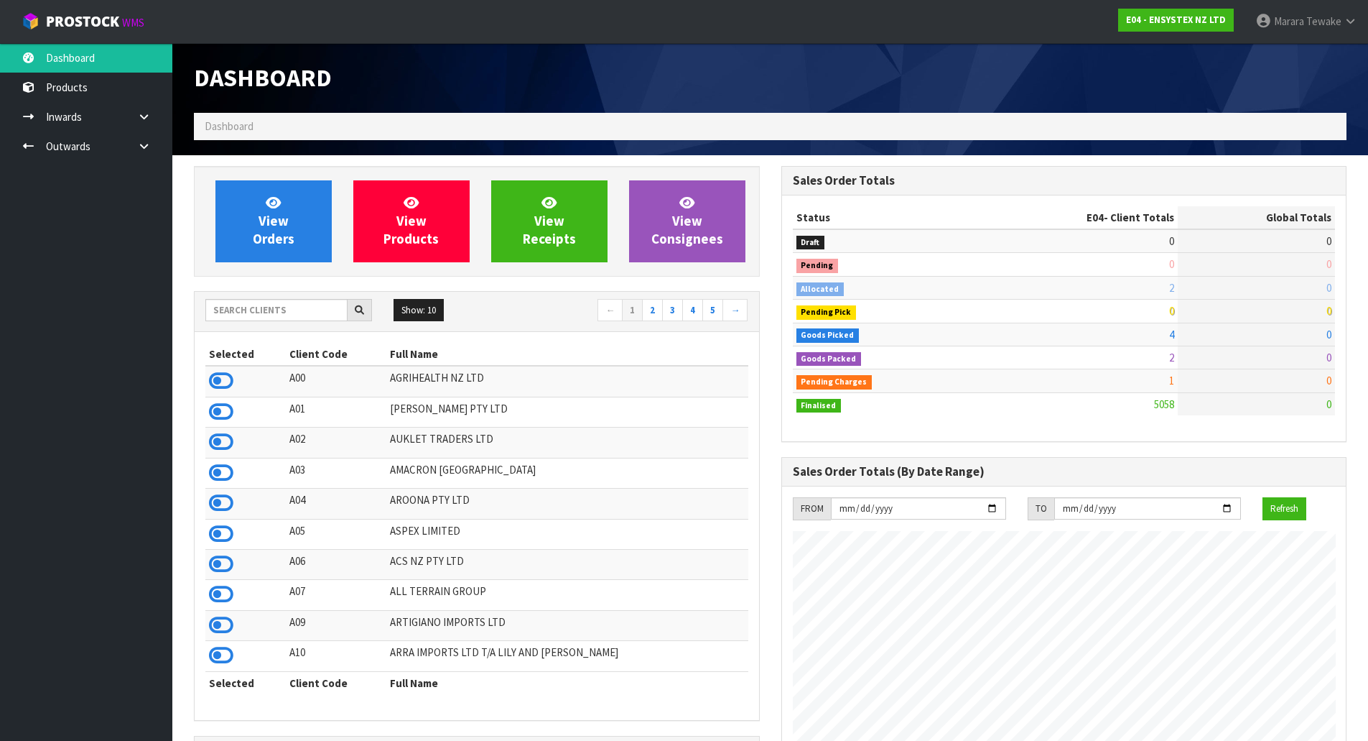
scroll to position [1088, 587]
click at [73, 52] on link "Dashboard" at bounding box center [86, 57] width 172 height 29
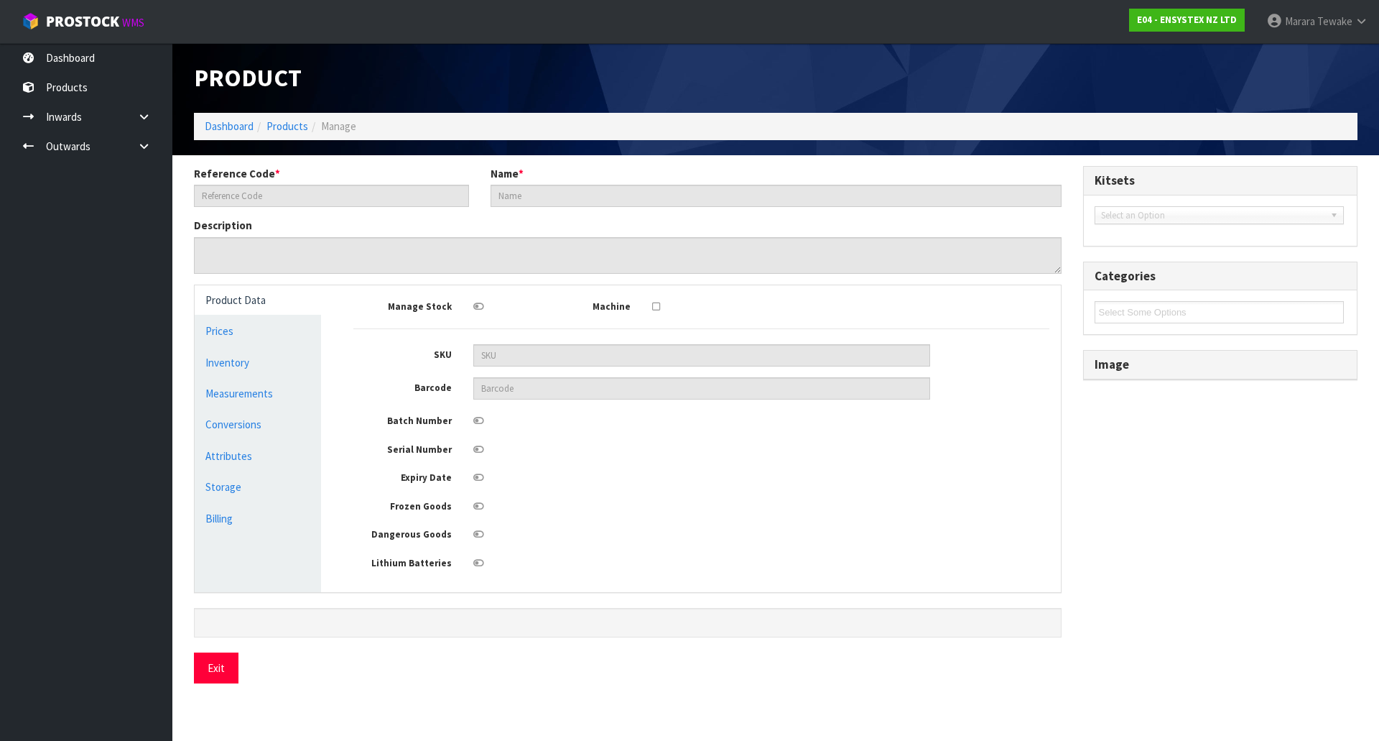
type input "VECLE2000"
type input "ASTRON LED SP UV-A LAMP"
type input "8719075002223"
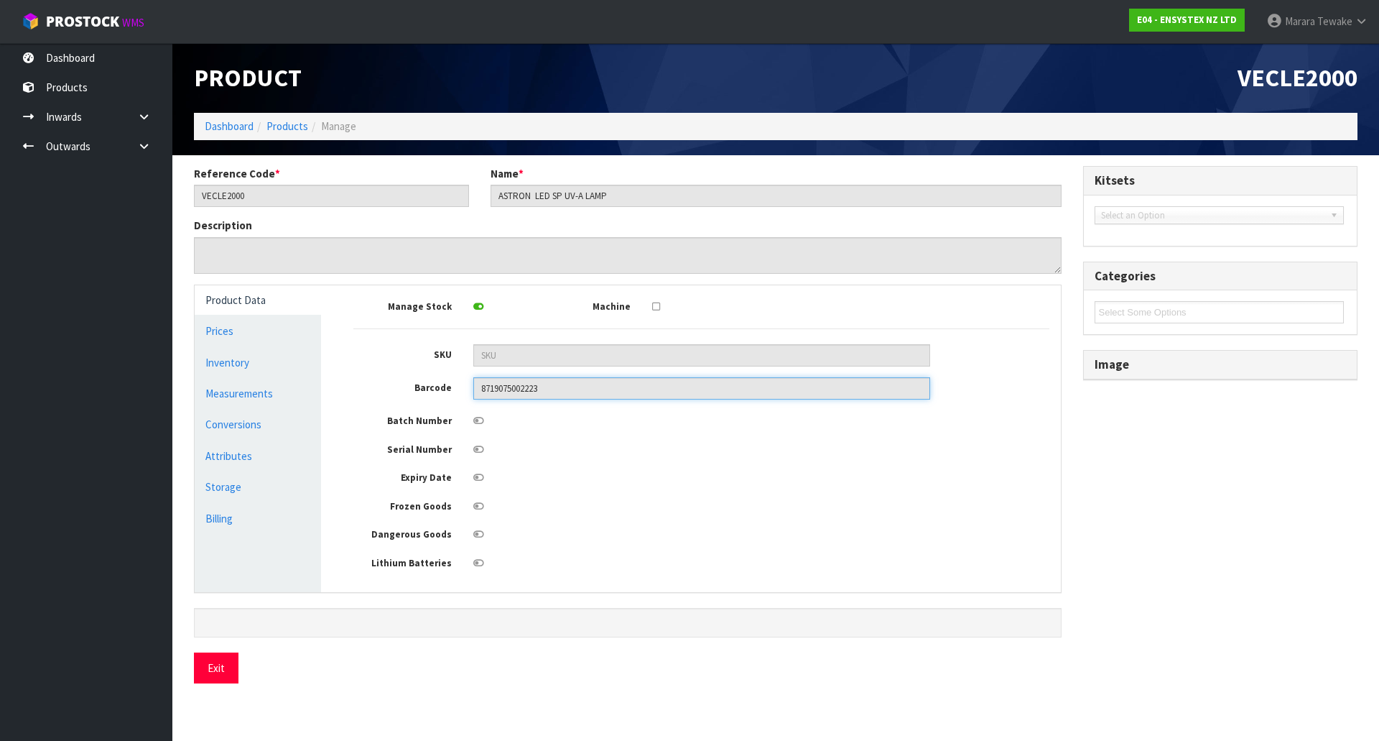
click at [561, 391] on input "8719075002223" at bounding box center [701, 388] width 457 height 22
click at [307, 429] on link "Conversions" at bounding box center [258, 423] width 126 height 29
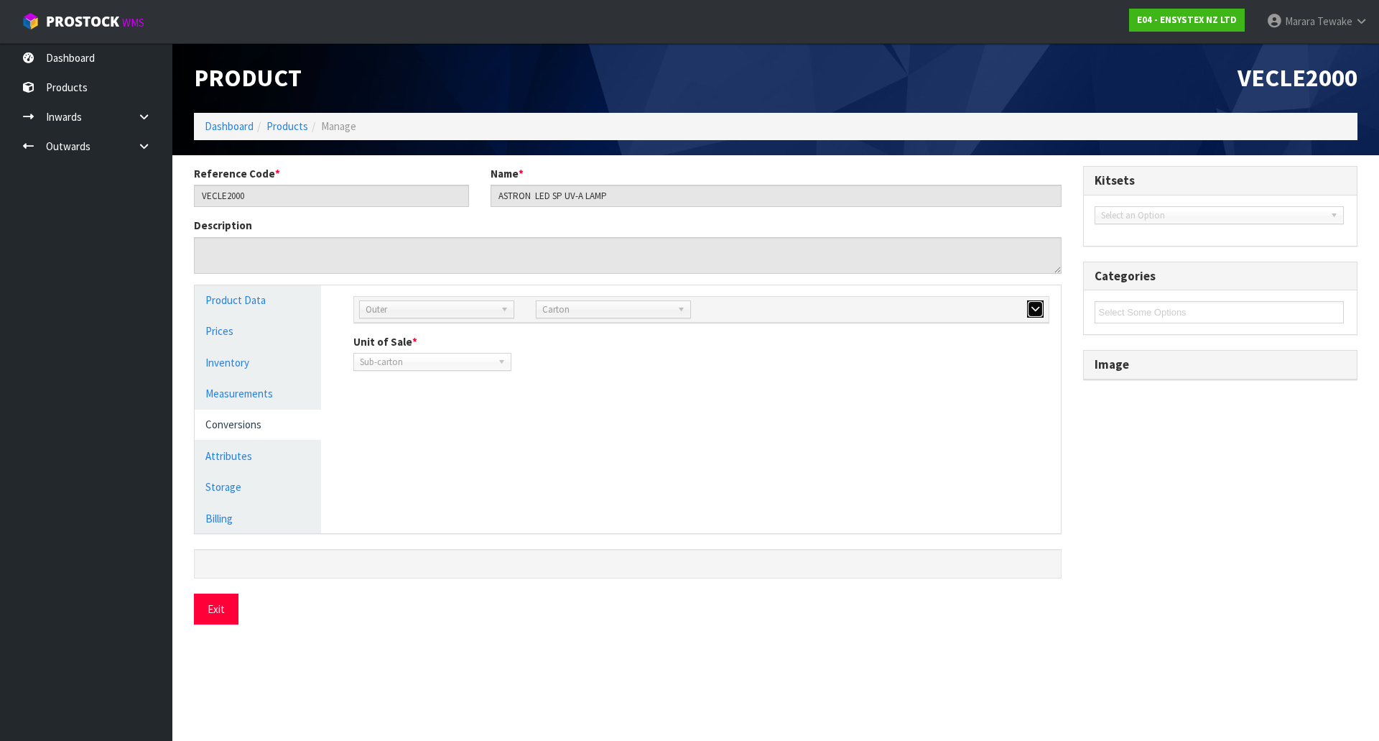
click at [1038, 310] on icon "button" at bounding box center [1036, 308] width 8 height 9
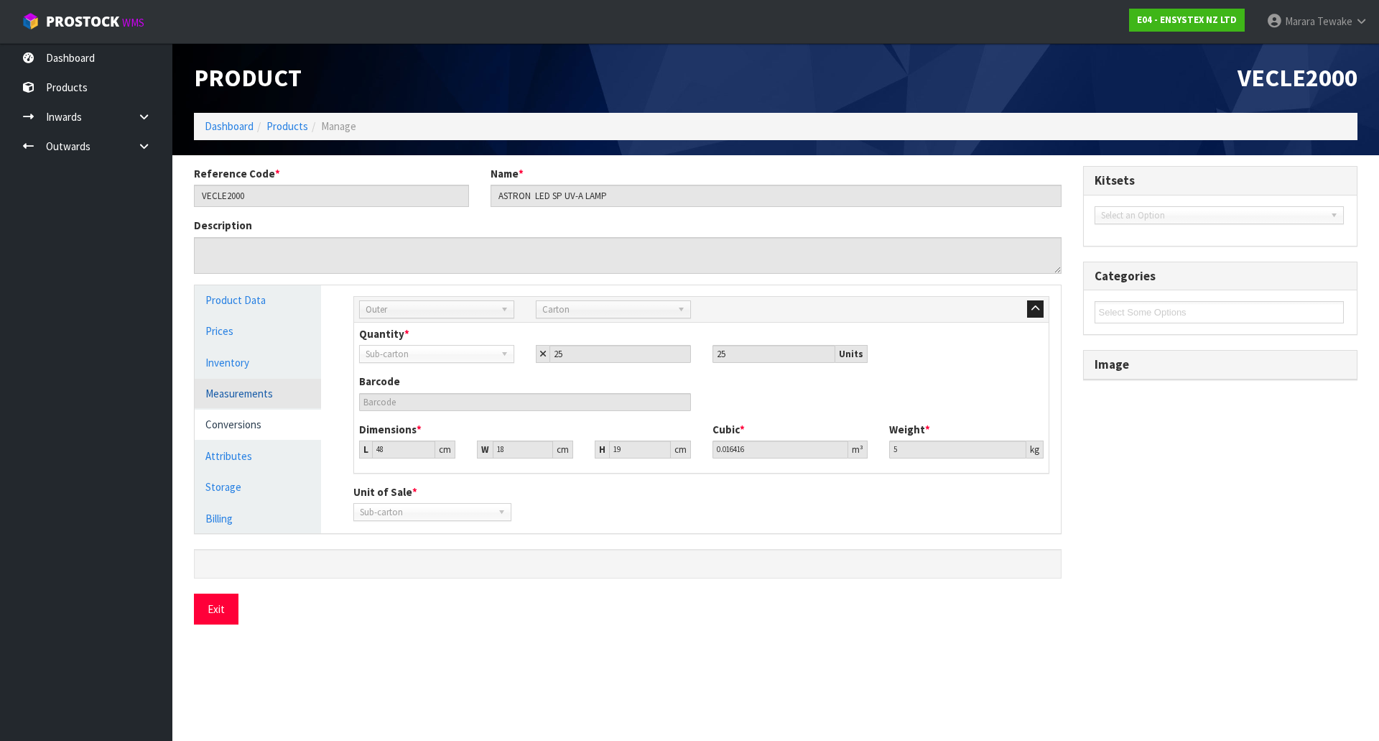
click at [247, 407] on link "Measurements" at bounding box center [258, 393] width 126 height 29
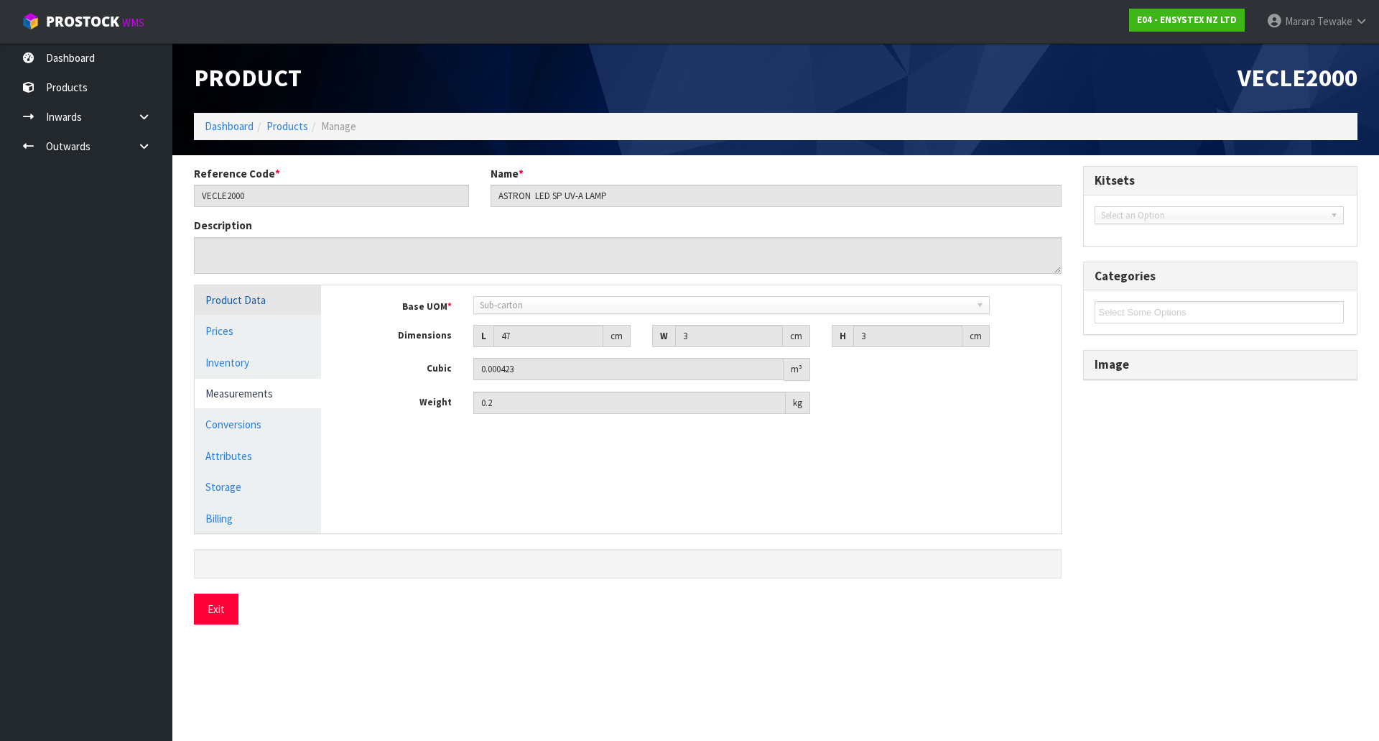
click at [259, 302] on link "Product Data" at bounding box center [258, 299] width 126 height 29
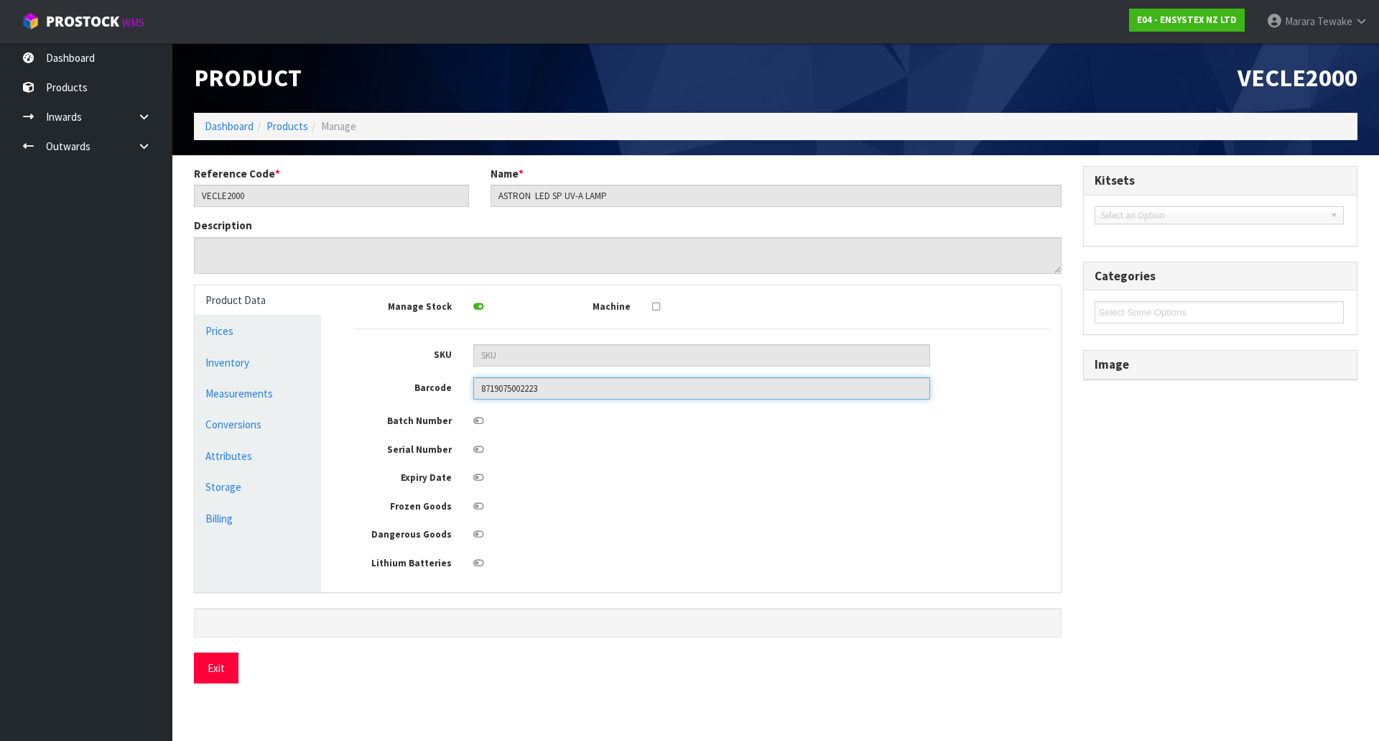
drag, startPoint x: 555, startPoint y: 383, endPoint x: 333, endPoint y: 386, distance: 222.0
click at [333, 386] on div "Manage Stock Machine SKU Barcode 8719075002223 Batch Number Serial Number Expir…" at bounding box center [702, 438] width 740 height 307
click at [211, 673] on button "Exit" at bounding box center [216, 667] width 45 height 31
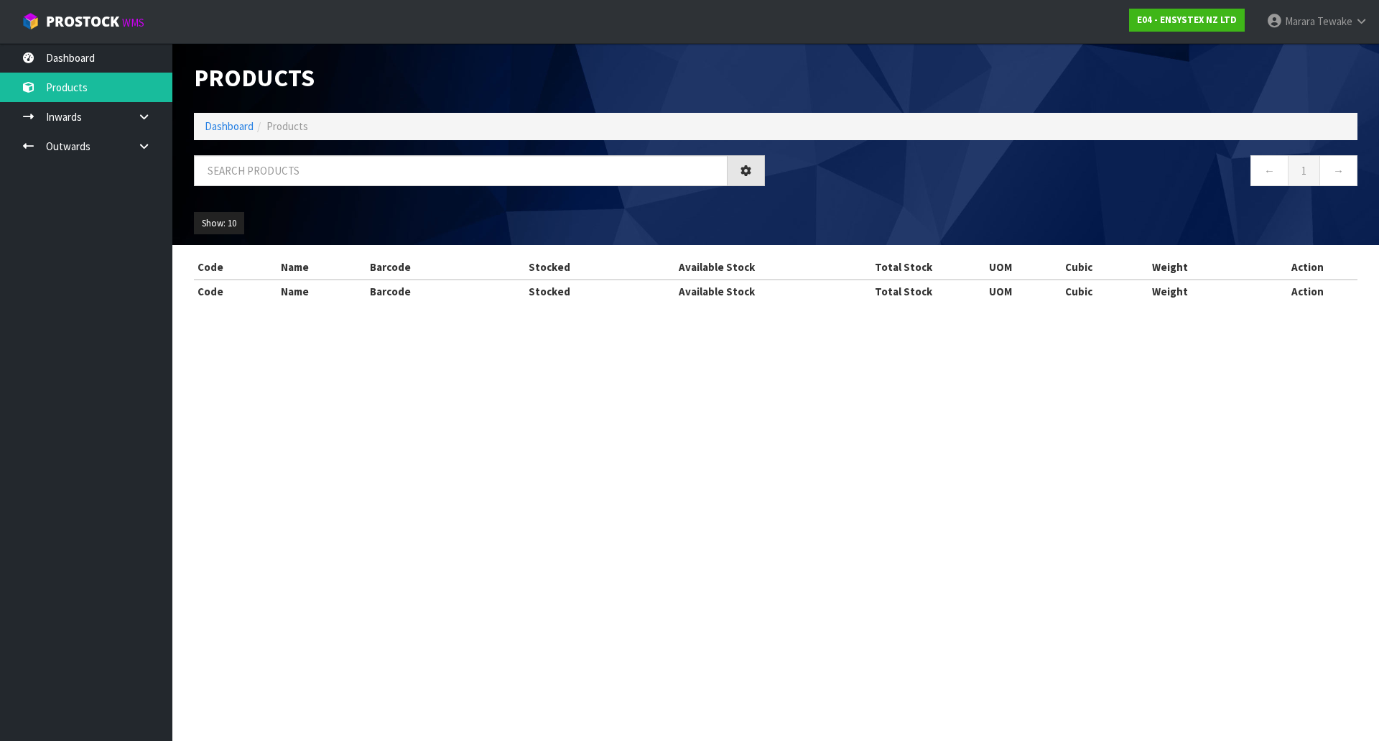
click at [244, 388] on section "Products Import Products Drop file here to import csv template Dashboard Produc…" at bounding box center [689, 370] width 1379 height 741
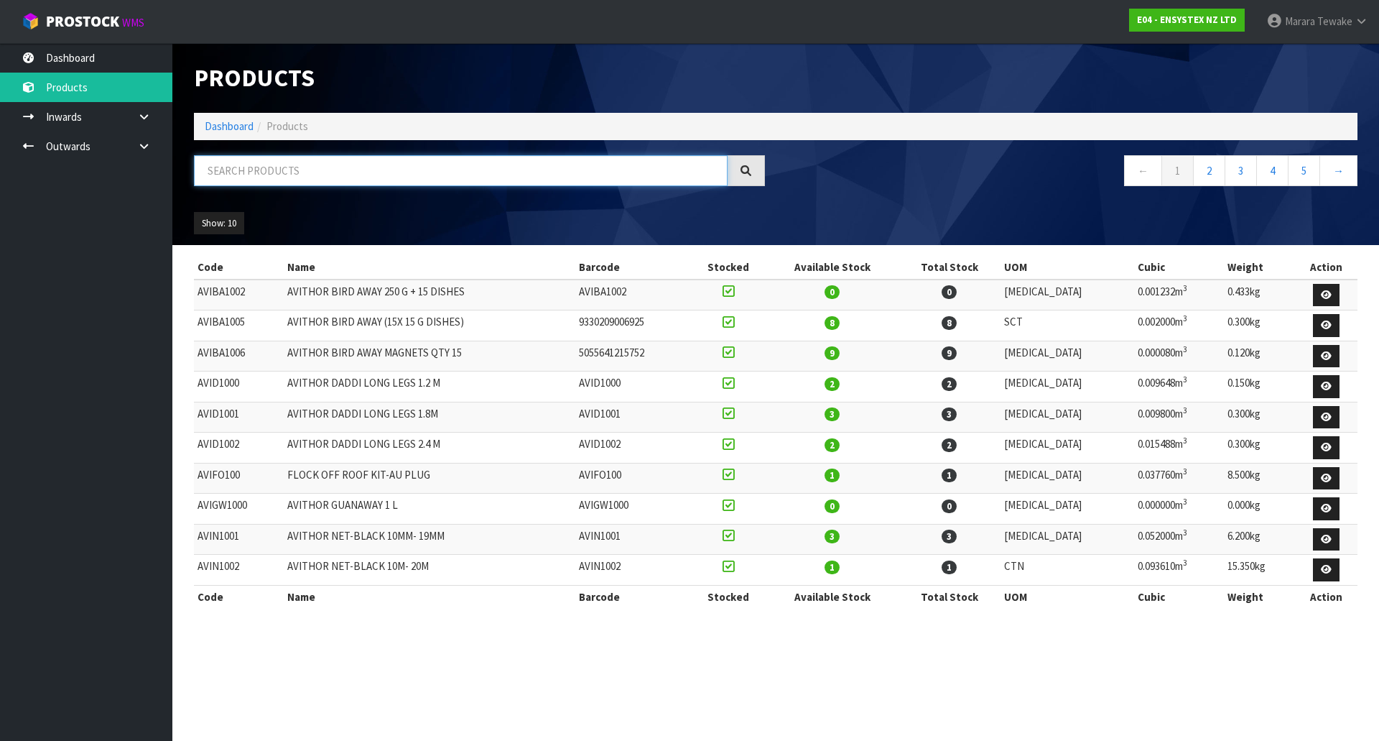
click at [321, 180] on input "text" at bounding box center [461, 170] width 534 height 31
click at [1364, 19] on icon at bounding box center [1362, 21] width 14 height 11
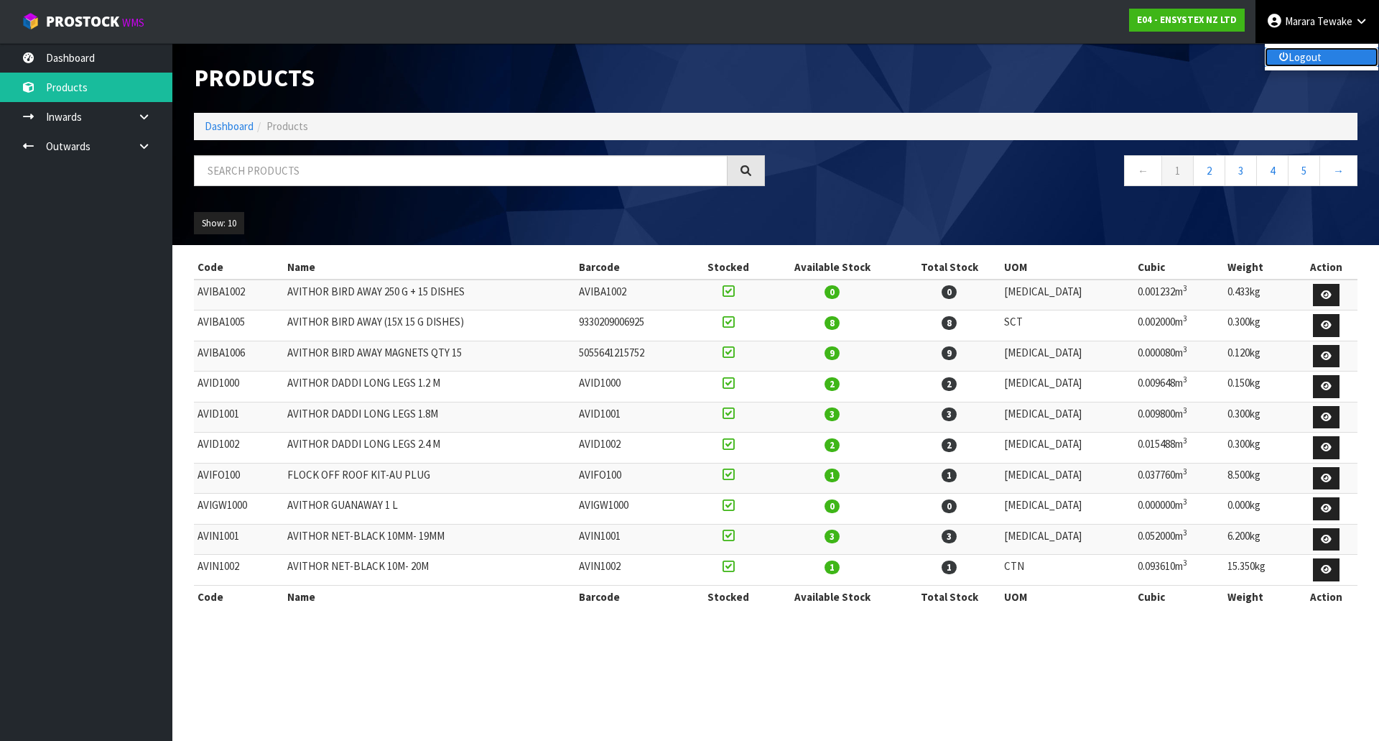
click at [1320, 57] on link "Logout" at bounding box center [1321, 56] width 113 height 19
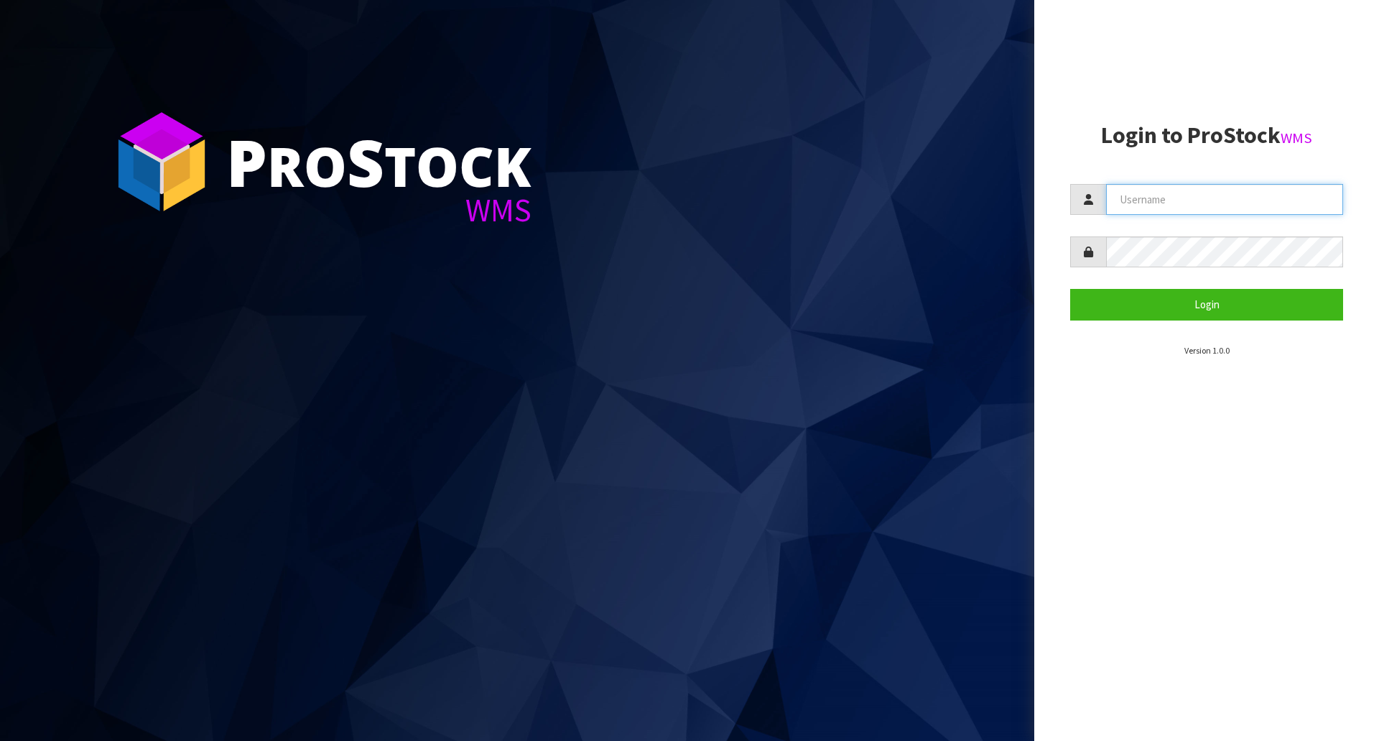
click at [1208, 205] on input "text" at bounding box center [1224, 199] width 237 height 31
type input "MEENA"
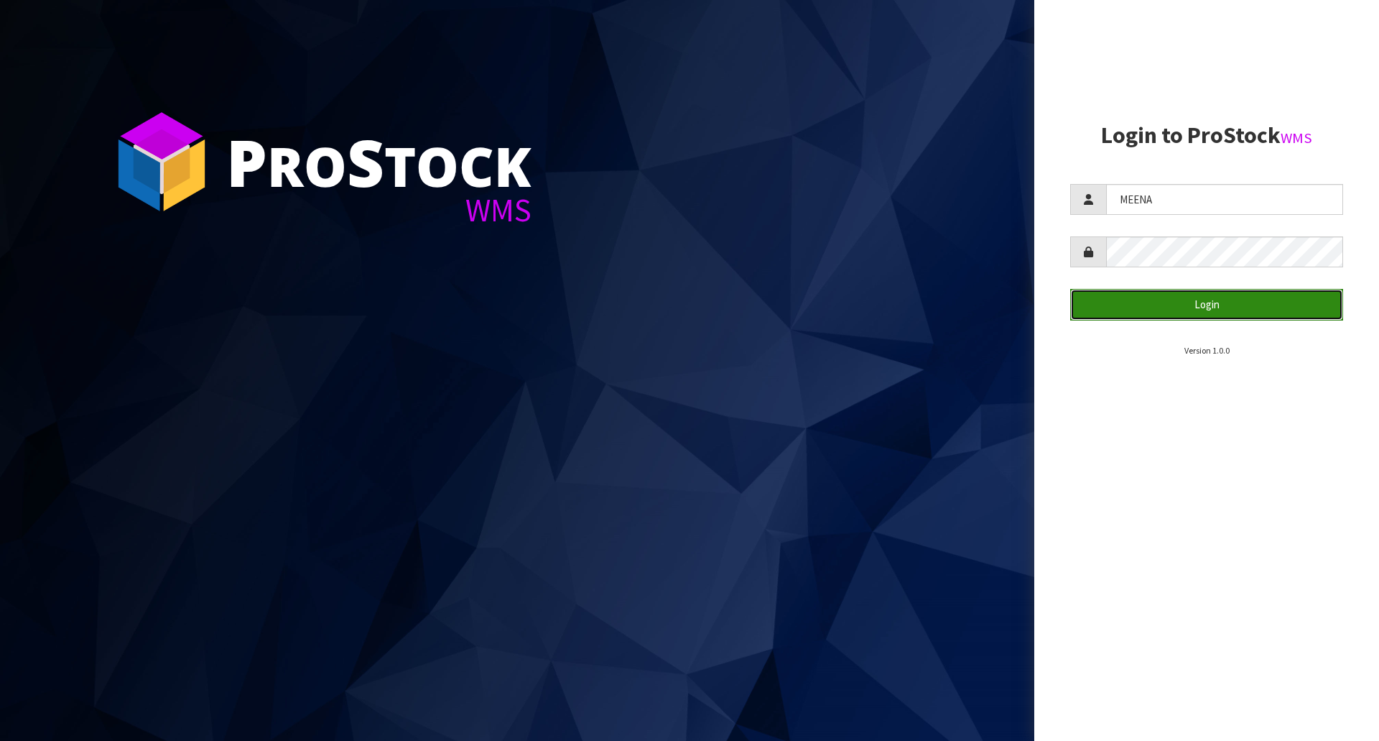
click at [1227, 311] on button "Login" at bounding box center [1206, 304] width 273 height 31
